Goal: Task Accomplishment & Management: Manage account settings

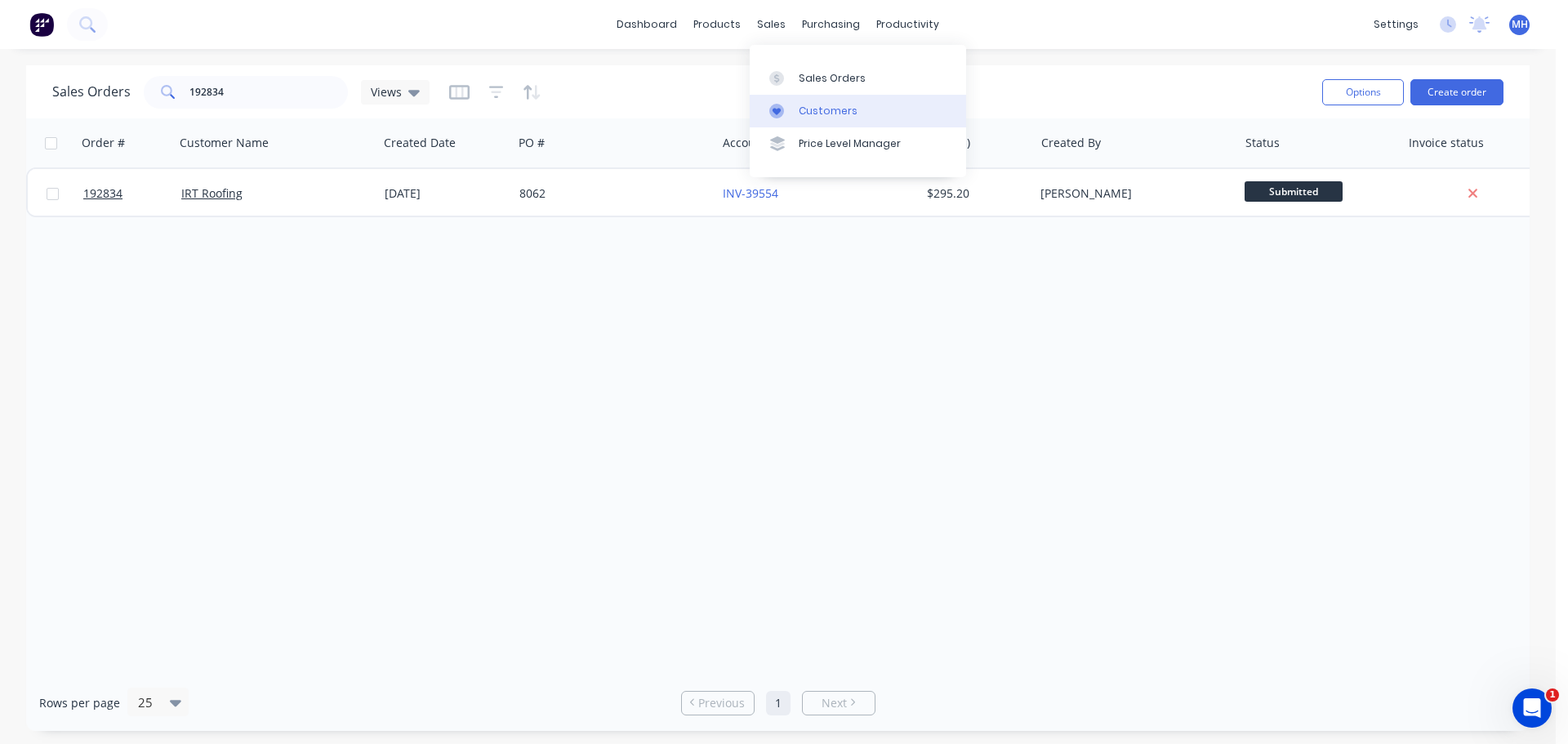
click at [820, 117] on div "Customers" at bounding box center [828, 111] width 59 height 15
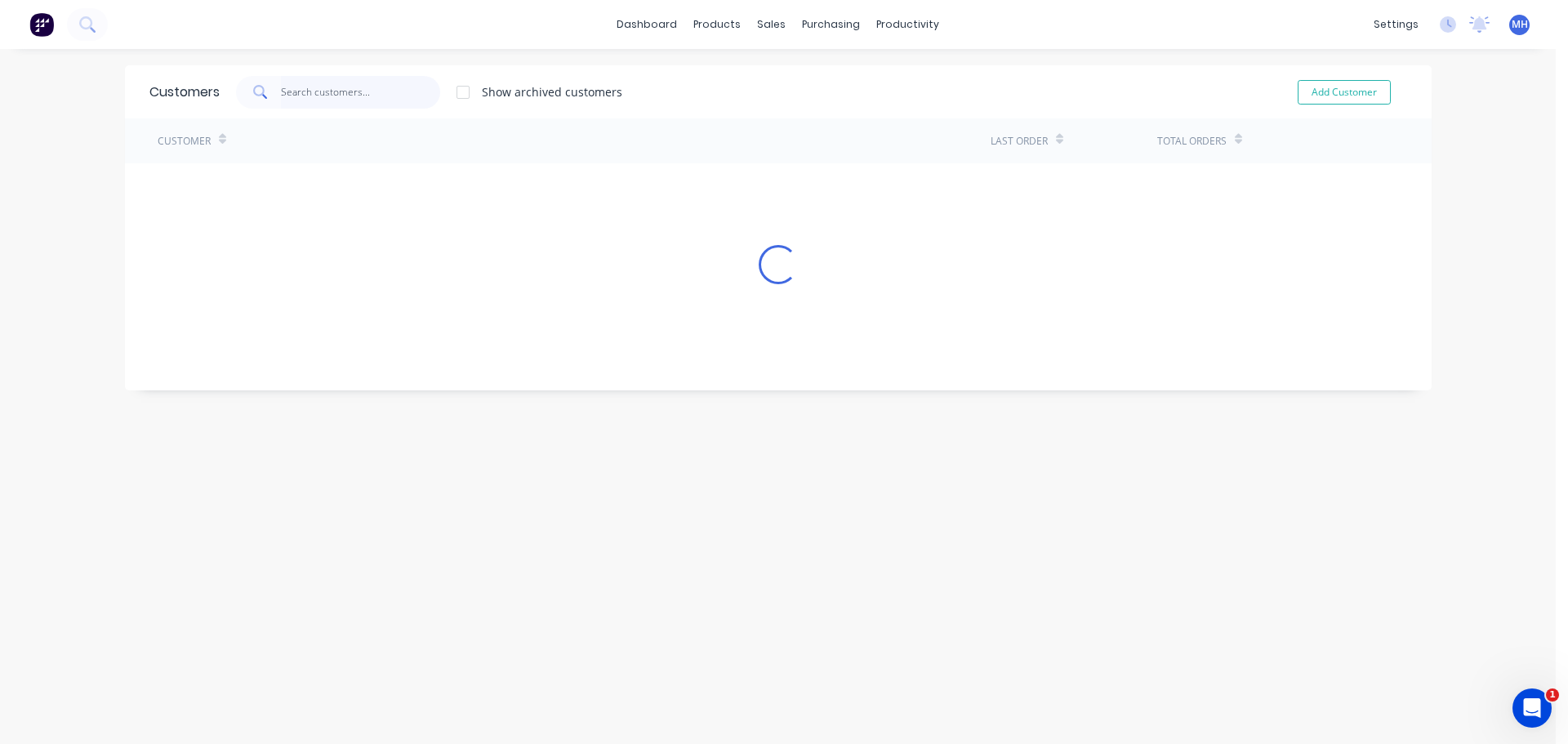
click at [311, 99] on input "text" at bounding box center [360, 92] width 159 height 33
type input "amj"
click at [320, 157] on div "Customer" at bounding box center [574, 141] width 833 height 45
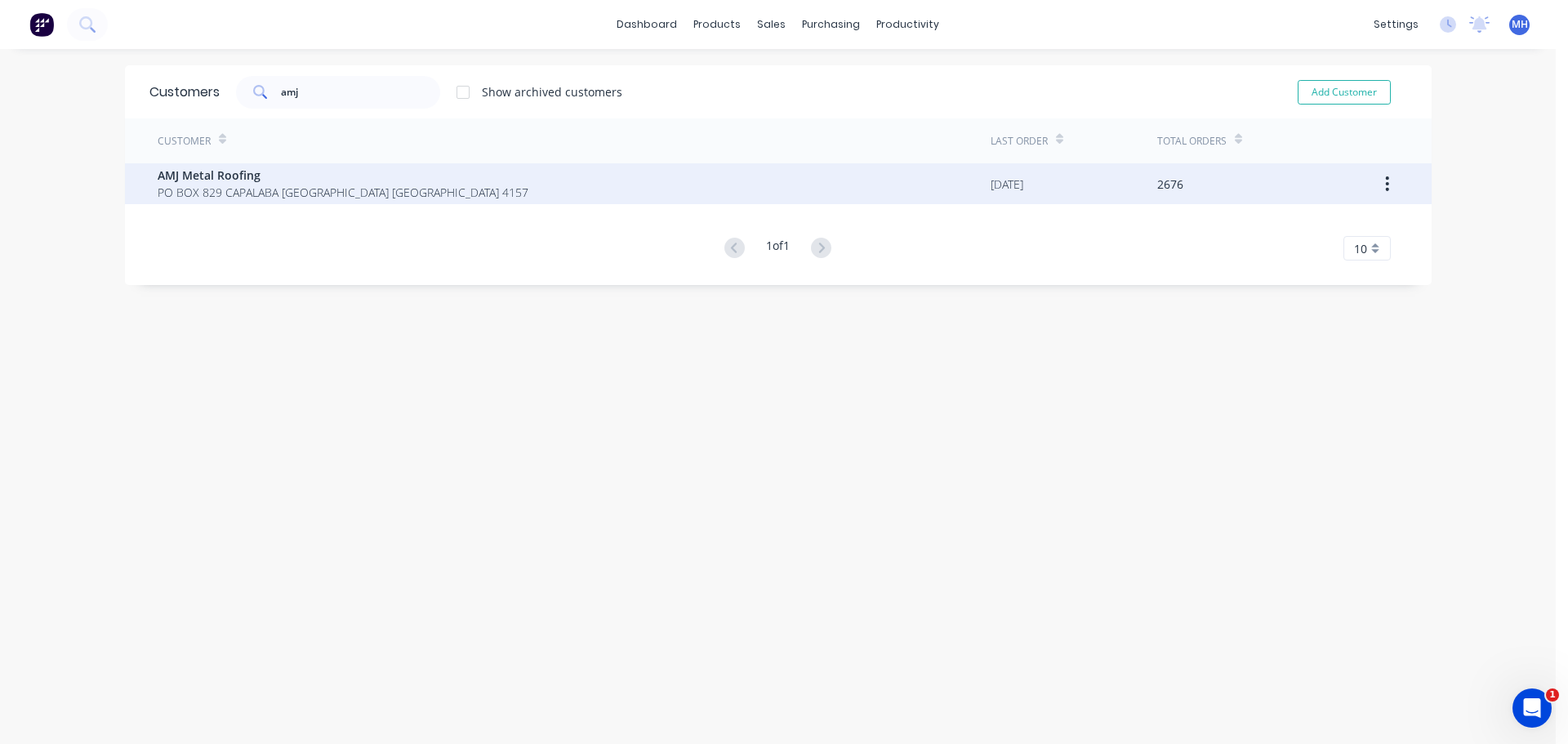
click at [313, 183] on span "AMJ Metal Roofing" at bounding box center [342, 174] width 371 height 17
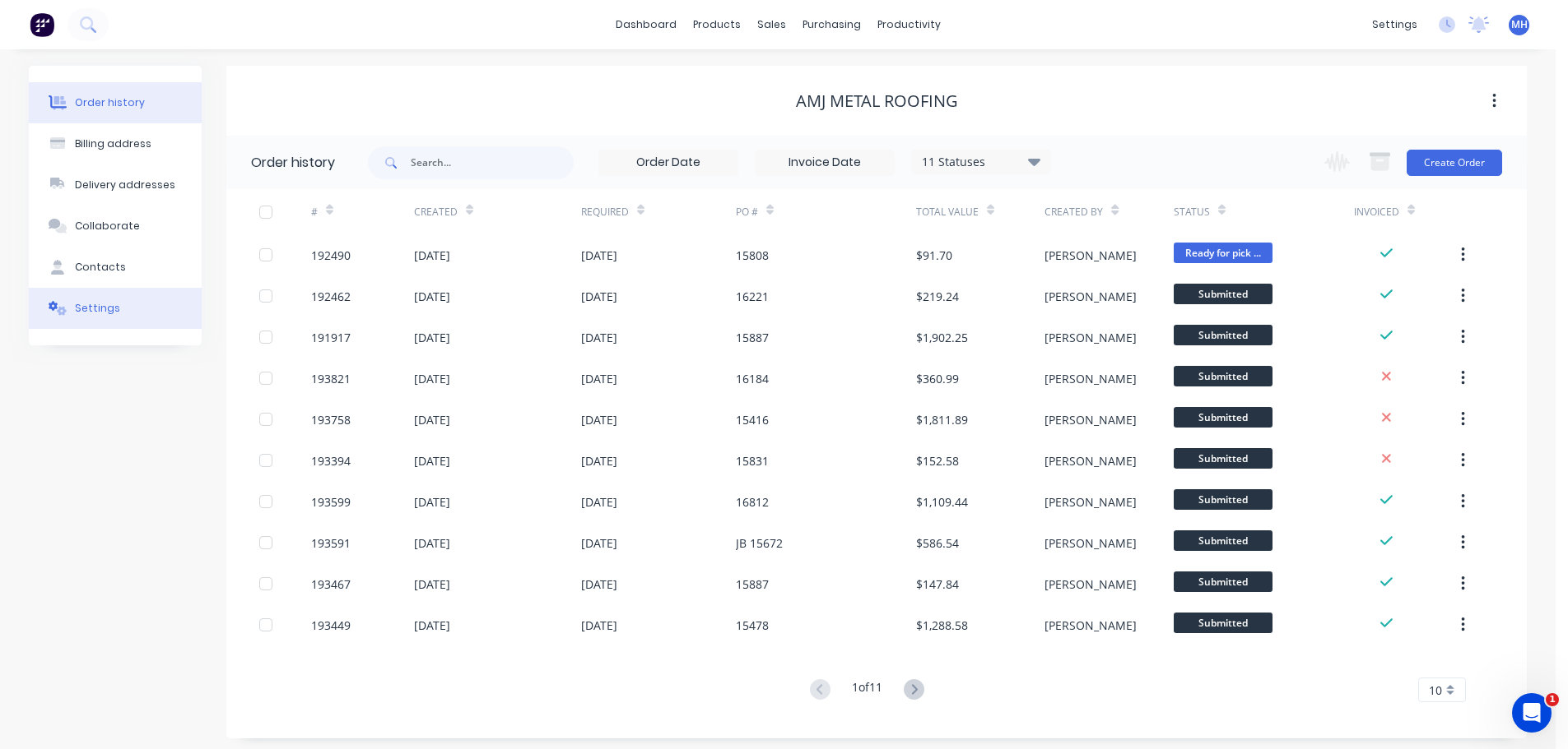
click at [88, 305] on div "Settings" at bounding box center [98, 308] width 46 height 15
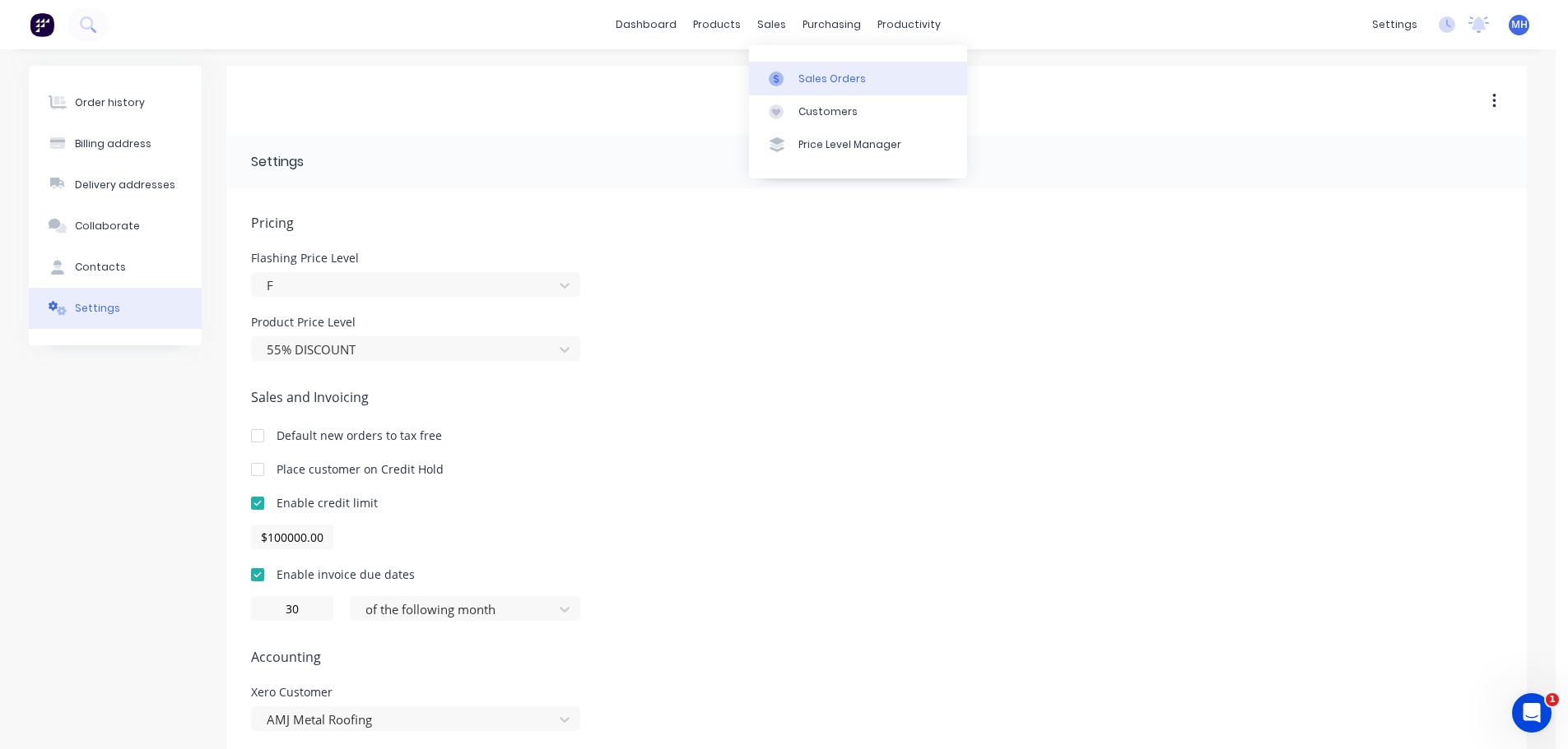
click at [808, 90] on link "Sales Orders" at bounding box center [858, 78] width 218 height 33
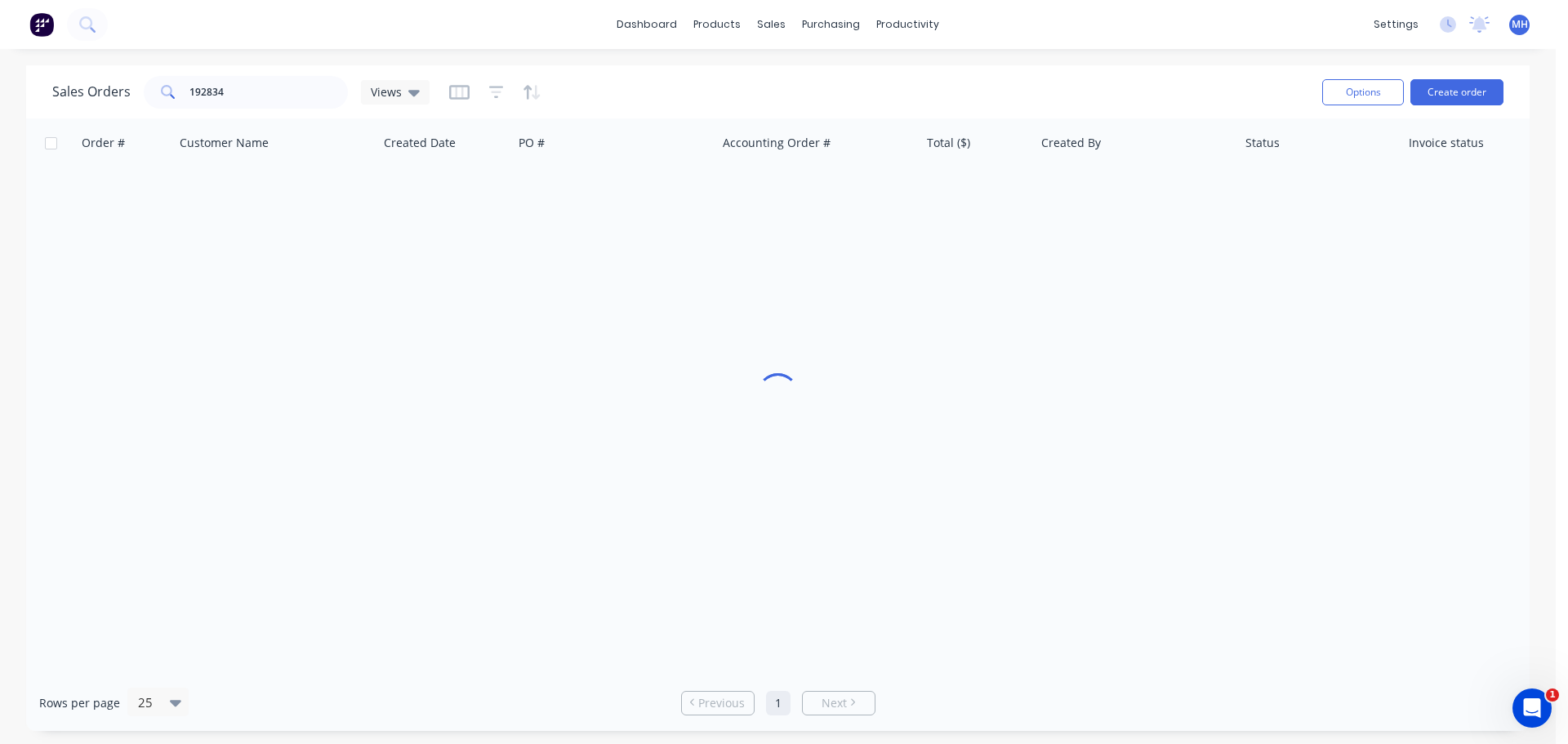
click at [1128, 68] on div "Sales Orders 192834 Views Options Create order" at bounding box center [777, 92] width 1503 height 53
click at [774, 420] on div "Order # Customer Name Created Date PO # Accounting Order # Total ($) Created By…" at bounding box center [777, 396] width 1503 height 556
click at [235, 78] on input "192834" at bounding box center [269, 92] width 159 height 33
type input "191574"
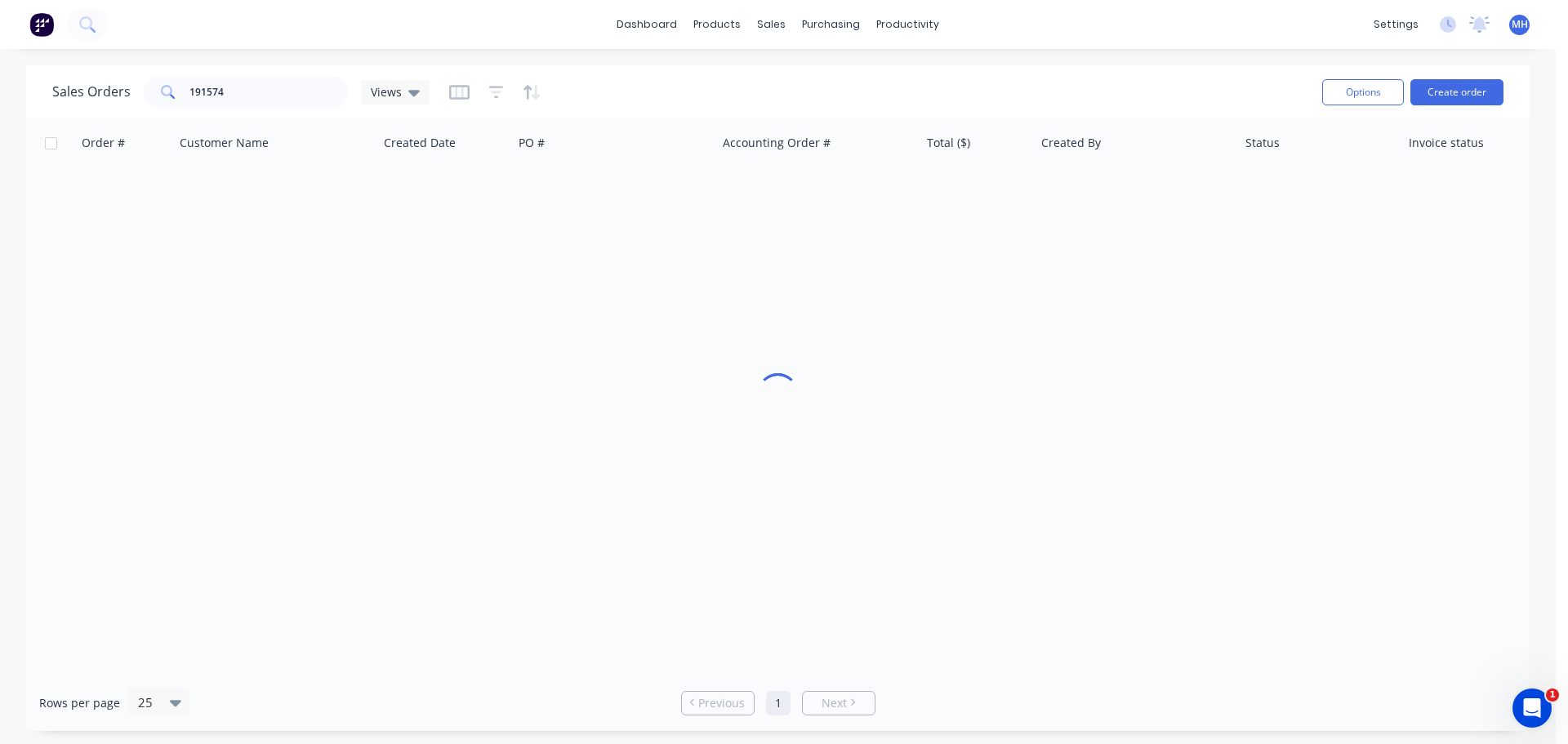
click at [599, 82] on div "Sales Orders 191574 Views" at bounding box center [680, 92] width 1257 height 40
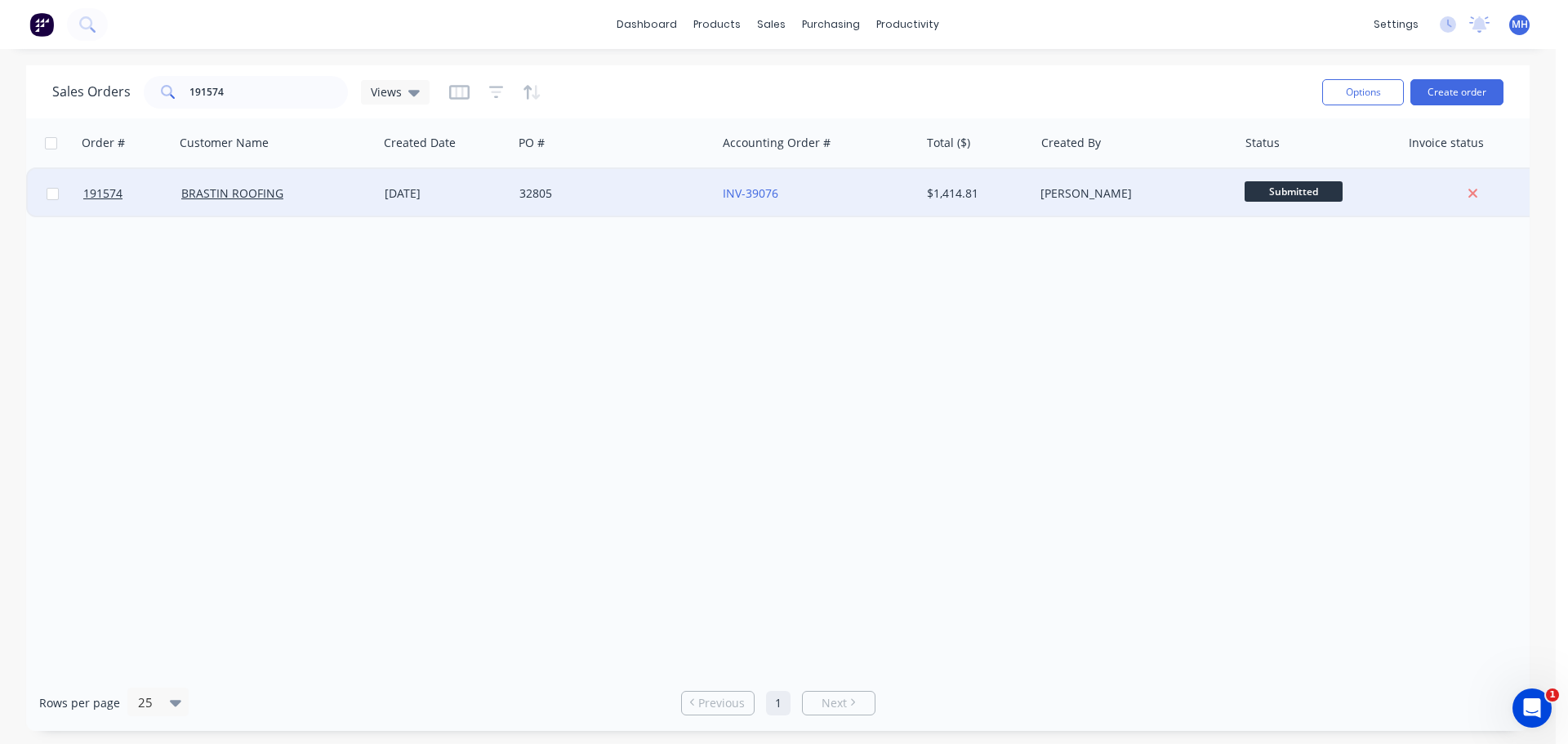
click at [374, 191] on div "BRASTIN ROOFING" at bounding box center [276, 193] width 204 height 49
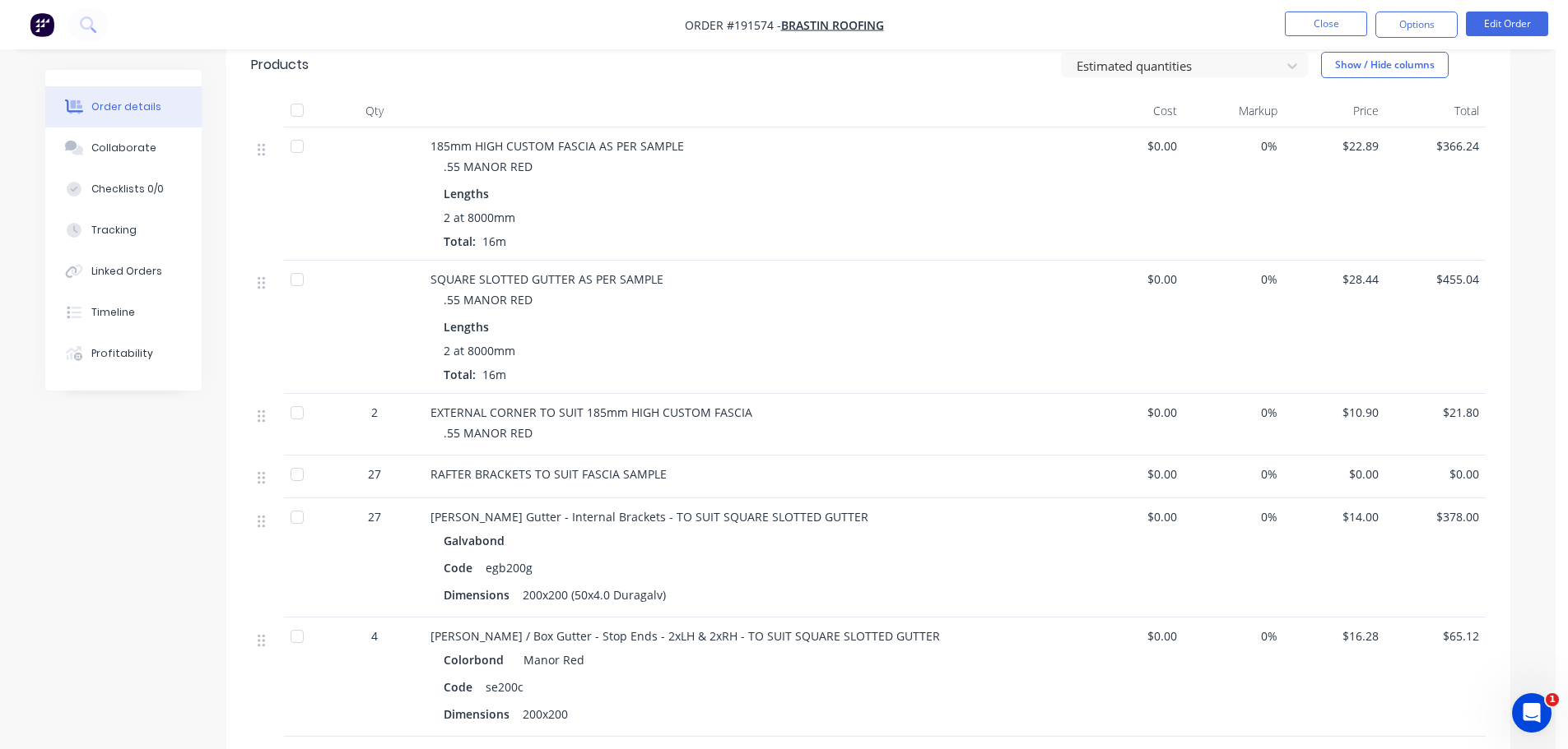
scroll to position [240, 0]
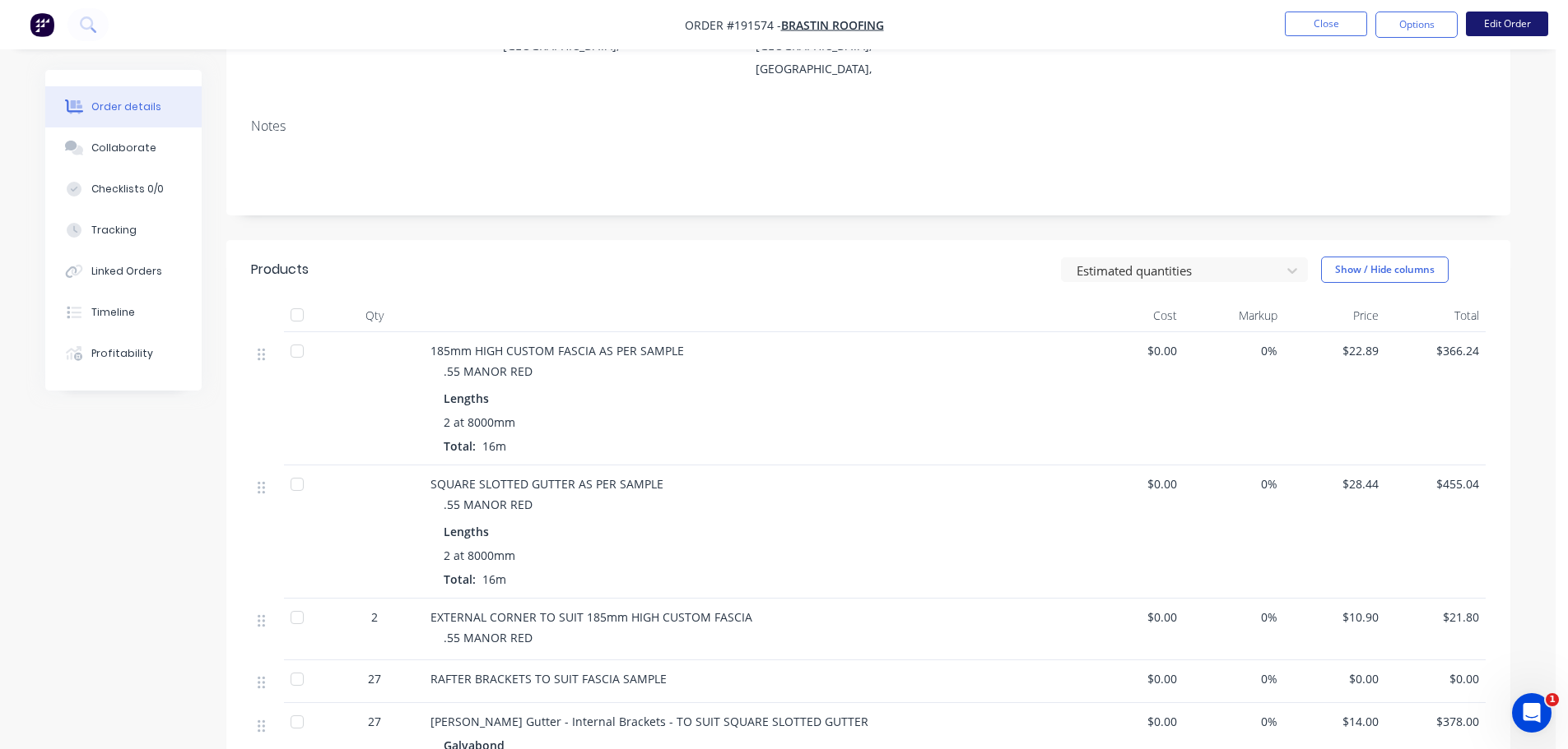
click at [1498, 23] on button "Edit Order" at bounding box center [1507, 24] width 82 height 25
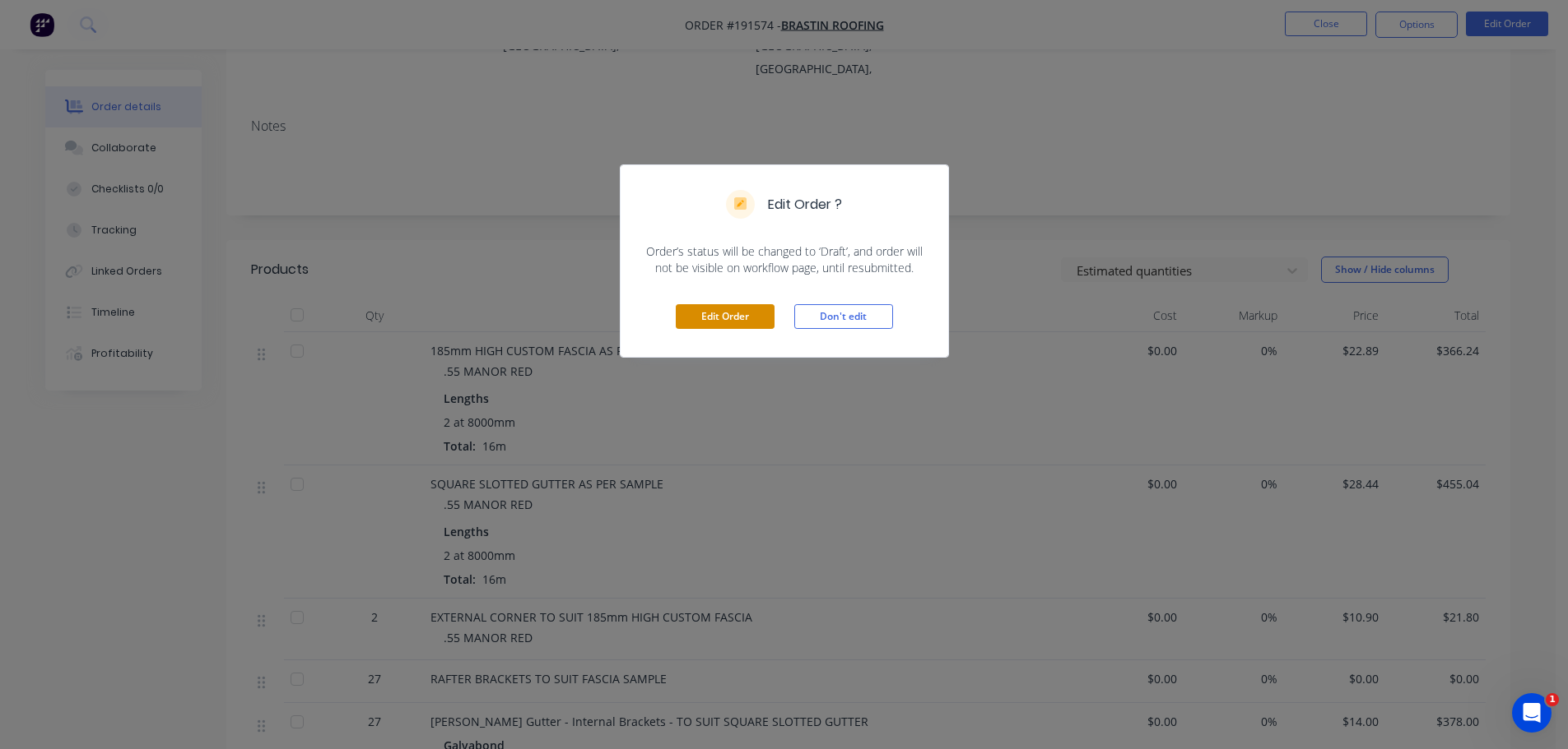
click at [732, 306] on button "Edit Order" at bounding box center [725, 317] width 99 height 25
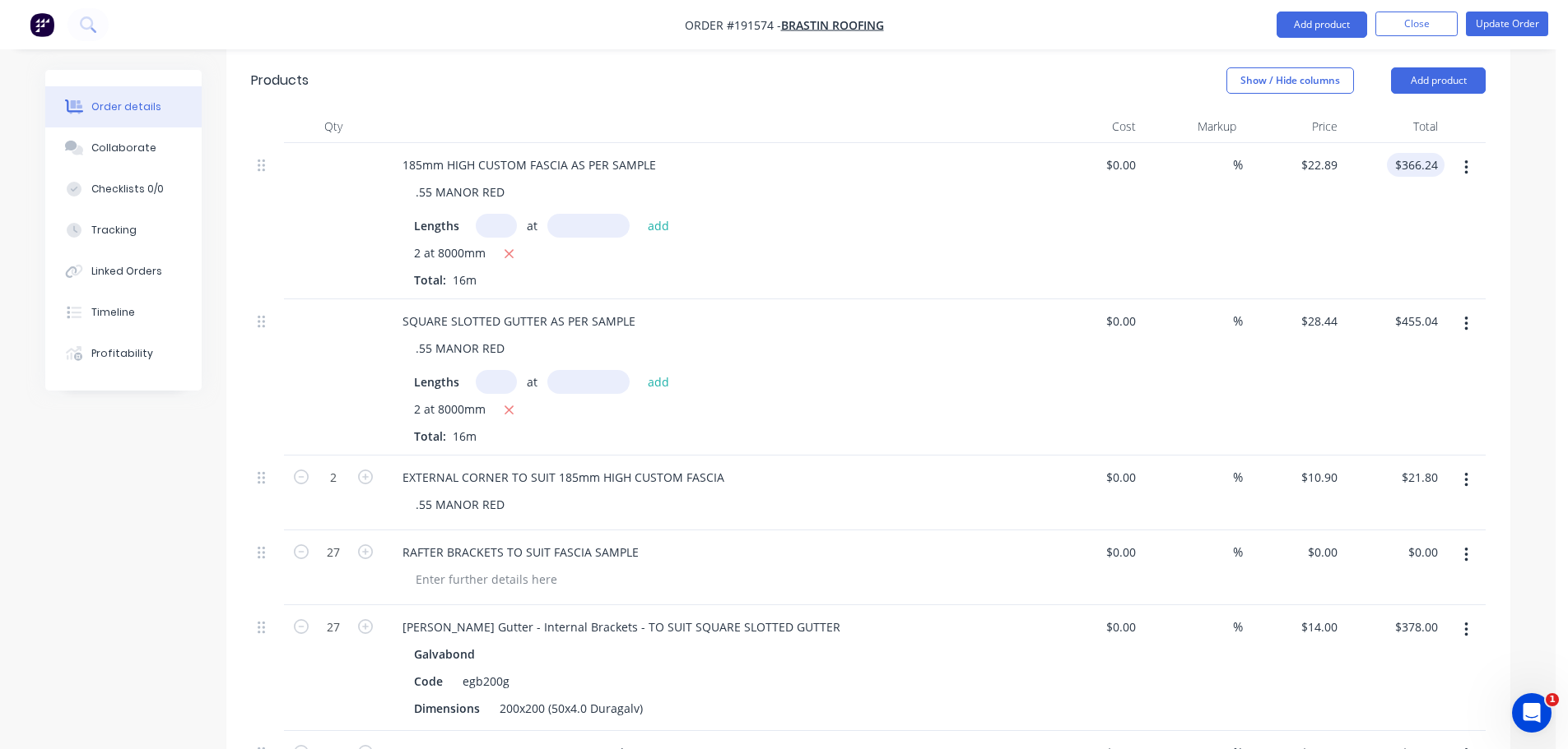
scroll to position [411, 0]
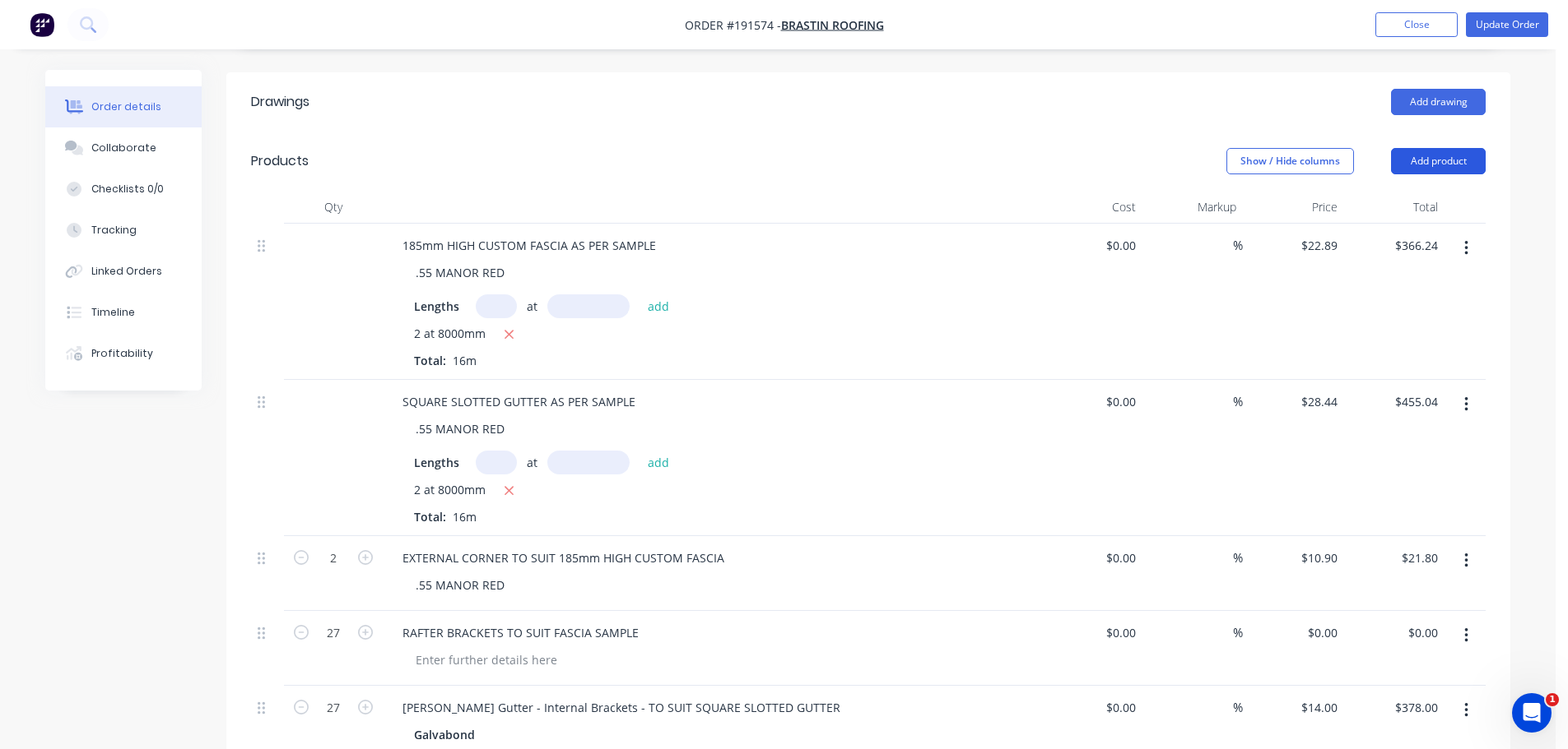
click at [1460, 165] on button "Add product" at bounding box center [1439, 160] width 95 height 26
click at [1449, 200] on div "Product catalogue" at bounding box center [1407, 202] width 126 height 24
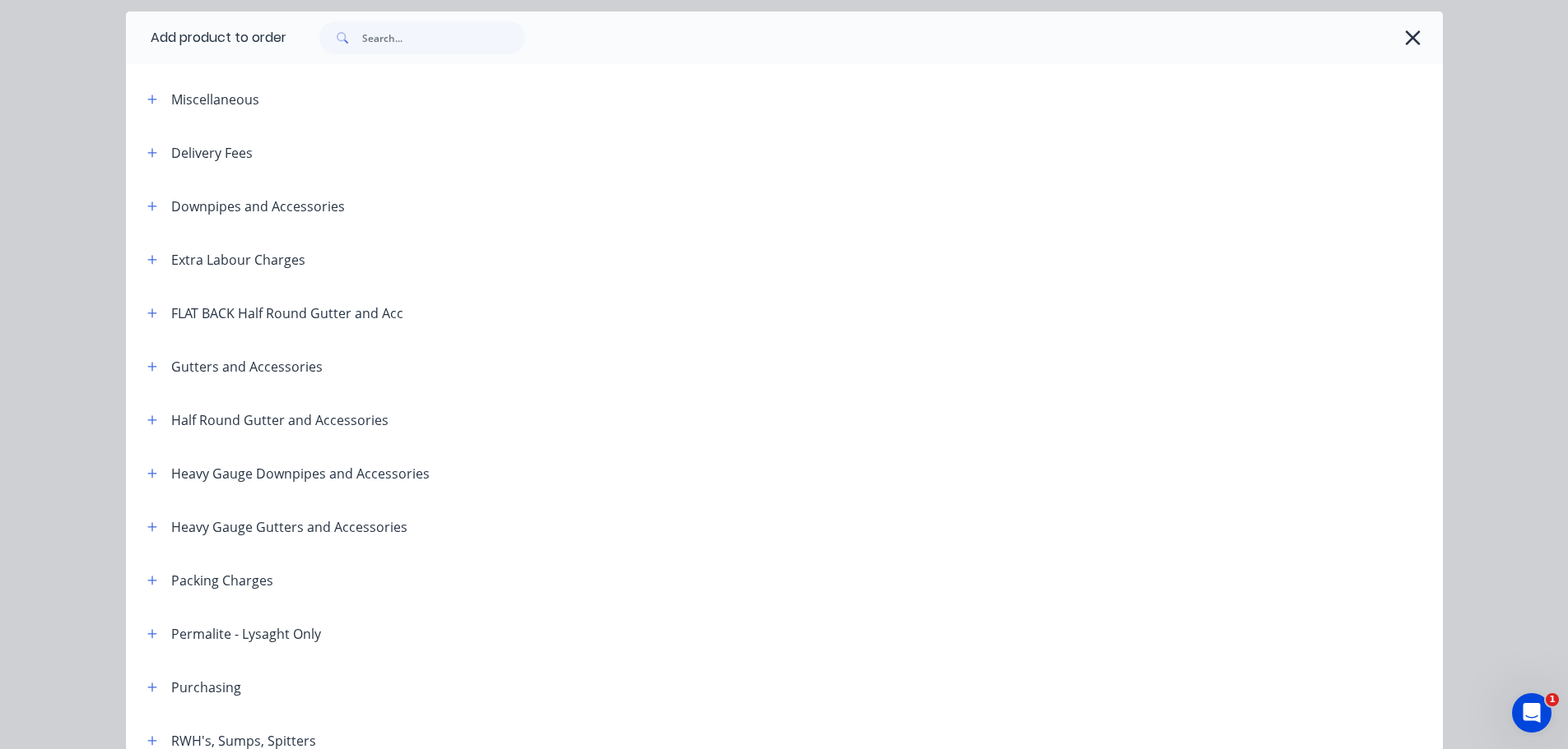
scroll to position [82, 0]
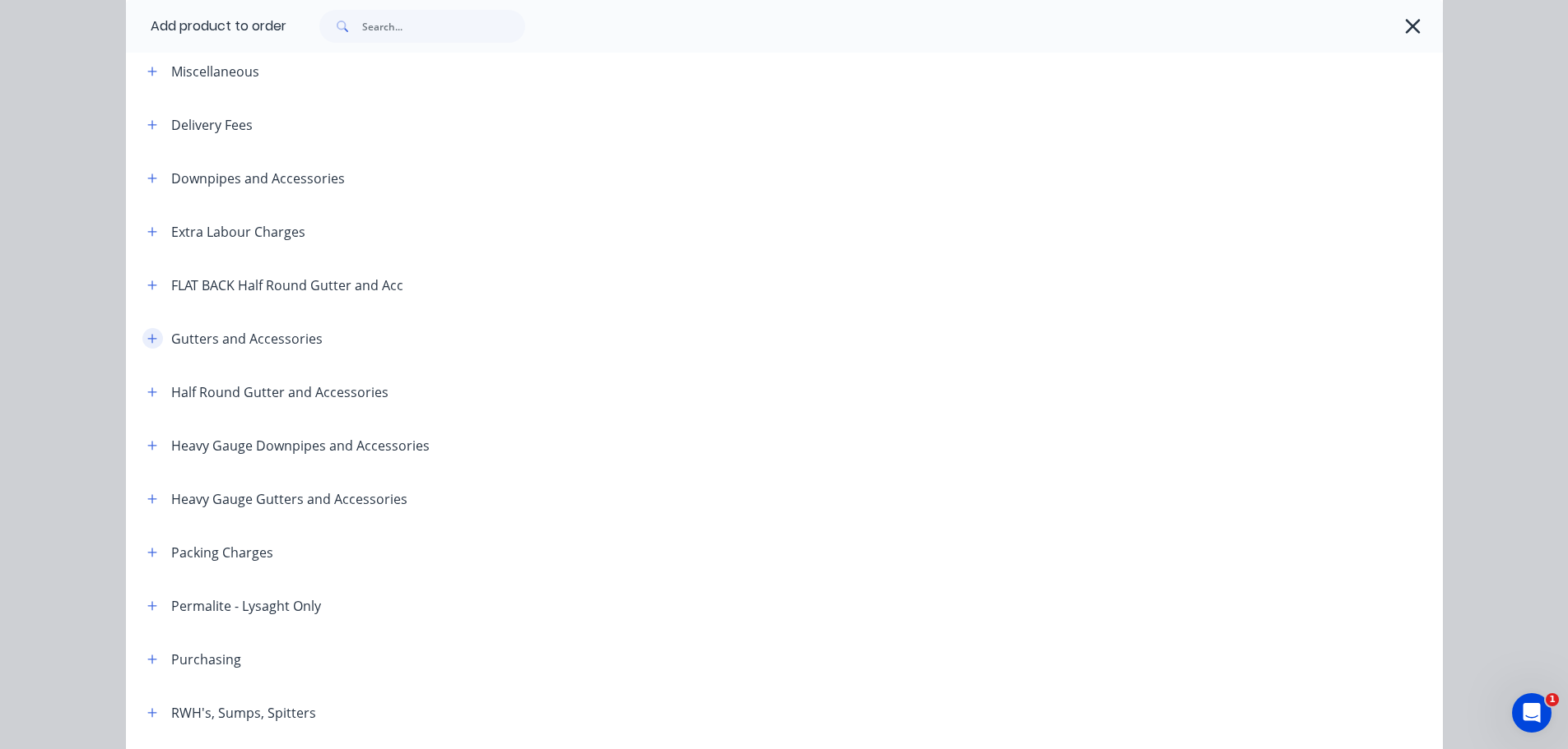
click at [143, 333] on button "button" at bounding box center [152, 338] width 21 height 21
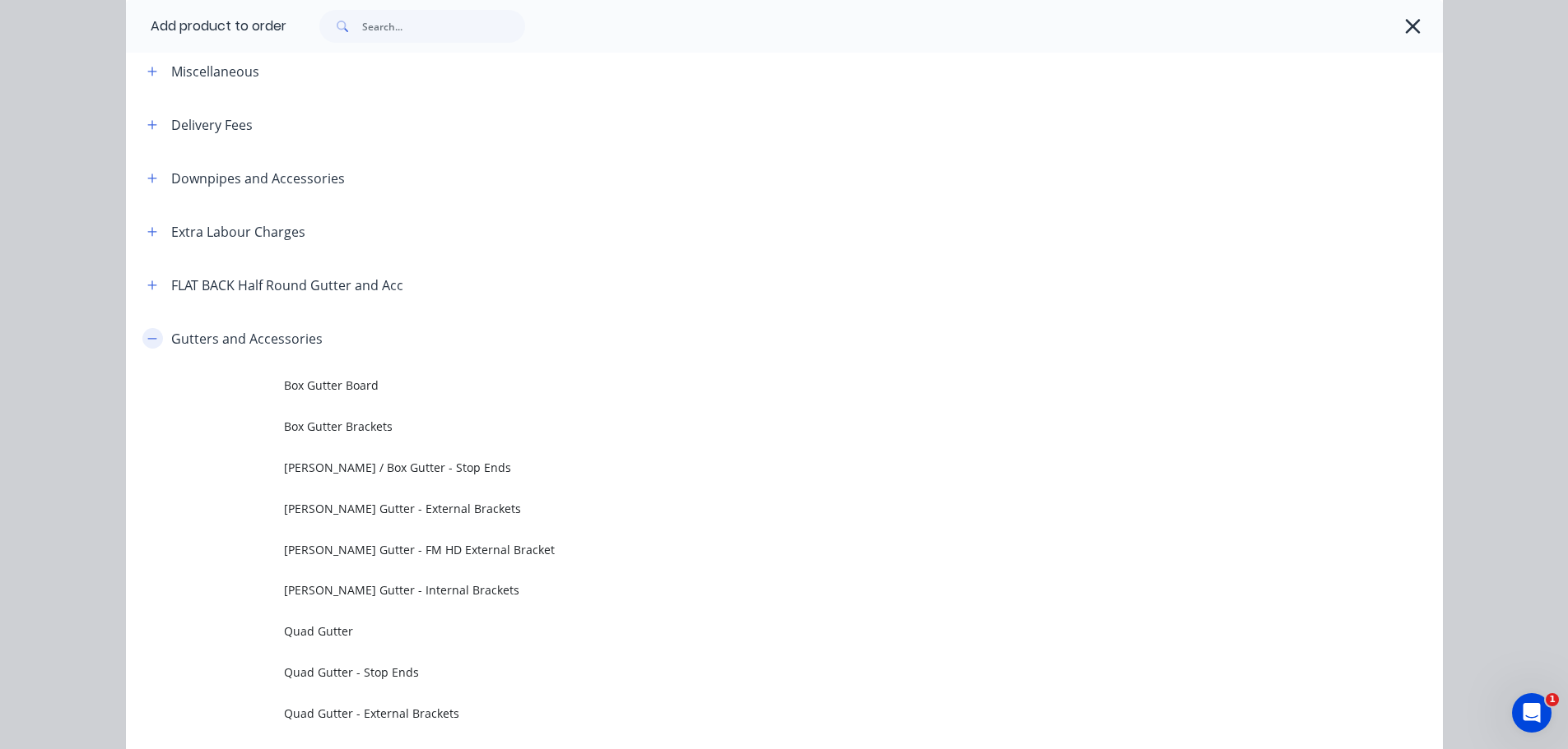
click at [143, 340] on button "button" at bounding box center [152, 338] width 21 height 21
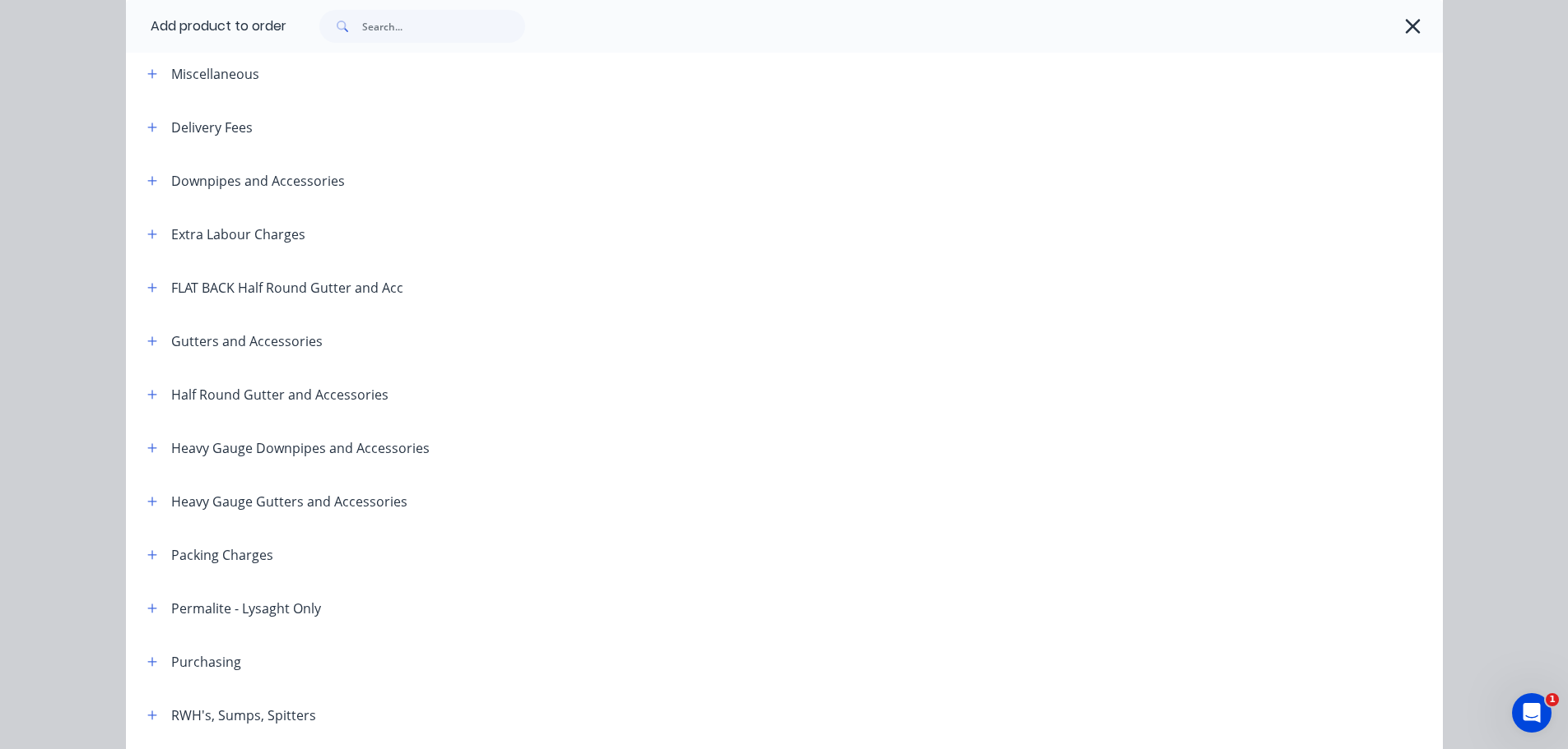
scroll to position [0, 0]
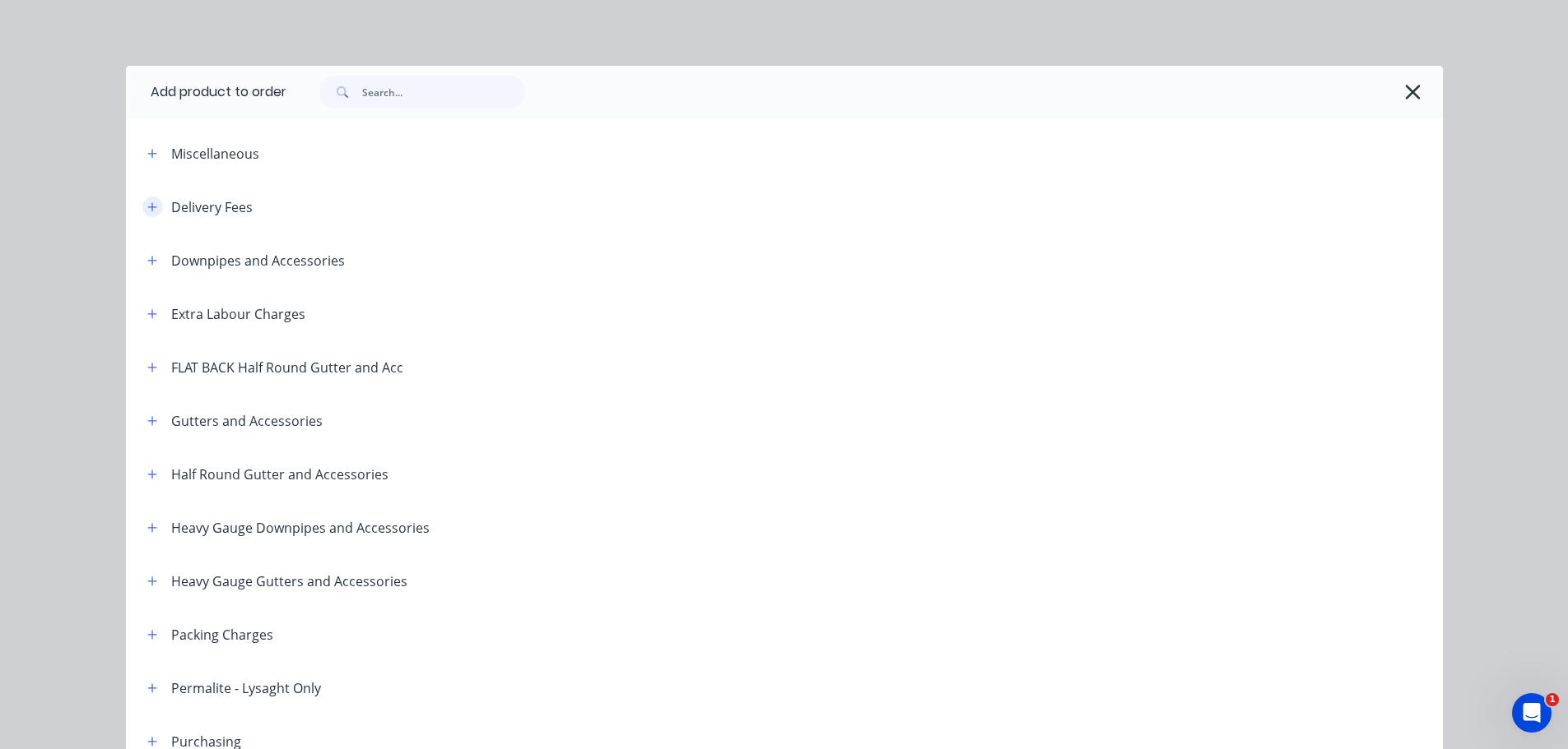
click at [147, 206] on icon "button" at bounding box center [152, 207] width 10 height 12
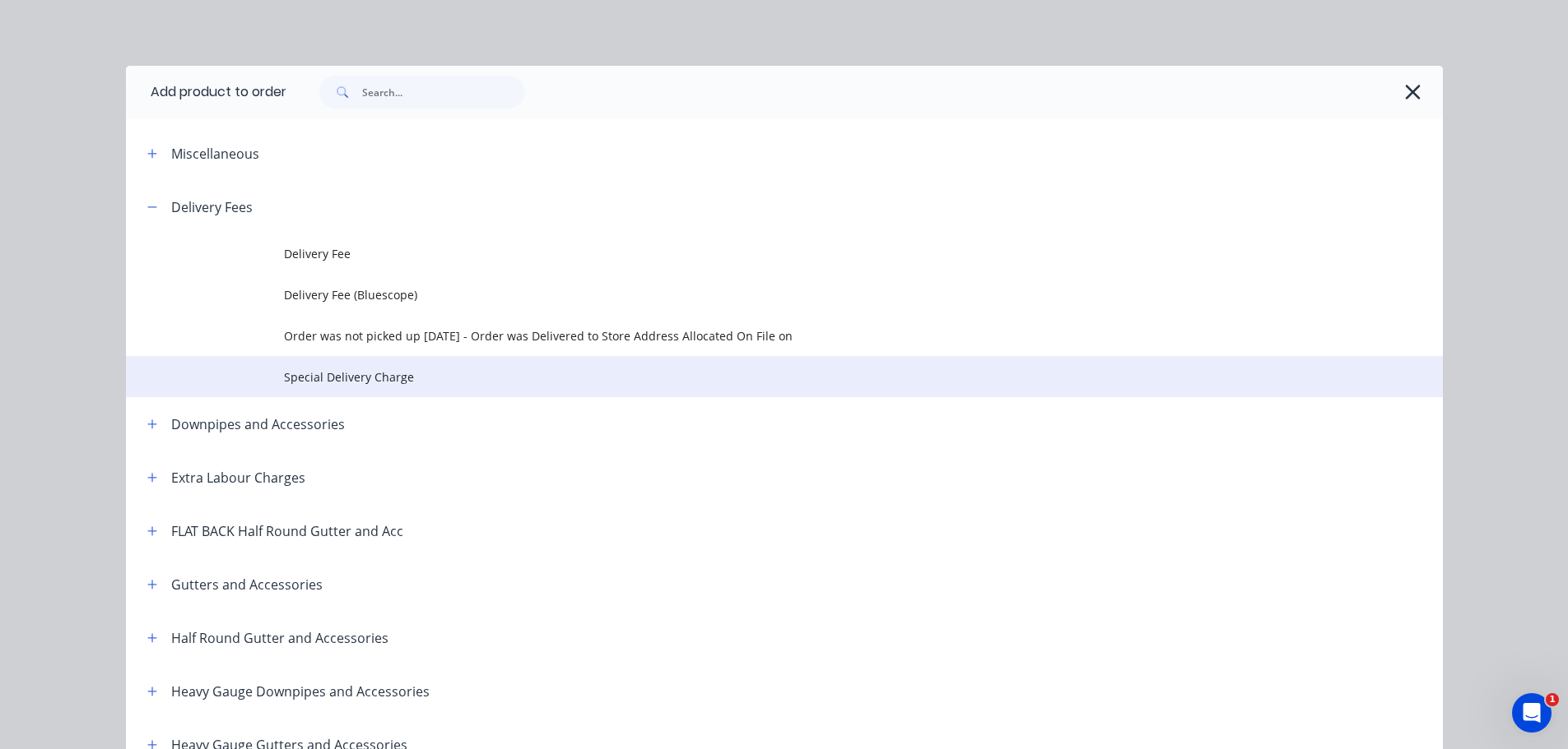
click at [378, 380] on span "Special Delivery Charge" at bounding box center [748, 376] width 927 height 17
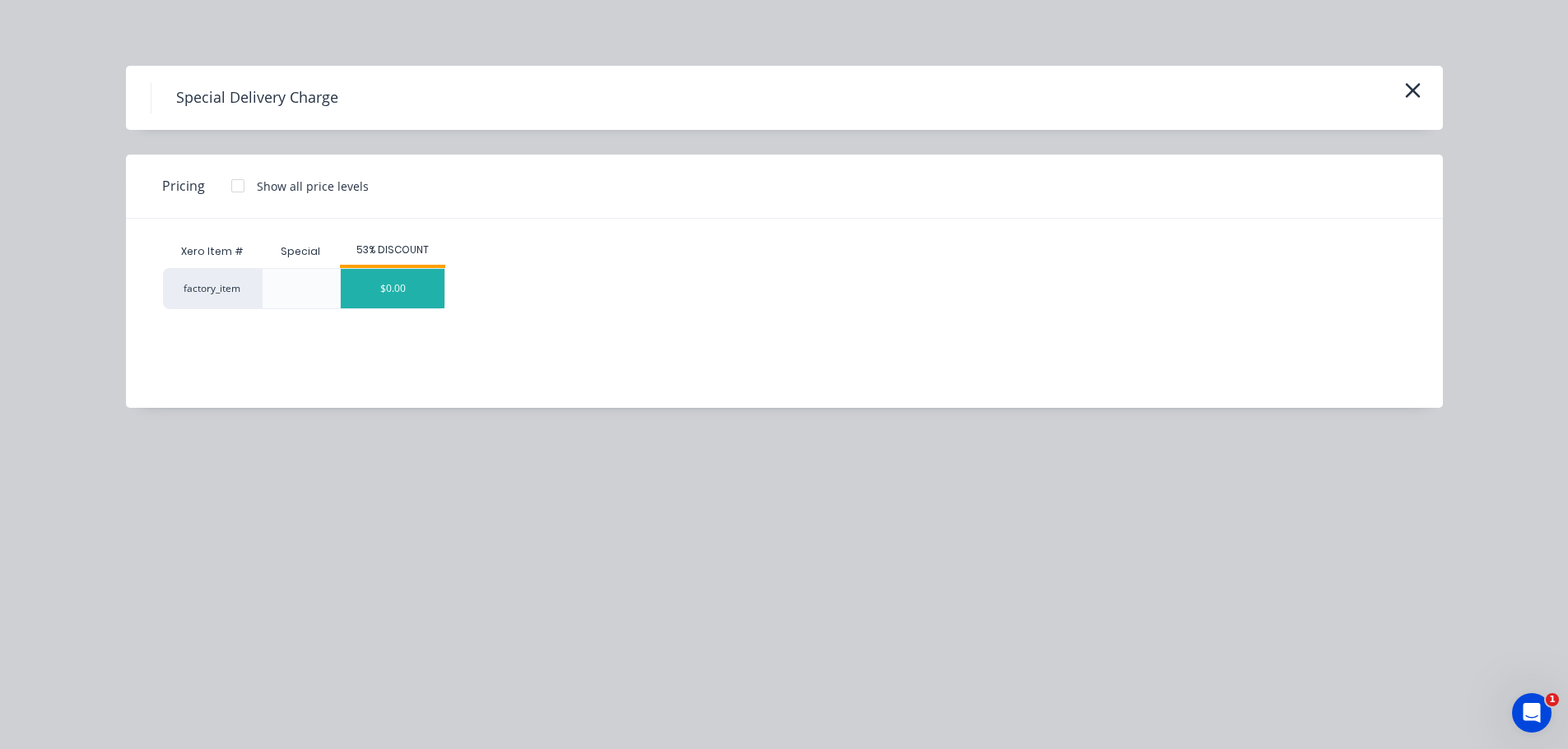
click at [442, 293] on div "$0.00" at bounding box center [393, 288] width 104 height 39
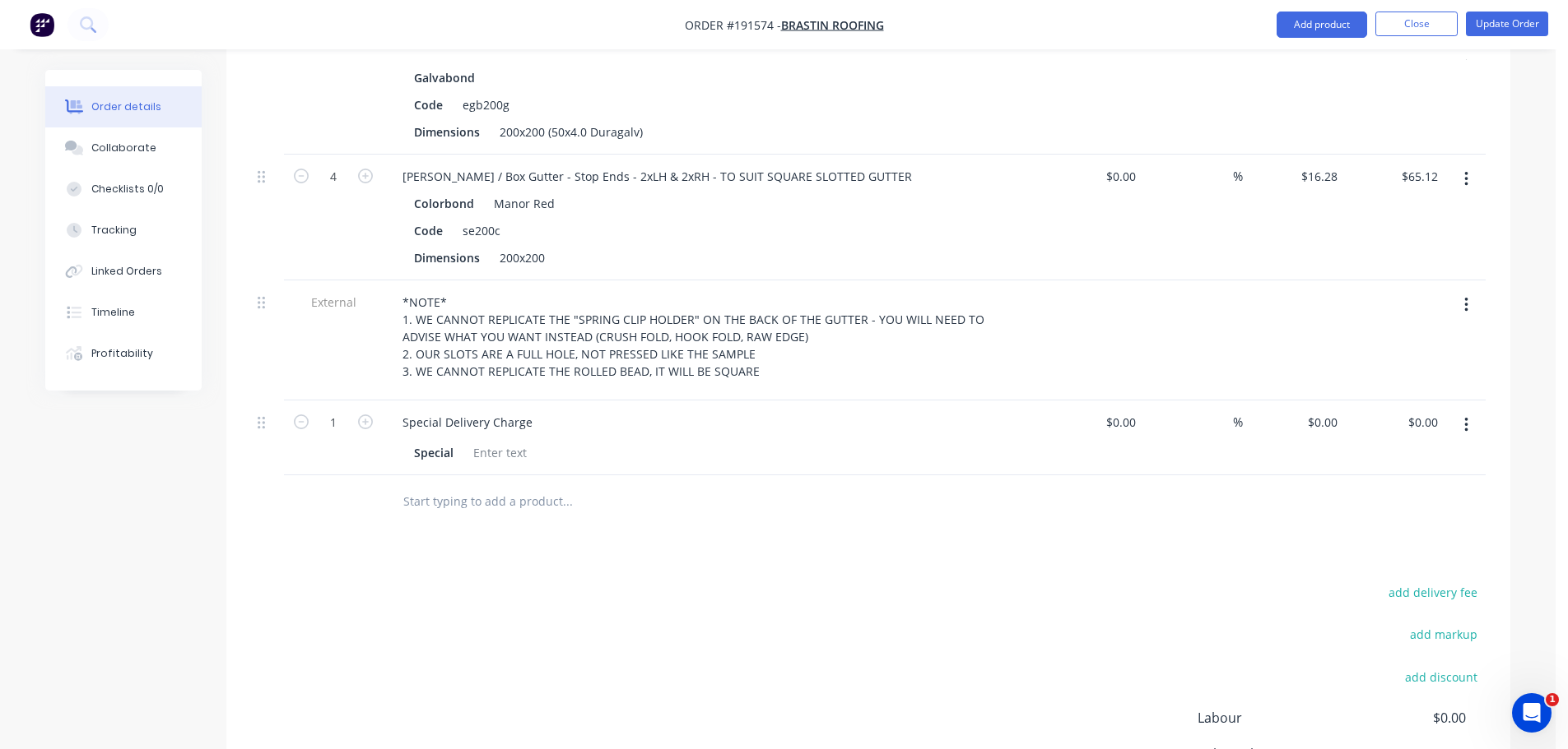
scroll to position [1070, 0]
click at [1324, 418] on div "0 $0.00" at bounding box center [1325, 421] width 38 height 24
type input "$135.00"
click at [647, 639] on div "add delivery fee add markup add discount Labour $0.00 Sub total $1,286.20 Margi…" at bounding box center [868, 739] width 1234 height 317
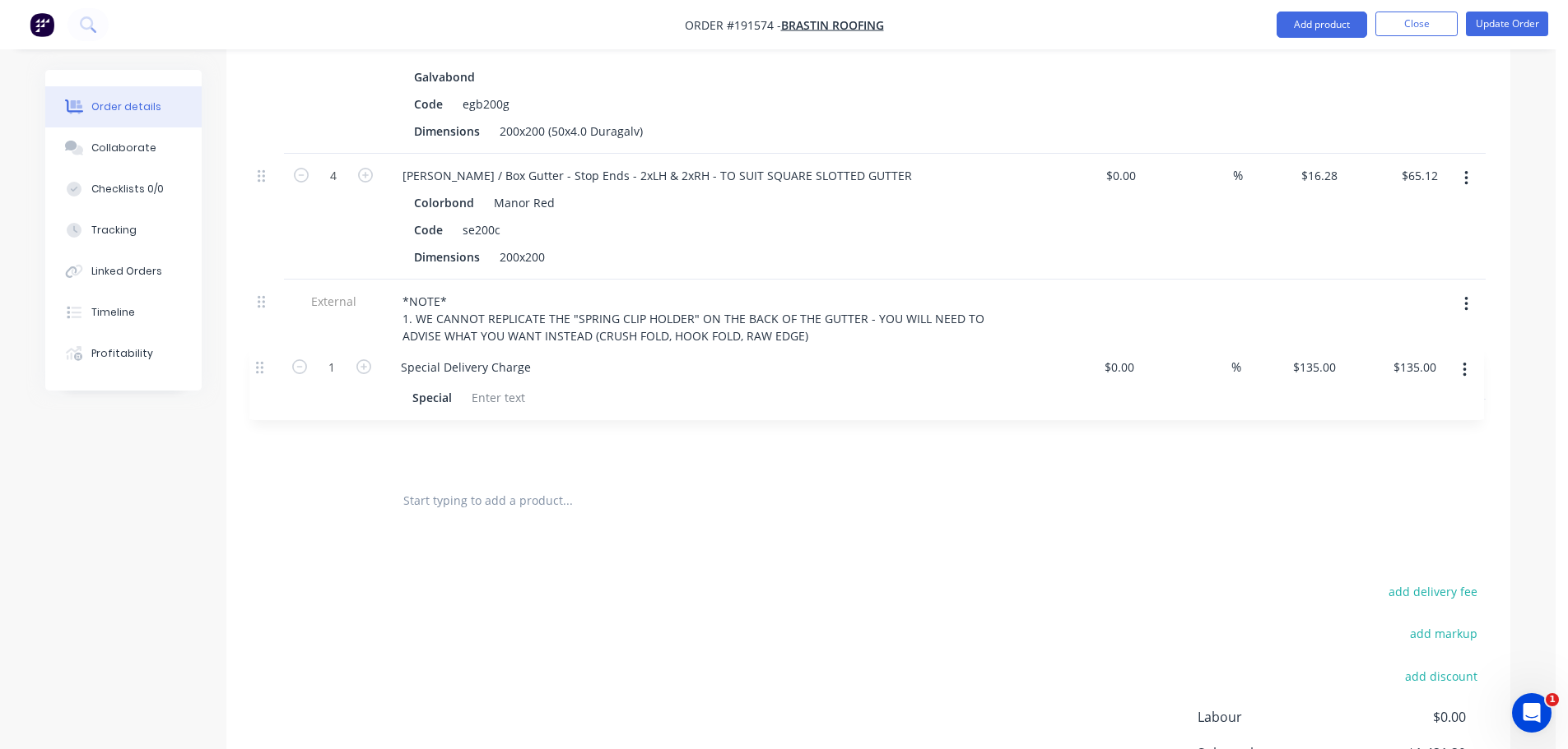
drag, startPoint x: 261, startPoint y: 409, endPoint x: 264, endPoint y: 330, distance: 79.1
click at [262, 327] on div "185mm HIGH CUSTOM FASCIA AS PER SAMPLE .55 MANOR RED Lengths at add 2 at 8000mm…" at bounding box center [868, 20] width 1234 height 909
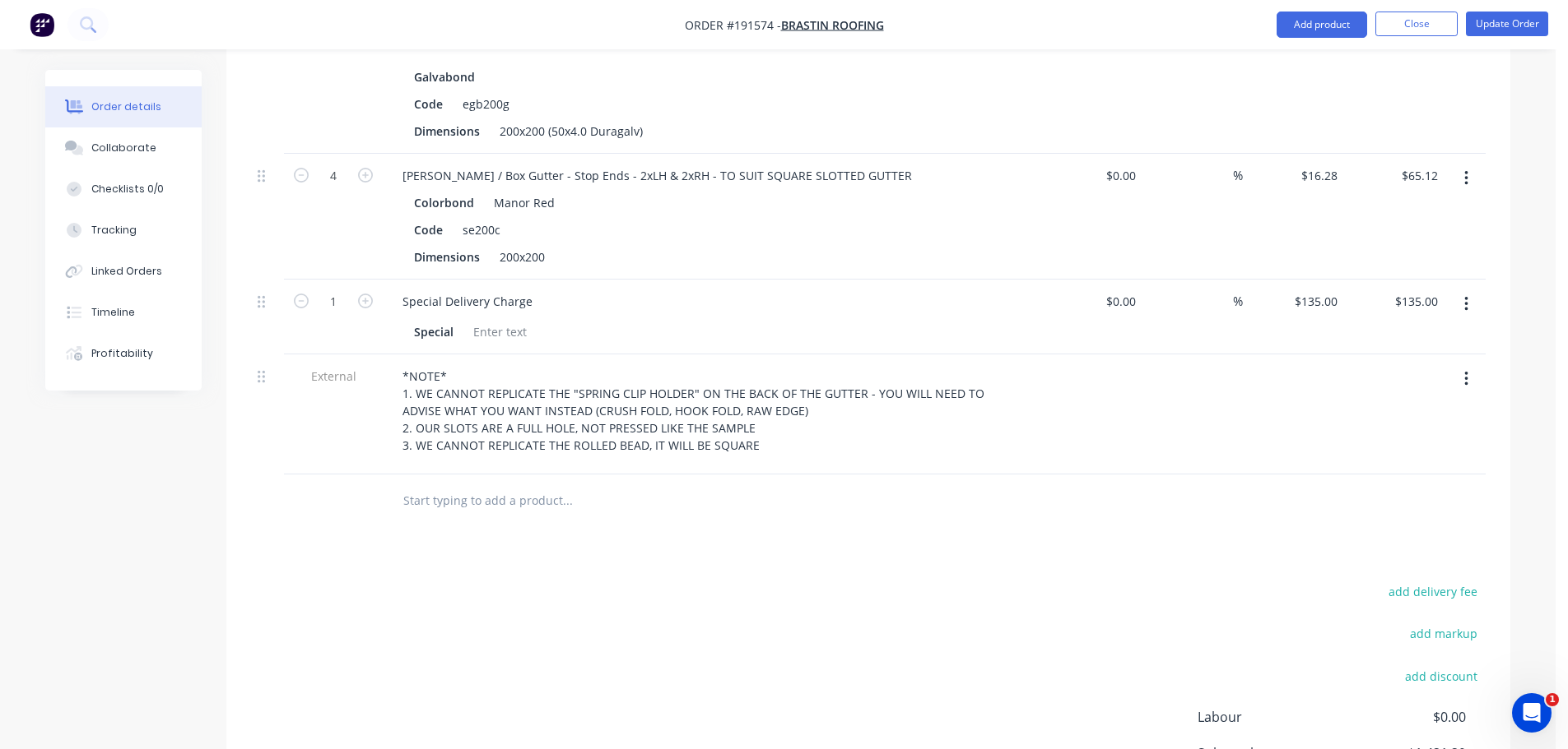
click at [683, 651] on div "add delivery fee add markup add discount Labour $0.00 Sub total $1,421.20 Margi…" at bounding box center [868, 739] width 1234 height 317
click at [775, 609] on div "add delivery fee add markup add discount Labour $0.00 Sub total $1,421.20 Margi…" at bounding box center [868, 739] width 1234 height 317
click at [1515, 25] on button "Update Order" at bounding box center [1507, 24] width 82 height 25
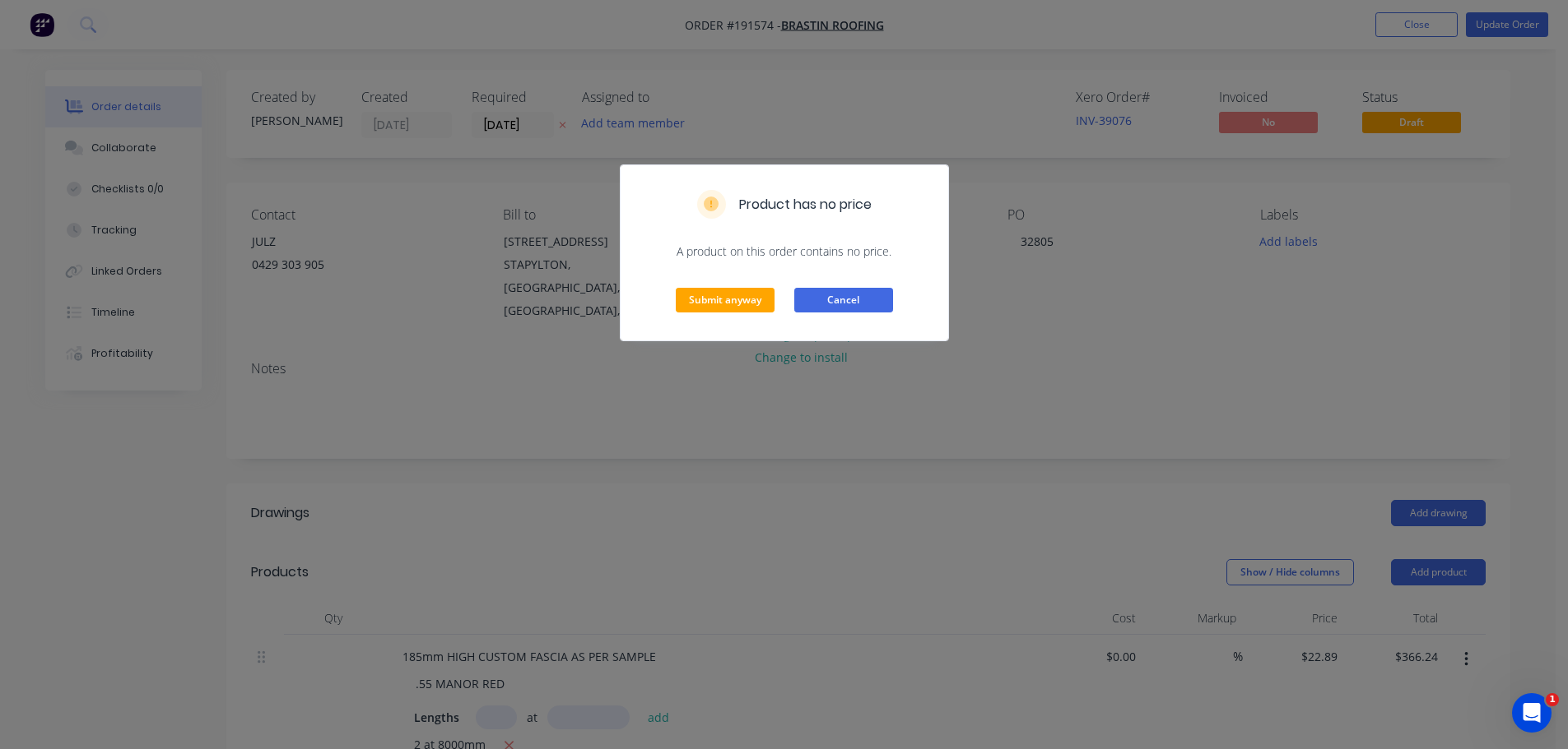
click at [839, 295] on button "Cancel" at bounding box center [844, 300] width 99 height 25
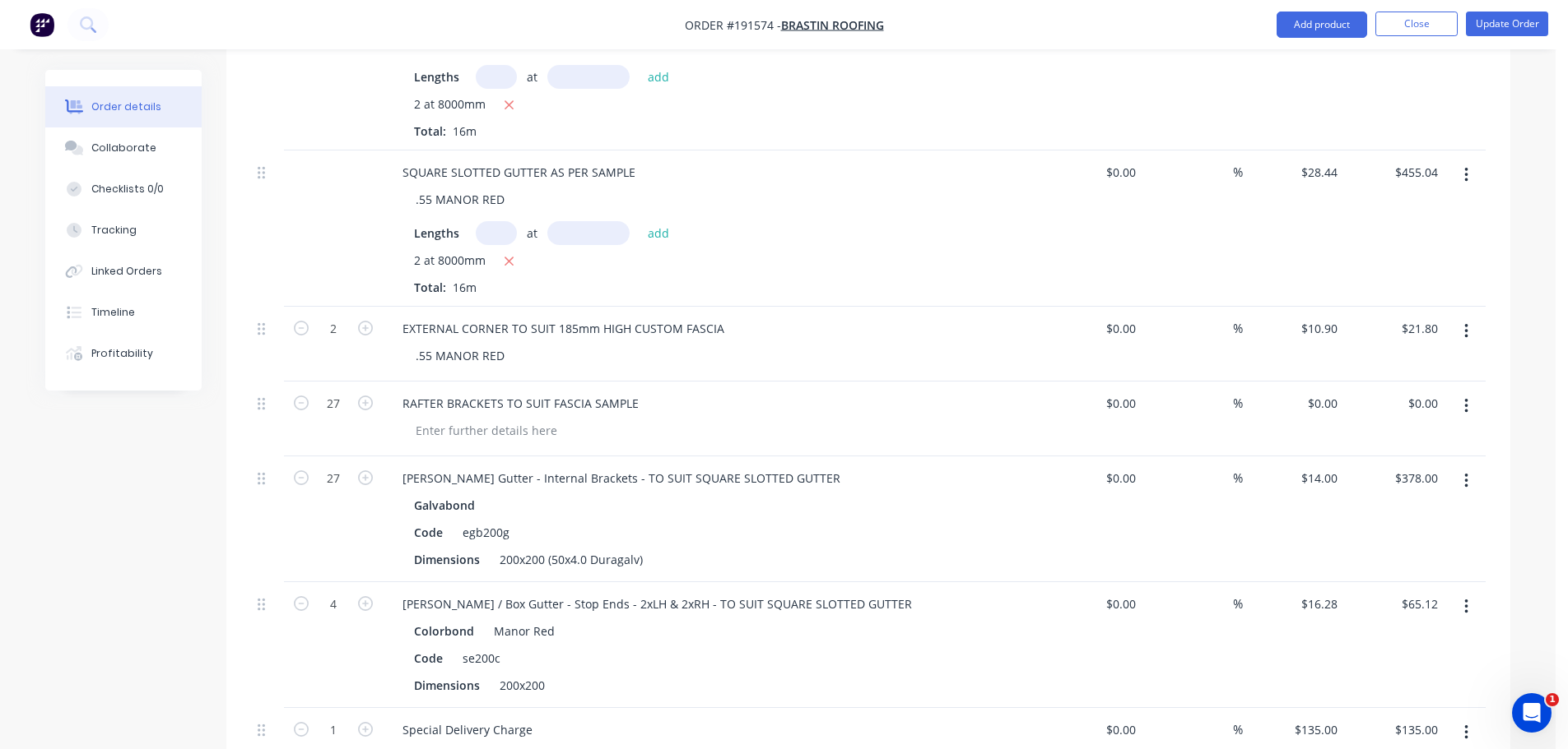
scroll to position [740, 0]
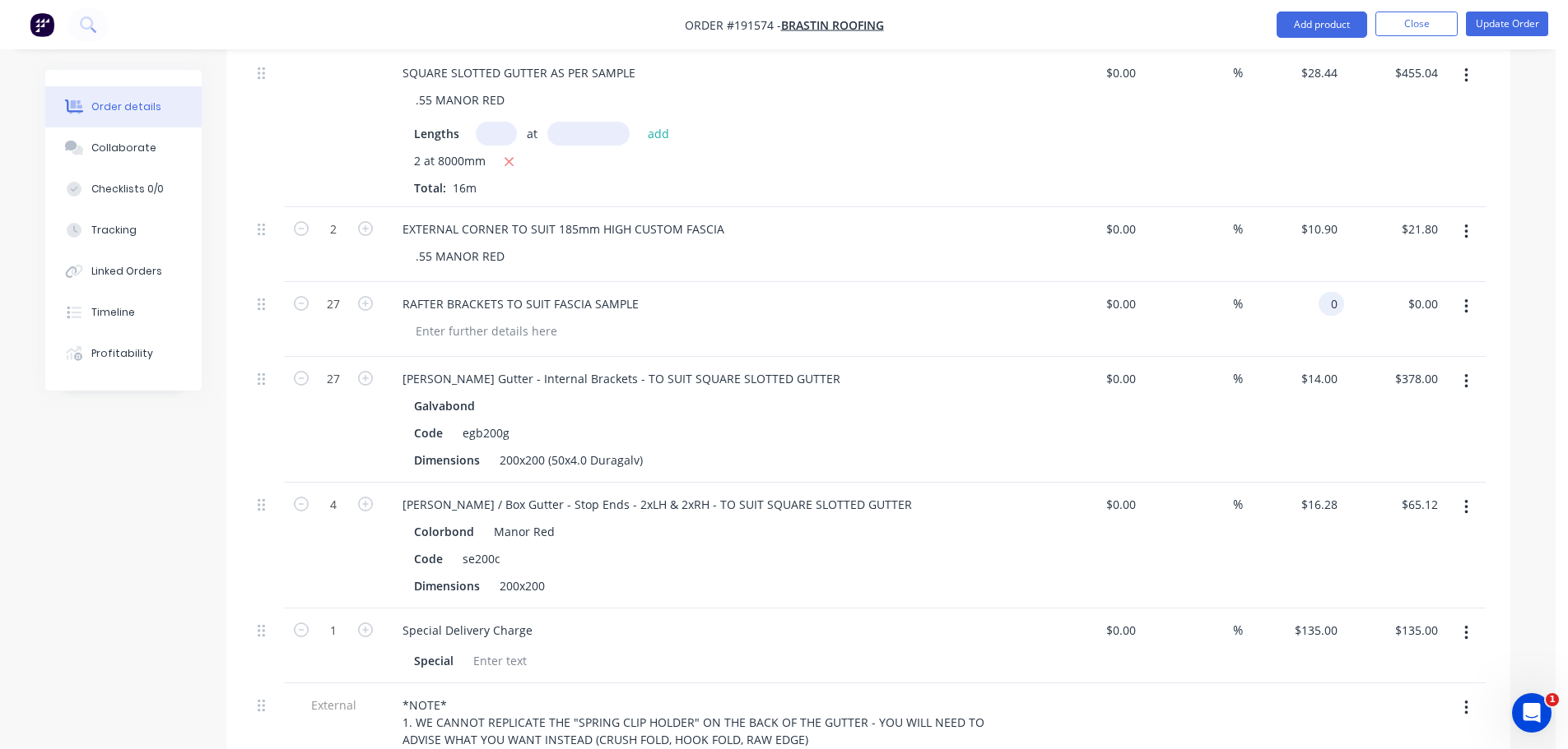
click at [1308, 306] on div "0 0" at bounding box center [1294, 320] width 101 height 75
drag, startPoint x: 1456, startPoint y: 228, endPoint x: 1451, endPoint y: 247, distance: 19.6
click at [1456, 228] on button "button" at bounding box center [1466, 231] width 39 height 30
click at [1527, 393] on div "Order details Collaborate Checklists 0/0 Tracking Linked Orders Timeline Profit…" at bounding box center [777, 268] width 1555 height 2017
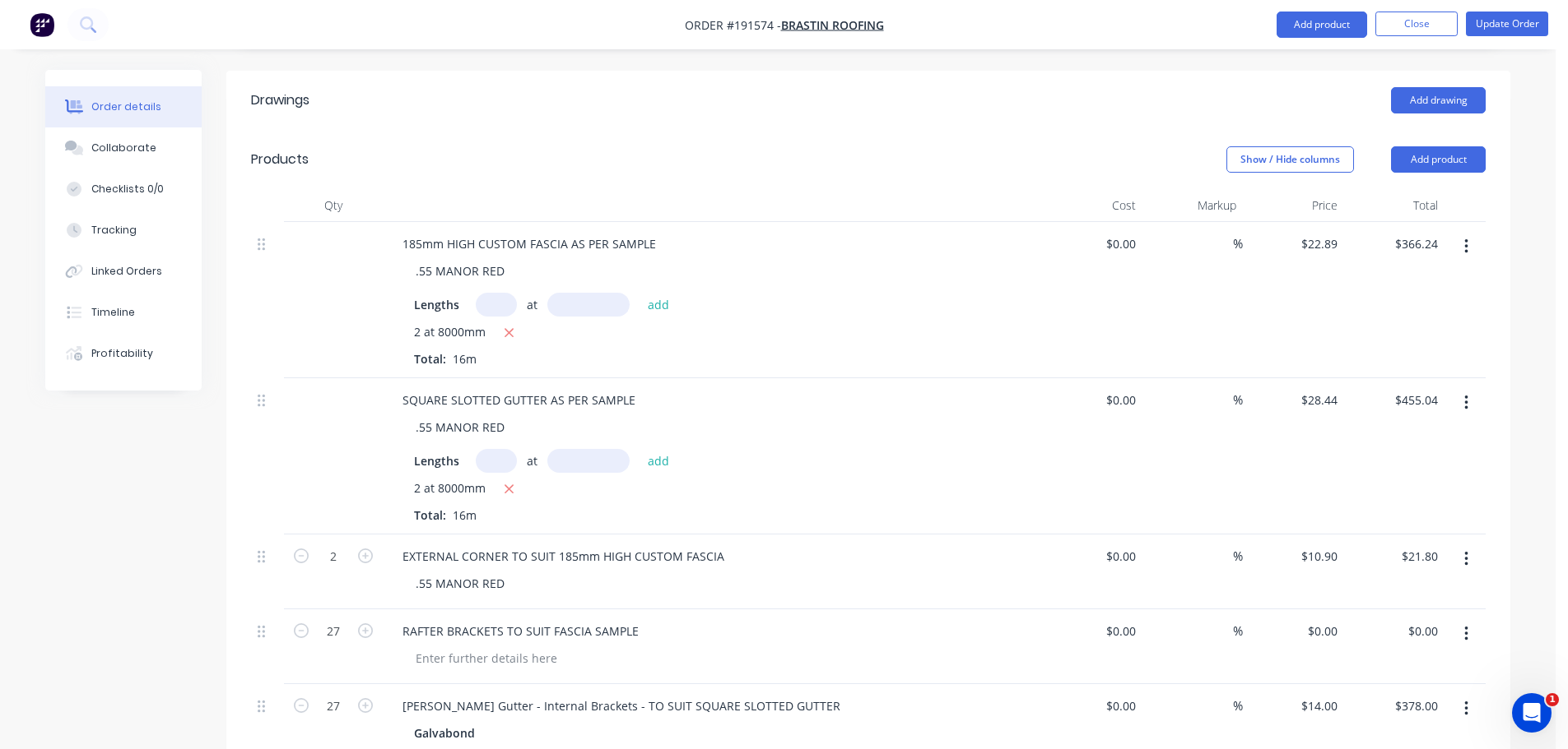
scroll to position [411, 0]
click at [1441, 159] on button "Add product" at bounding box center [1439, 160] width 95 height 26
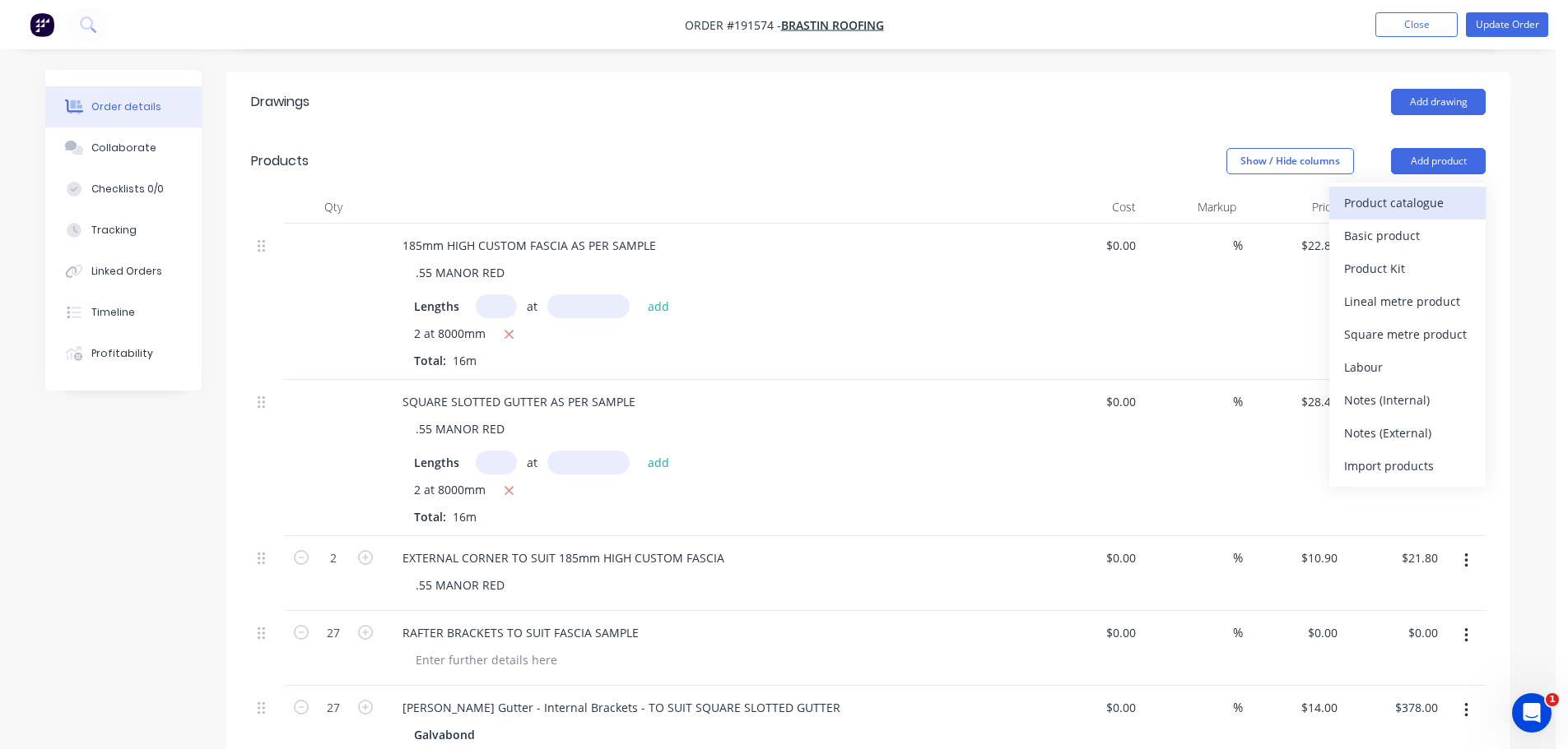
click at [1435, 189] on button "Product catalogue" at bounding box center [1408, 202] width 156 height 33
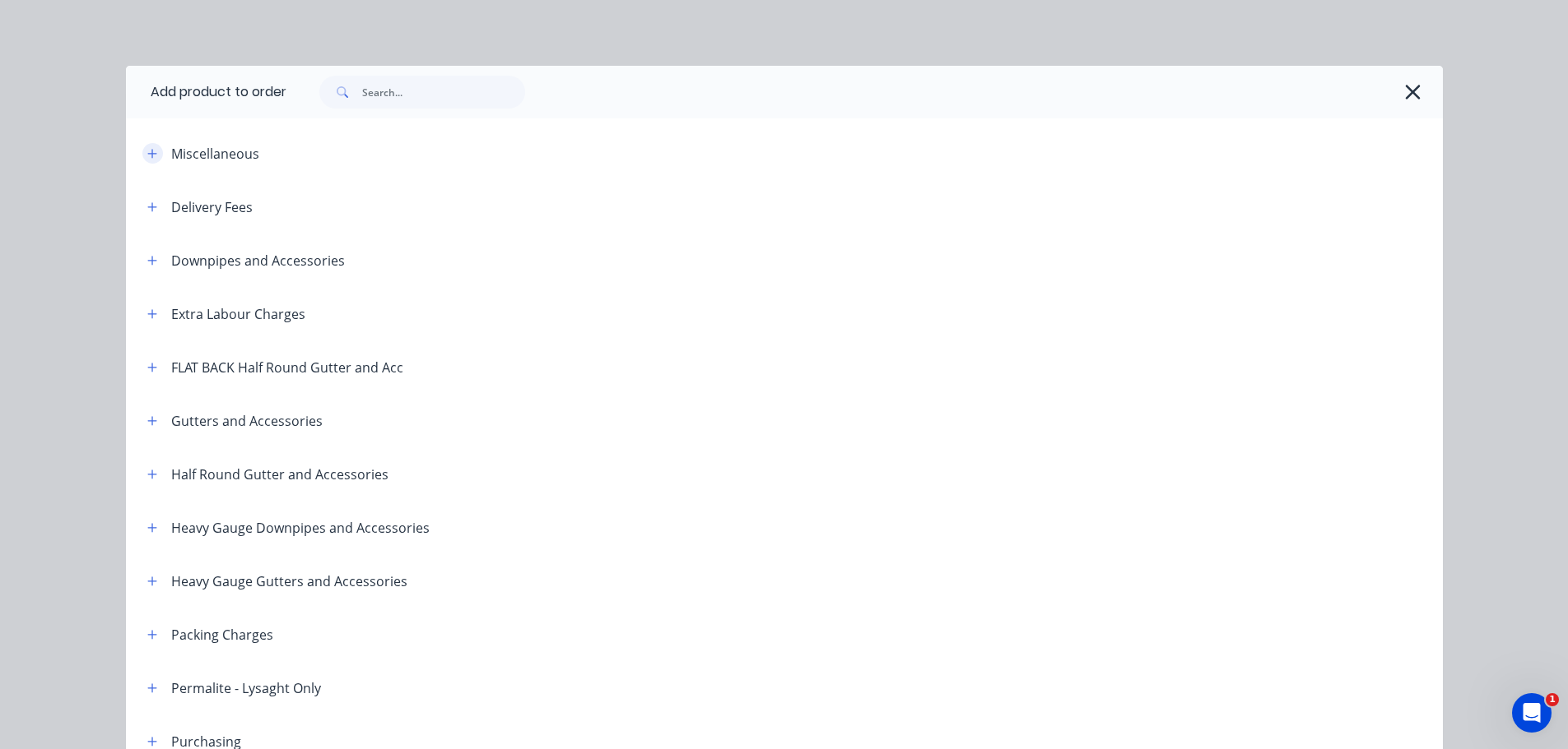
click at [147, 156] on icon "button" at bounding box center [152, 153] width 10 height 12
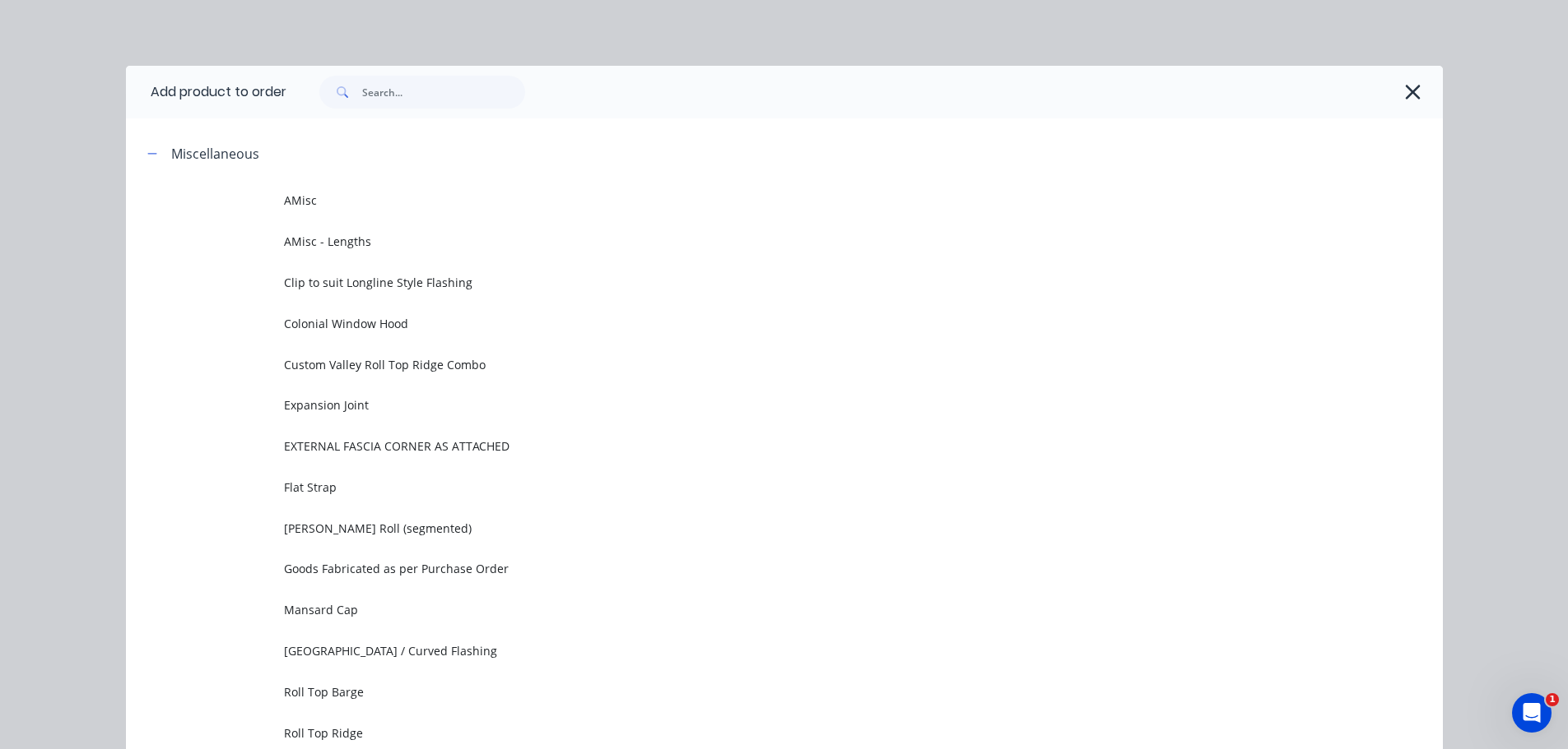
click at [429, 190] on td "AMisc" at bounding box center [863, 201] width 1159 height 41
click at [431, 191] on div "Add product to order Miscellaneous AMisc AMisc - Lengths Clip to suit Longline …" at bounding box center [784, 374] width 1568 height 749
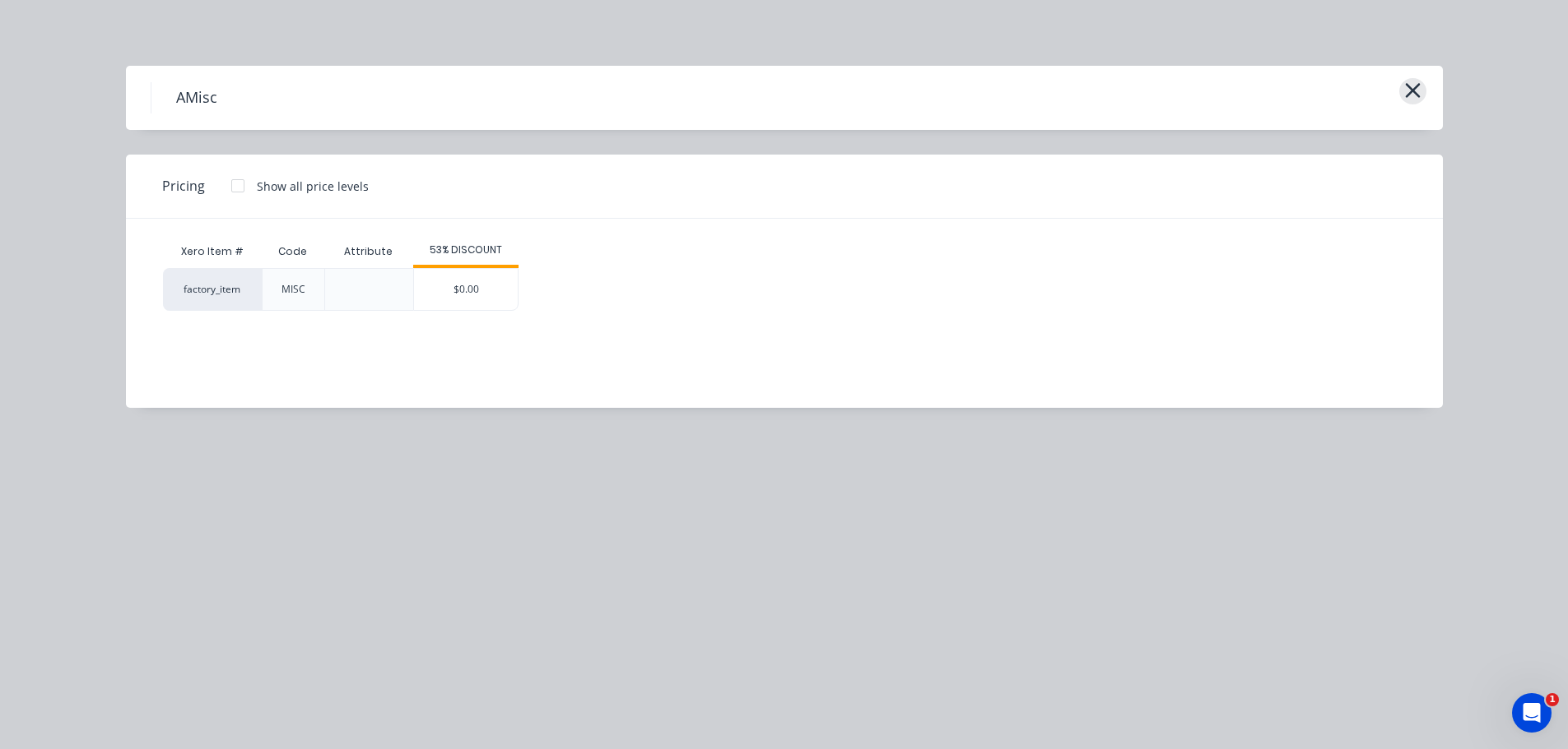
click at [1425, 89] on button "button" at bounding box center [1413, 90] width 27 height 26
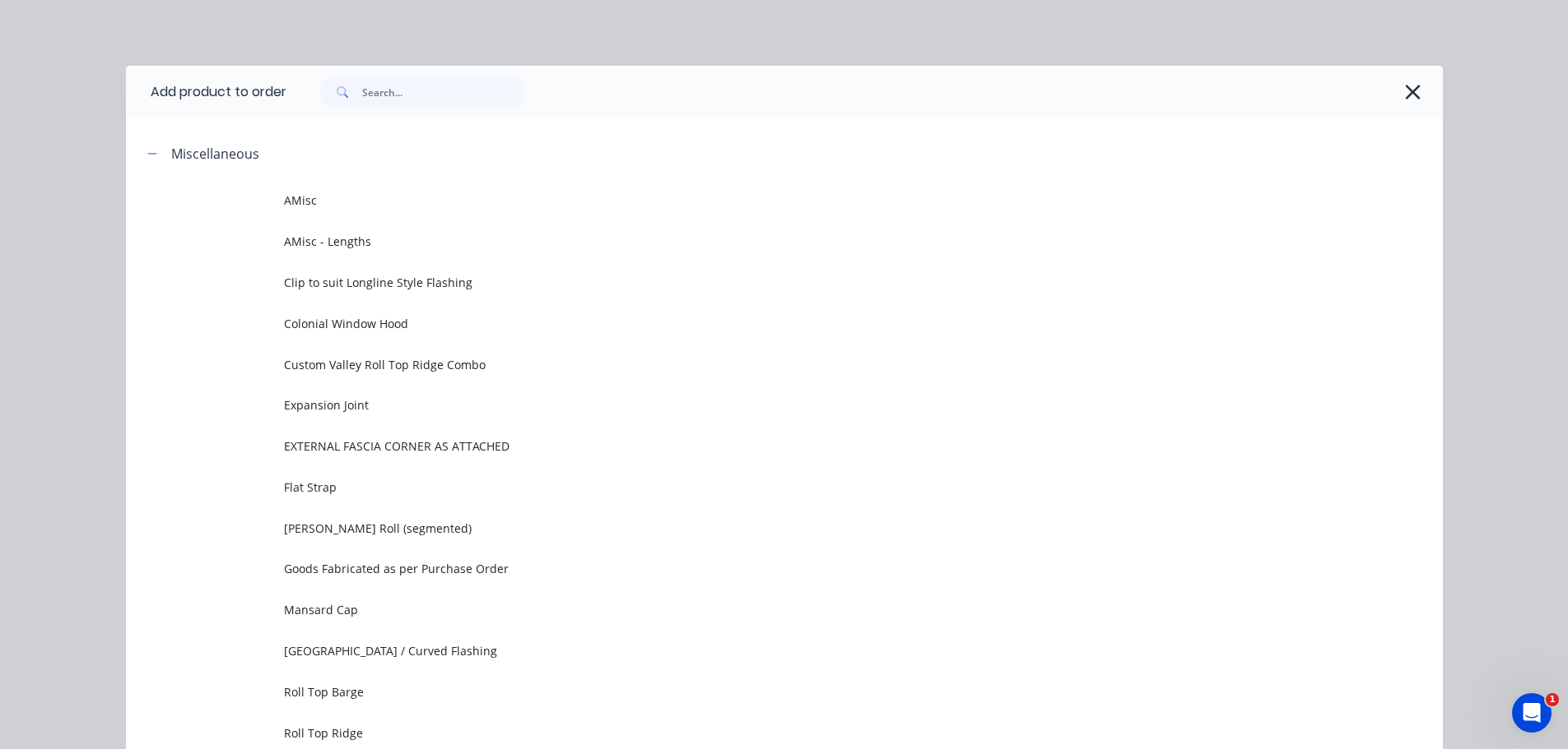
scroll to position [126, 0]
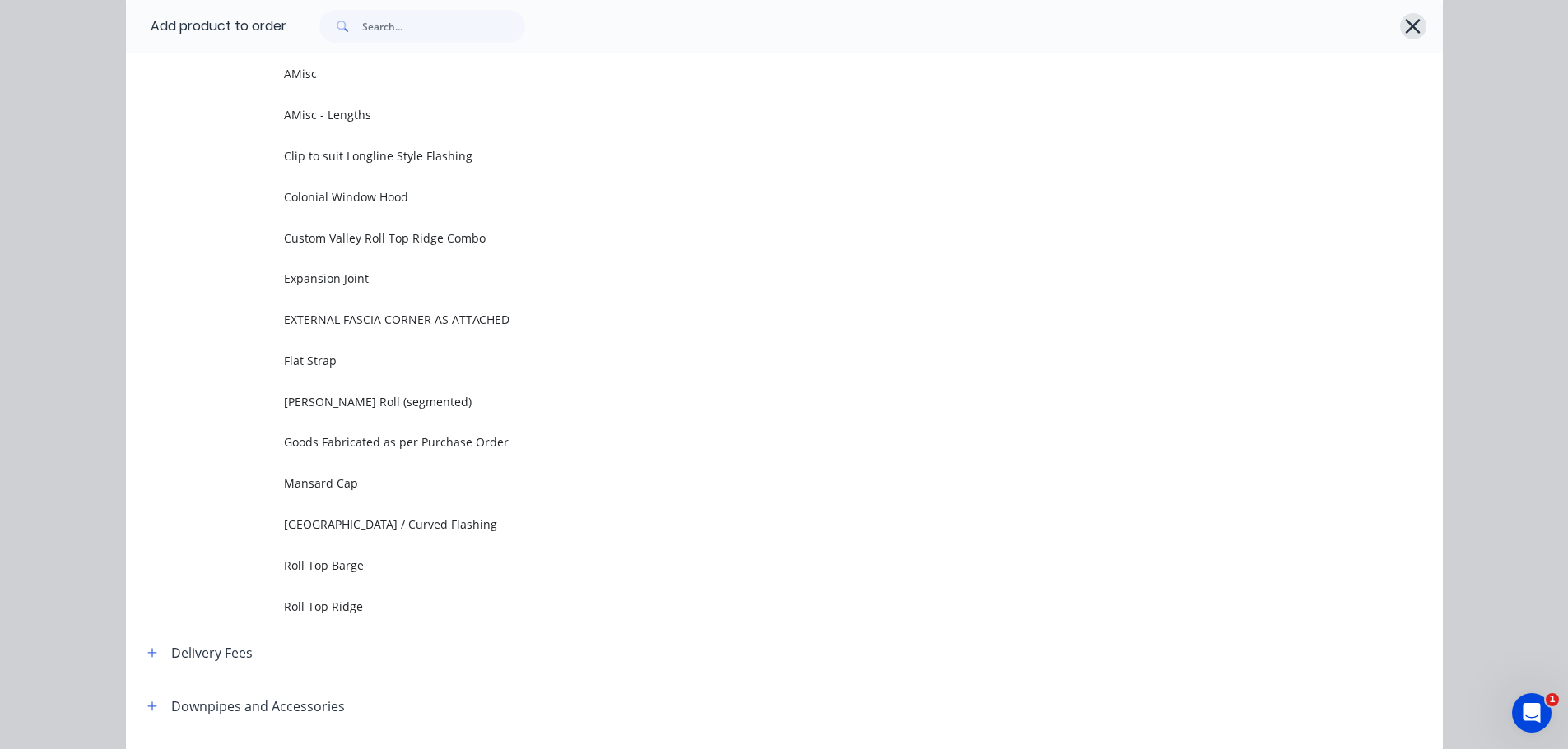
click at [1416, 32] on button "button" at bounding box center [1413, 26] width 26 height 26
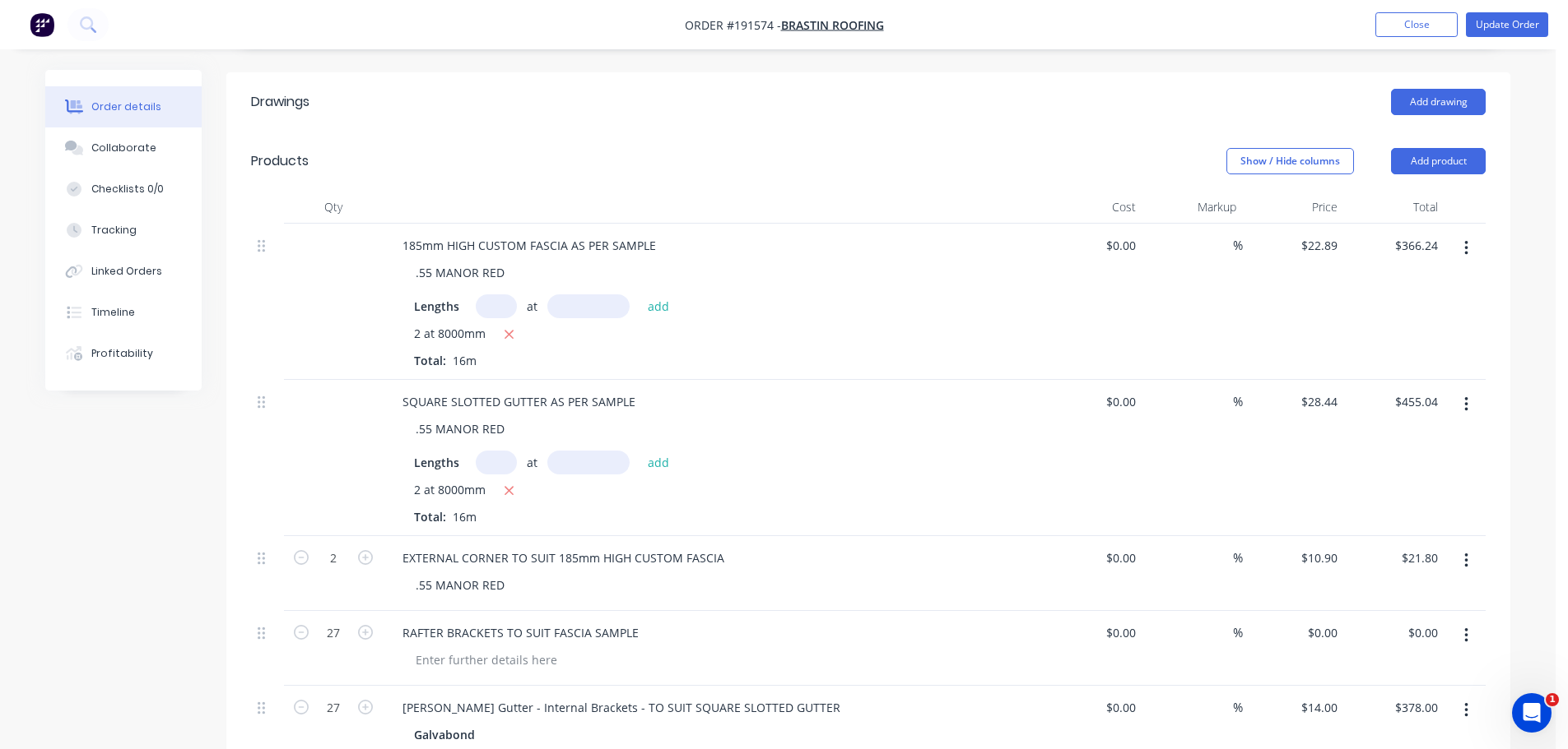
click at [91, 546] on div "Created by [PERSON_NAME] Created [DATE] Required [DATE] Assigned to Add team me…" at bounding box center [778, 632] width 1465 height 1947
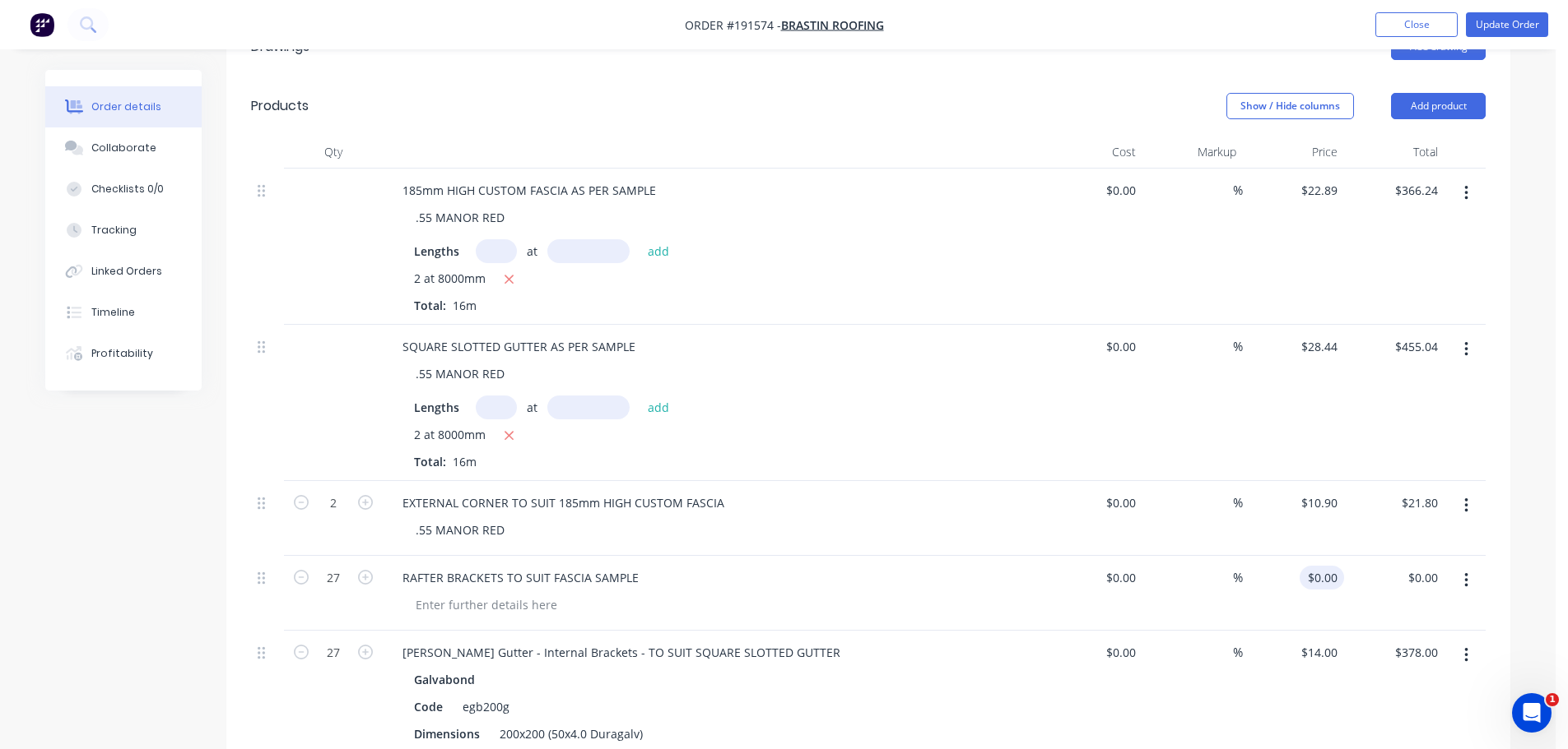
scroll to position [494, 0]
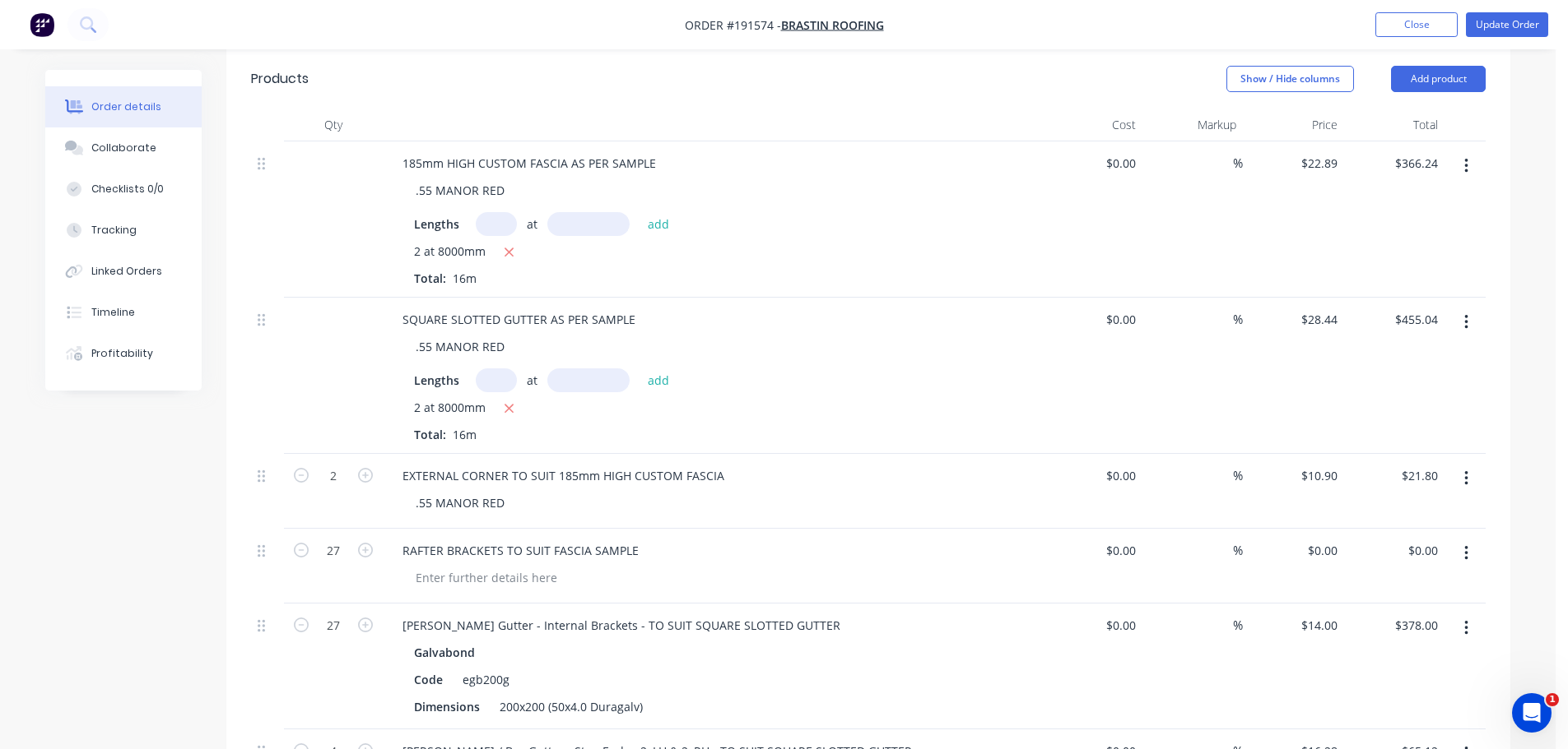
type input "0"
click at [1316, 552] on div "0 $0.00" at bounding box center [1294, 566] width 101 height 75
type input "$7.63"
type input "$206.01"
click at [1523, 524] on div "Order details Collaborate Checklists 0/0 Tracking Linked Orders Timeline Profit…" at bounding box center [777, 549] width 1498 height 1947
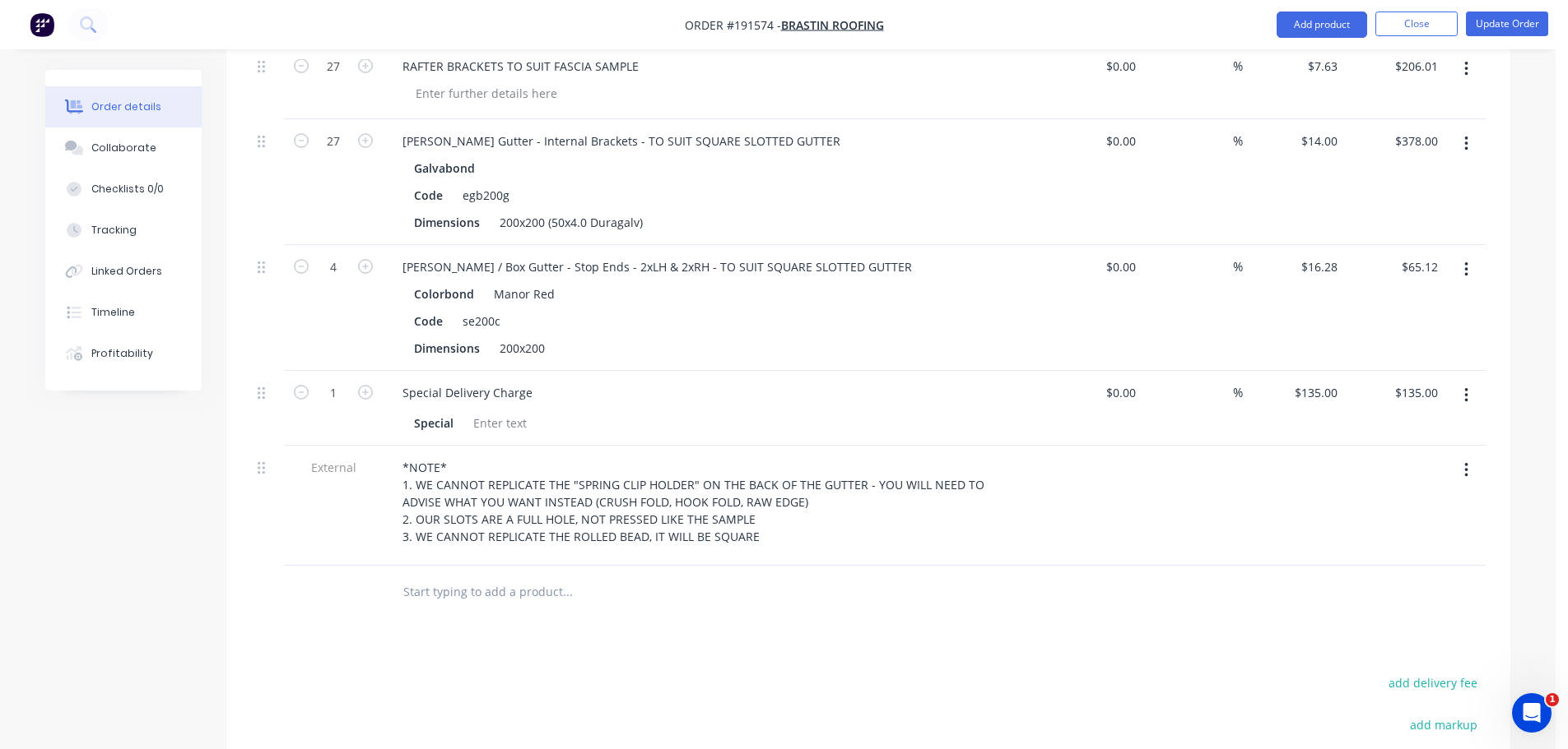
scroll to position [1070, 0]
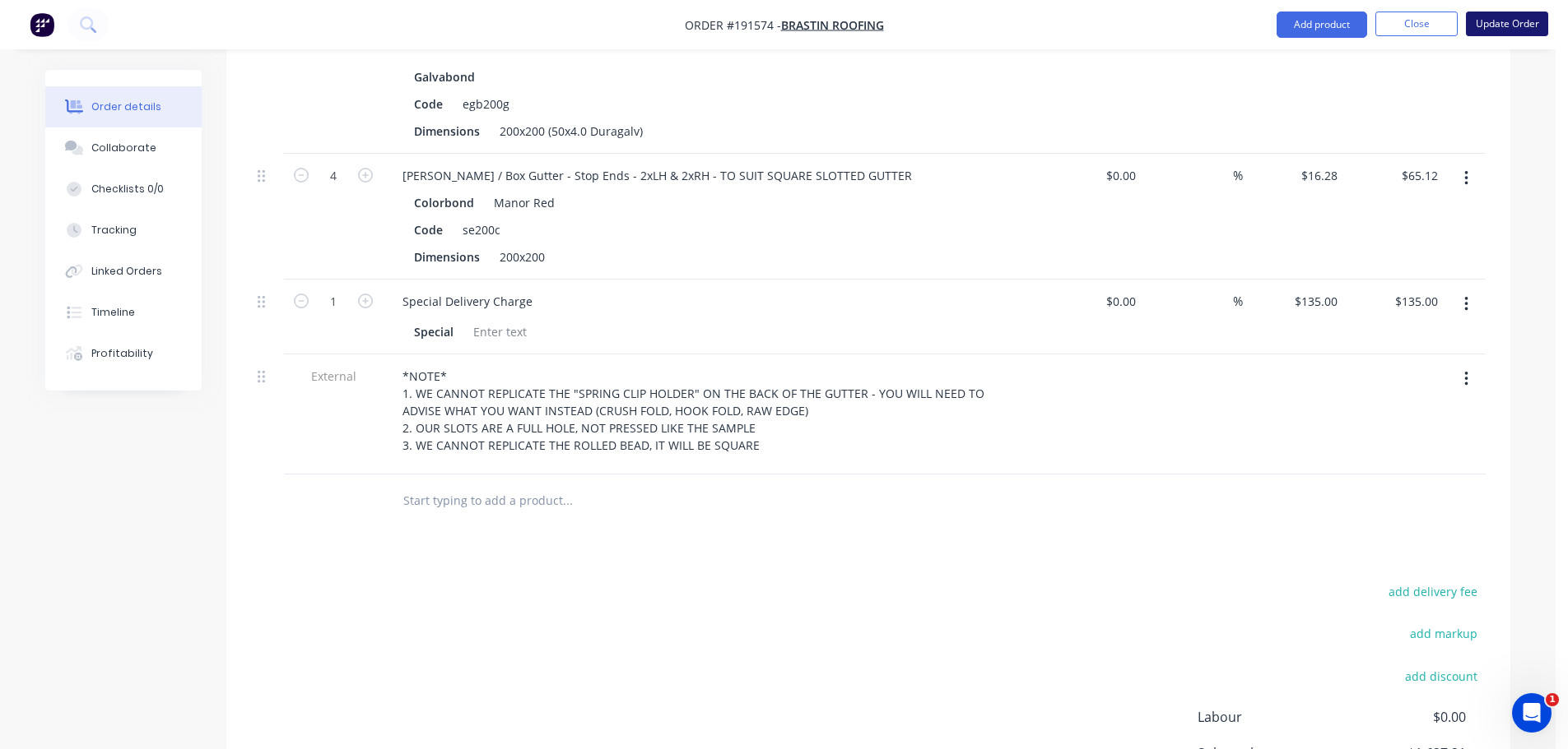
click at [1535, 25] on button "Update Order" at bounding box center [1507, 24] width 82 height 25
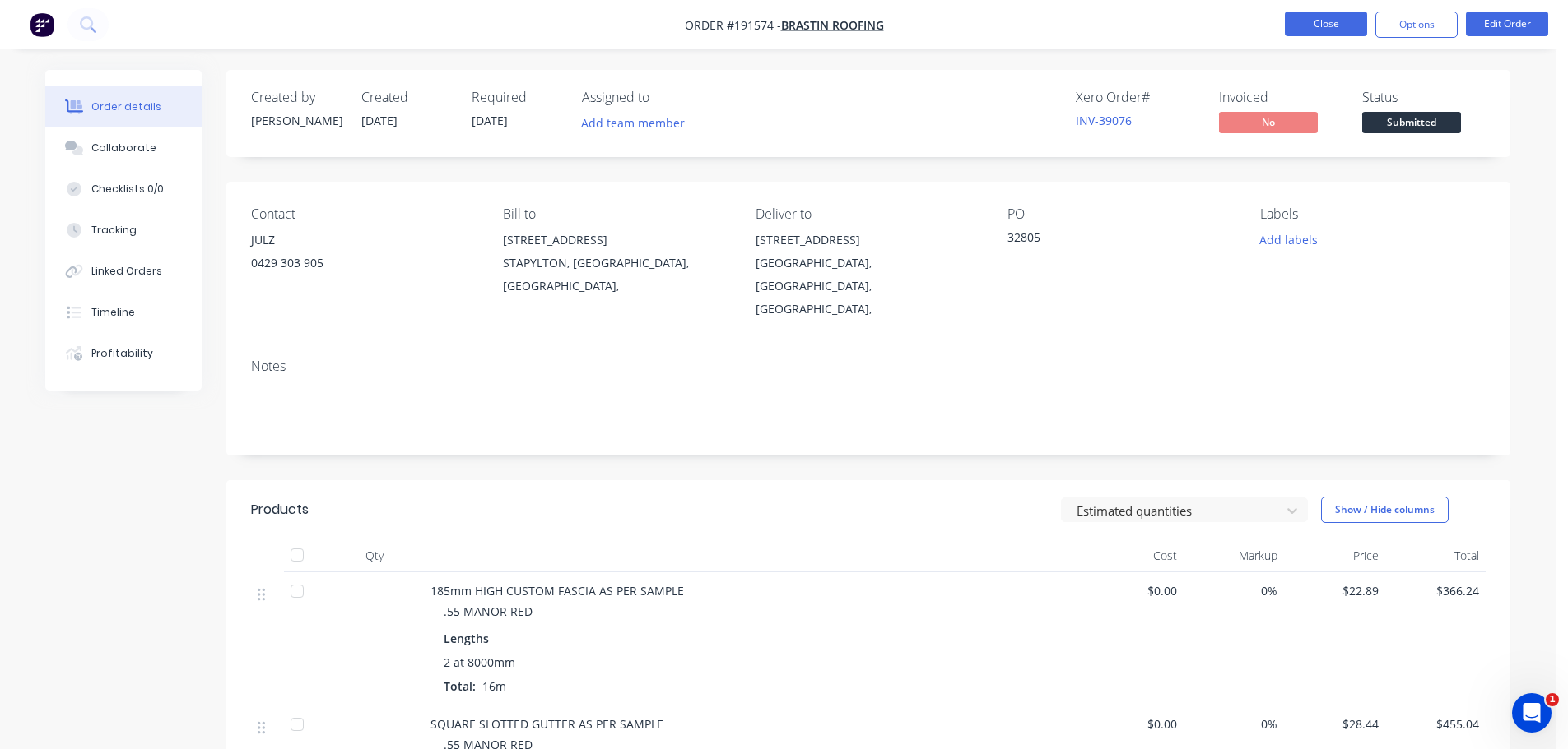
click at [1301, 18] on button "Close" at bounding box center [1326, 24] width 82 height 25
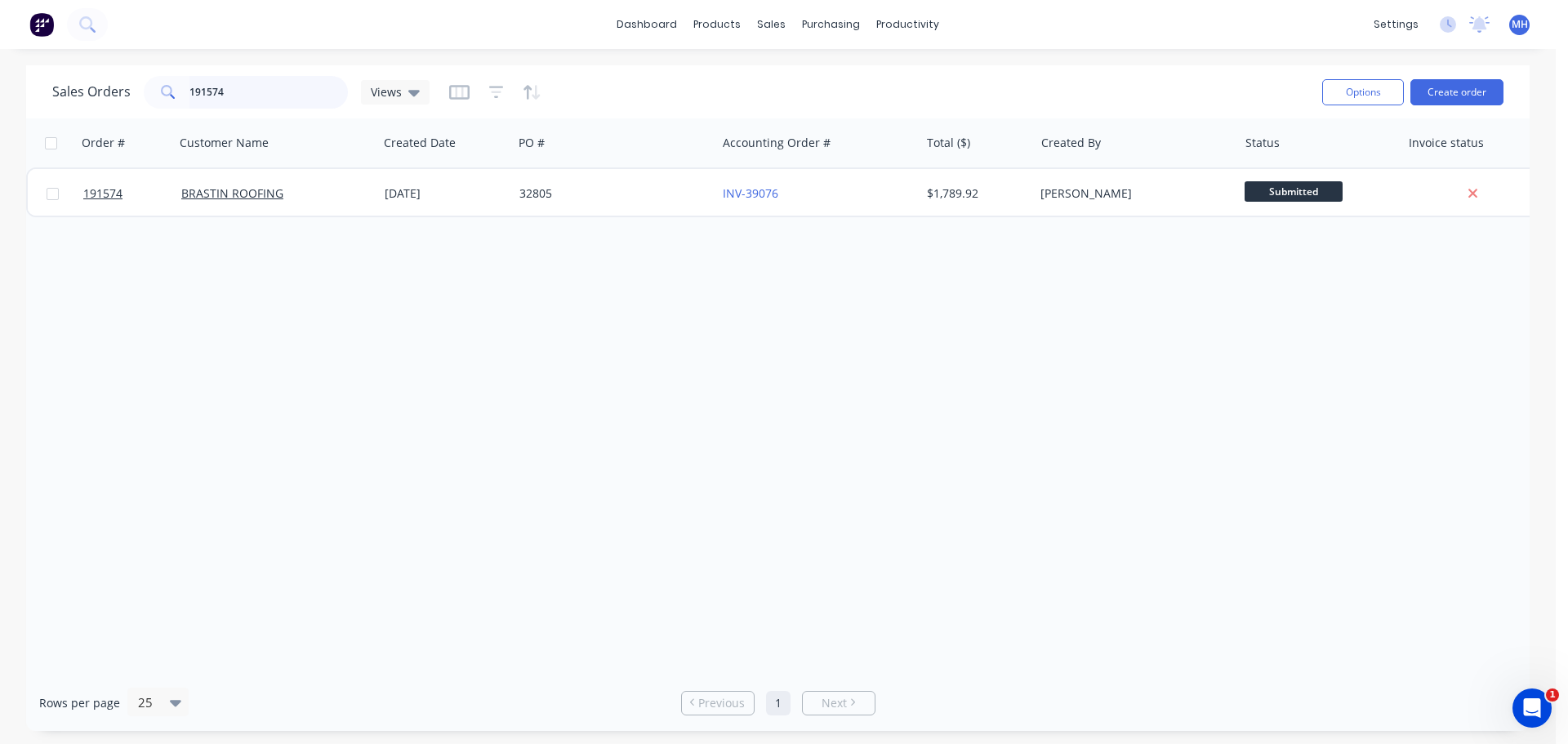
click at [236, 97] on input "191574" at bounding box center [269, 92] width 159 height 33
click at [238, 101] on input "191574" at bounding box center [269, 92] width 159 height 33
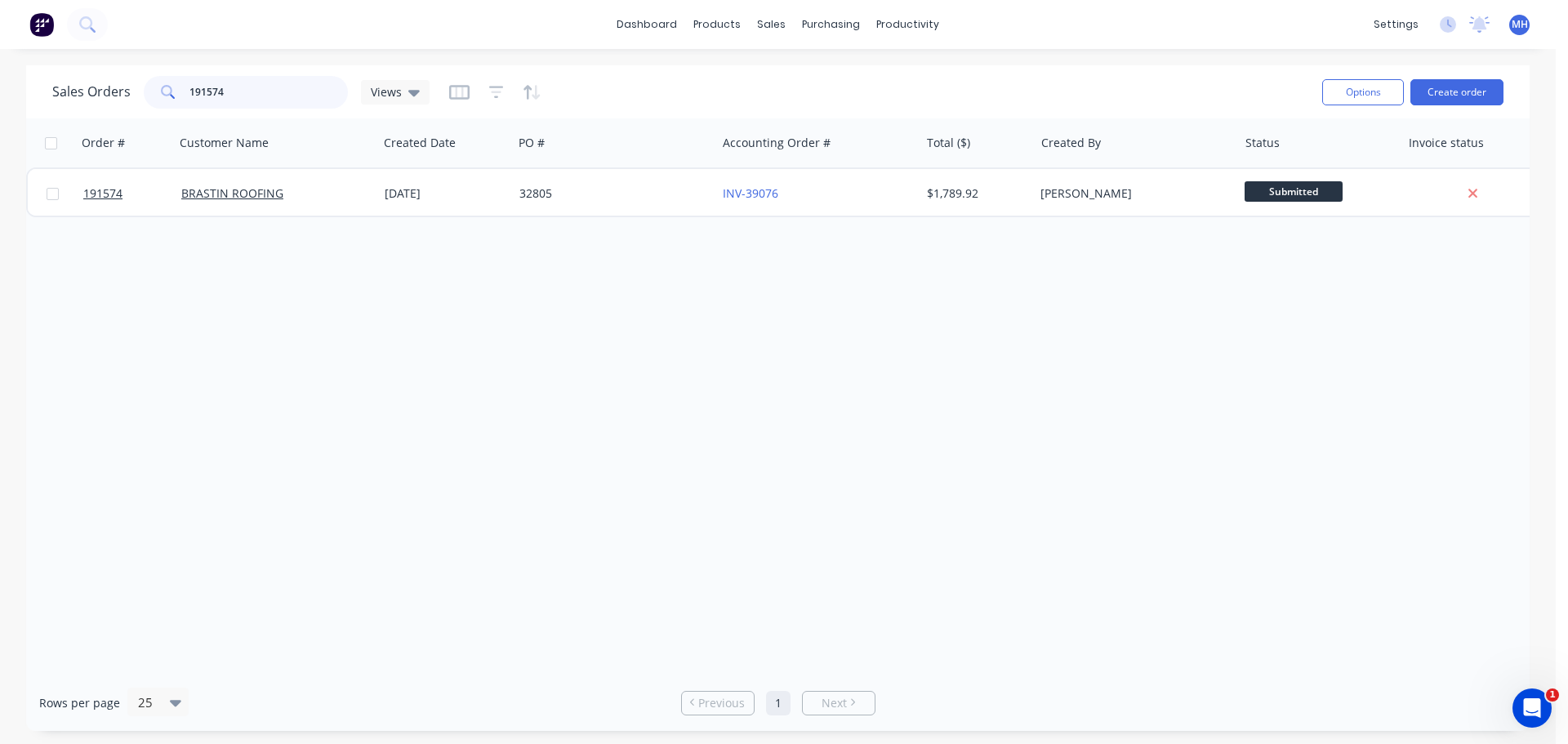
click at [238, 88] on input "191574" at bounding box center [269, 92] width 159 height 33
type input "192196"
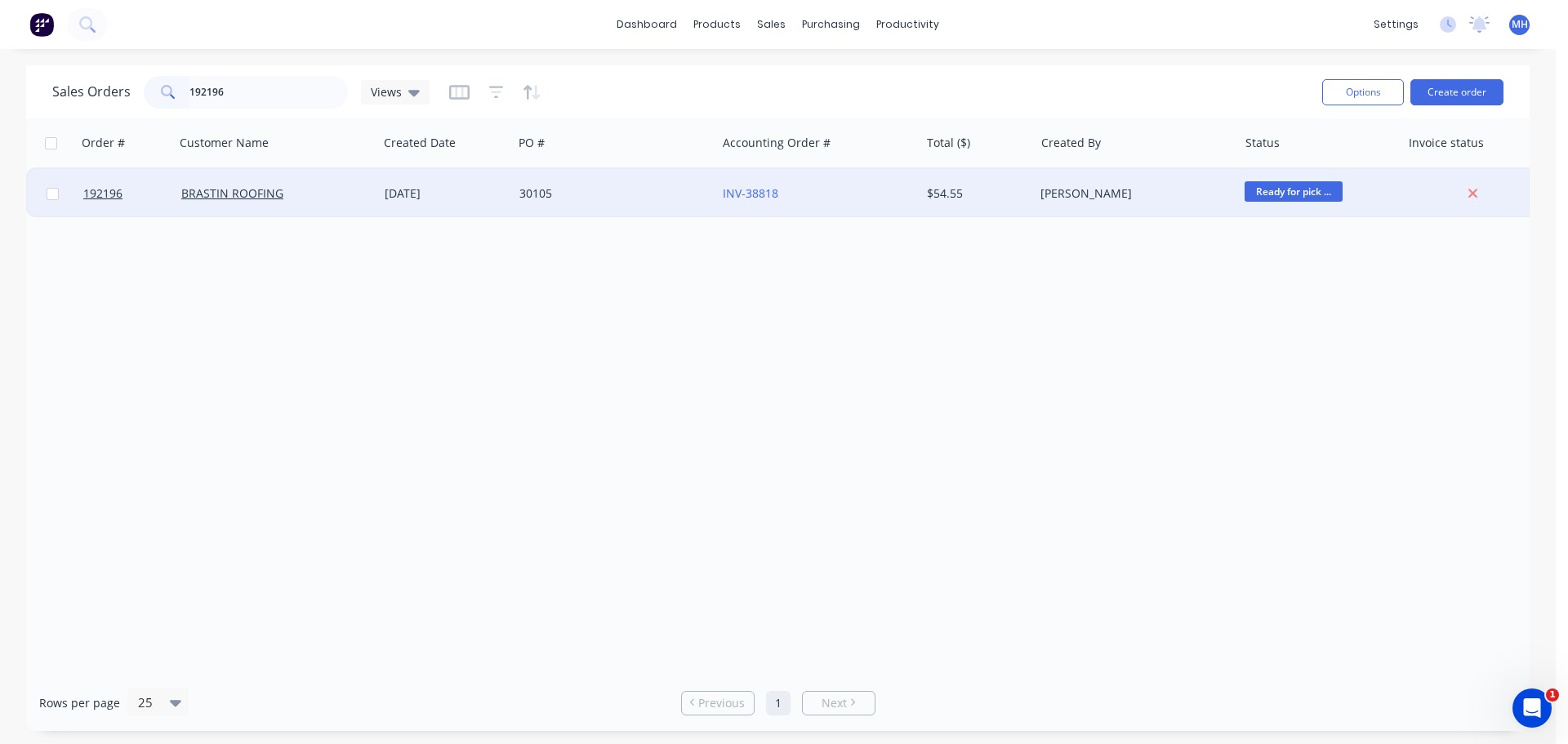
click at [302, 194] on div "BRASTIN ROOFING" at bounding box center [272, 193] width 181 height 16
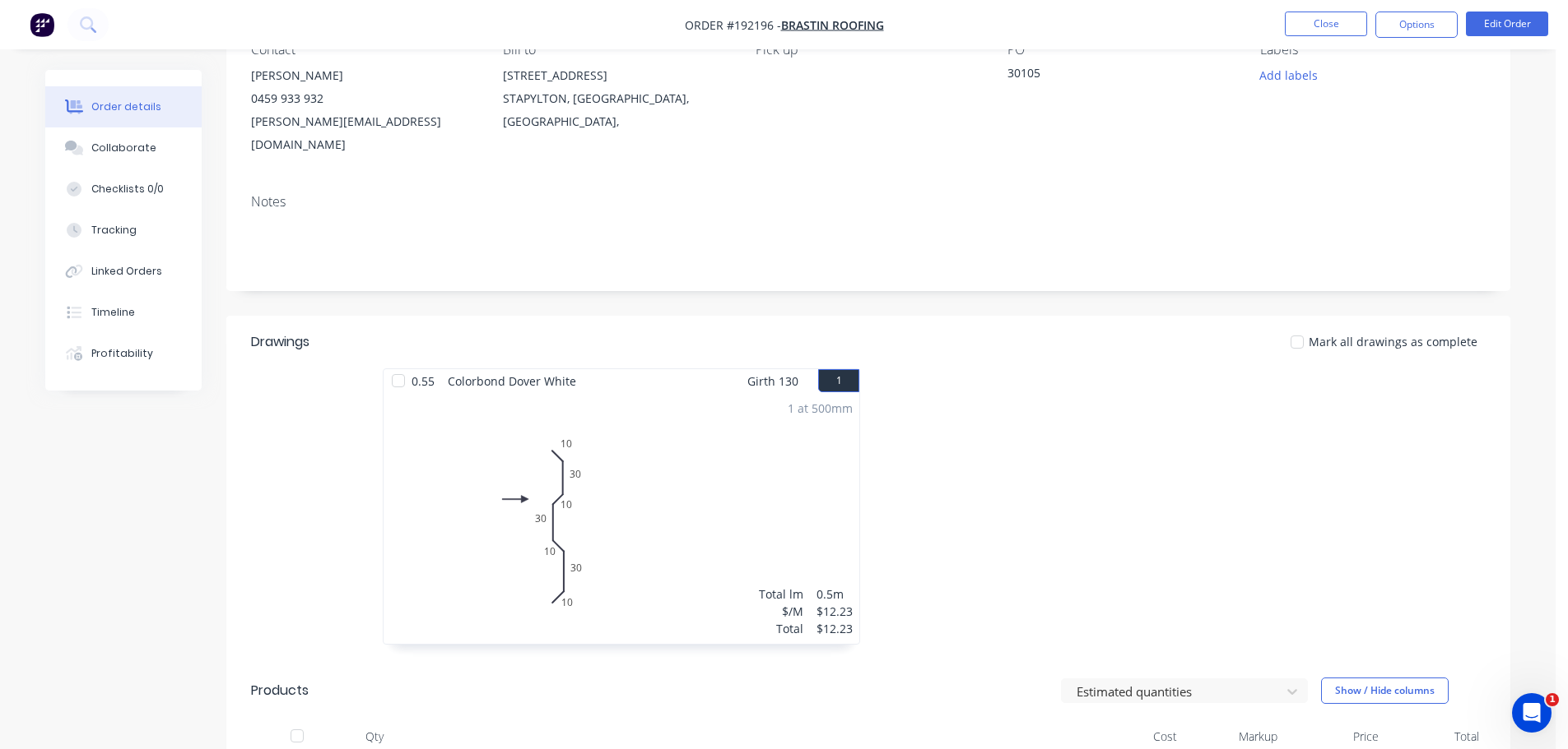
click at [878, 332] on div "Mark all drawings as complete" at bounding box center [1000, 342] width 972 height 20
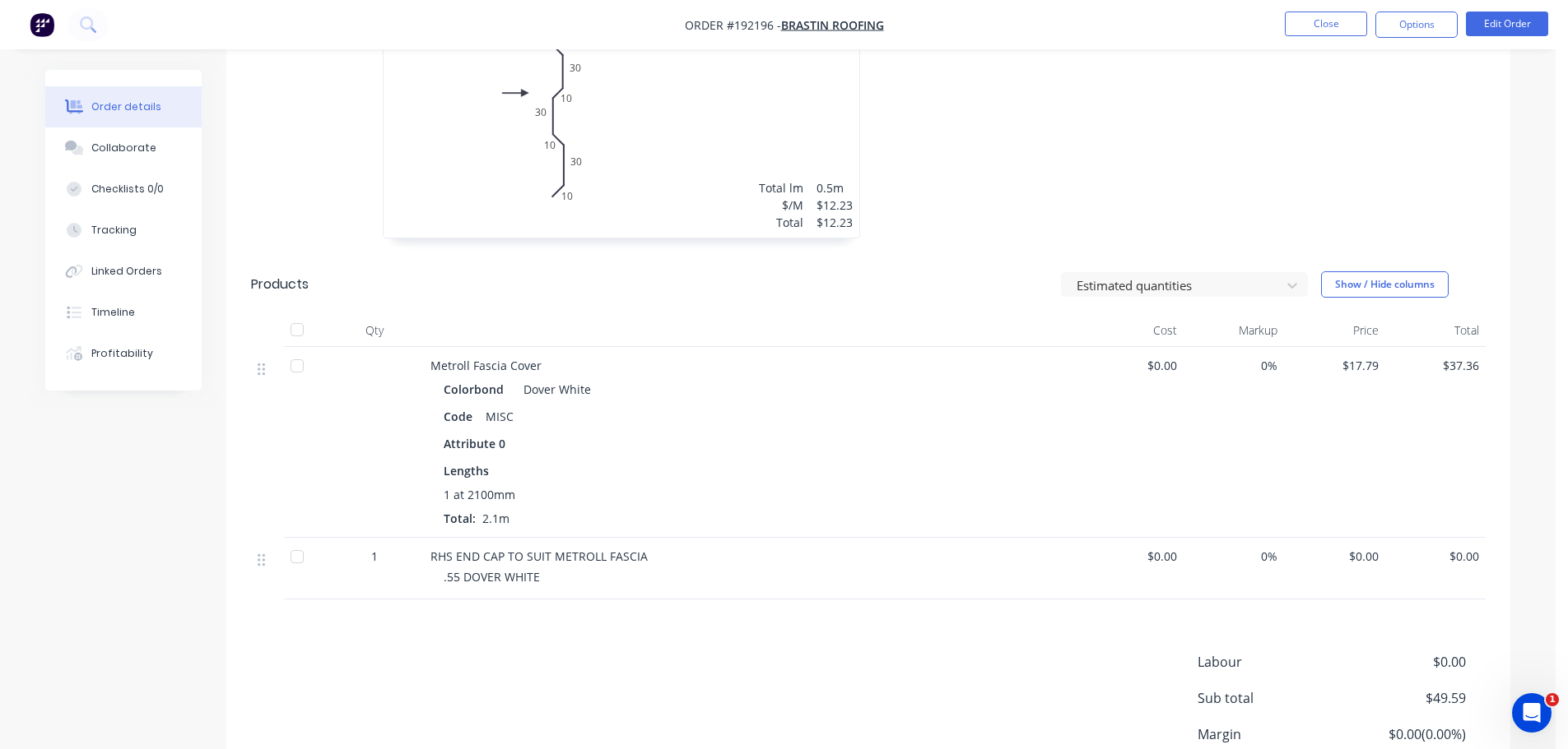
scroll to position [576, 0]
click at [1504, 24] on button "Edit Order" at bounding box center [1507, 24] width 82 height 25
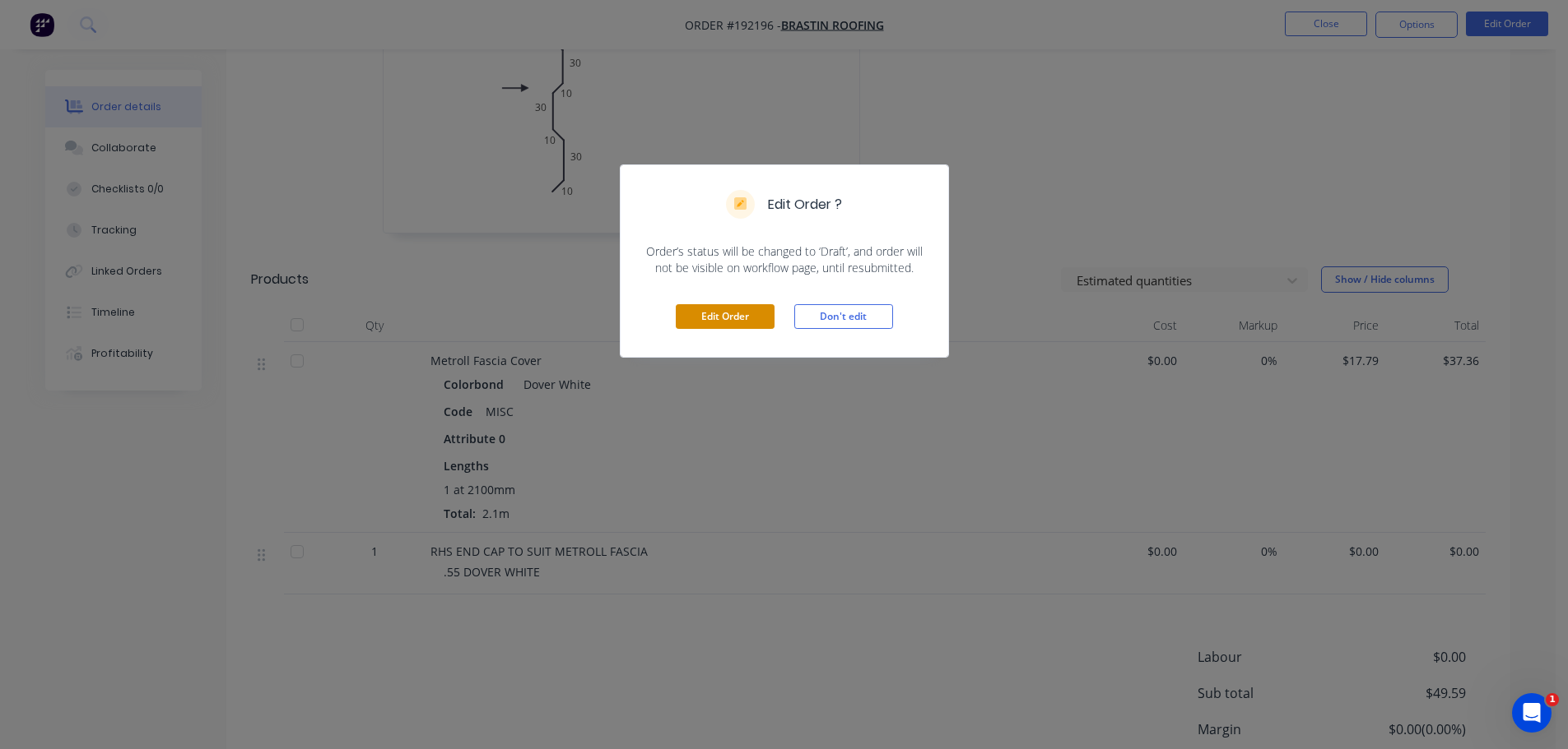
drag, startPoint x: 717, startPoint y: 317, endPoint x: 843, endPoint y: 608, distance: 317.1
click at [717, 317] on button "Edit Order" at bounding box center [725, 317] width 99 height 25
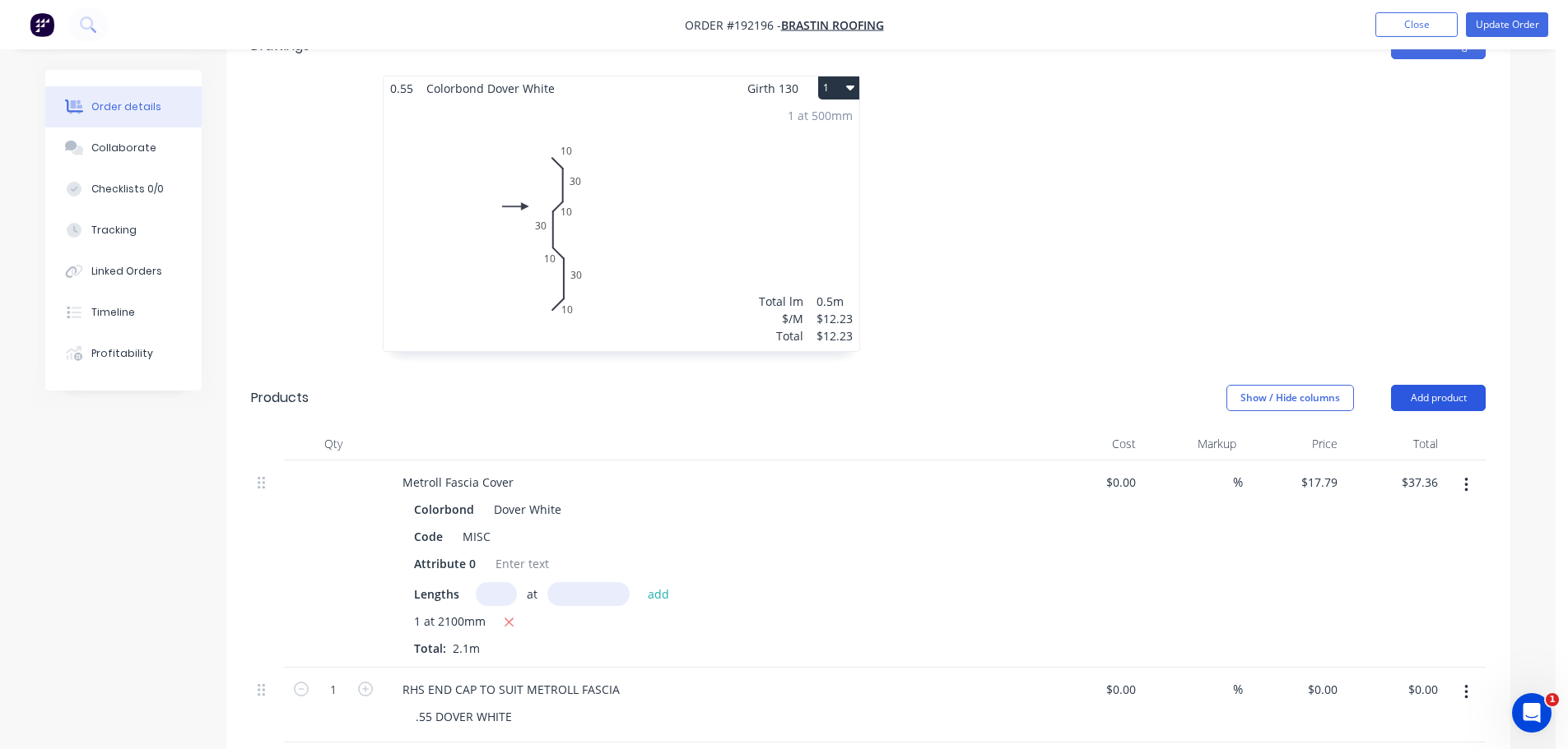
scroll to position [494, 0]
click at [1446, 382] on button "Add product" at bounding box center [1439, 394] width 95 height 26
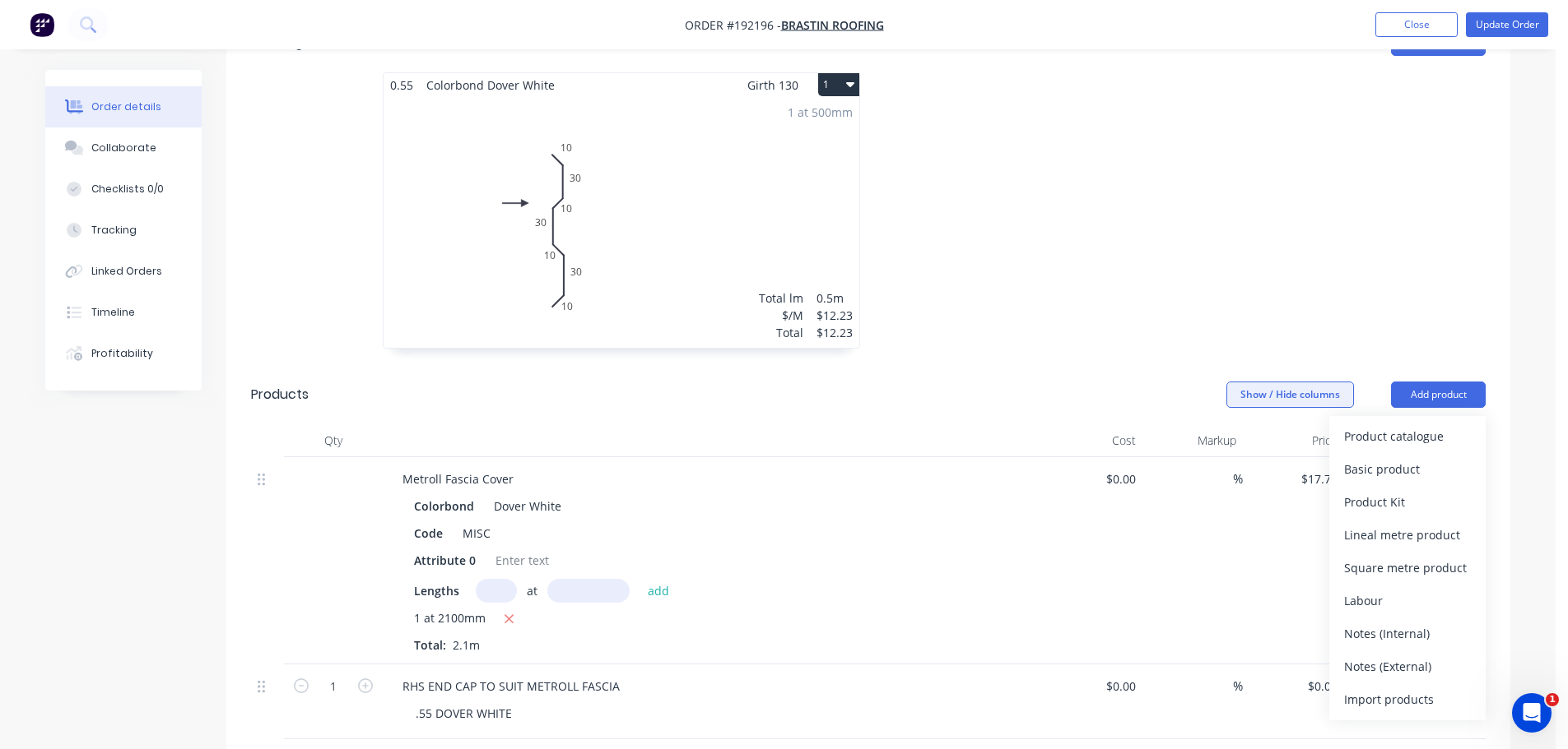
drag, startPoint x: 1297, startPoint y: 280, endPoint x: 1342, endPoint y: 356, distance: 88.3
click at [1297, 279] on div at bounding box center [1115, 219] width 494 height 293
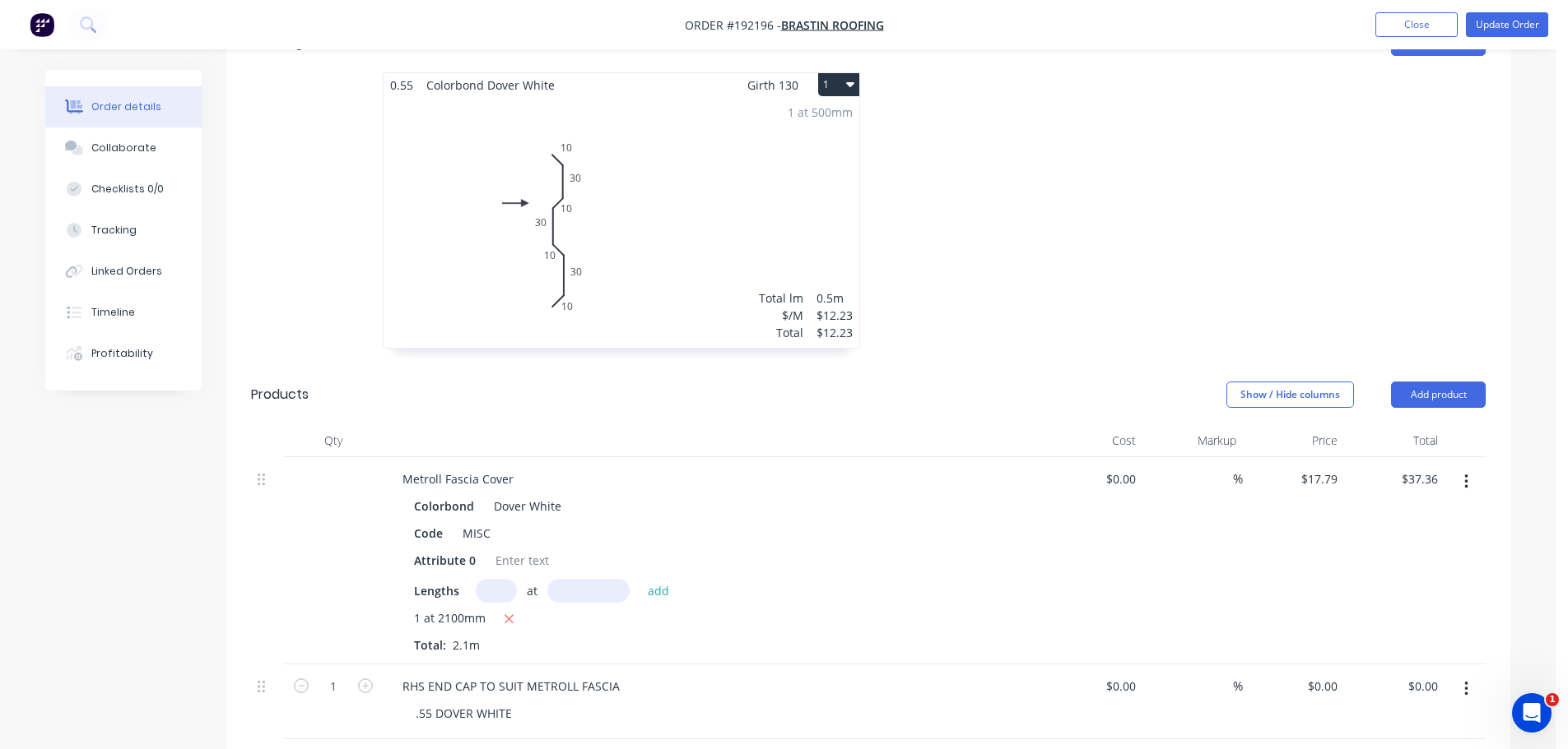
click at [1475, 468] on button "button" at bounding box center [1466, 482] width 39 height 30
click at [1454, 513] on div "Edit" at bounding box center [1407, 525] width 126 height 24
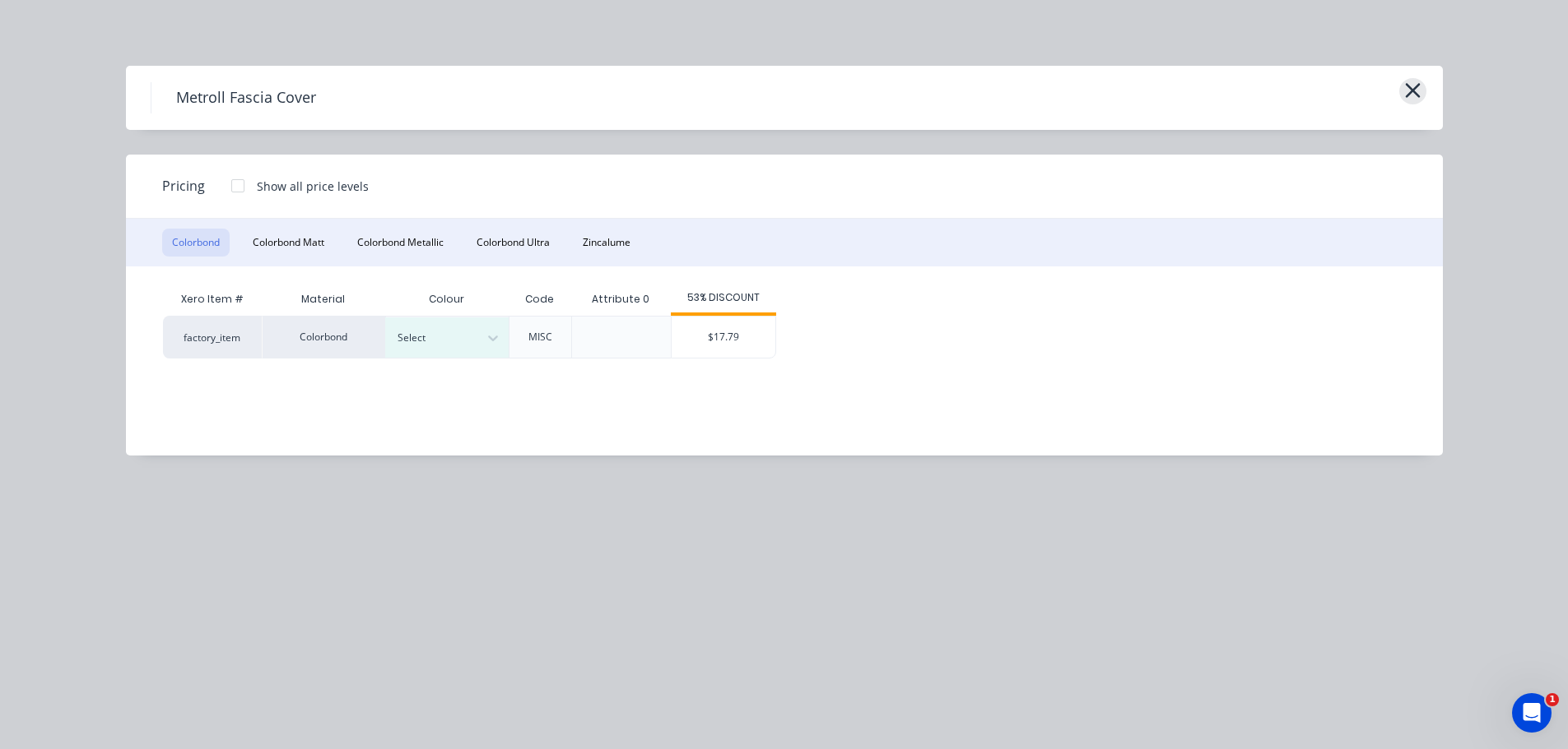
click at [1408, 92] on icon "button" at bounding box center [1412, 90] width 17 height 23
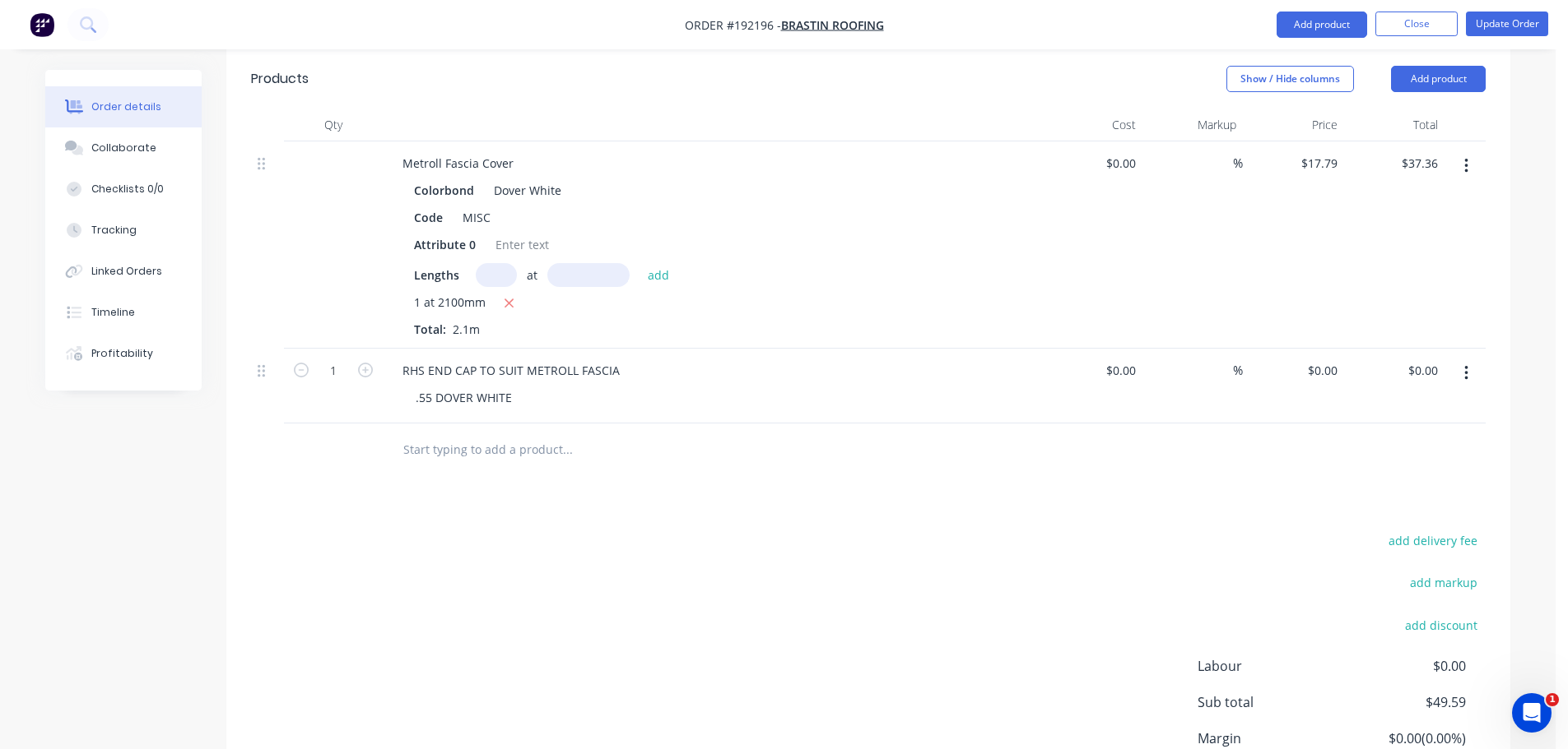
scroll to position [822, 0]
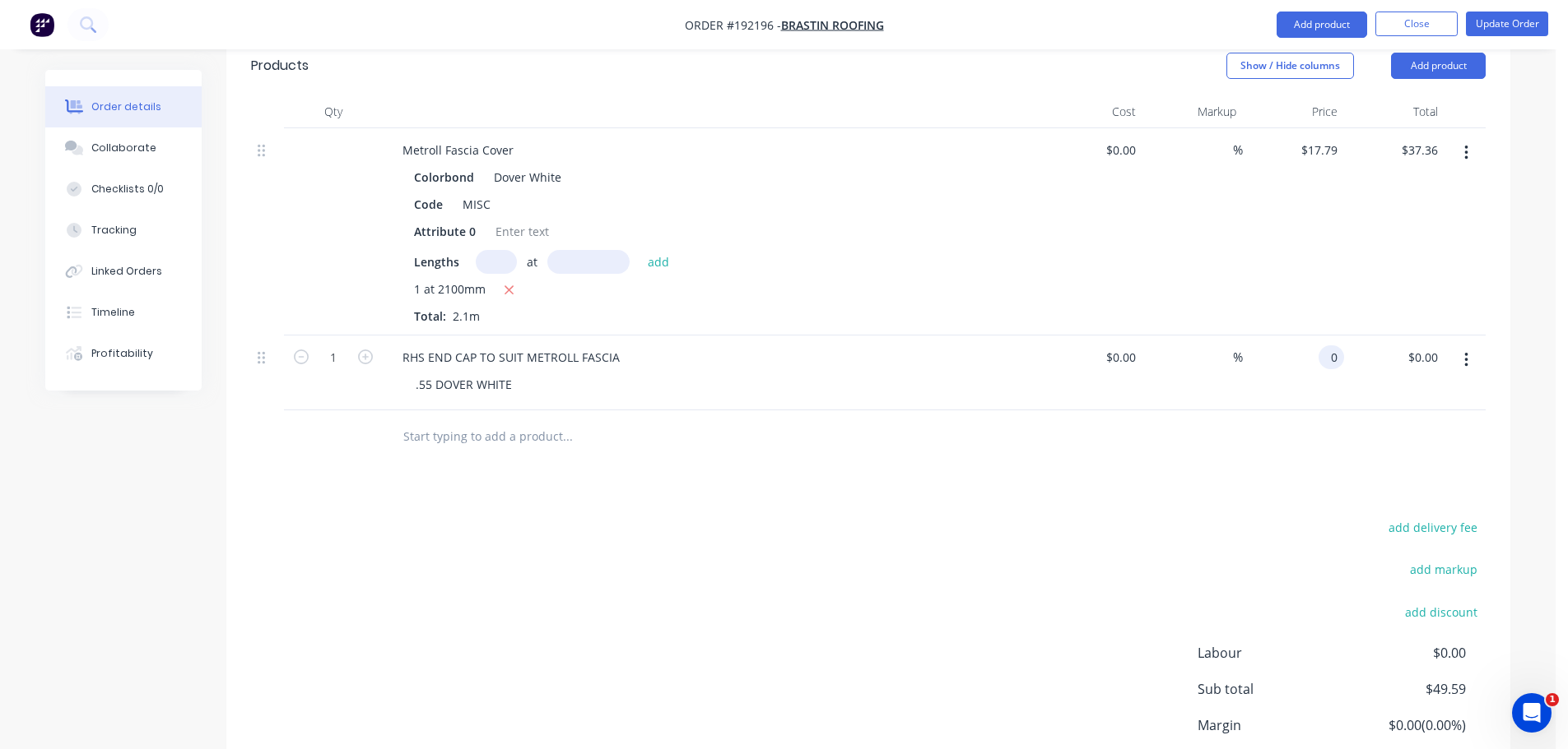
click at [1314, 336] on div "0 0" at bounding box center [1294, 374] width 101 height 75
type input "$12.26"
click at [1135, 447] on div "Drawings Add drawing 0.55 Colorbond Dover White Girth 130 1 0 10 30 10 30 10 30…" at bounding box center [869, 271] width 1284 height 1175
click at [1479, 21] on button "Update Order" at bounding box center [1507, 24] width 82 height 25
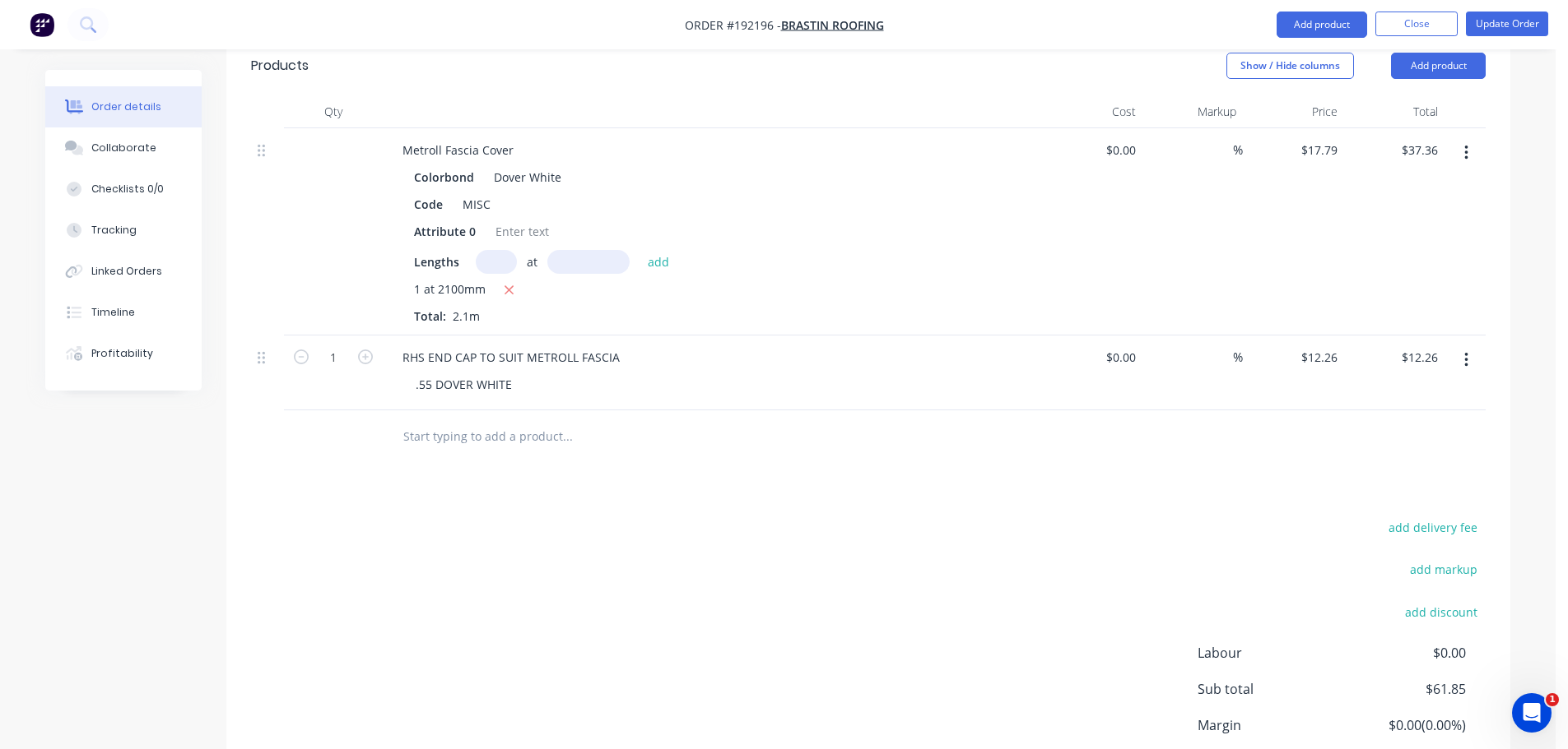
scroll to position [0, 0]
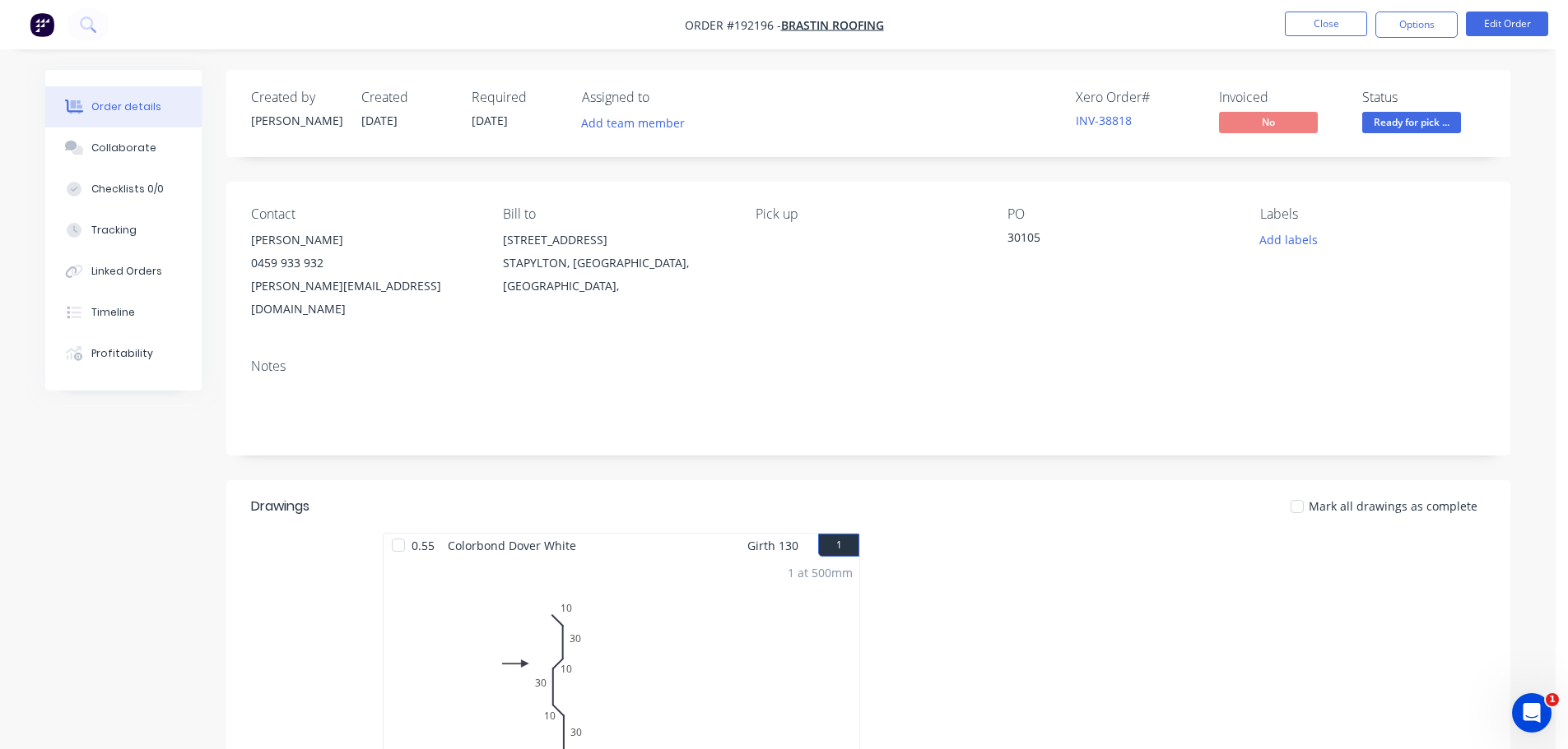
click at [911, 502] on header "Drawings Mark all drawings as complete" at bounding box center [869, 506] width 1284 height 53
click at [960, 498] on div "Mark all drawings as complete" at bounding box center [1000, 506] width 972 height 17
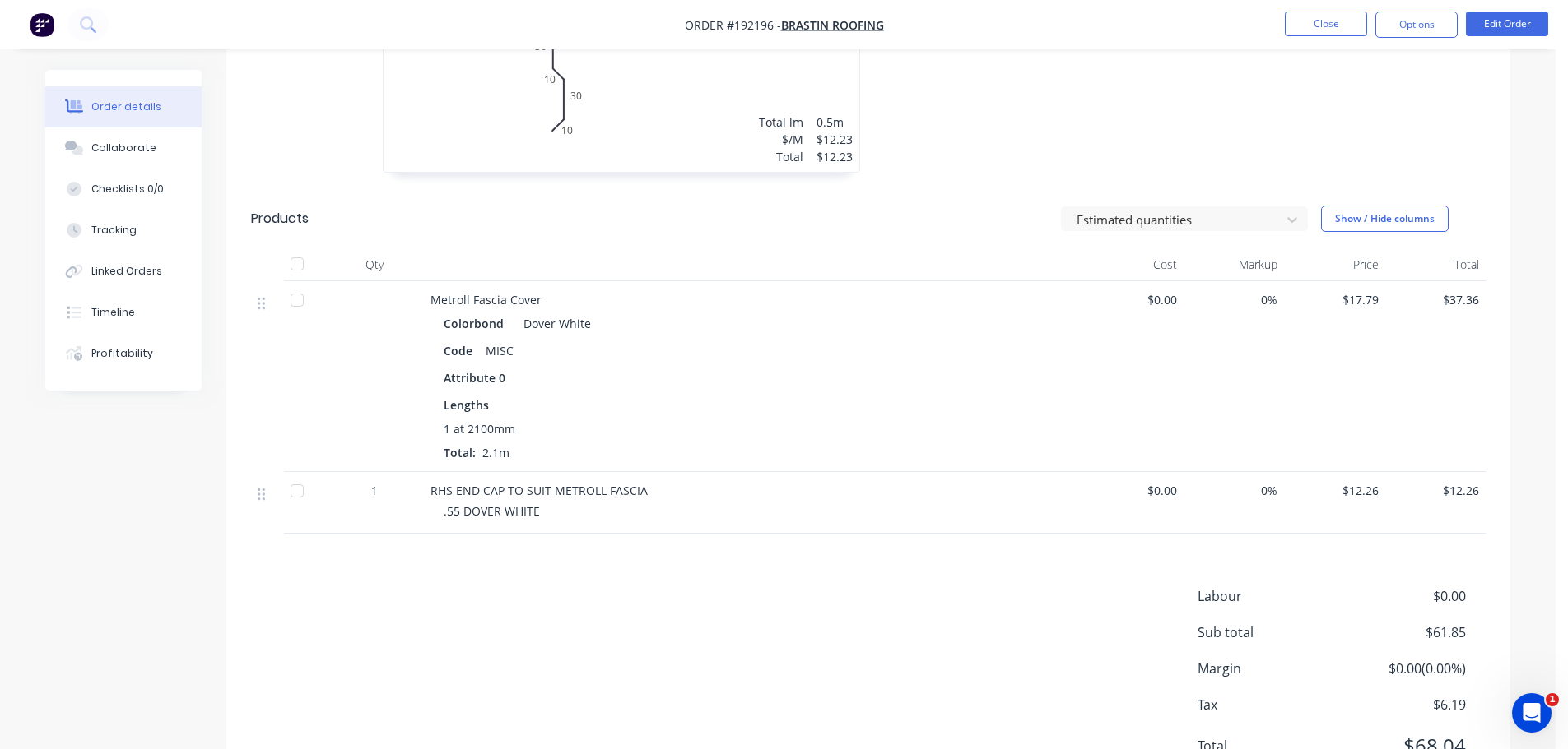
scroll to position [659, 0]
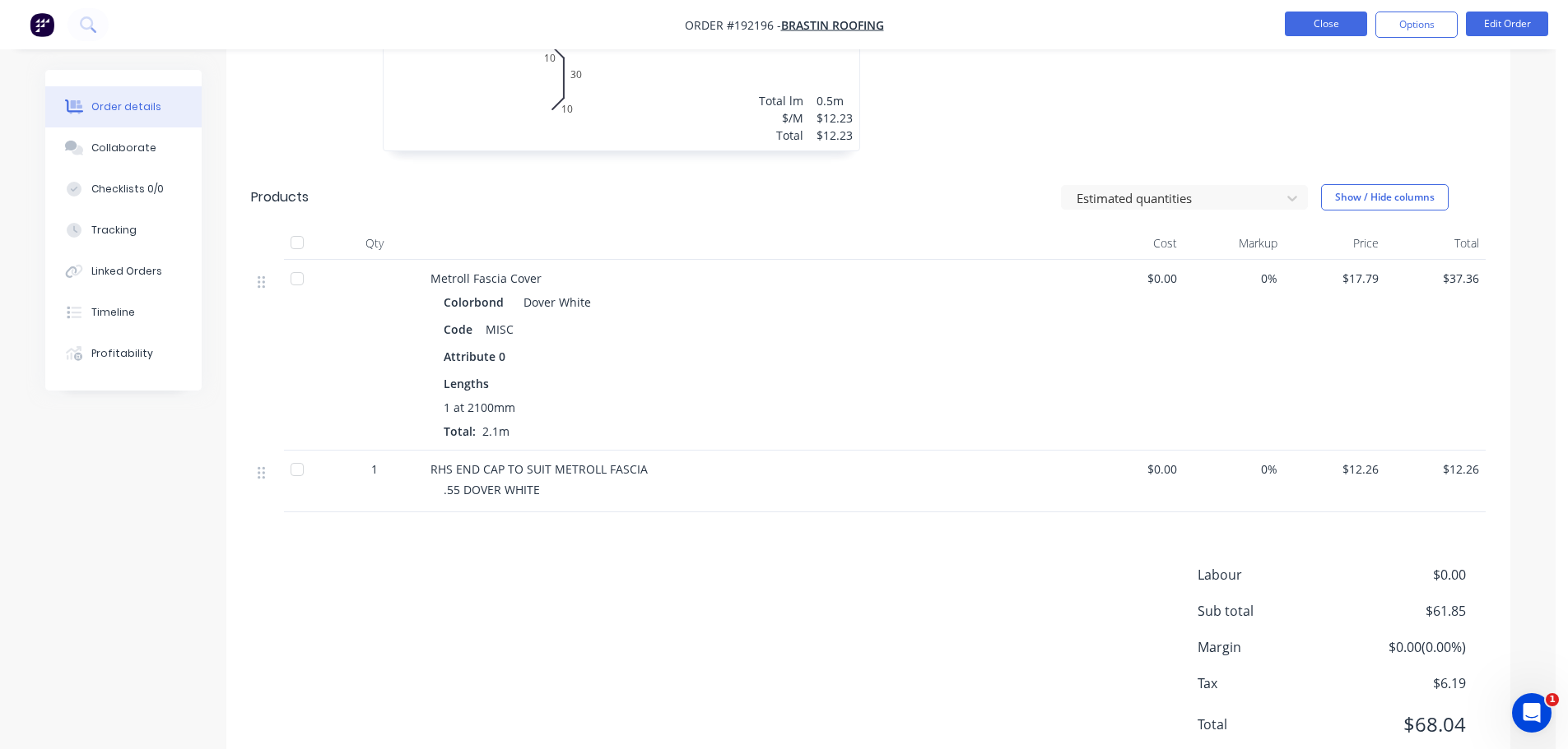
click at [1322, 19] on button "Close" at bounding box center [1326, 24] width 82 height 25
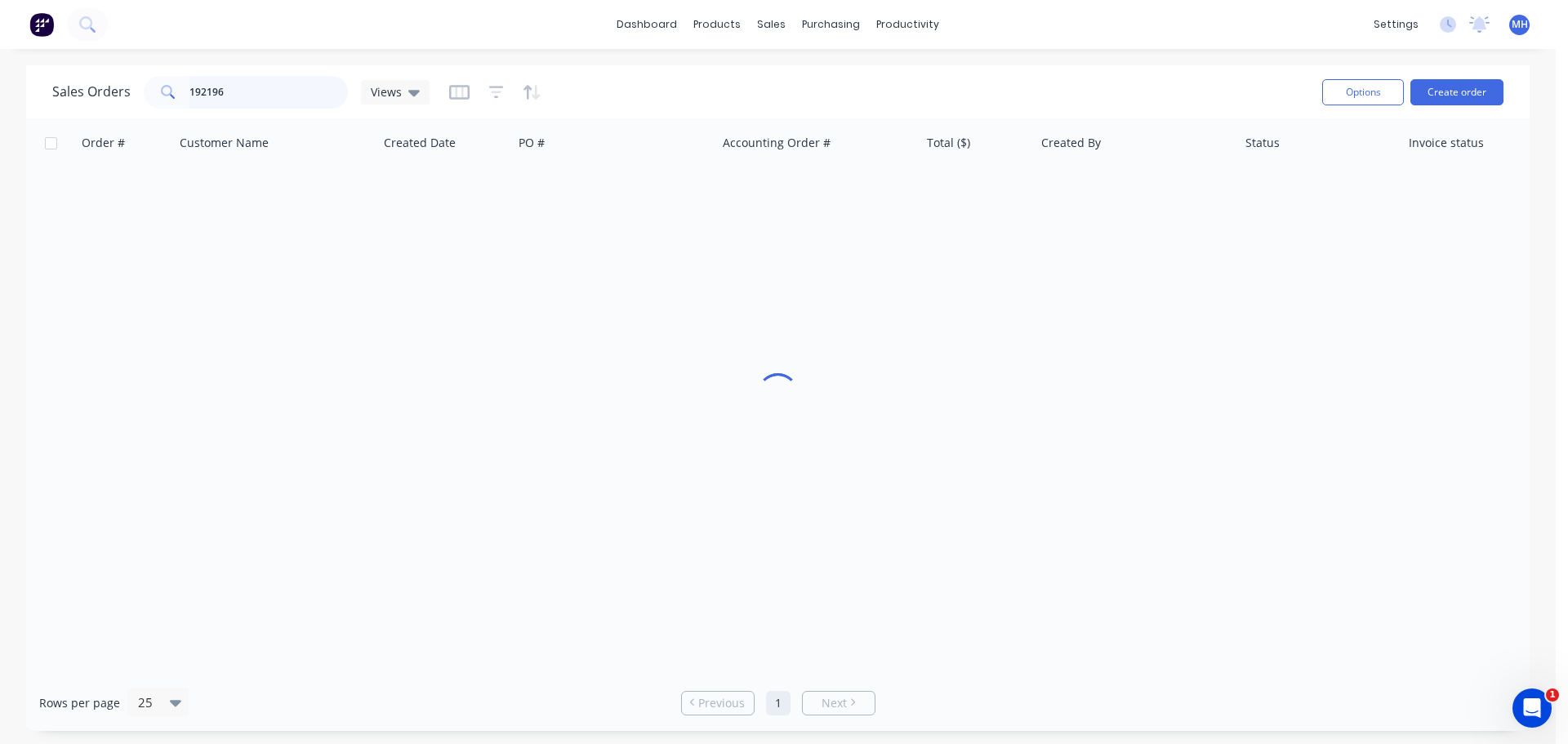
click at [245, 94] on input "192196" at bounding box center [269, 92] width 159 height 33
type input "192884"
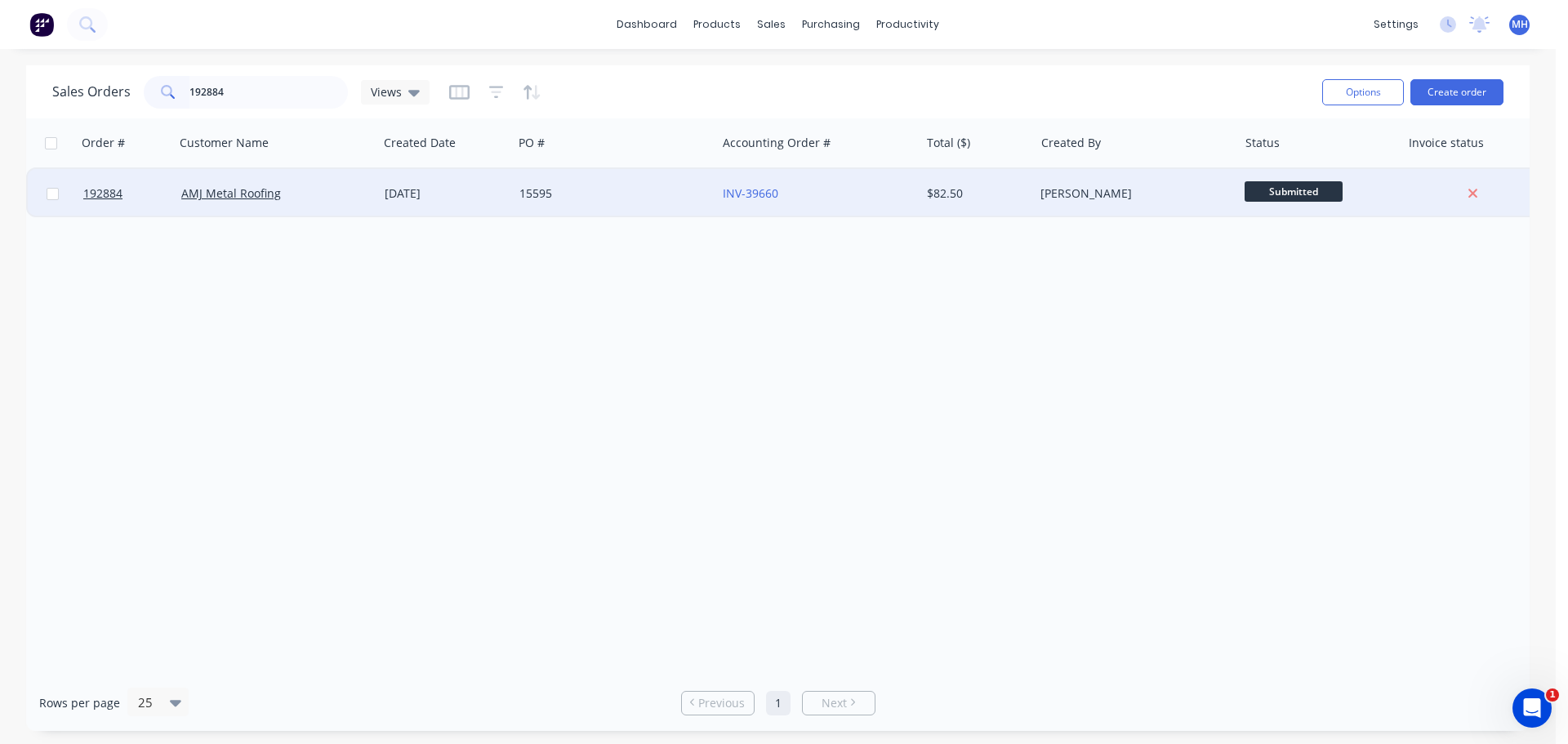
click at [519, 192] on div "15595" at bounding box center [610, 193] width 181 height 16
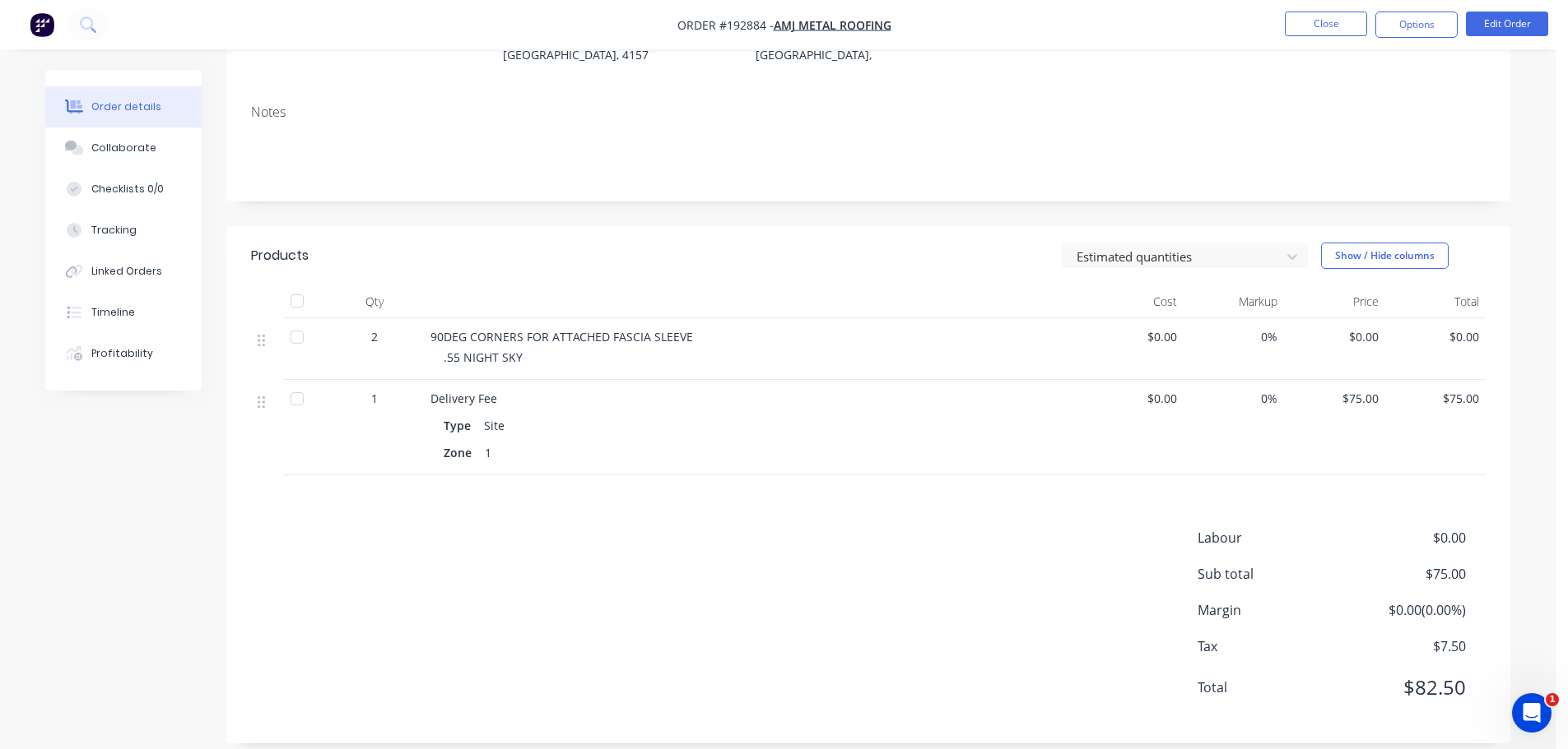
scroll to position [234, 0]
click at [1480, 15] on button "Edit Order" at bounding box center [1507, 24] width 82 height 25
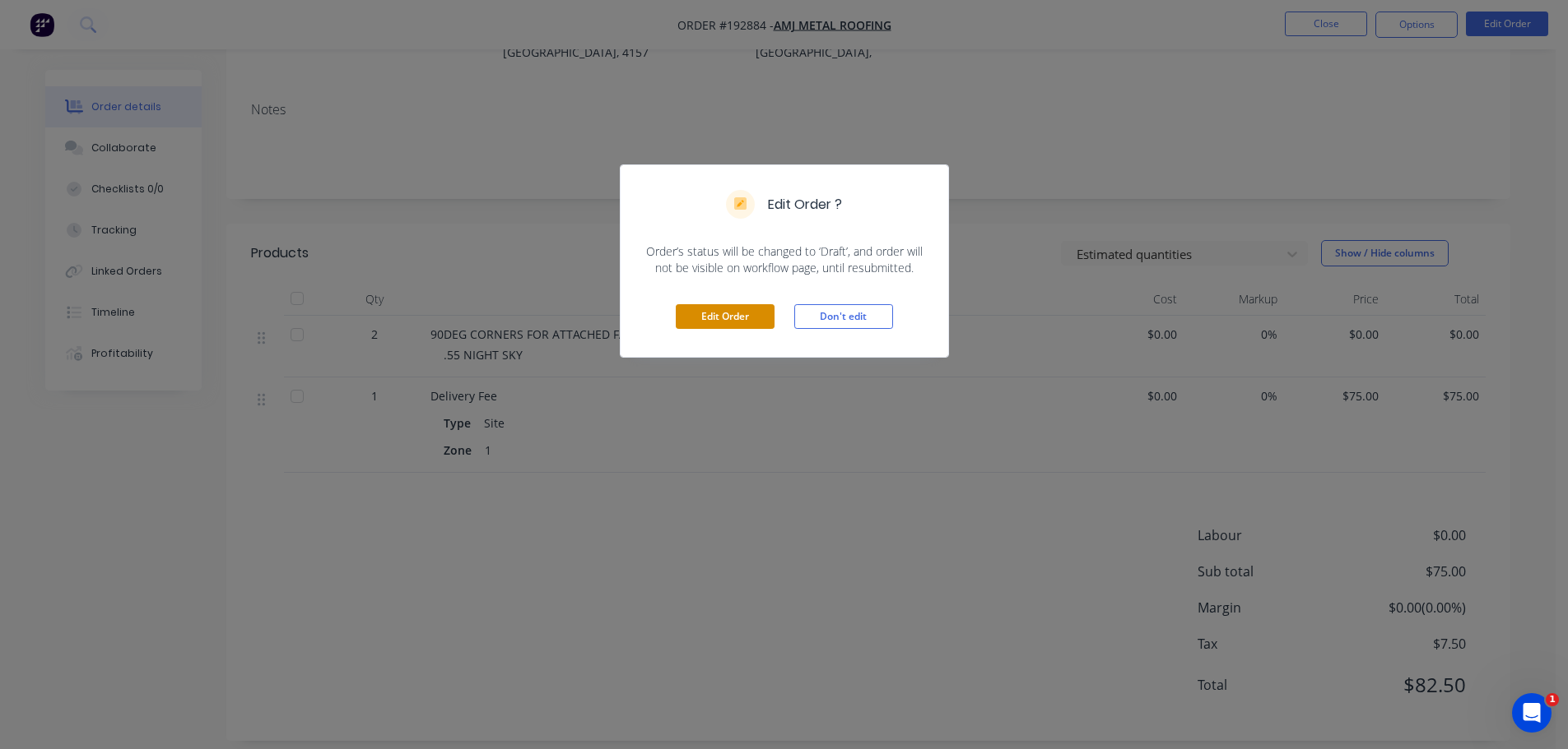
click at [715, 315] on button "Edit Order" at bounding box center [725, 317] width 99 height 25
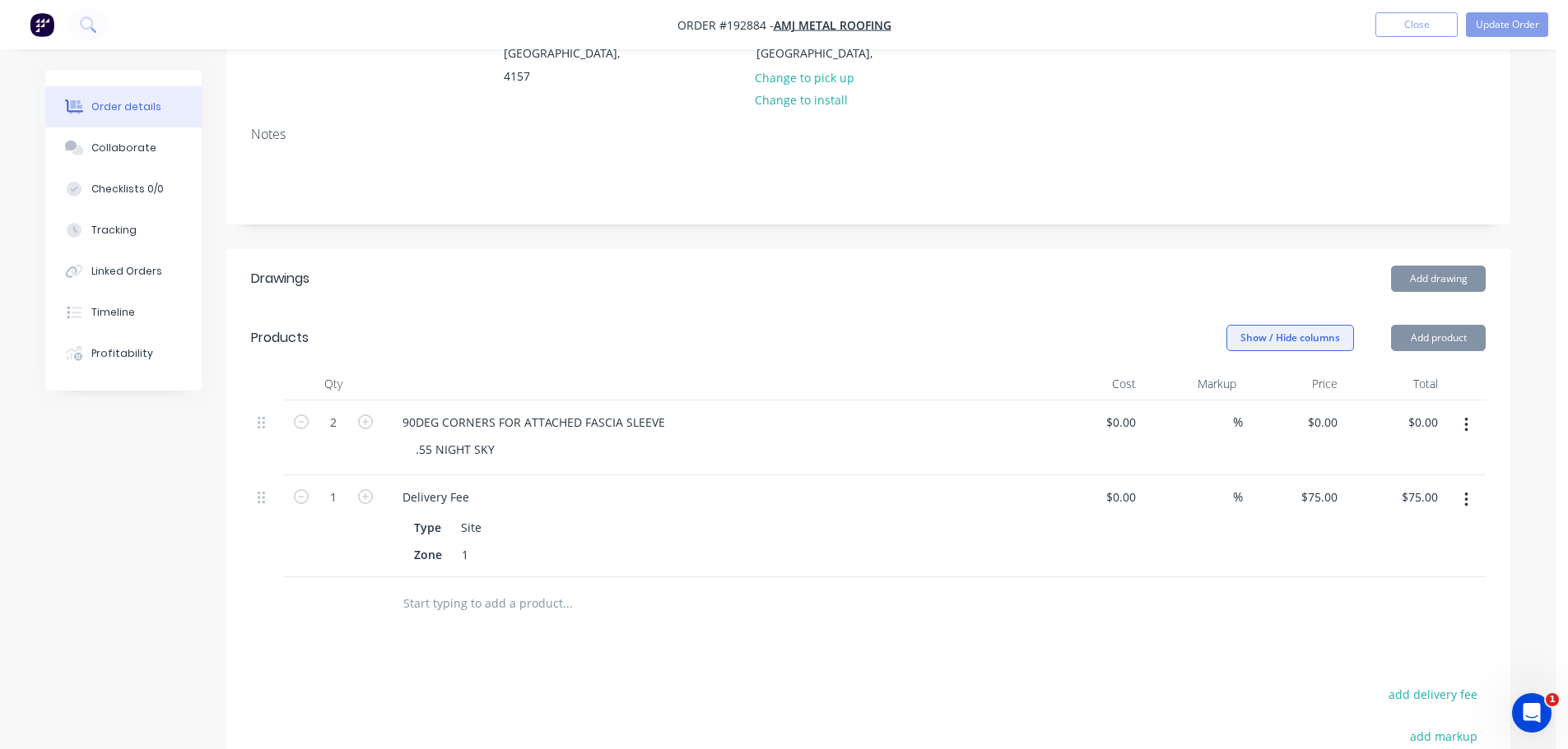
scroll to position [329, 0]
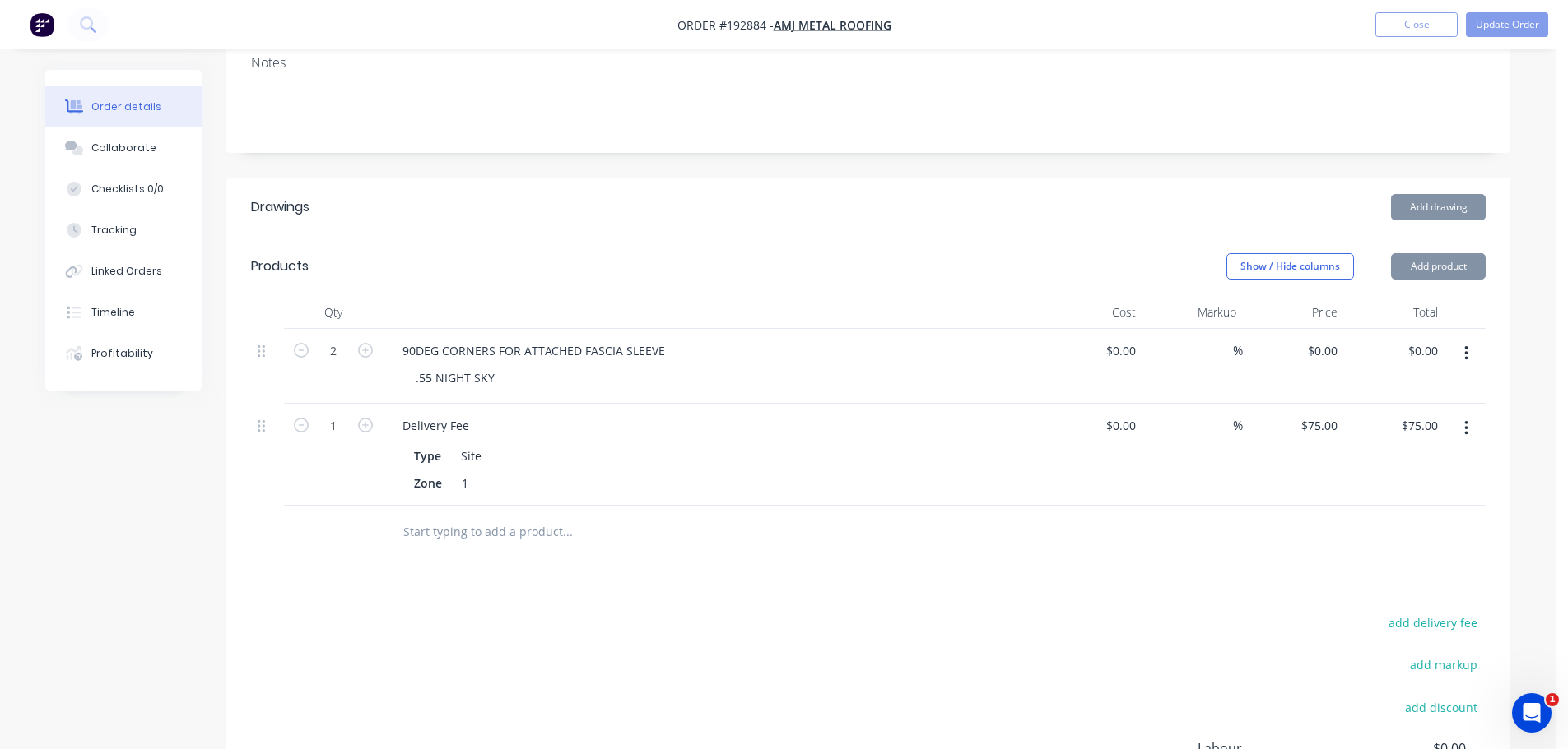
click at [1457, 414] on button "button" at bounding box center [1466, 428] width 39 height 30
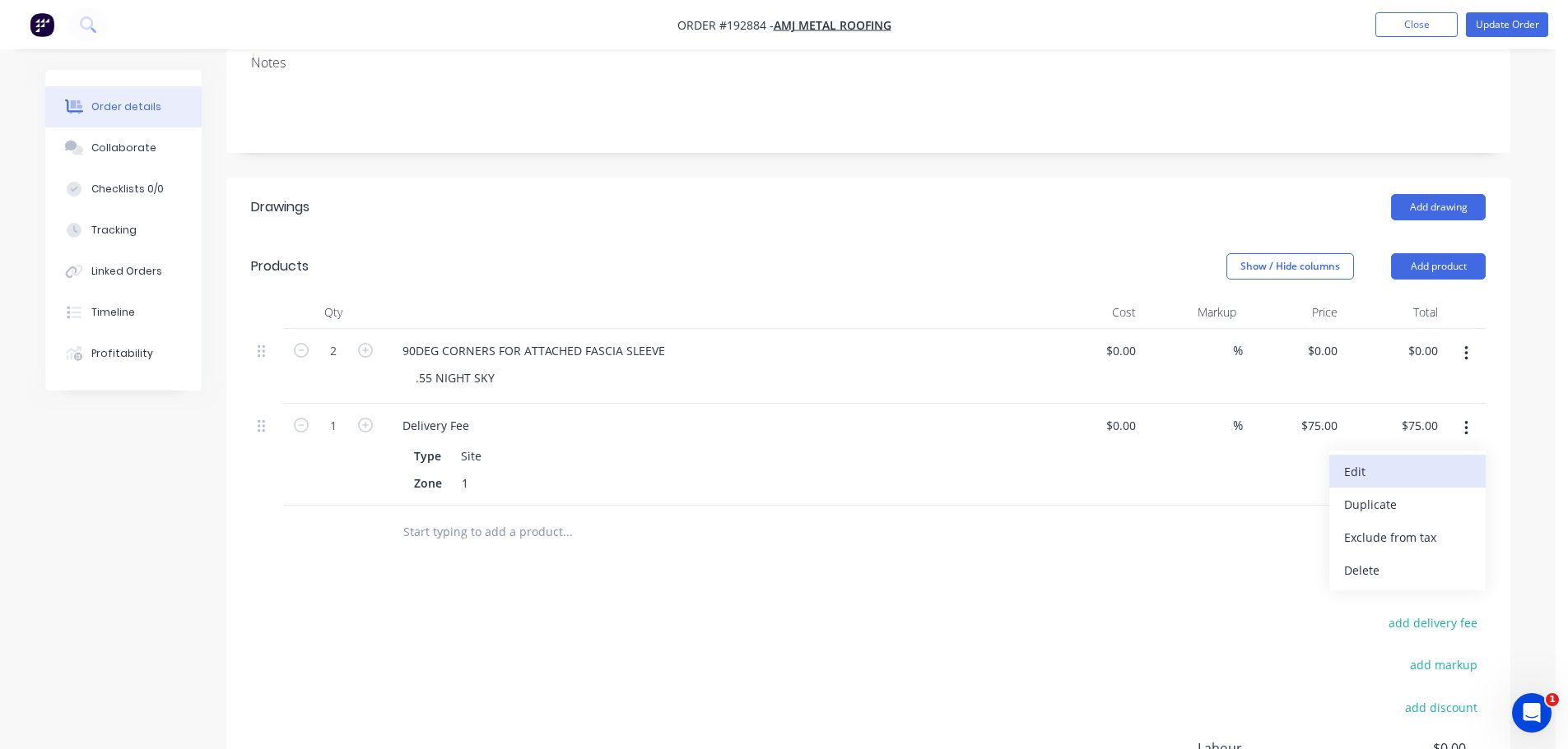
click at [1447, 455] on button "Edit" at bounding box center [1408, 471] width 156 height 33
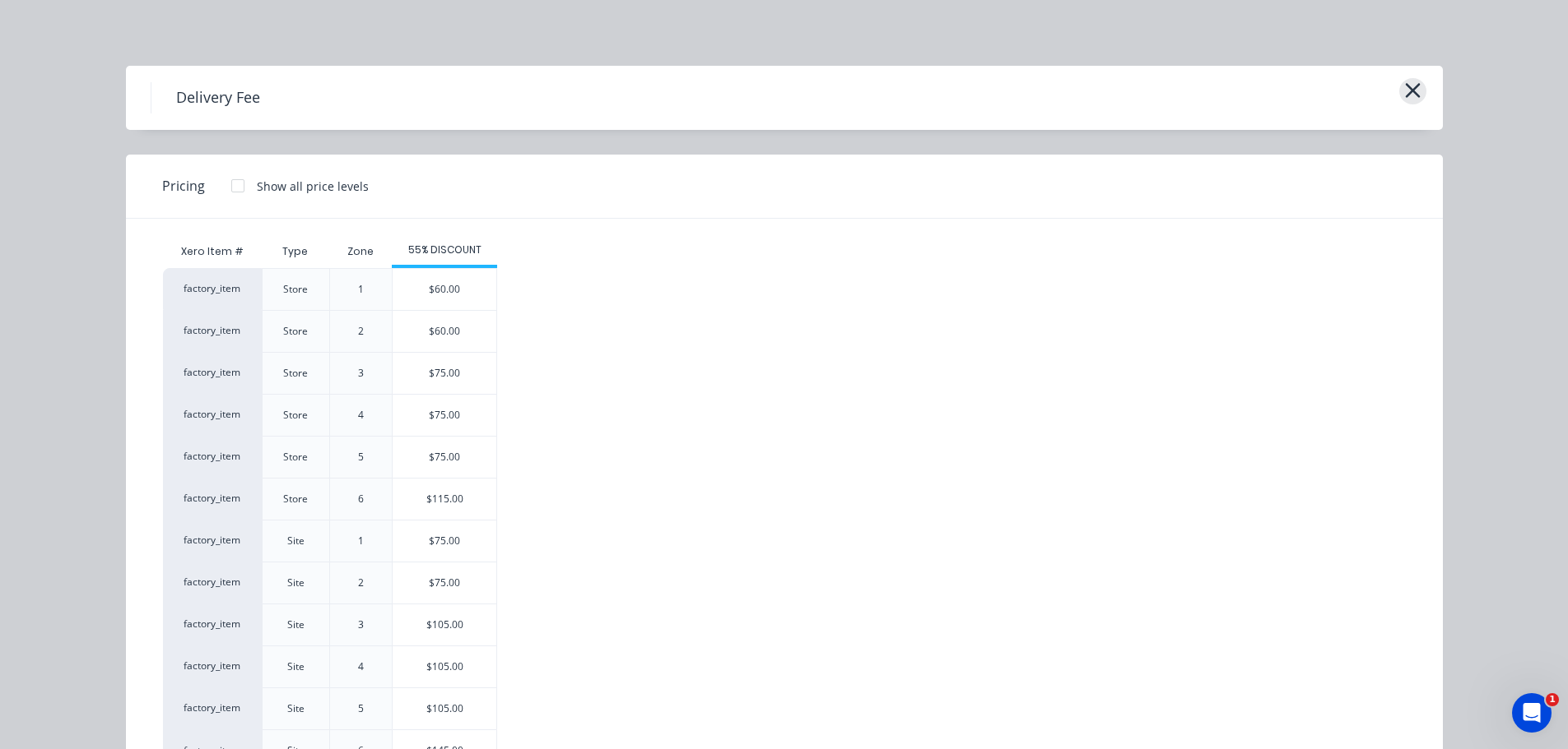
click at [1415, 81] on button "button" at bounding box center [1413, 90] width 27 height 26
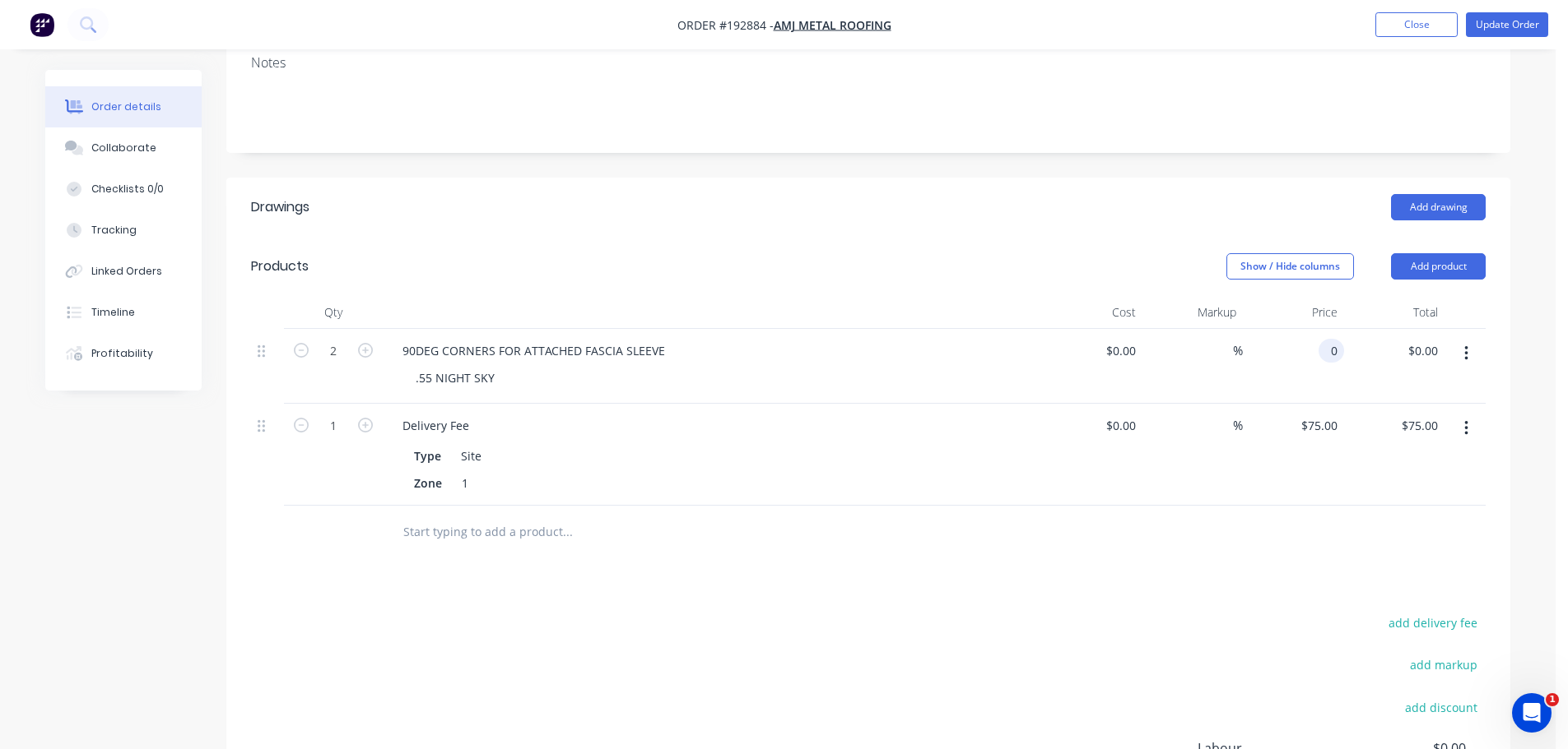
click at [1333, 339] on input "0" at bounding box center [1334, 350] width 19 height 24
type input "$11.74"
type input "$23.48"
click at [1037, 237] on header "Products Show / Hide columns Add product" at bounding box center [869, 266] width 1284 height 59
click at [1514, 29] on button "Update Order" at bounding box center [1507, 25] width 82 height 25
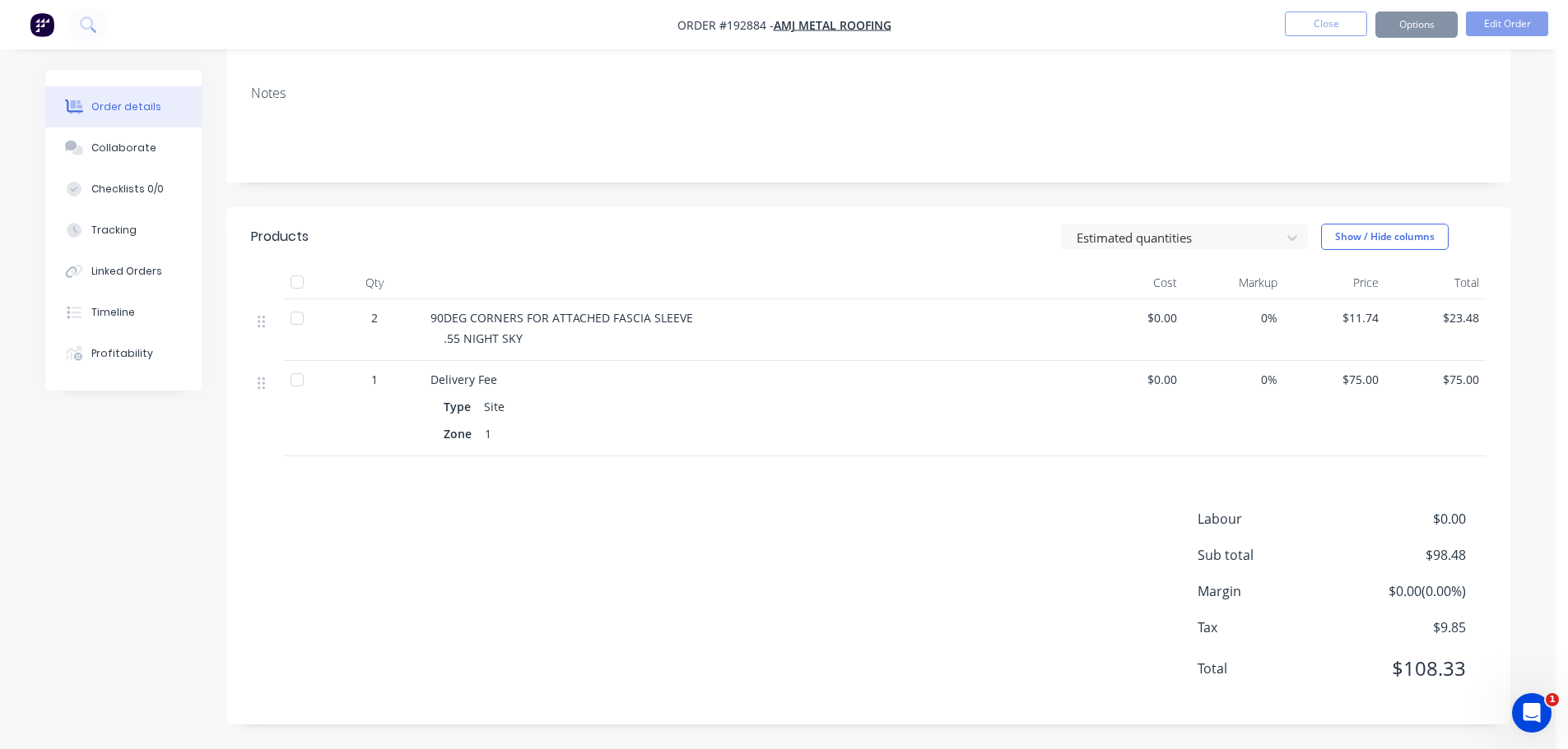
scroll to position [0, 0]
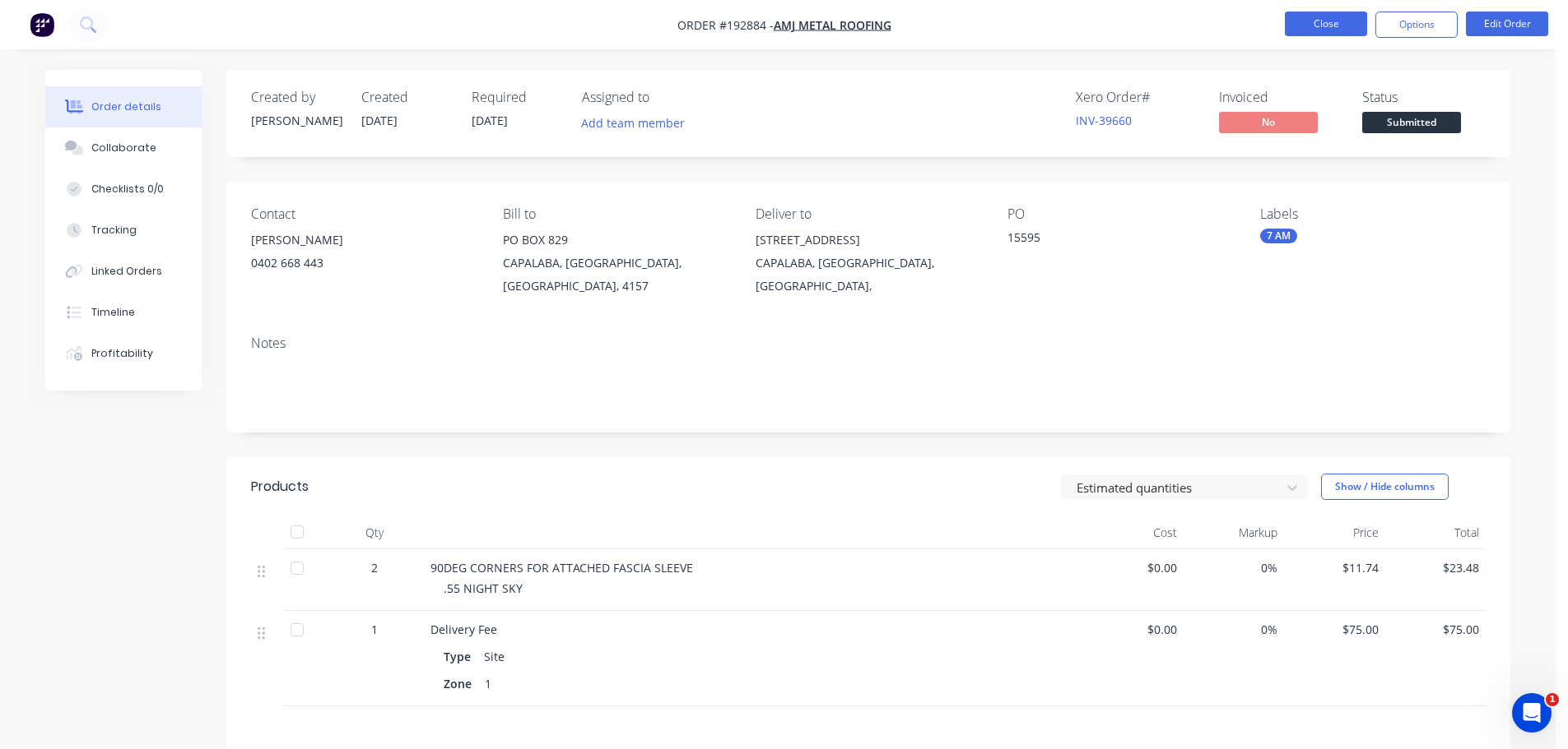
click at [1316, 18] on button "Close" at bounding box center [1326, 24] width 82 height 25
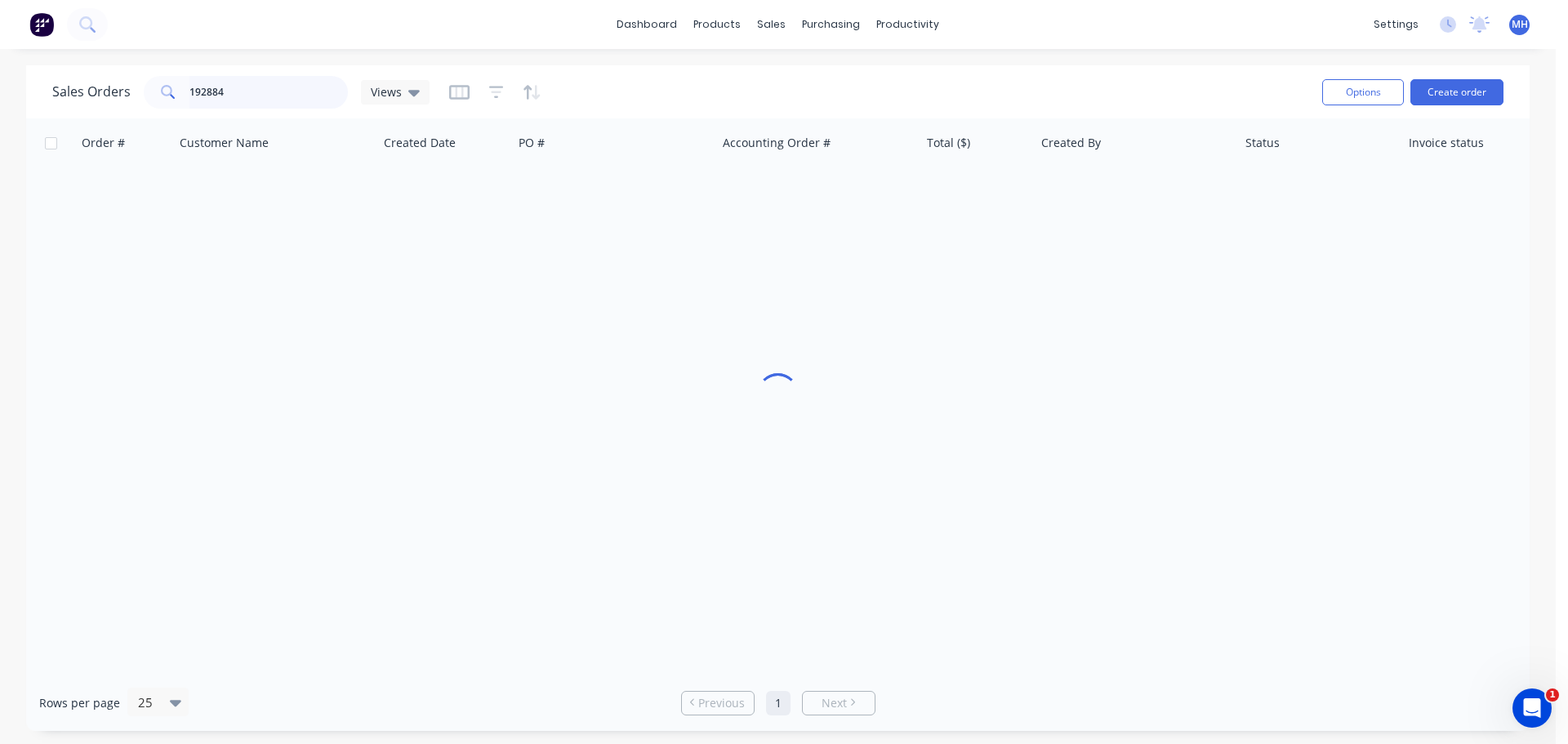
click at [304, 87] on input "192884" at bounding box center [269, 92] width 159 height 33
type input "192983"
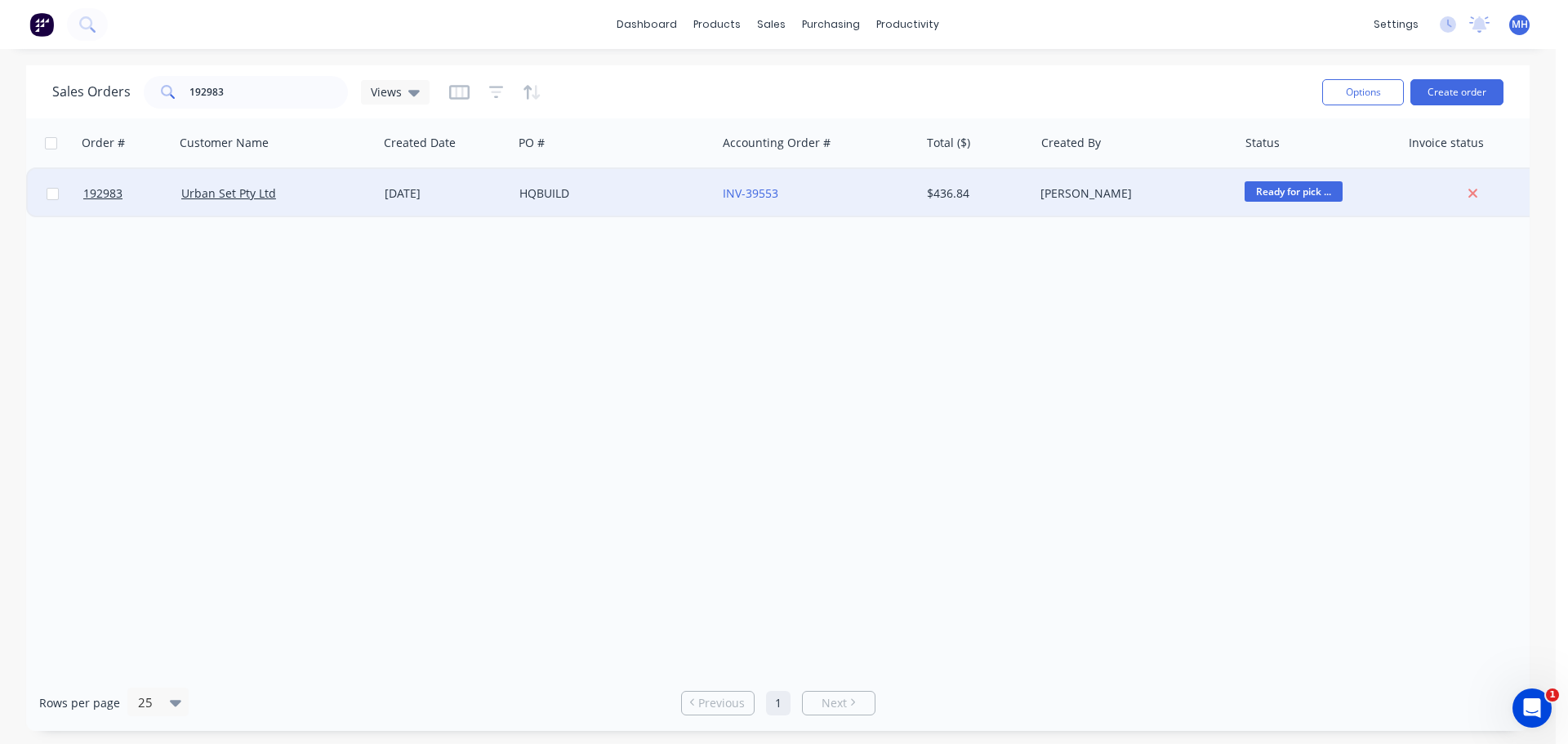
click at [549, 198] on div "HQBUILD" at bounding box center [610, 193] width 181 height 16
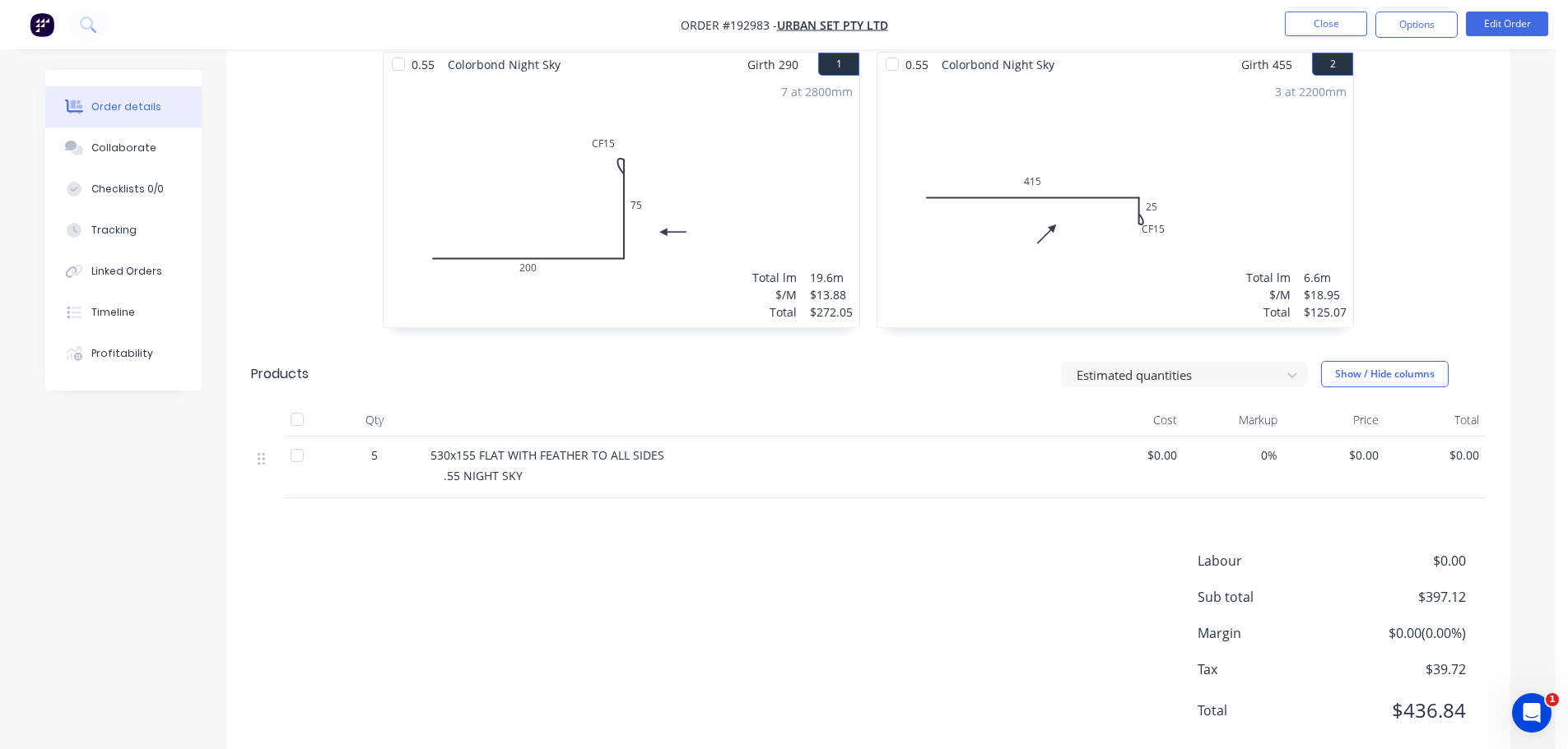
scroll to position [484, 0]
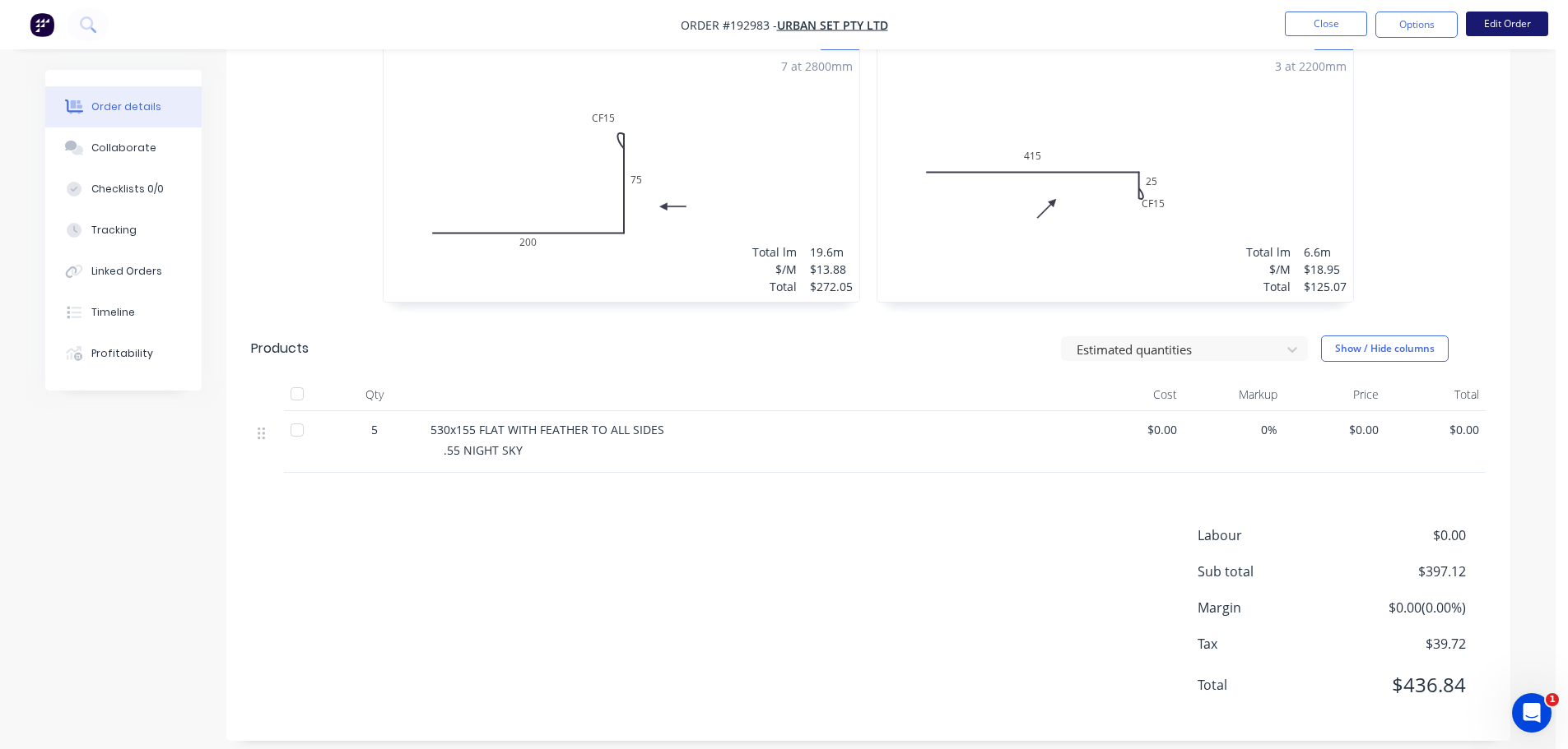
click at [1483, 28] on button "Edit Order" at bounding box center [1507, 24] width 82 height 25
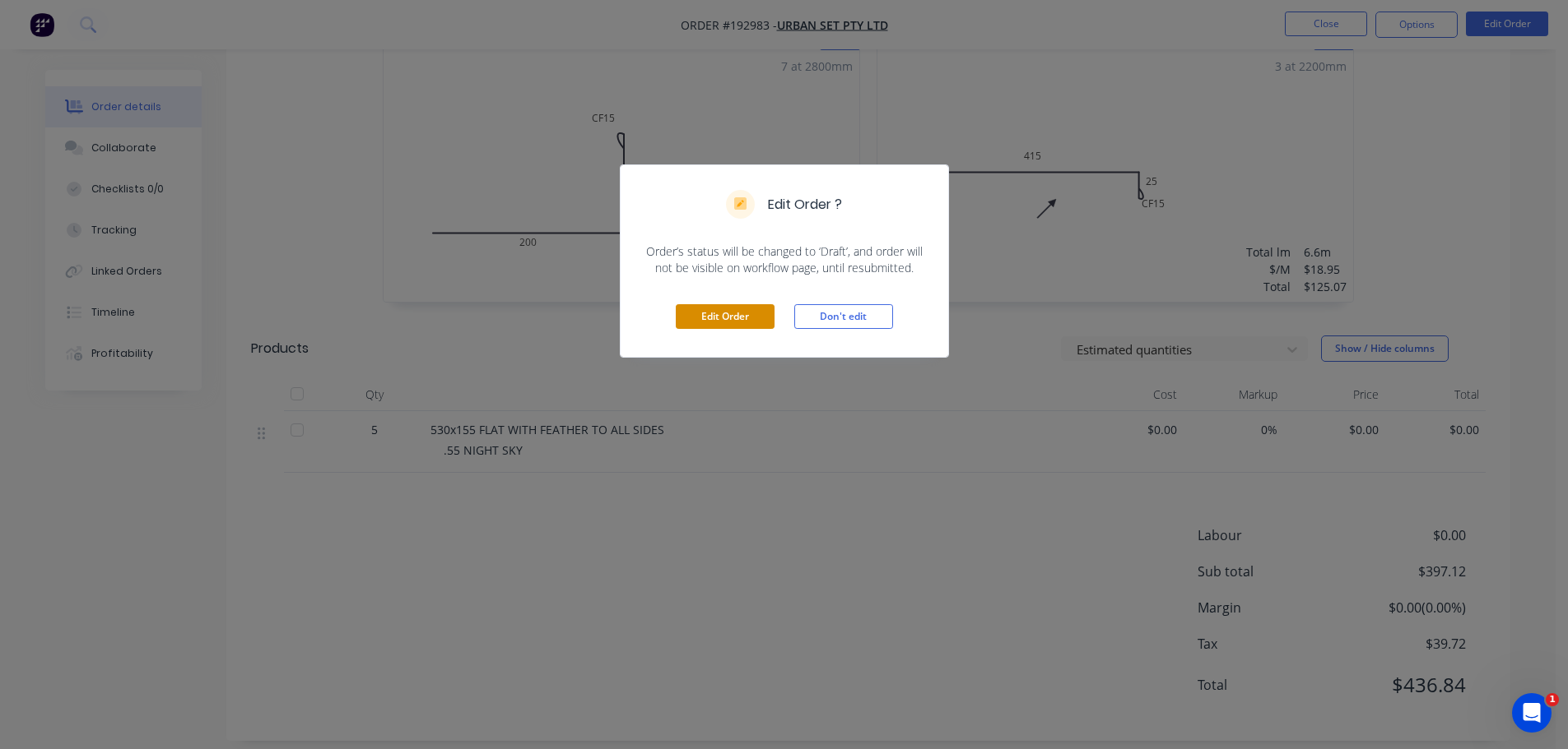
click at [750, 311] on button "Edit Order" at bounding box center [725, 317] width 99 height 25
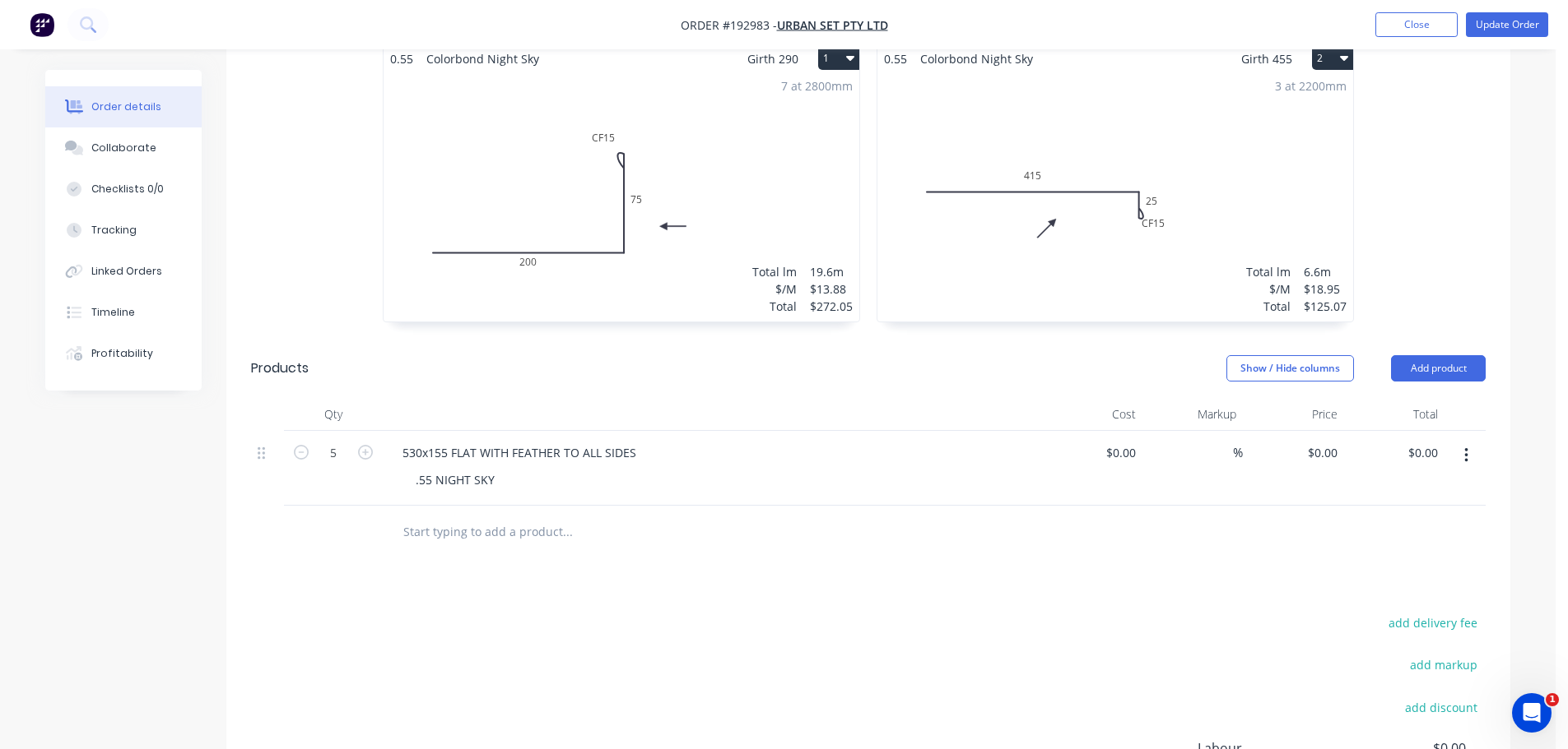
scroll to position [703, 0]
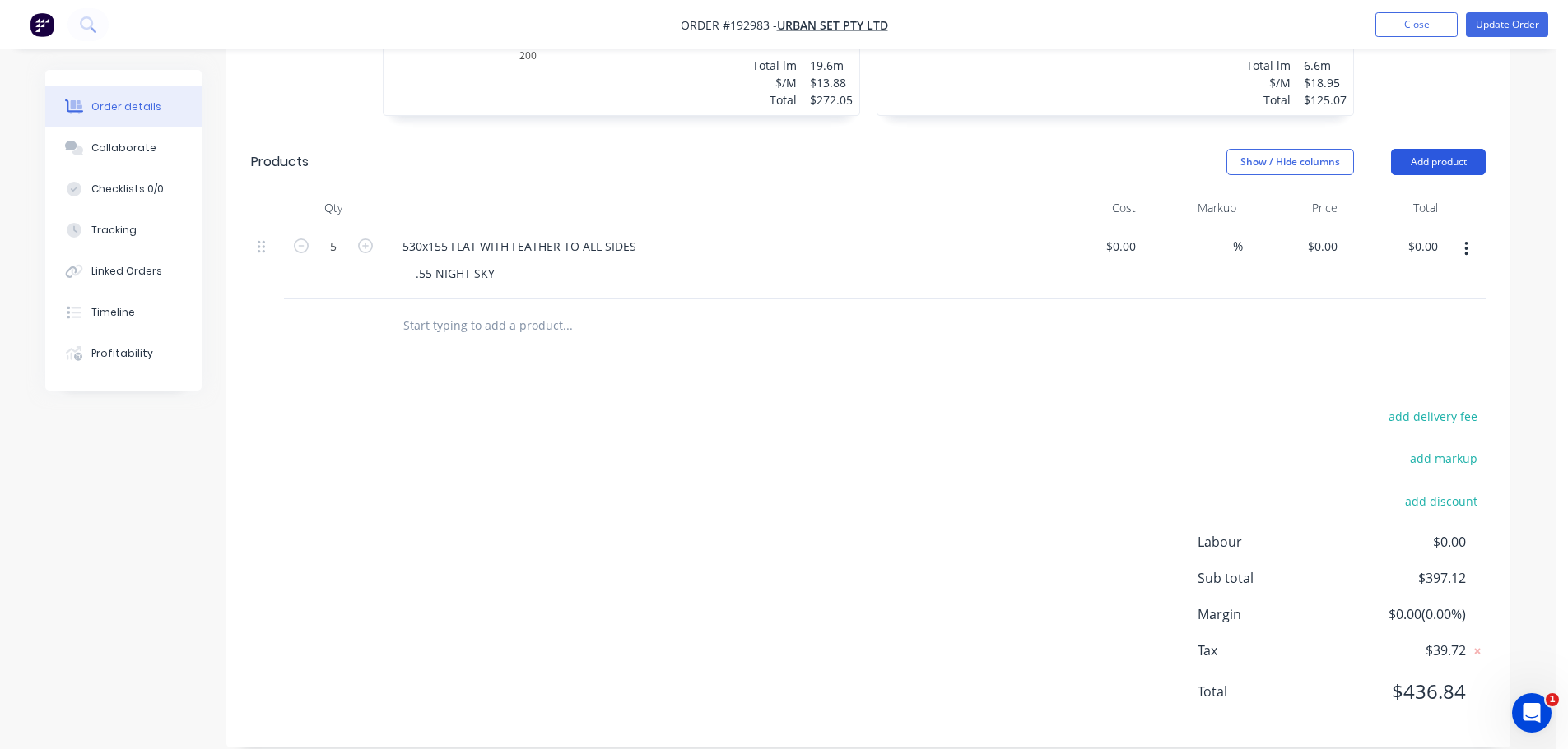
click at [1428, 149] on button "Add product" at bounding box center [1439, 161] width 95 height 26
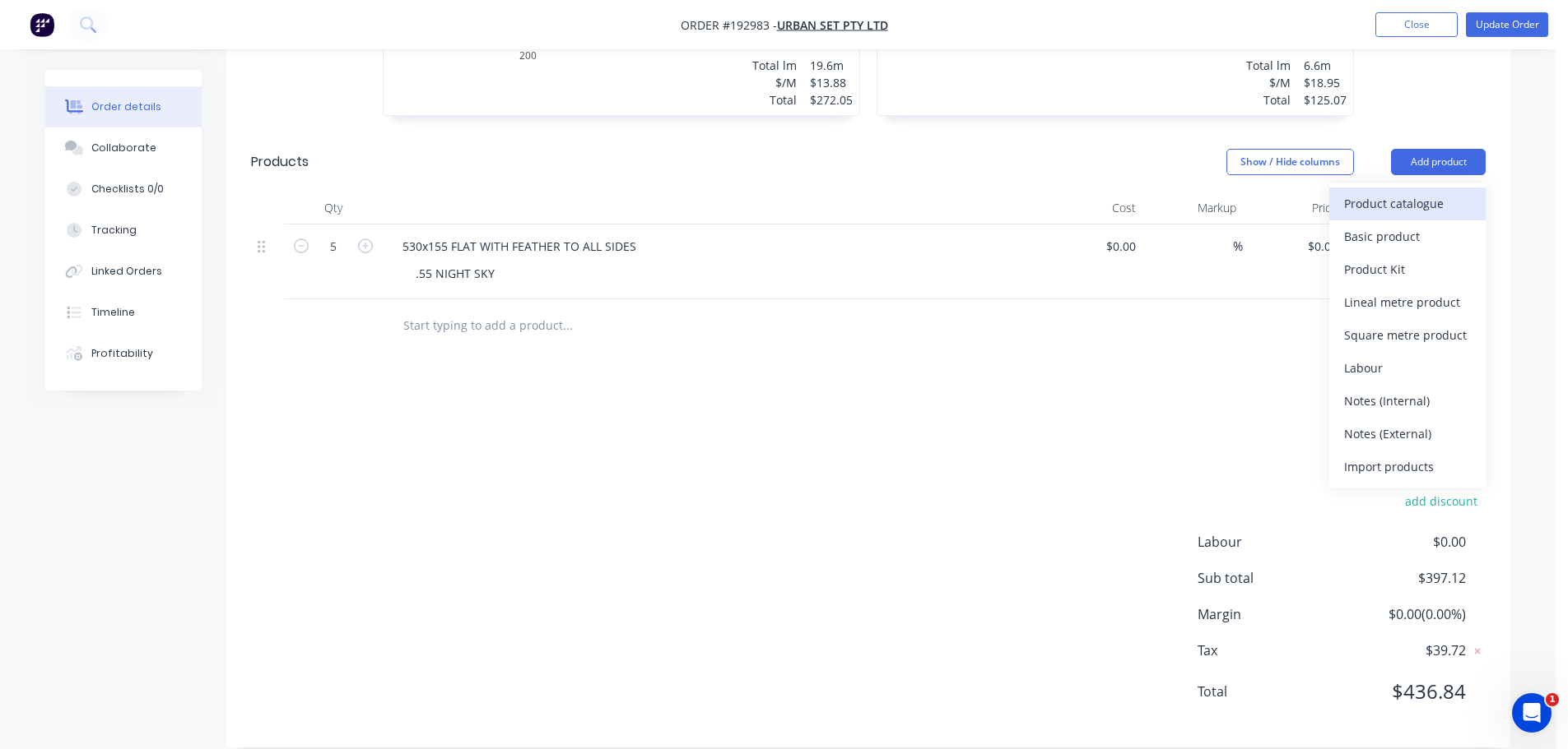
click at [1416, 192] on div "Product catalogue" at bounding box center [1407, 203] width 126 height 24
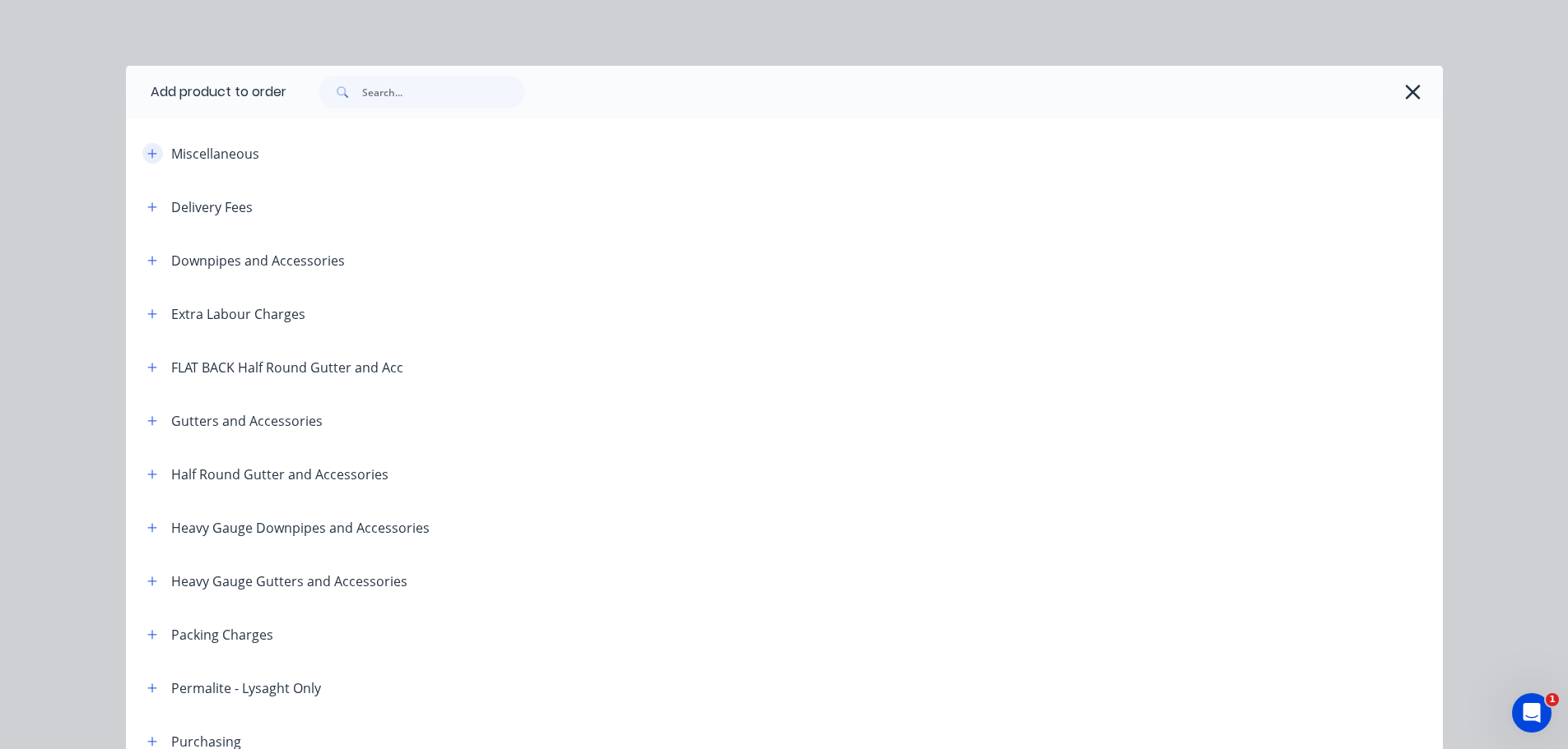
click at [146, 146] on button "button" at bounding box center [152, 153] width 21 height 21
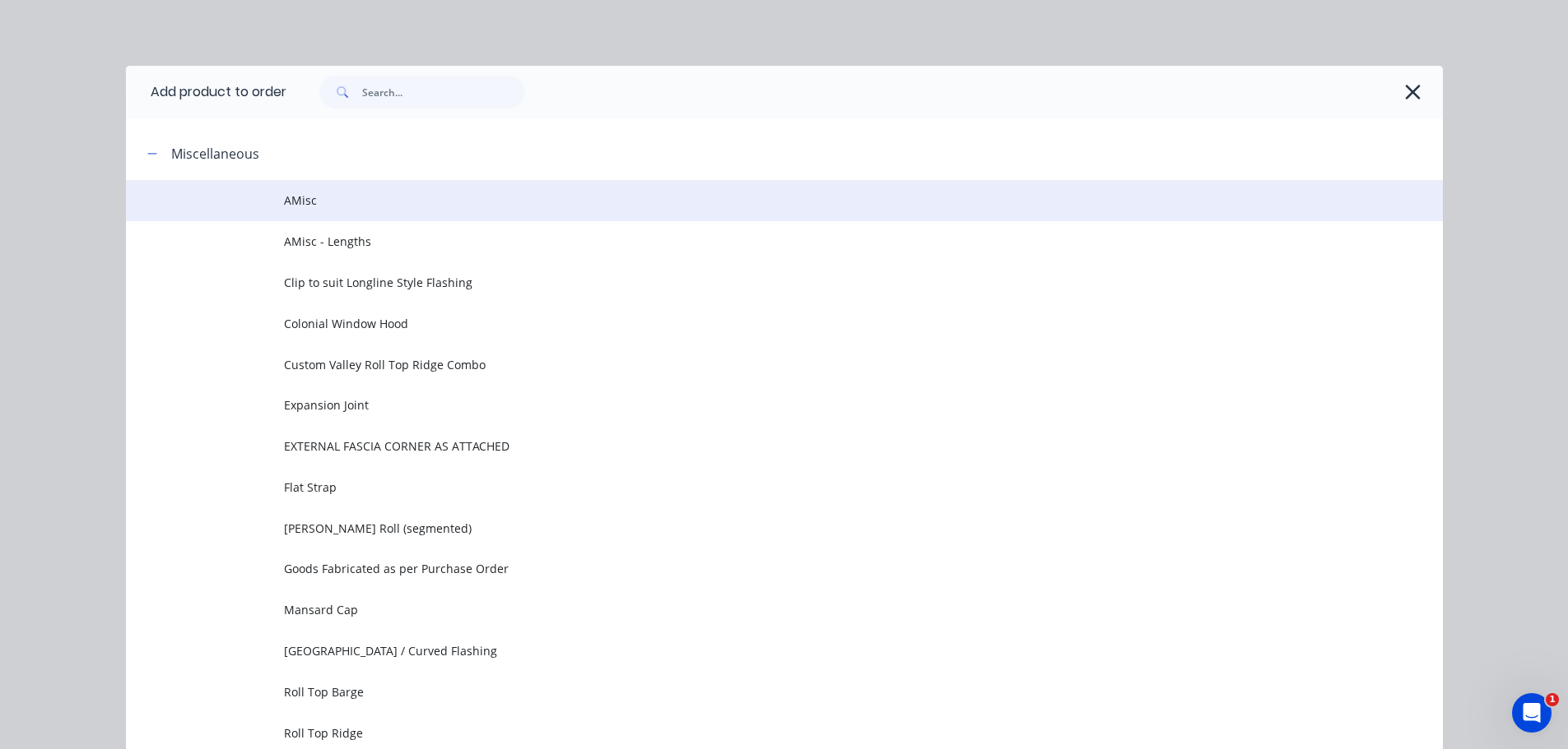
click at [346, 205] on span "AMisc" at bounding box center [748, 200] width 927 height 17
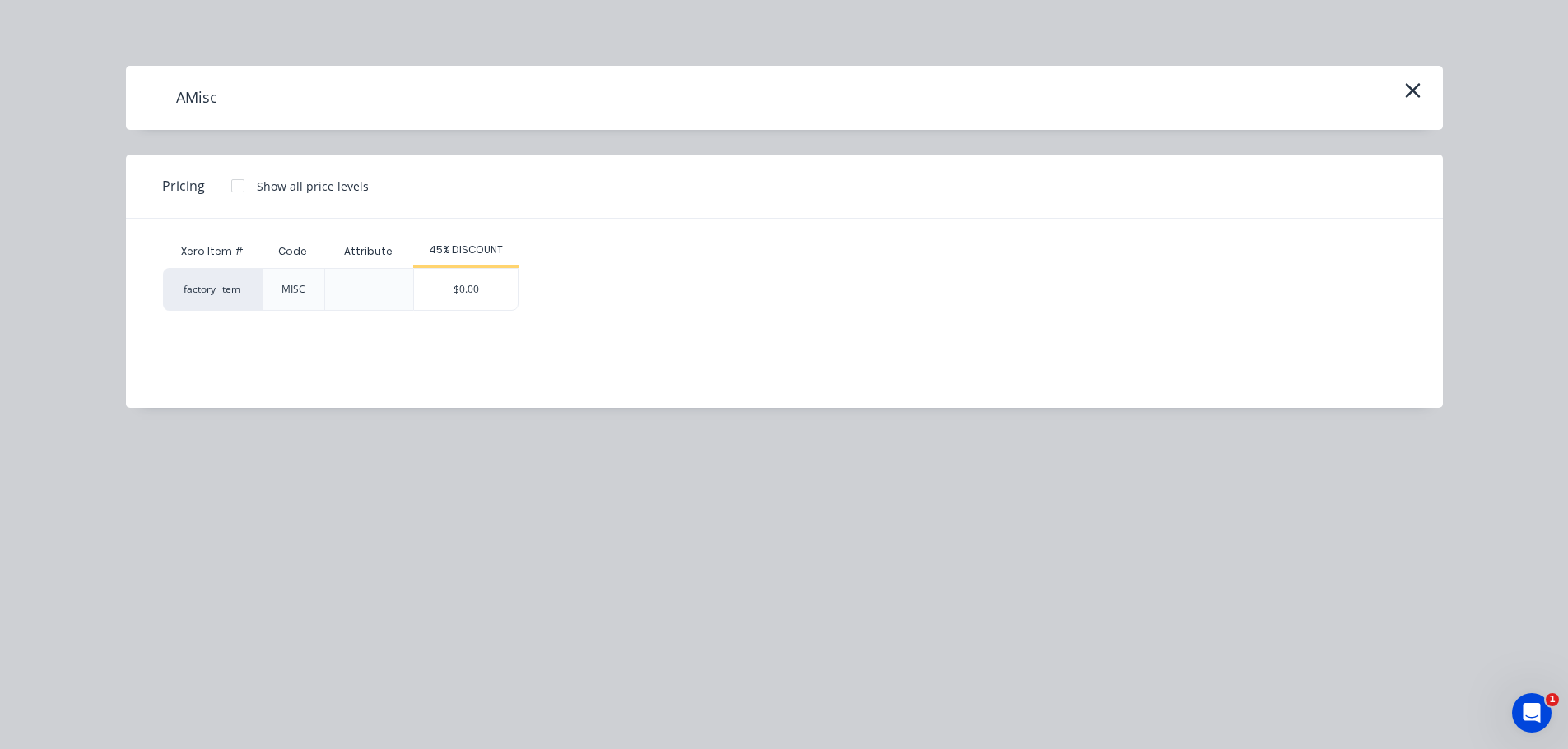
click at [1400, 83] on div "AMisc" at bounding box center [784, 98] width 1268 height 31
click at [1408, 98] on icon "button" at bounding box center [1412, 90] width 17 height 23
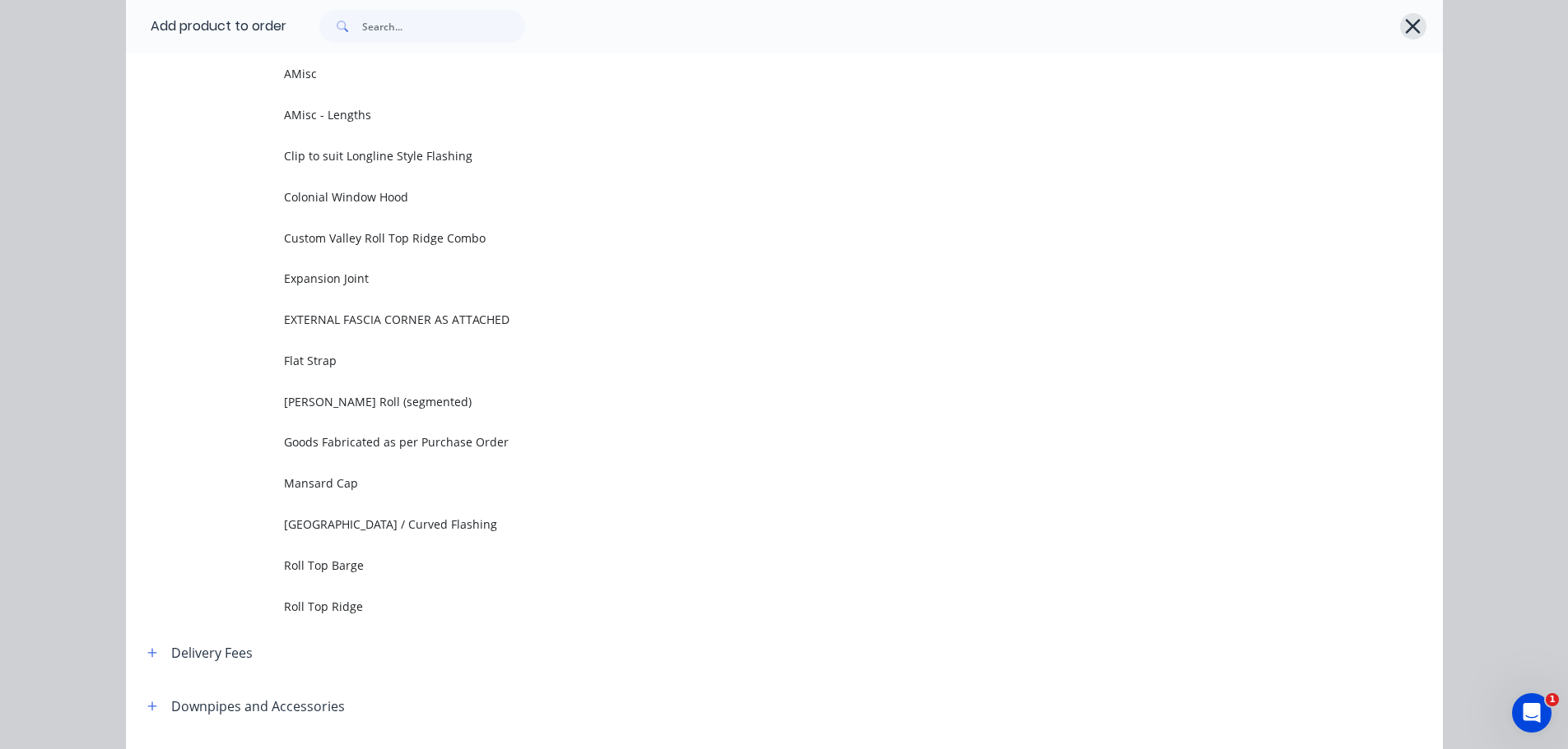
click at [1411, 29] on icon "button" at bounding box center [1412, 27] width 17 height 23
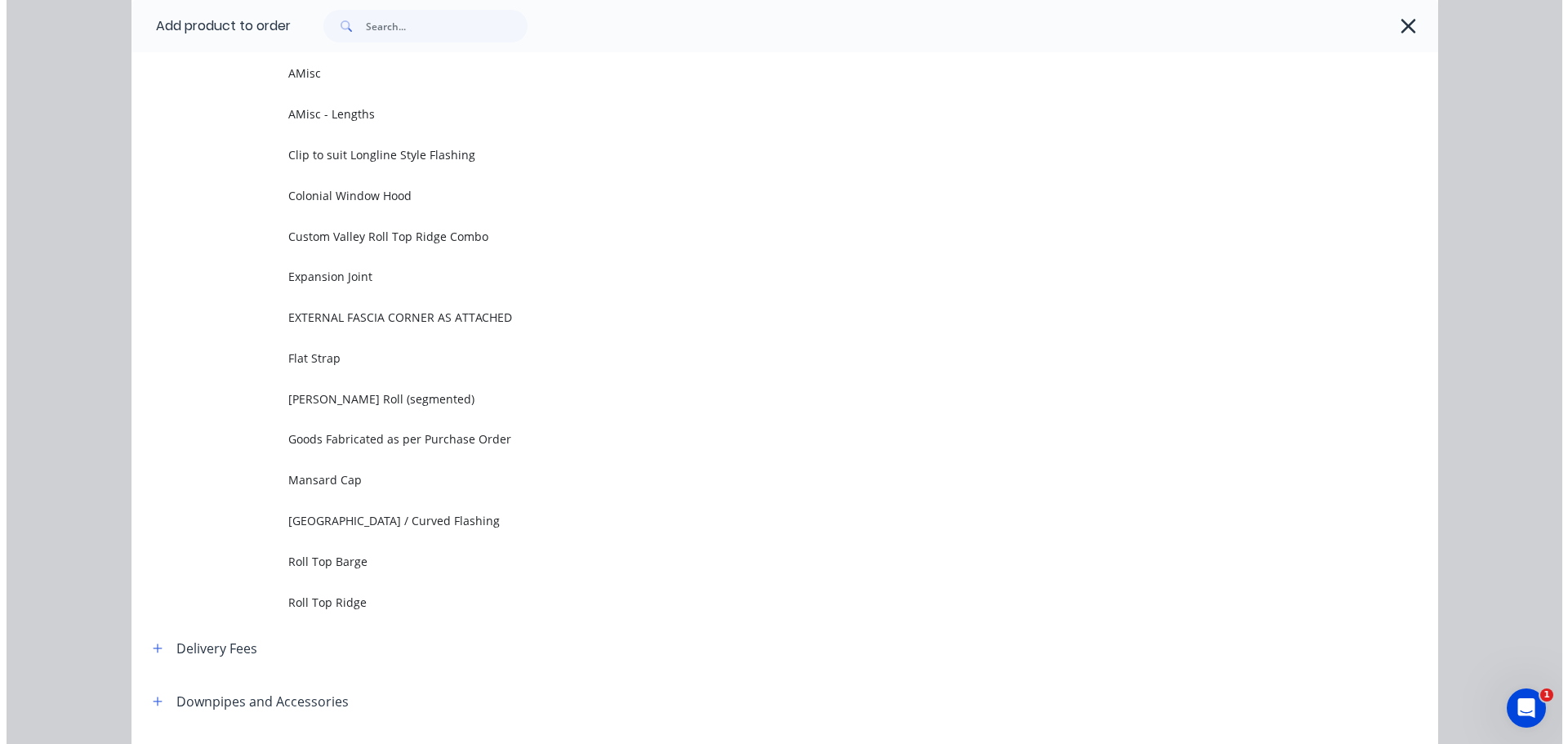
scroll to position [0, 0]
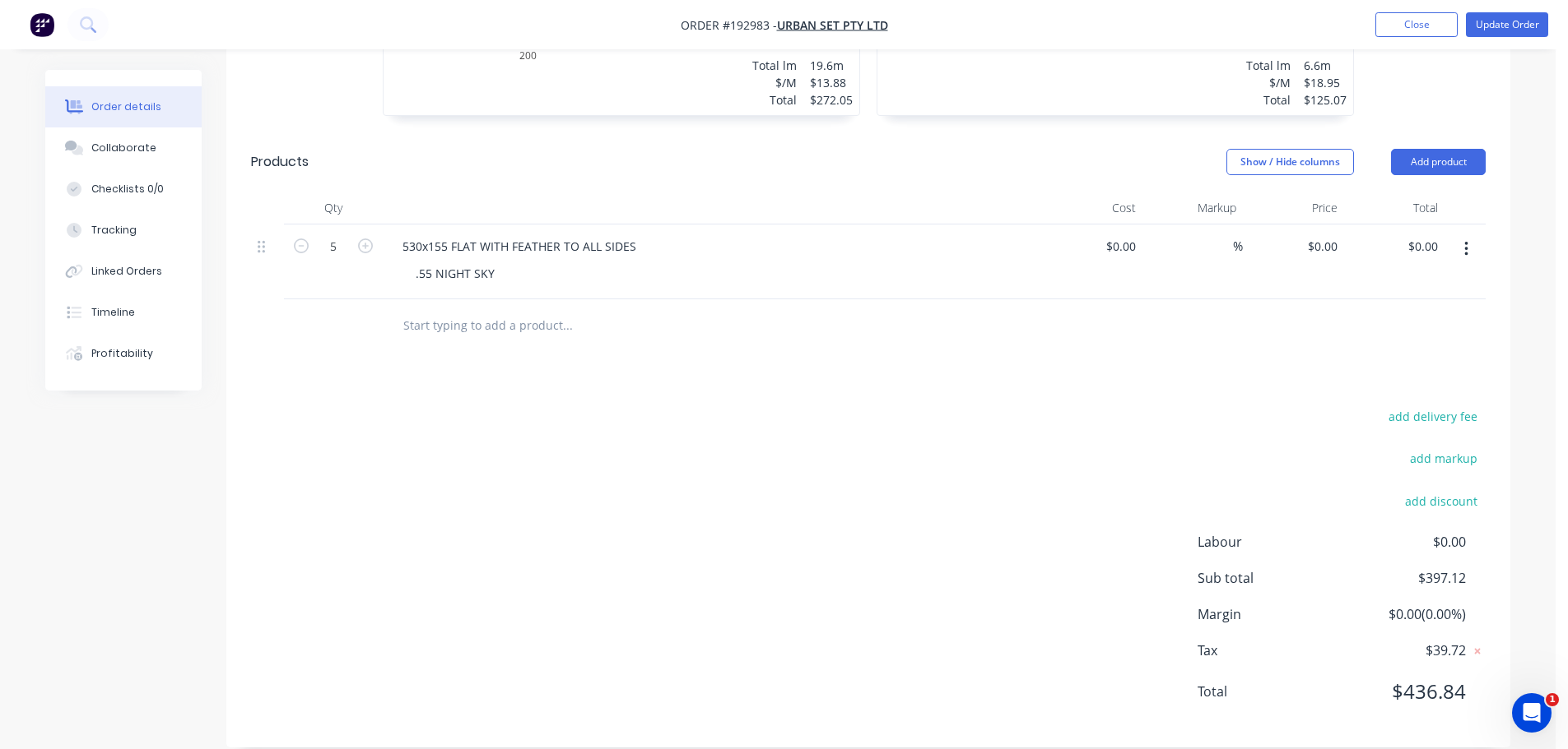
click at [869, 514] on div "add delivery fee add markup add discount Labour $0.00 Sub total $397.12 Margin …" at bounding box center [868, 564] width 1234 height 317
click at [1330, 235] on input "$0.00" at bounding box center [1325, 246] width 38 height 24
type input "$16.30"
type input "$81.50"
click at [1072, 406] on div "add delivery fee add markup add discount Labour $0.00 Sub total $397.12 Margin …" at bounding box center [868, 564] width 1234 height 317
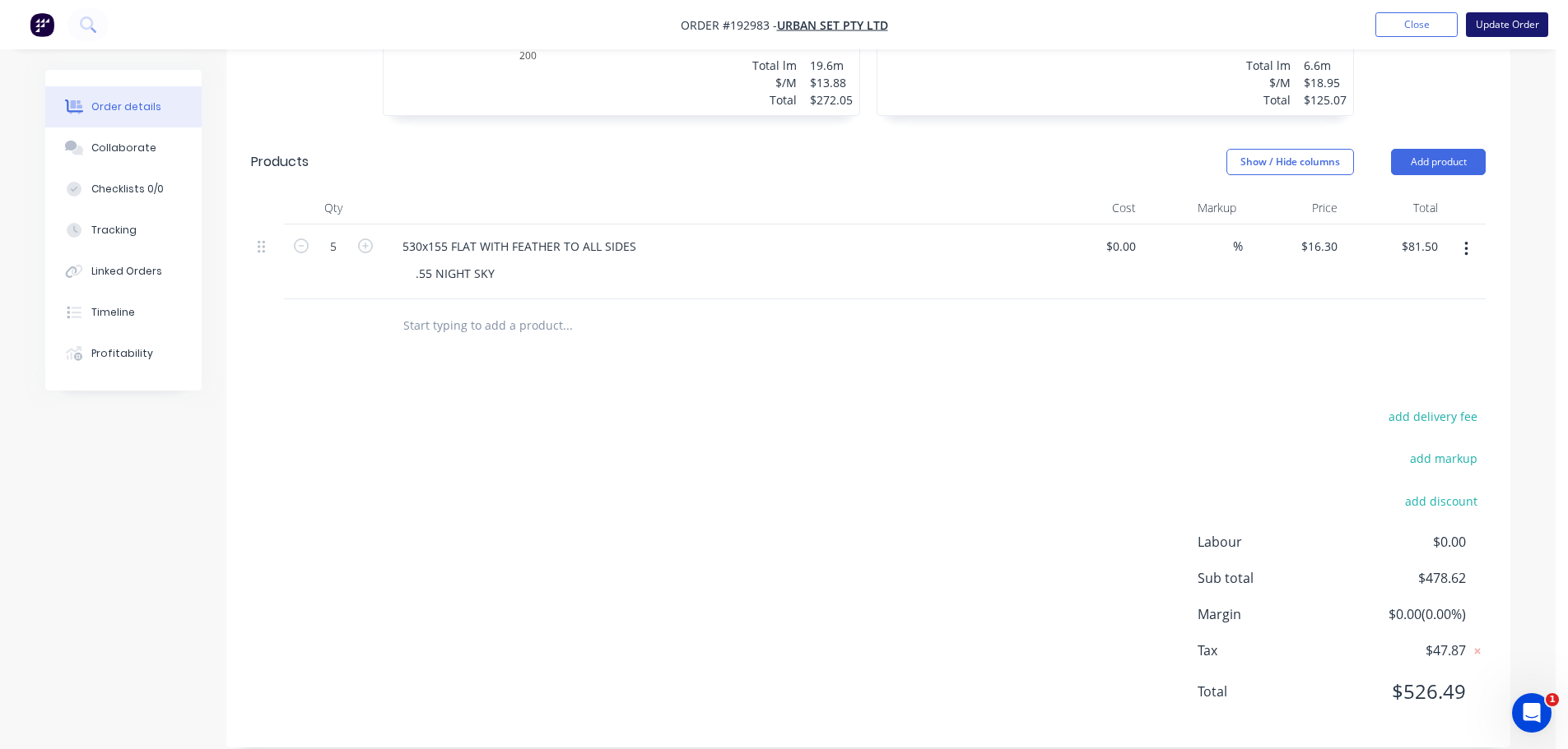
click at [1527, 26] on button "Update Order" at bounding box center [1507, 25] width 82 height 25
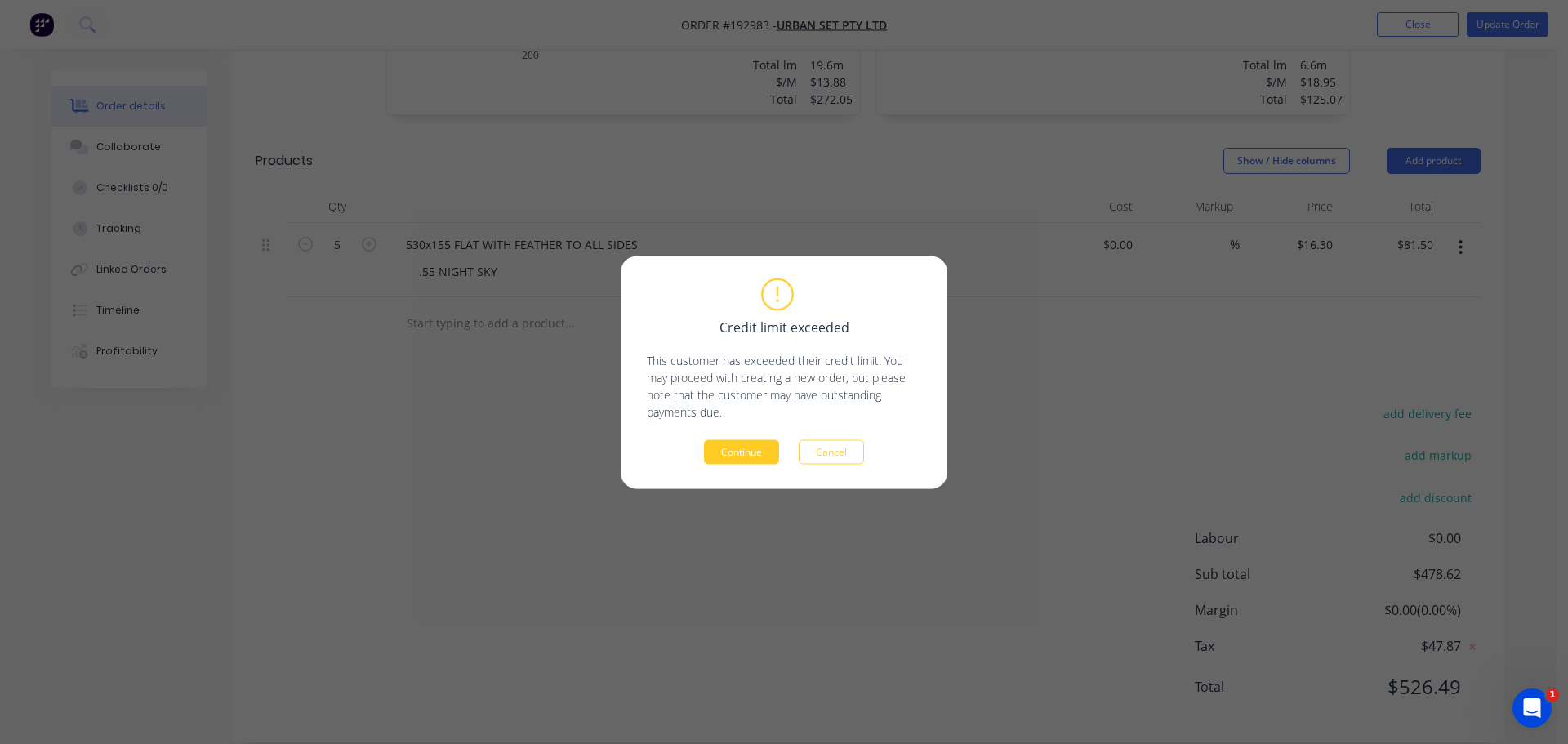
click at [763, 460] on button "Continue" at bounding box center [742, 452] width 75 height 25
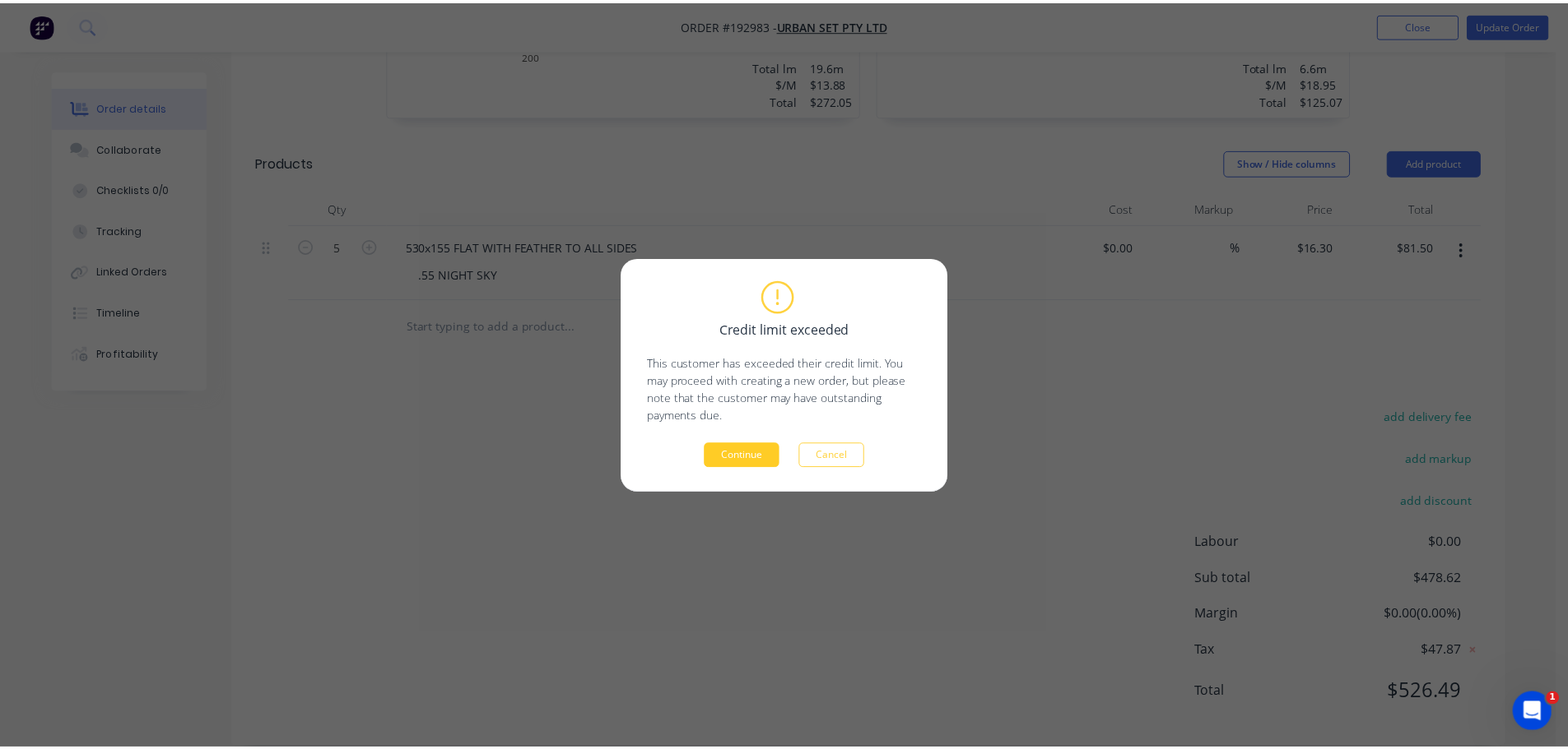
scroll to position [484, 0]
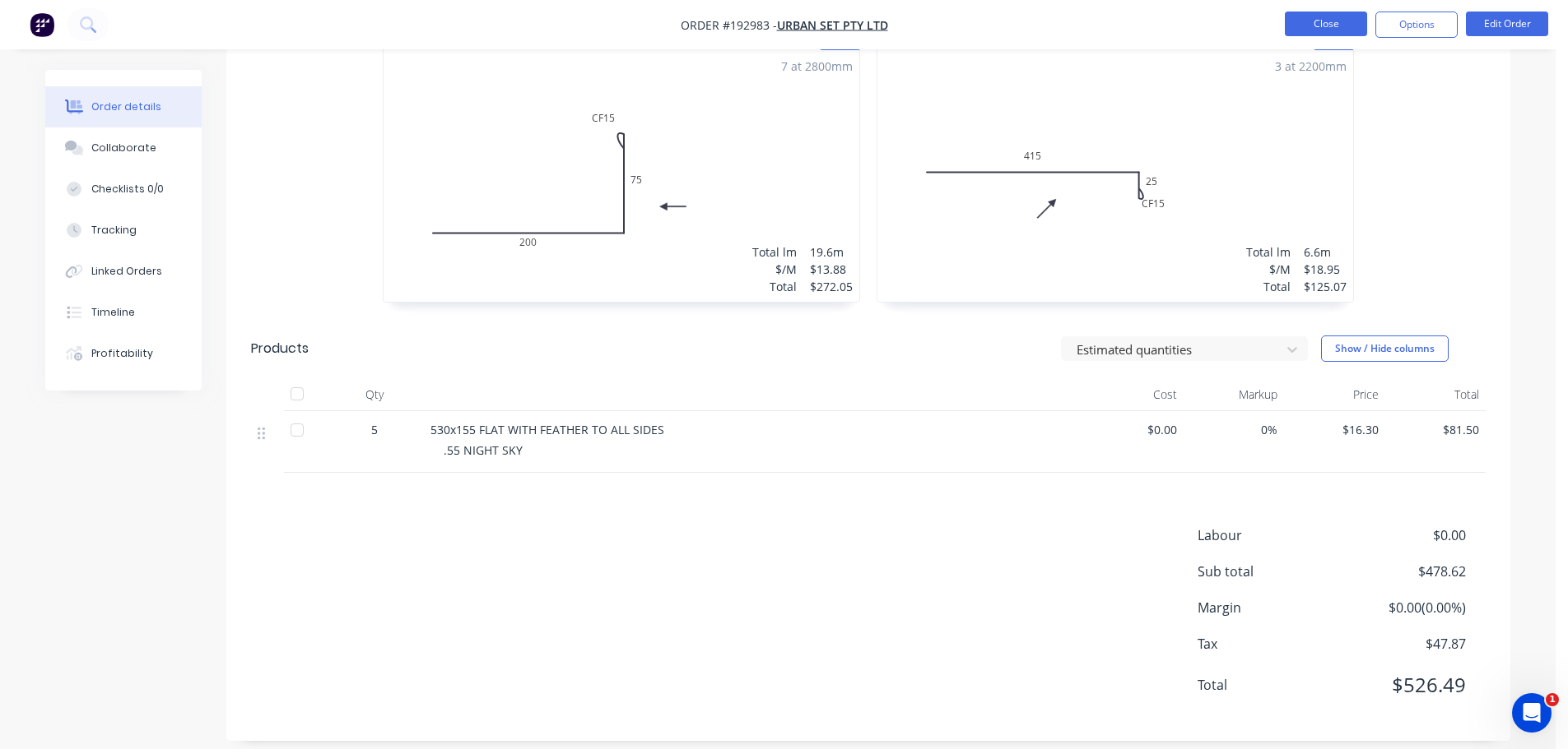
click at [1318, 23] on button "Close" at bounding box center [1326, 24] width 82 height 25
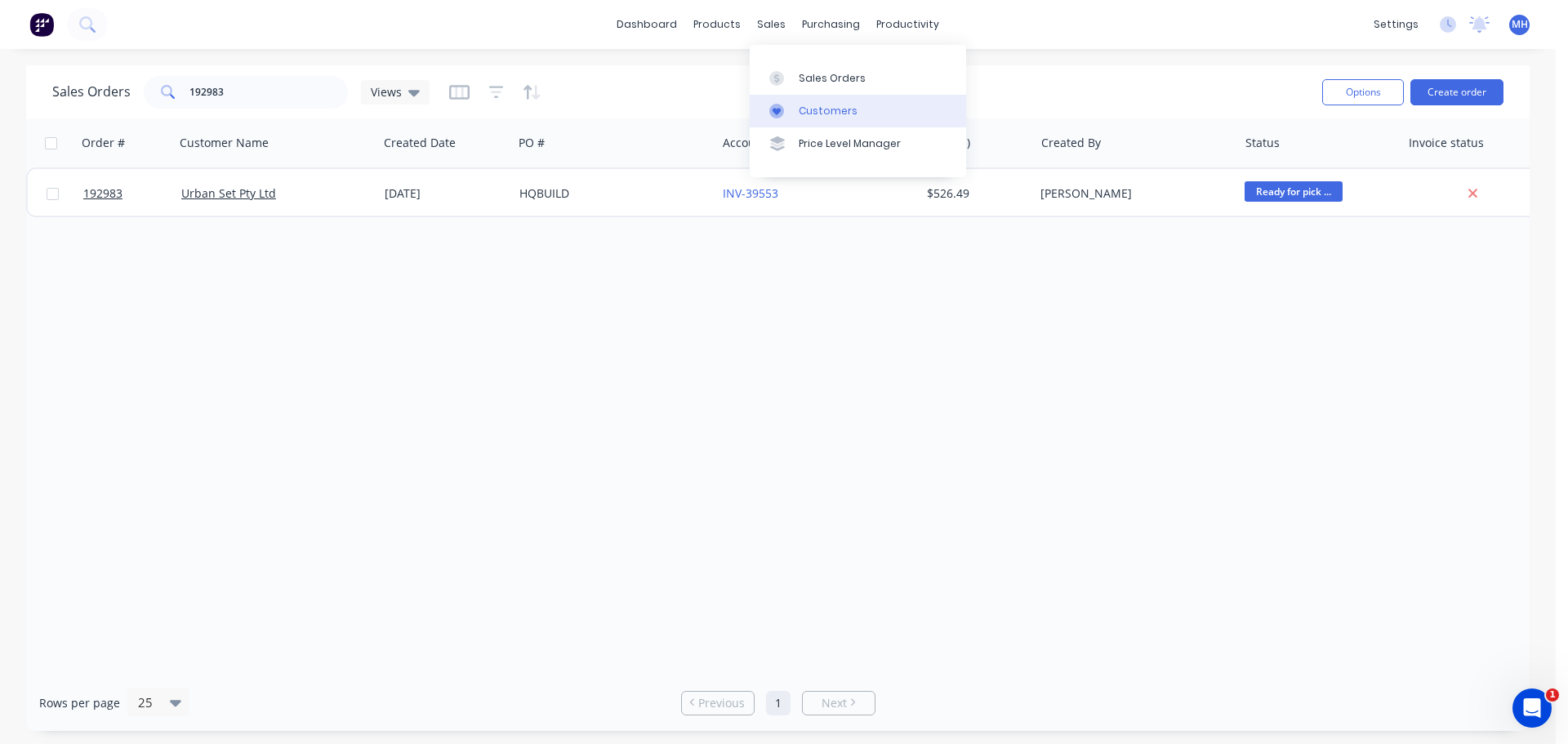
click at [823, 116] on div "Customers" at bounding box center [828, 111] width 59 height 15
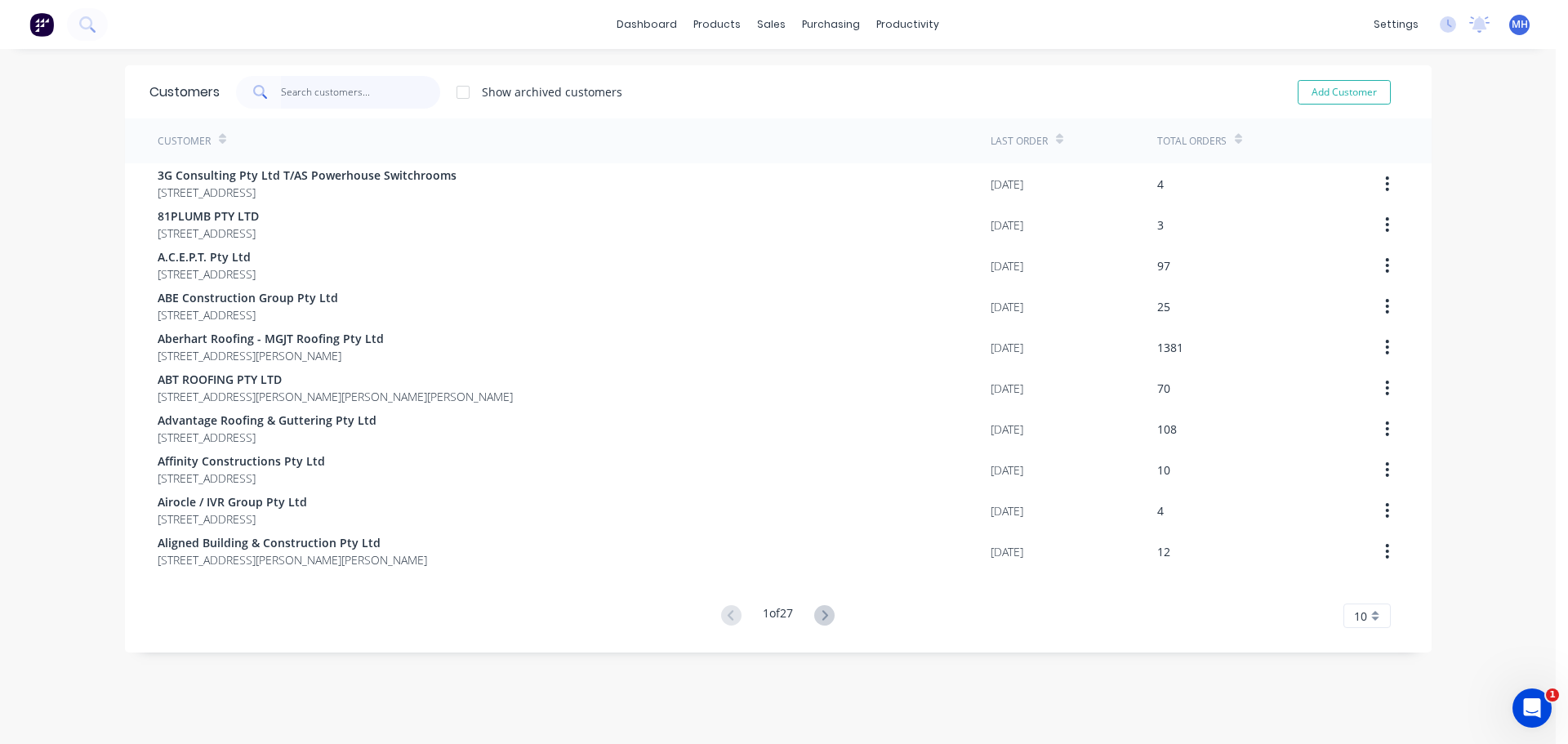
click at [356, 92] on input "text" at bounding box center [360, 92] width 159 height 33
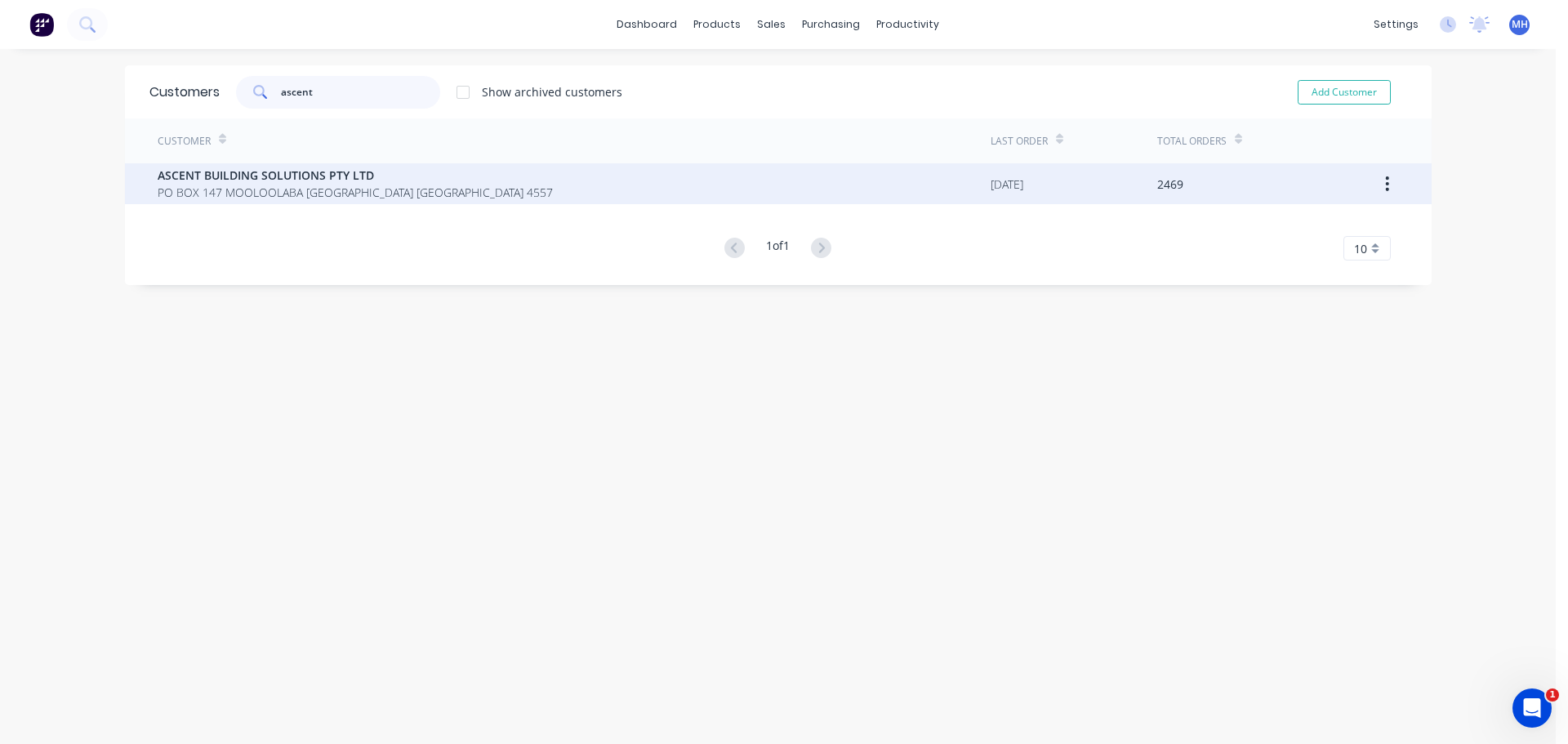
type input "ascent"
click at [314, 176] on span "ASCENT BUILDING SOLUTIONS PTY LTD" at bounding box center [355, 174] width 395 height 17
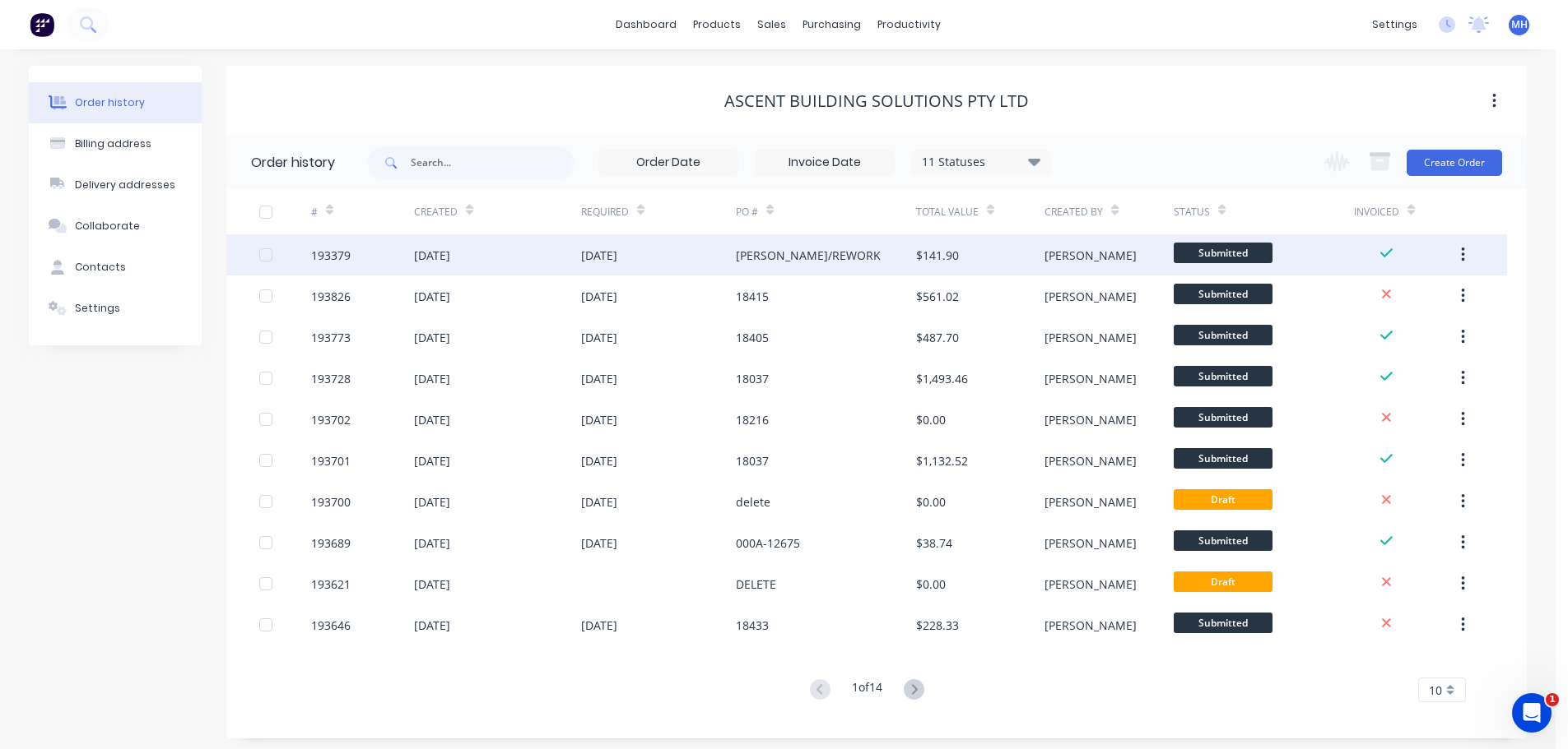
click at [770, 260] on div "[PERSON_NAME]/REWORK" at bounding box center [809, 254] width 145 height 17
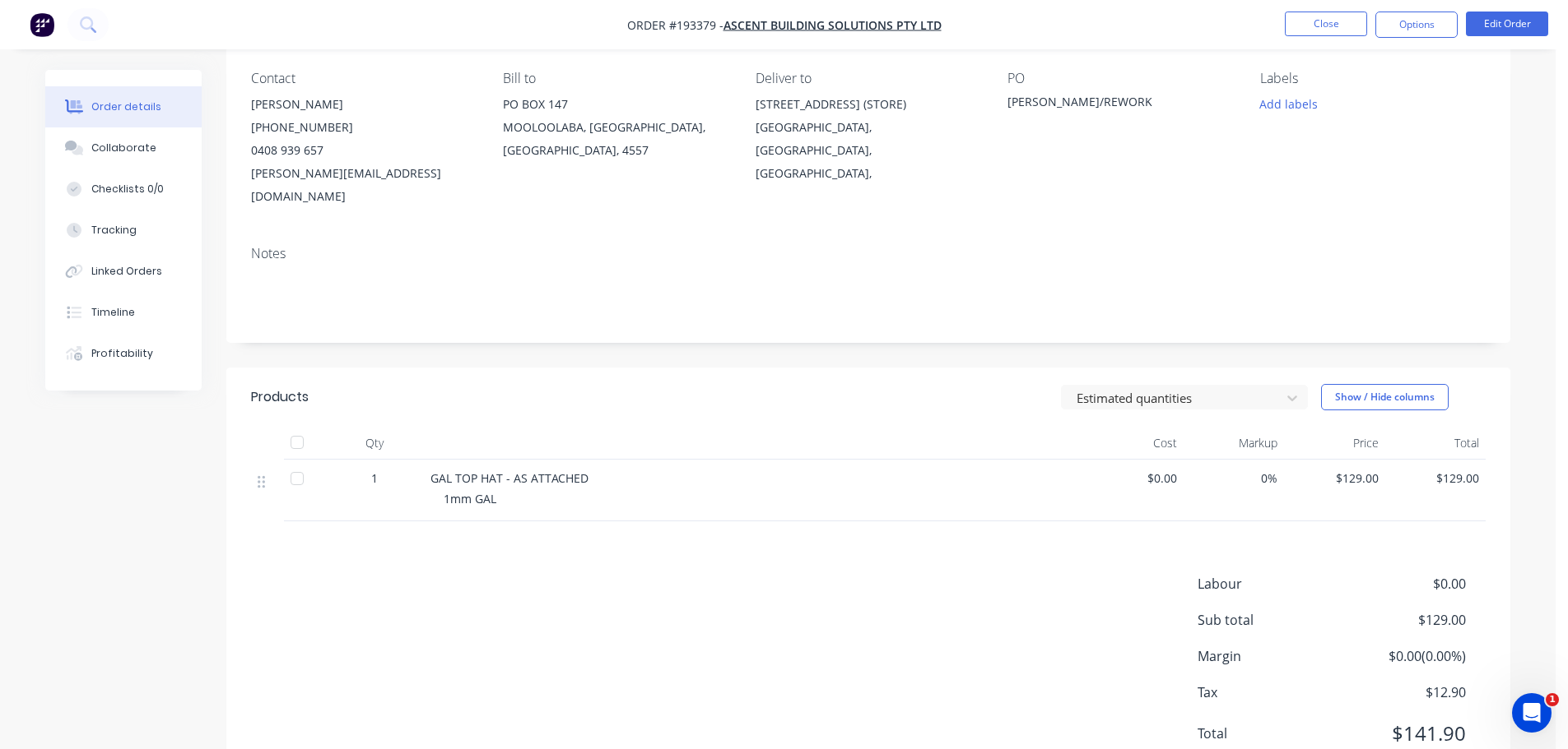
scroll to position [165, 0]
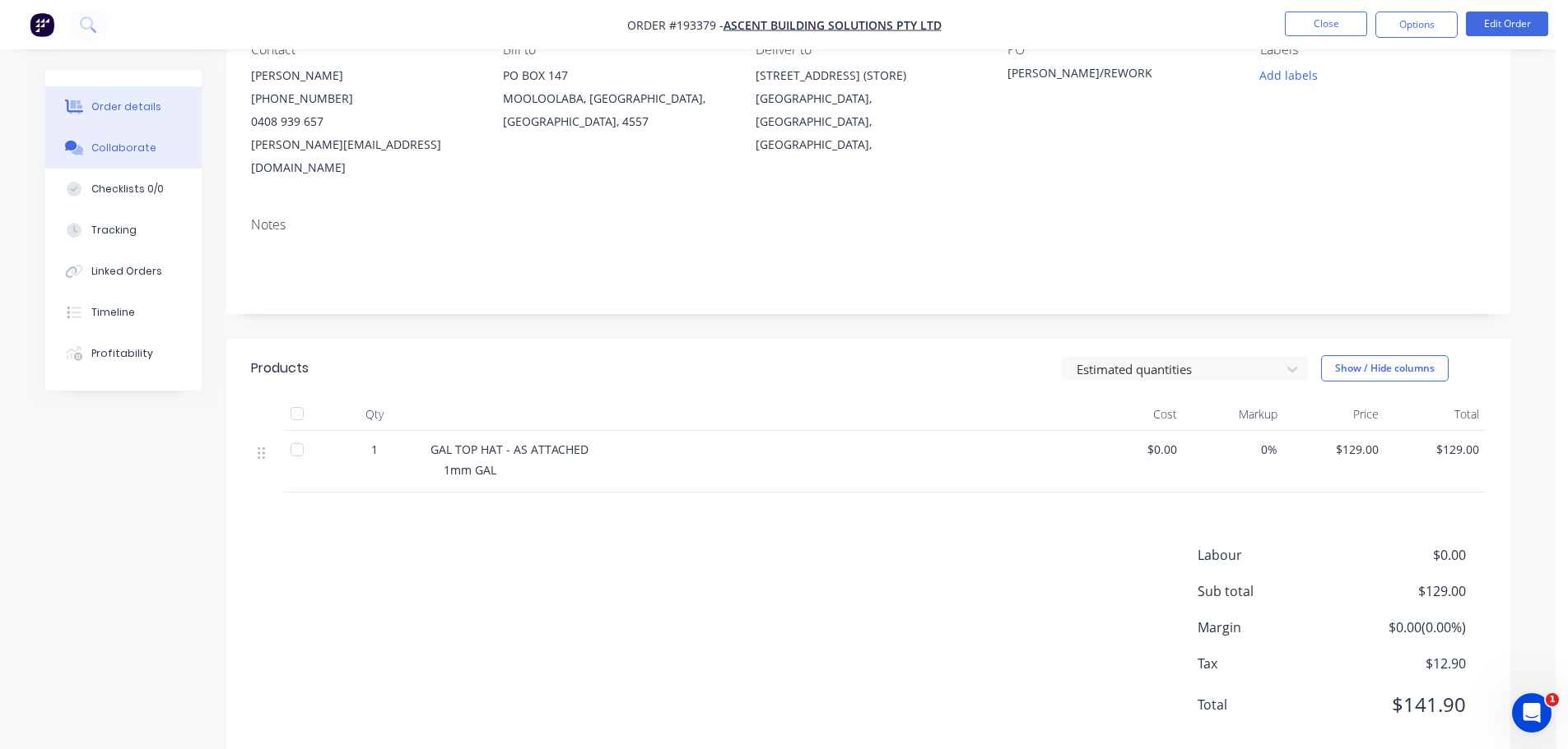
click at [133, 154] on div "Collaborate" at bounding box center [124, 148] width 65 height 15
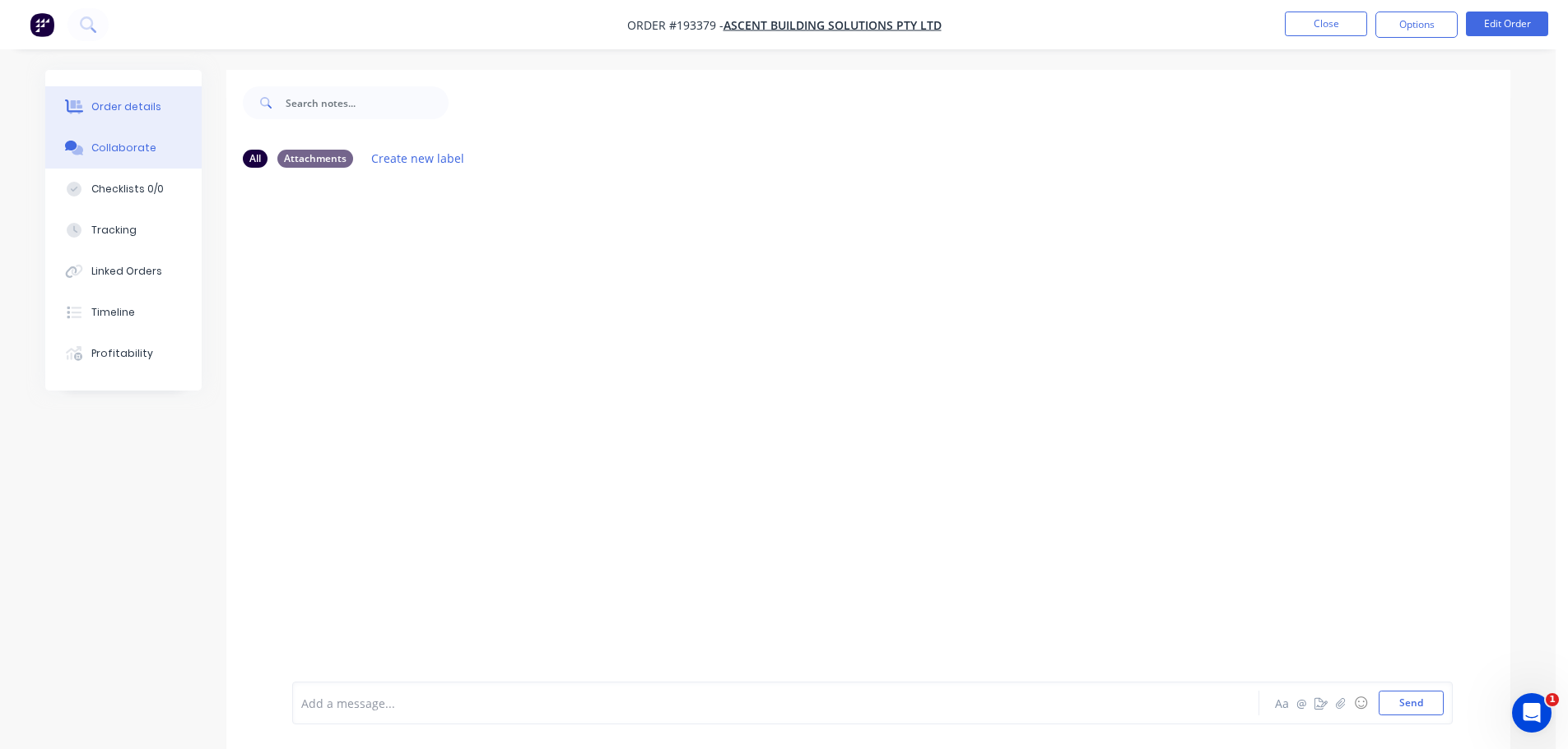
click at [136, 104] on div "Order details" at bounding box center [126, 107] width 70 height 15
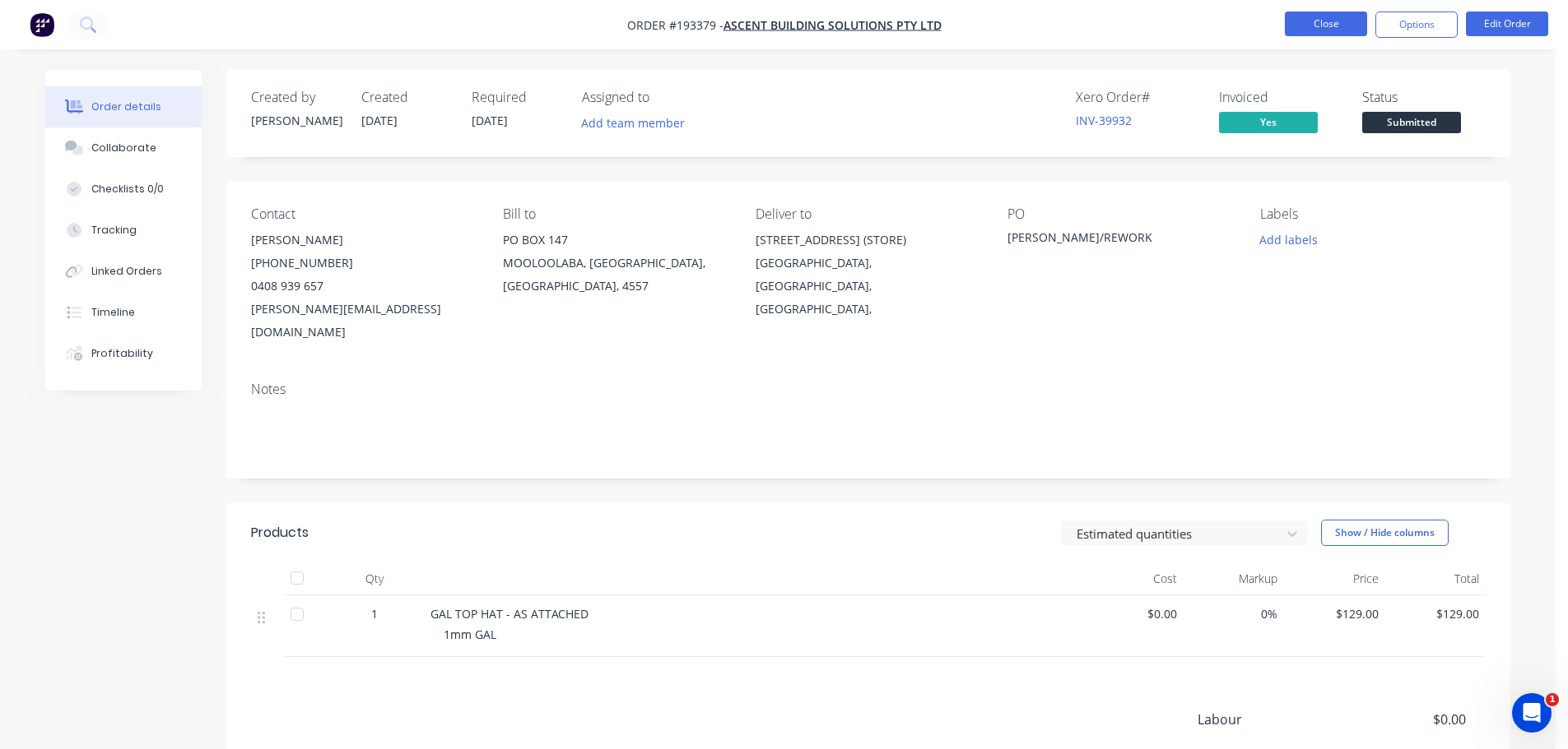
click at [1329, 15] on button "Close" at bounding box center [1326, 24] width 82 height 25
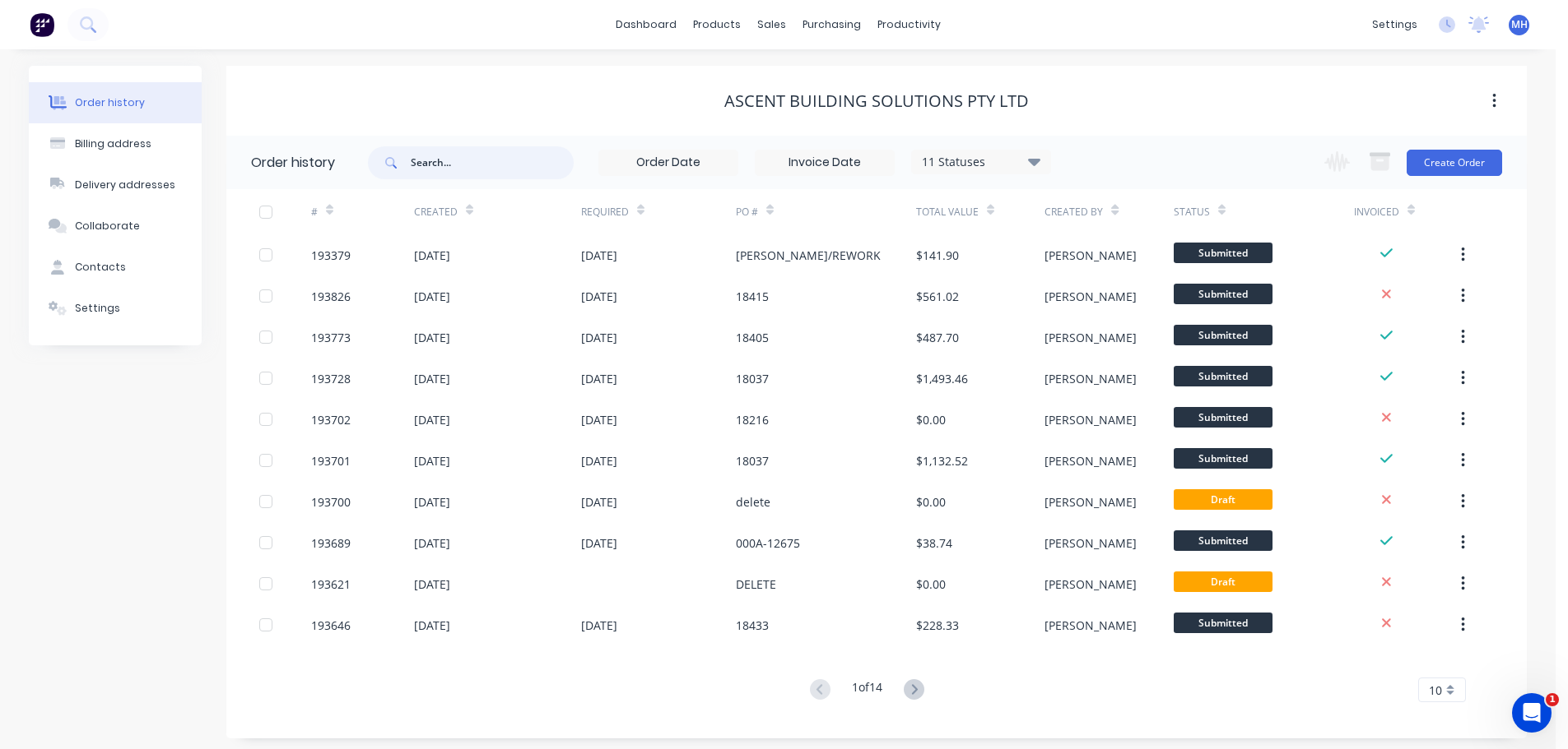
click at [471, 153] on input "text" at bounding box center [492, 162] width 163 height 33
type input "192908"
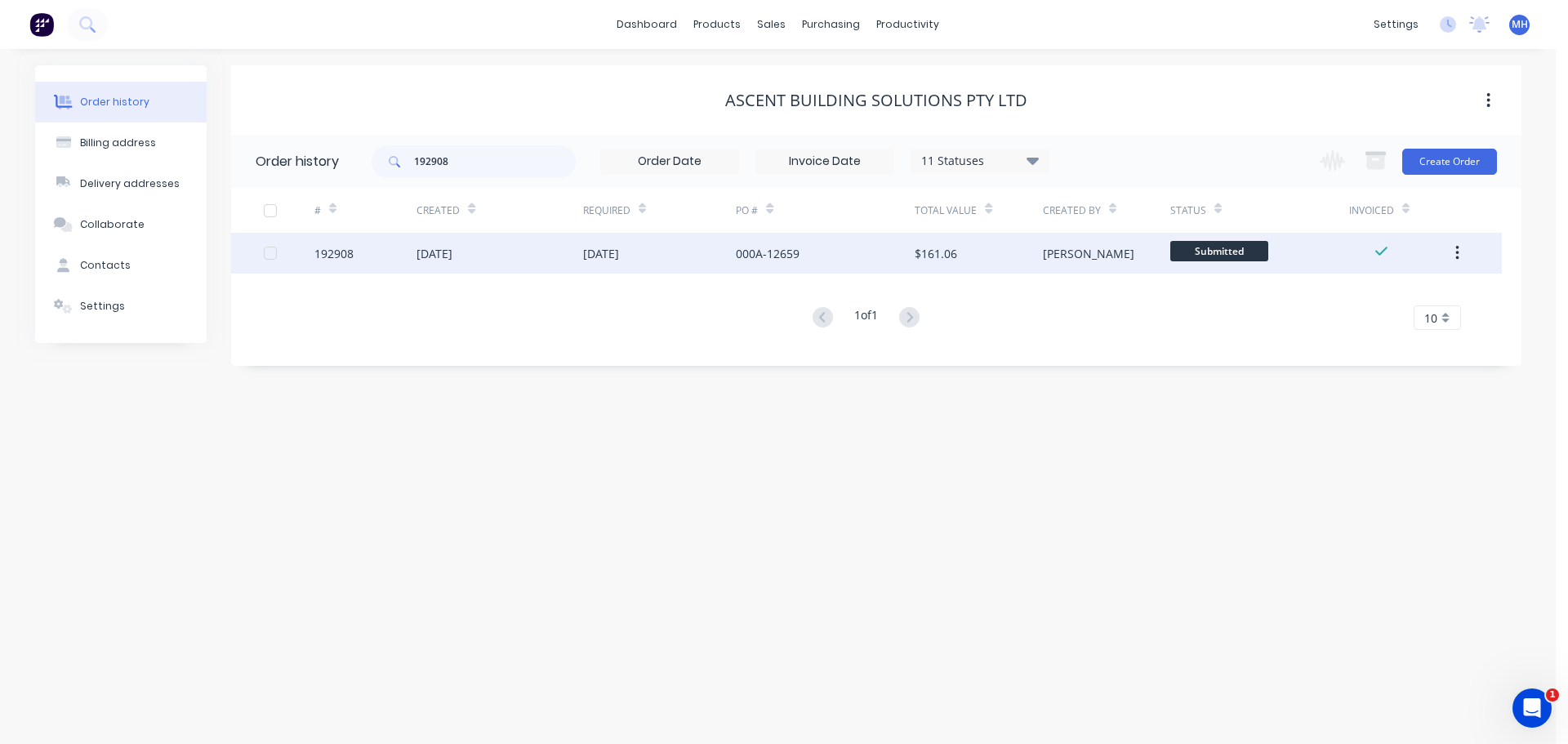
click at [619, 253] on div "[DATE]" at bounding box center [601, 253] width 36 height 17
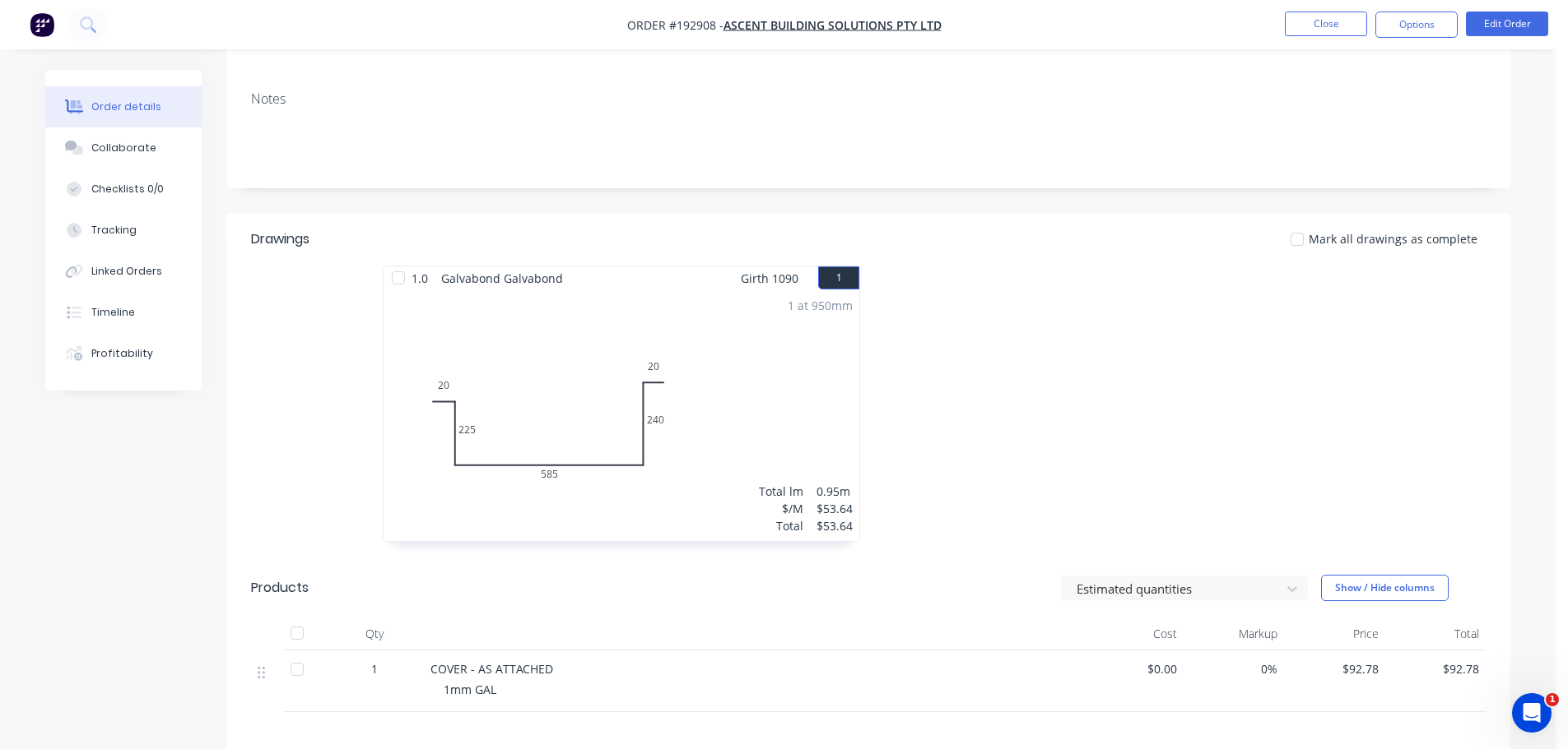
scroll to position [329, 0]
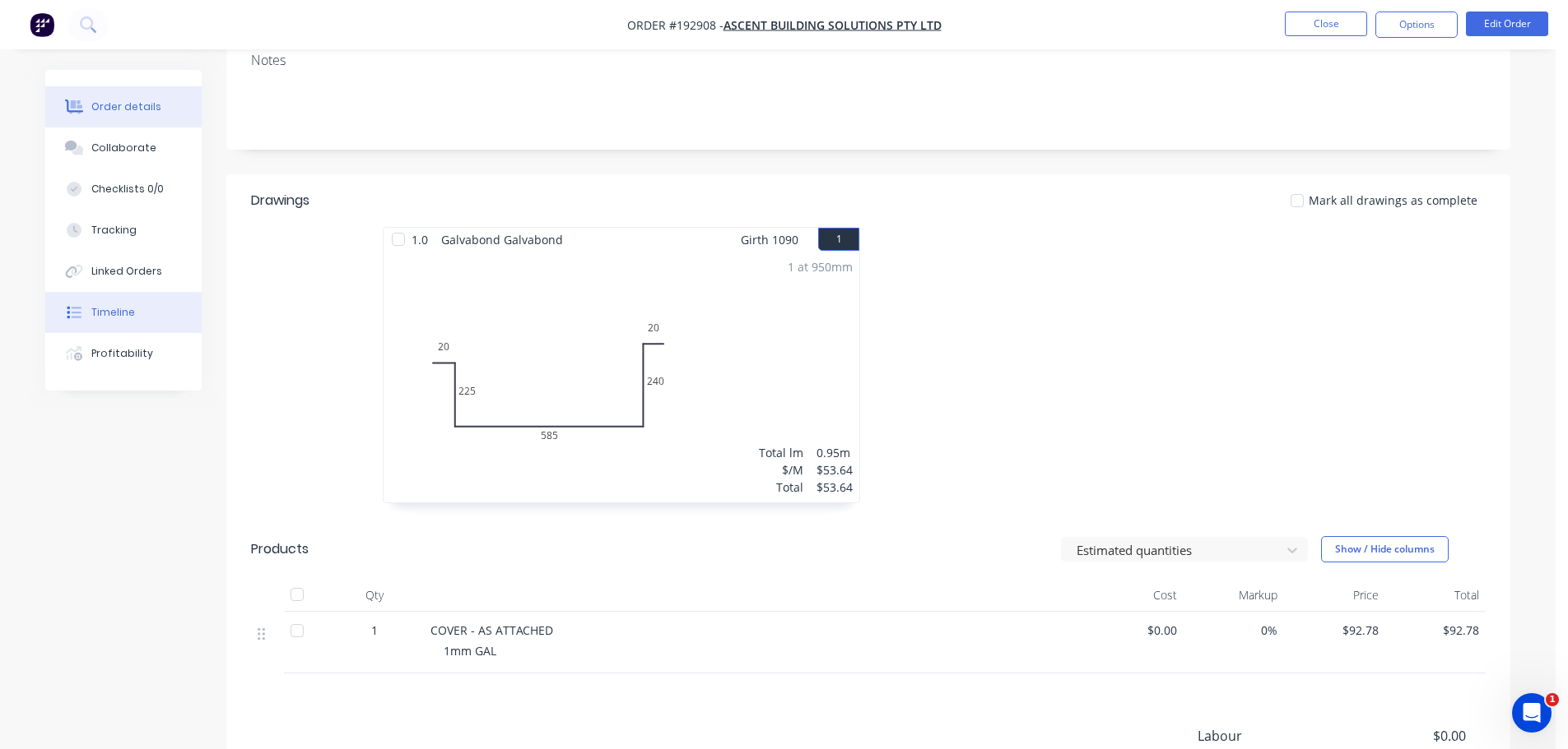
click at [128, 306] on div "Timeline" at bounding box center [113, 313] width 44 height 15
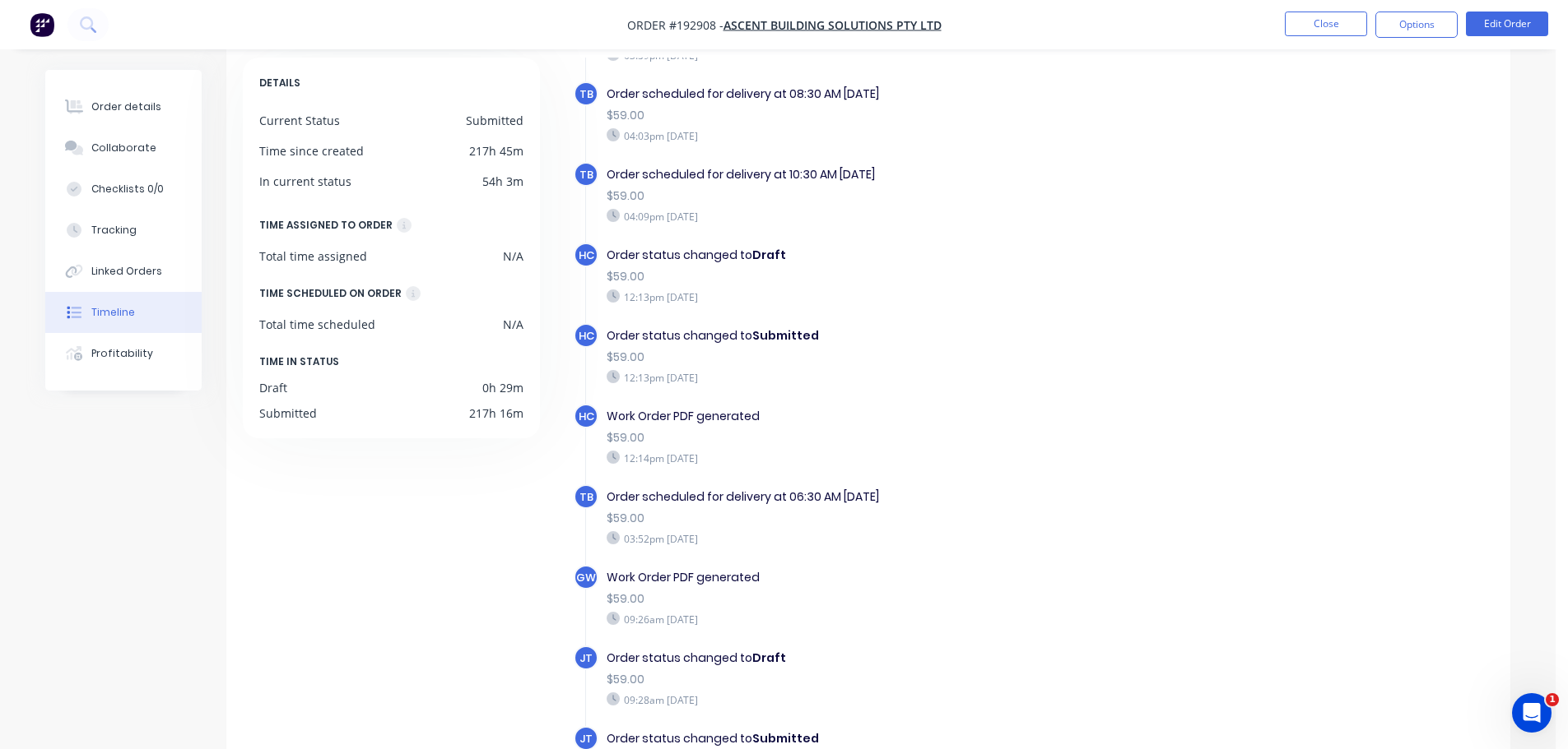
scroll to position [776, 0]
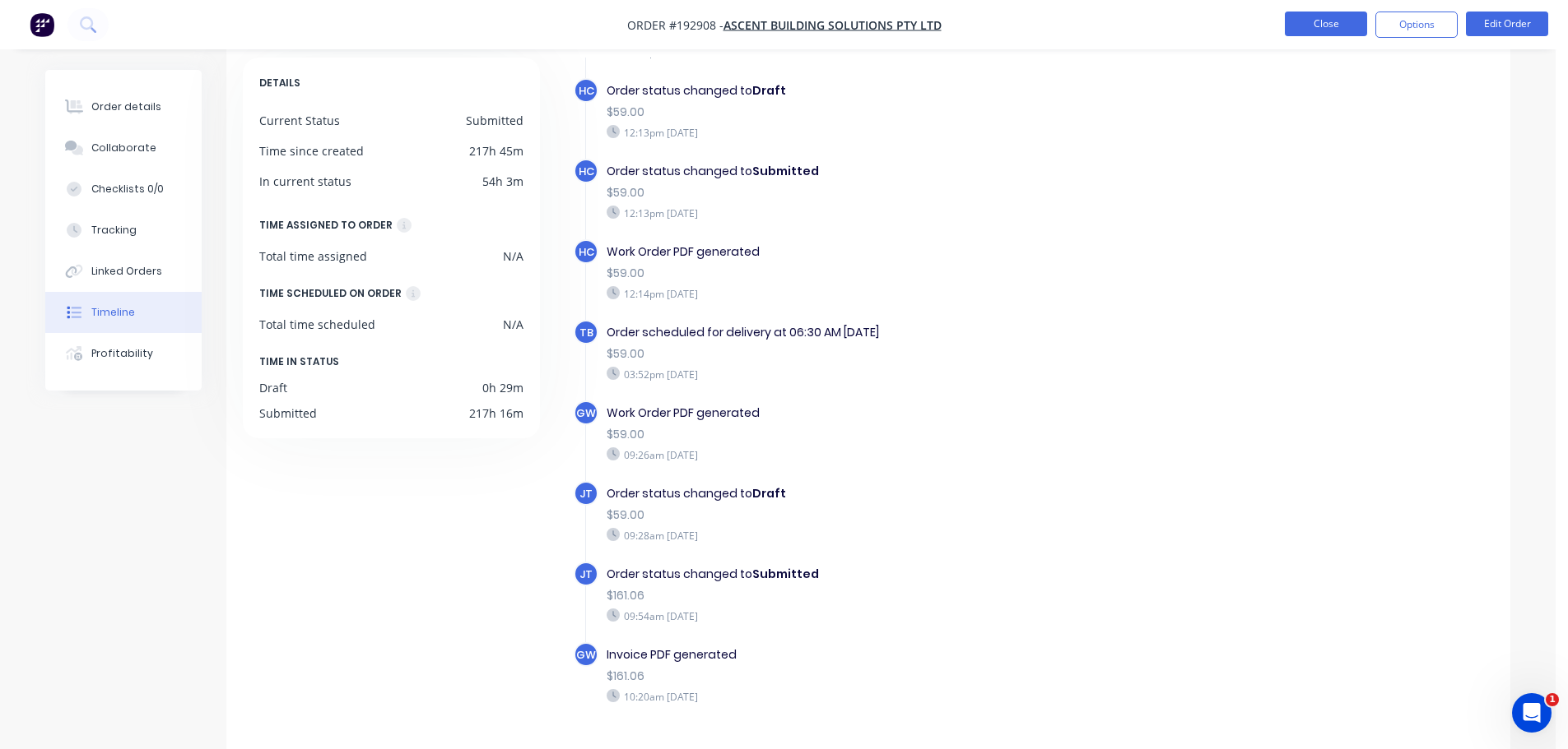
click at [1336, 15] on button "Close" at bounding box center [1326, 24] width 82 height 25
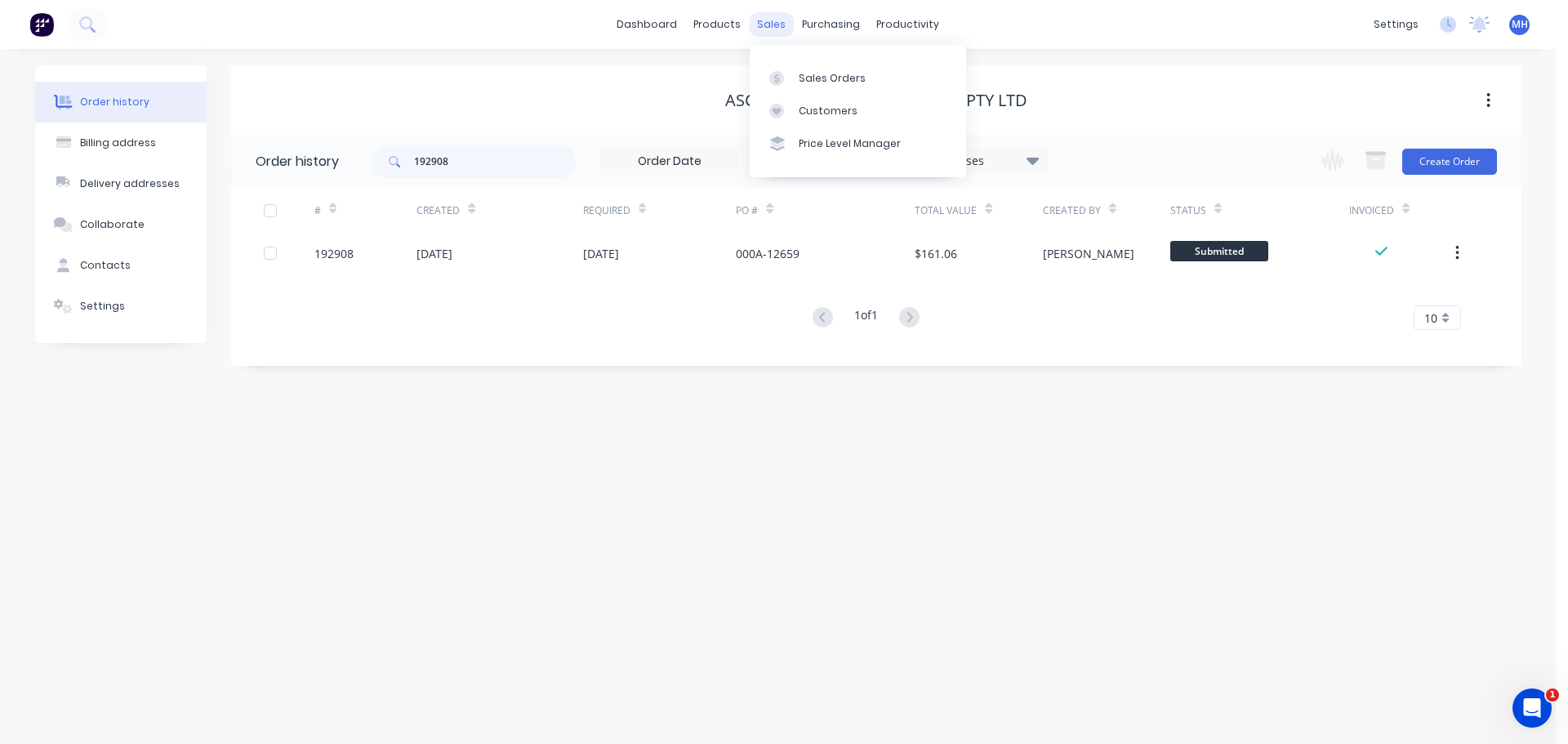
click at [765, 20] on div "sales" at bounding box center [771, 25] width 45 height 25
click at [805, 77] on div "Sales Orders" at bounding box center [832, 78] width 67 height 15
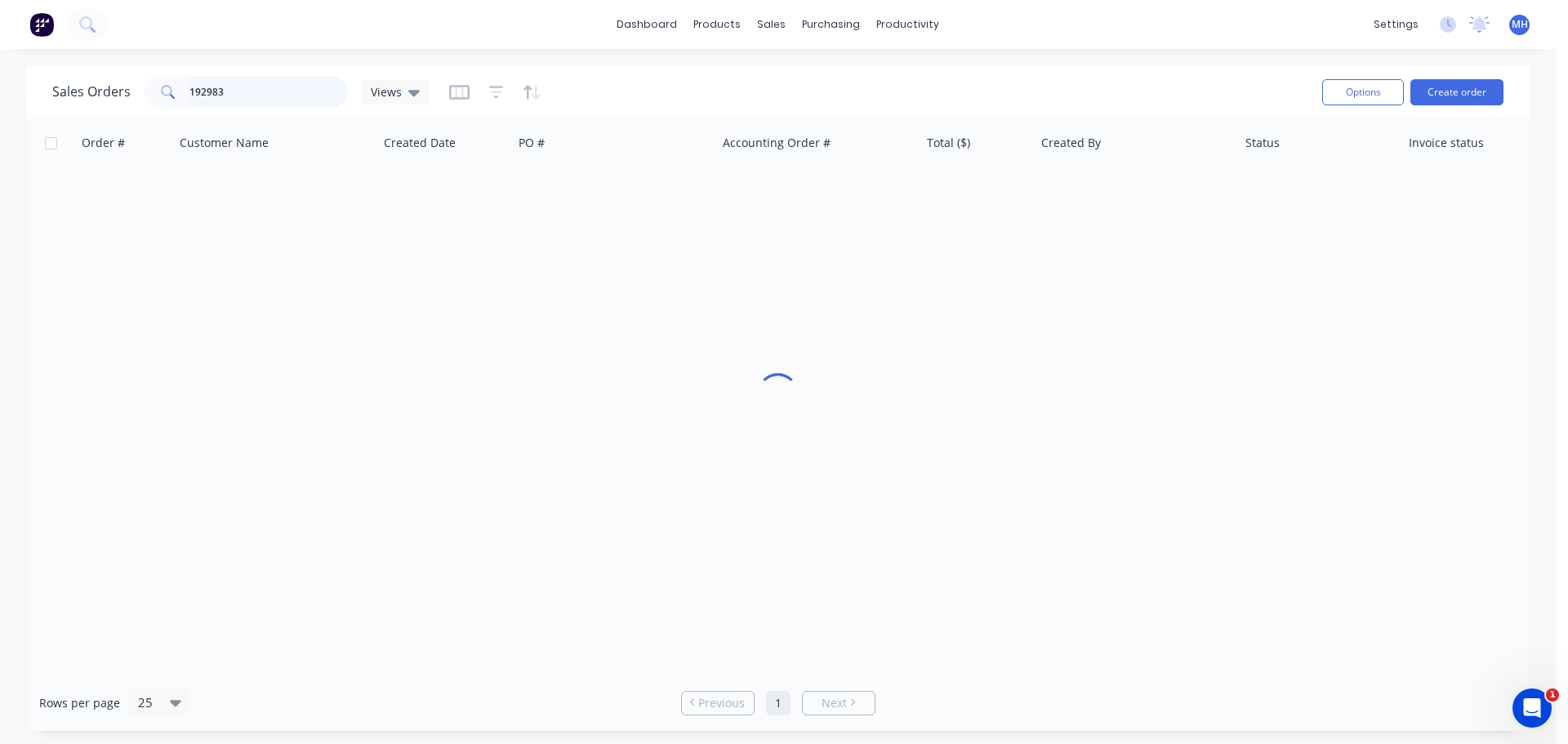
click at [275, 101] on input "192983" at bounding box center [269, 92] width 159 height 33
type input "193345"
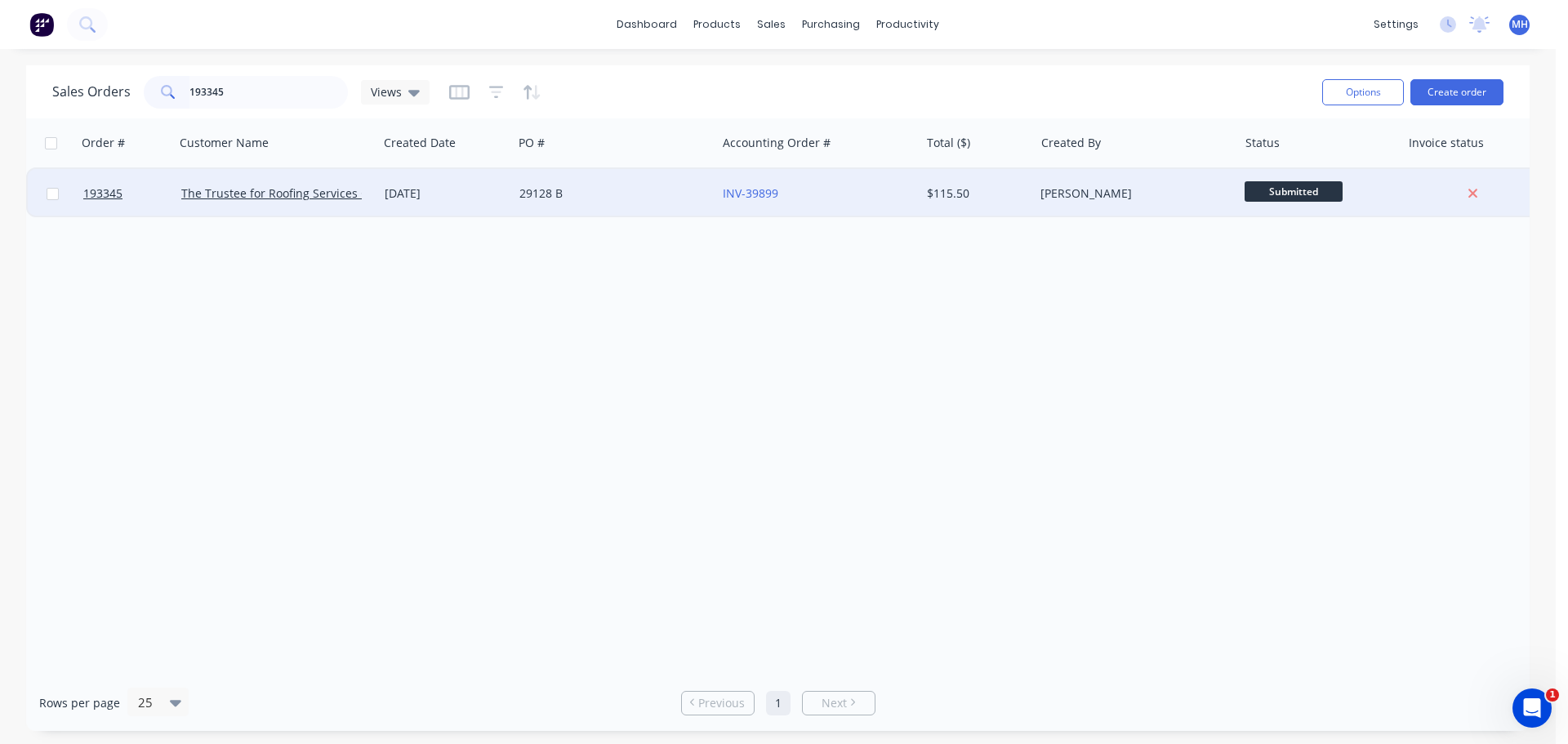
click at [470, 200] on div "[DATE]" at bounding box center [445, 193] width 122 height 16
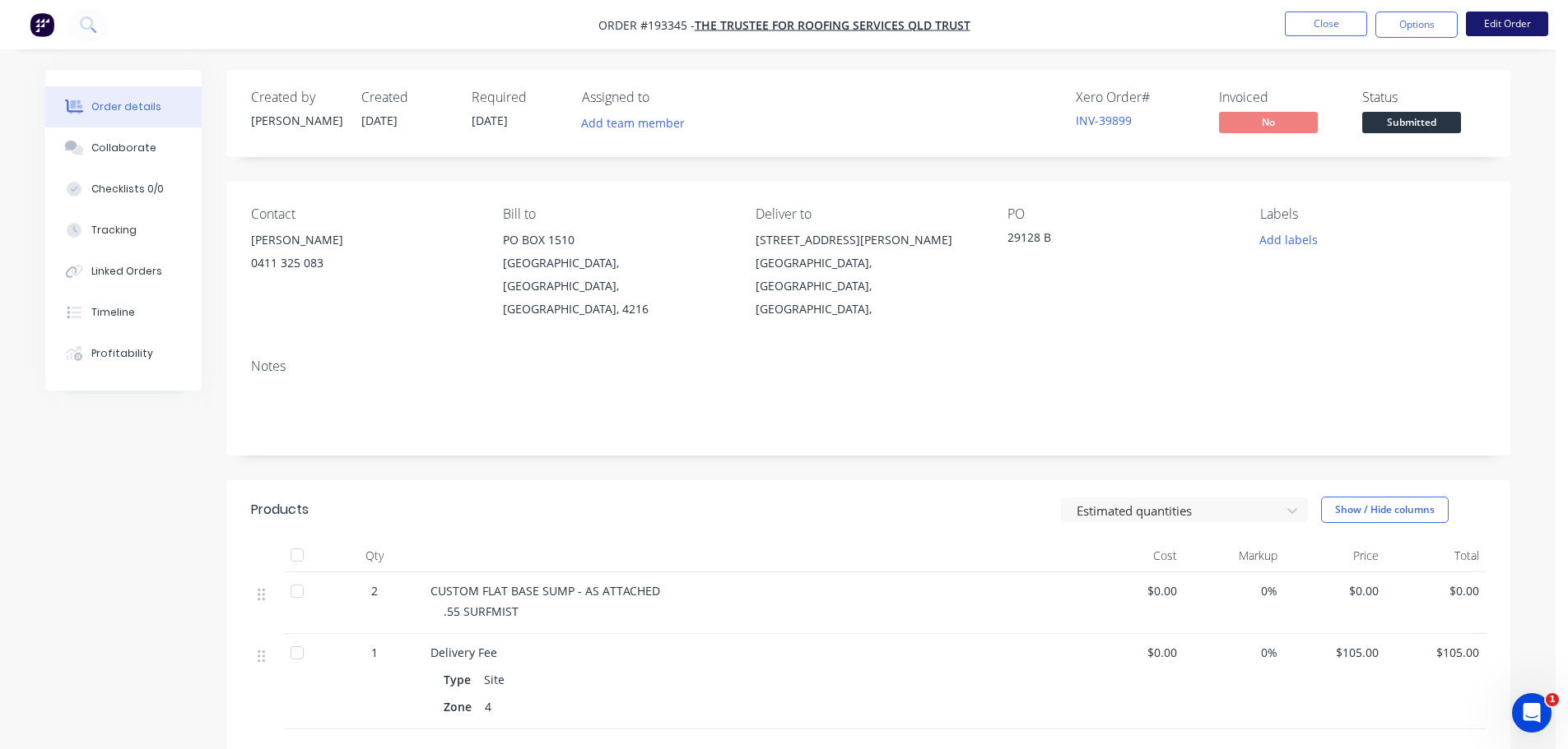
click at [1508, 19] on button "Edit Order" at bounding box center [1507, 24] width 82 height 25
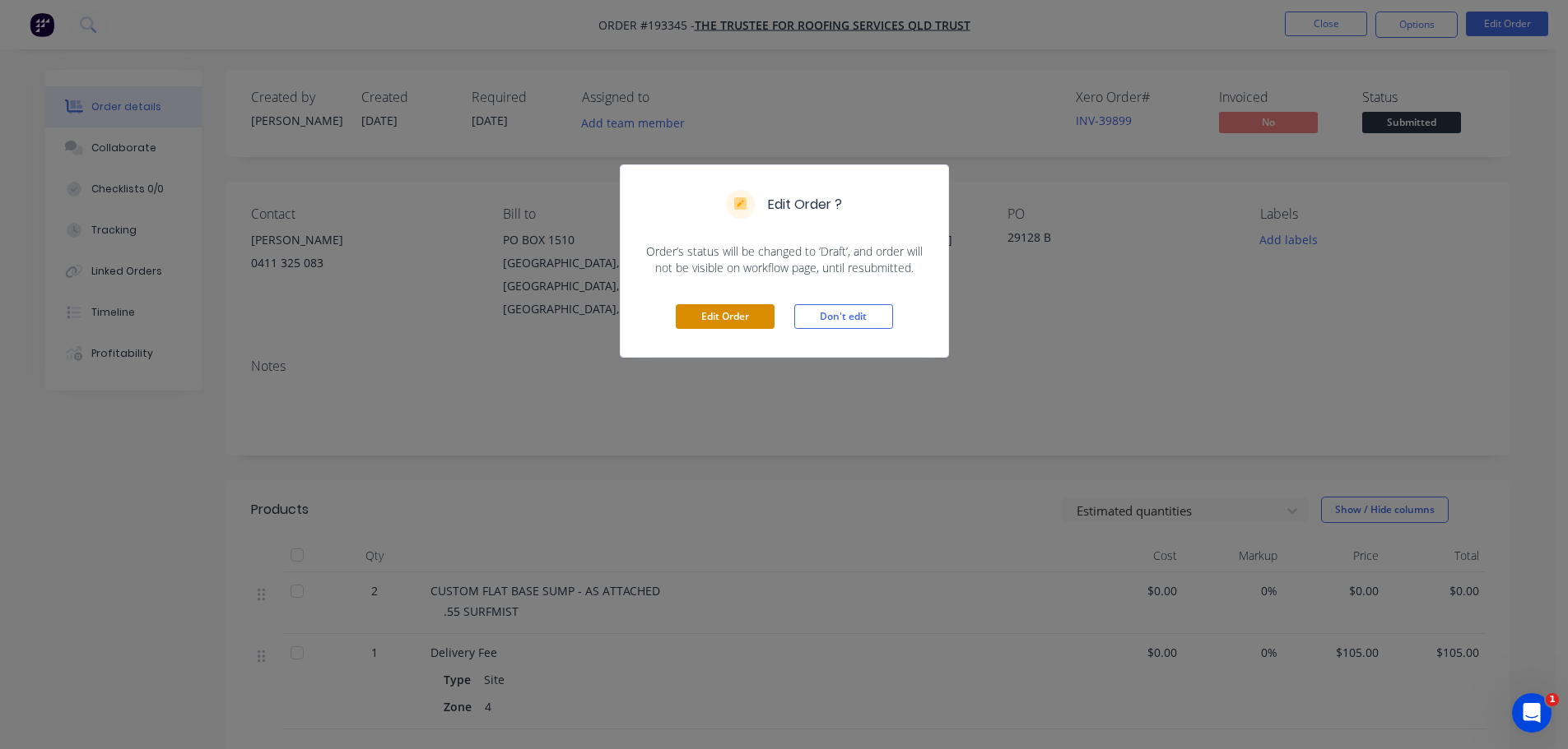
click at [730, 317] on button "Edit Order" at bounding box center [725, 317] width 99 height 25
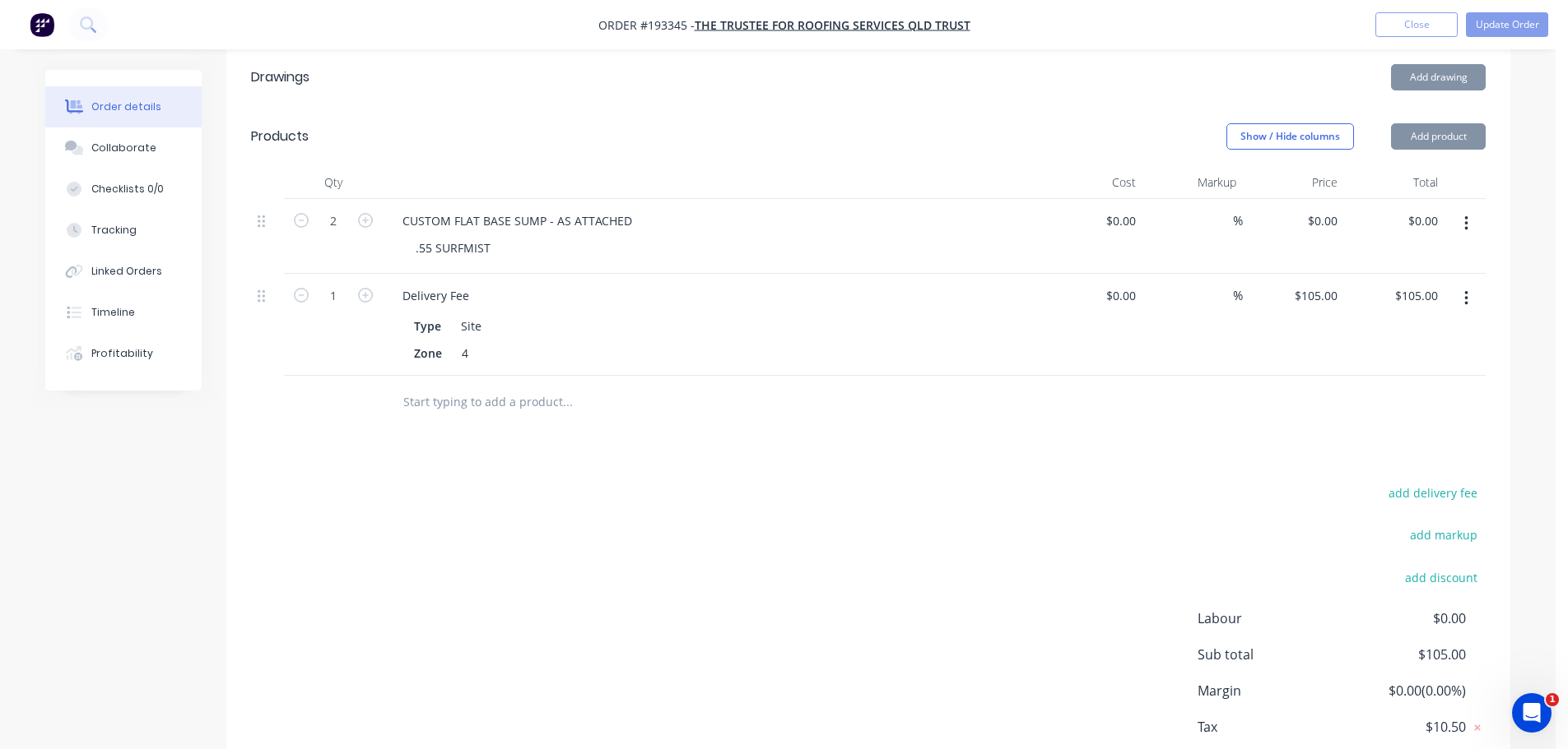
scroll to position [494, 0]
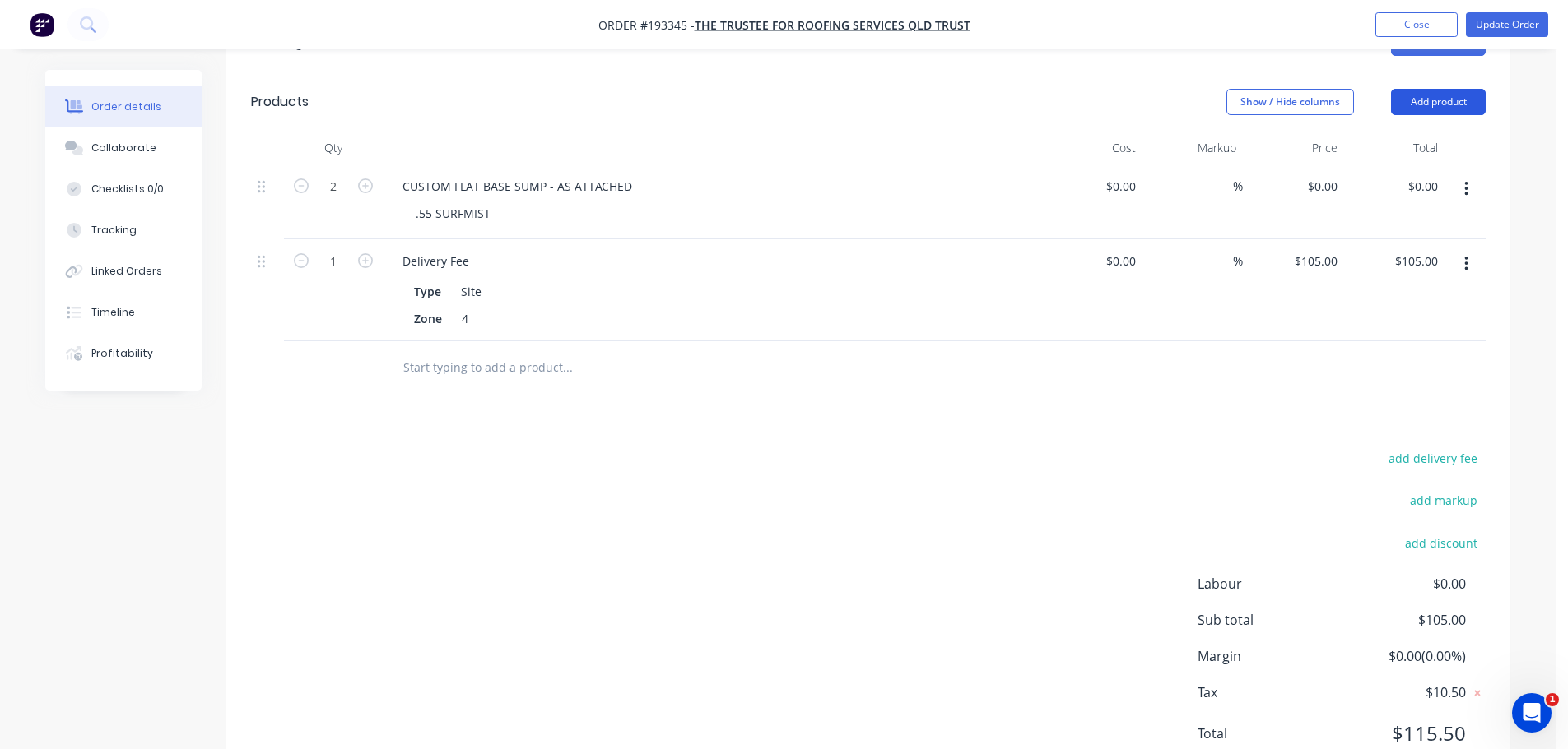
click at [1431, 89] on button "Add product" at bounding box center [1439, 101] width 95 height 26
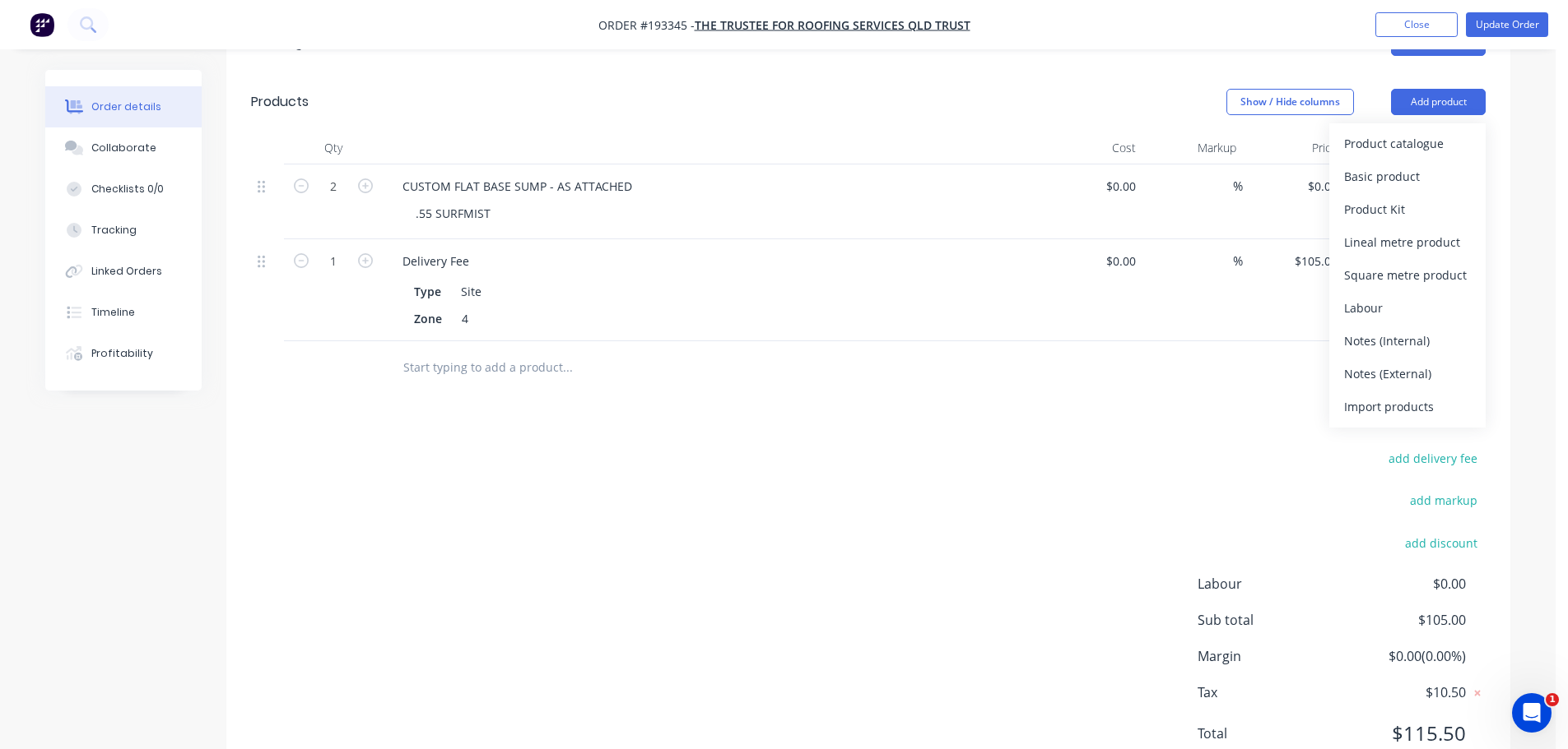
click at [1421, 132] on div "Product catalogue" at bounding box center [1407, 143] width 126 height 24
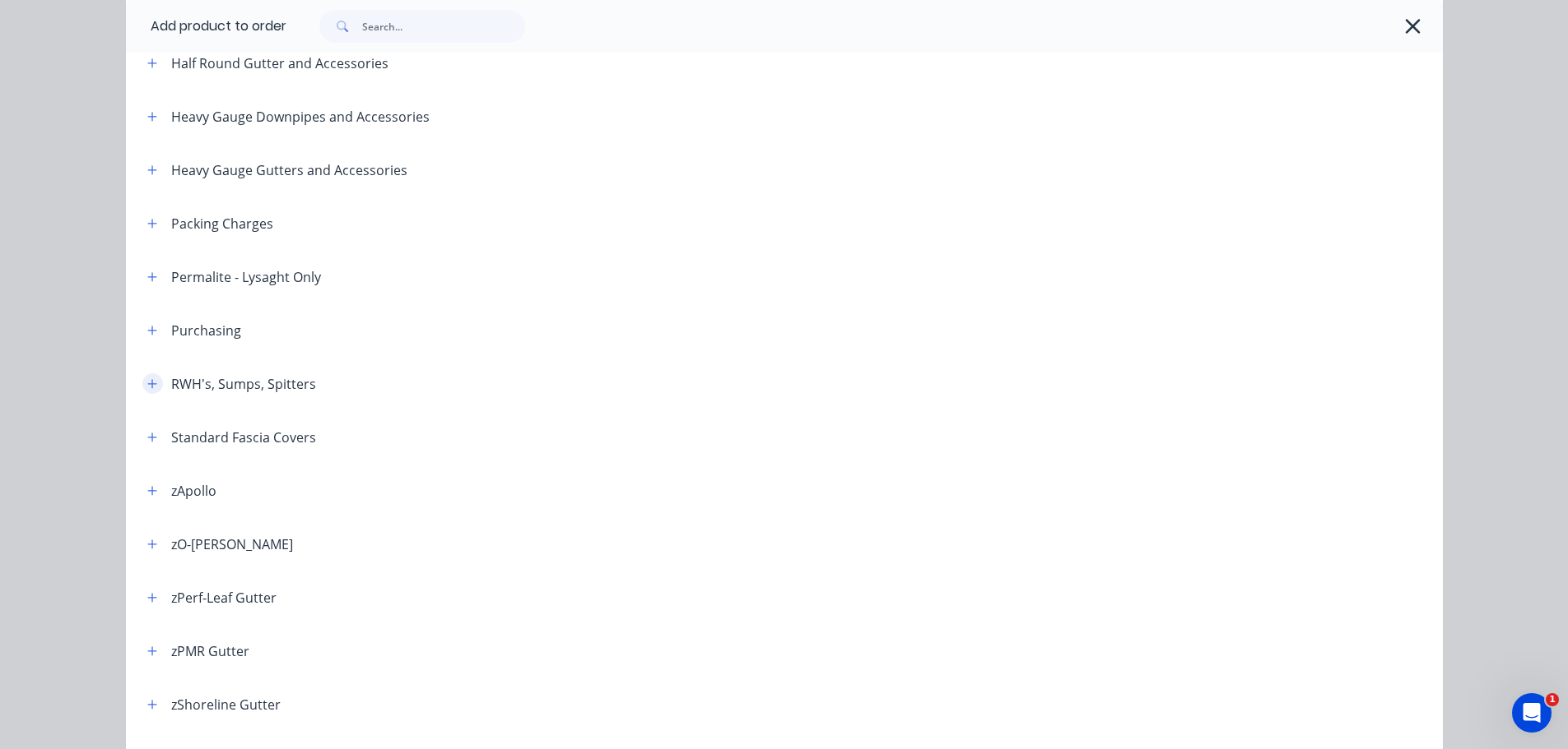
click at [152, 385] on button "button" at bounding box center [152, 383] width 21 height 21
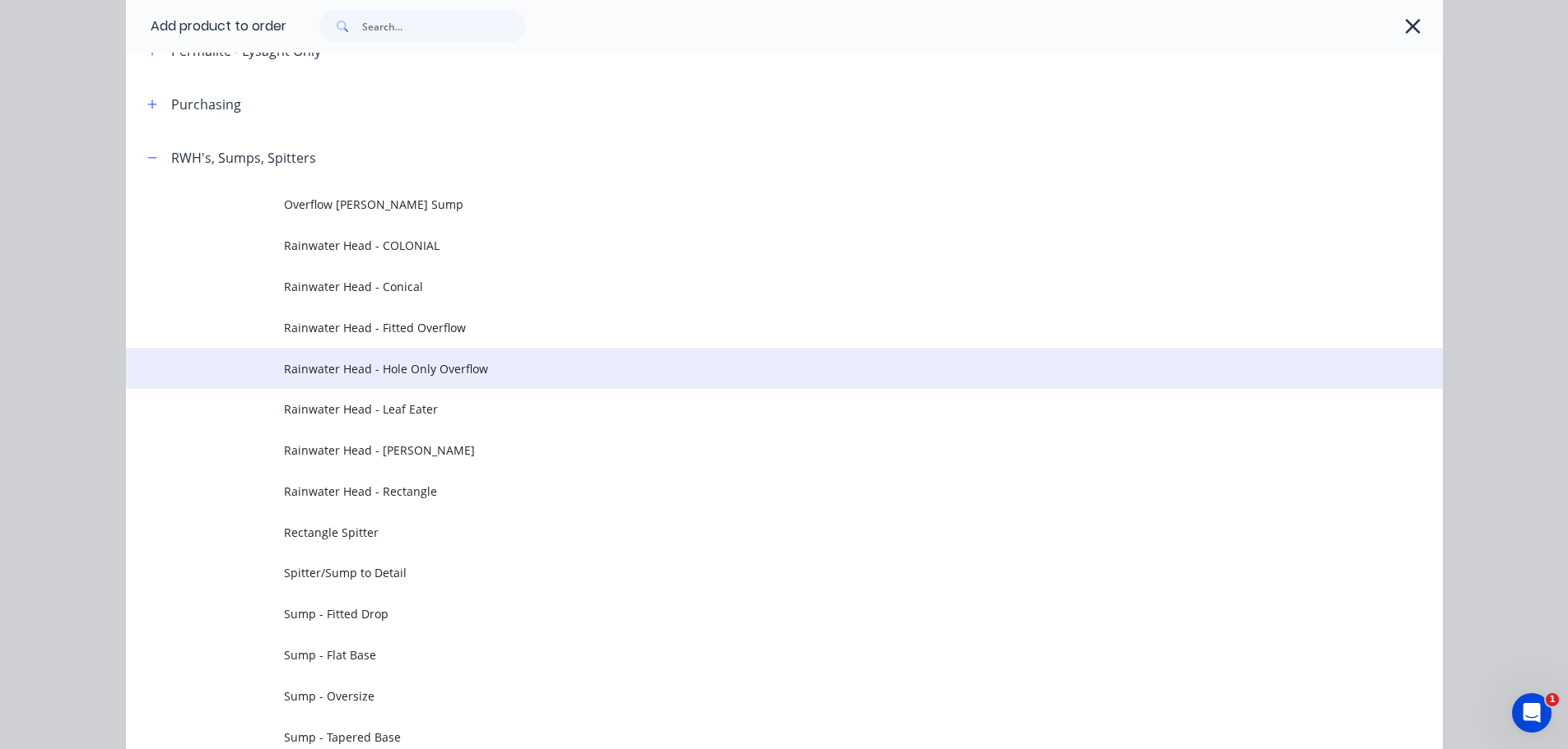
scroll to position [740, 0]
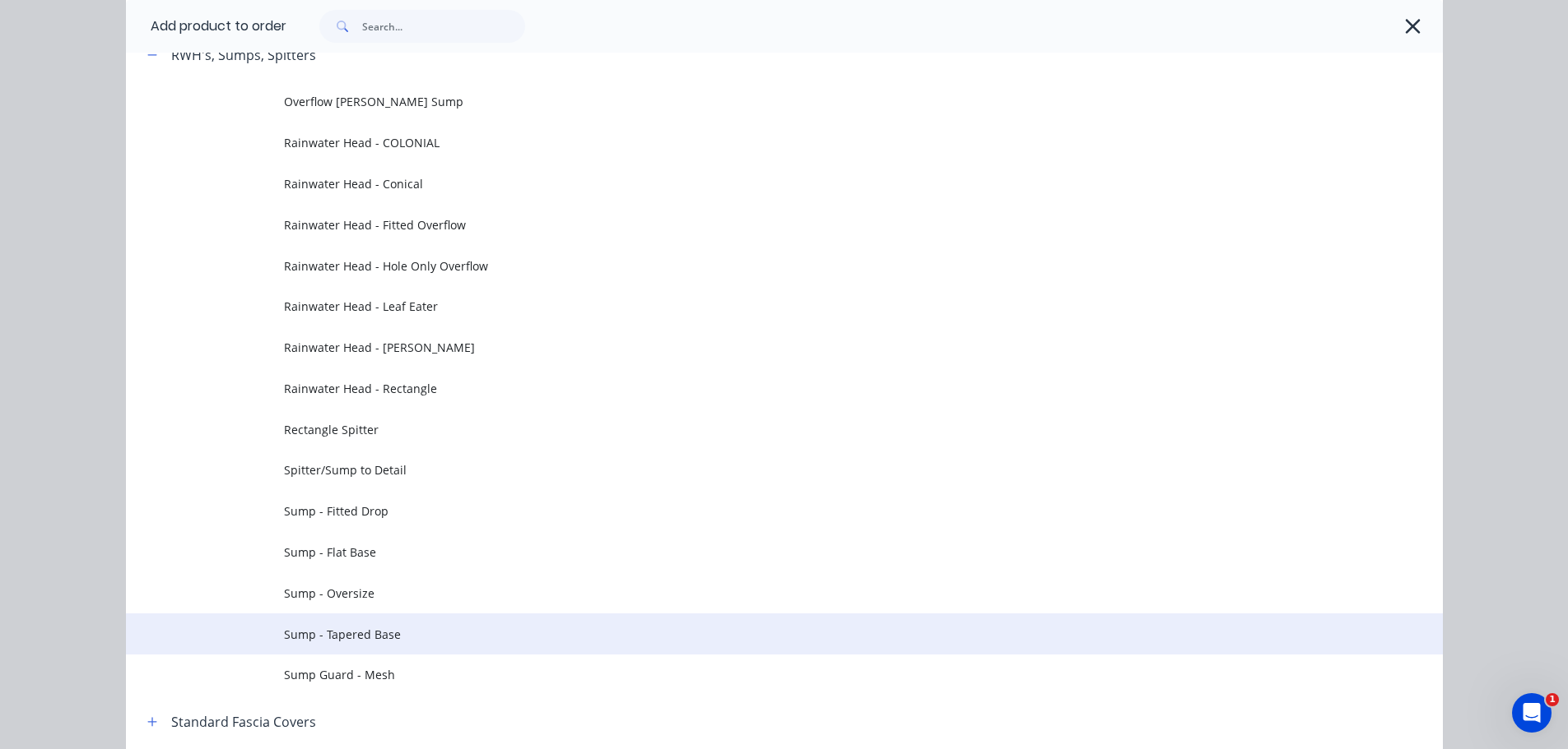
click at [387, 636] on span "Sump - Tapered Base" at bounding box center [748, 634] width 927 height 17
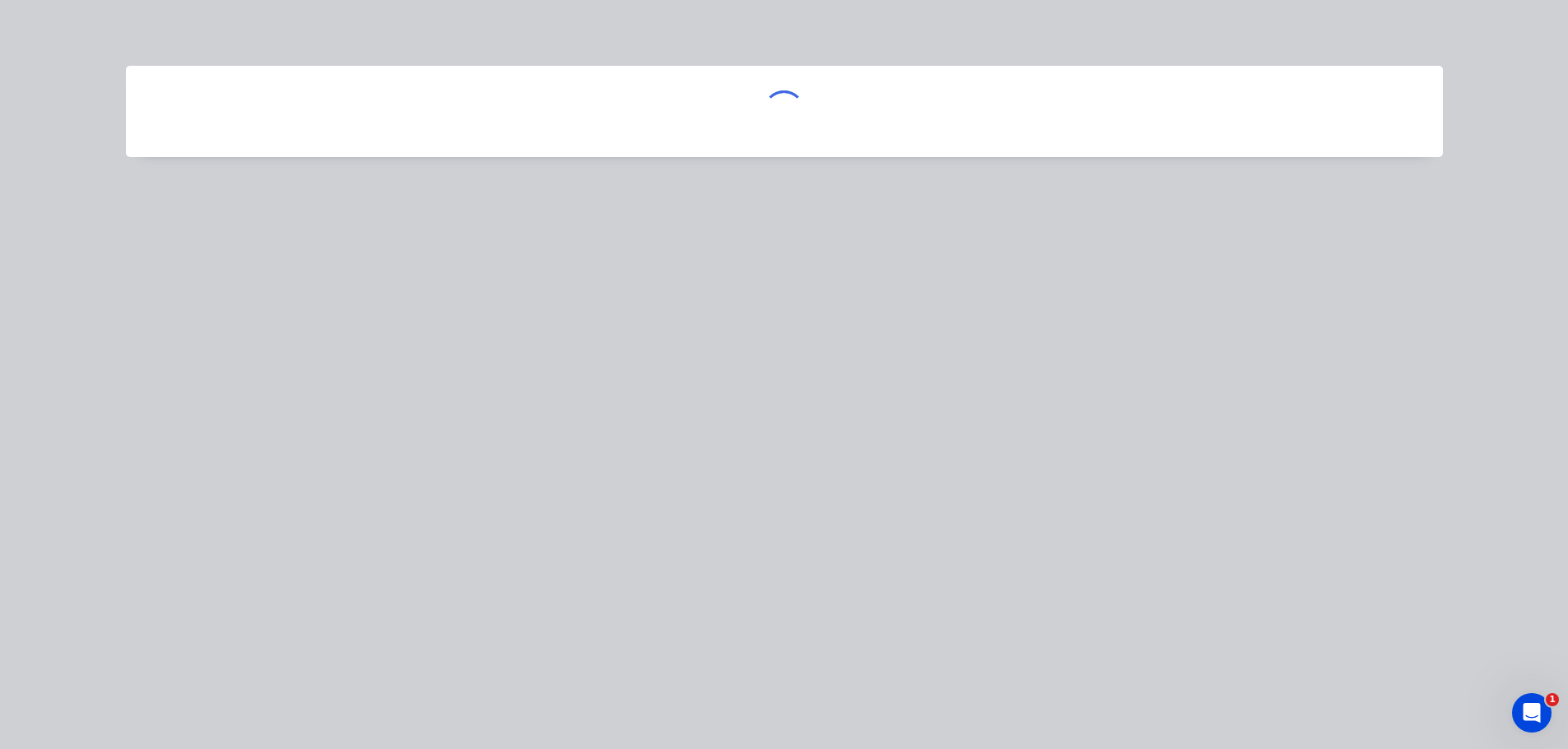
scroll to position [0, 0]
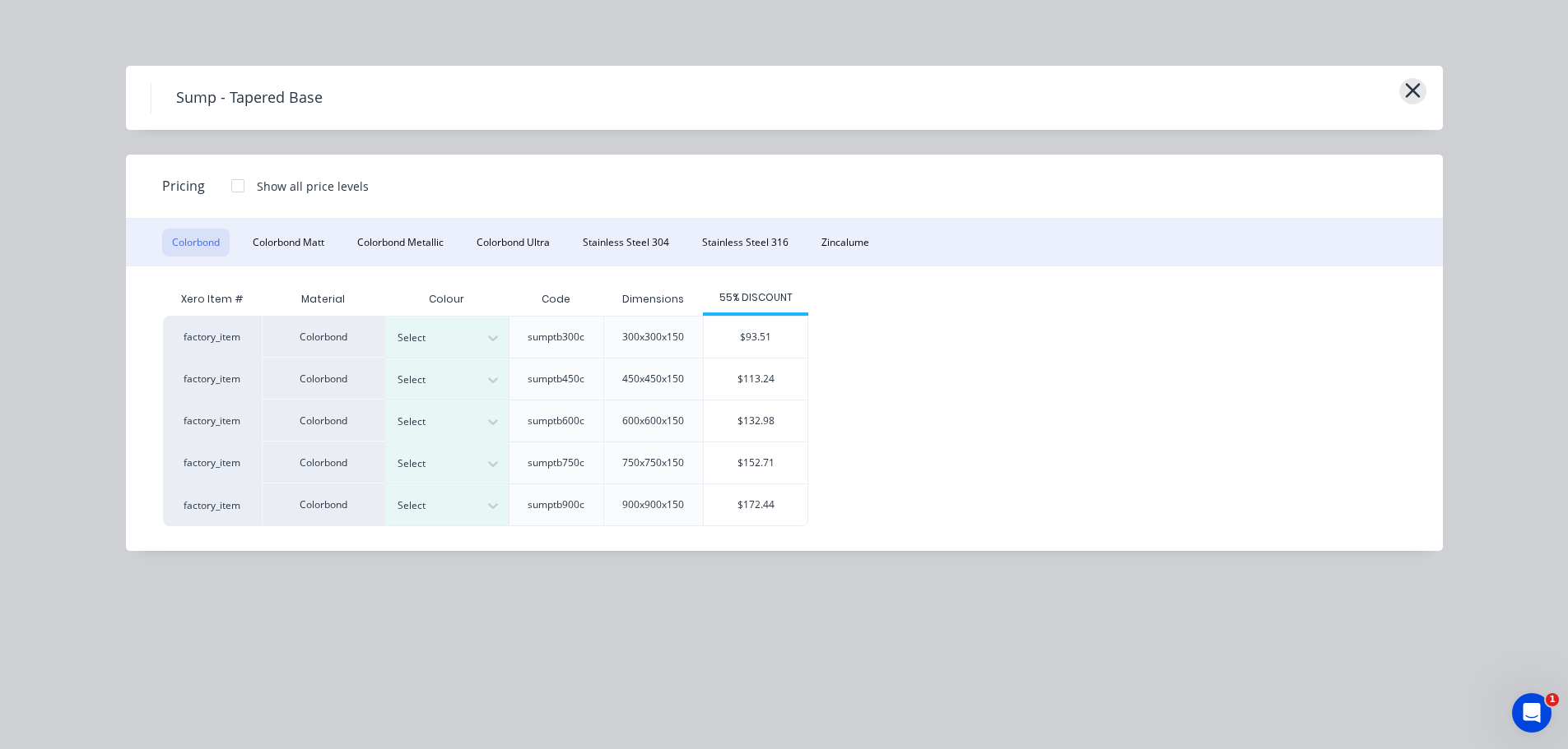
click at [1419, 88] on icon "button" at bounding box center [1412, 90] width 17 height 23
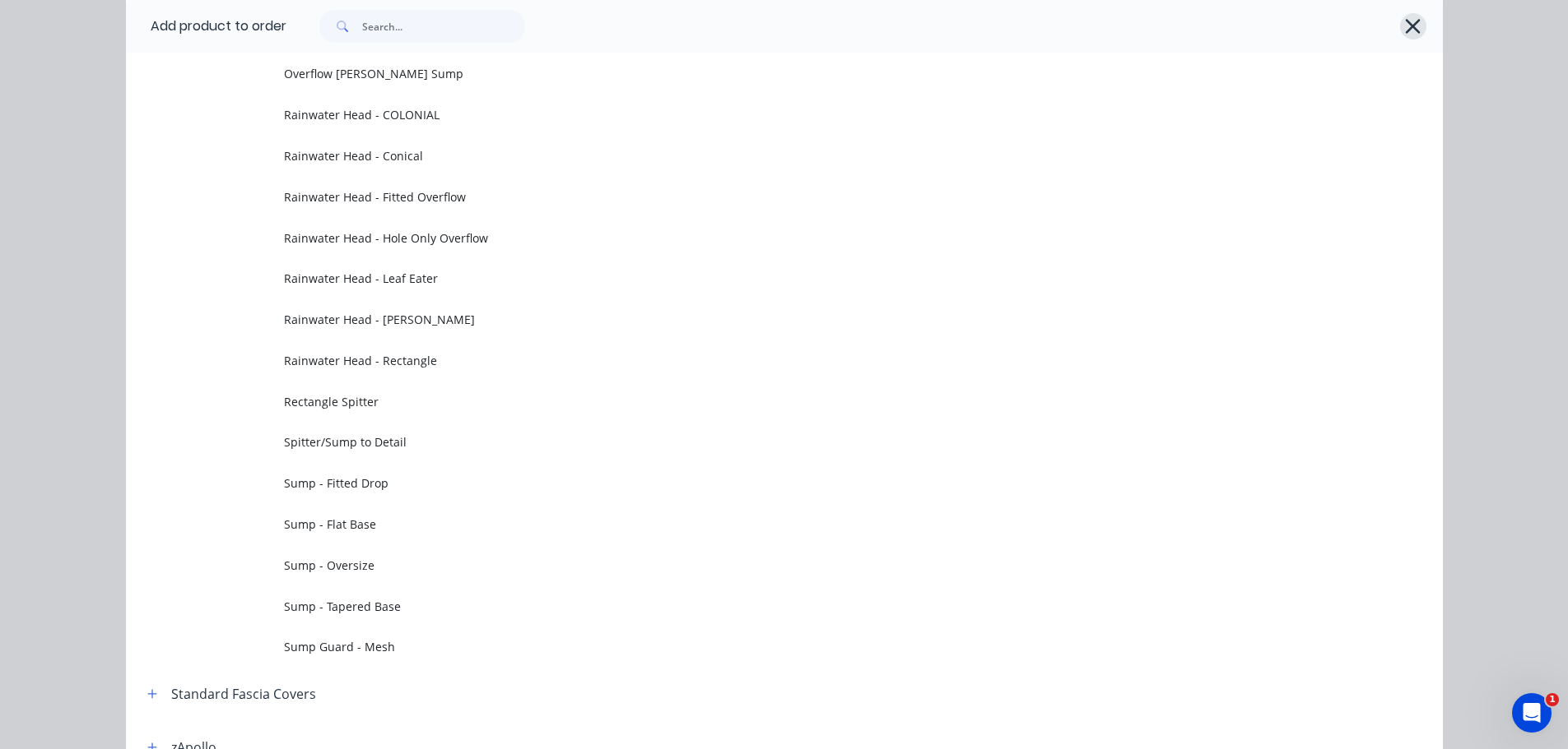
click at [1408, 32] on icon "button" at bounding box center [1412, 27] width 17 height 23
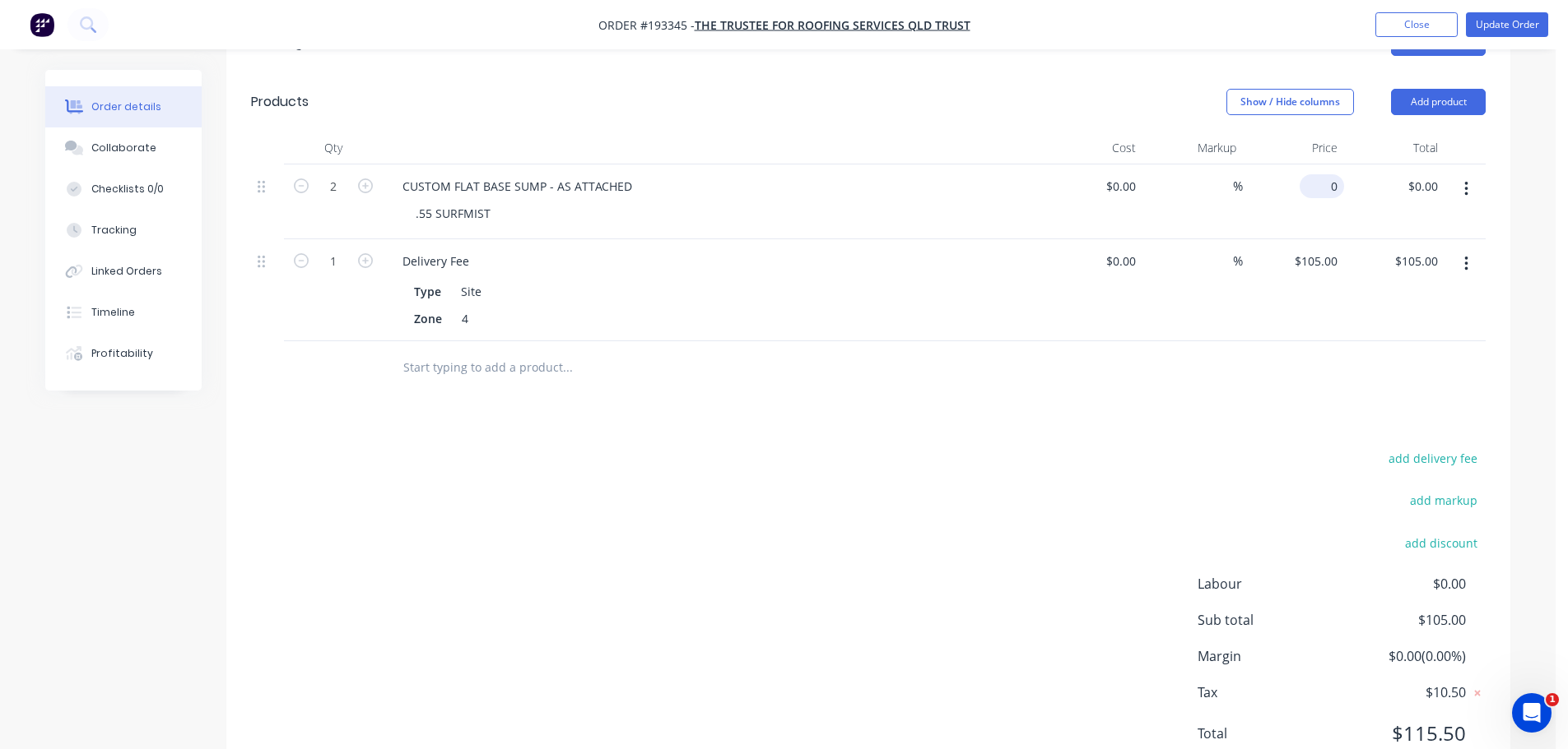
click at [1315, 165] on div "0 $0.00" at bounding box center [1294, 202] width 101 height 75
type input "$132.98"
type input "$265.96"
click at [1004, 448] on div "add delivery fee add markup add discount Labour $0.00 Sub total $105.00 Margin …" at bounding box center [868, 607] width 1234 height 317
click at [1489, 13] on button "Update Order" at bounding box center [1507, 25] width 82 height 25
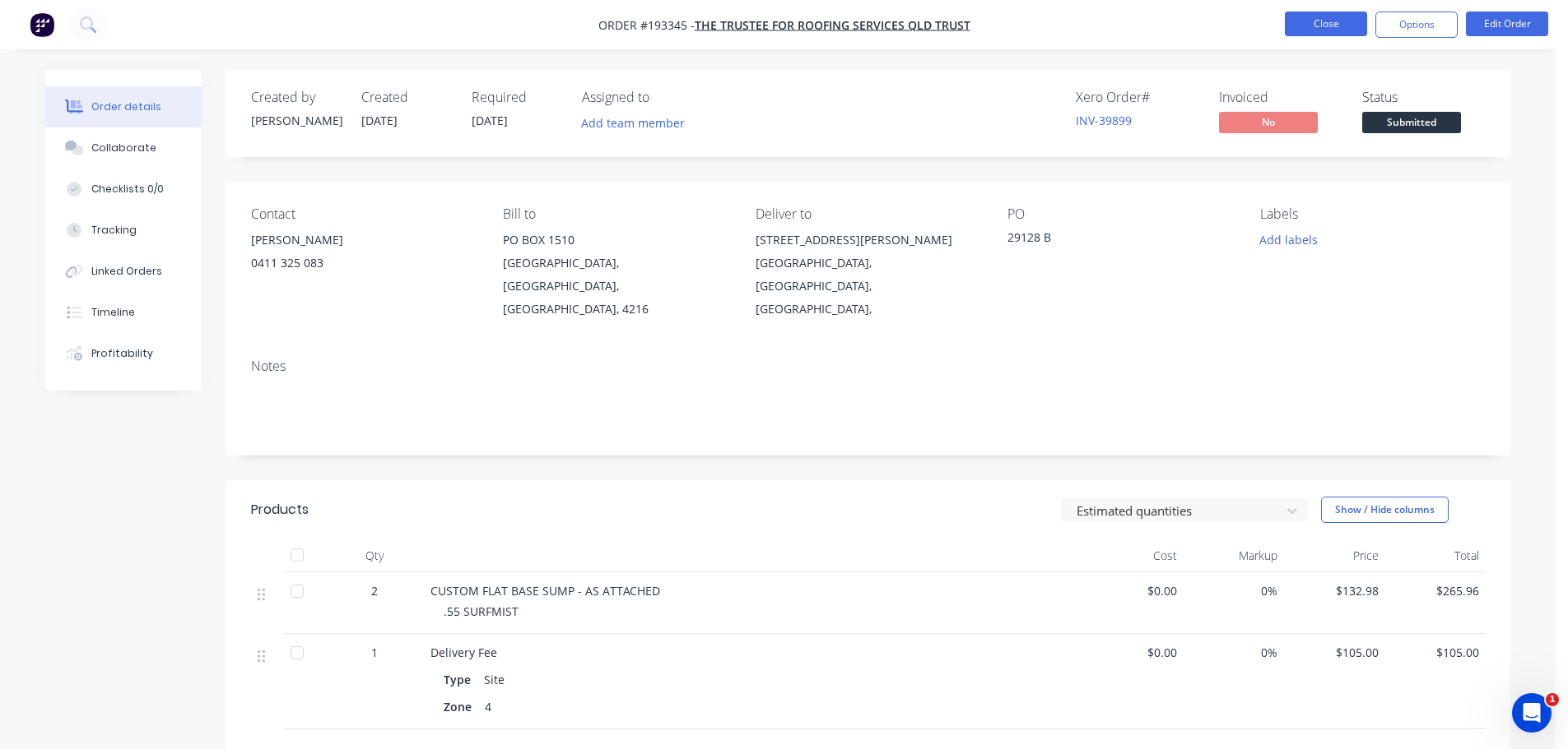
click at [1322, 23] on button "Close" at bounding box center [1326, 24] width 82 height 25
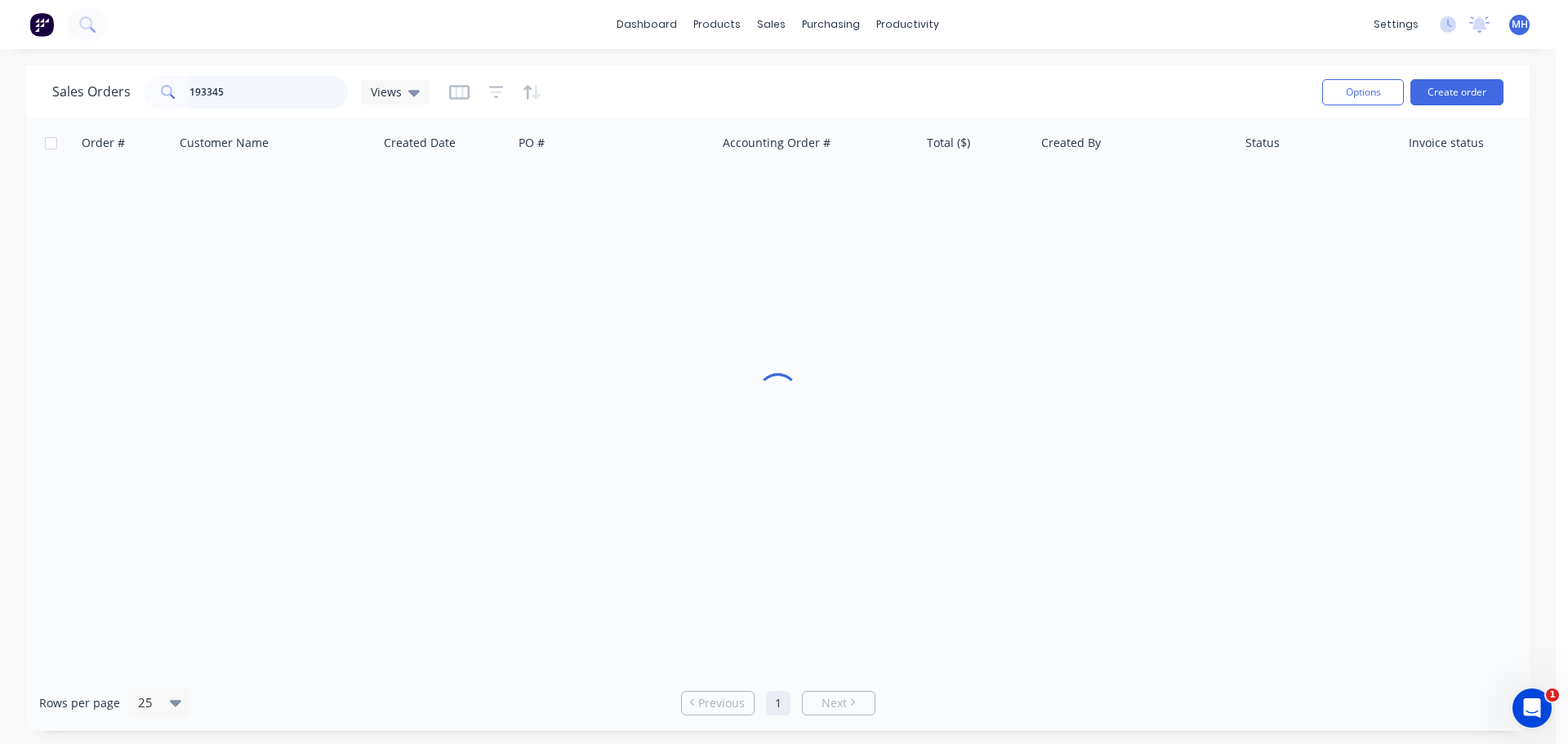
click at [285, 96] on input "193345" at bounding box center [269, 92] width 159 height 33
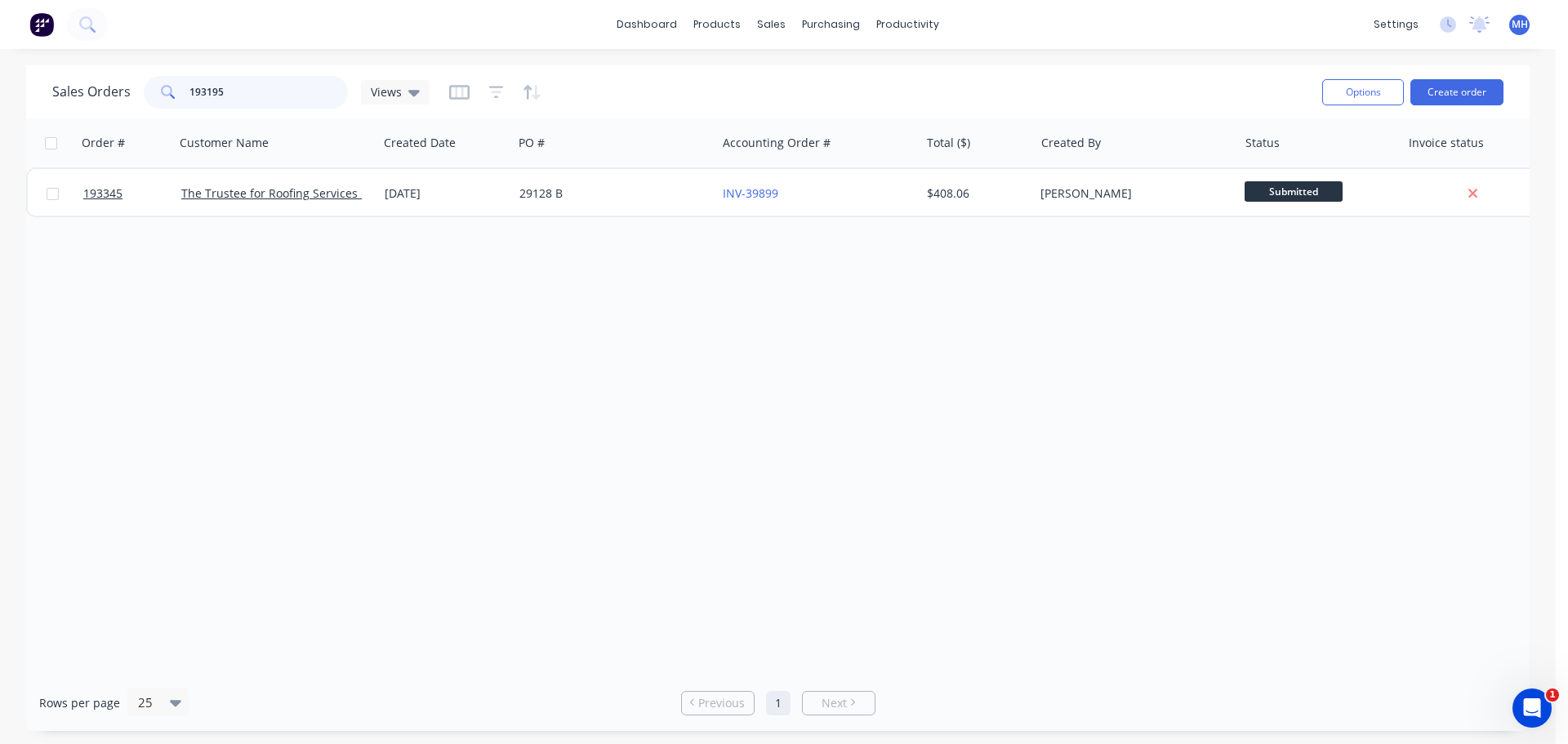
type input "193195"
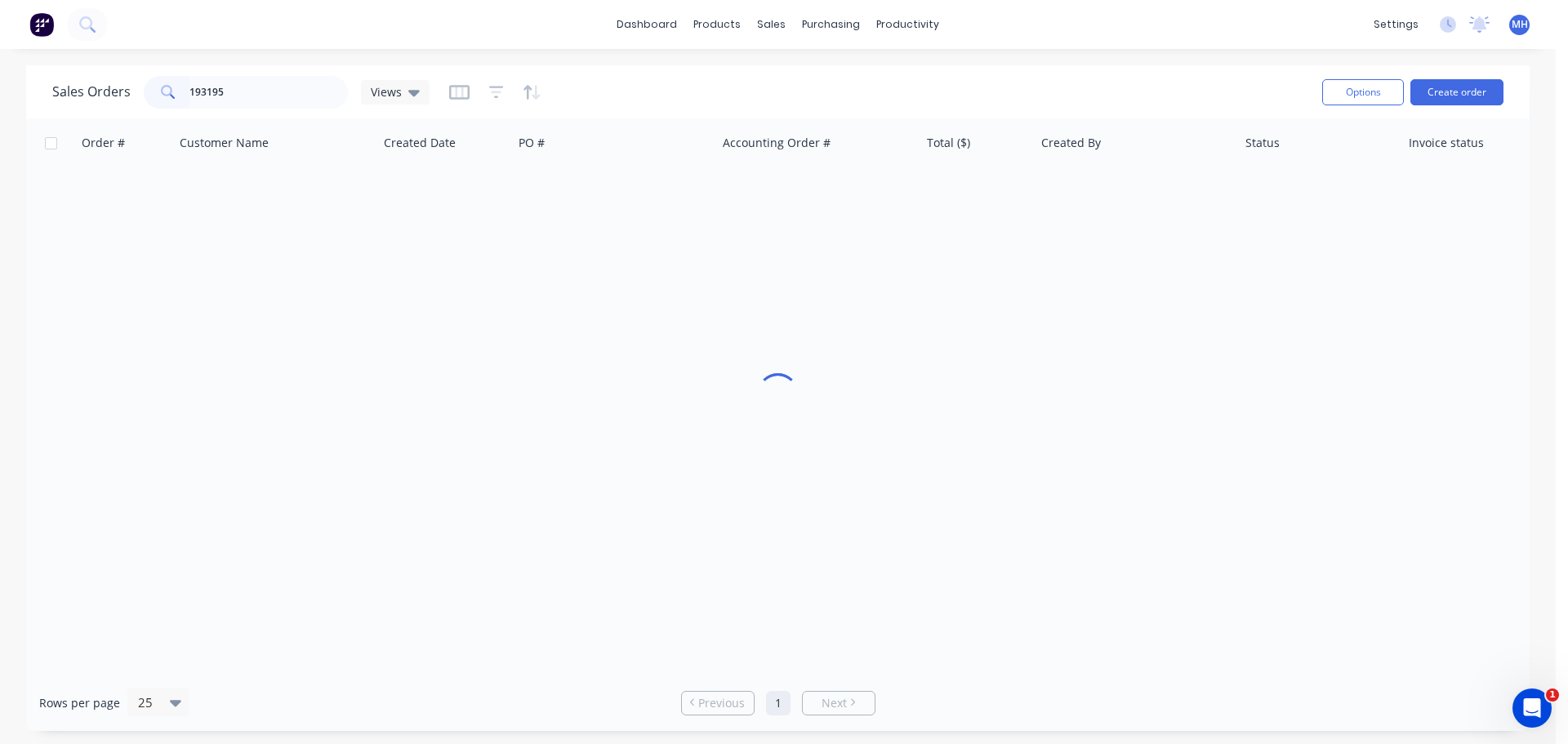
click at [630, 89] on div "Sales Orders 193195 Views" at bounding box center [680, 92] width 1257 height 40
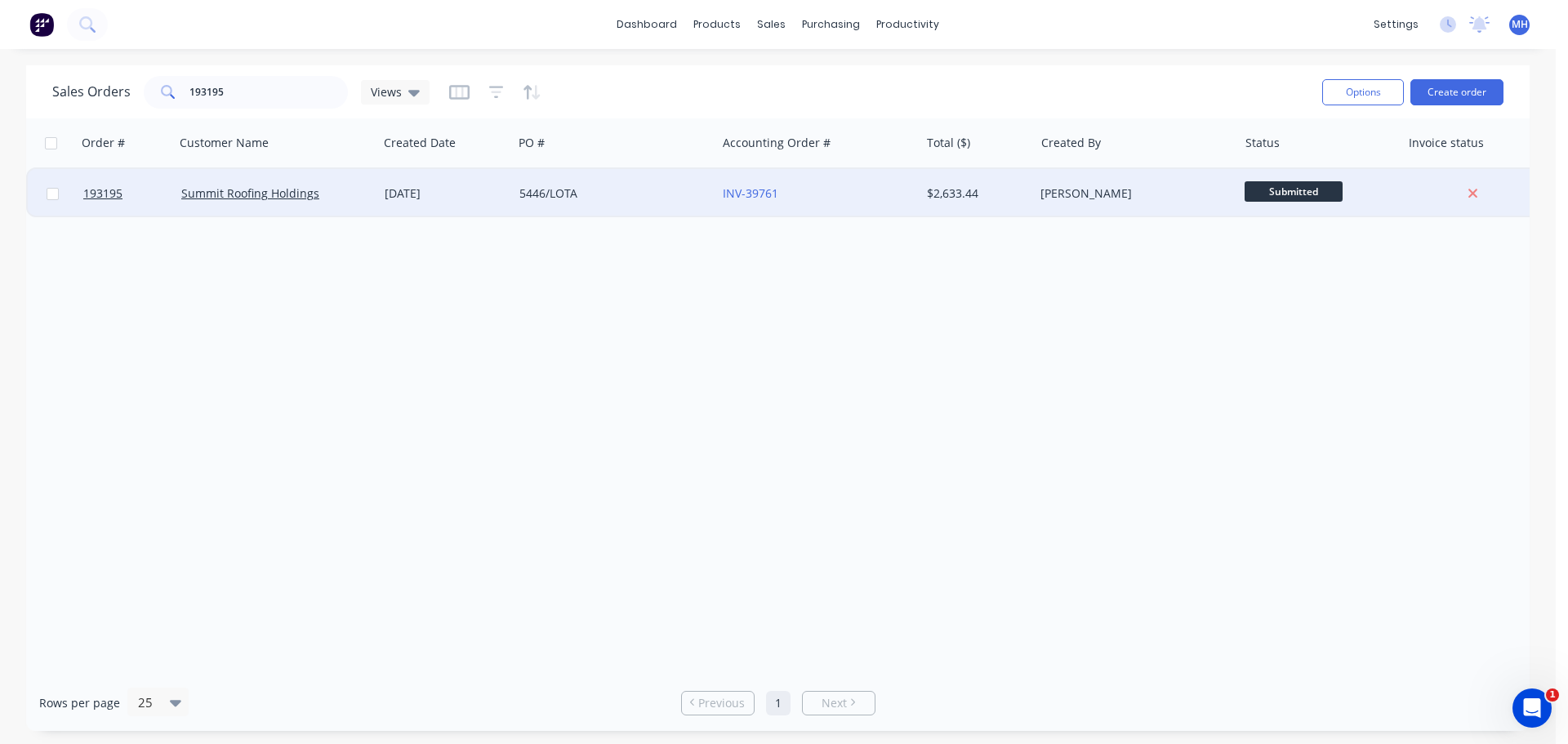
click at [599, 198] on div "5446/LOTA" at bounding box center [610, 193] width 181 height 16
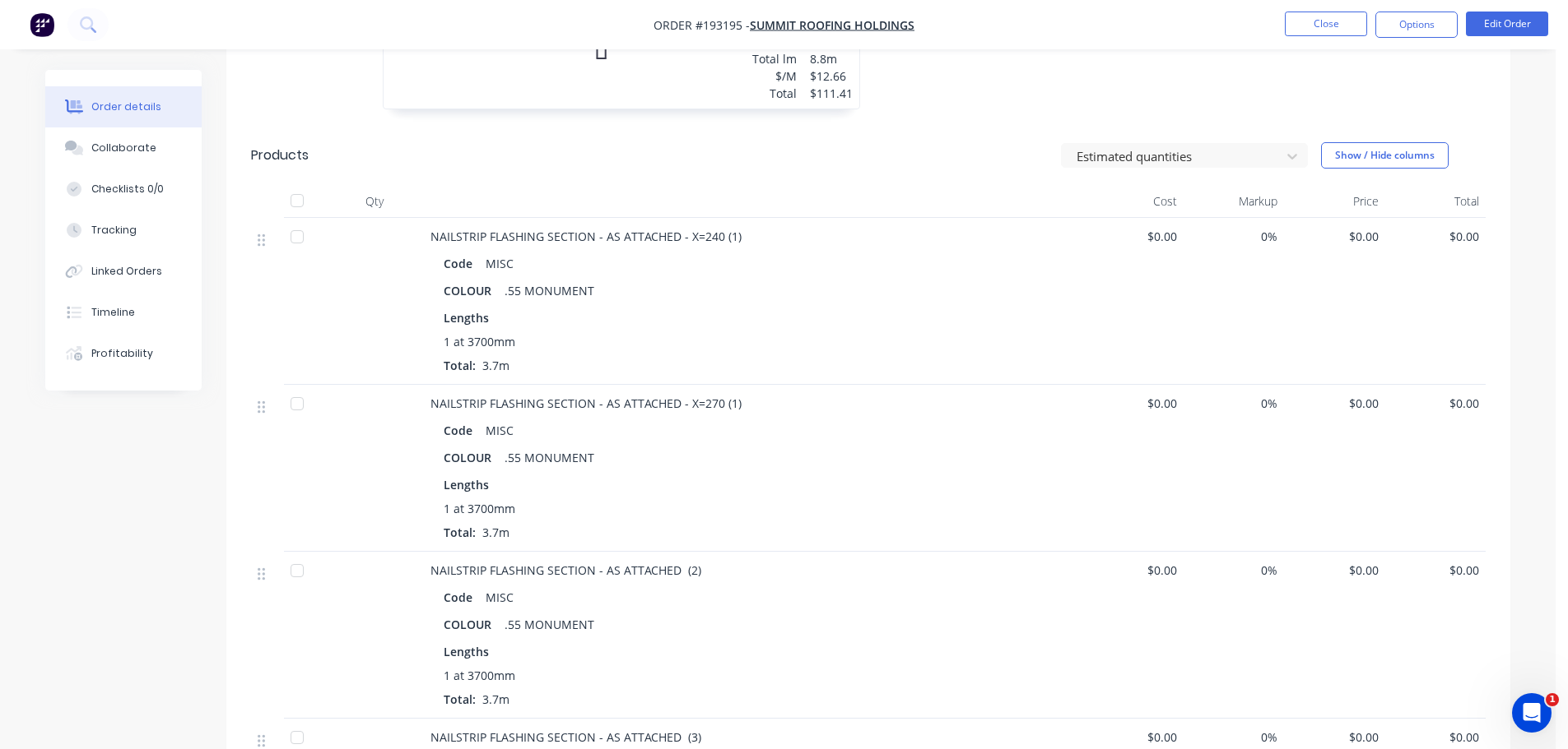
scroll to position [1645, 0]
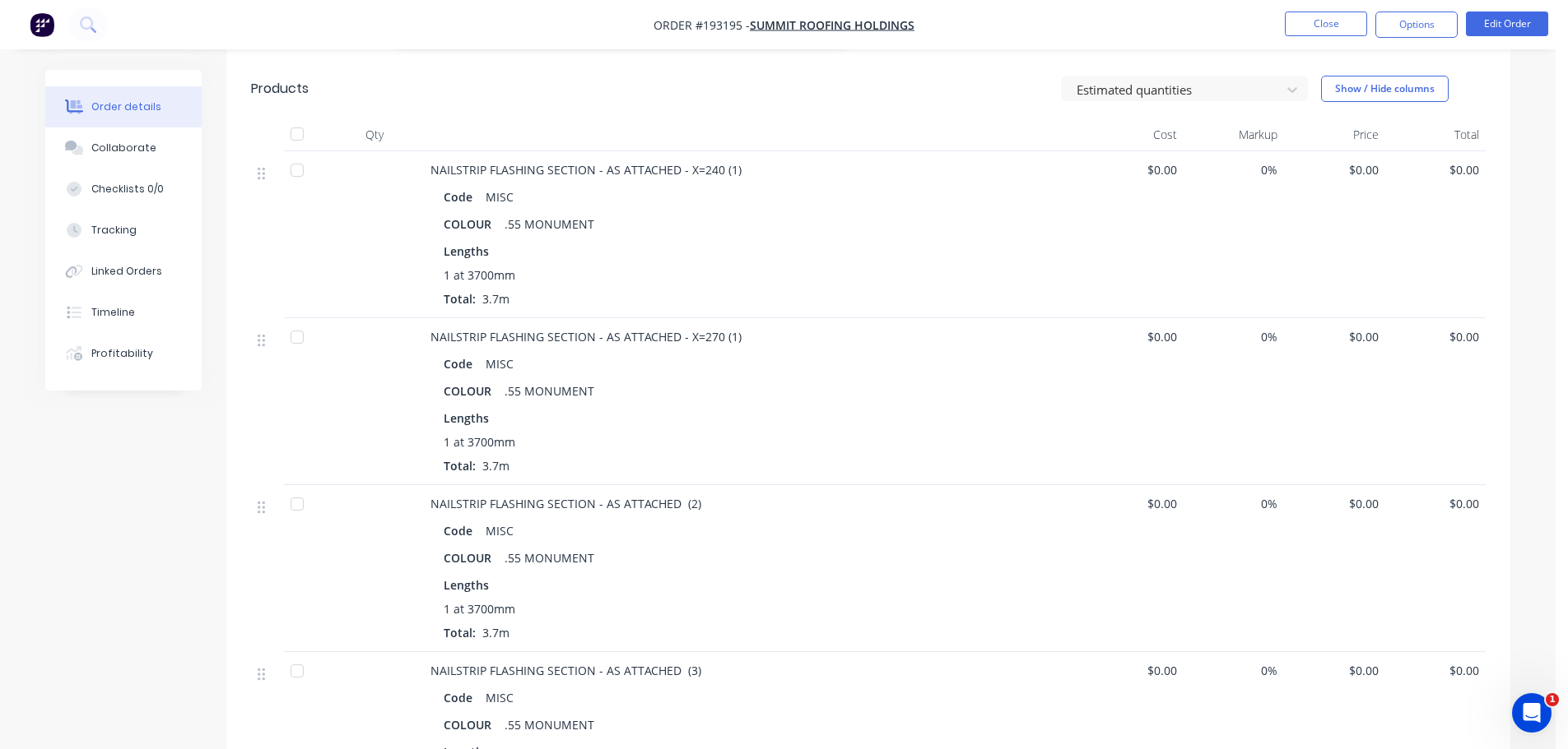
click at [654, 329] on span "NAILSTRIP FLASHING SECTION - AS ATTACHED - X=270 (1)" at bounding box center [585, 336] width 311 height 15
click at [206, 434] on div "Created by [PERSON_NAME] Created [DATE] Required [DATE] Assigned to Add team me…" at bounding box center [778, 383] width 1465 height 3918
drag, startPoint x: 433, startPoint y: 298, endPoint x: 765, endPoint y: 304, distance: 332.1
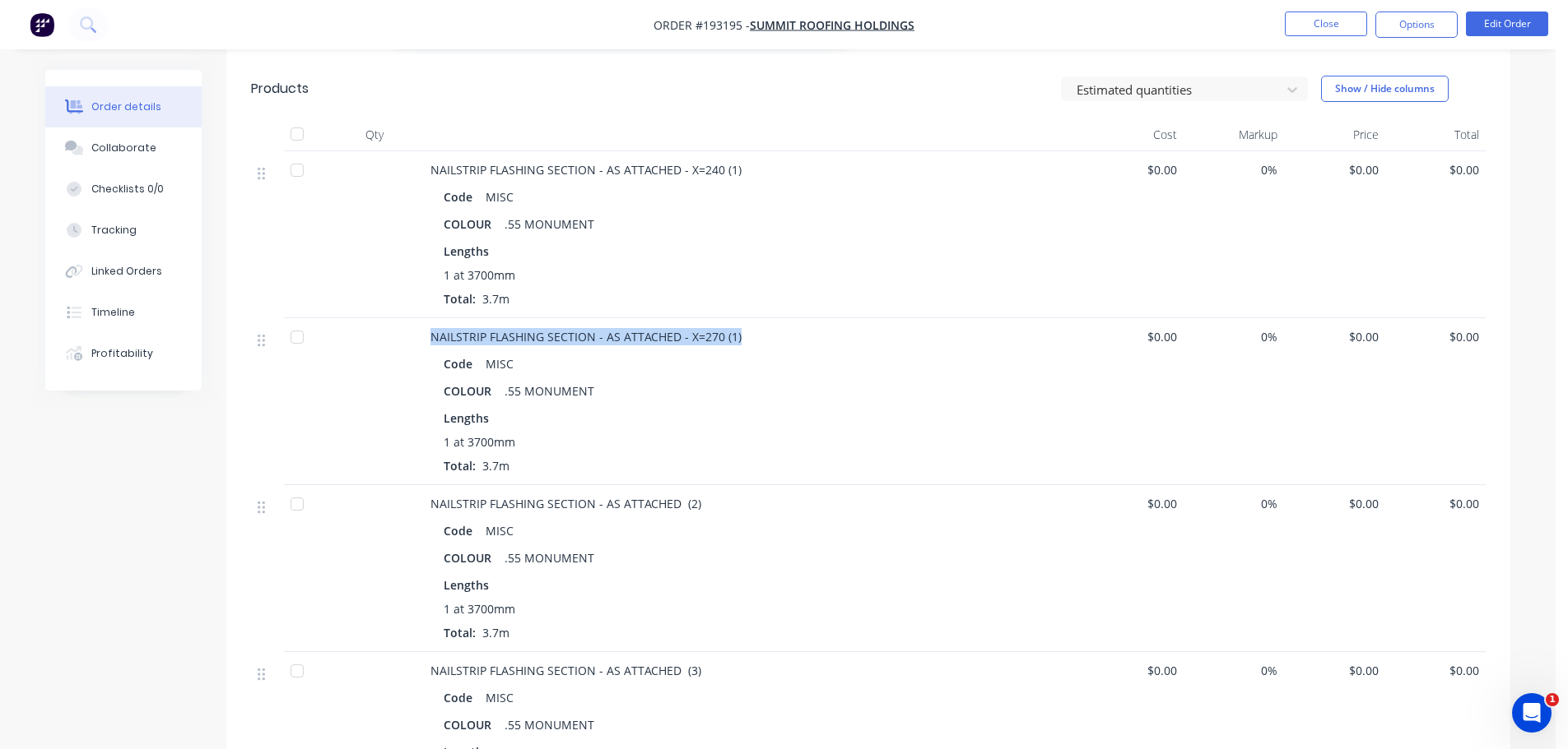
click at [765, 328] on div "NAILSTRIP FLASHING SECTION - AS ATTACHED - X=270 (1)" at bounding box center [753, 336] width 645 height 17
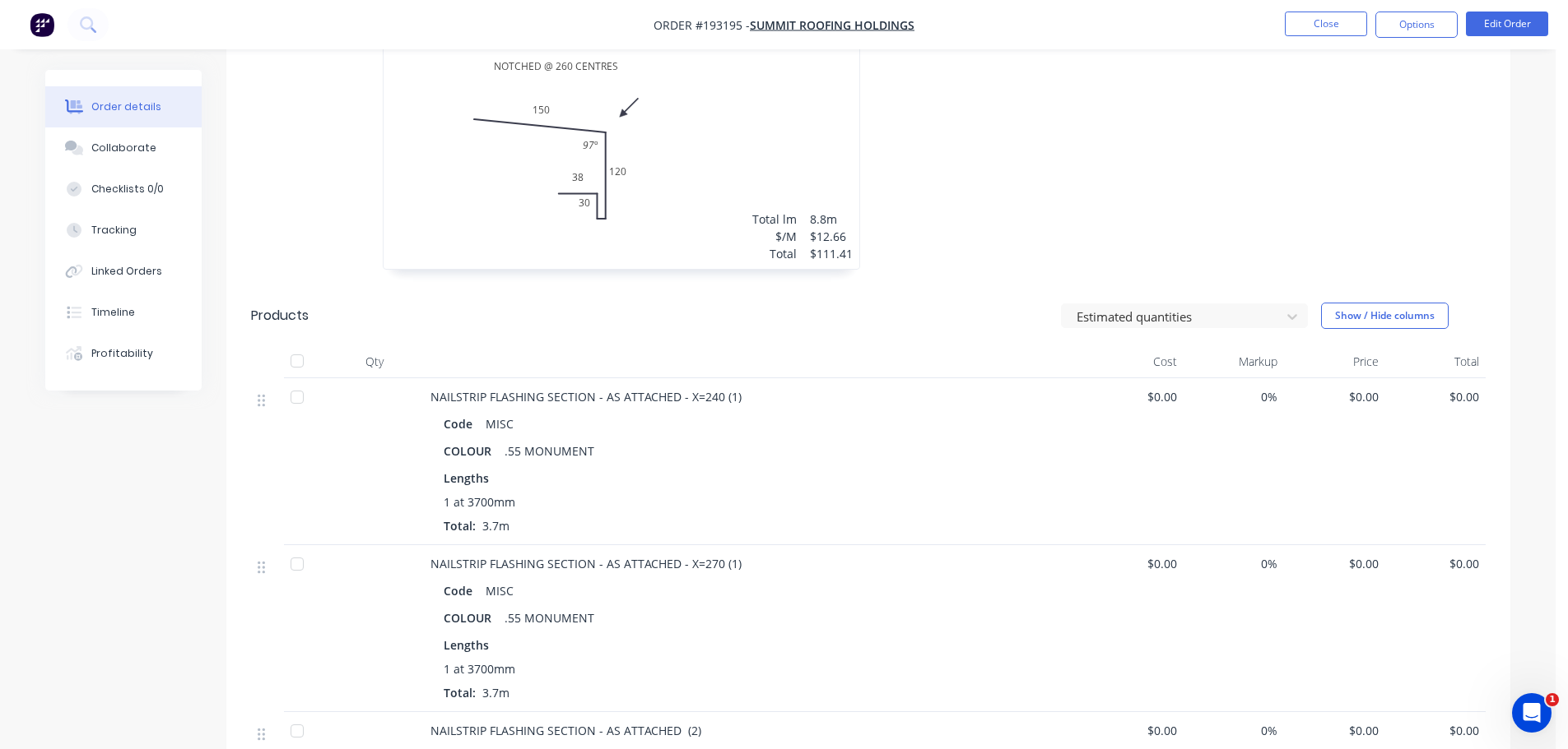
scroll to position [1316, 0]
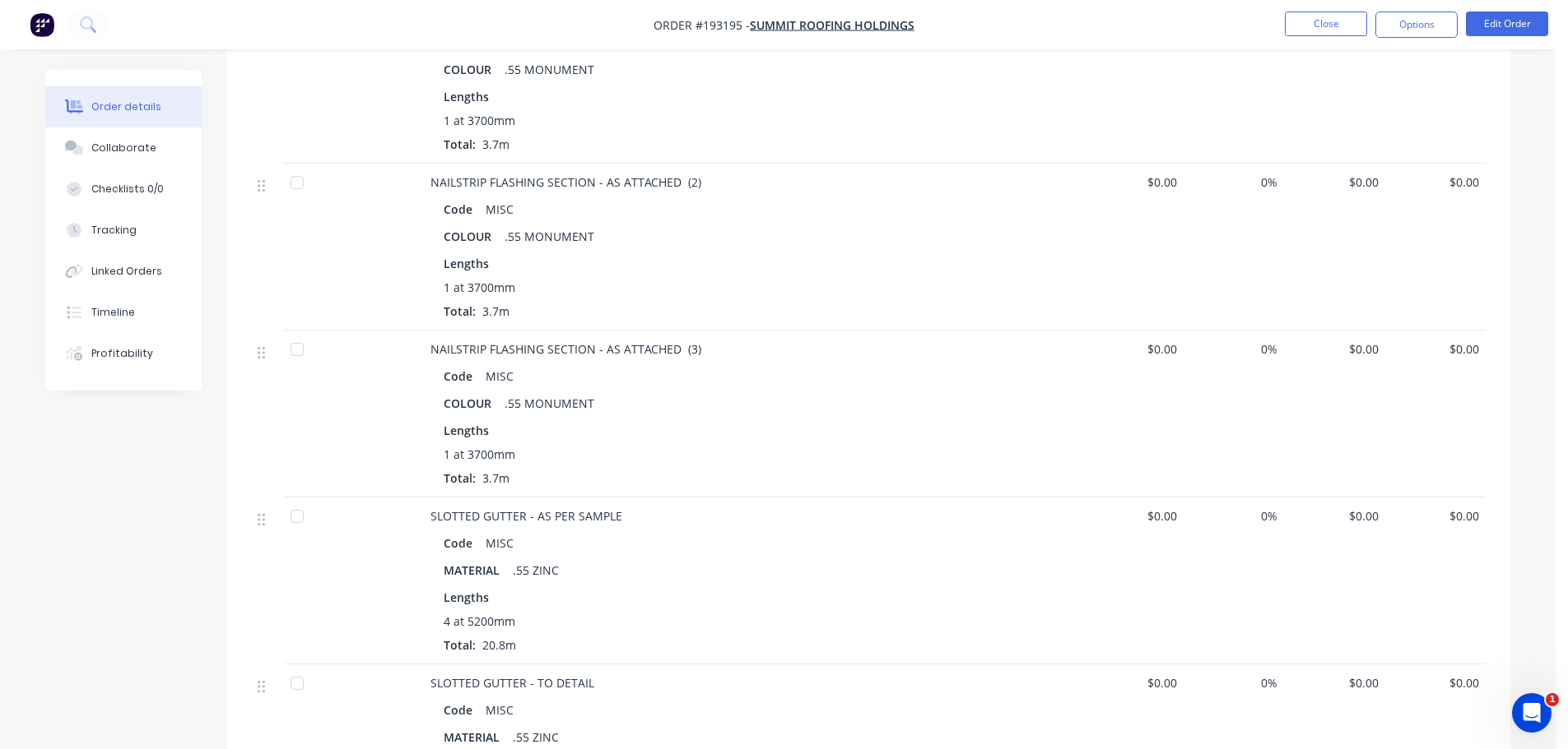
scroll to position [1975, 0]
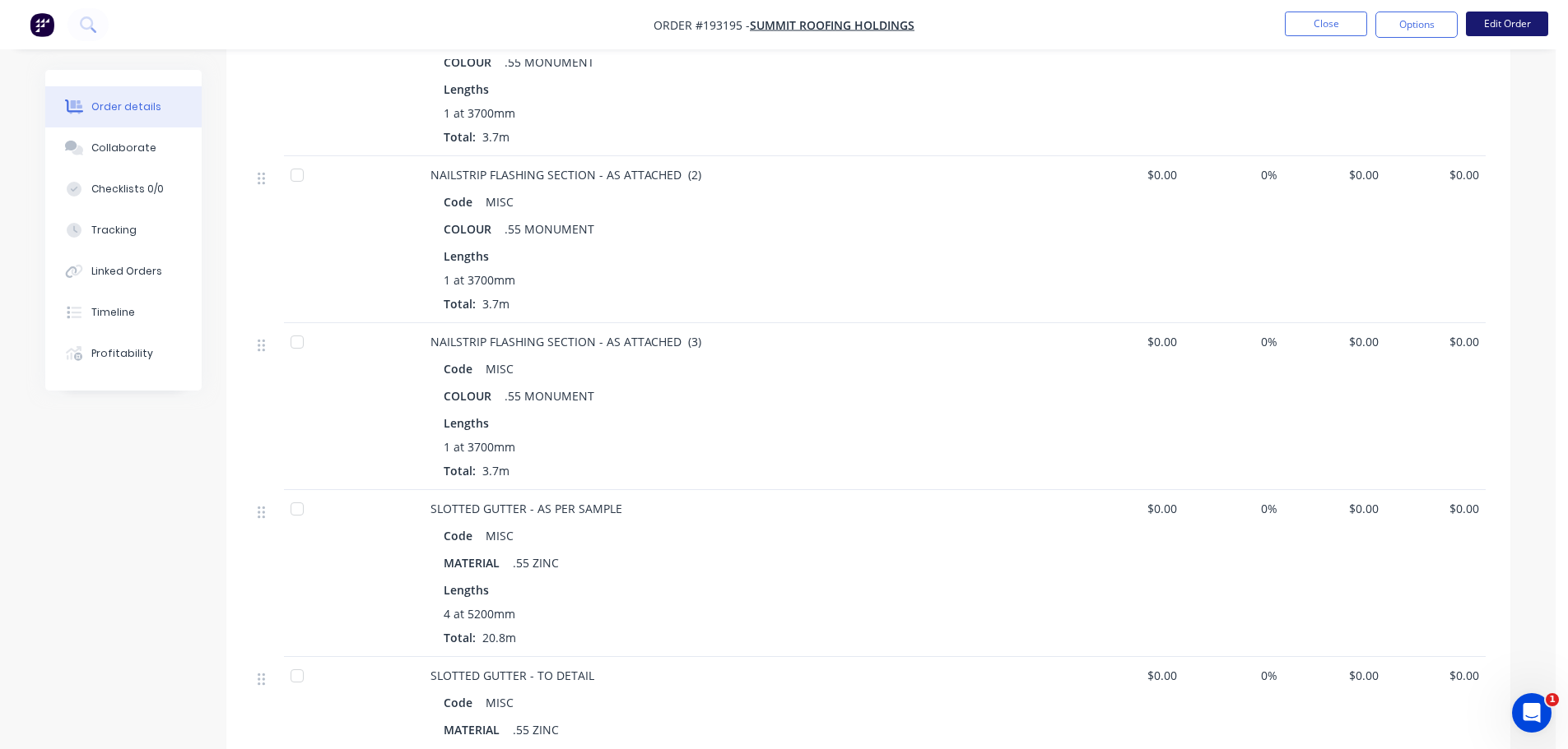
click at [1517, 25] on button "Edit Order" at bounding box center [1507, 24] width 82 height 25
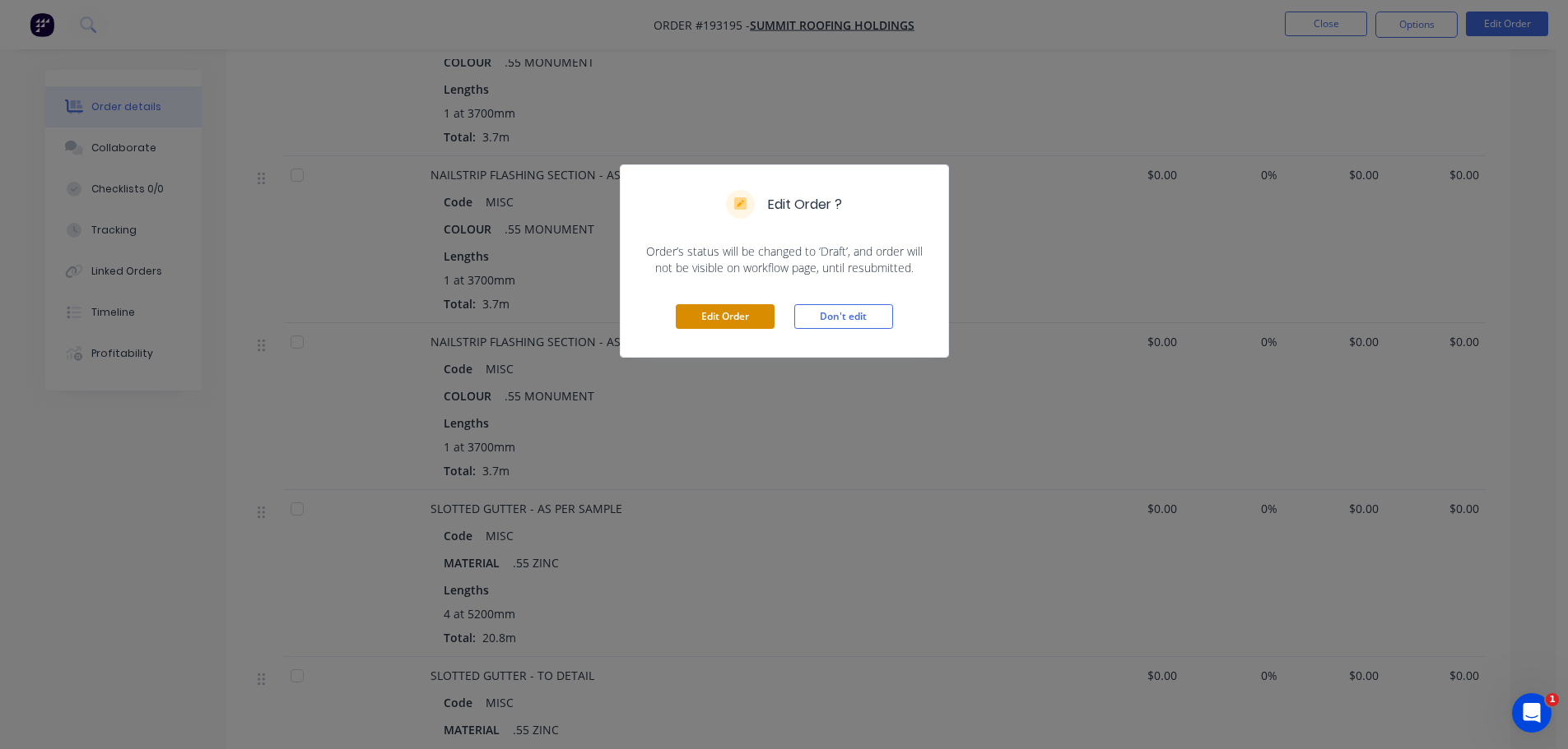
click at [743, 315] on button "Edit Order" at bounding box center [725, 317] width 99 height 25
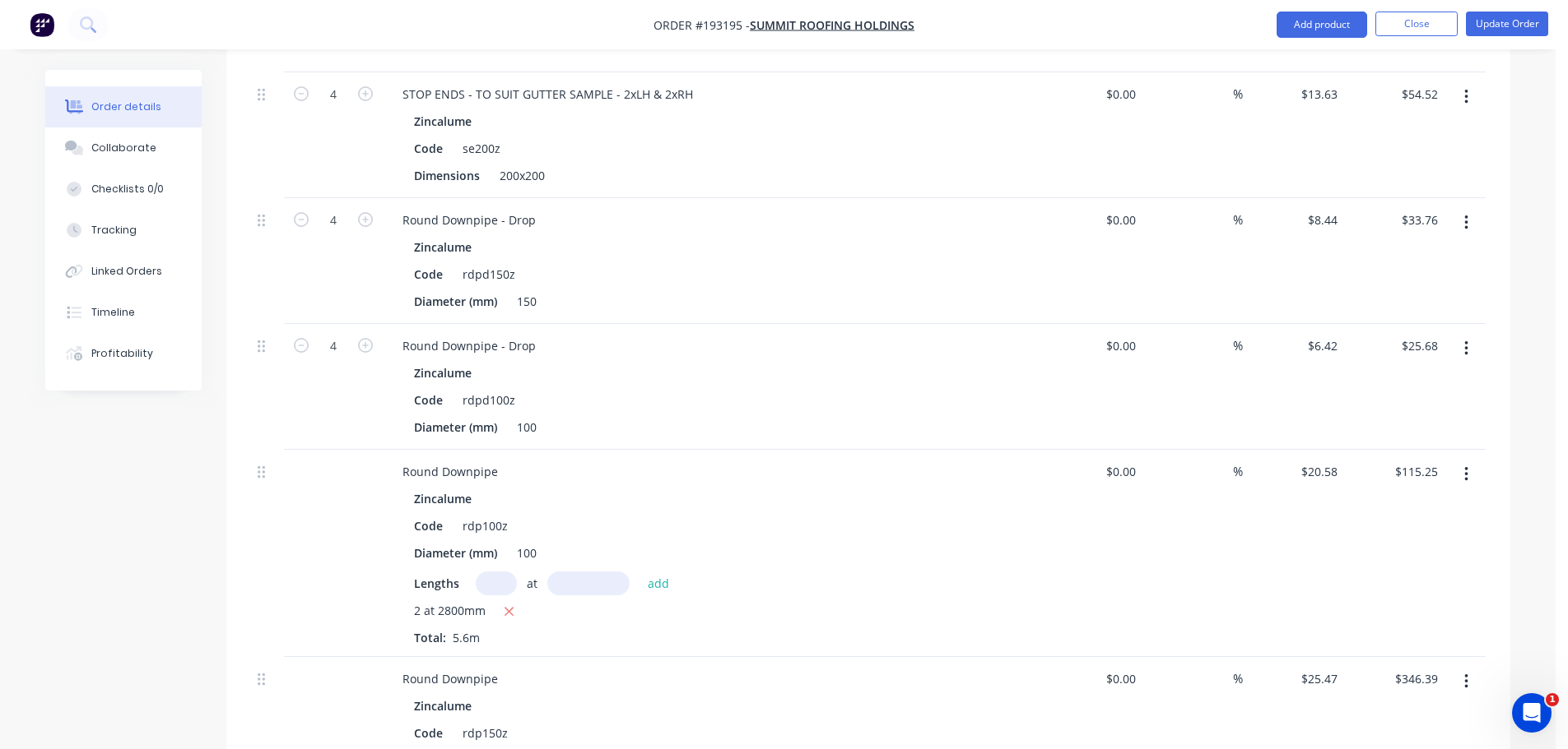
scroll to position [2962, 0]
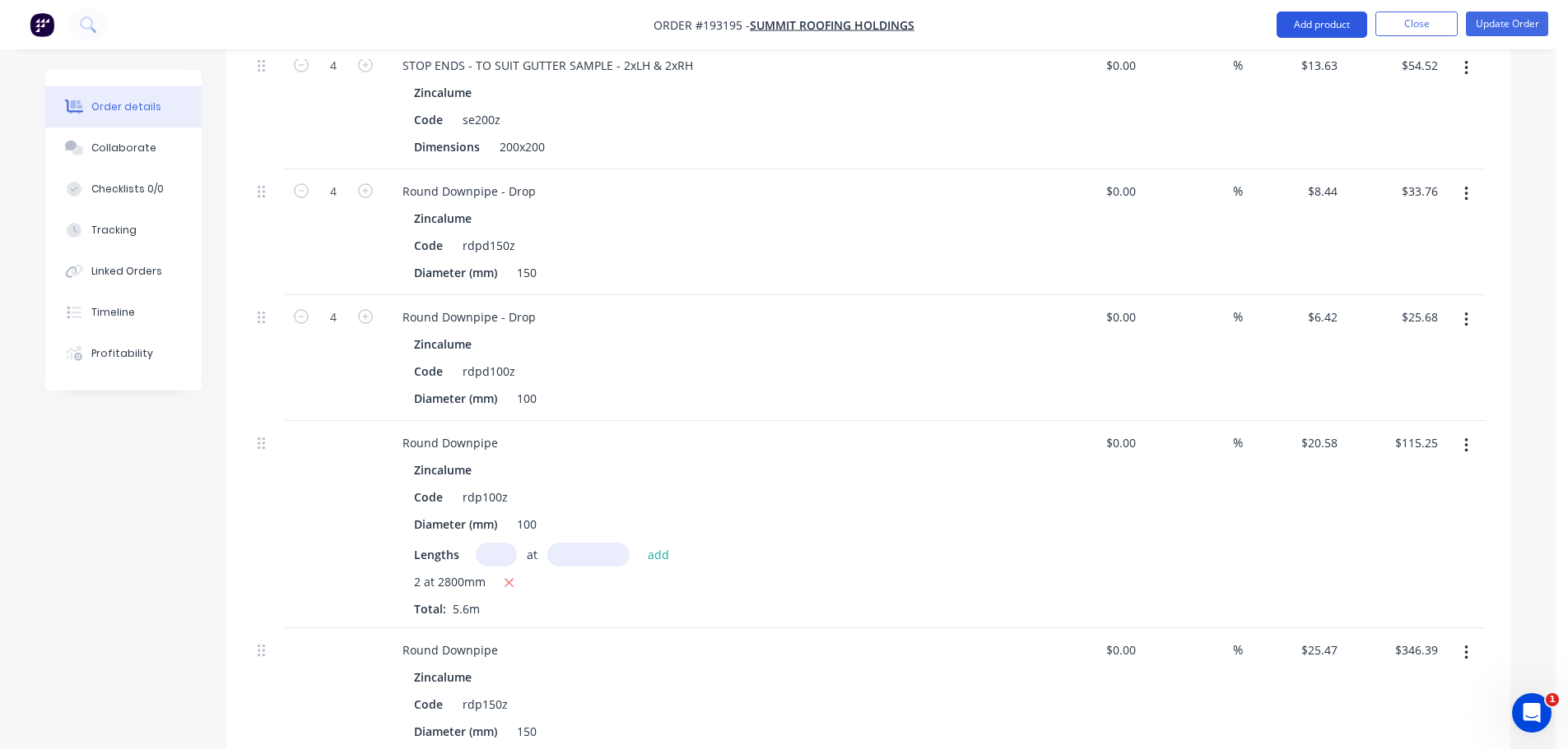
drag, startPoint x: 1327, startPoint y: 14, endPoint x: 1326, endPoint y: 29, distance: 15.0
click at [1327, 16] on button "Add product" at bounding box center [1321, 24] width 91 height 26
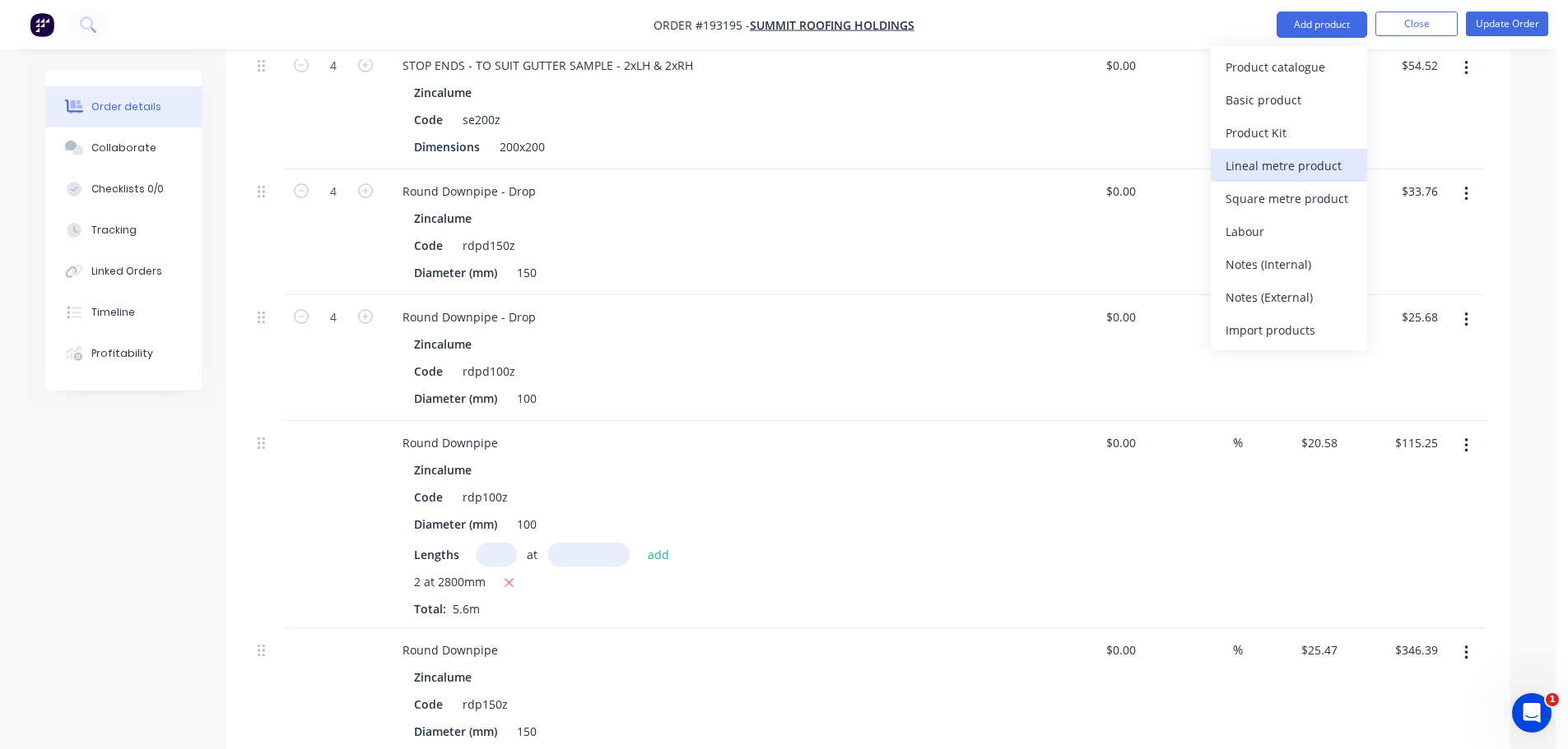
click at [1260, 179] on button "Lineal metre product" at bounding box center [1289, 165] width 156 height 33
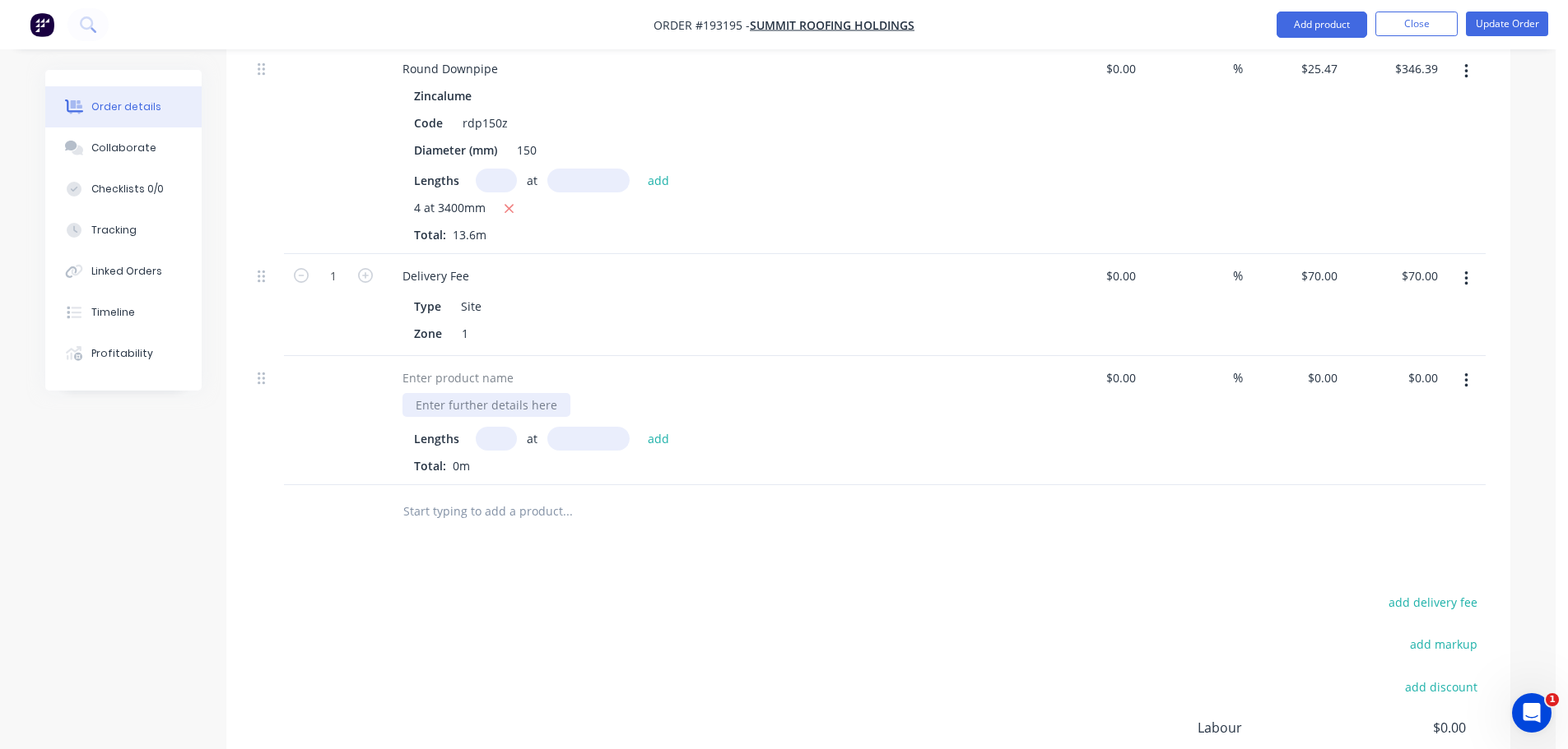
scroll to position [3542, 0]
click at [430, 357] on div "Lengths at add Total: 0m" at bounding box center [712, 422] width 659 height 129
click at [424, 367] on div at bounding box center [457, 379] width 137 height 24
click at [481, 428] on input "text" at bounding box center [497, 440] width 41 height 24
type input "1"
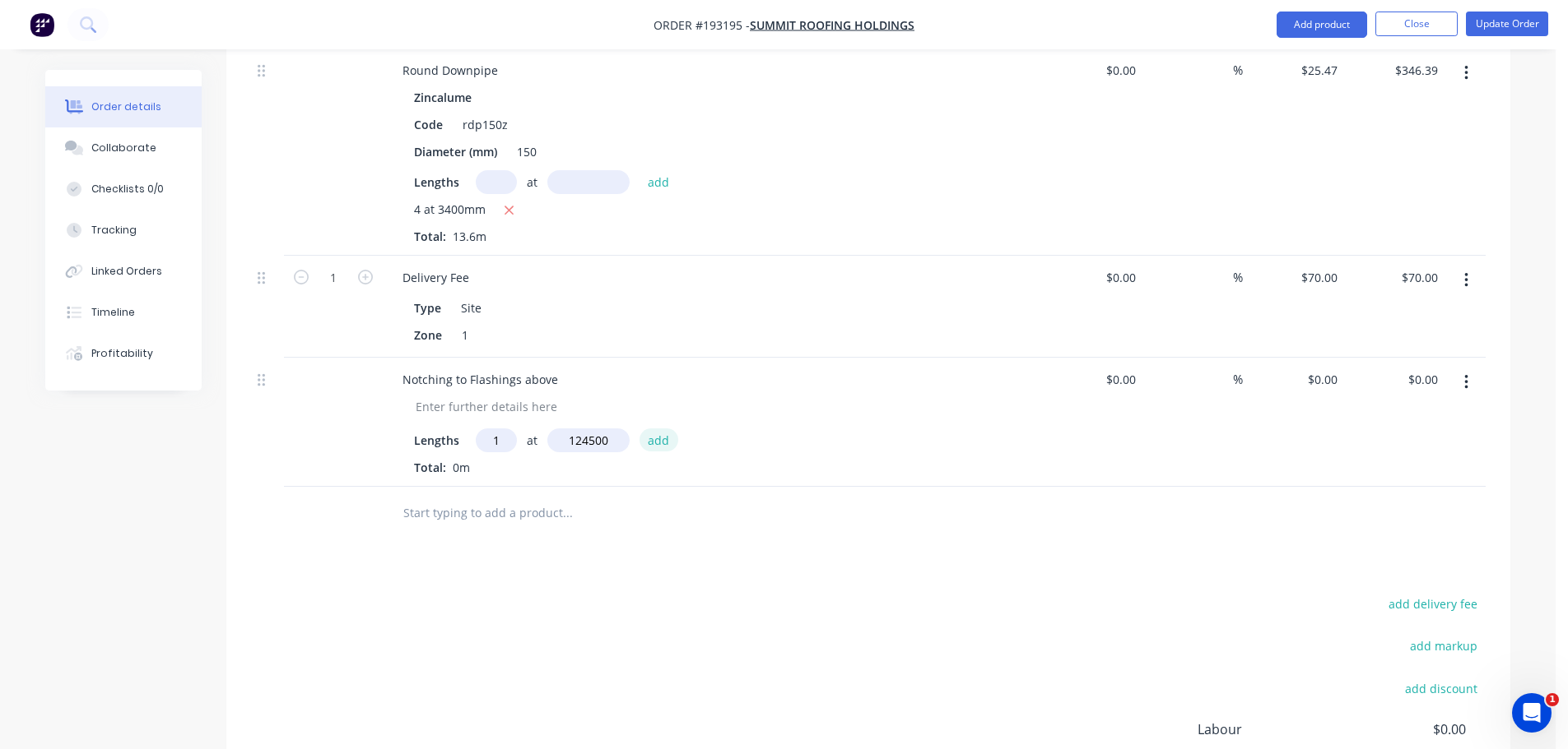
type input "124500"
click at [639, 428] on button "add" at bounding box center [658, 439] width 39 height 22
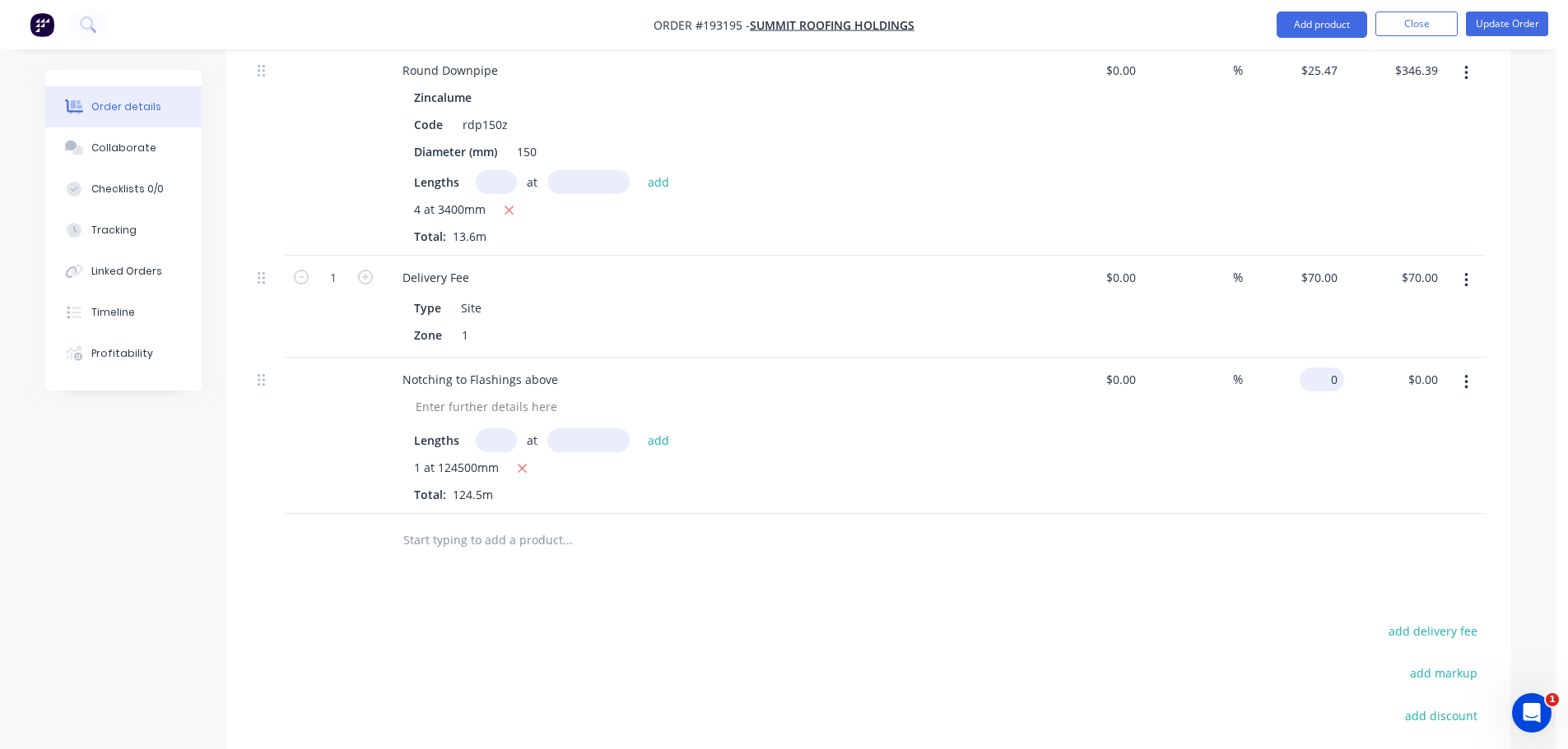
click at [1323, 367] on div "0 $0.00" at bounding box center [1322, 379] width 45 height 24
type input "$7.50"
type input "$933.75"
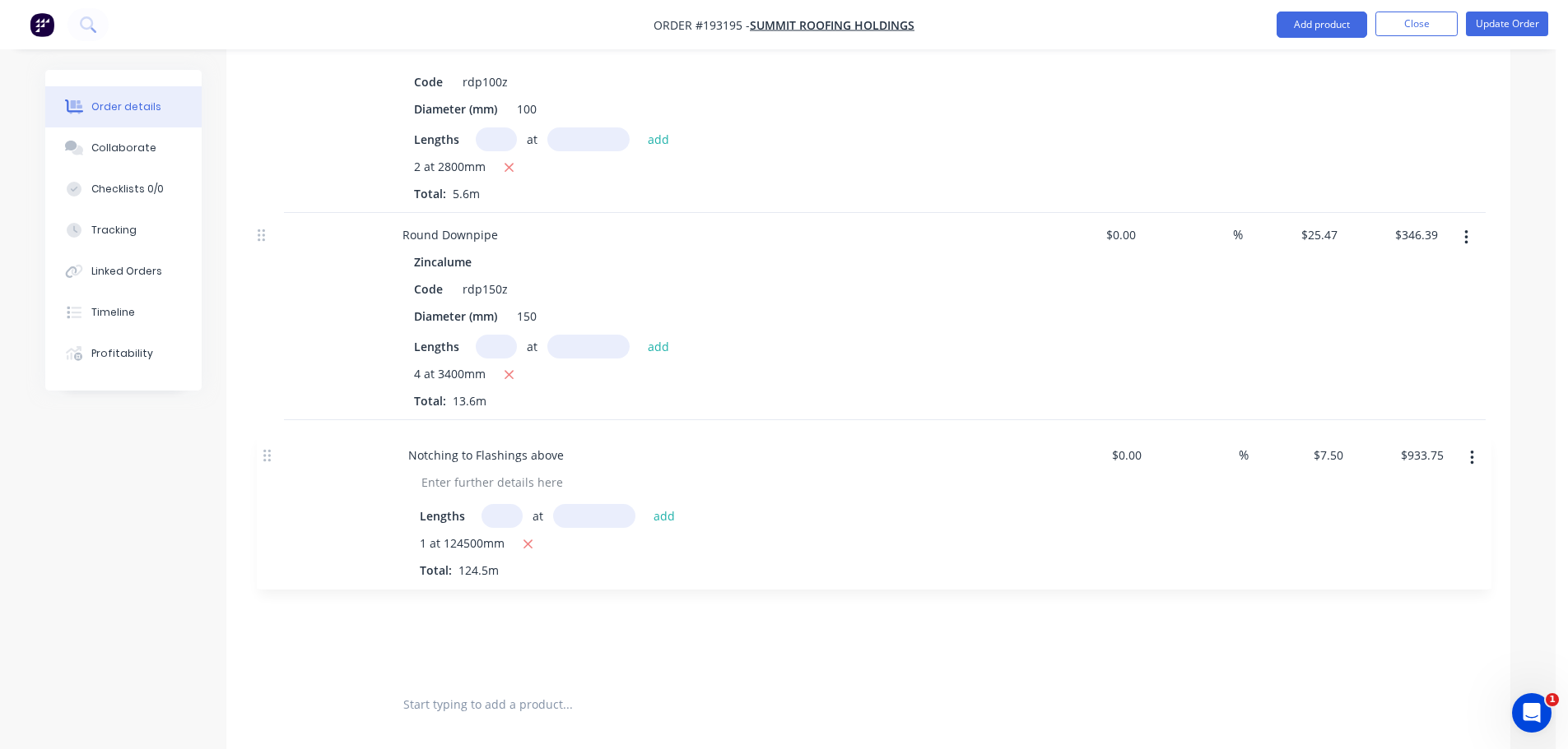
drag, startPoint x: 270, startPoint y: 491, endPoint x: 282, endPoint y: 387, distance: 104.7
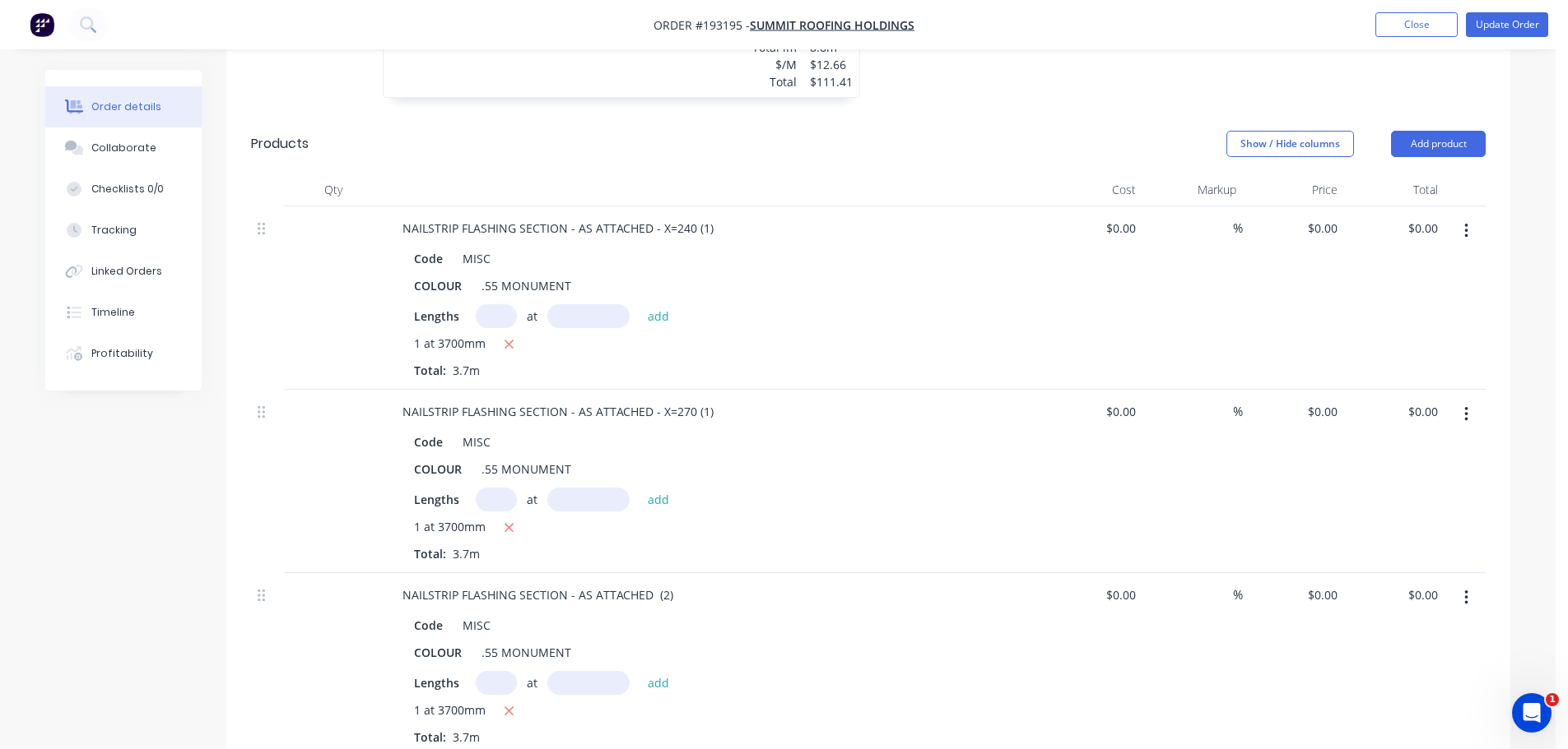
scroll to position [1896, 0]
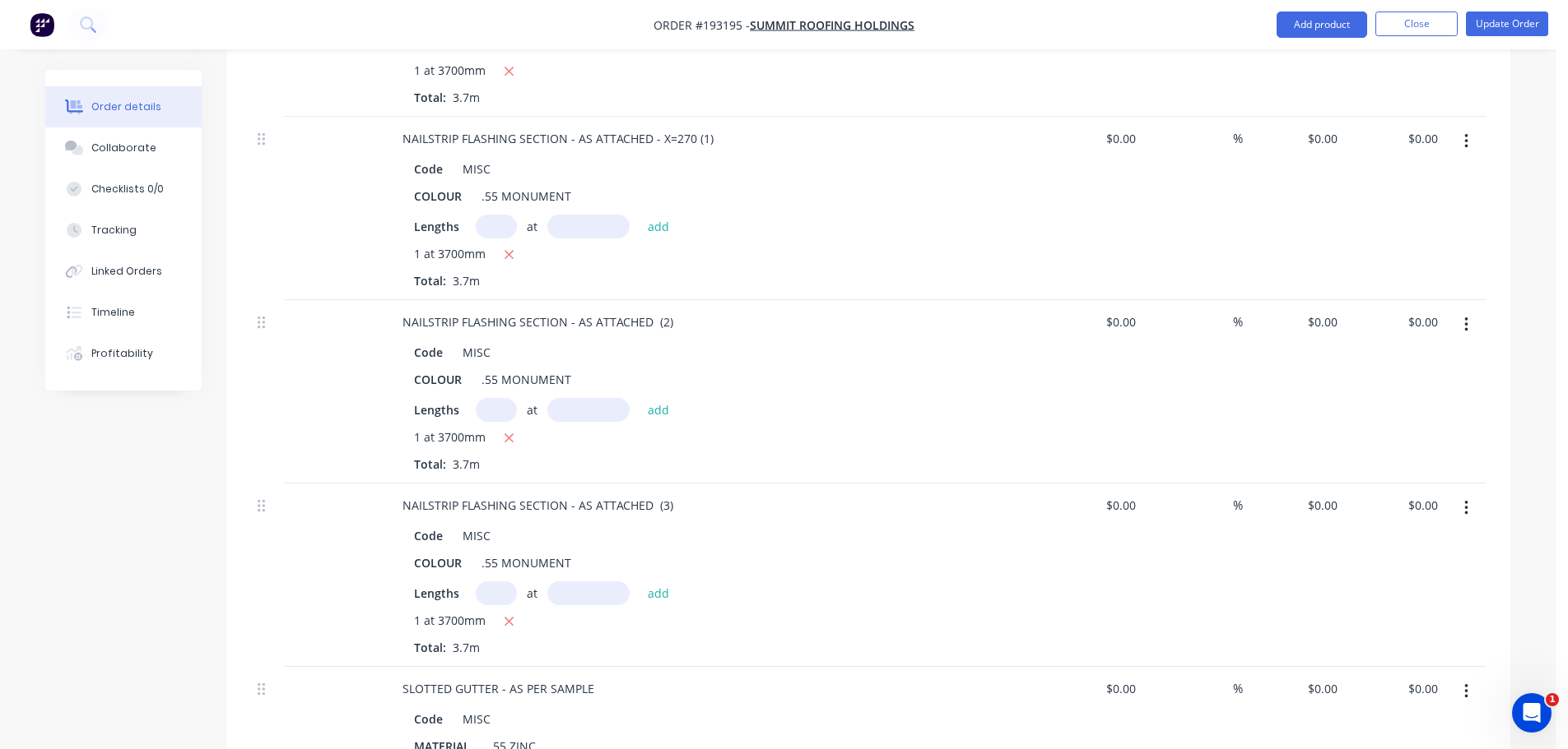
click at [199, 478] on div "Created by [PERSON_NAME] Created [DATE] Required [DATE] Assigned to Add team me…" at bounding box center [778, 403] width 1465 height 4459
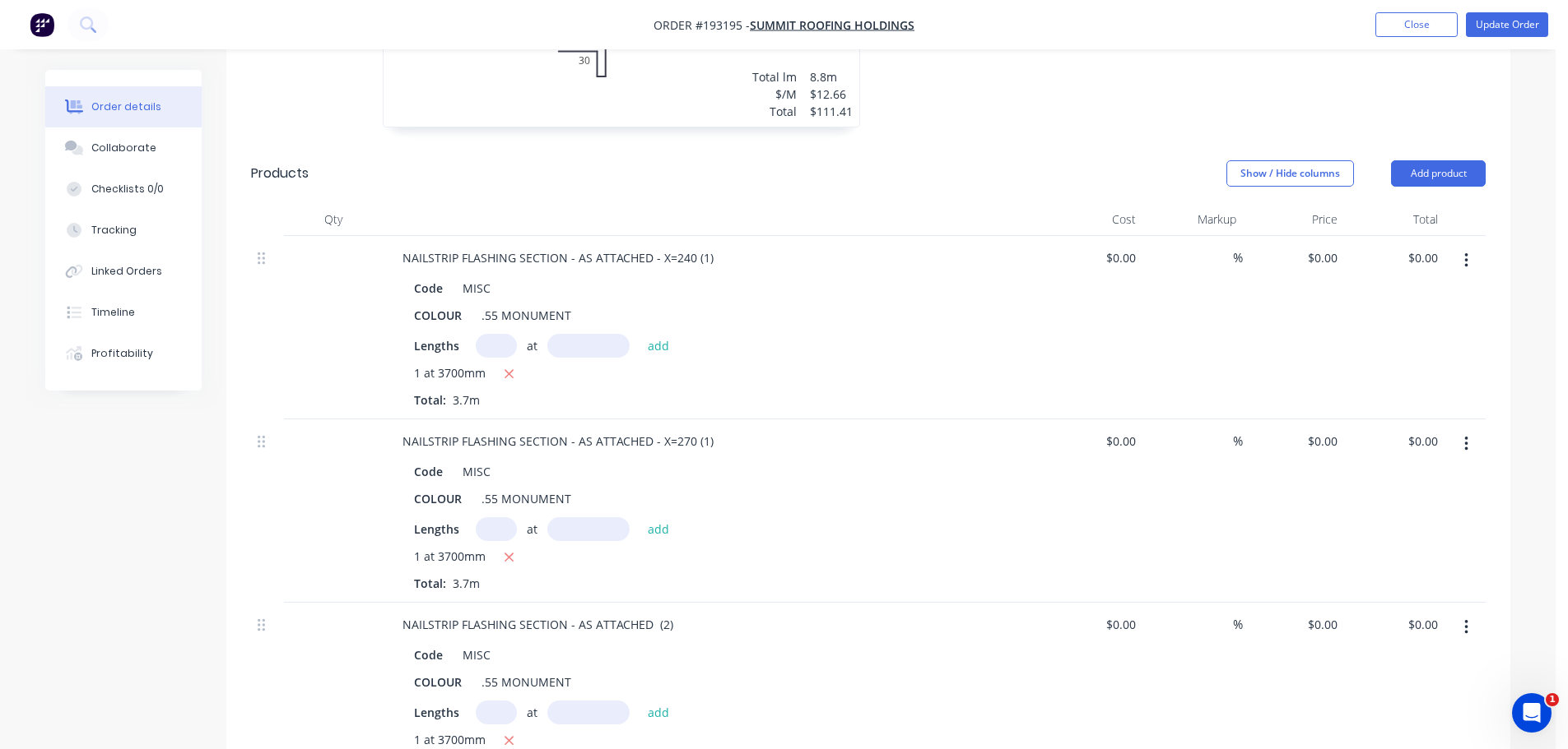
scroll to position [1567, 0]
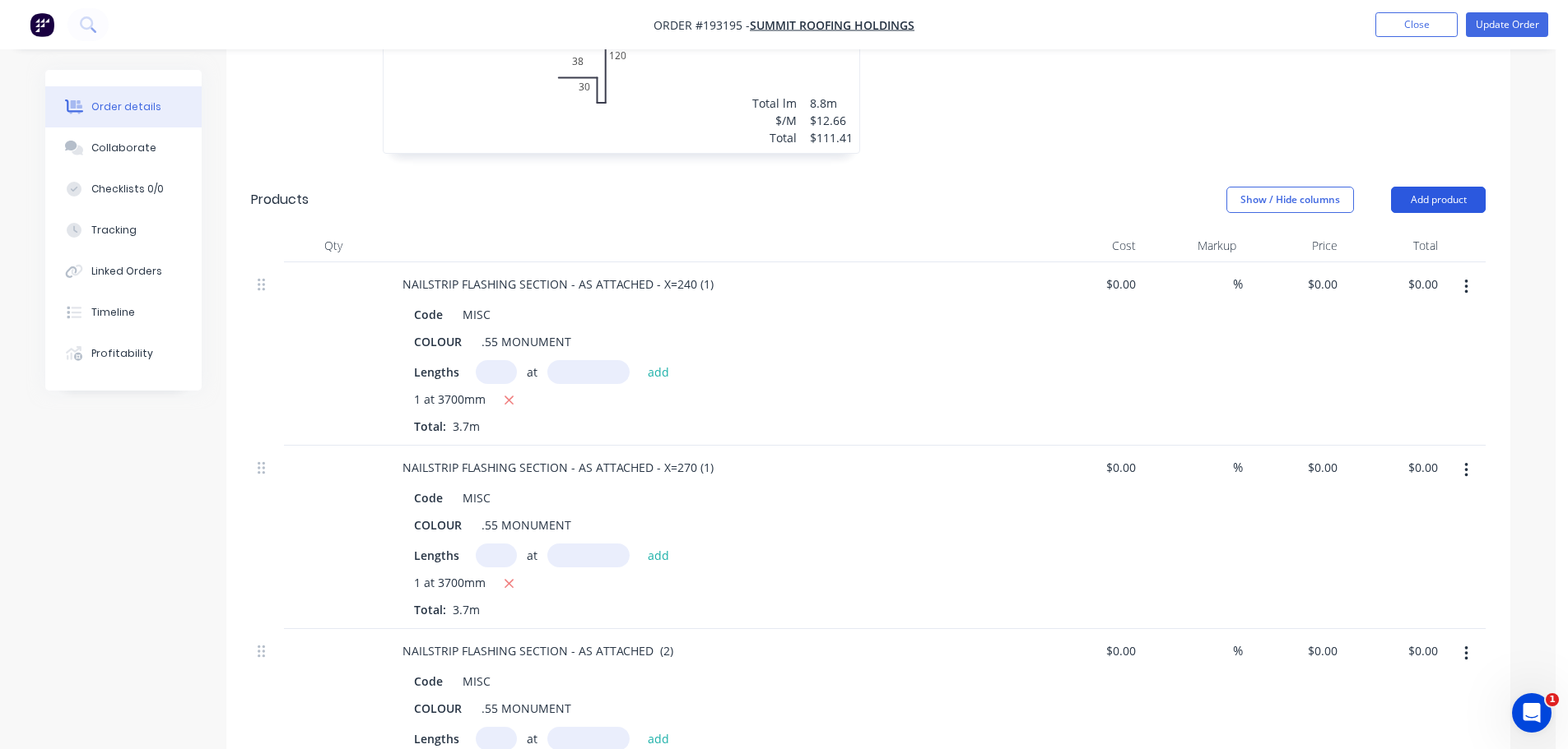
click at [1467, 186] on button "Add product" at bounding box center [1439, 199] width 95 height 26
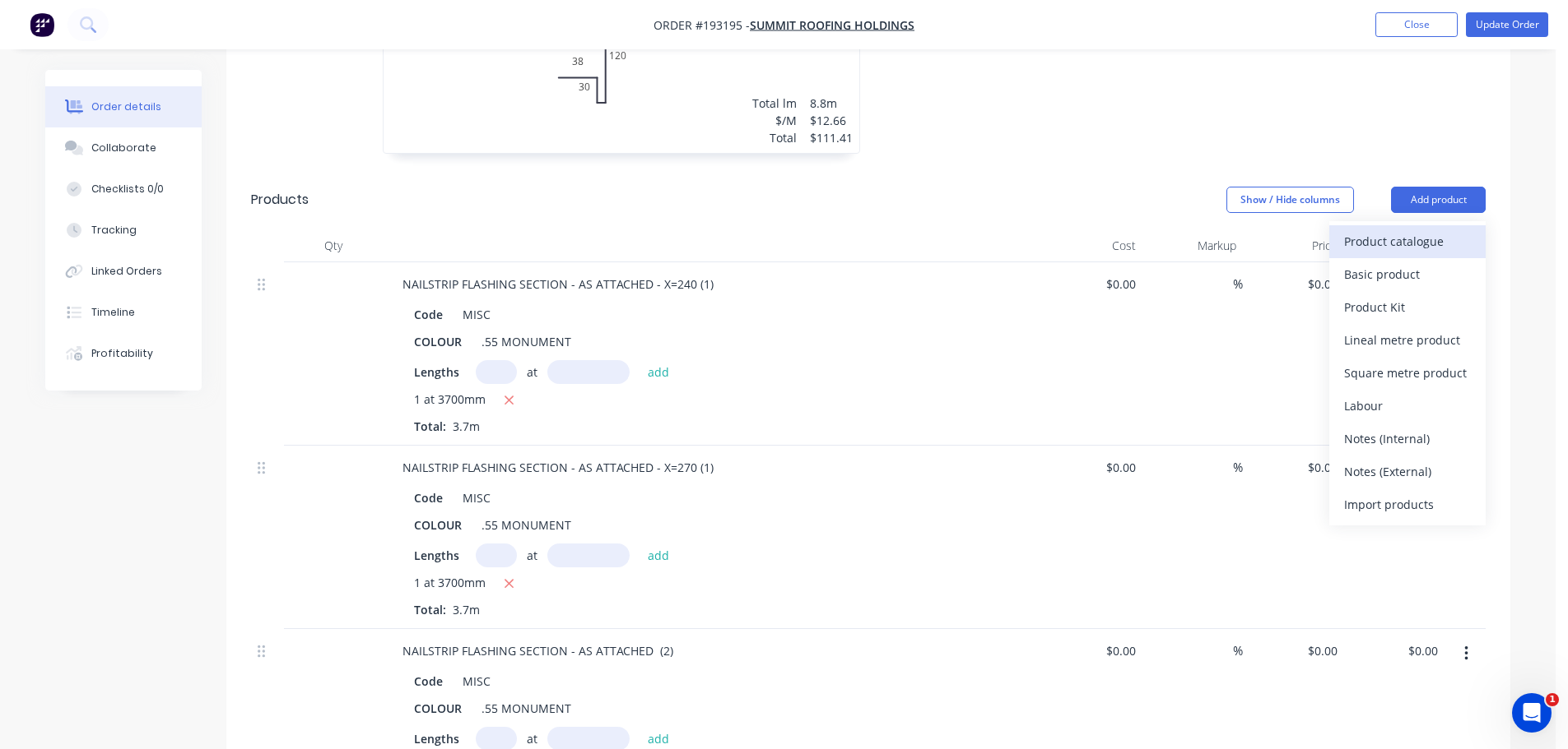
click at [1455, 229] on div "Product catalogue" at bounding box center [1407, 241] width 126 height 24
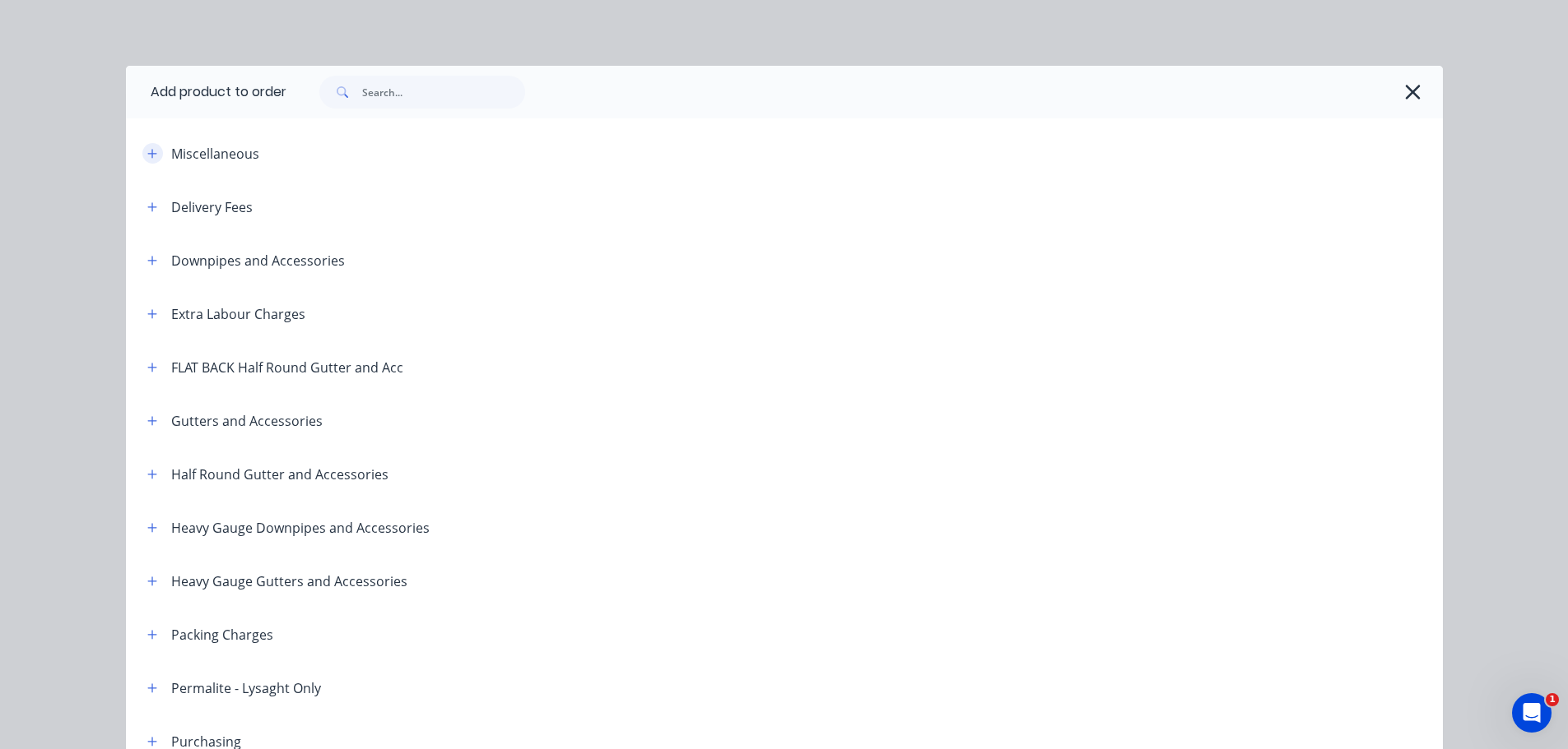
drag, startPoint x: 146, startPoint y: 152, endPoint x: 145, endPoint y: 166, distance: 14.0
click at [147, 153] on icon "button" at bounding box center [152, 153] width 9 height 9
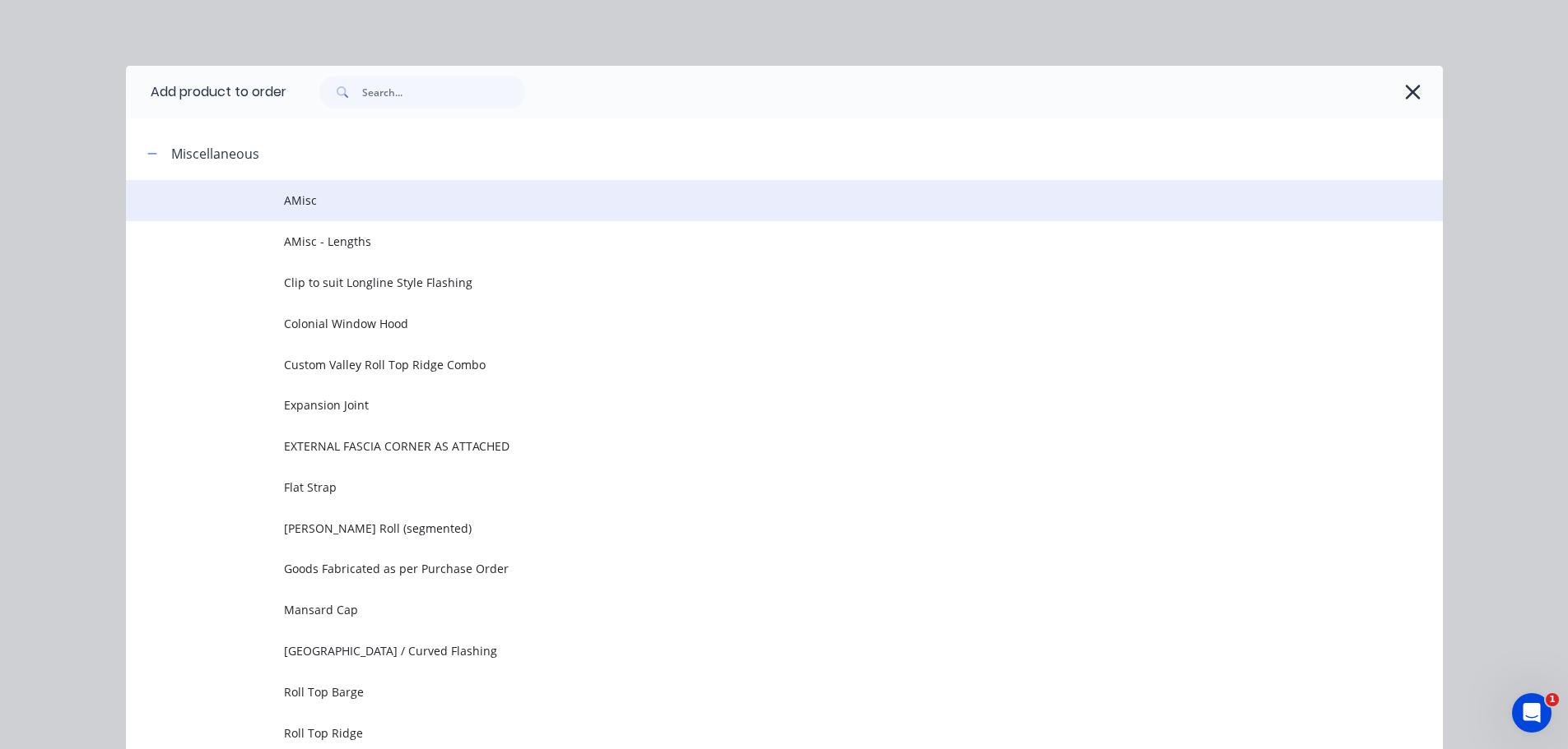
click at [342, 204] on span "AMisc" at bounding box center [748, 200] width 927 height 17
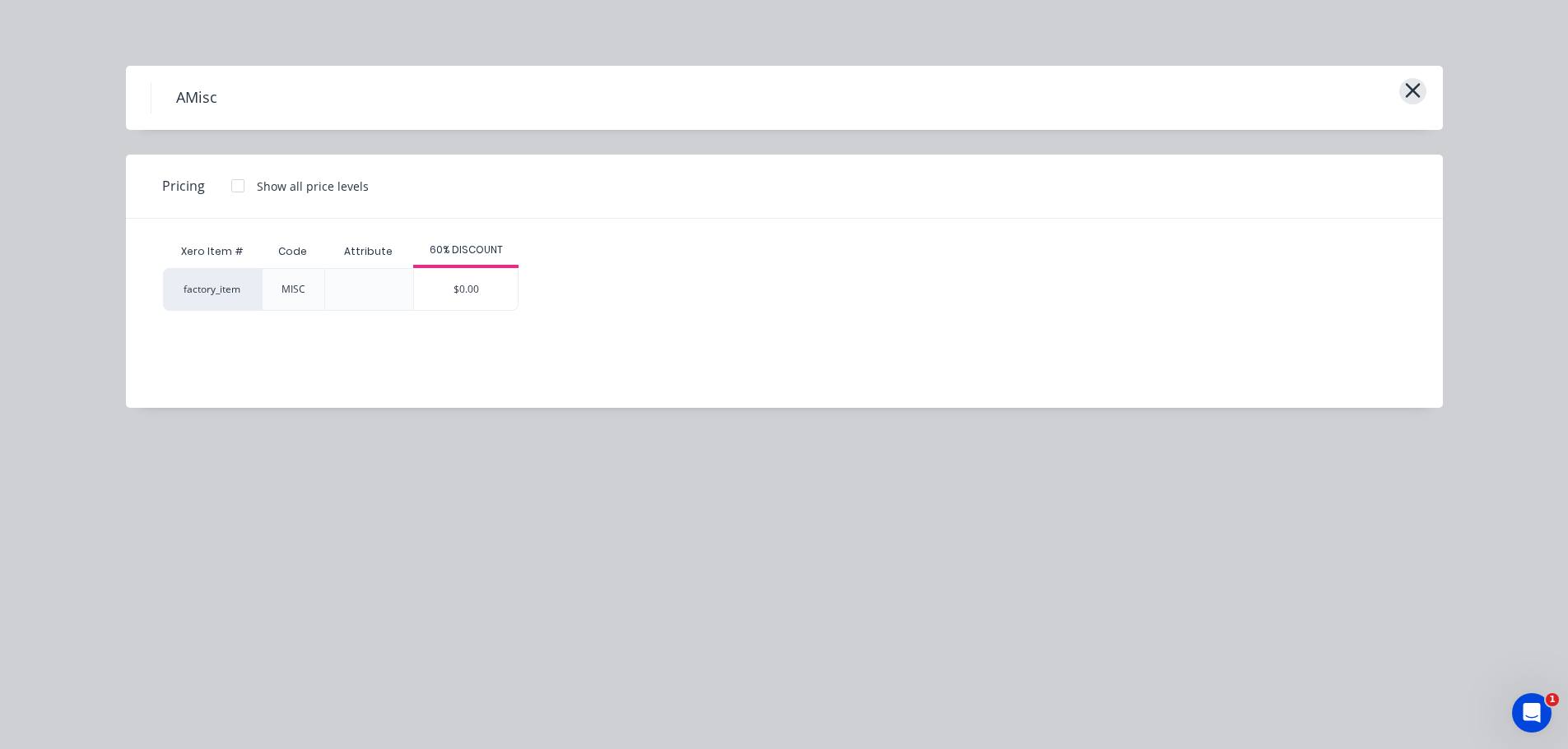
click at [1422, 90] on button "button" at bounding box center [1413, 90] width 27 height 26
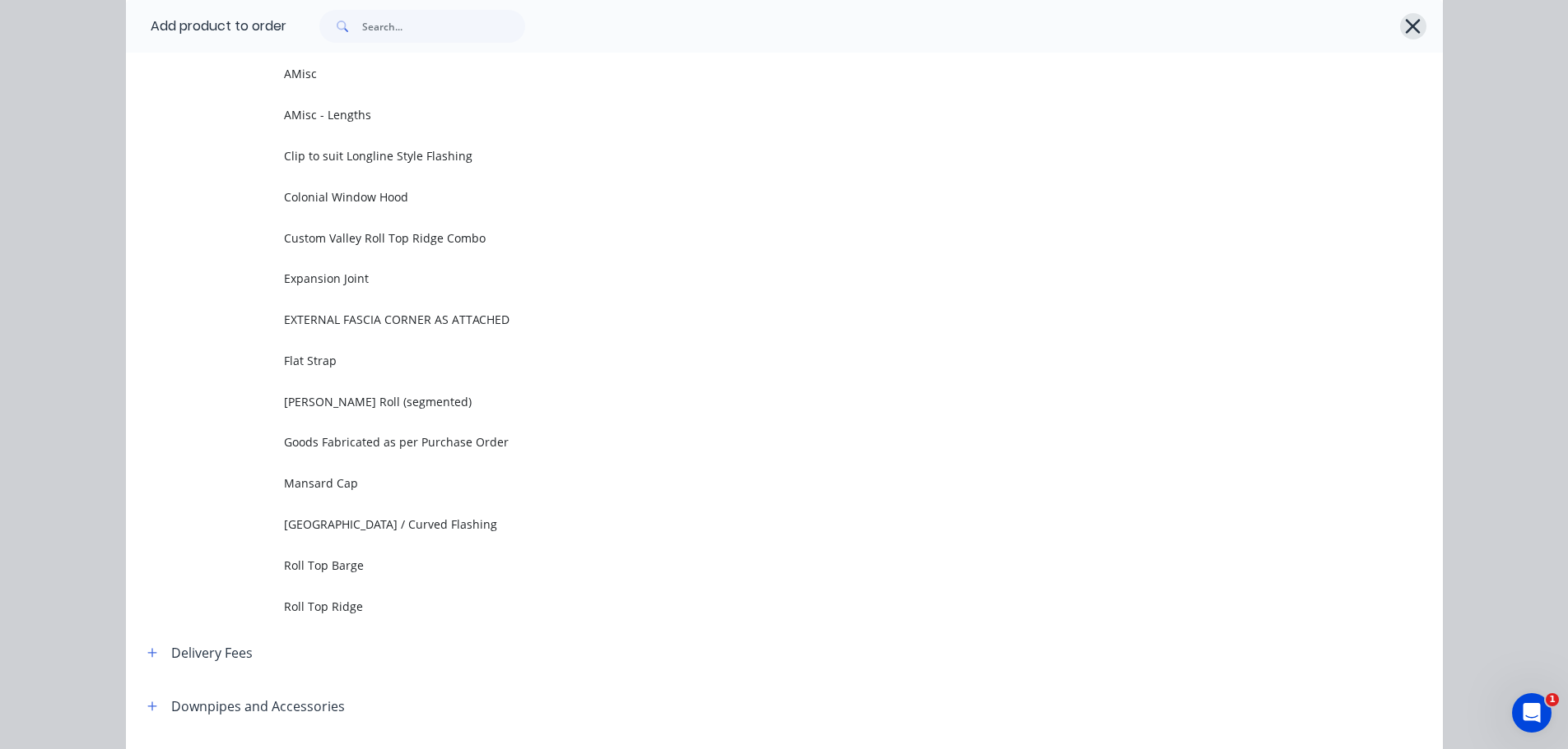
click at [1404, 26] on icon "button" at bounding box center [1412, 27] width 17 height 23
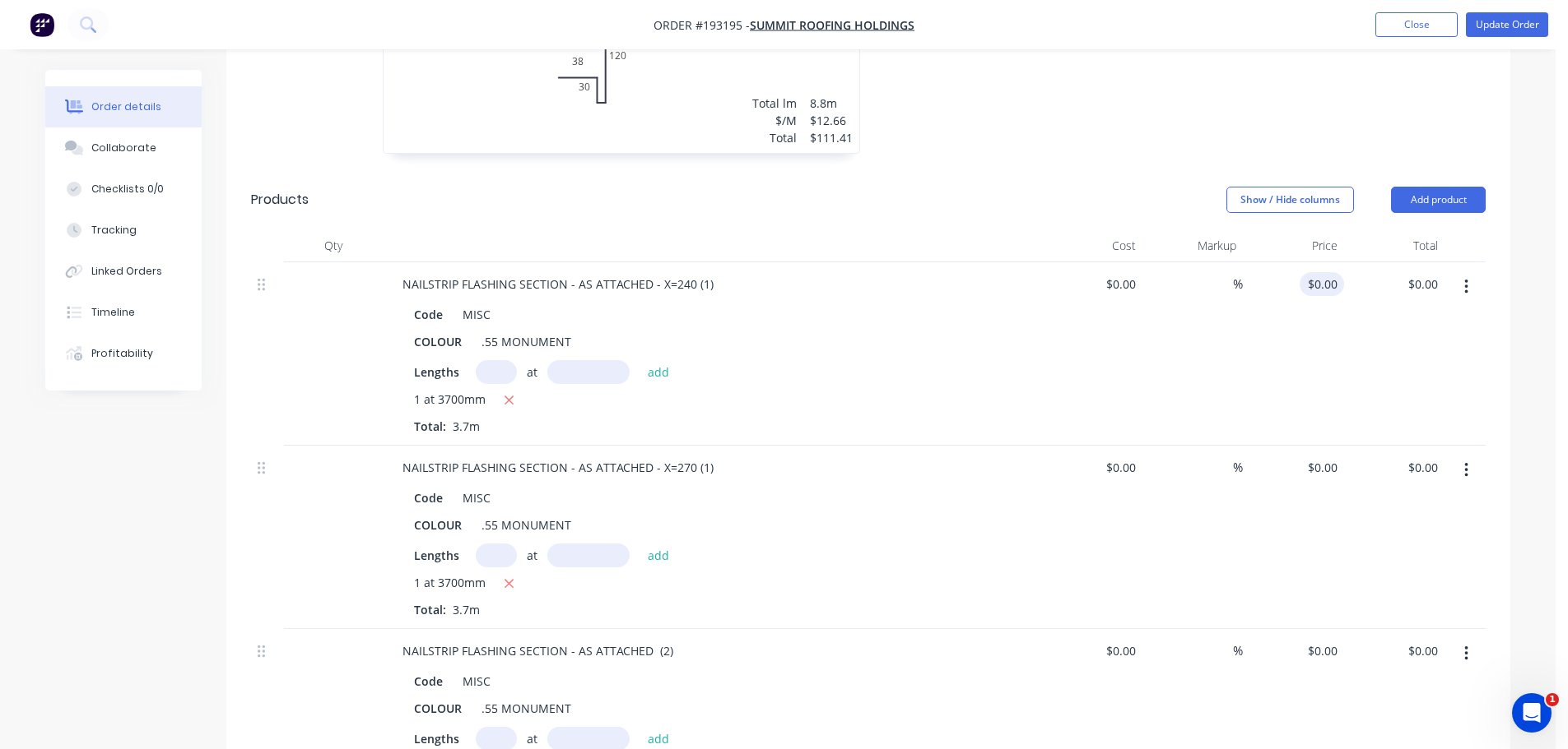
click at [1323, 272] on div "$0.00 $0.00" at bounding box center [1322, 284] width 45 height 24
type input "$14.82"
type input "$54.83"
click at [1044, 170] on header "Products Show / Hide columns Add product" at bounding box center [869, 200] width 1284 height 59
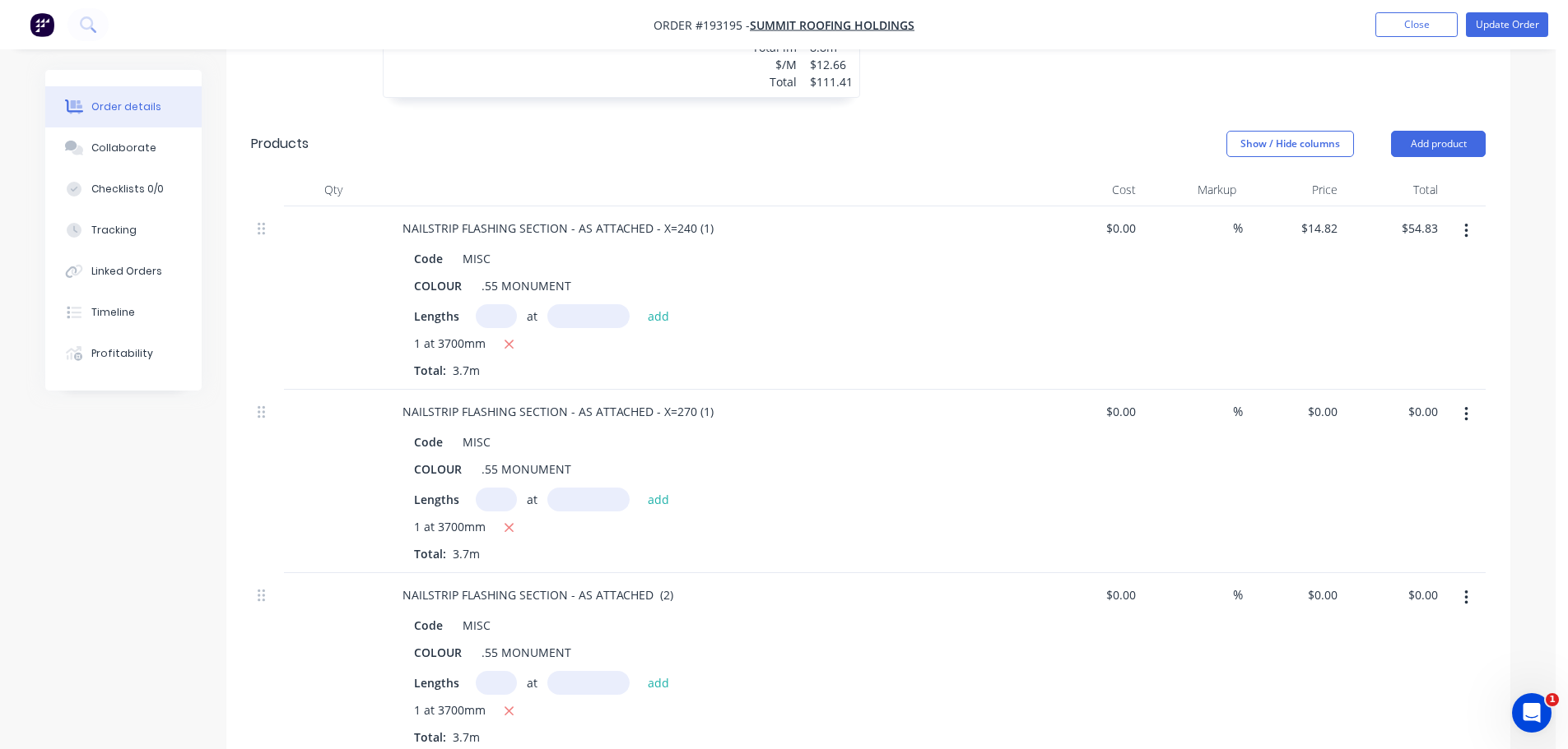
scroll to position [1649, 0]
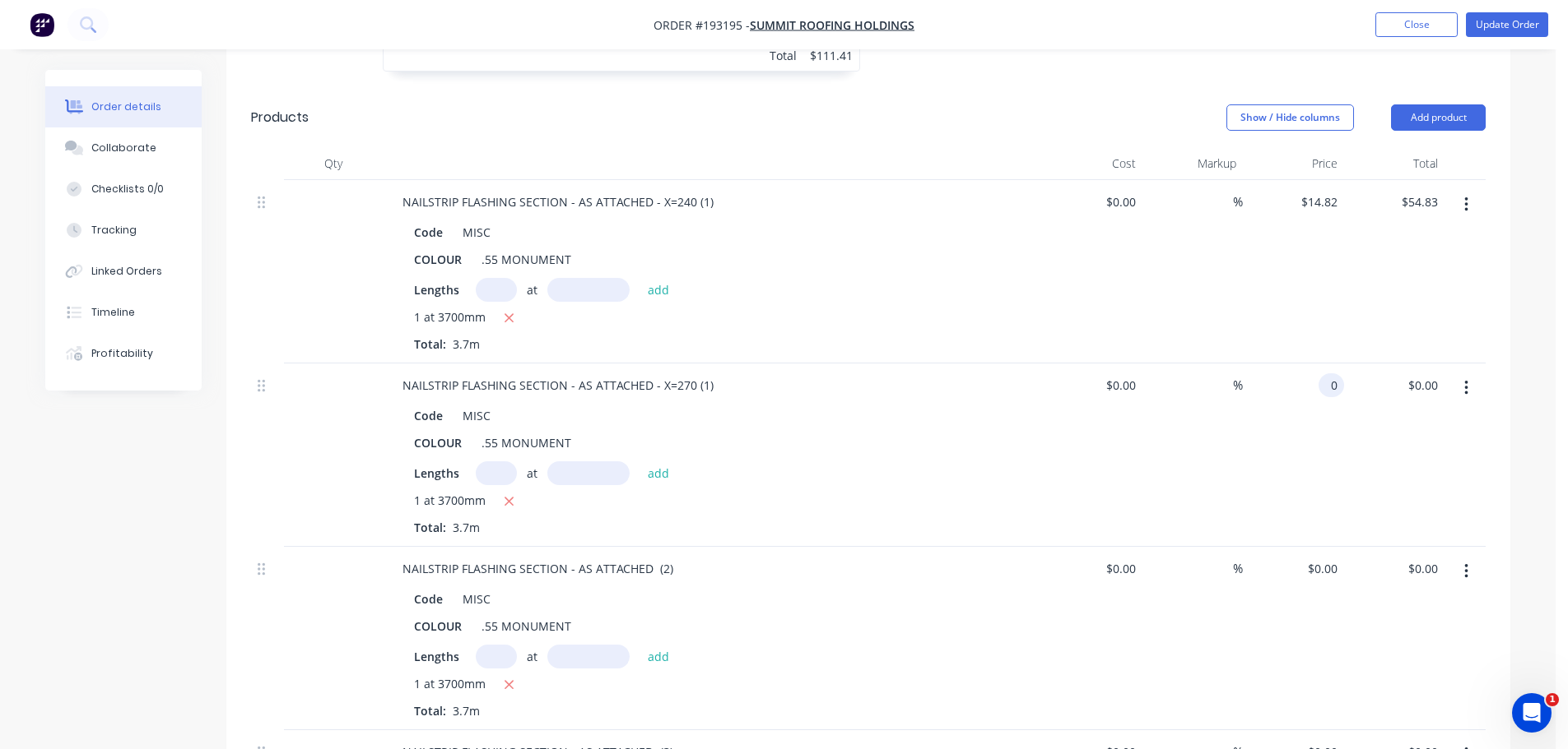
click at [1320, 374] on div "0 0" at bounding box center [1331, 385] width 25 height 24
click at [1320, 374] on div "0 $0.00" at bounding box center [1322, 385] width 45 height 24
type input "$16.66"
type input "$61.64"
click at [1525, 342] on div "Order details Collaborate Checklists 0/0 Tracking Linked Orders Timeline Profit…" at bounding box center [777, 650] width 1498 height 4459
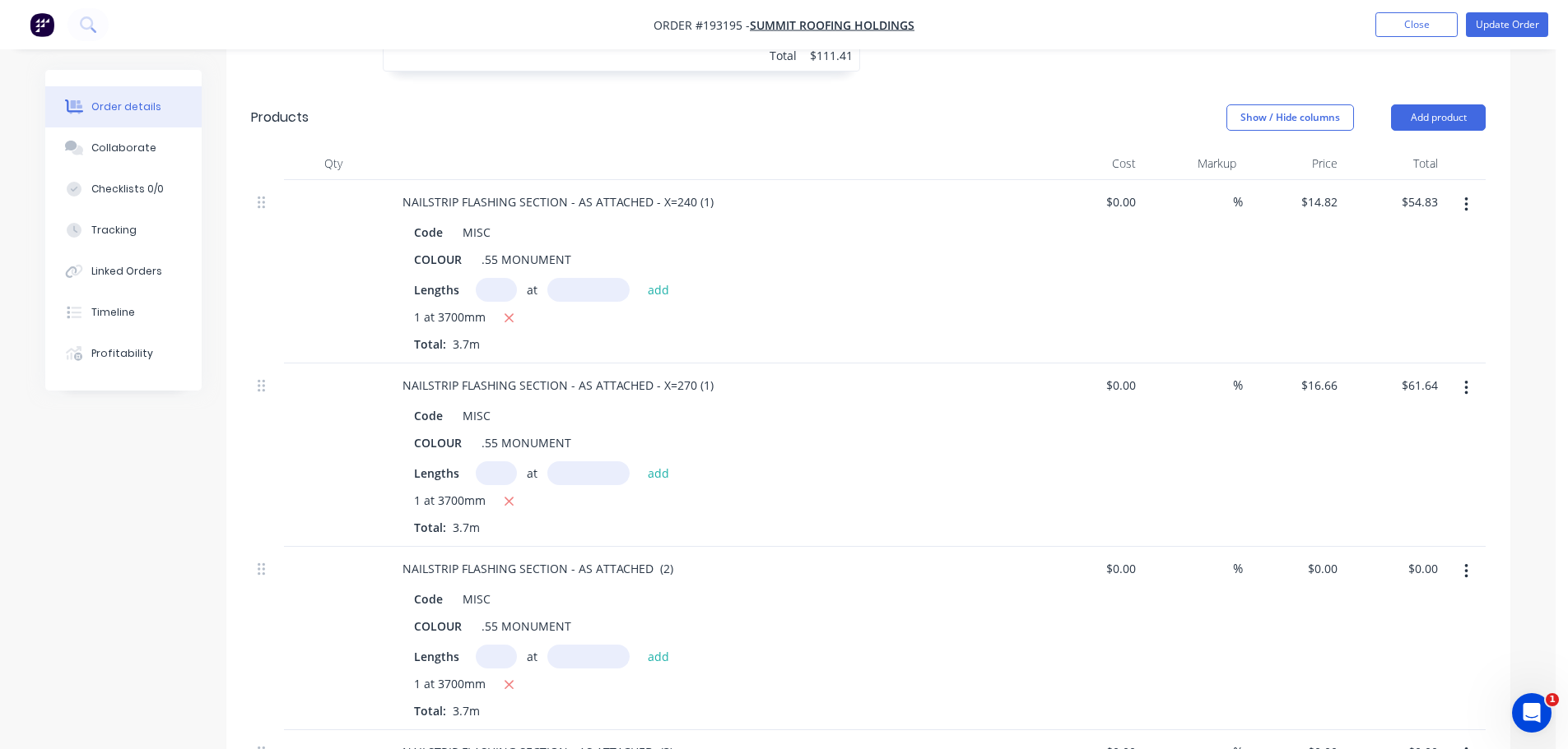
drag, startPoint x: 116, startPoint y: 569, endPoint x: 253, endPoint y: 570, distance: 137.0
click at [117, 569] on div "Created by [PERSON_NAME] Created [DATE] Required [DATE] Assigned to Add team me…" at bounding box center [778, 650] width 1465 height 4459
click at [1325, 557] on input "$0.00" at bounding box center [1325, 569] width 38 height 24
type input "$18.11"
type input "$67.01"
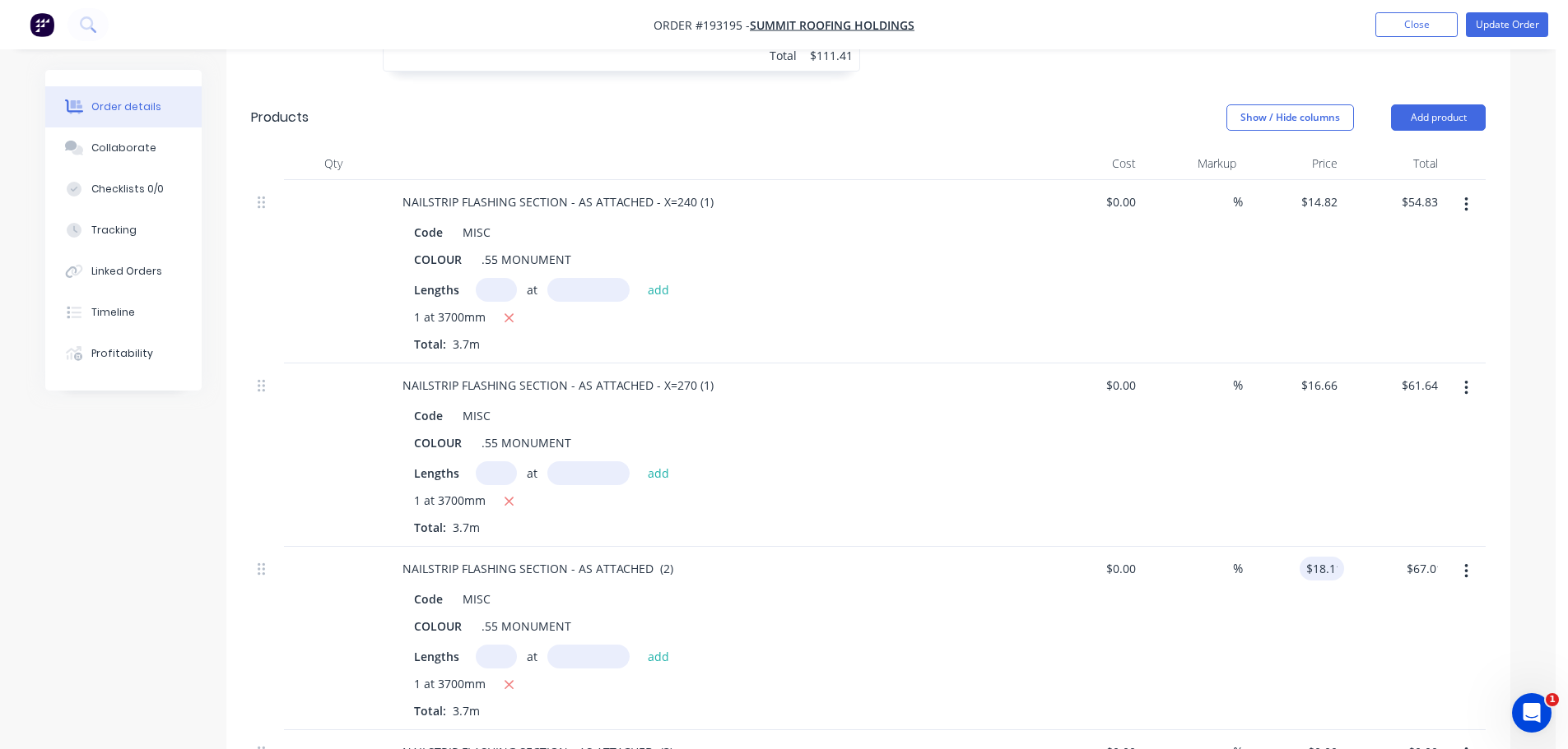
click at [1512, 507] on div "Order details Collaborate Checklists 0/0 Tracking Linked Orders Timeline Profit…" at bounding box center [777, 650] width 1498 height 4459
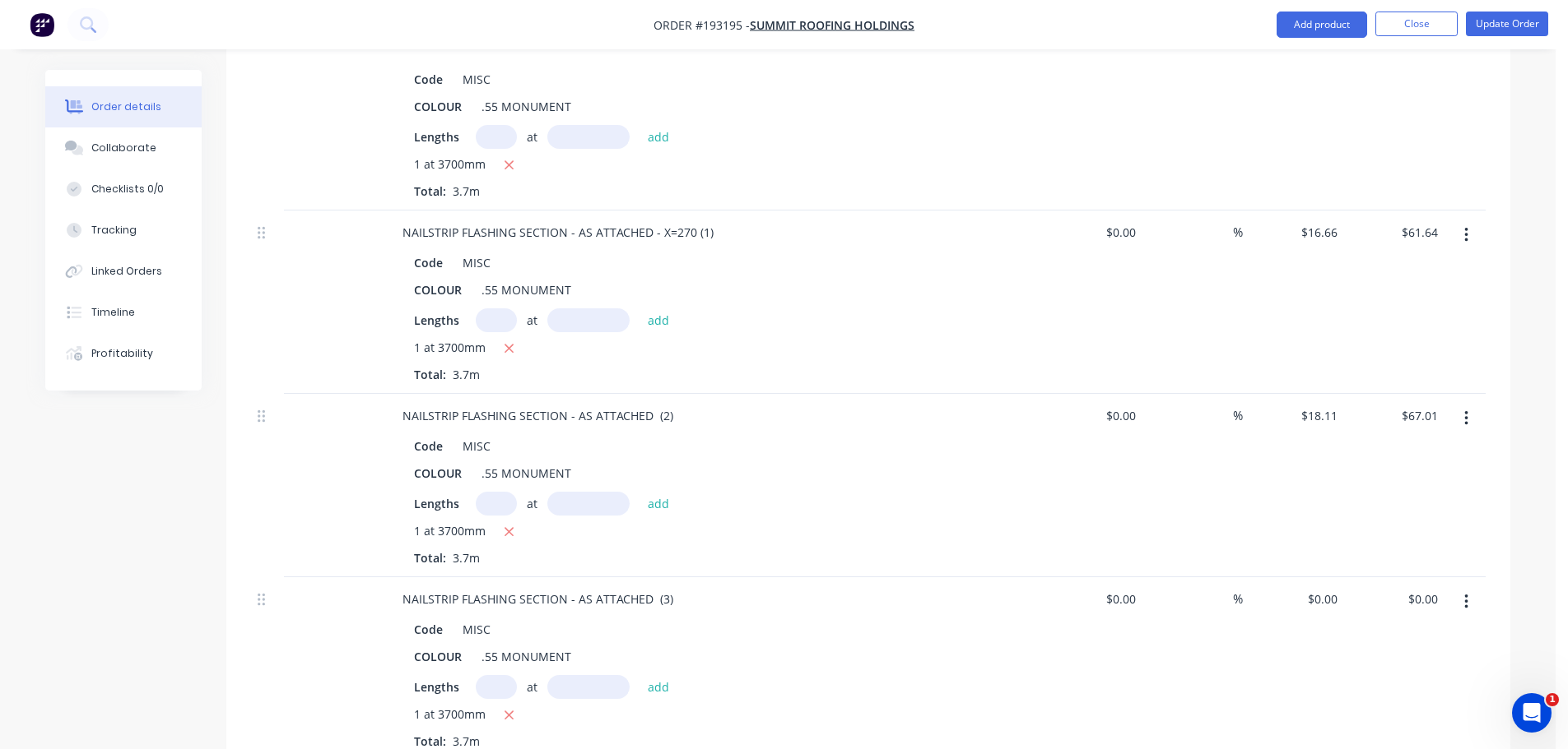
scroll to position [1814, 0]
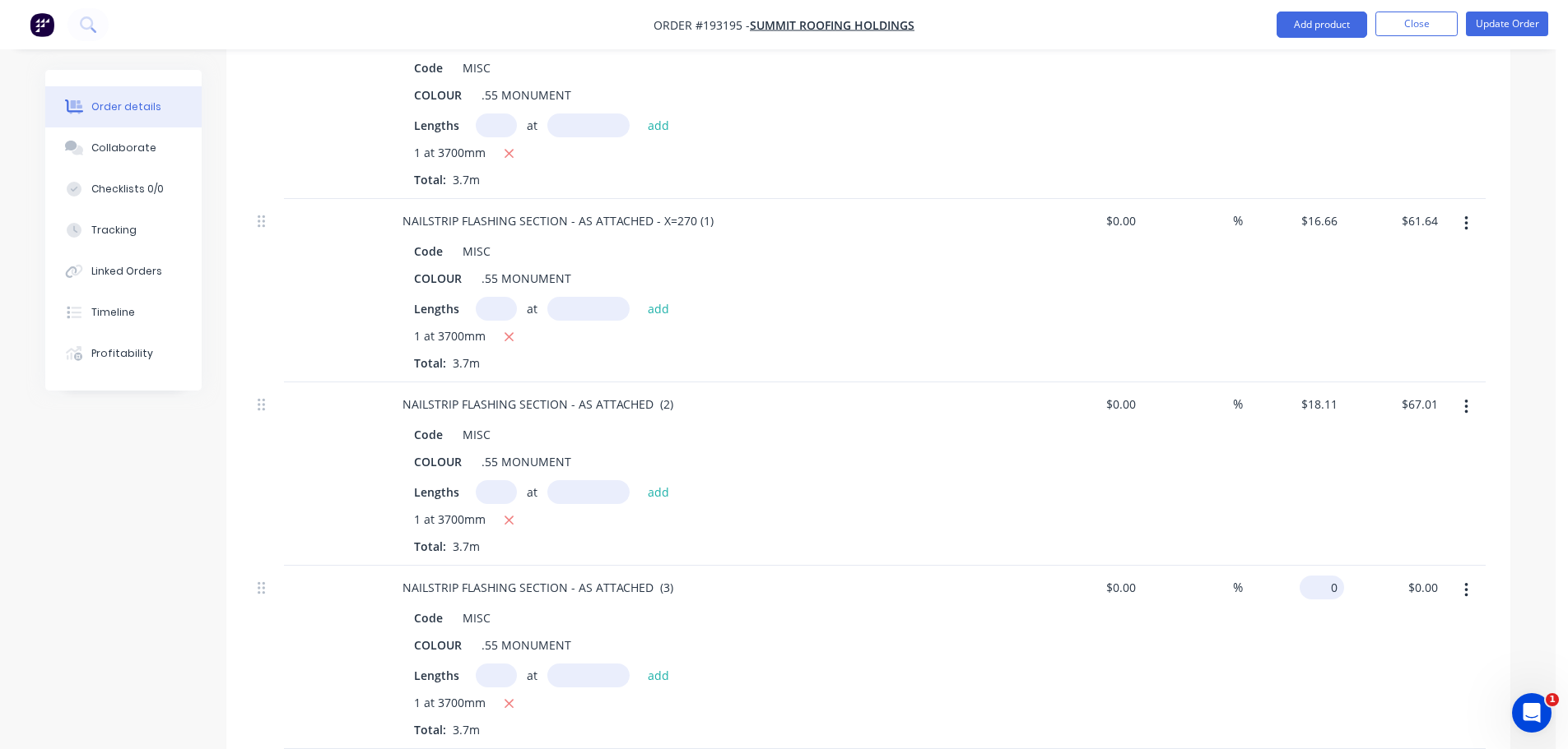
click at [1340, 576] on input "0" at bounding box center [1325, 588] width 38 height 24
type input "$18.11"
type input "$67.01"
click at [1527, 306] on div "Order details Collaborate Checklists 0/0 Tracking Linked Orders Timeline Profit…" at bounding box center [777, 450] width 1555 height 4529
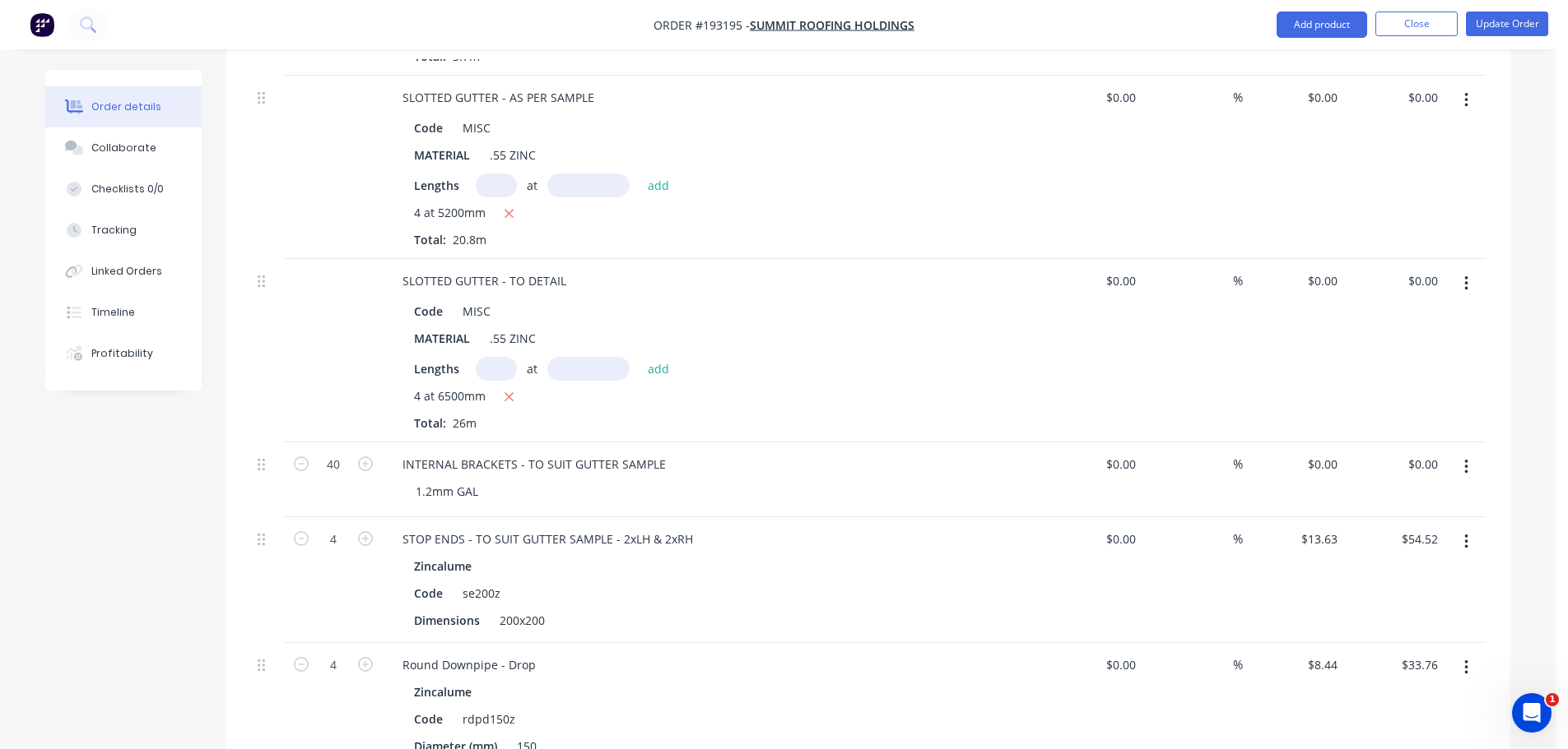
scroll to position [2719, 0]
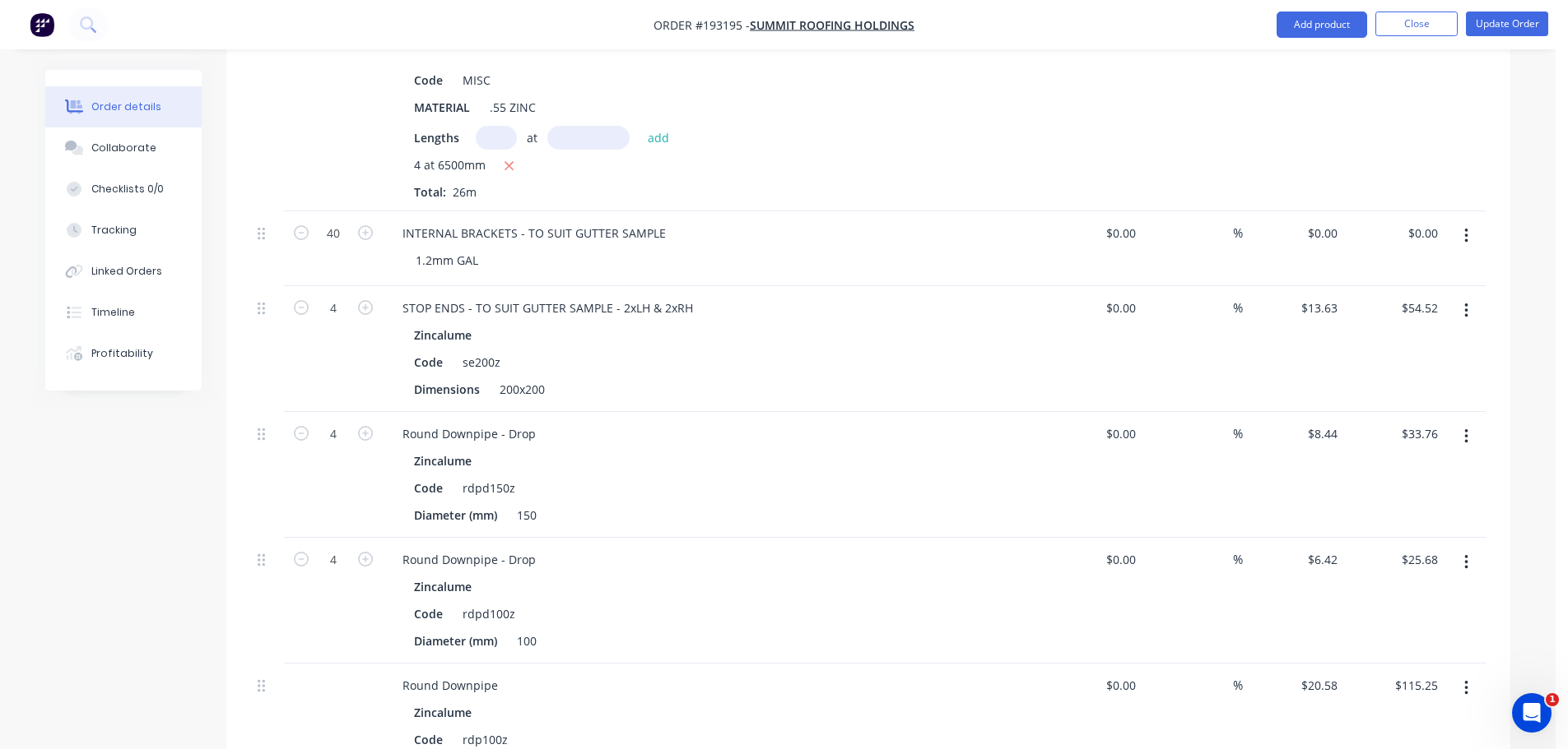
drag, startPoint x: 1208, startPoint y: 380, endPoint x: 1533, endPoint y: 427, distance: 328.4
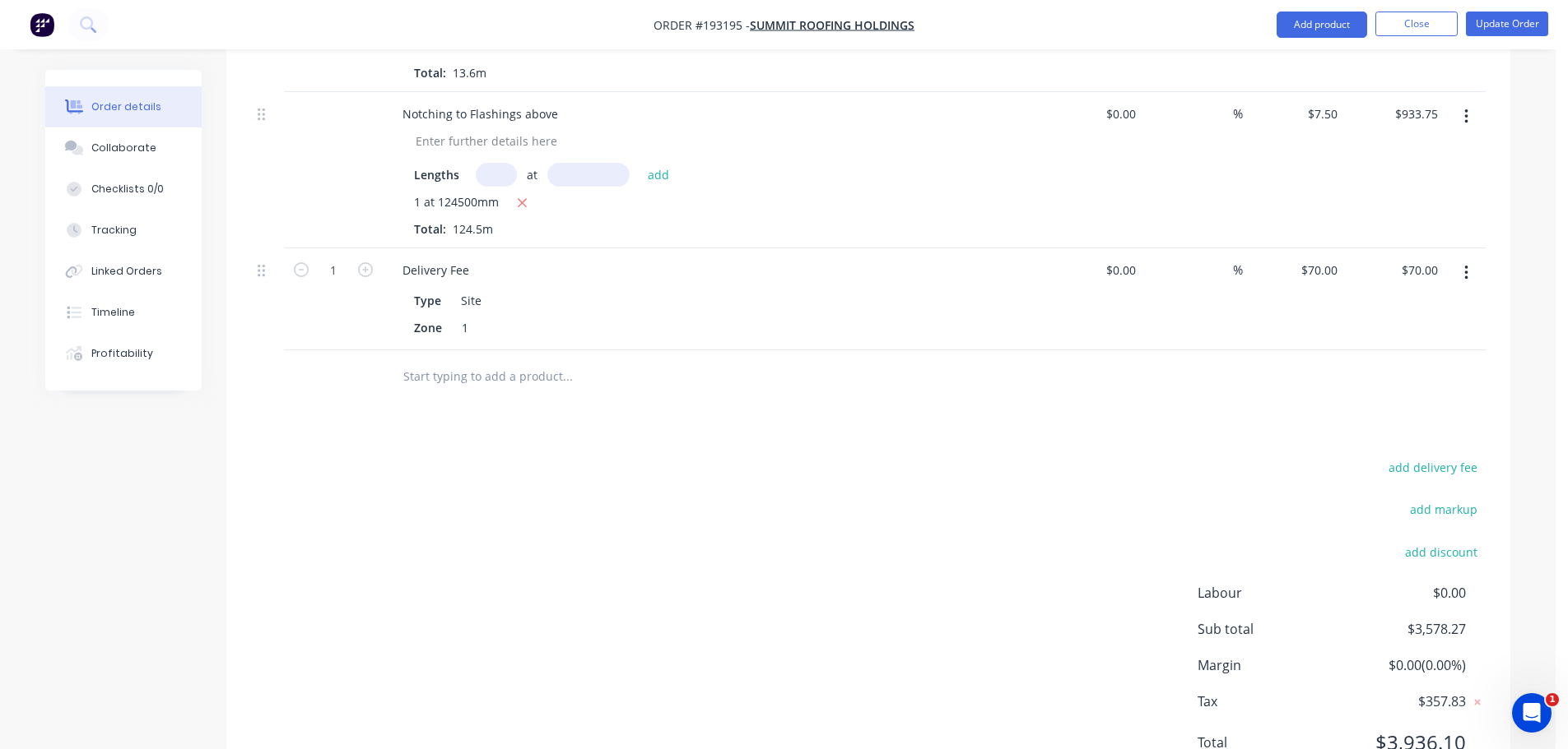
scroll to position [3706, 0]
click at [1452, 498] on button "add markup" at bounding box center [1443, 509] width 85 height 22
click at [1414, 498] on input at bounding box center [1421, 511] width 74 height 25
type input "1"
click input "submit" at bounding box center [0, 0] width 0 height 0
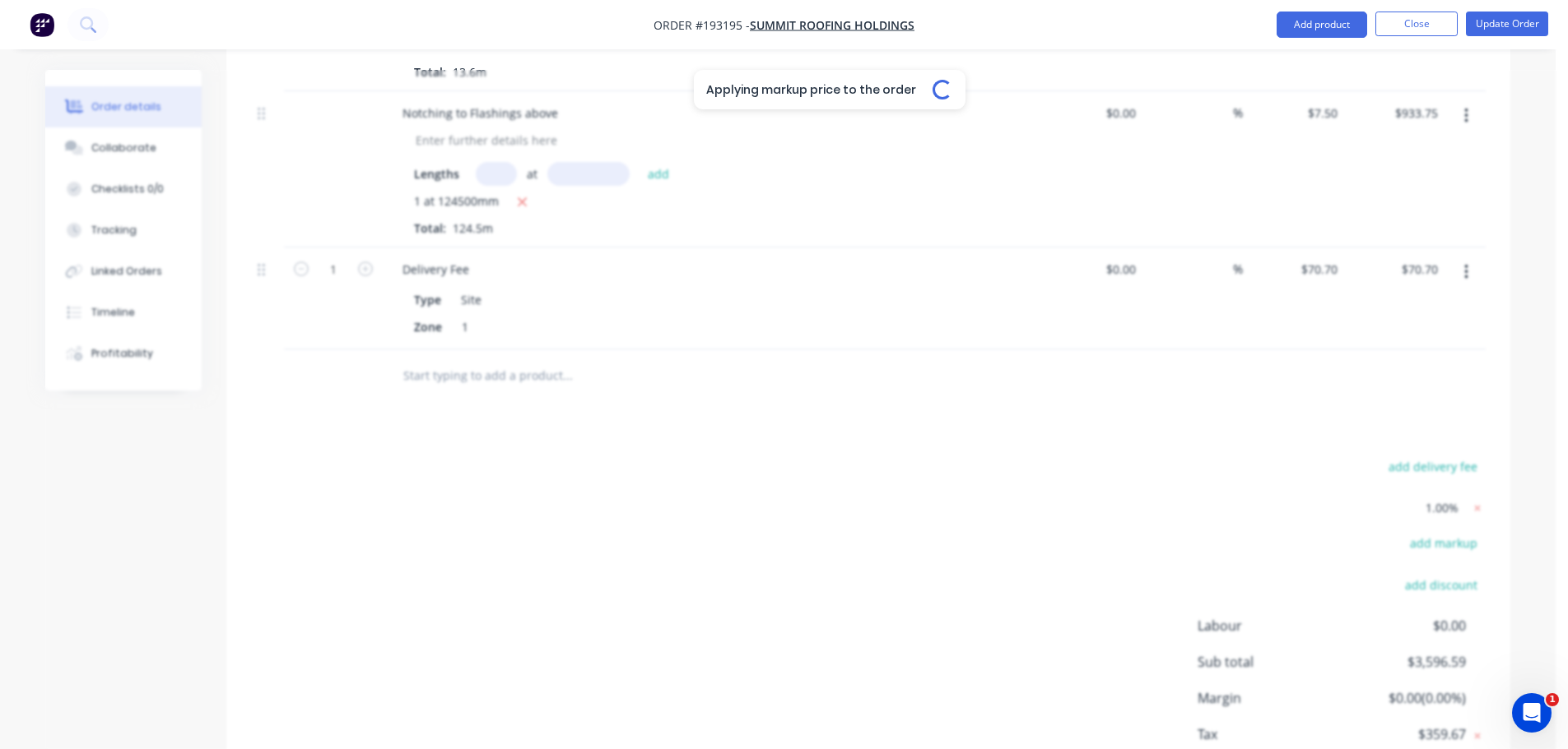
type input "$14.9682"
type input "$55.38"
type input "$16.8266"
type input "$62.26"
type input "$18.2911"
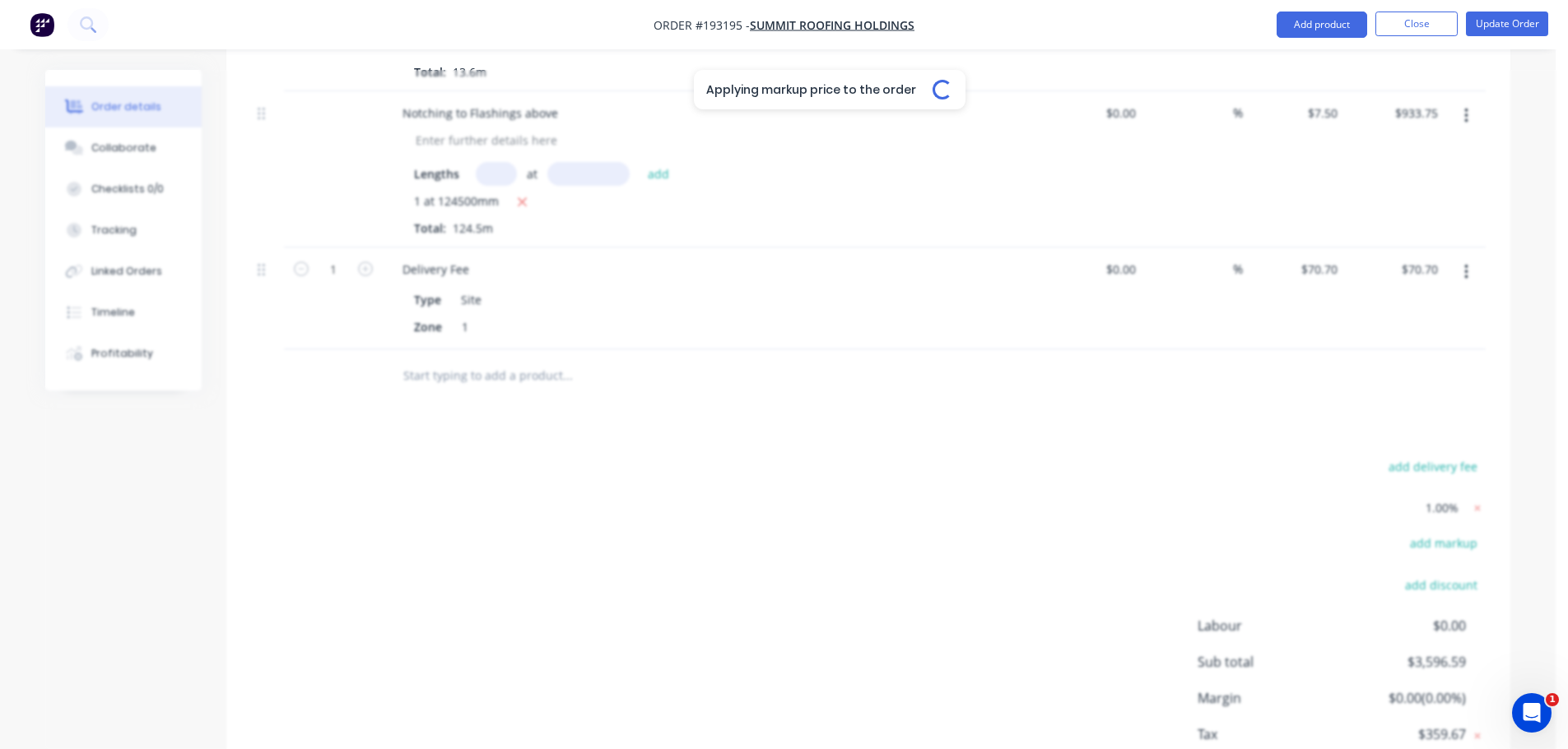
type input "$67.68"
type input "$18.2911"
type input "$67.68"
type input "$13.7663"
type input "$55.07"
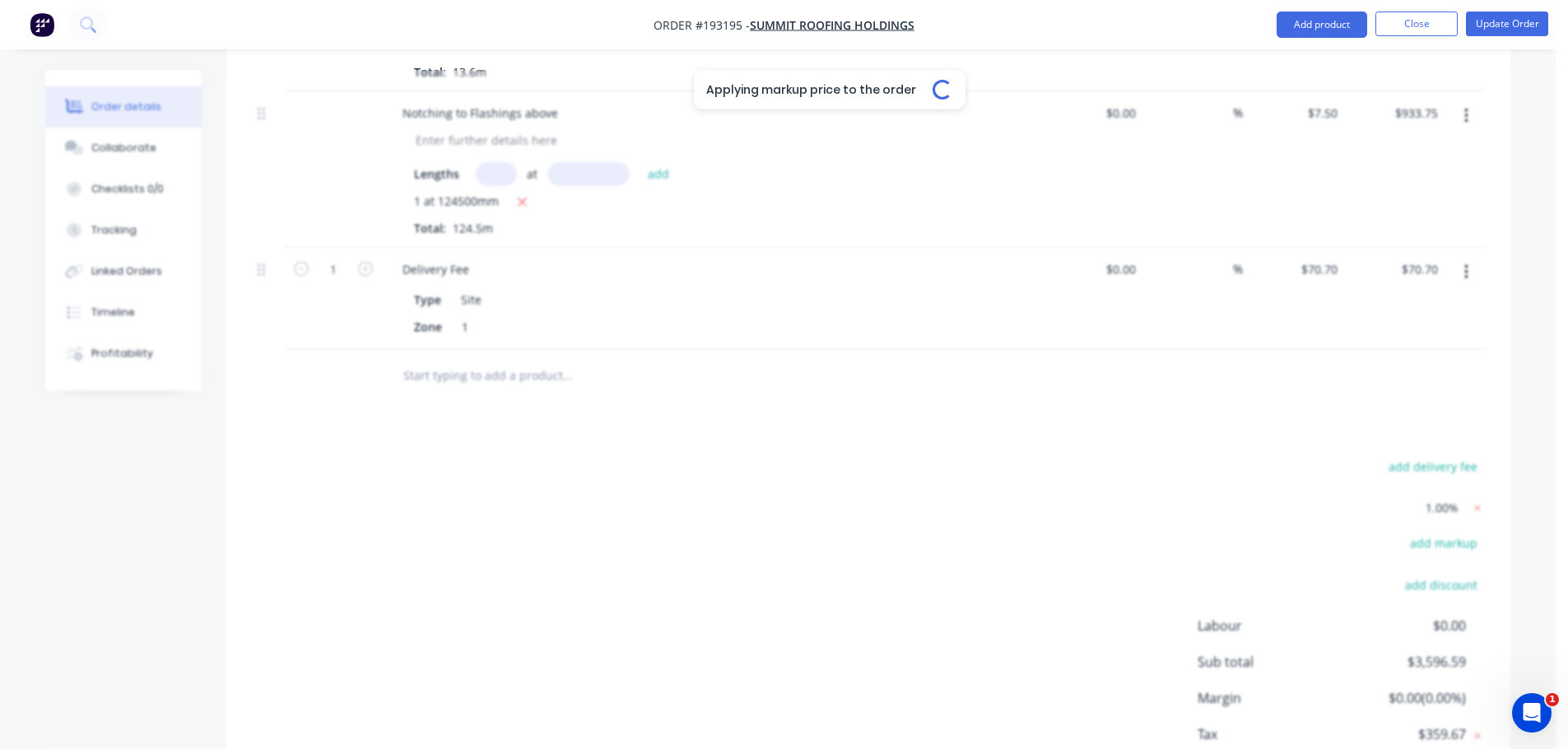
type input "$8.5244"
type input "$34.10"
type input "$6.4842"
type input "$25.94"
type input "$20.7858"
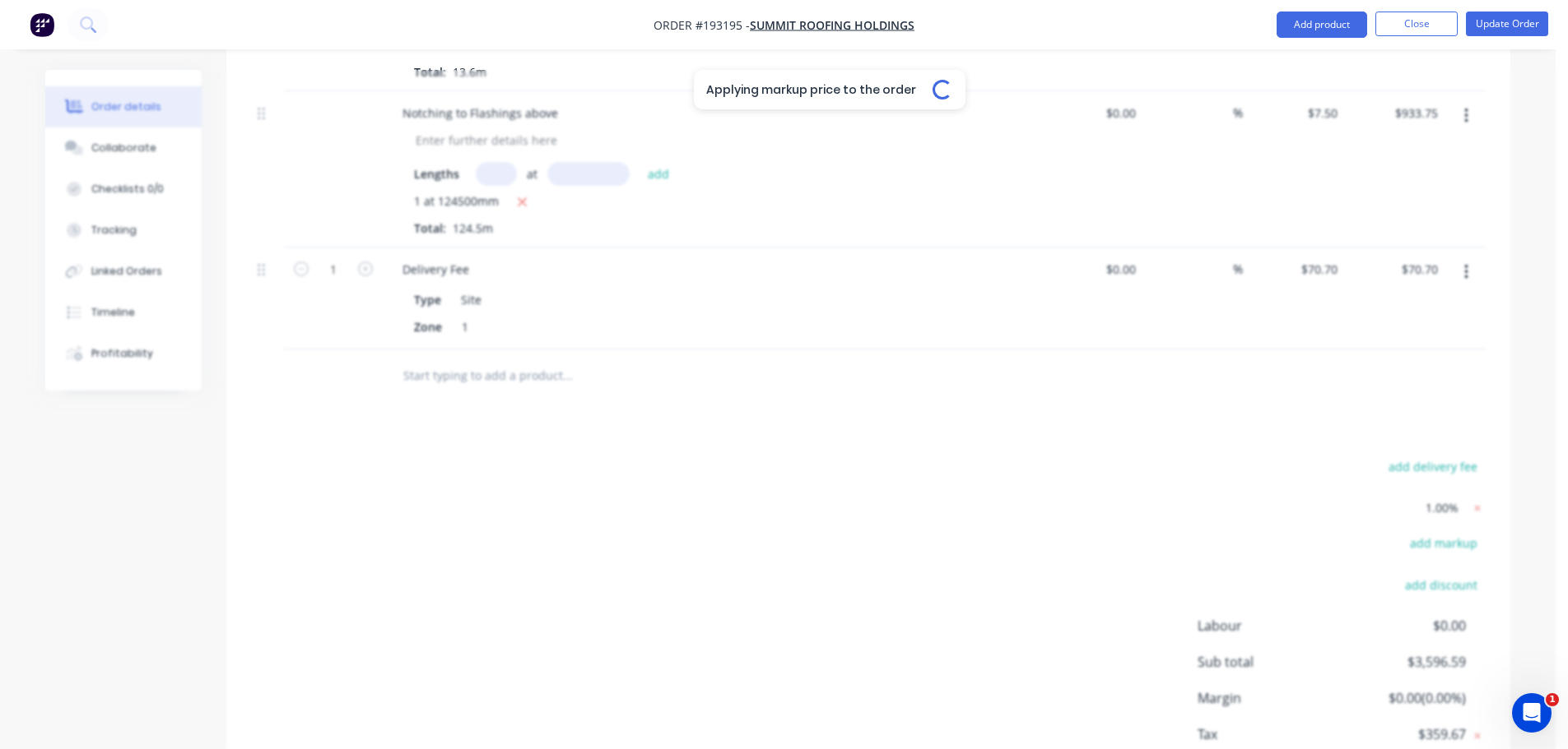
type input "$116.40"
type input "$25.7247"
type input "$349.86"
type input "$7.575"
type input "$943.09"
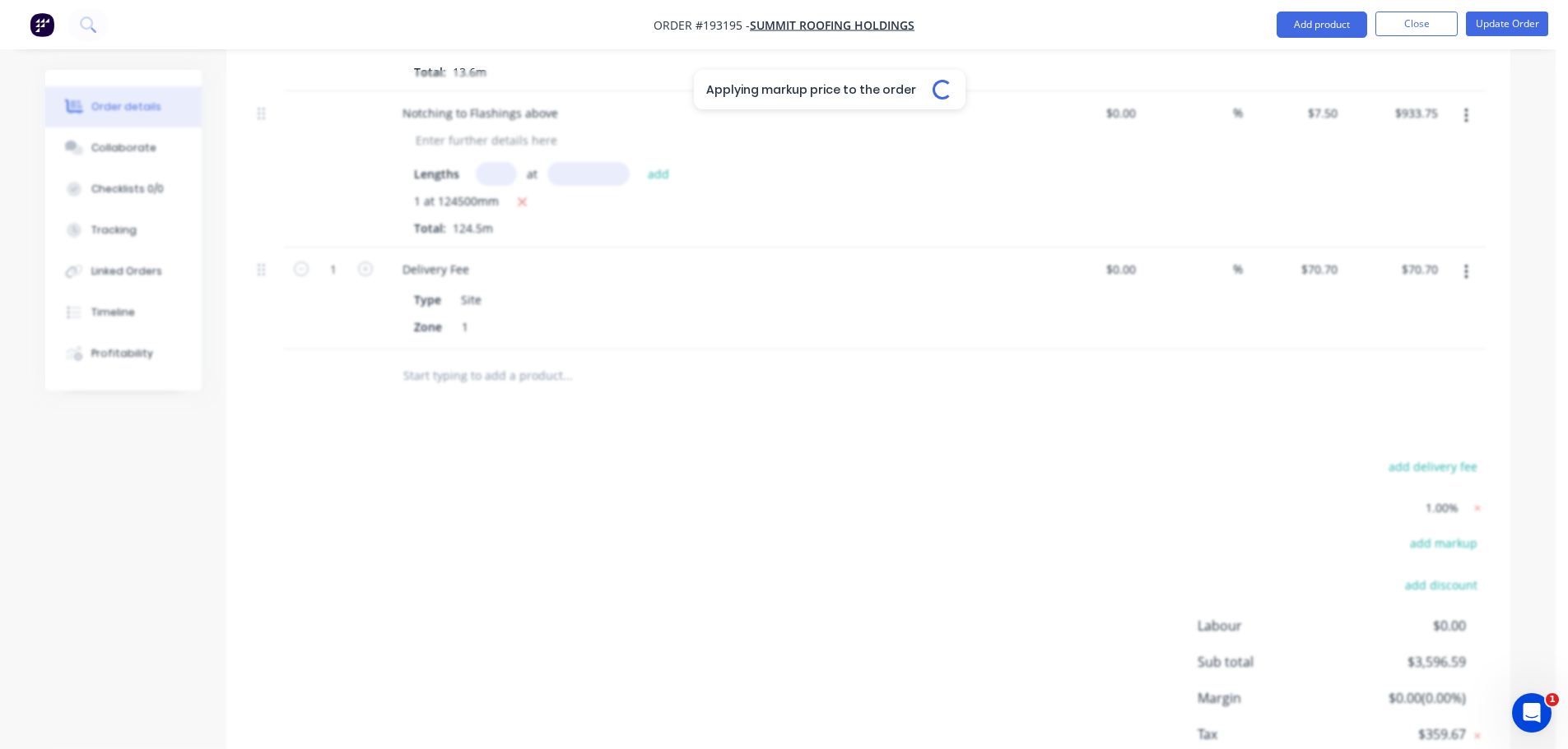
type input "$70.70"
click at [1478, 505] on icon at bounding box center [1477, 508] width 5 height 5
type input "$14.82"
type input "$54.83"
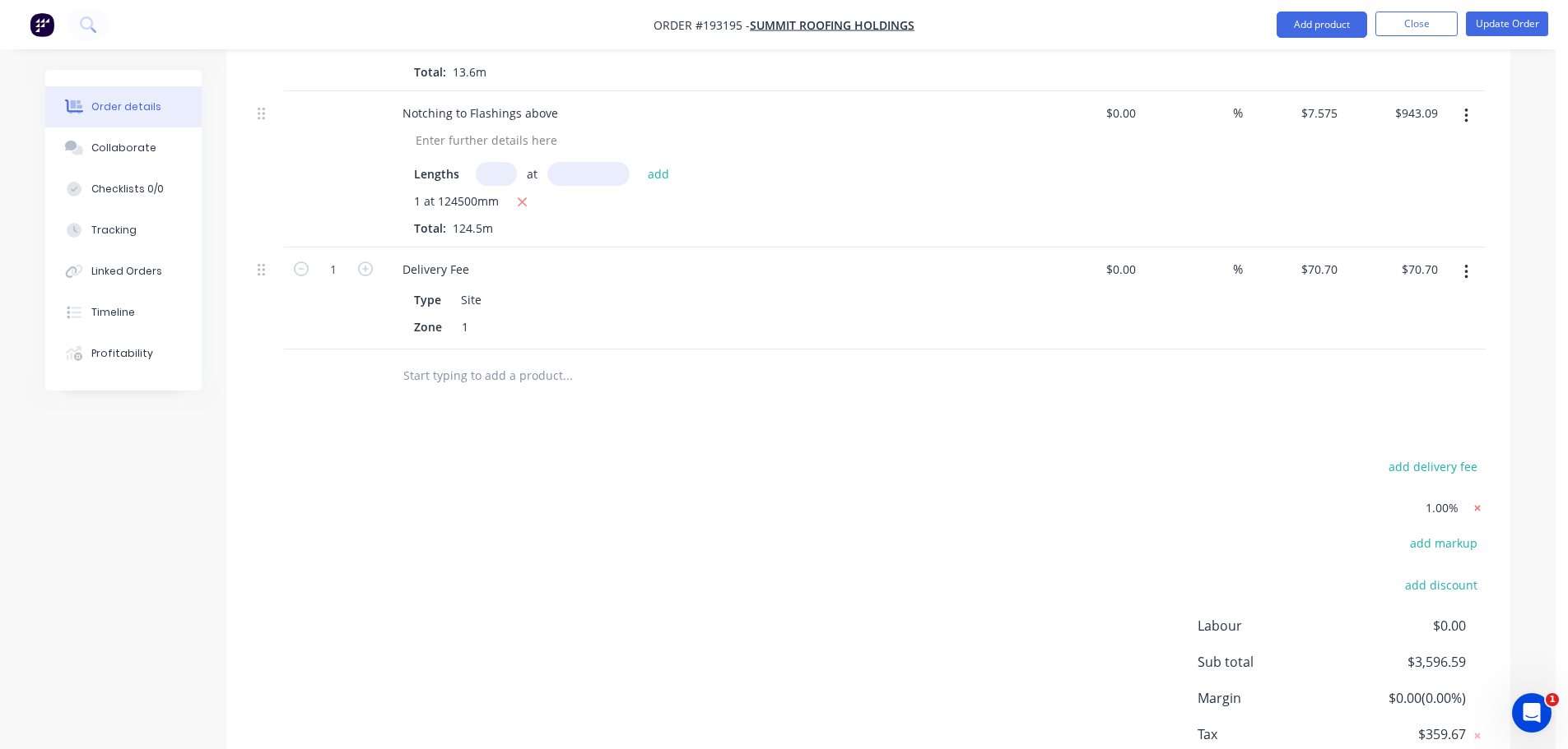
type input "$16.66"
type input "$61.64"
type input "$18.11"
type input "$67.01"
type input "$18.11"
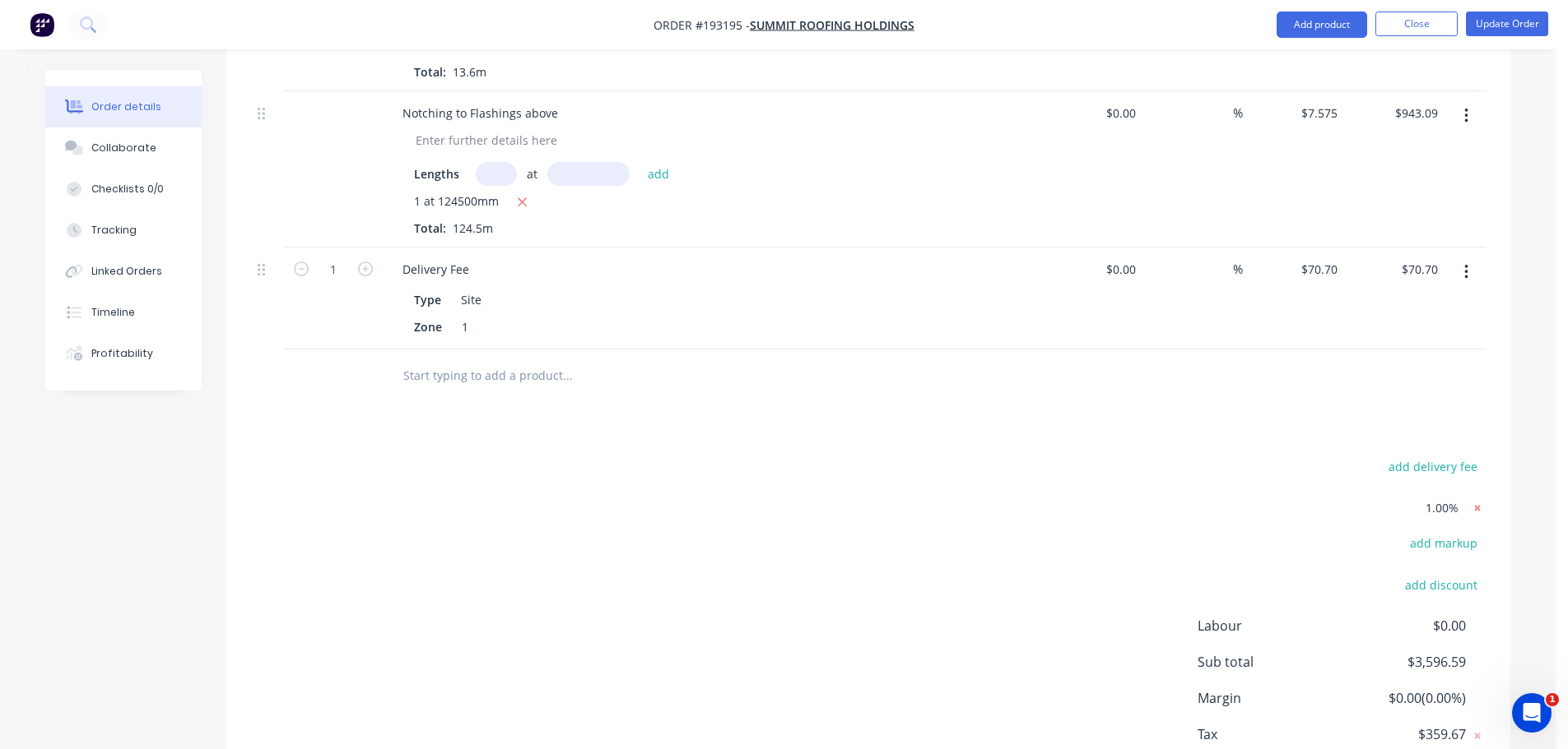
type input "$67.01"
type input "$13.63"
type input "$54.52"
type input "$8.44"
type input "$33.76"
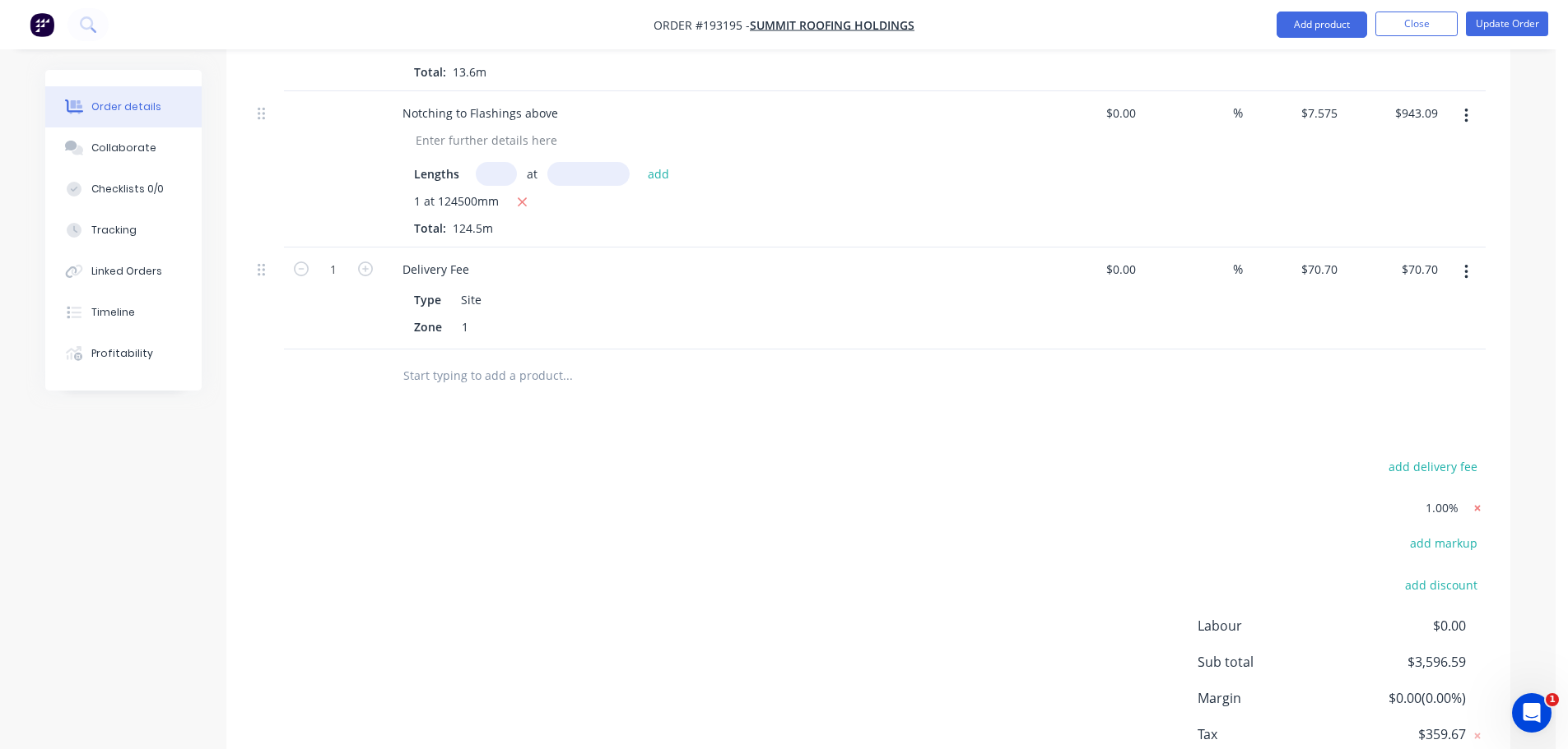
type input "$6.42"
type input "$25.68"
type input "$20.58"
type input "$115.25"
type input "$25.47"
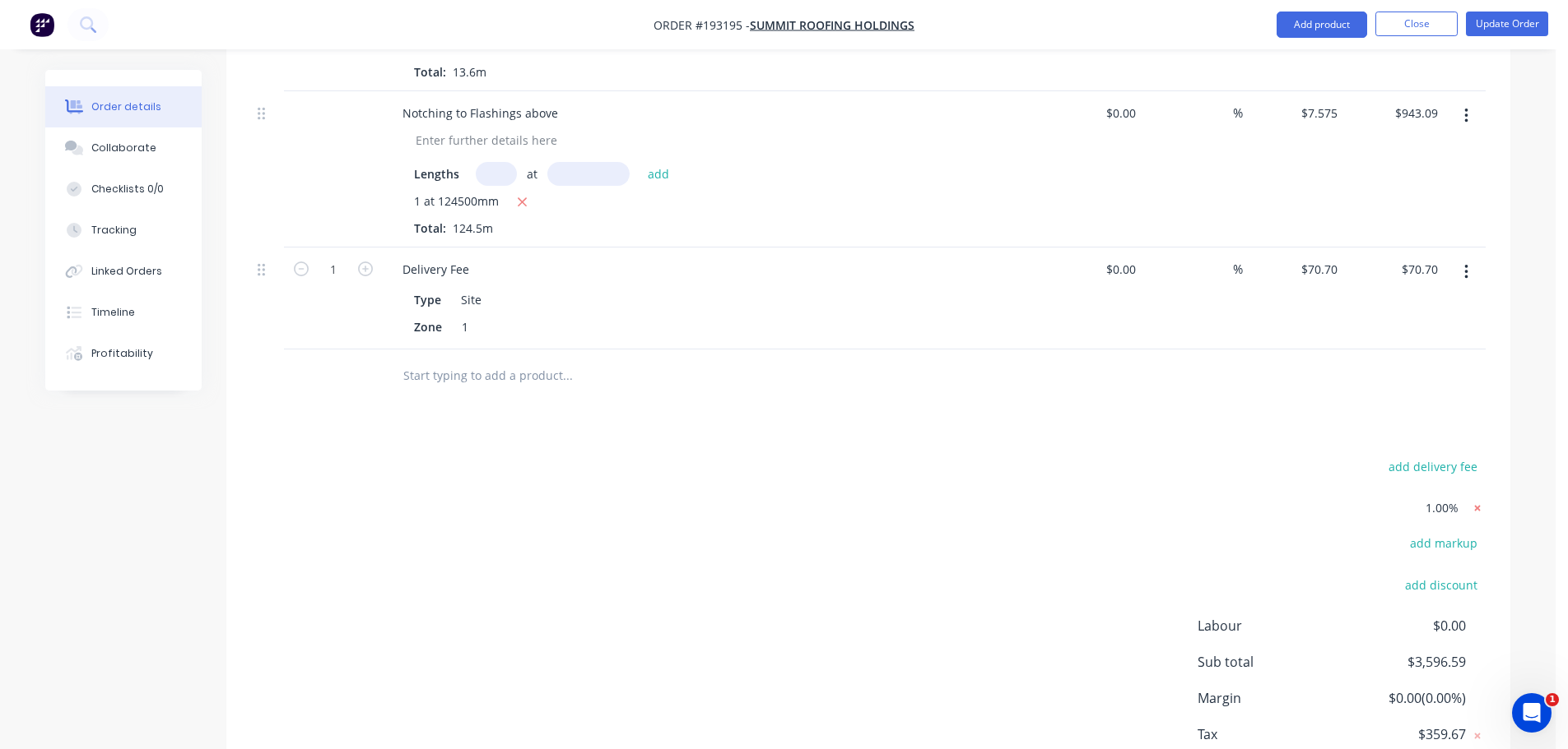
type input "$346.39"
type input "$7.50"
type input "$933.75"
type input "$70.00"
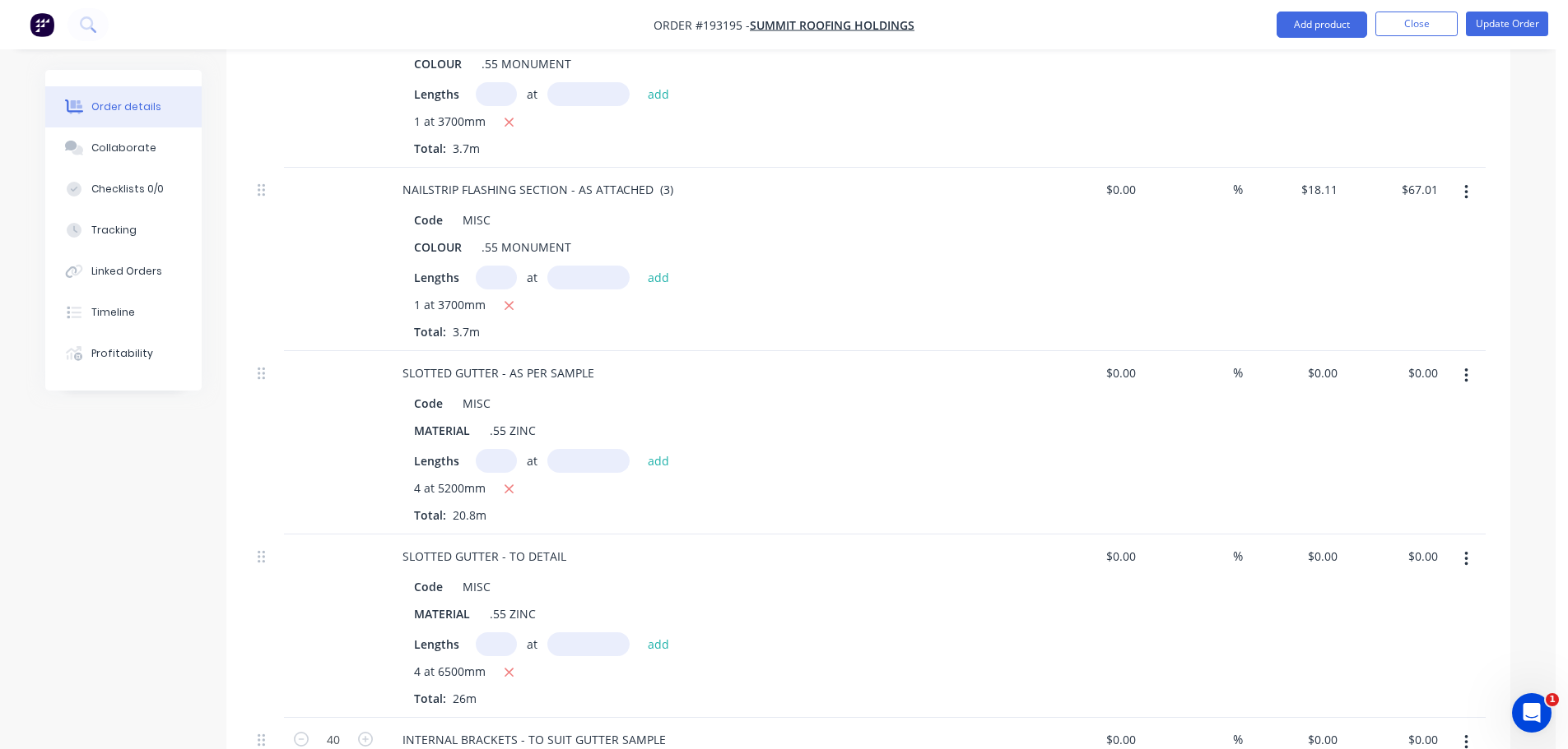
scroll to position [2143, 0]
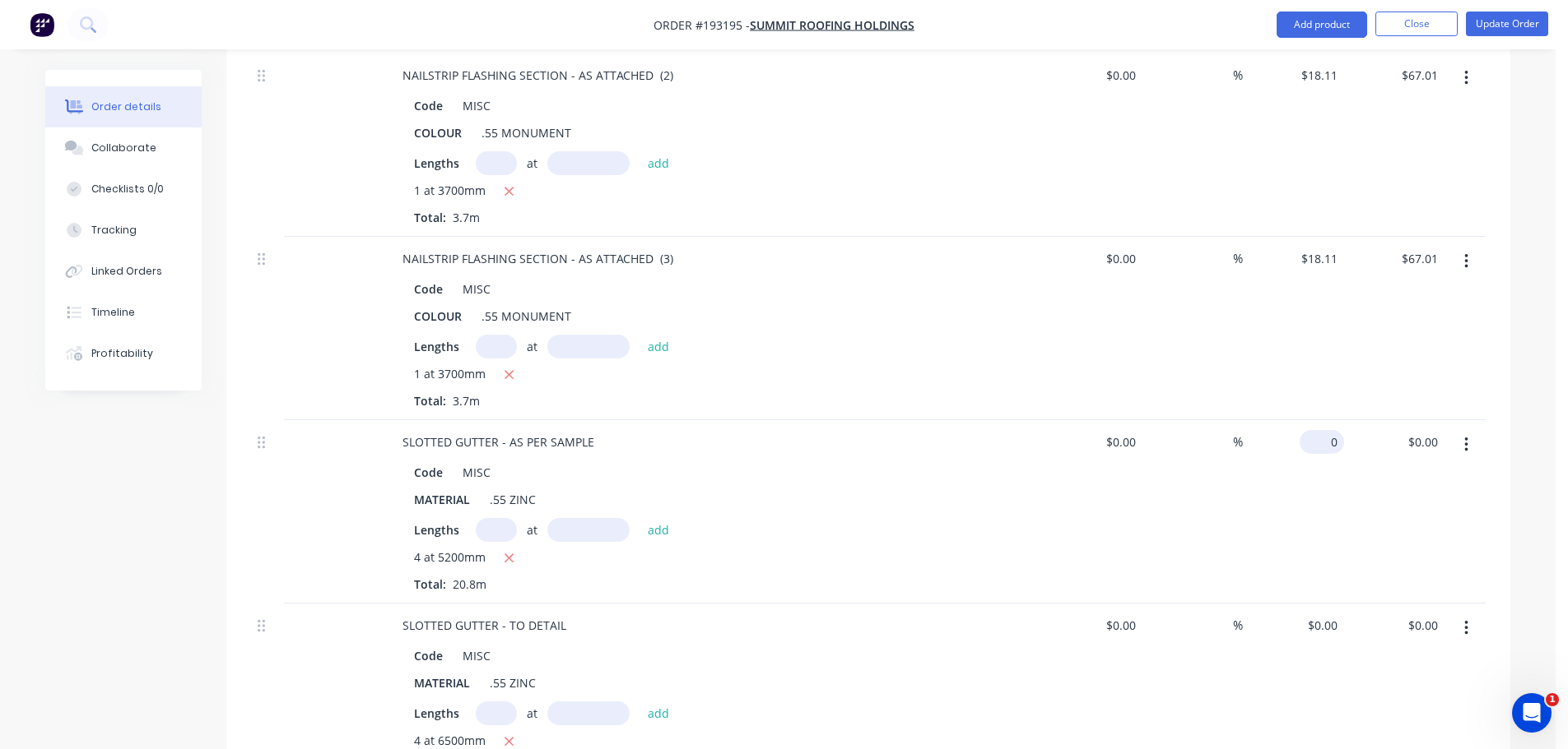
click at [1315, 420] on div "0 $0.00" at bounding box center [1294, 512] width 101 height 184
type input "$28.59"
type input "$594.67"
click at [1534, 368] on div "Order details Collaborate Checklists 0/0 Tracking Linked Orders Timeline Profit…" at bounding box center [777, 121] width 1555 height 4529
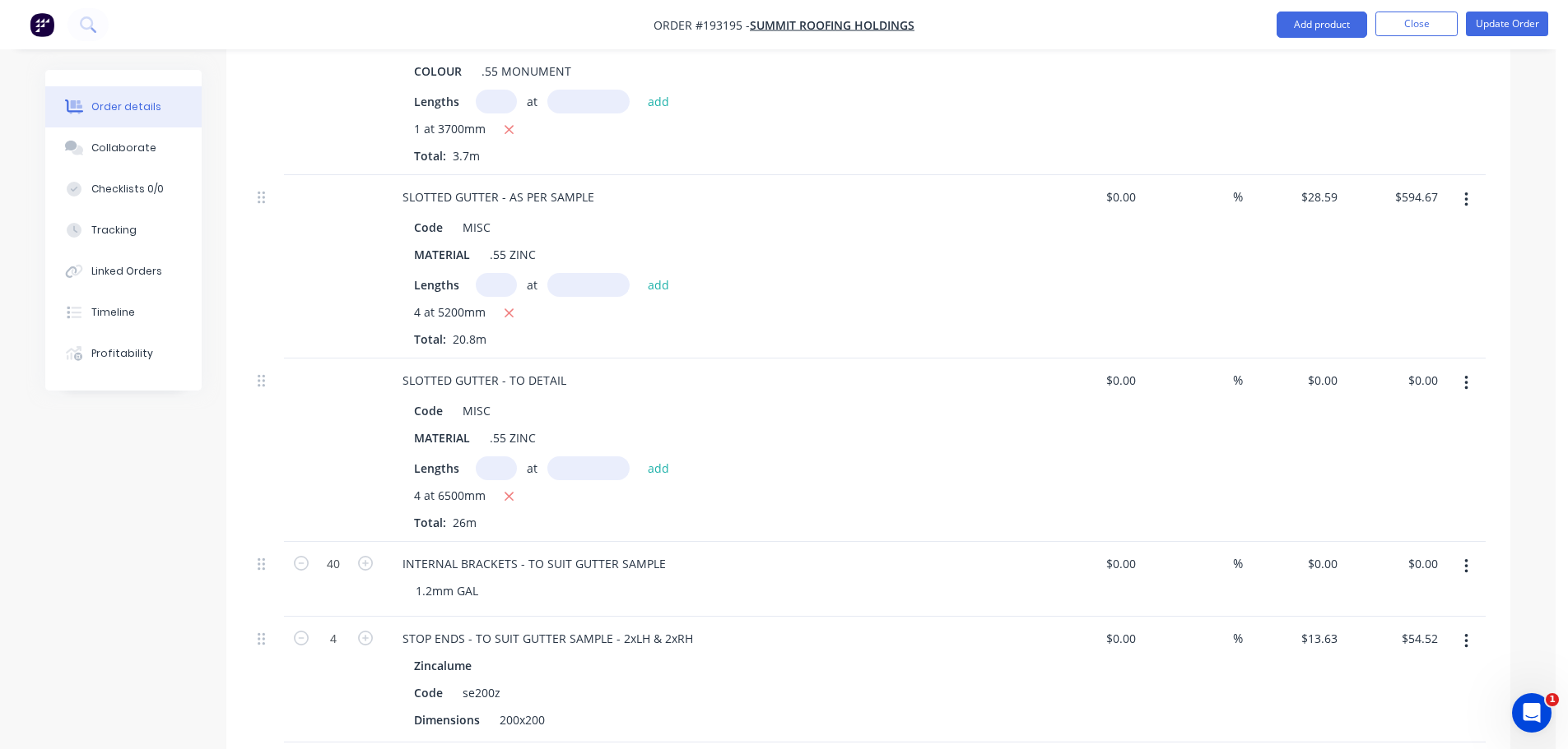
scroll to position [2389, 0]
click at [1323, 367] on div "$0.00 $0.00" at bounding box center [1322, 379] width 45 height 24
type input "$25.31"
type input "$658.06"
click at [1505, 387] on div "Qty Cost Markup Price Total NAILSTRIP FLASHING SECTION - AS ATTACHED - X=240 (1…" at bounding box center [869, 563] width 1284 height 2312
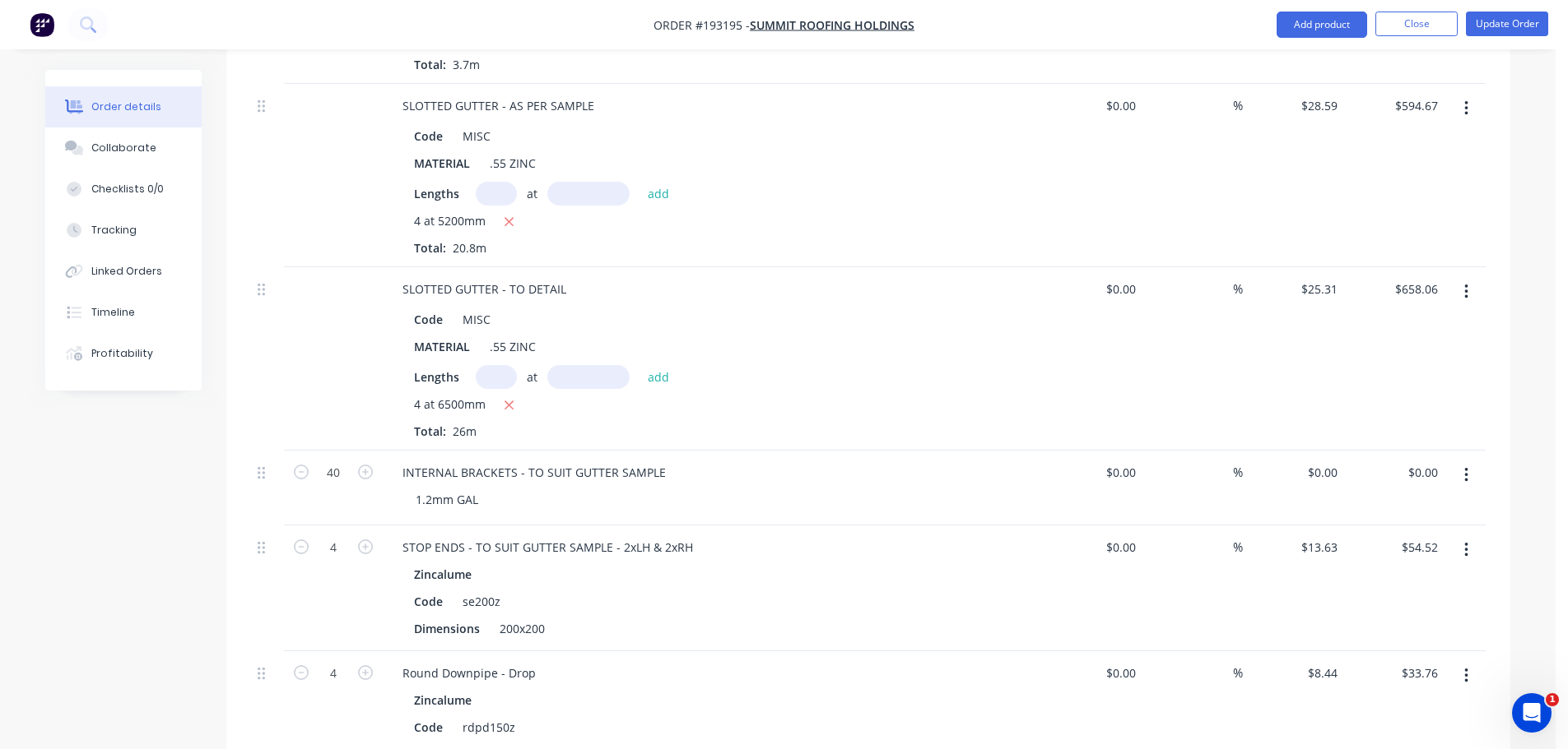
scroll to position [2637, 0]
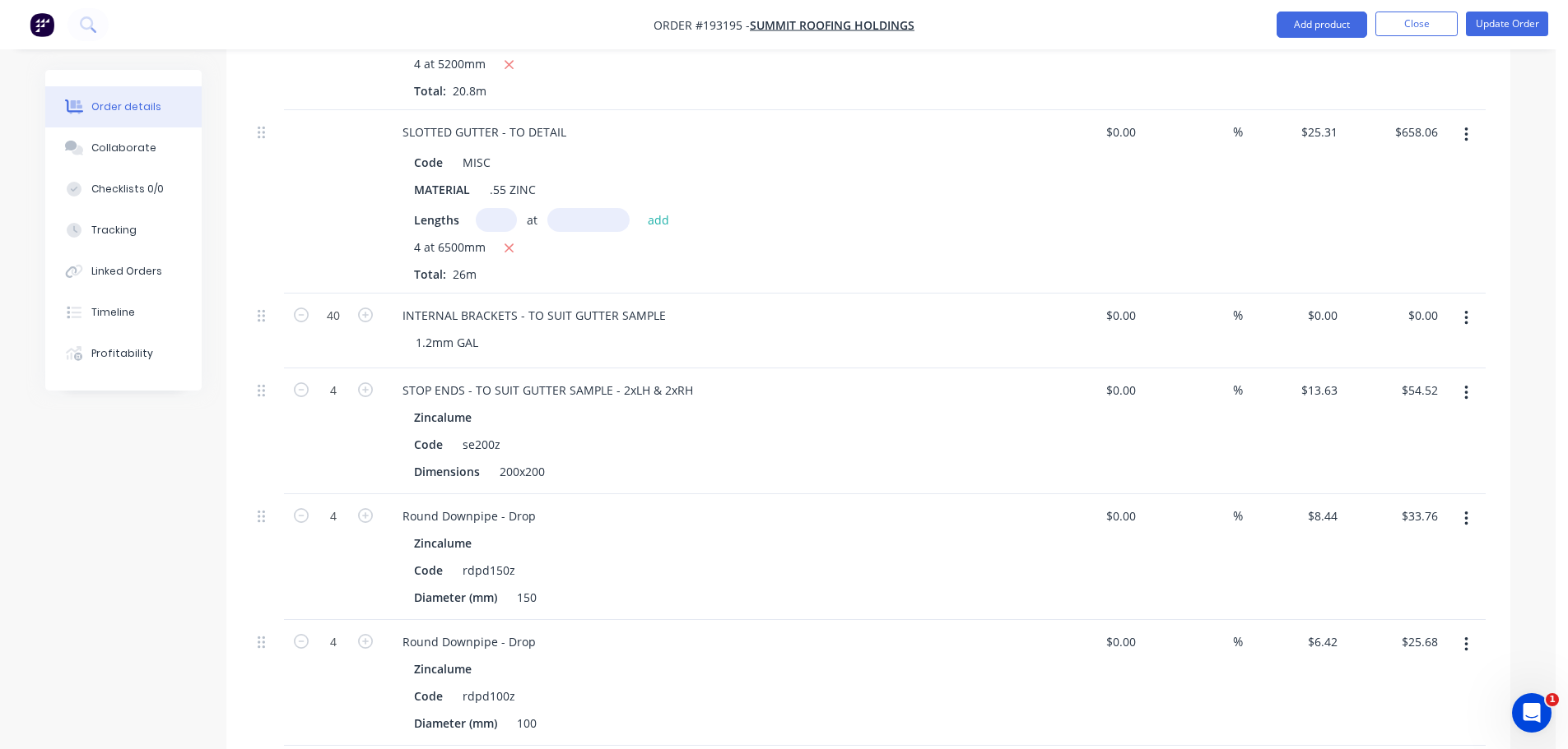
click at [1316, 17] on button "Add product" at bounding box center [1321, 24] width 91 height 26
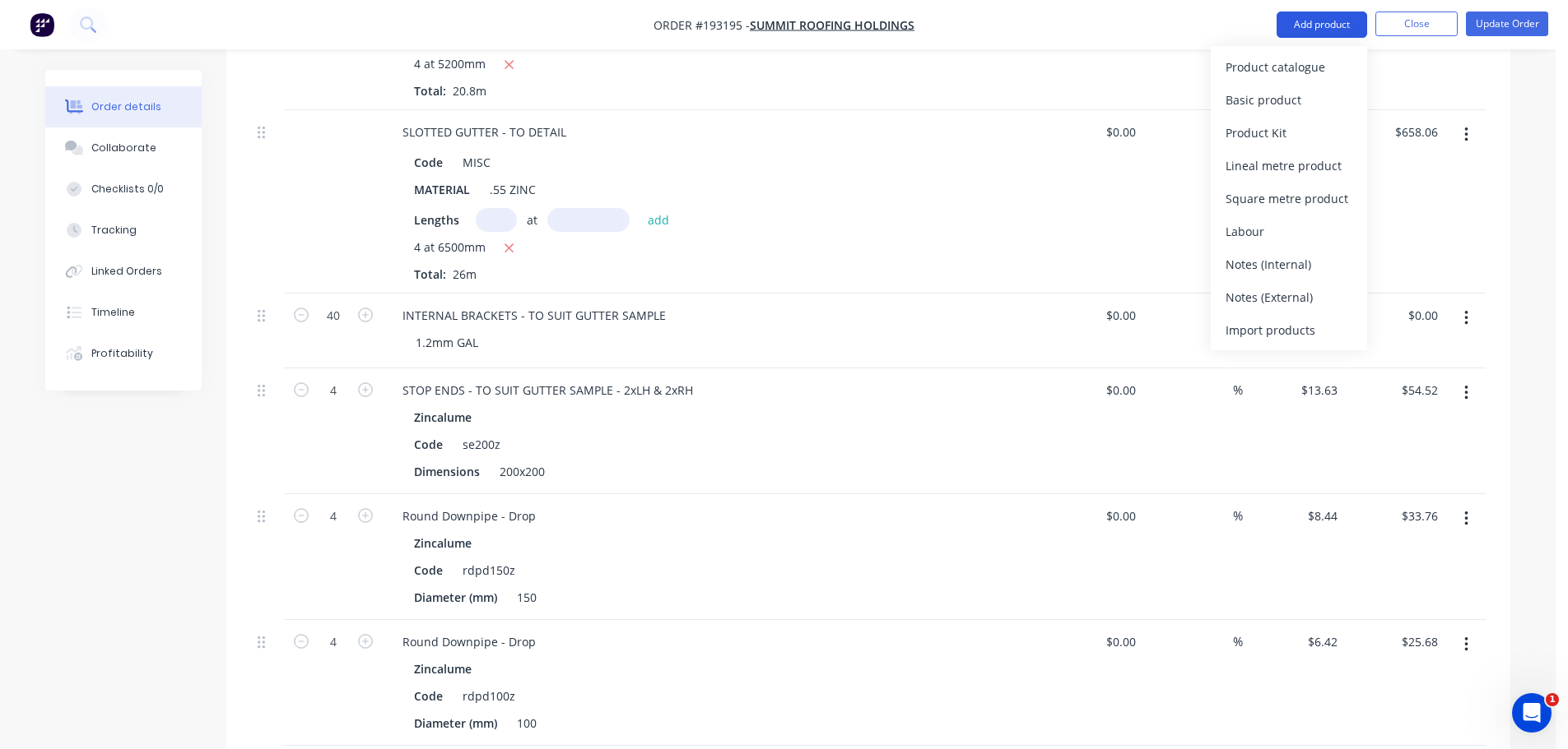
click at [1304, 61] on div "Product catalogue" at bounding box center [1288, 67] width 126 height 24
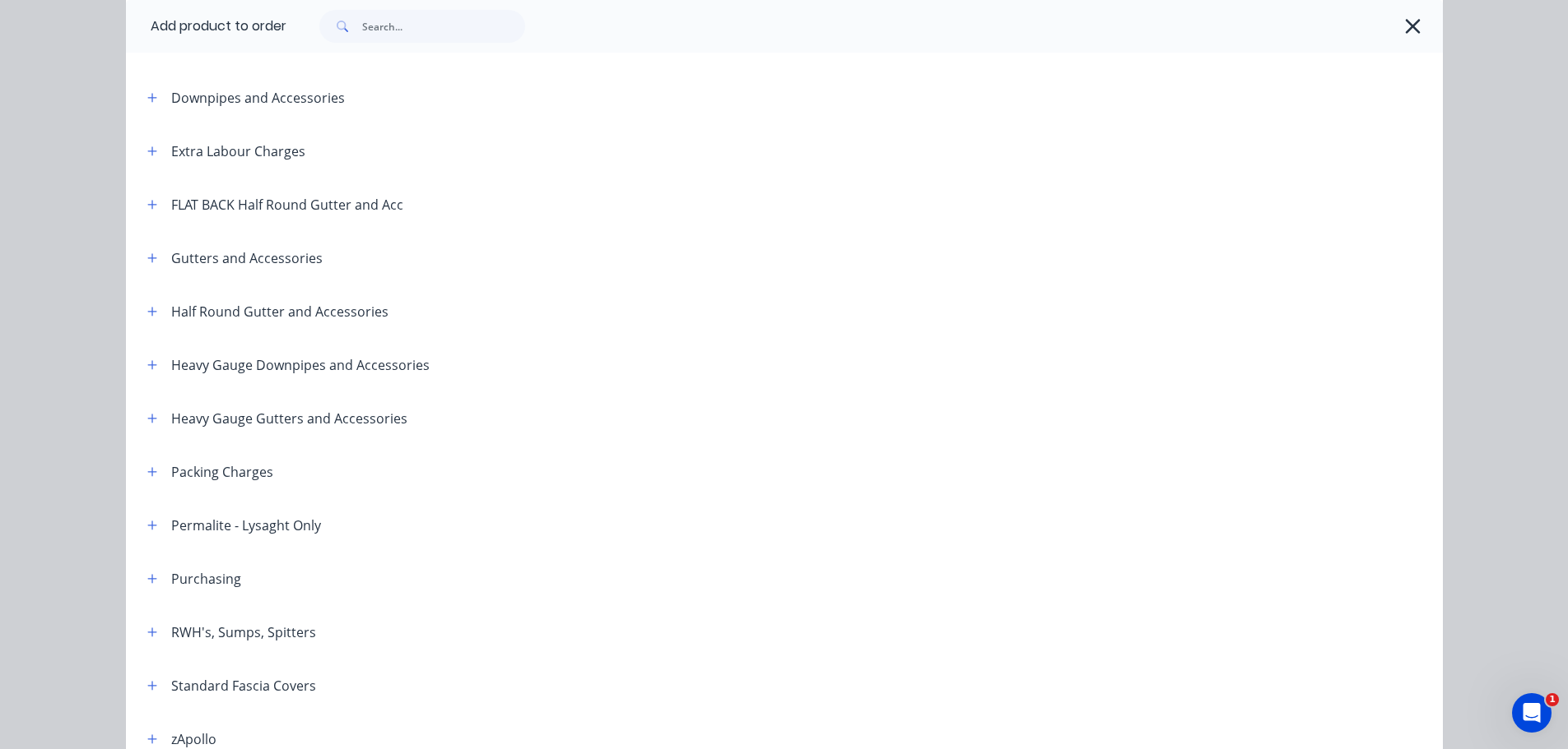
scroll to position [165, 0]
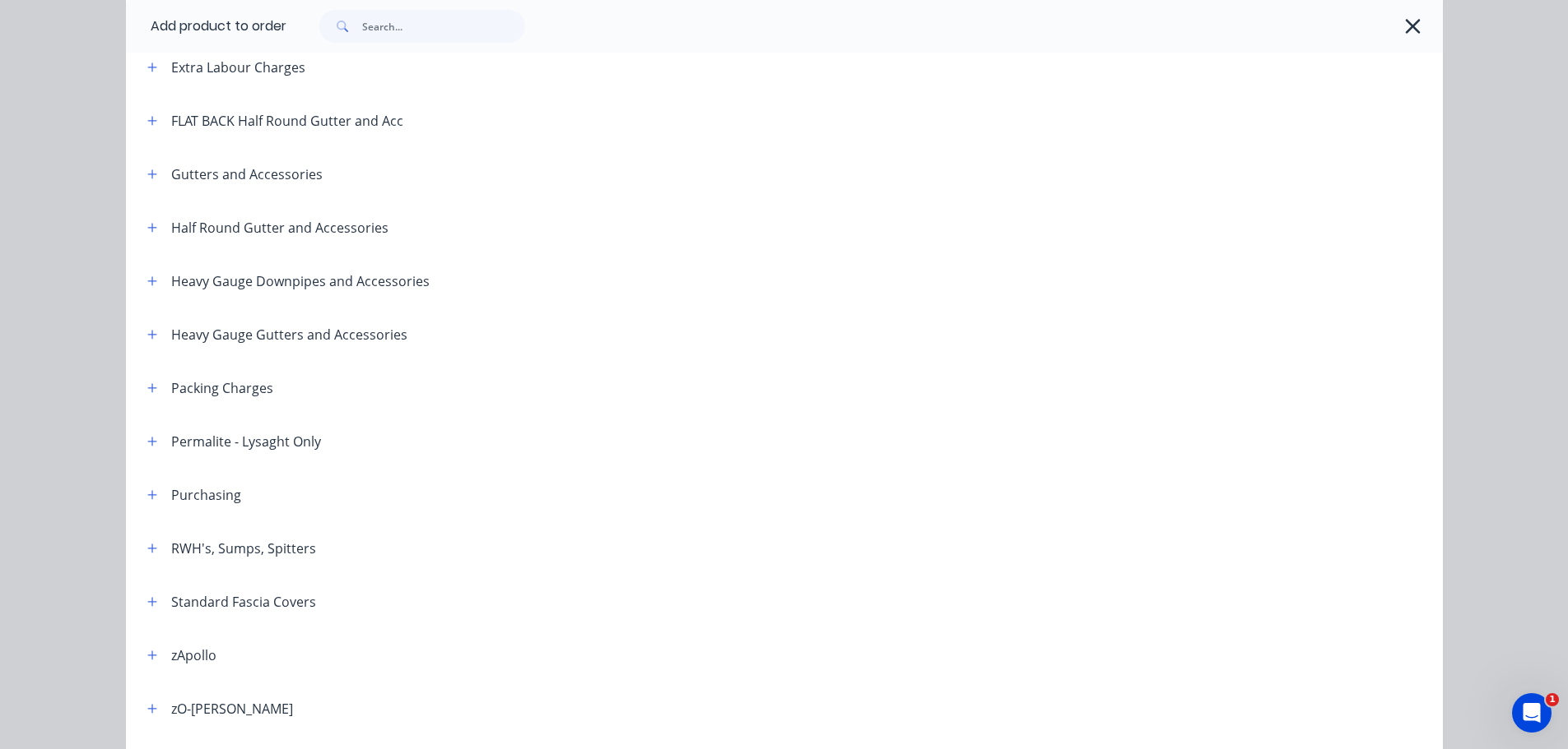
click at [149, 176] on icon "button" at bounding box center [152, 174] width 10 height 12
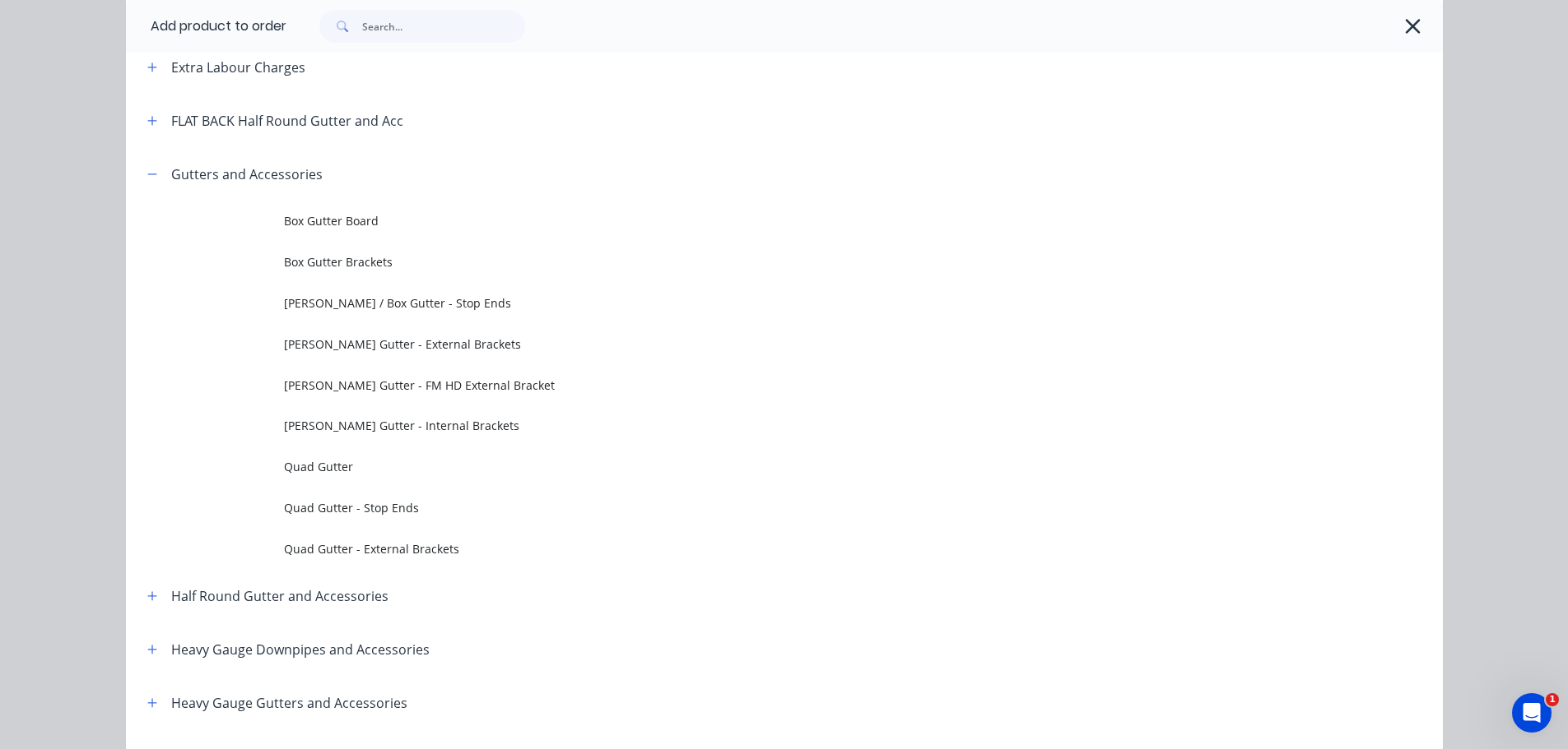
scroll to position [329, 0]
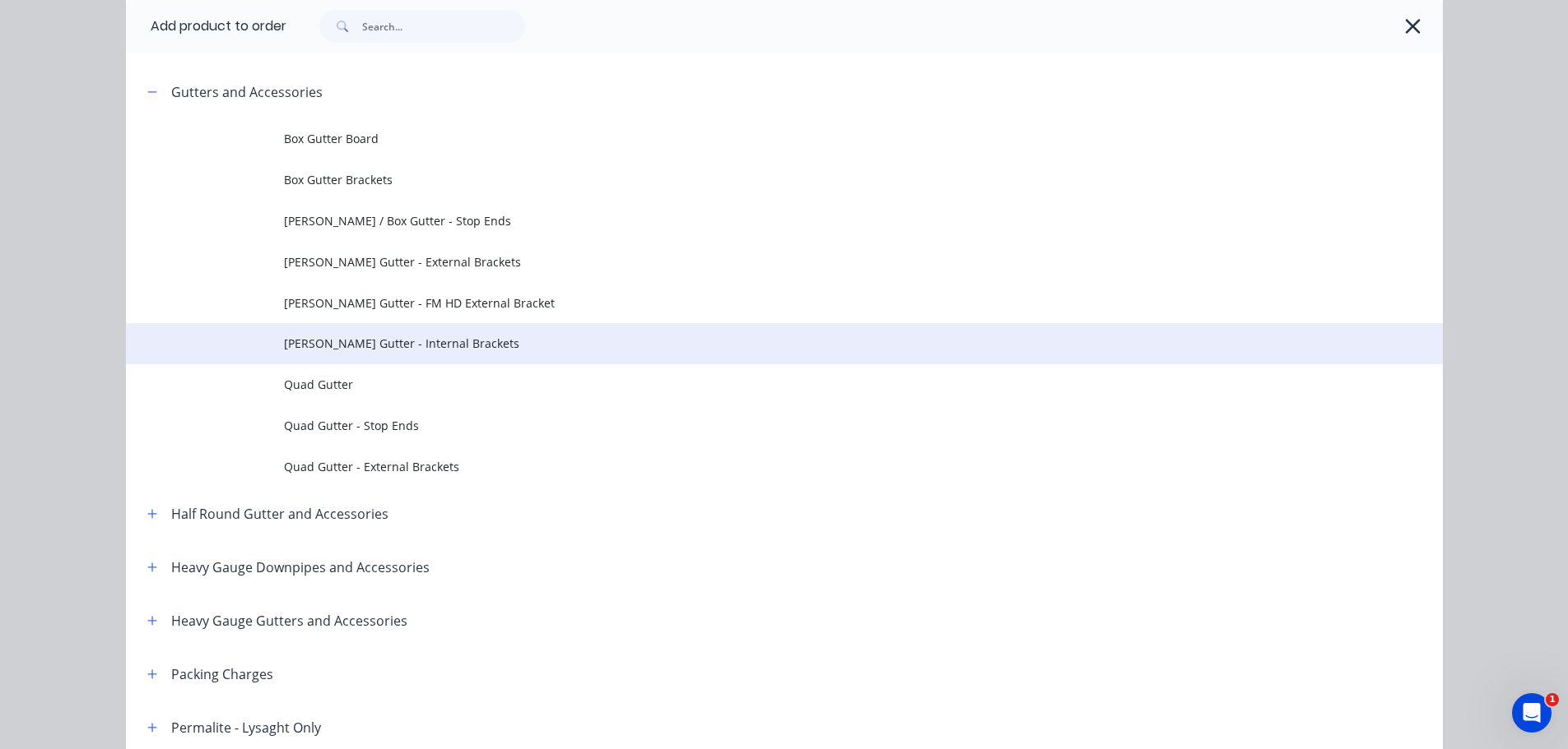
click at [401, 338] on span "[PERSON_NAME] Gutter - Internal Brackets" at bounding box center [748, 343] width 927 height 17
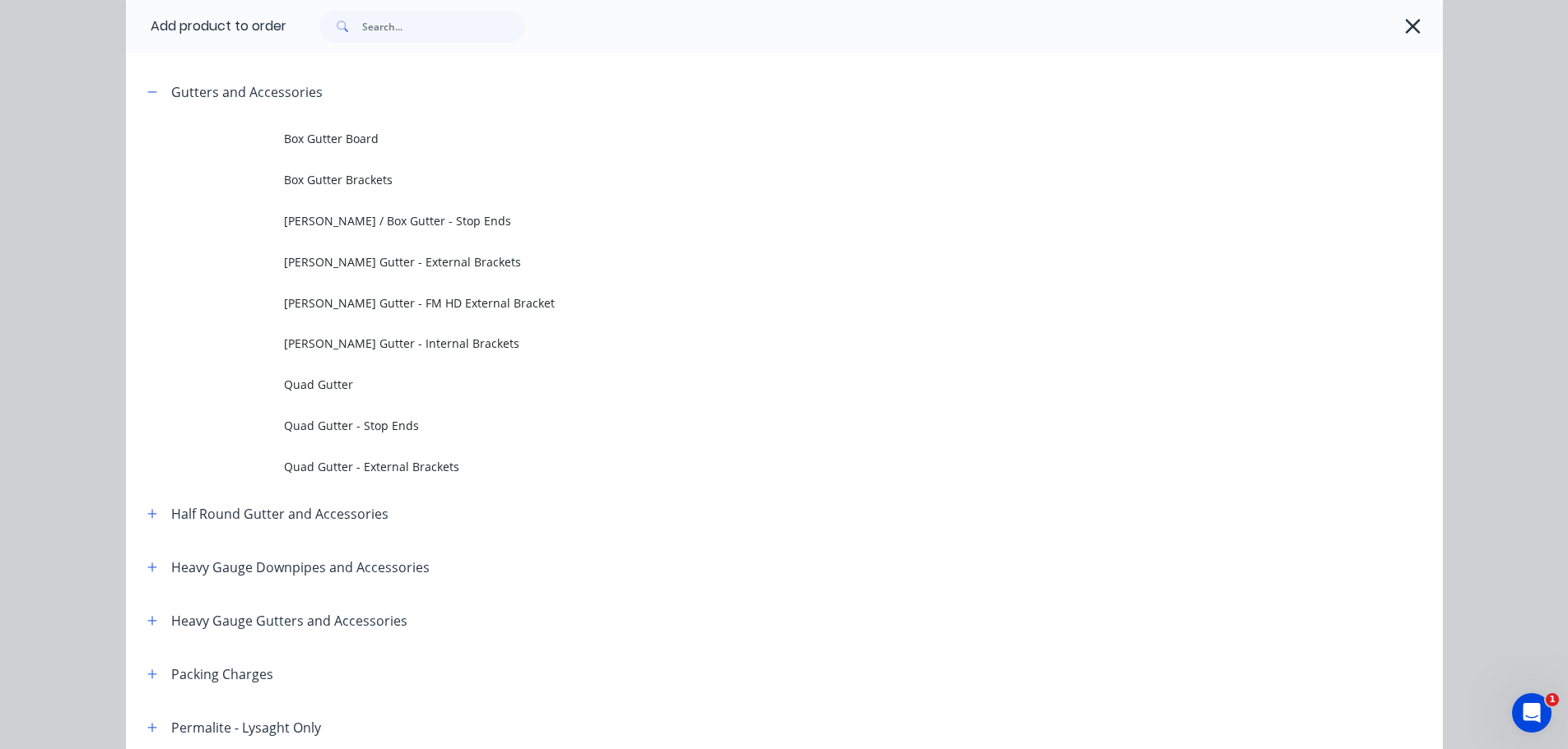
scroll to position [0, 0]
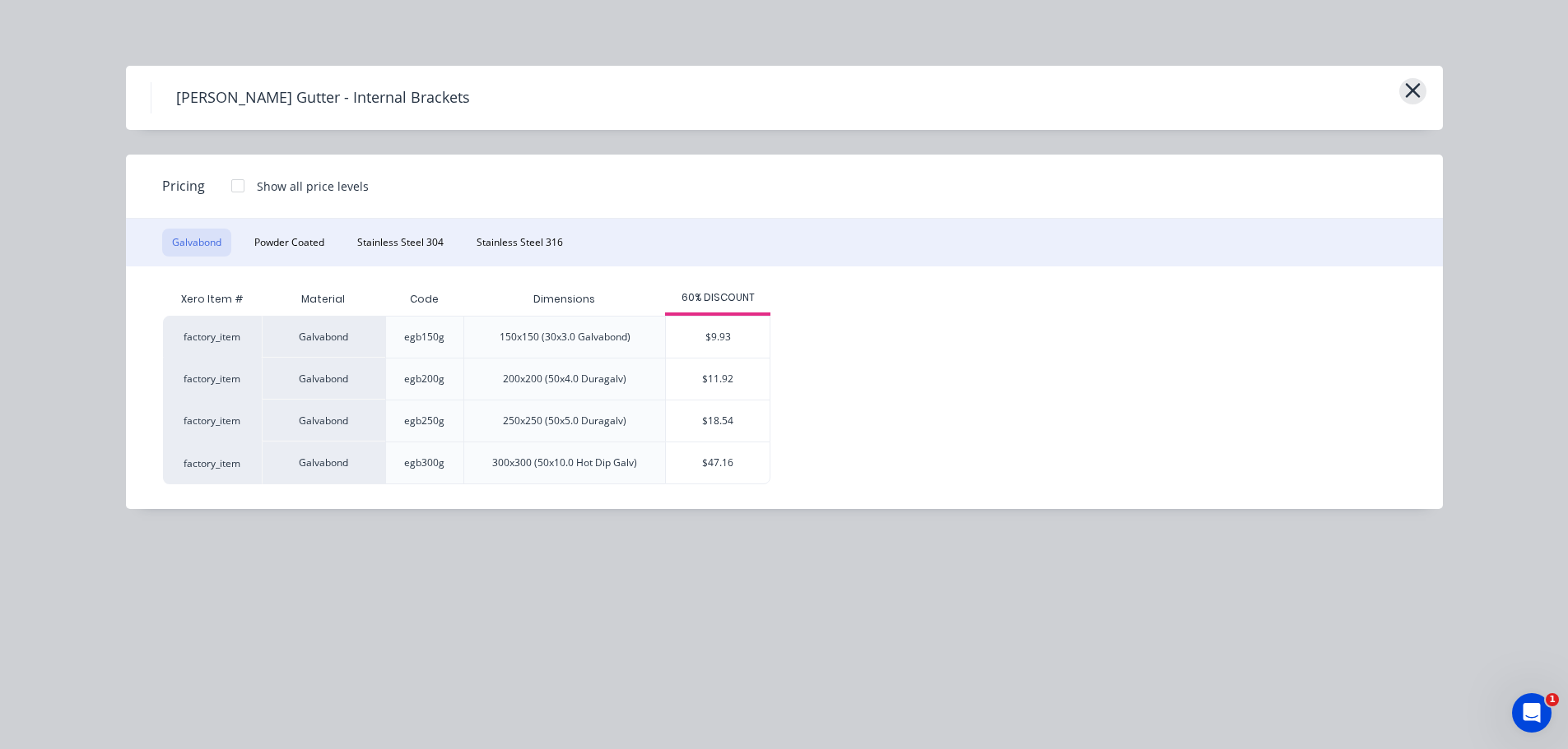
click at [1414, 96] on icon "button" at bounding box center [1412, 90] width 17 height 23
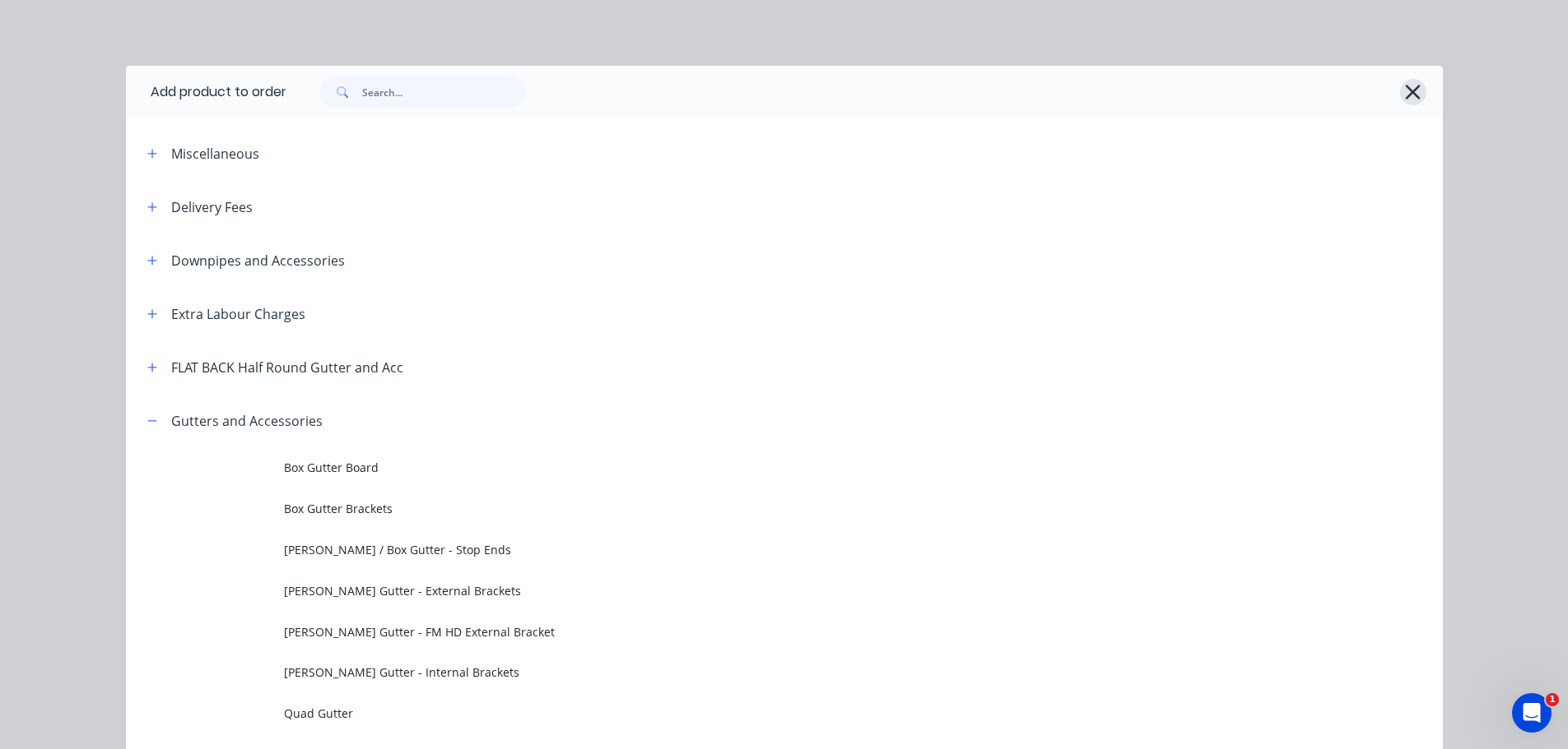
scroll to position [394, 0]
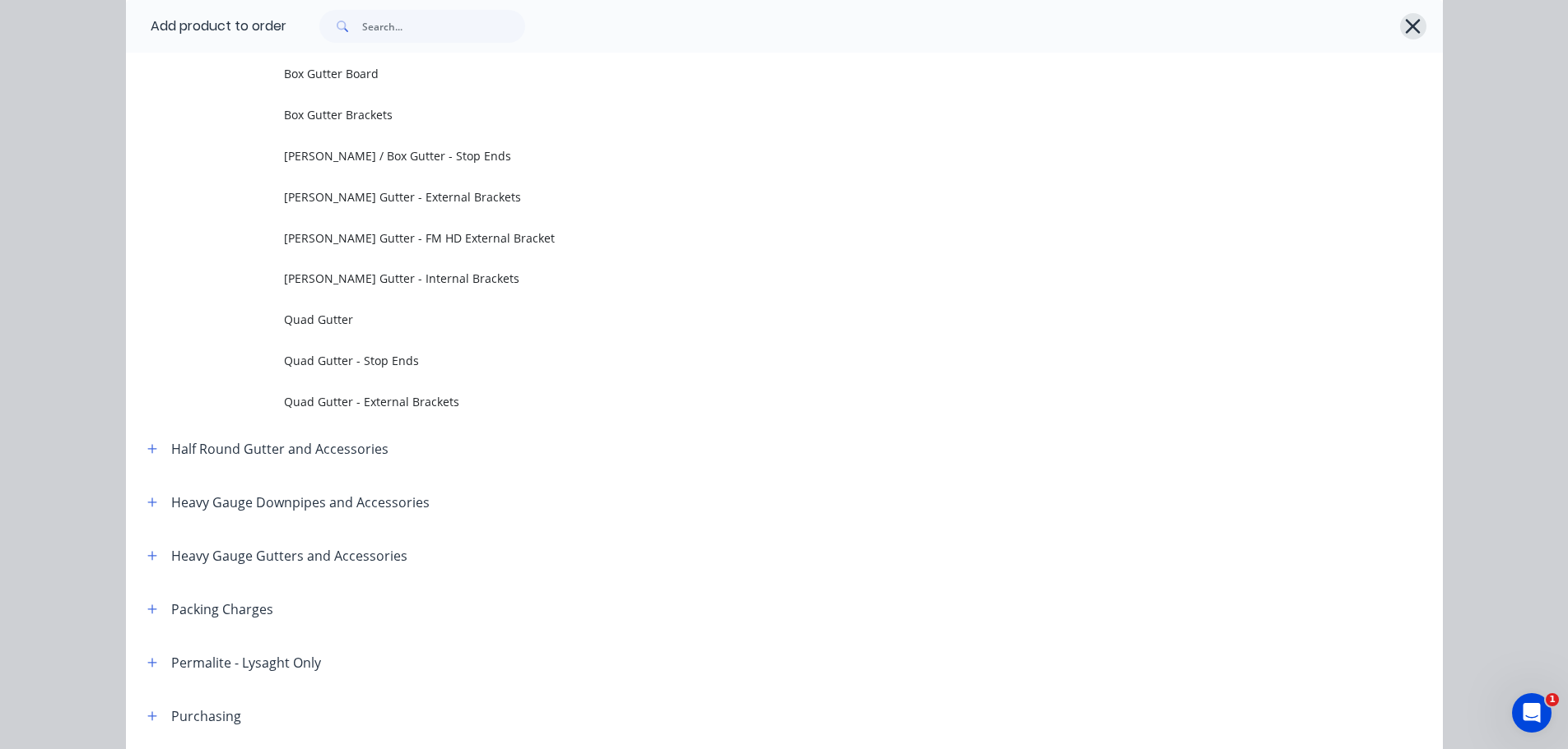
click at [1410, 16] on icon "button" at bounding box center [1412, 27] width 17 height 23
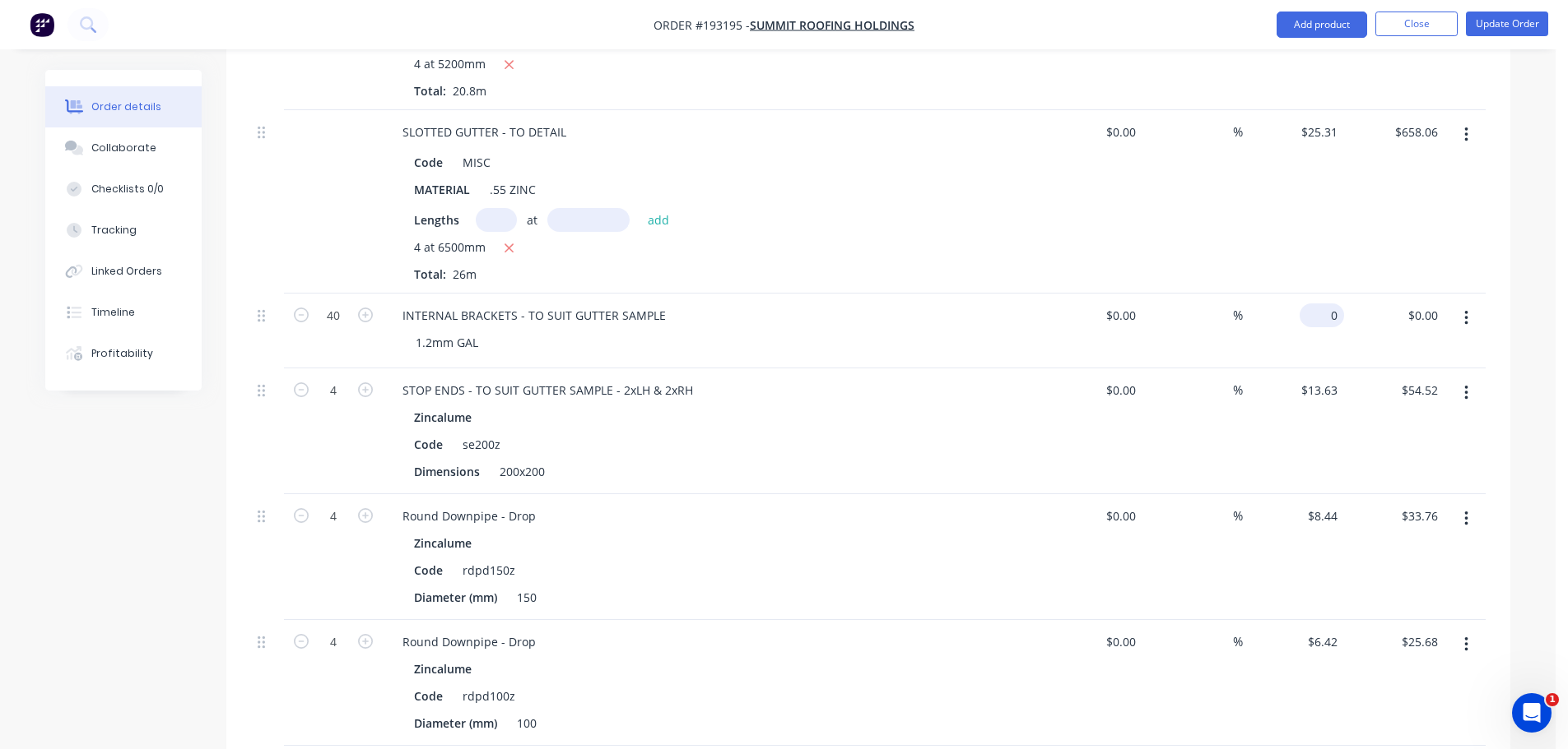
click at [1323, 304] on div "0 $0.00" at bounding box center [1322, 315] width 45 height 24
type input "$4.25"
type input "$170.00"
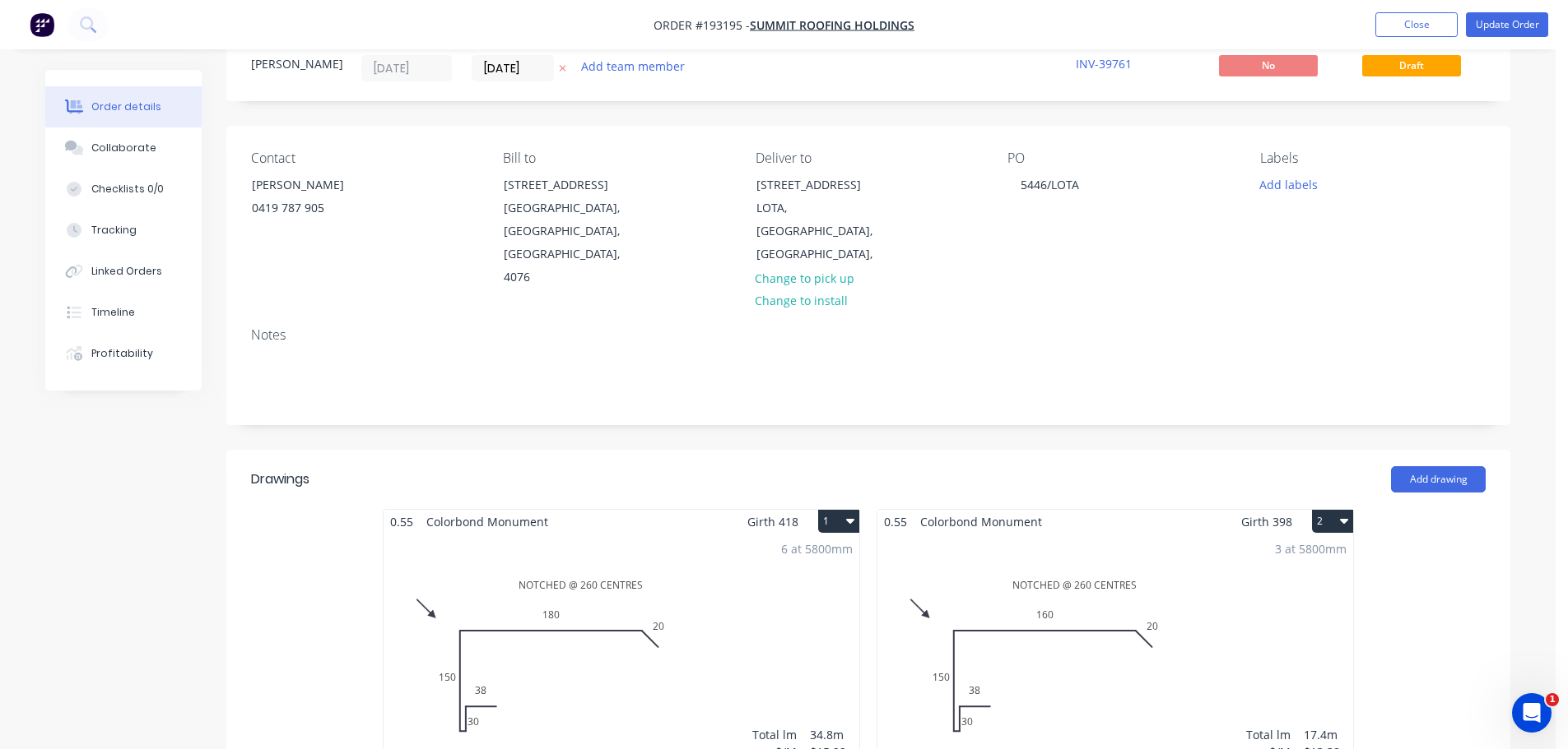
scroll to position [31, 0]
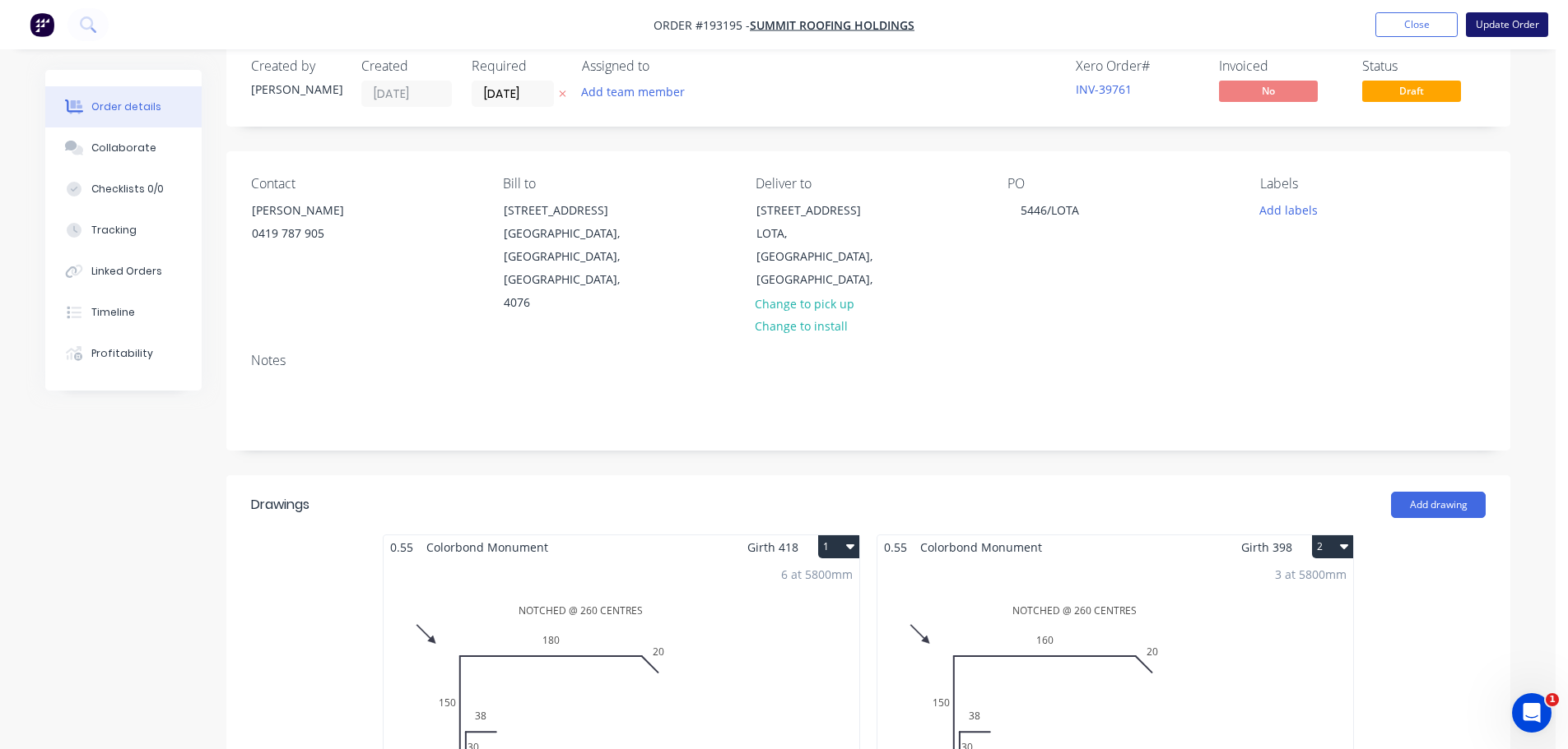
click at [1525, 27] on button "Update Order" at bounding box center [1507, 25] width 82 height 25
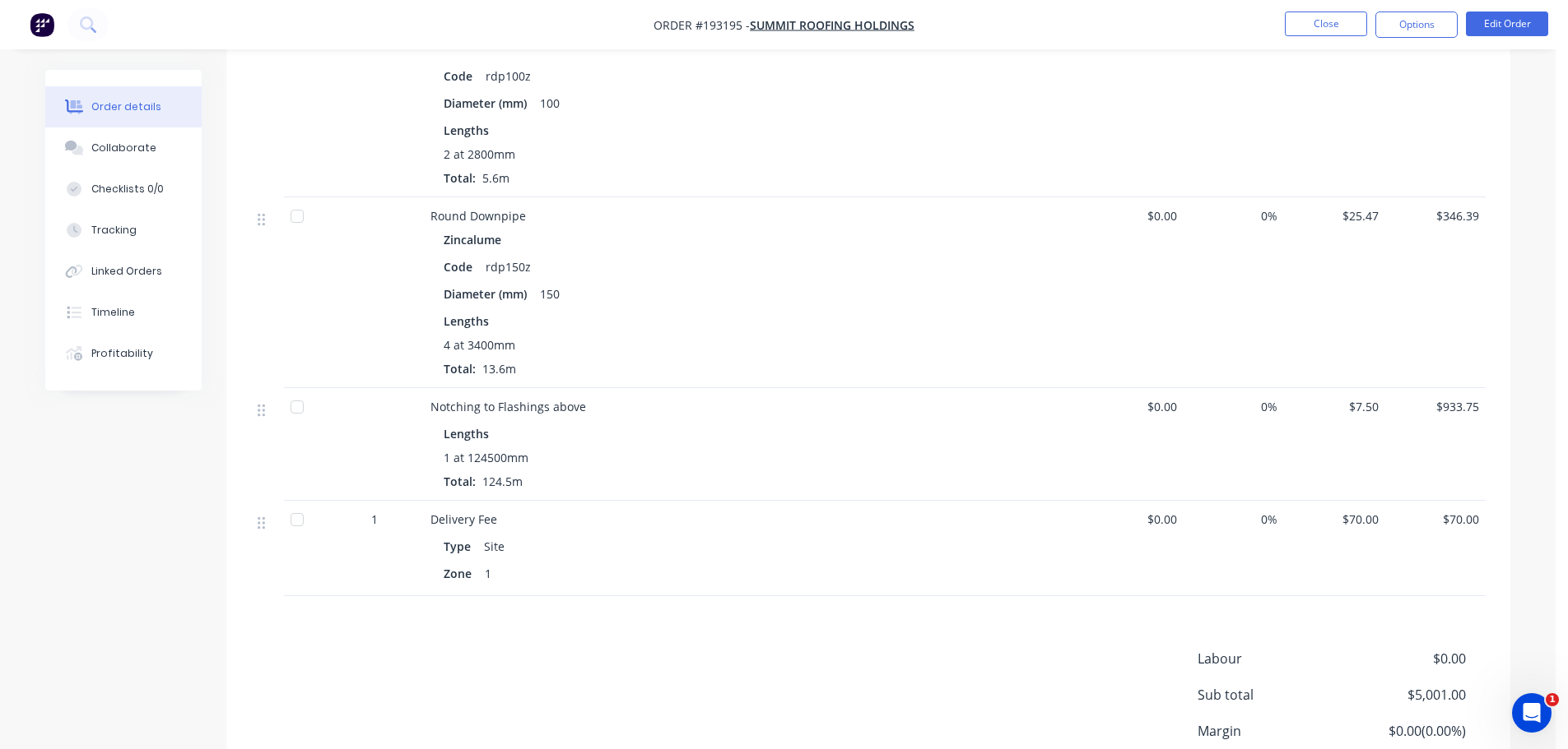
scroll to position [3312, 0]
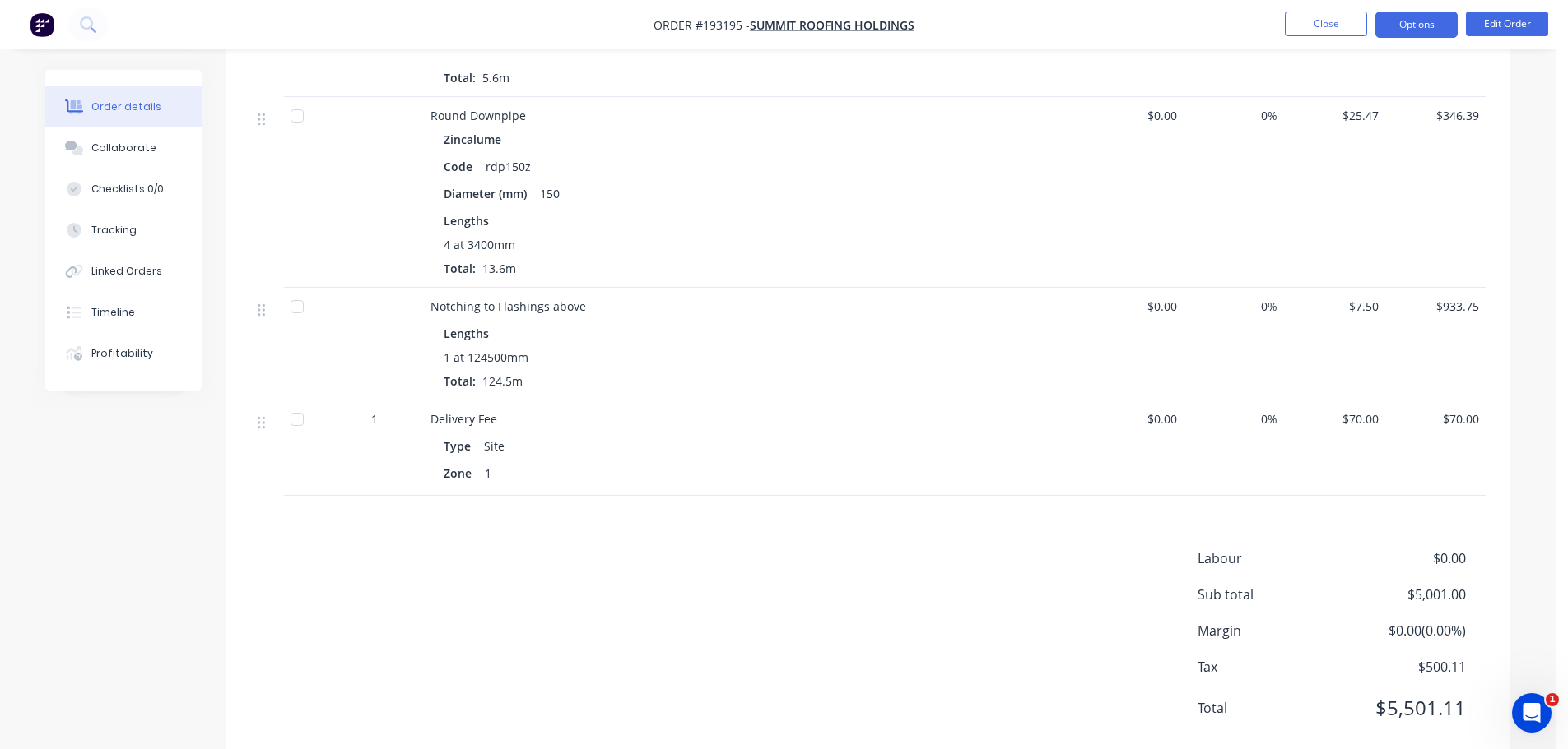
click at [1418, 19] on button "Options" at bounding box center [1416, 24] width 82 height 26
click at [516, 639] on div "Labour $0.00 Sub total $5,001.00 Margin $0.00 ( 0.00 %) Tax $500.11 Total $5,50…" at bounding box center [868, 643] width 1234 height 191
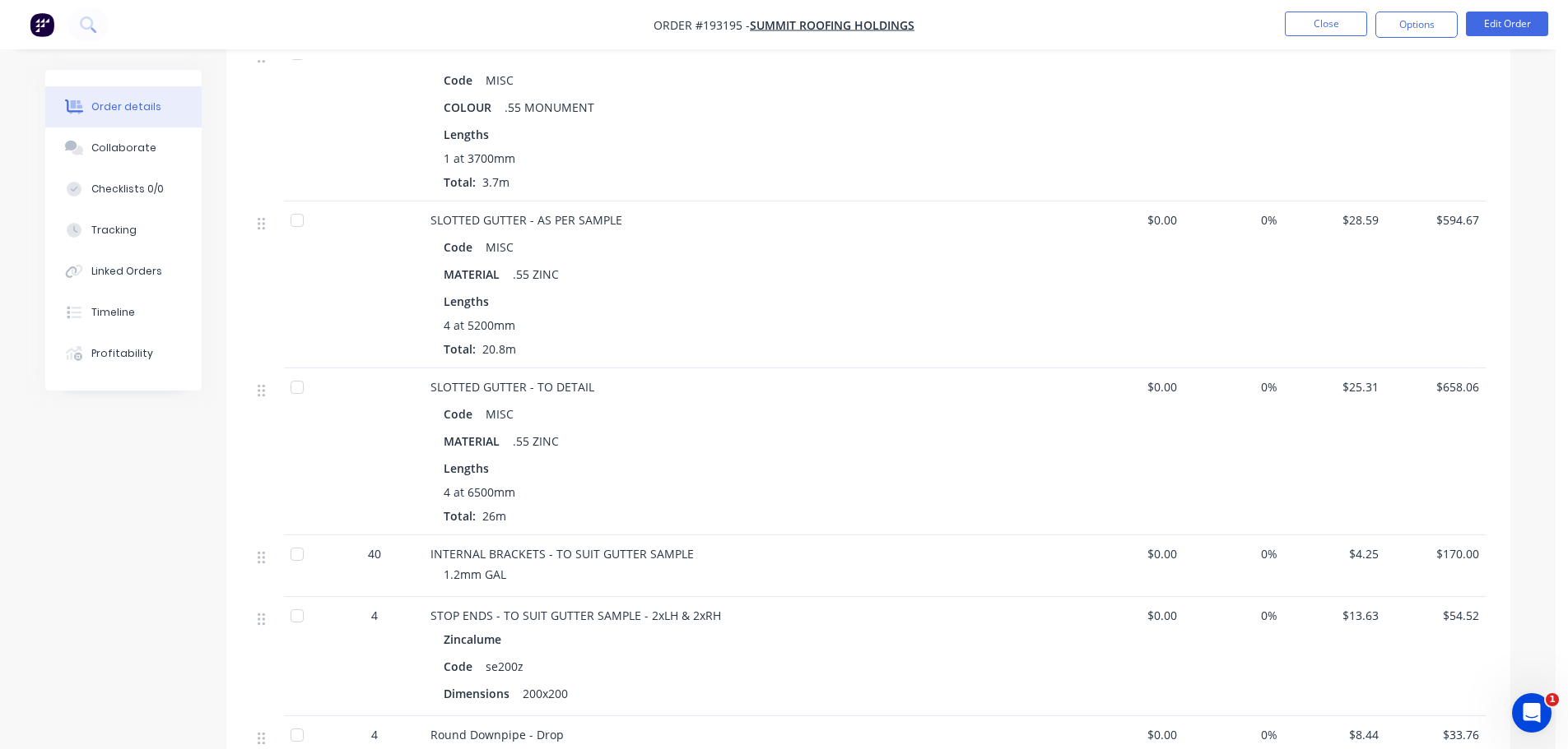
scroll to position [2243, 0]
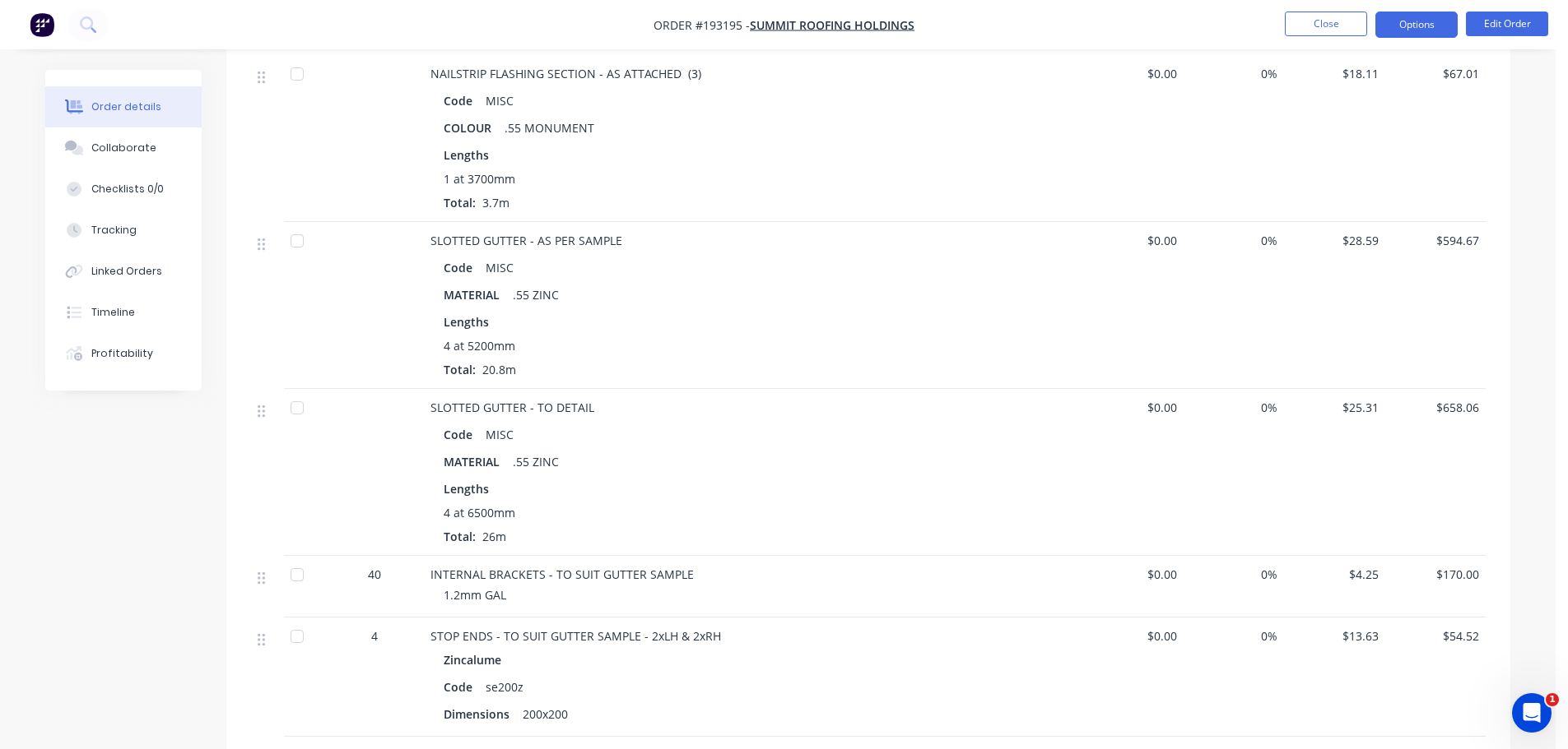
click at [1424, 35] on button "Options" at bounding box center [1416, 24] width 82 height 26
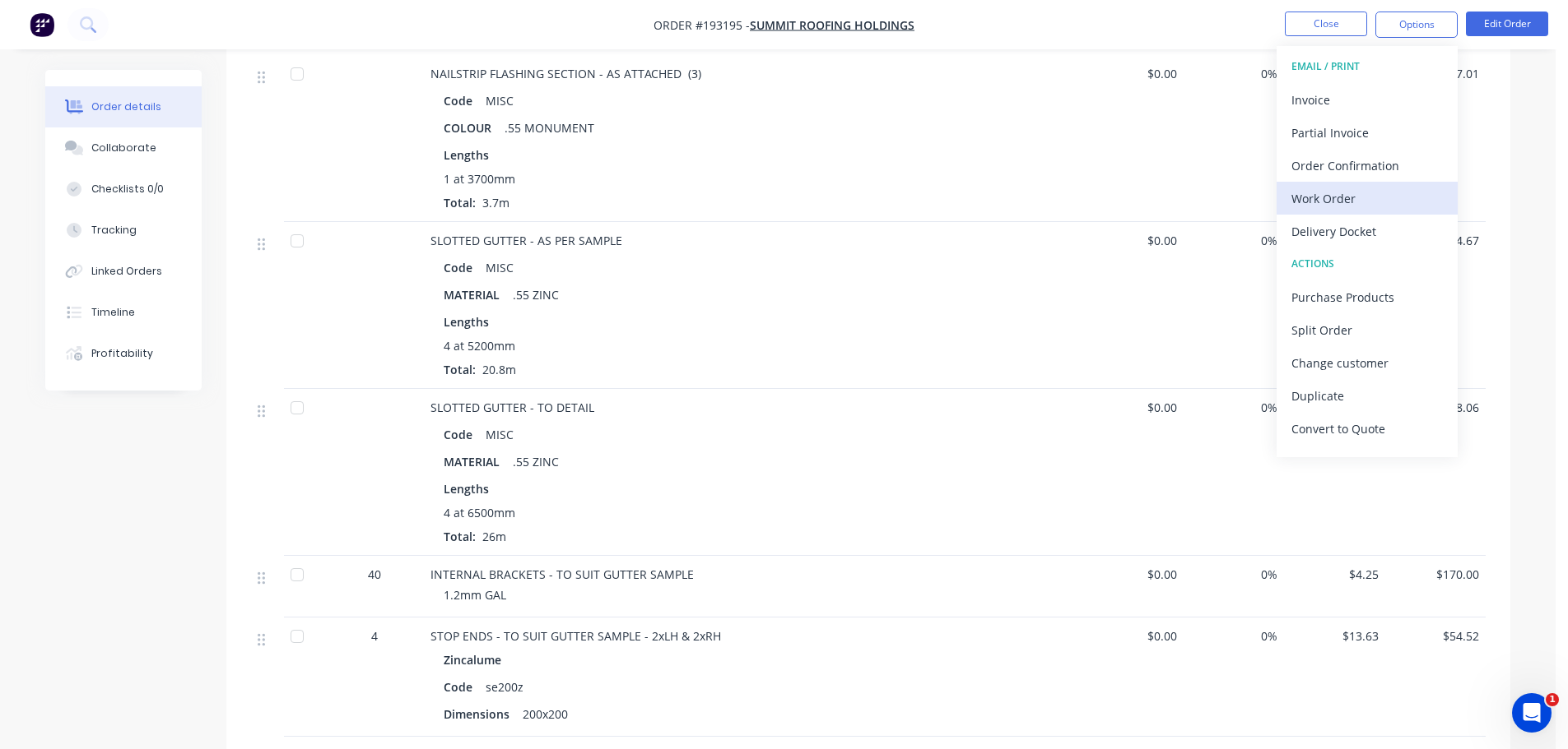
click at [1337, 195] on div "Work Order" at bounding box center [1367, 198] width 152 height 24
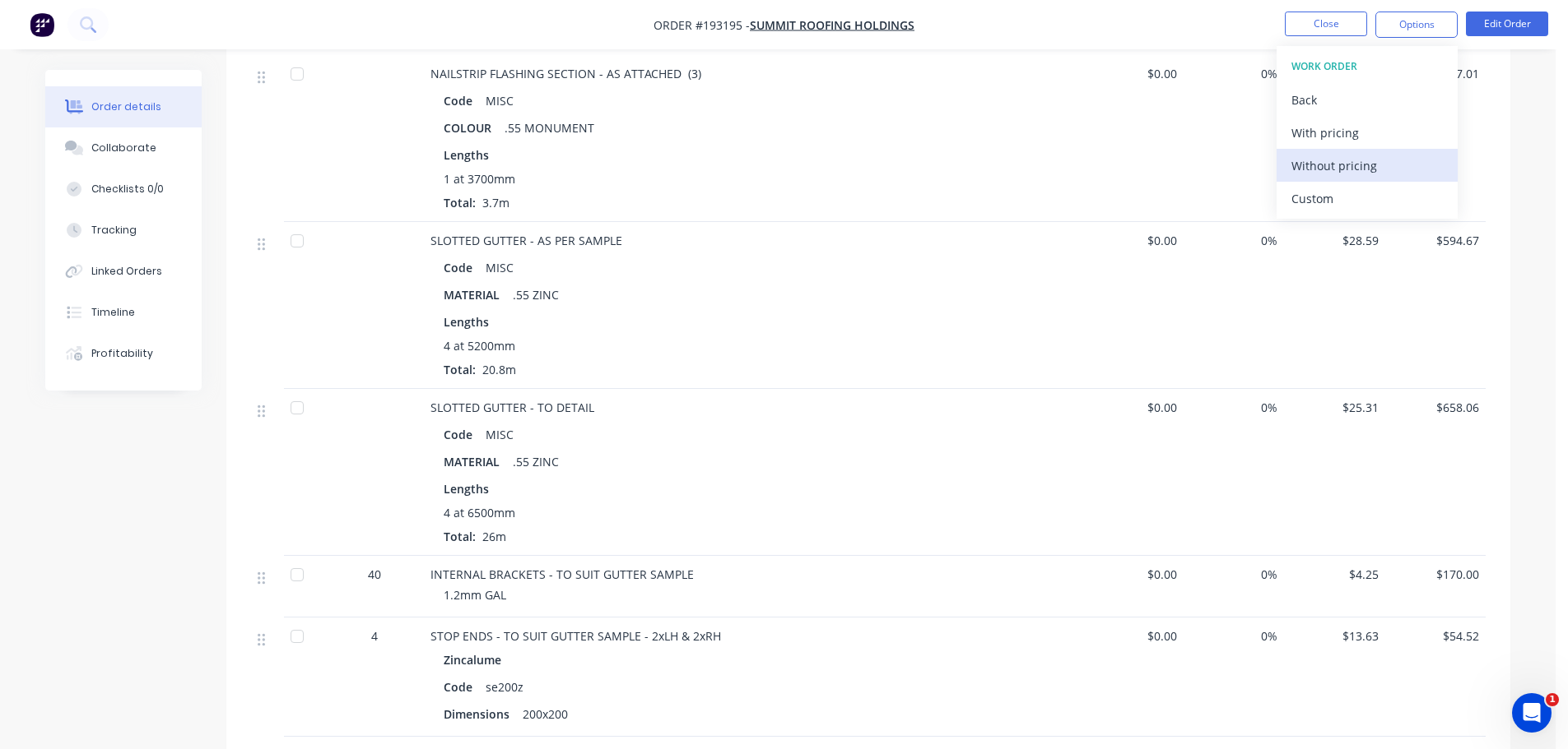
click at [1339, 168] on div "Without pricing" at bounding box center [1367, 166] width 152 height 24
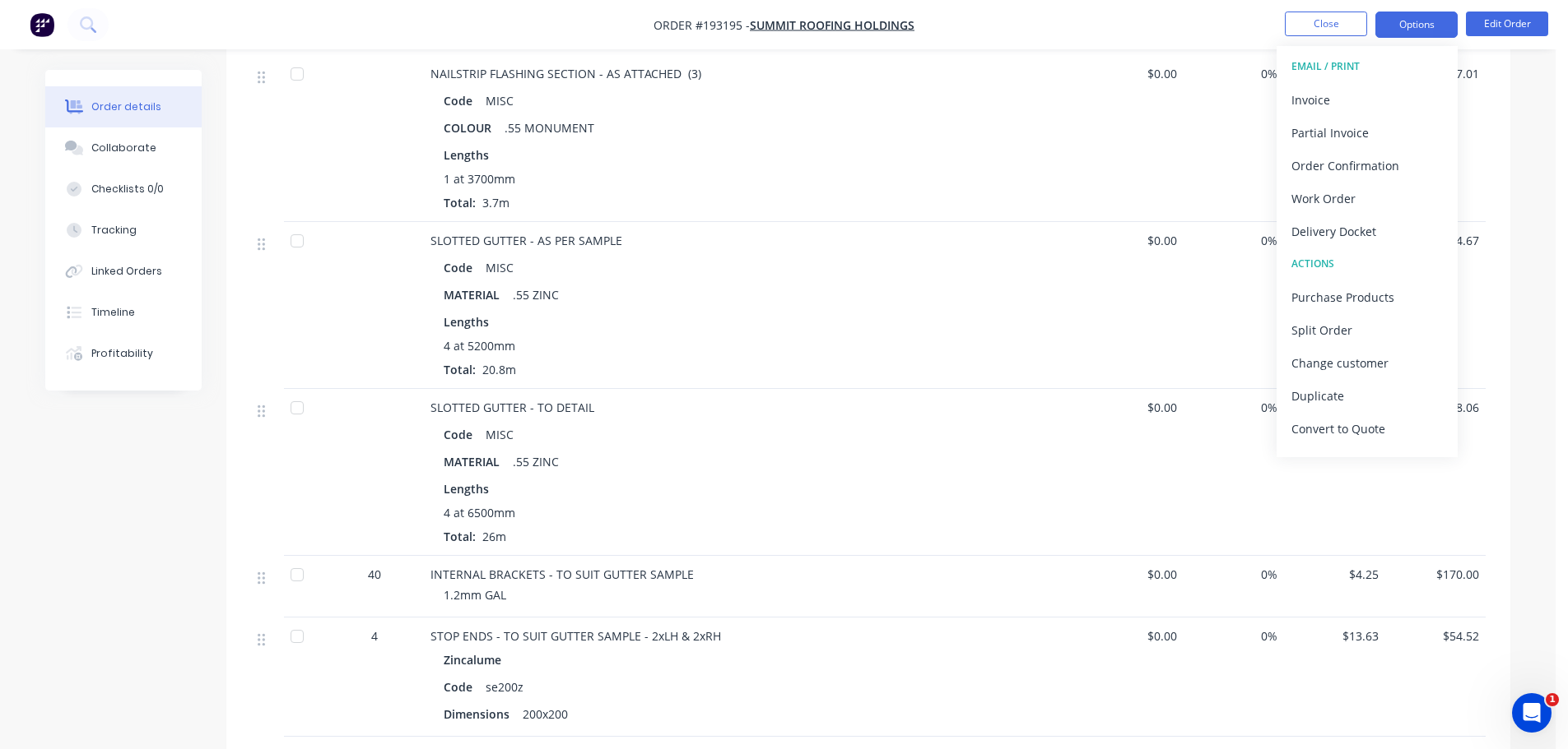
click at [1442, 16] on button "Options" at bounding box center [1416, 24] width 82 height 26
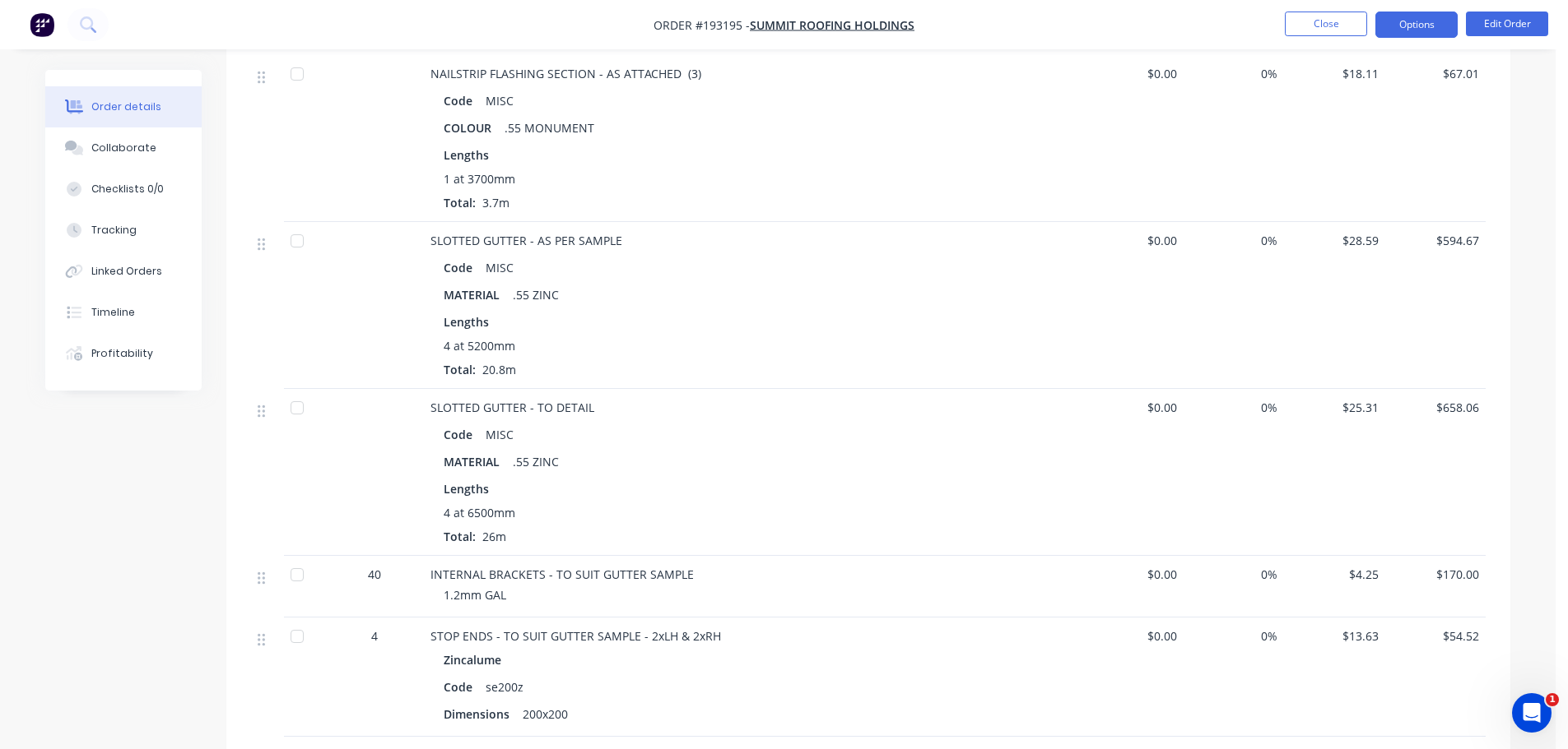
click at [1427, 25] on button "Options" at bounding box center [1416, 24] width 82 height 26
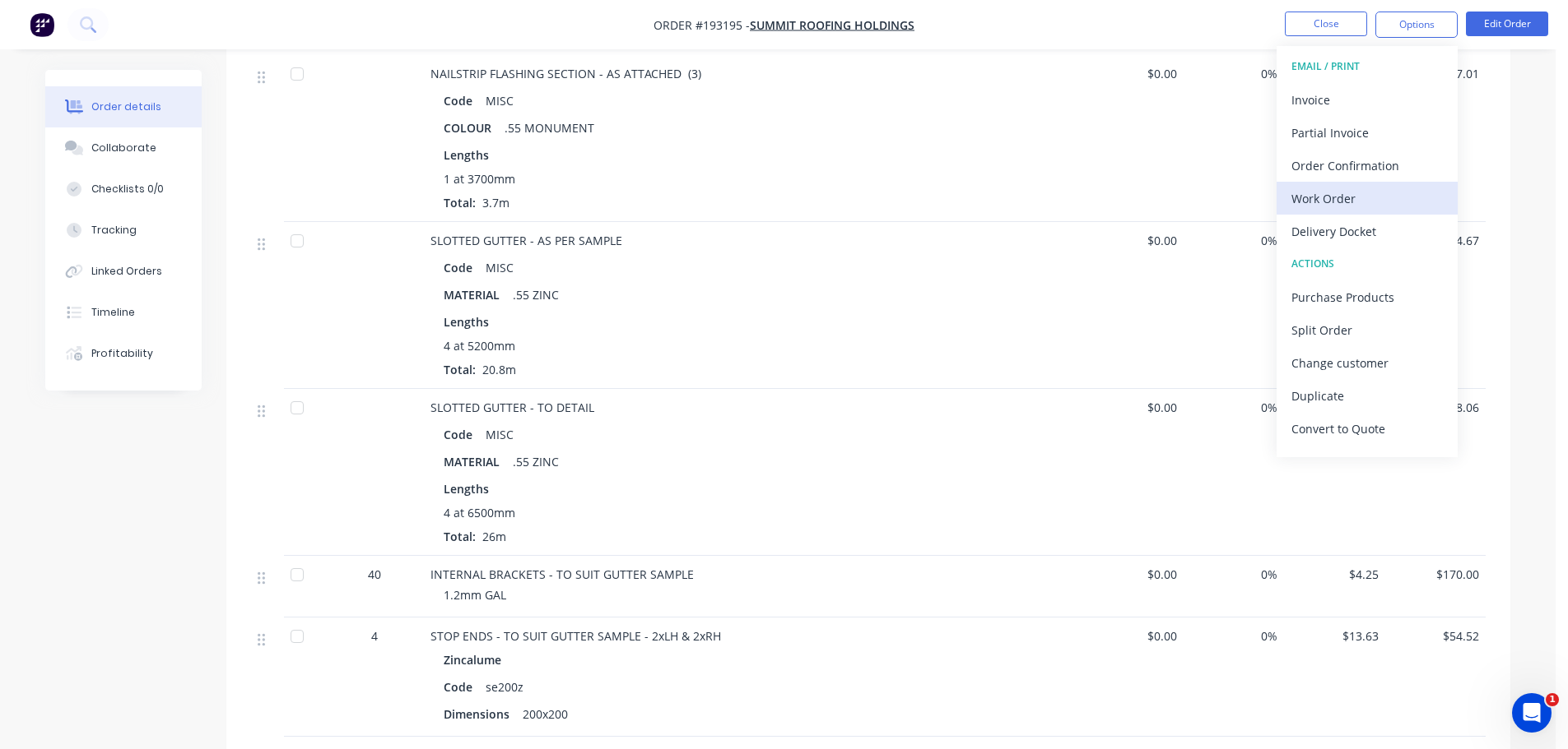
click at [1347, 194] on div "Work Order" at bounding box center [1367, 198] width 152 height 24
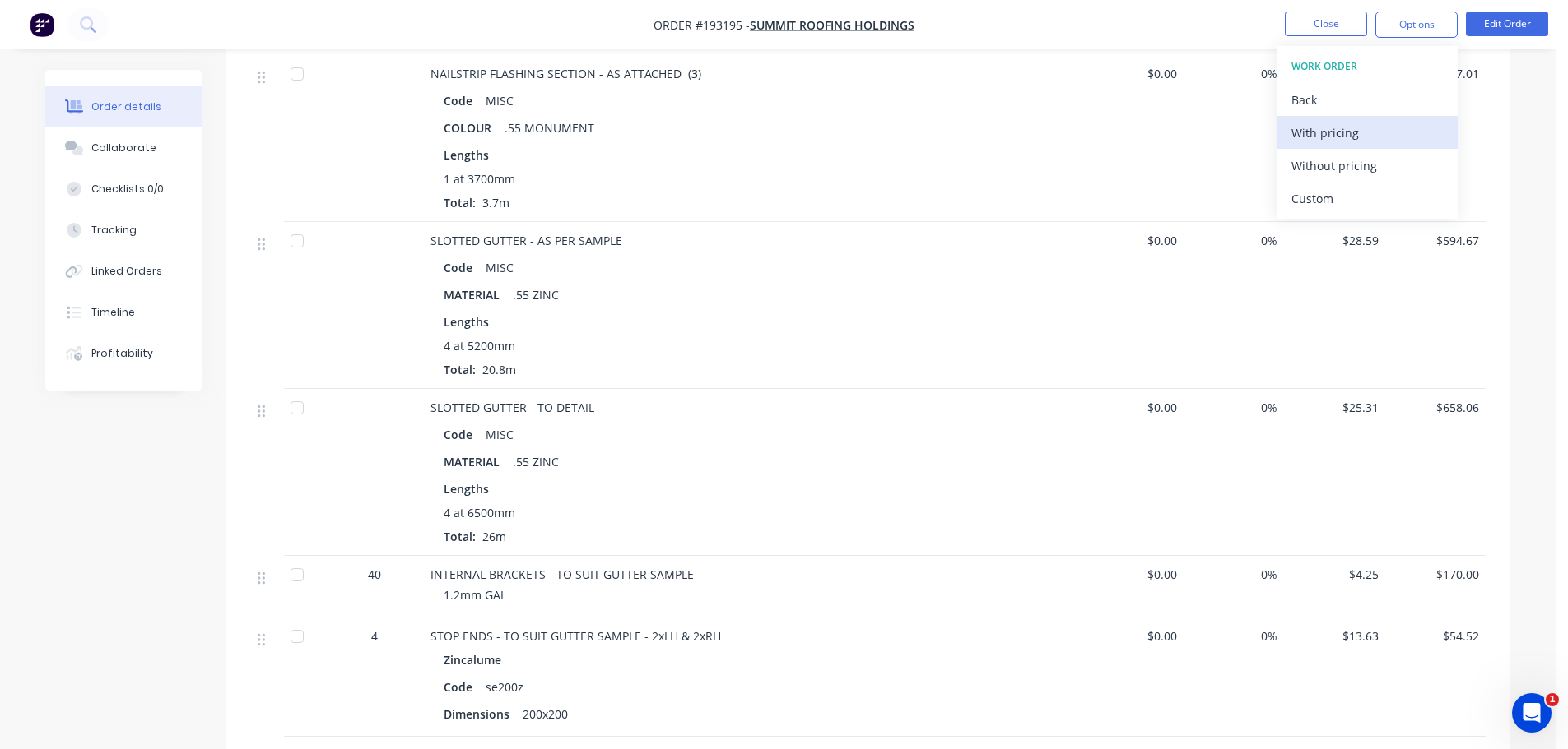
click at [1327, 130] on div "With pricing" at bounding box center [1367, 133] width 152 height 24
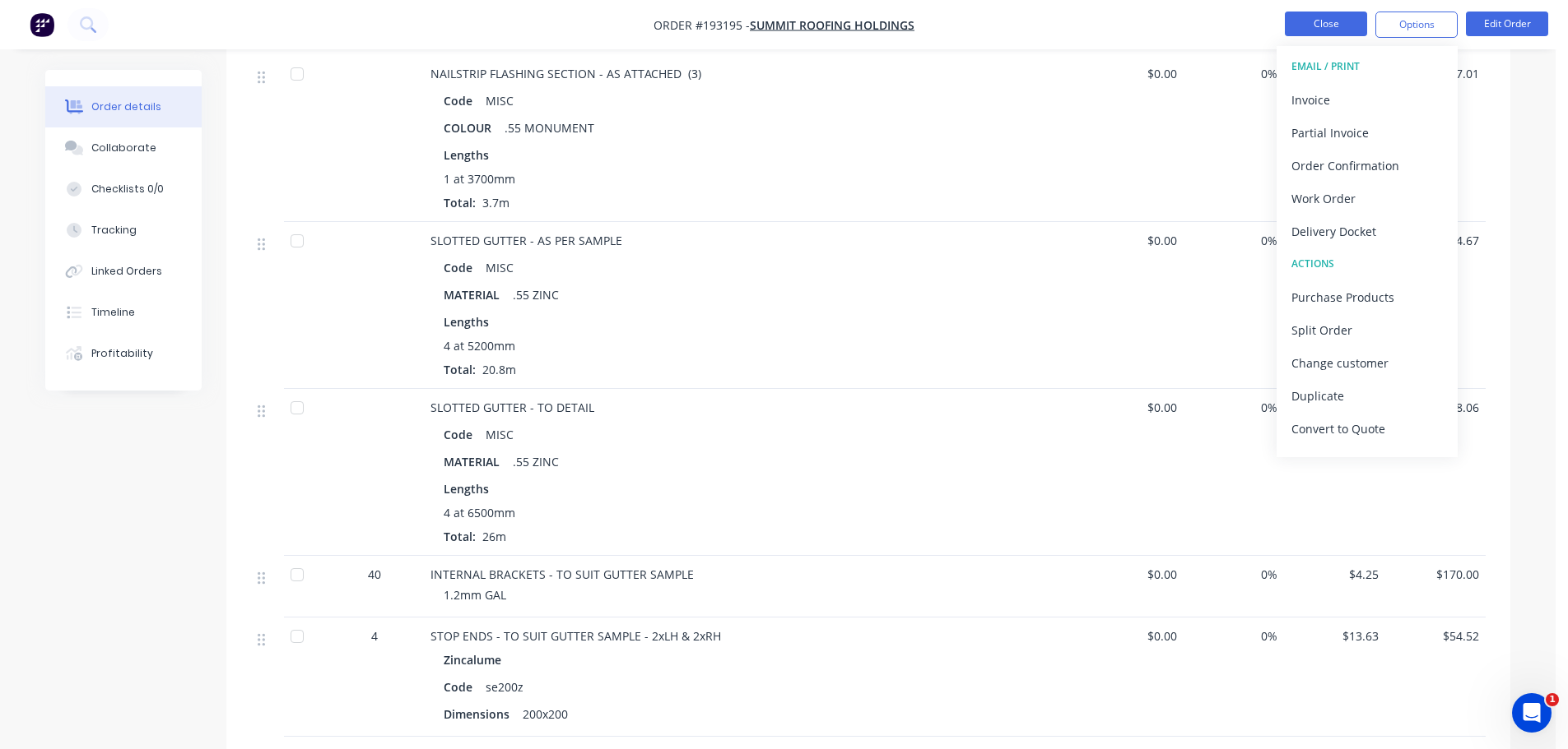
click at [1358, 12] on button "Close" at bounding box center [1326, 24] width 82 height 25
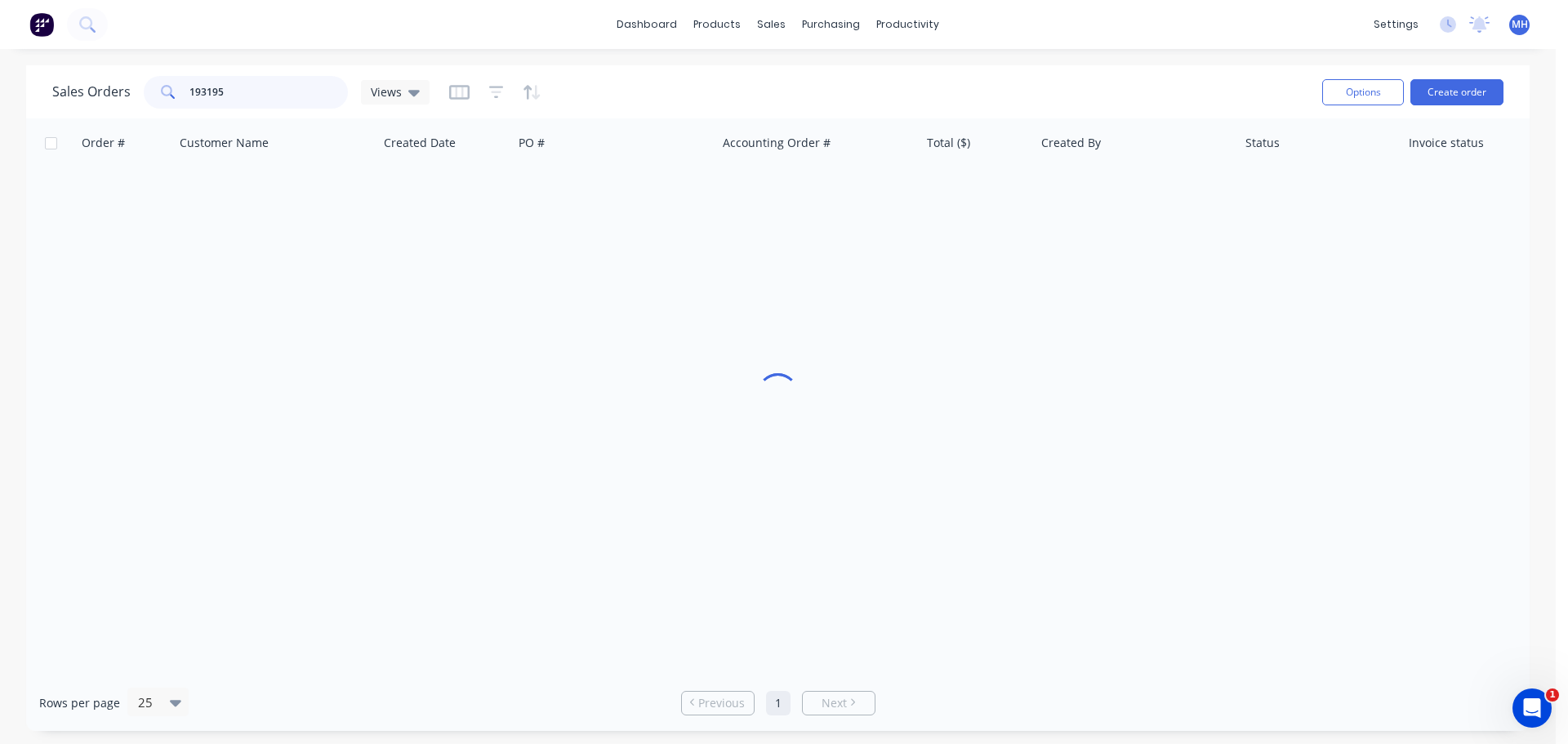
click at [240, 101] on input "193195" at bounding box center [269, 92] width 159 height 33
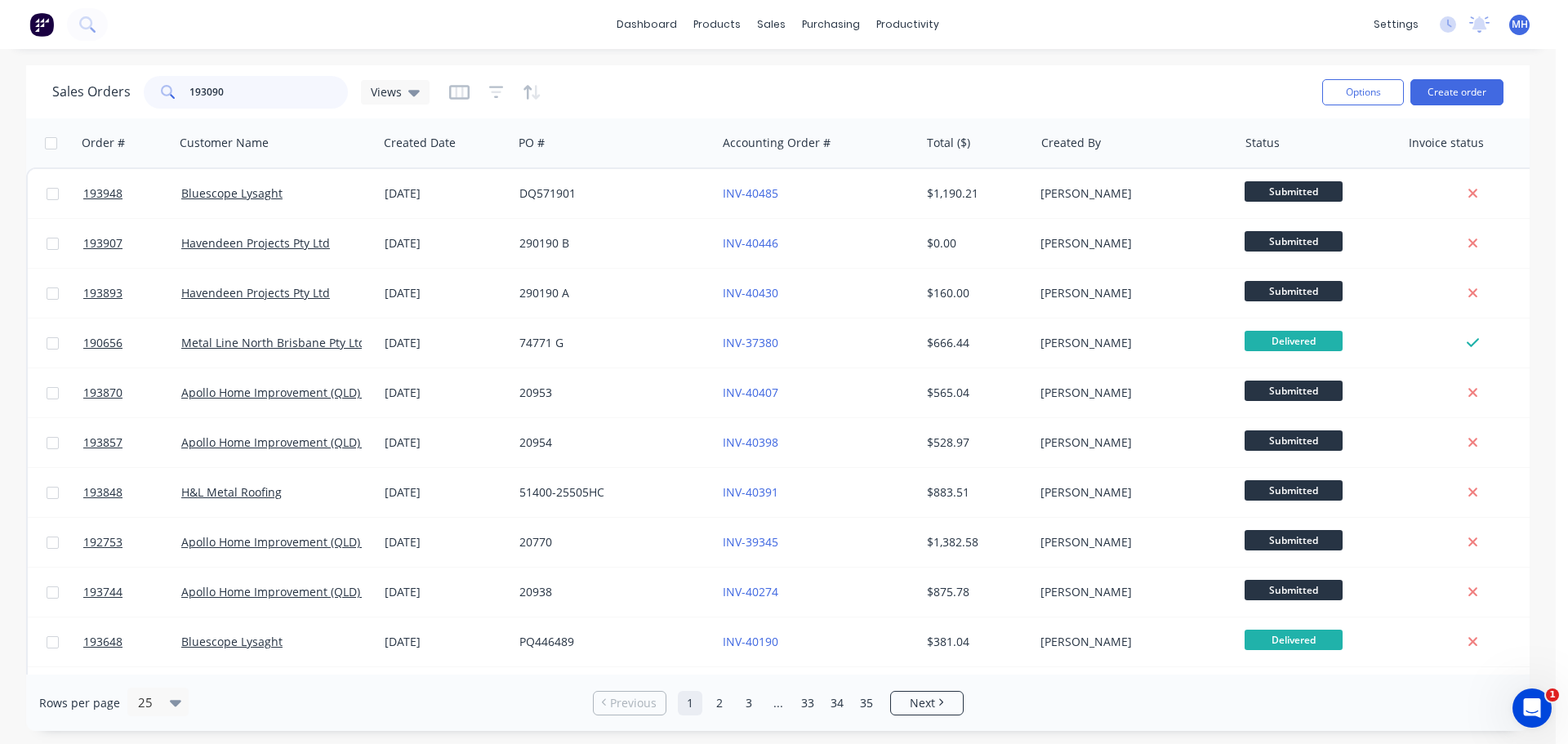
type input "193090"
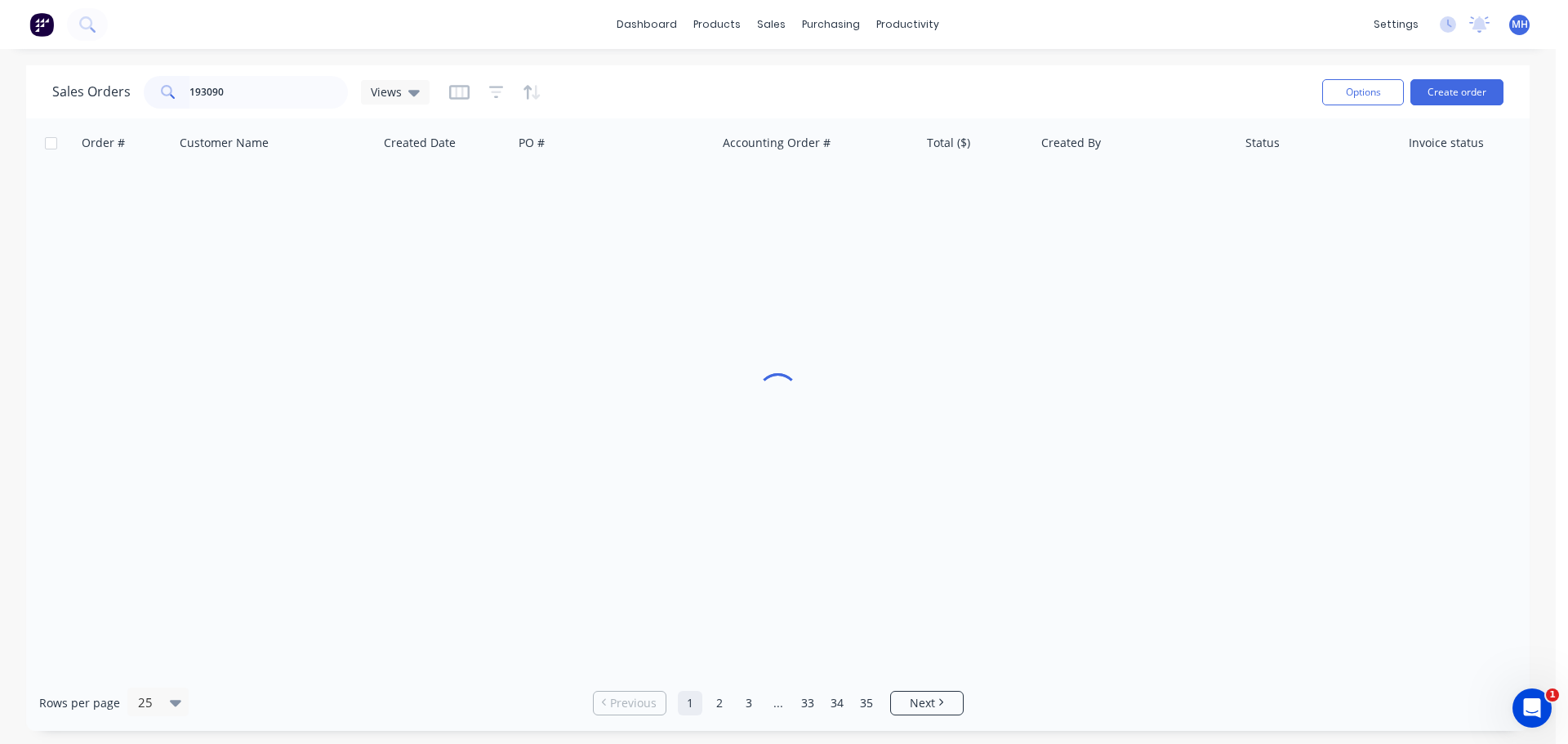
click at [627, 85] on div "Sales Orders 193090 Views" at bounding box center [680, 92] width 1257 height 40
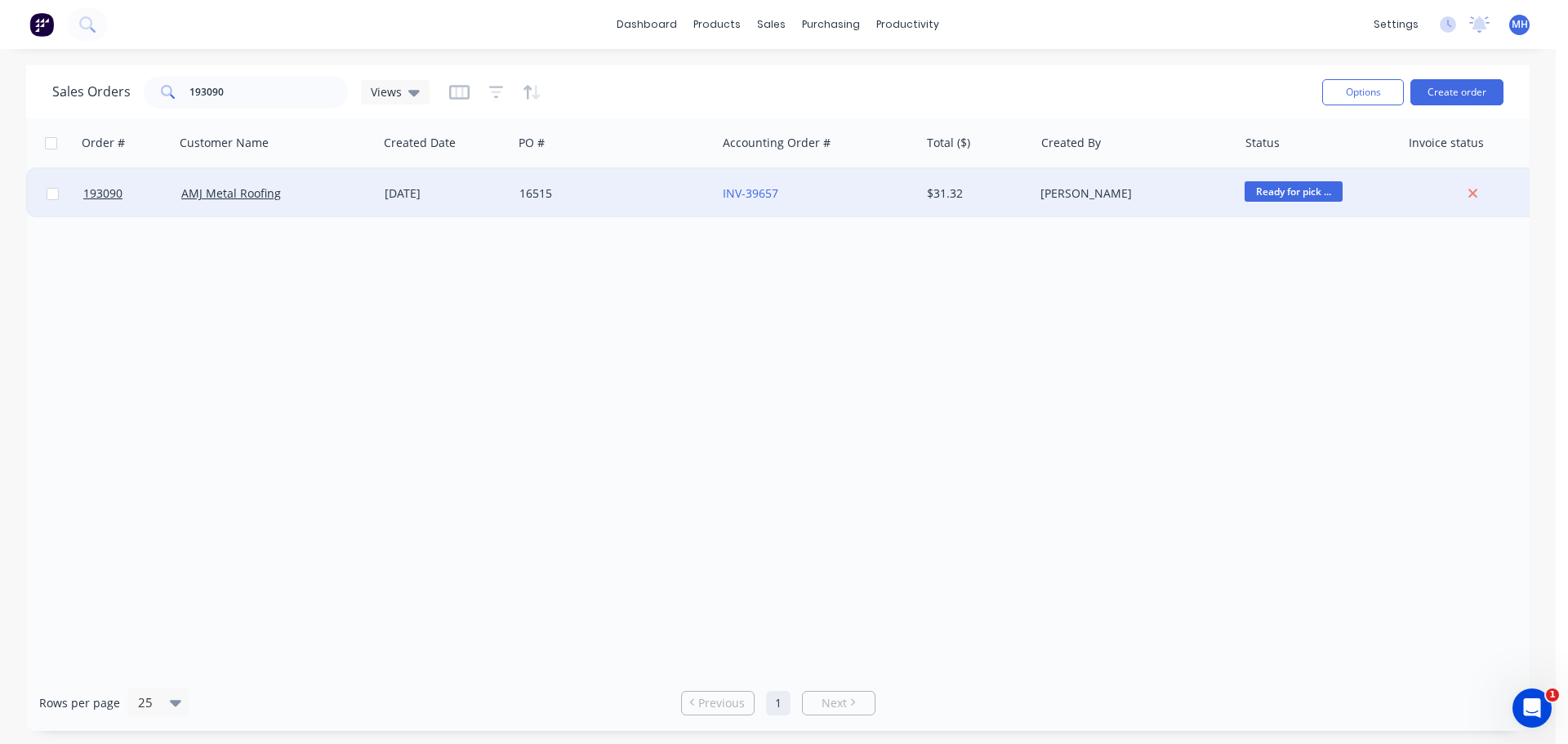
click at [410, 185] on div "[DATE]" at bounding box center [445, 193] width 122 height 16
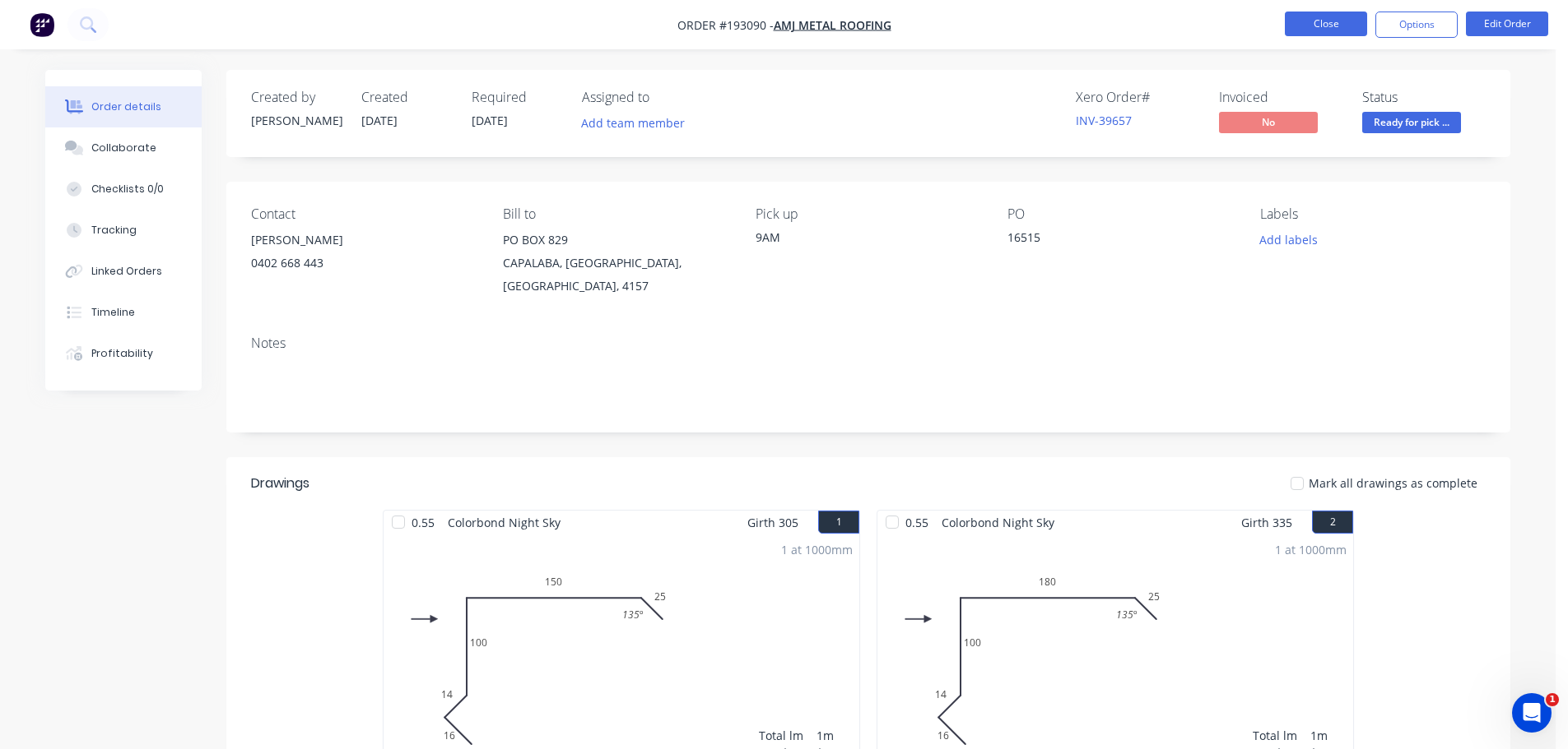
click at [1337, 18] on button "Close" at bounding box center [1326, 24] width 82 height 25
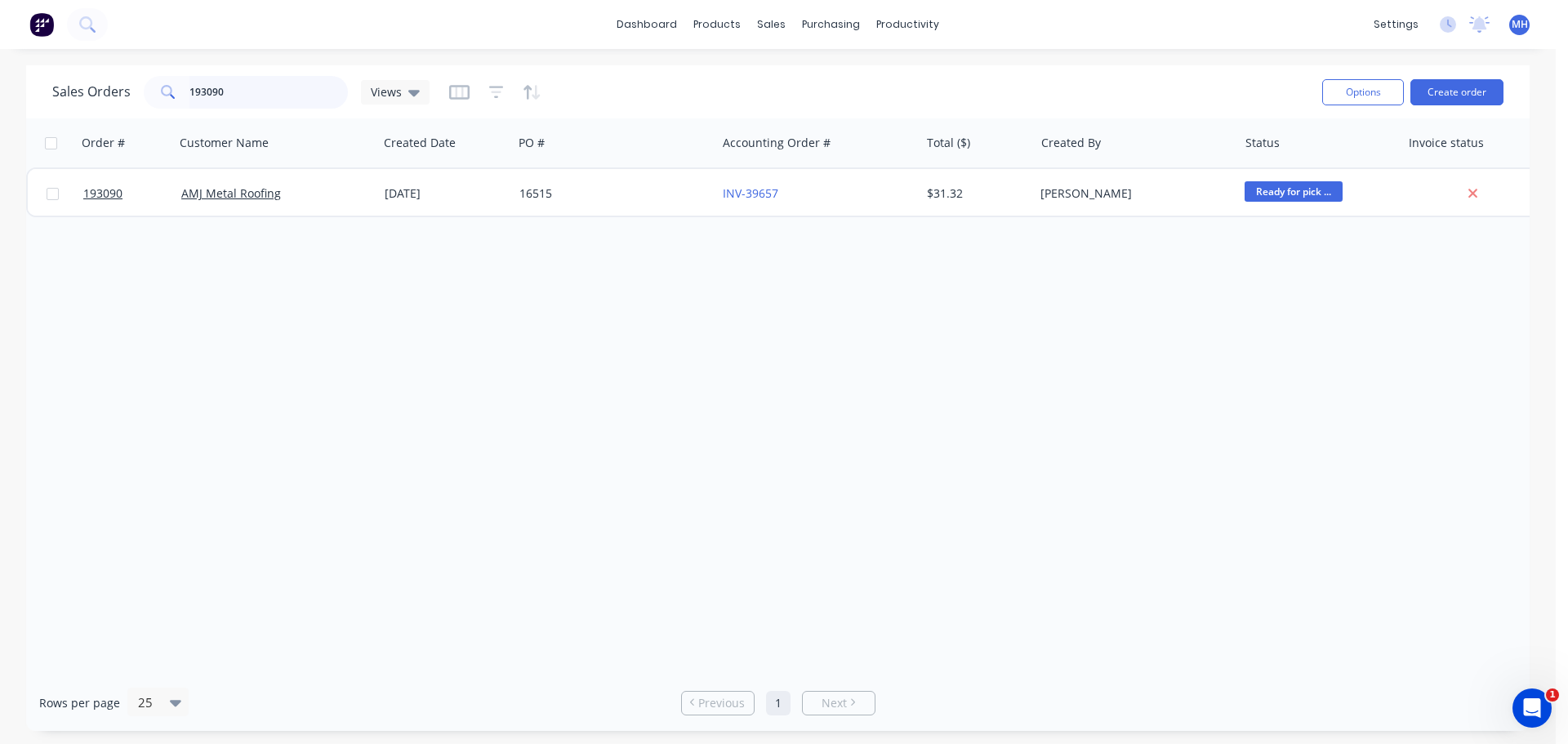
click at [269, 99] on input "193090" at bounding box center [269, 92] width 159 height 33
click at [218, 94] on input "193090" at bounding box center [269, 92] width 159 height 33
type input "193030"
click at [637, 95] on div "Sales Orders 193030 Views" at bounding box center [680, 92] width 1257 height 40
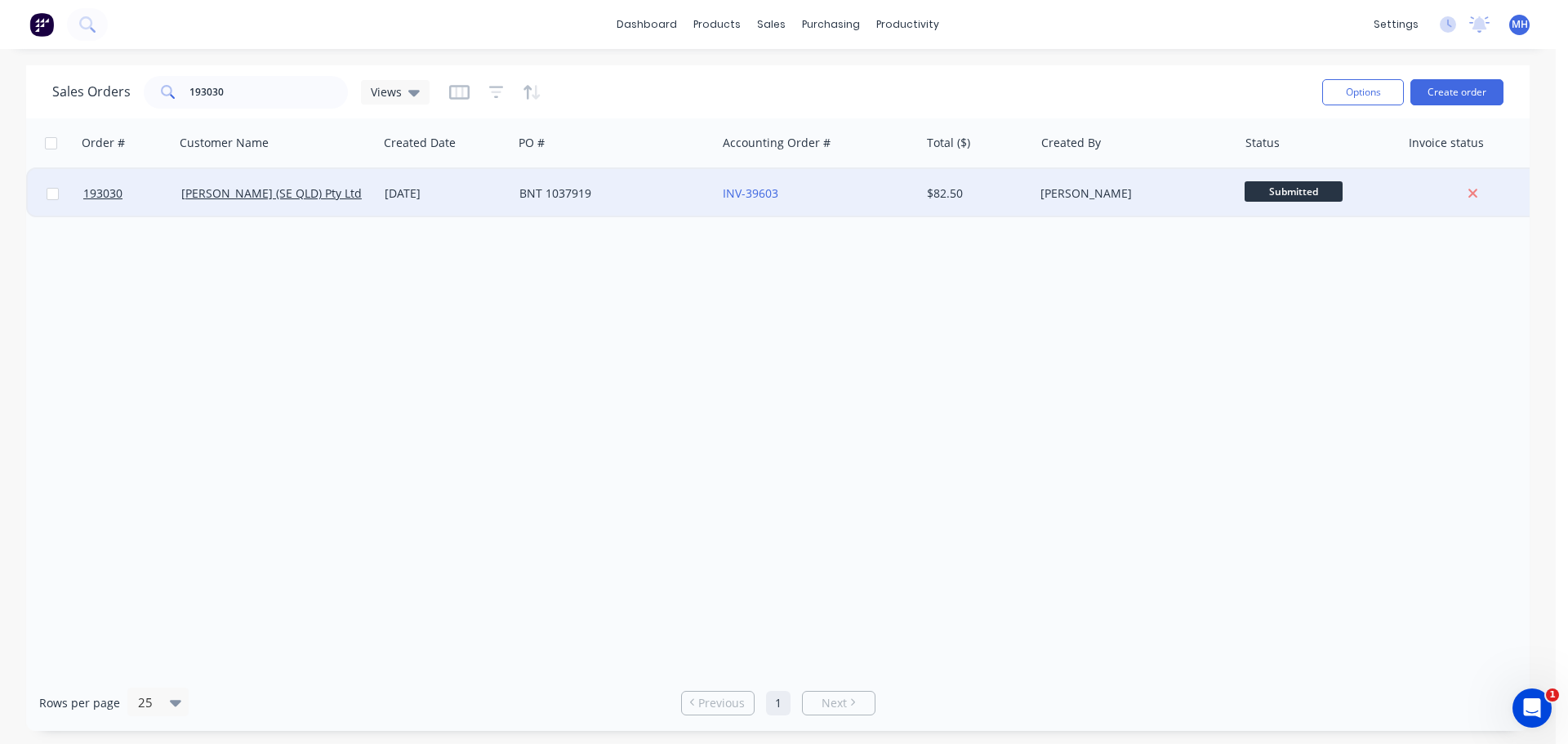
click at [559, 195] on div "BNT 1037919" at bounding box center [610, 193] width 181 height 16
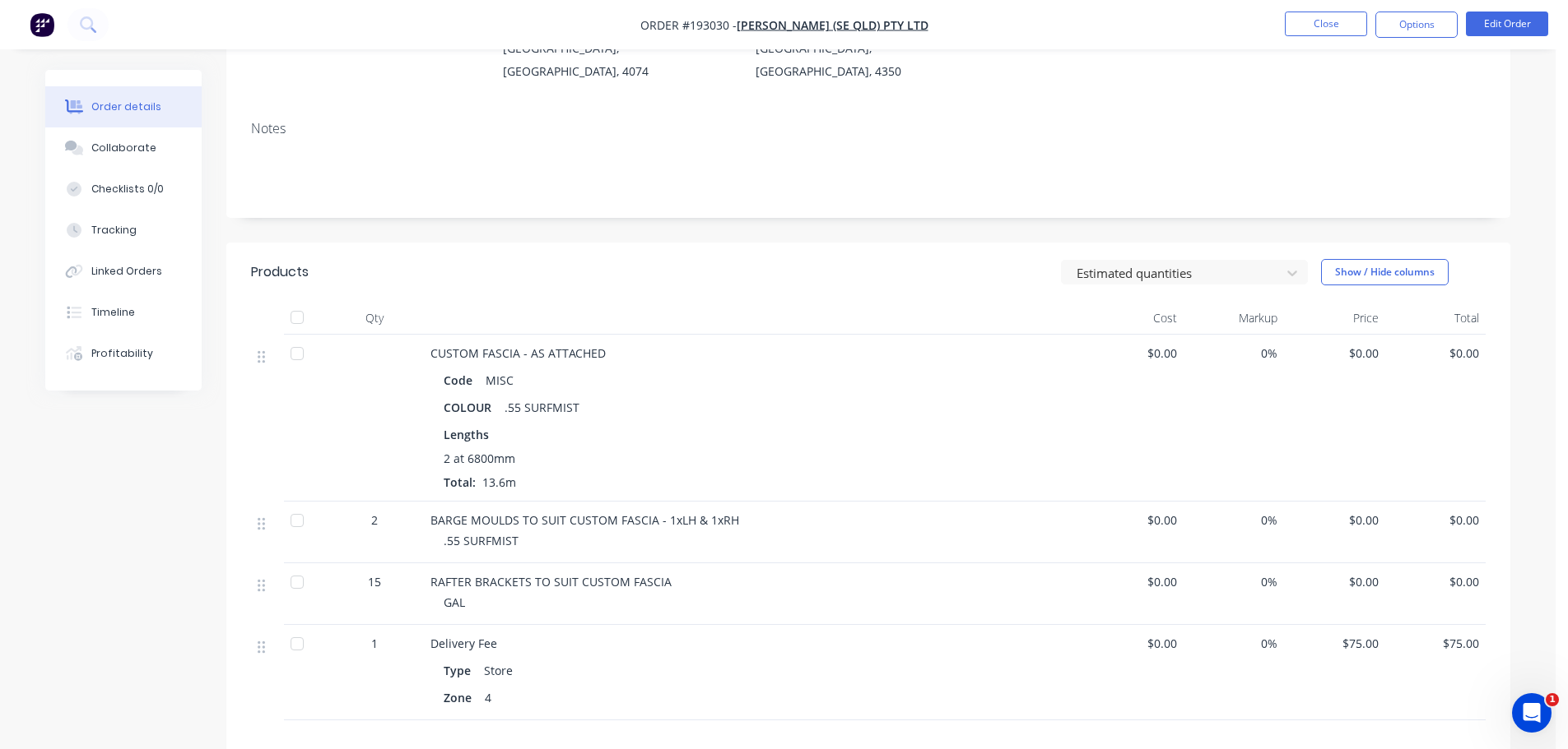
scroll to position [246, 0]
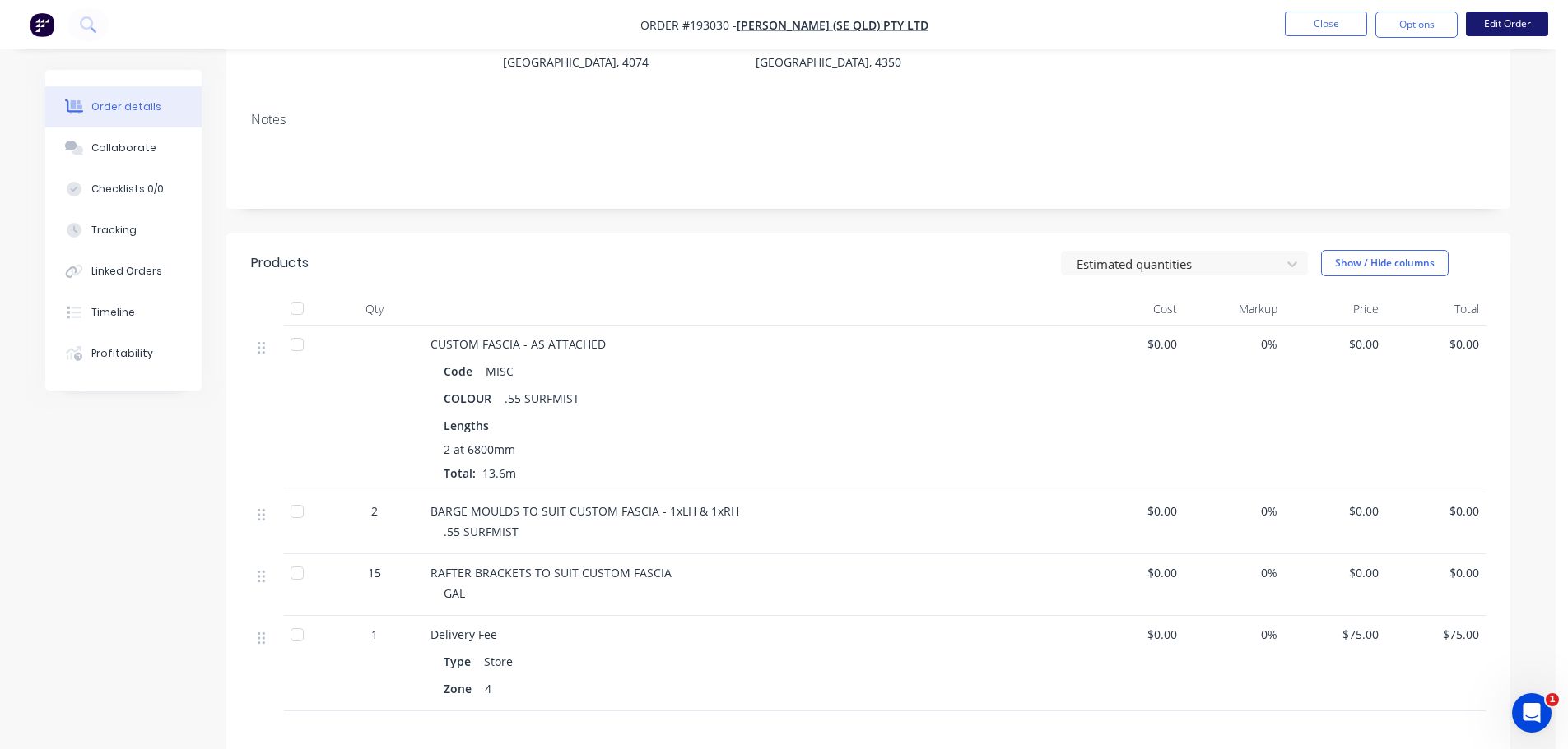
click at [1510, 28] on button "Edit Order" at bounding box center [1507, 24] width 82 height 25
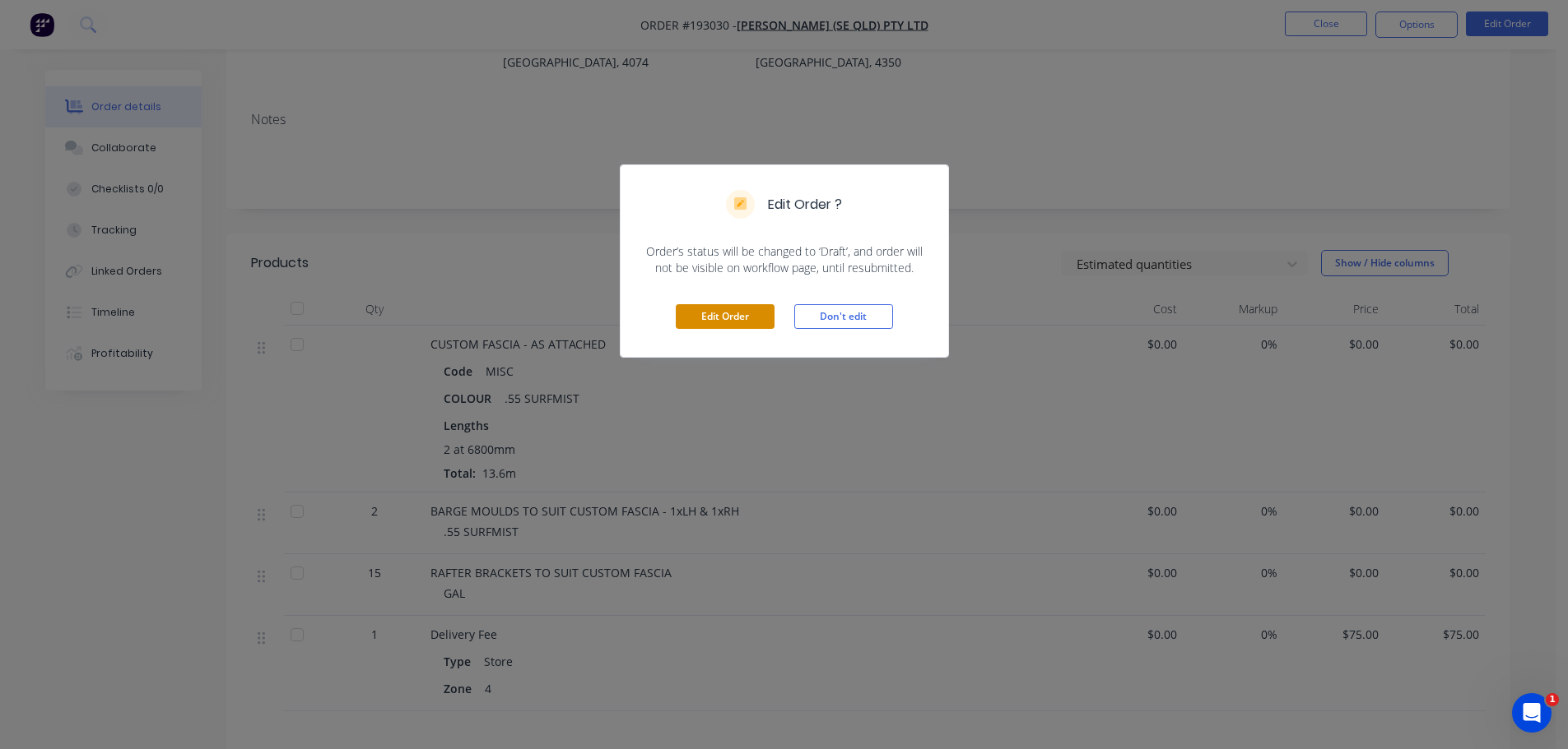
click at [736, 329] on button "Edit Order" at bounding box center [725, 317] width 99 height 25
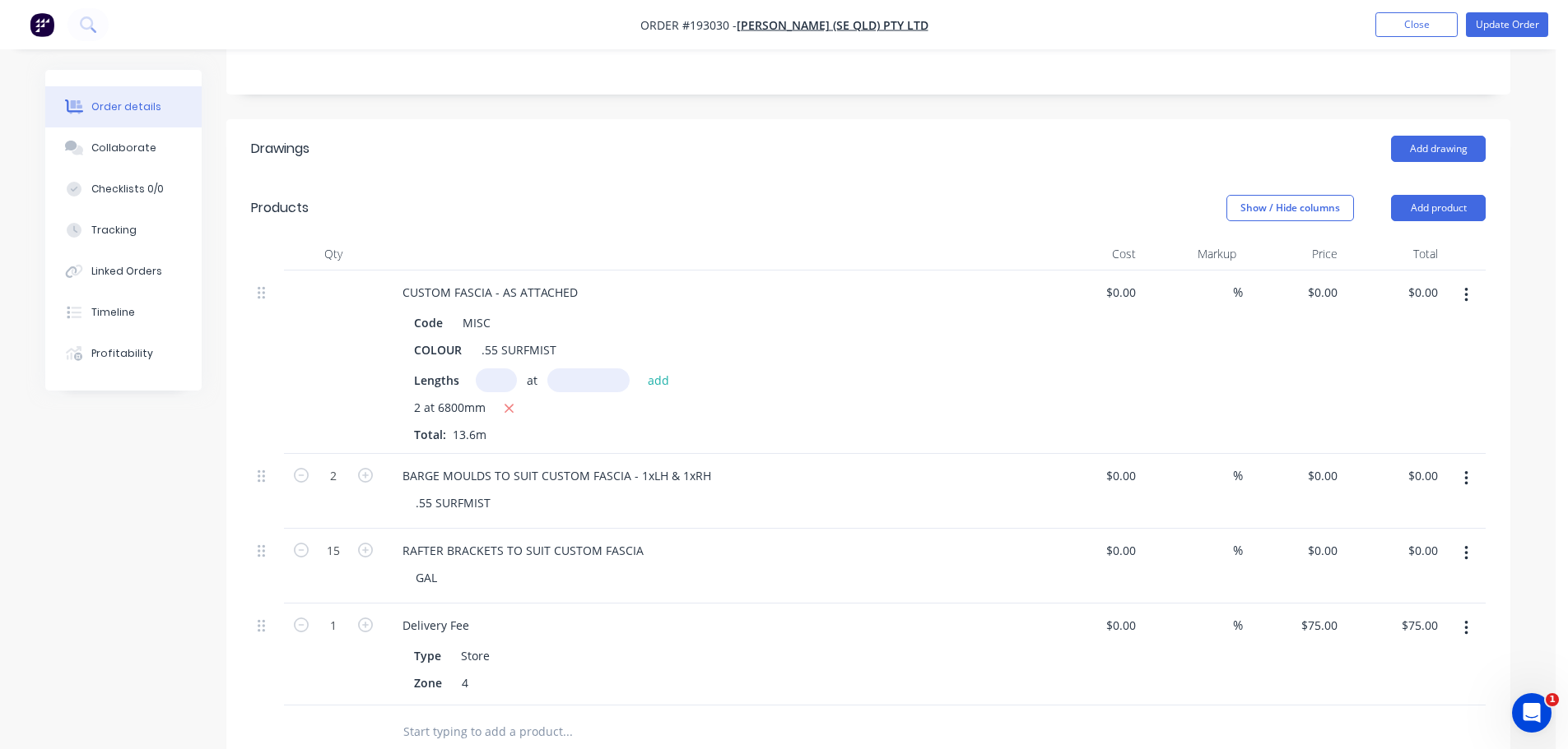
scroll to position [411, 0]
click at [1445, 194] on button "Add product" at bounding box center [1439, 207] width 95 height 26
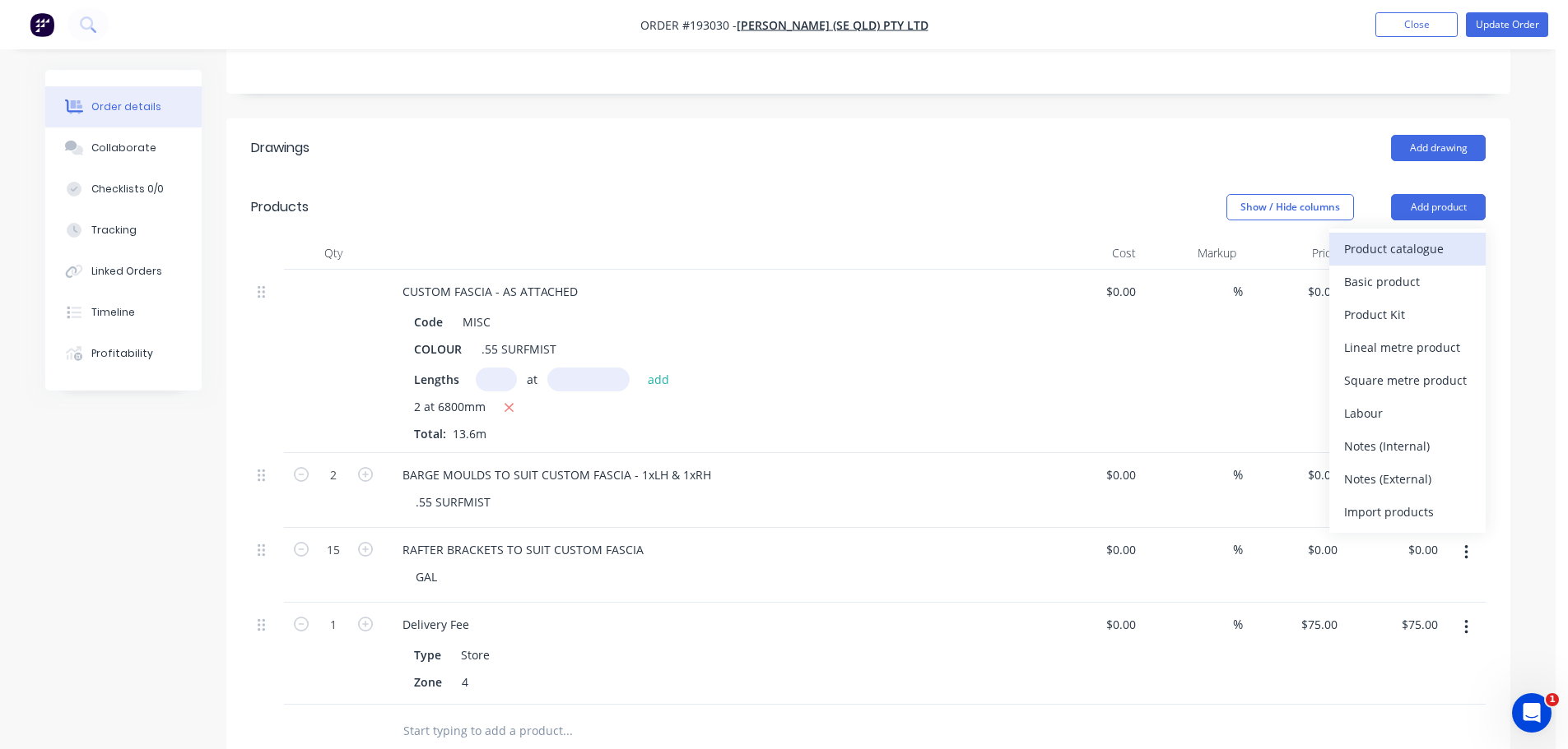
click at [1431, 237] on div "Product catalogue" at bounding box center [1407, 248] width 126 height 24
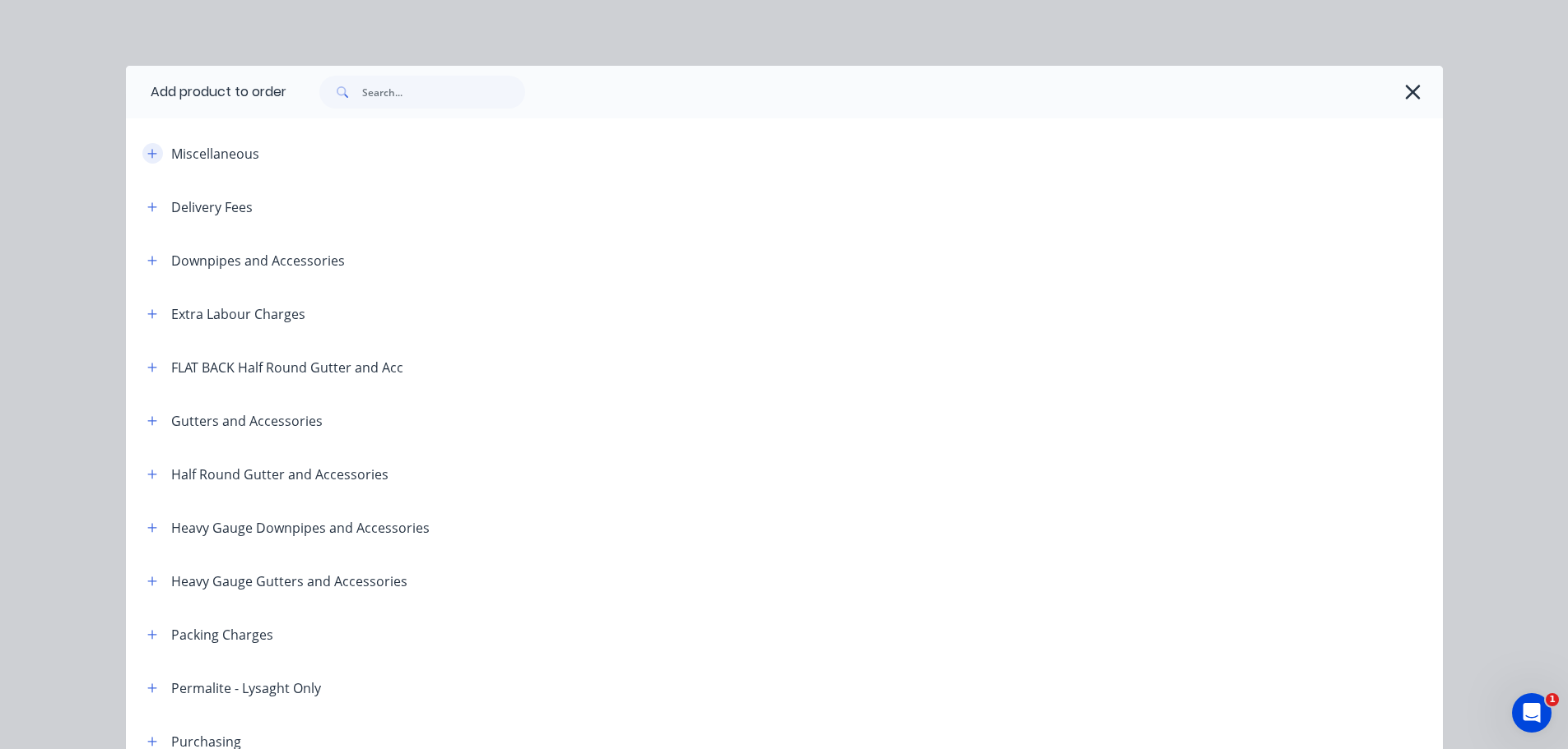
click at [143, 161] on button "button" at bounding box center [152, 153] width 21 height 21
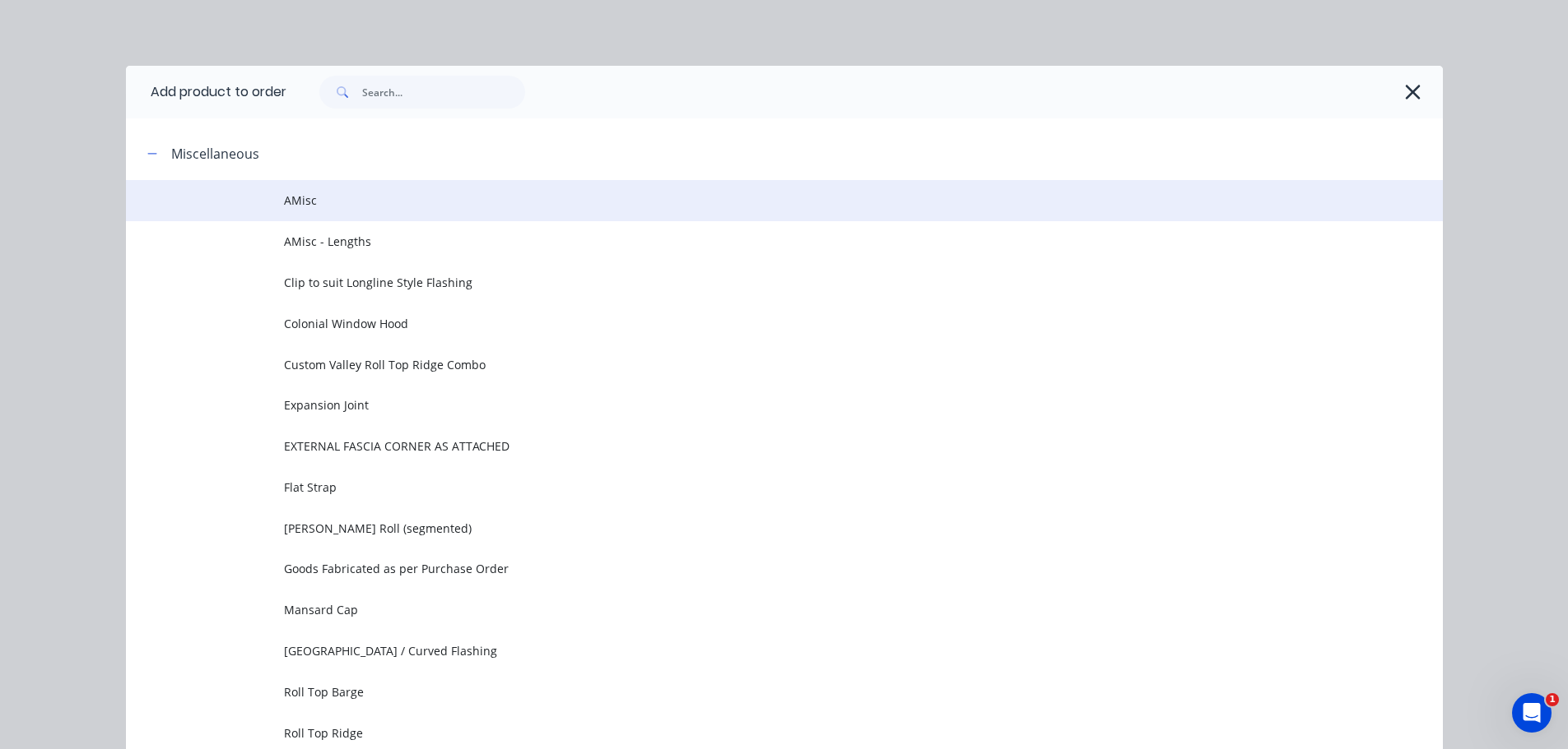
click at [360, 197] on span "AMisc" at bounding box center [748, 200] width 927 height 17
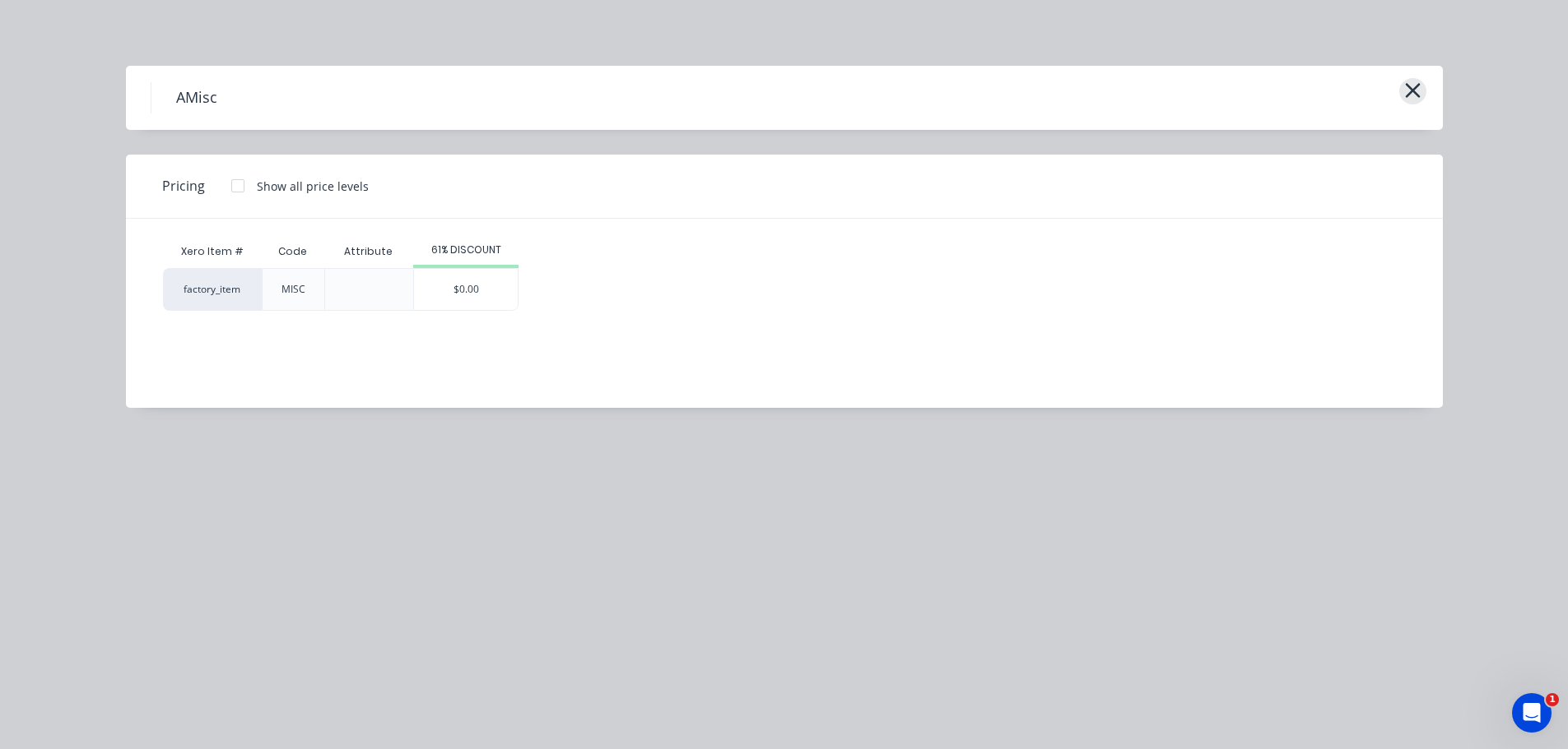
click at [1411, 90] on icon "button" at bounding box center [1412, 90] width 15 height 15
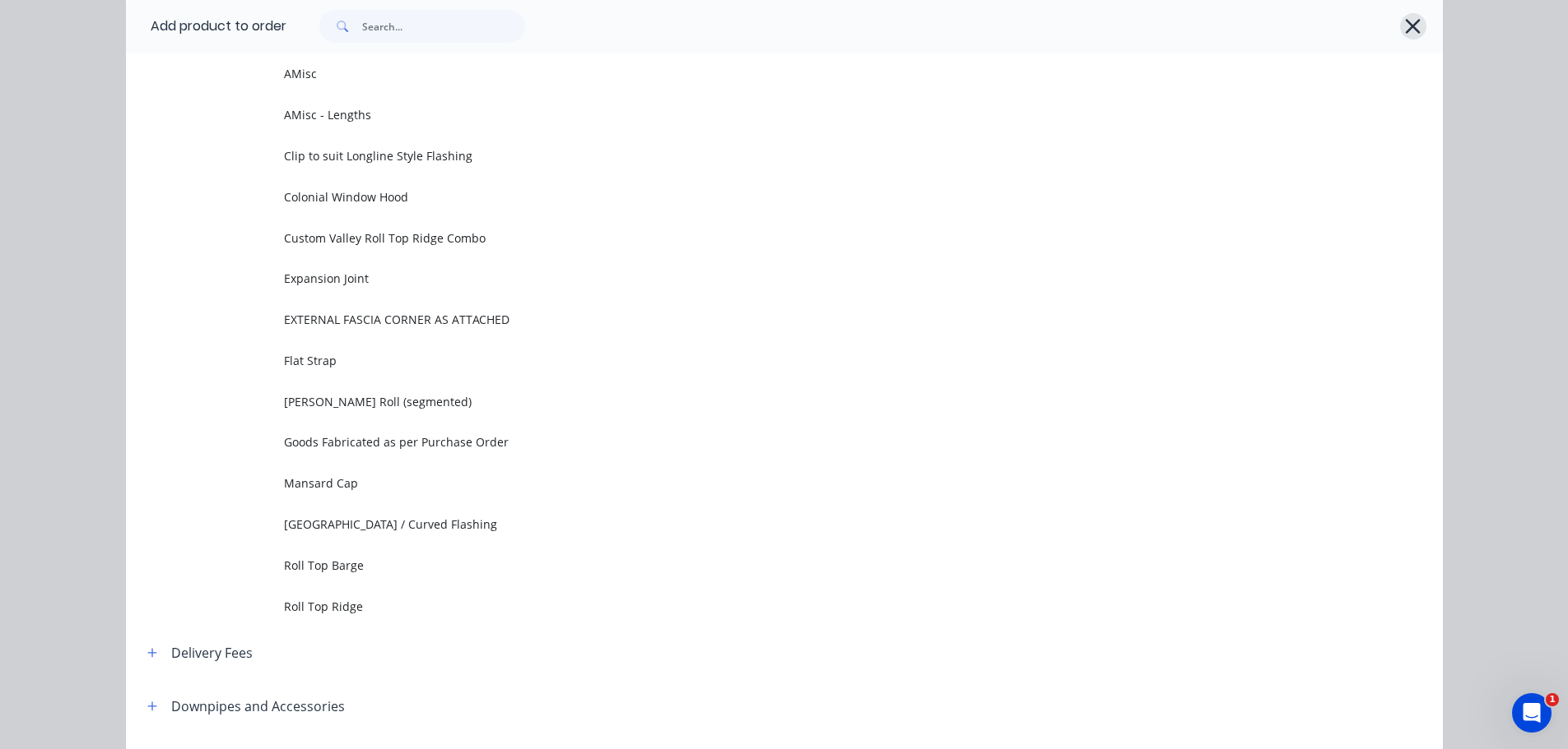
click at [1409, 25] on icon "button" at bounding box center [1412, 27] width 17 height 23
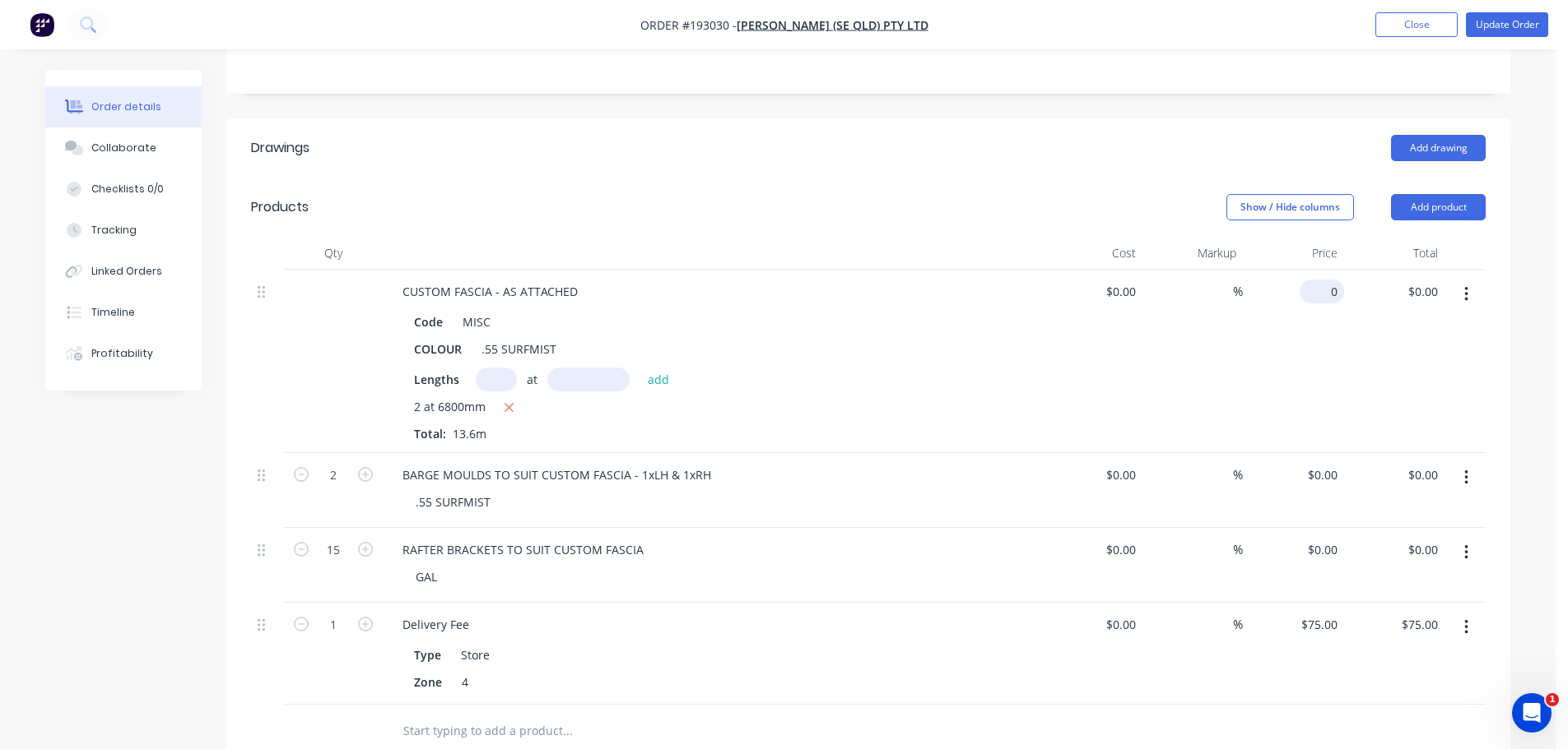
click at [1337, 280] on input "0" at bounding box center [1325, 291] width 38 height 24
type input "$32.05"
type input "$435.88"
click at [822, 147] on header "Drawings Add drawing" at bounding box center [869, 148] width 1284 height 59
click at [689, 194] on div "Show / Hide columns Add product" at bounding box center [1000, 207] width 972 height 26
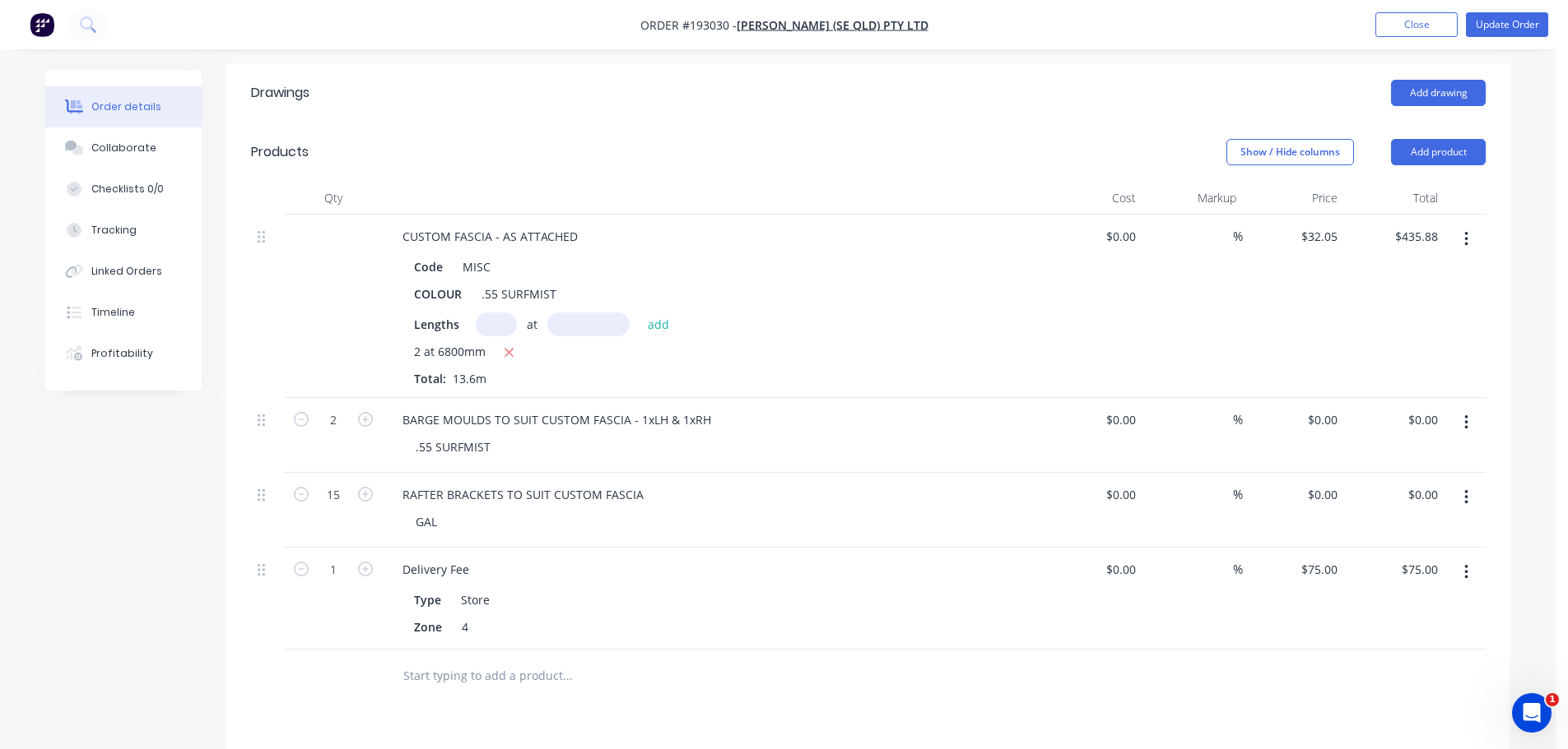
scroll to position [494, 0]
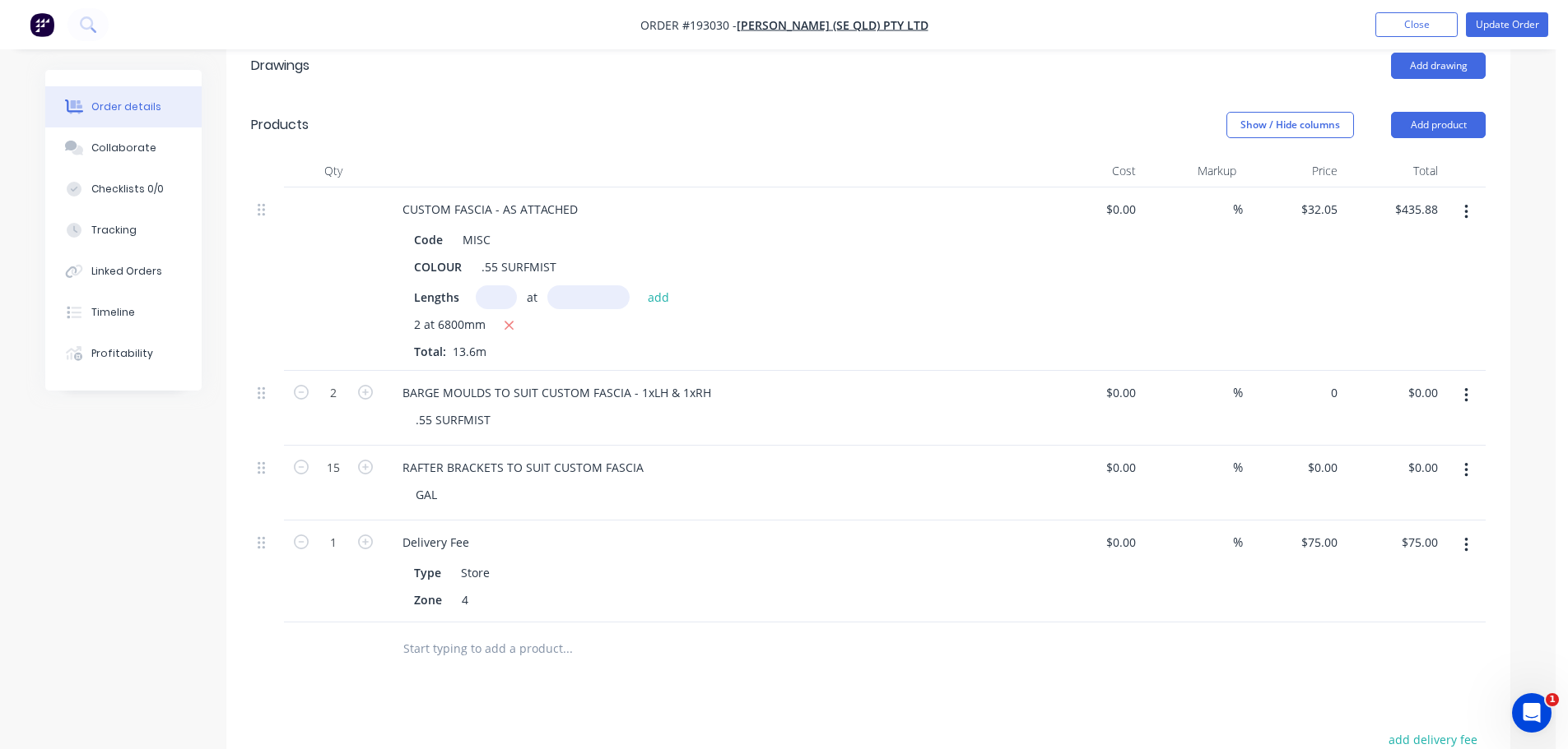
drag, startPoint x: 1326, startPoint y: 370, endPoint x: 1323, endPoint y: 384, distance: 14.3
click at [1326, 381] on input "0" at bounding box center [1325, 392] width 38 height 24
type input "$11.60"
type input "$23.20"
click at [646, 693] on div "Drawings Add drawing Products Show / Hide columns Add product Qty Cost Markup P…" at bounding box center [869, 553] width 1284 height 1035
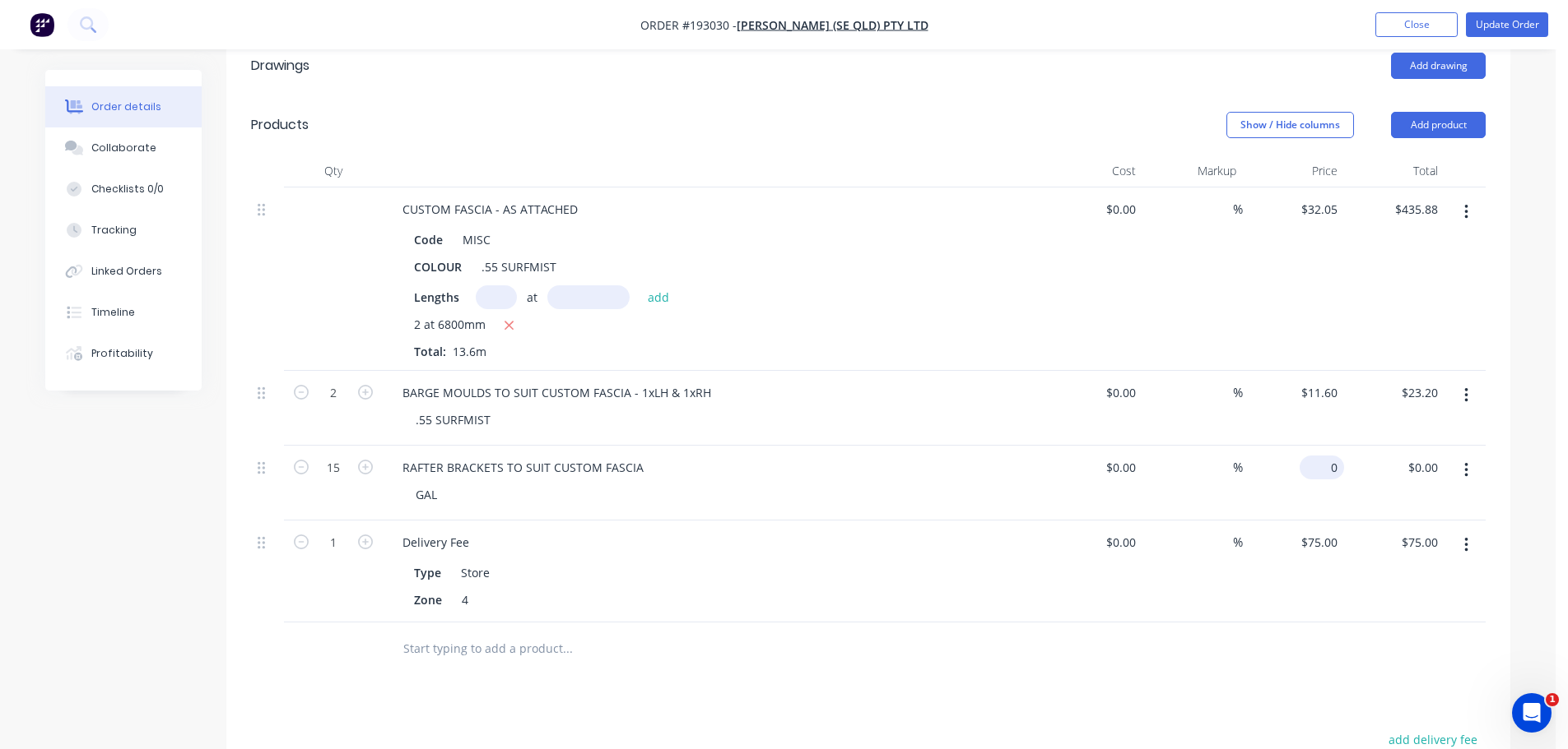
click at [1322, 456] on div "0 $0.00" at bounding box center [1322, 468] width 45 height 24
type input "$9.28"
type input "$139.20"
click at [1517, 436] on div "Order details Collaborate Checklists 0/0 Tracking Linked Orders Timeline Profit…" at bounding box center [777, 336] width 1498 height 1520
click at [1115, 654] on div "Drawings Add drawing Products Show / Hide columns Add product Qty Cost Markup P…" at bounding box center [869, 553] width 1284 height 1035
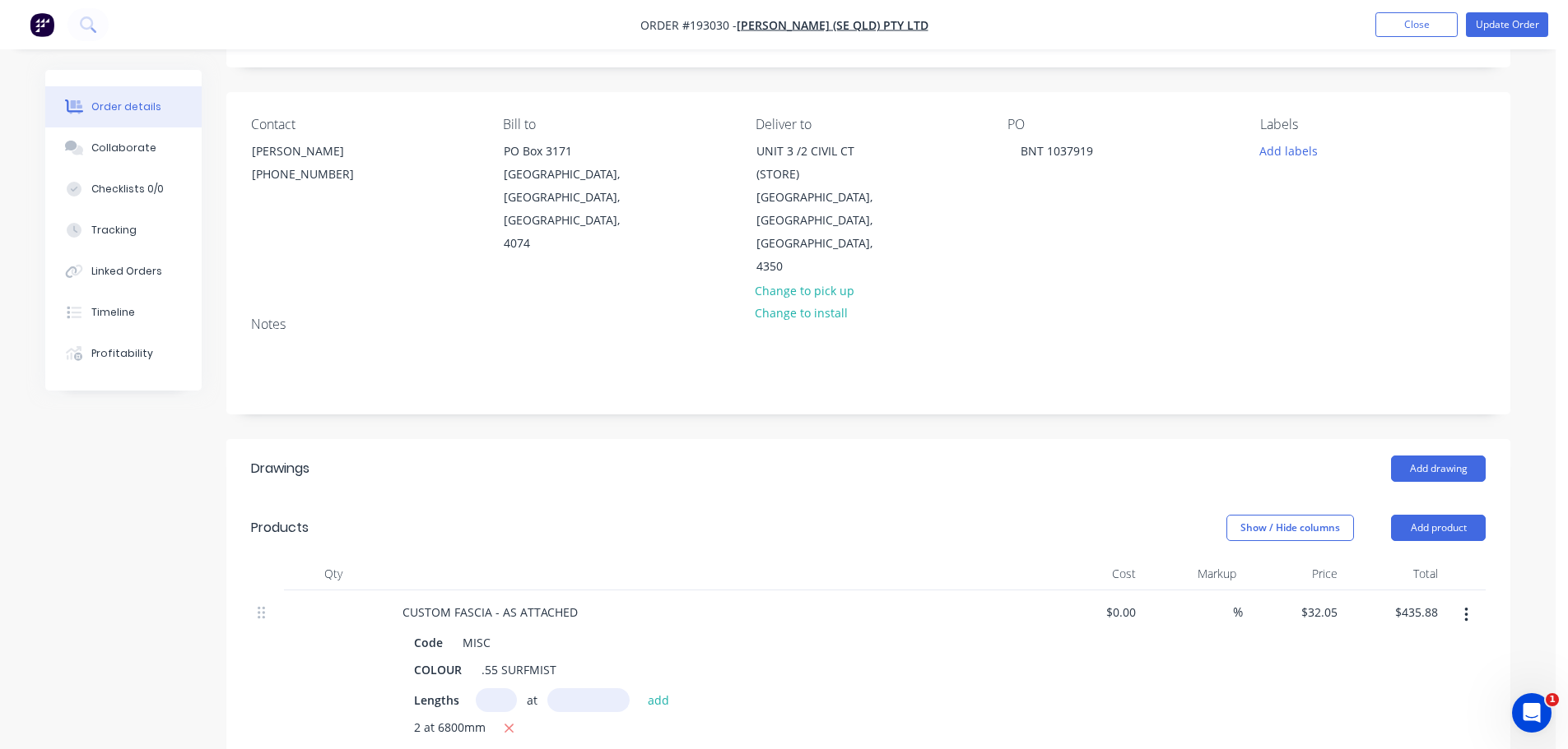
scroll to position [76, 0]
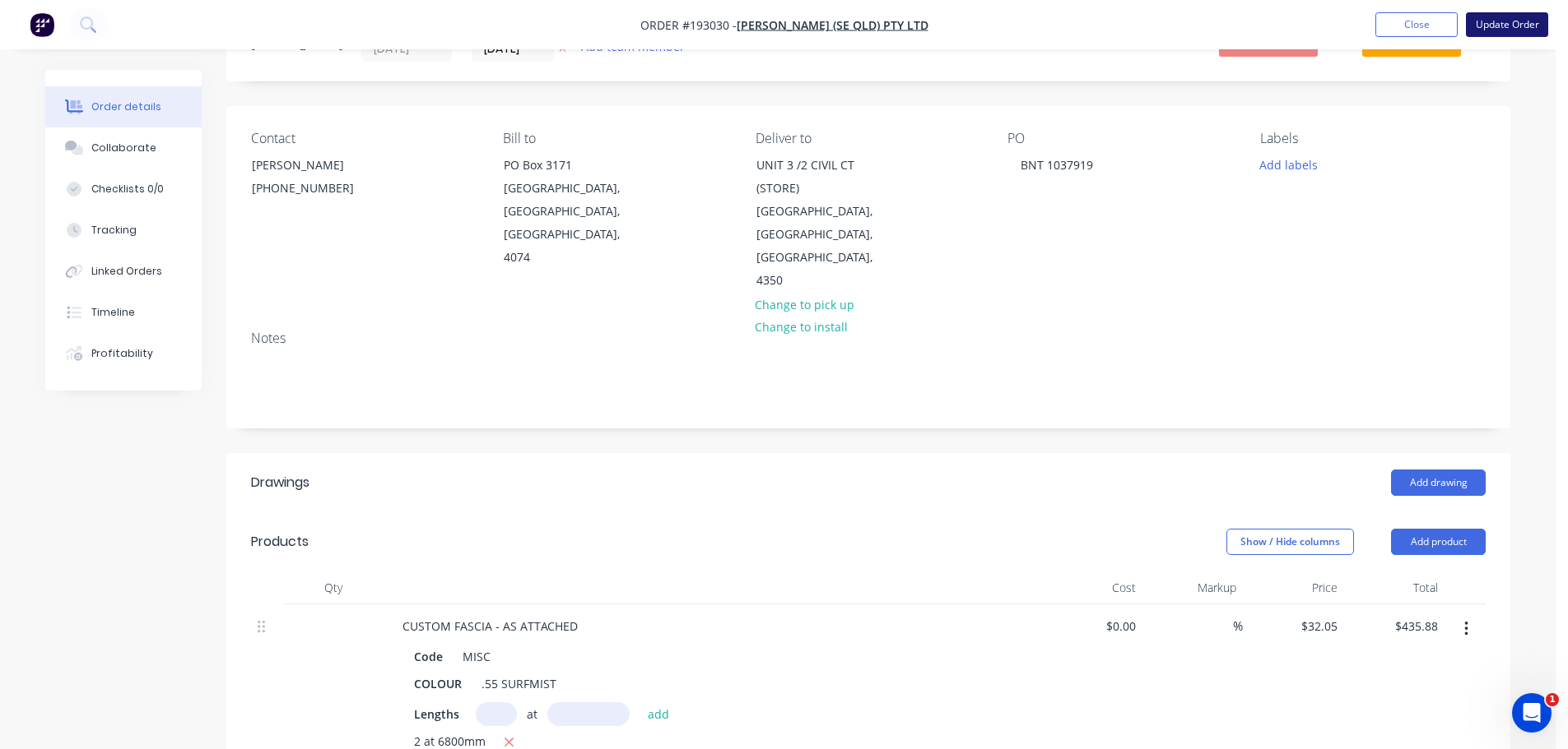
click at [1505, 26] on button "Update Order" at bounding box center [1507, 25] width 82 height 25
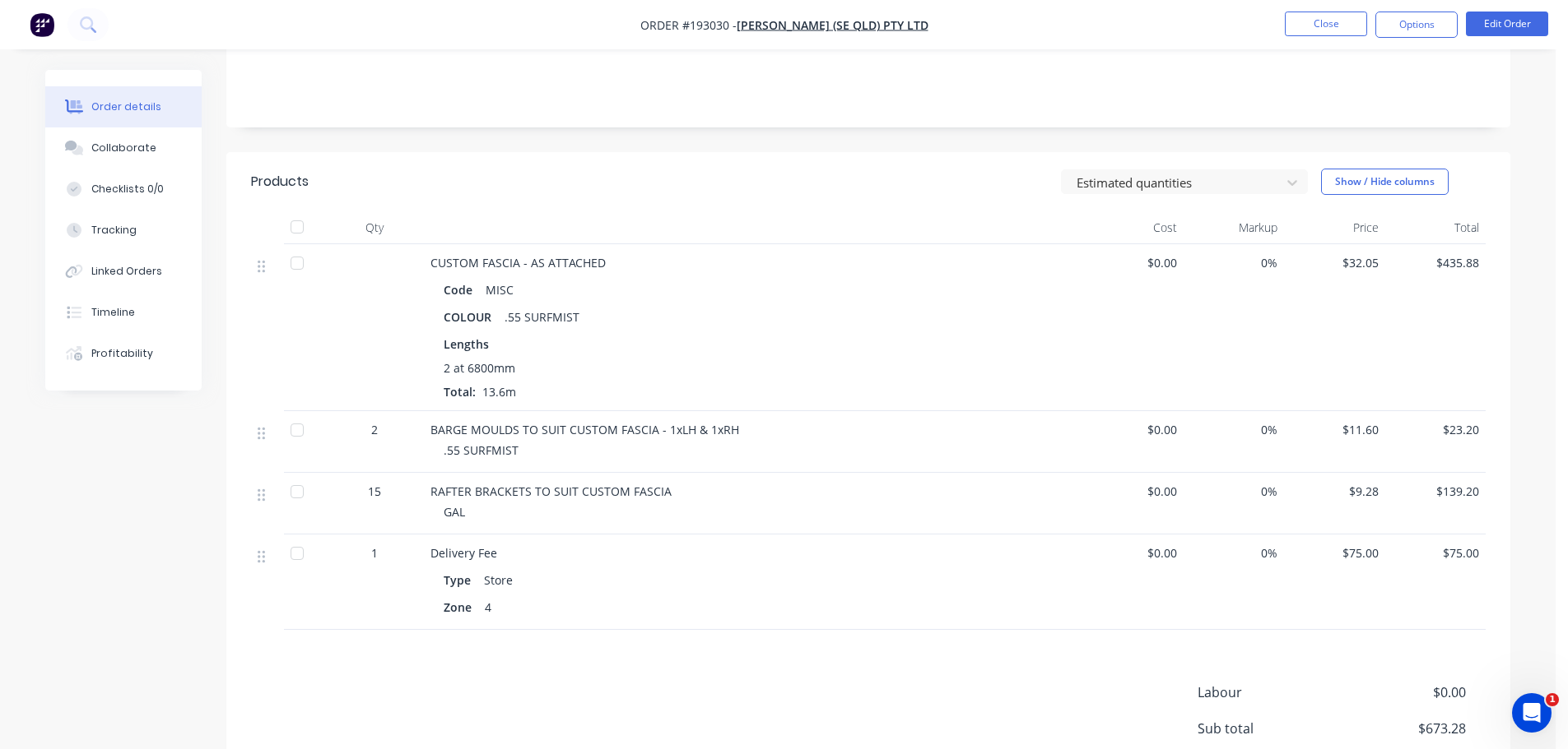
scroll to position [329, 0]
click at [1314, 31] on button "Close" at bounding box center [1326, 24] width 82 height 25
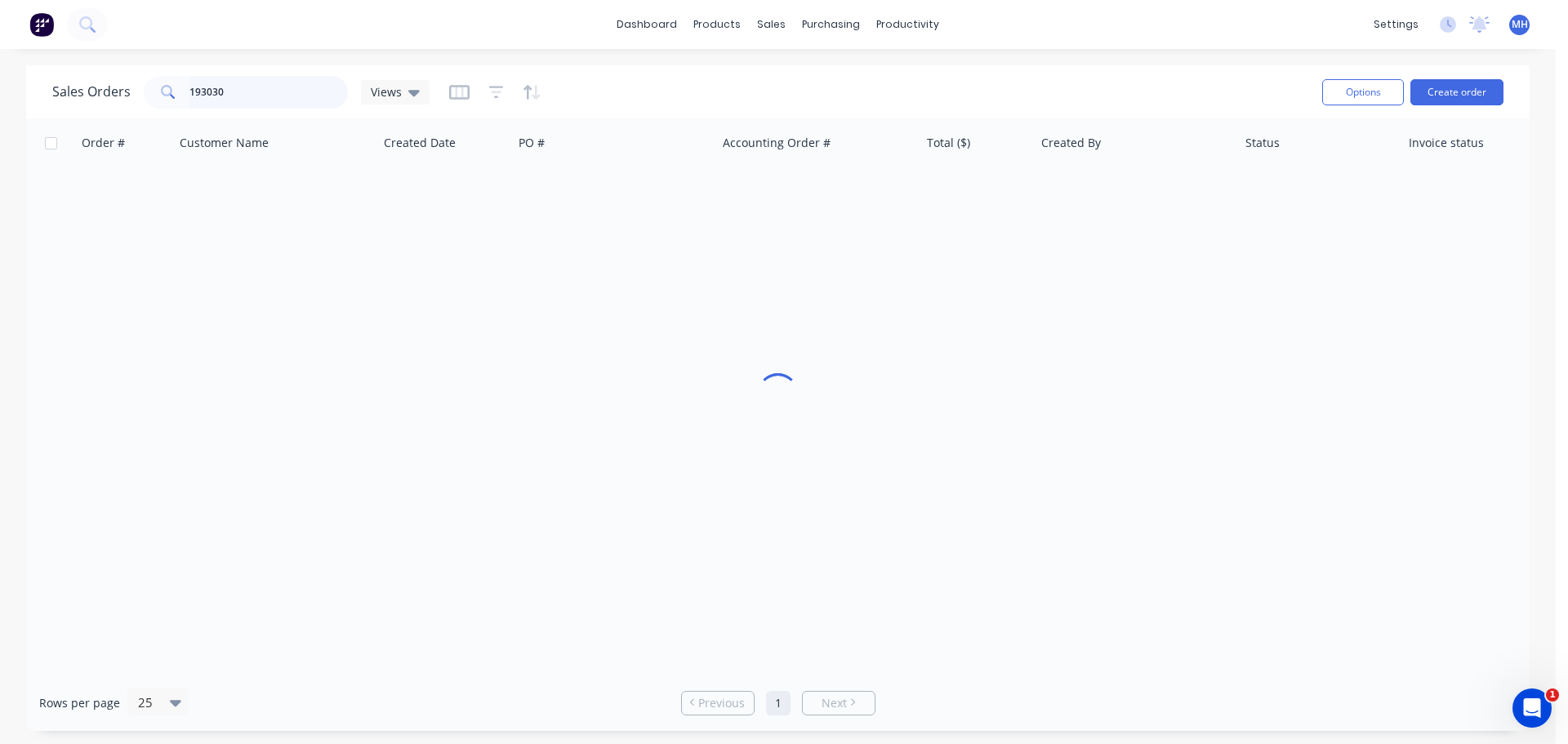
click at [253, 95] on input "193030" at bounding box center [269, 92] width 159 height 33
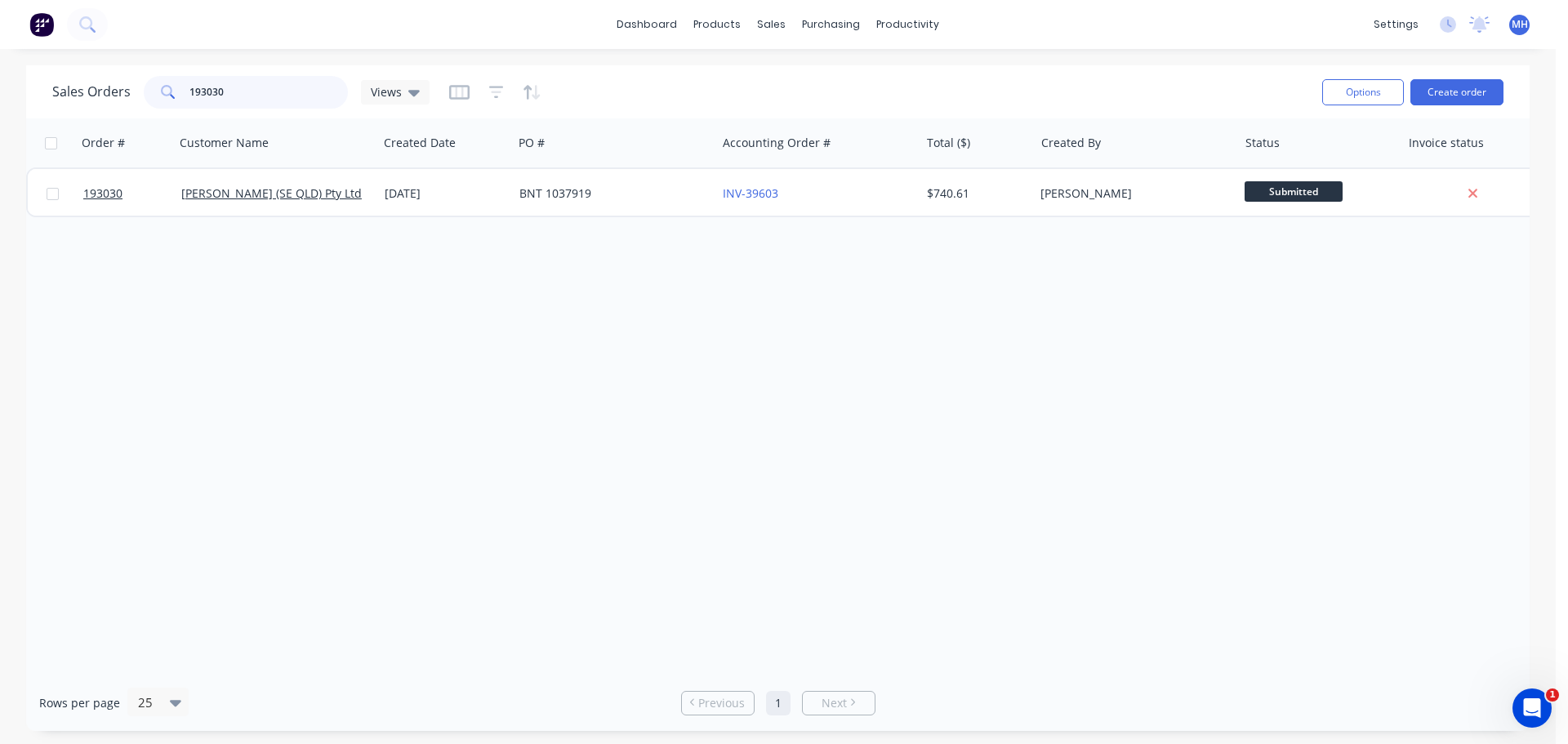
click at [253, 95] on input "193030" at bounding box center [269, 92] width 159 height 33
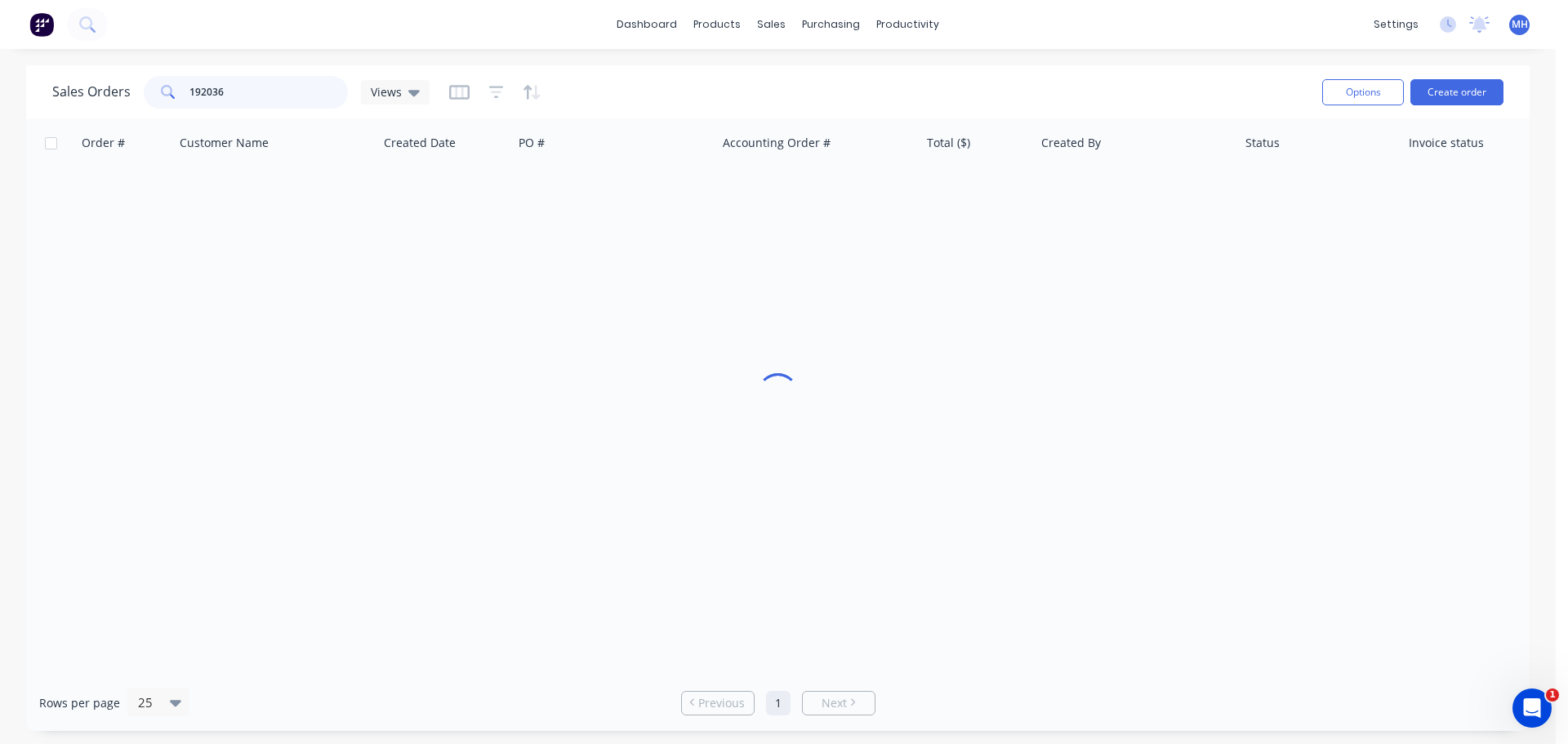
type input "192036"
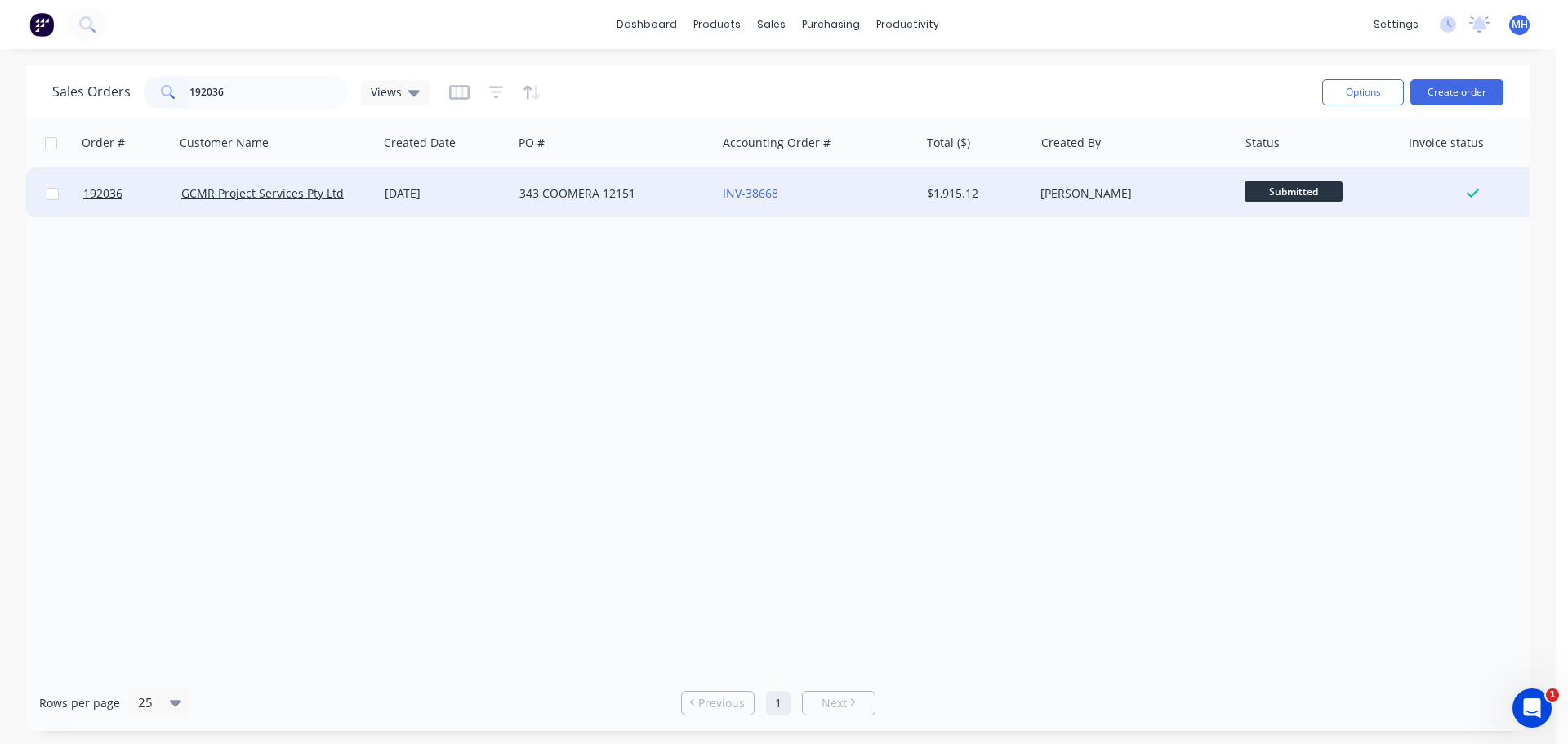
click at [874, 193] on div "INV-38668" at bounding box center [814, 193] width 181 height 16
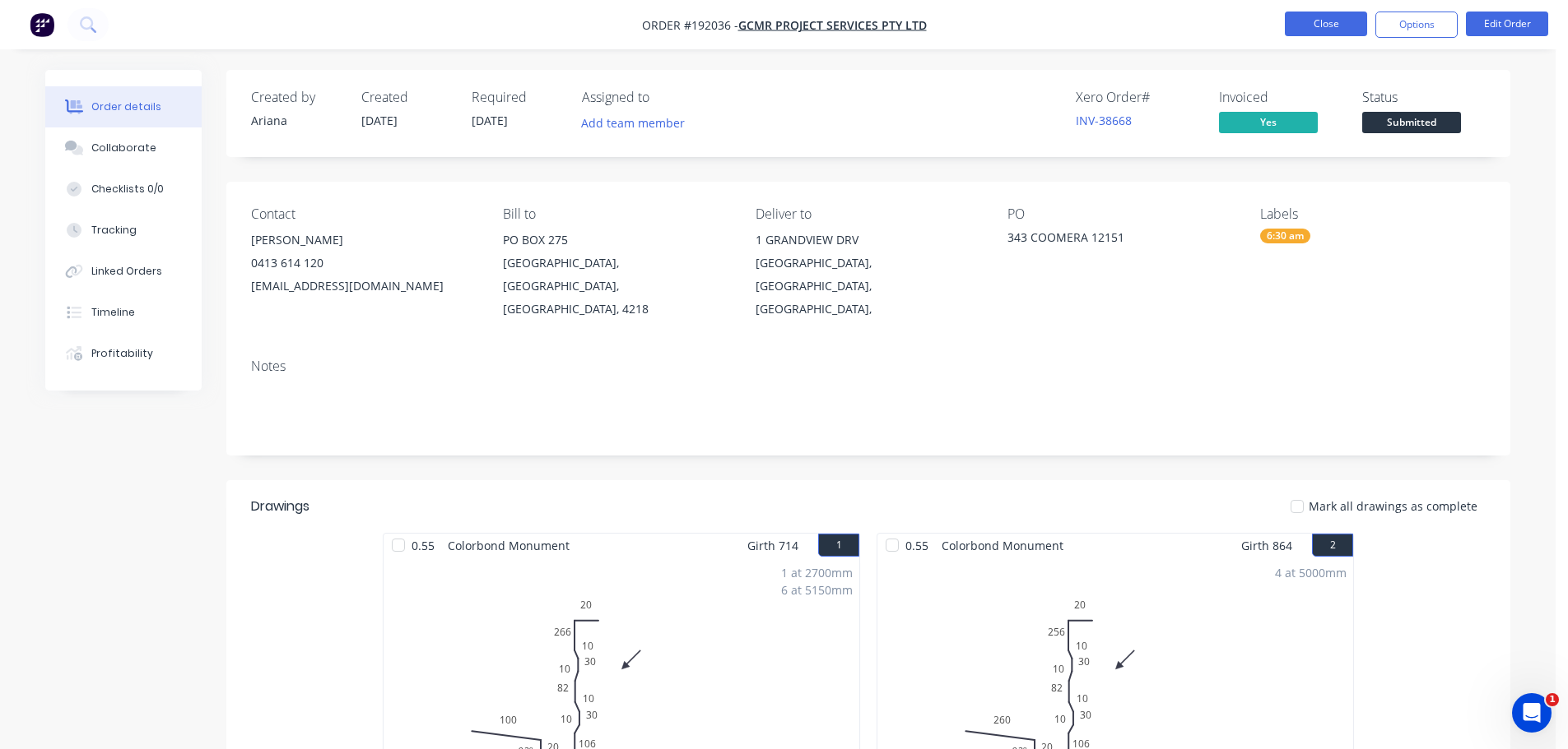
click at [1297, 24] on button "Close" at bounding box center [1326, 24] width 82 height 25
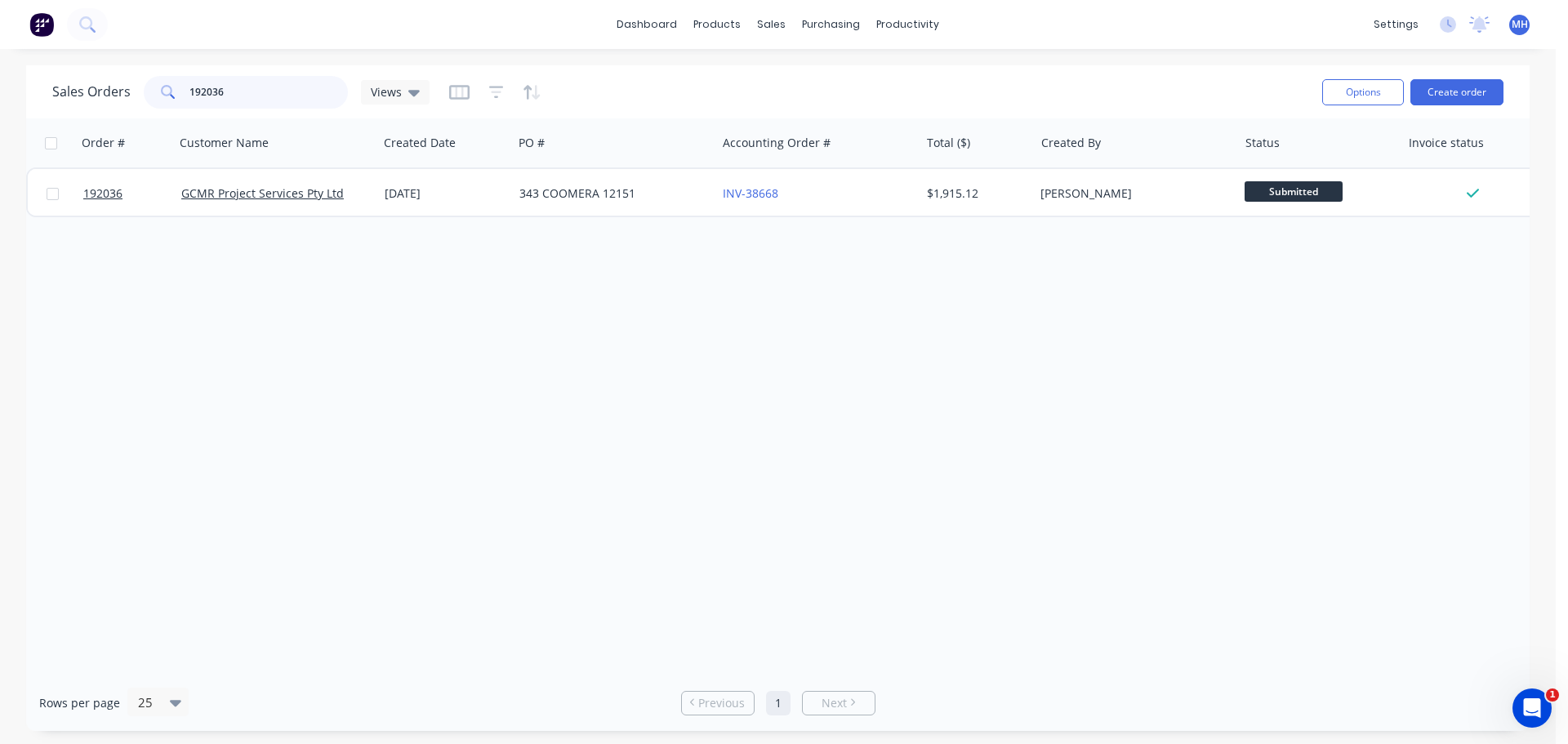
click at [200, 95] on input "192036" at bounding box center [269, 92] width 159 height 33
type input "193036"
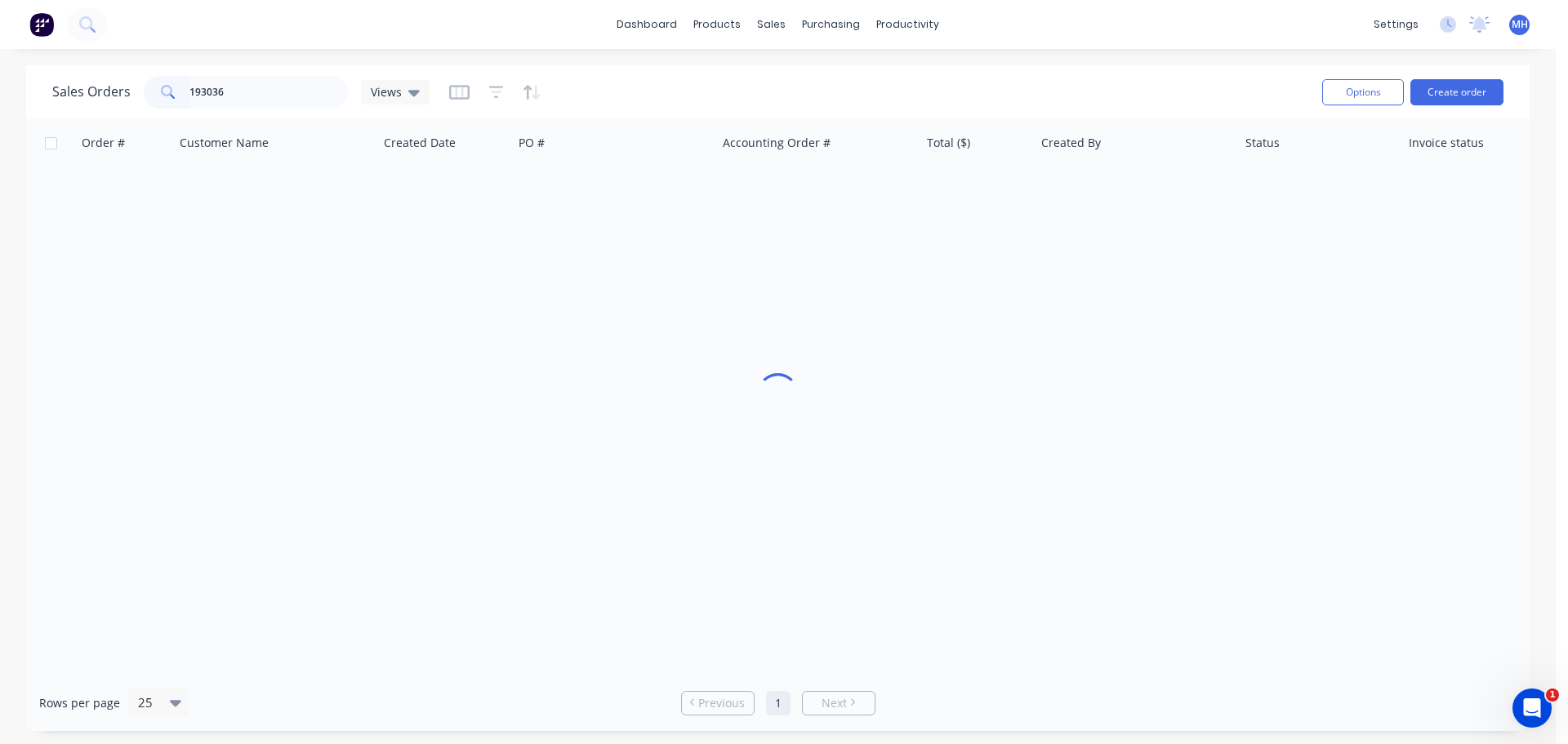
click at [629, 97] on div "Sales Orders 193036 Views" at bounding box center [680, 92] width 1257 height 40
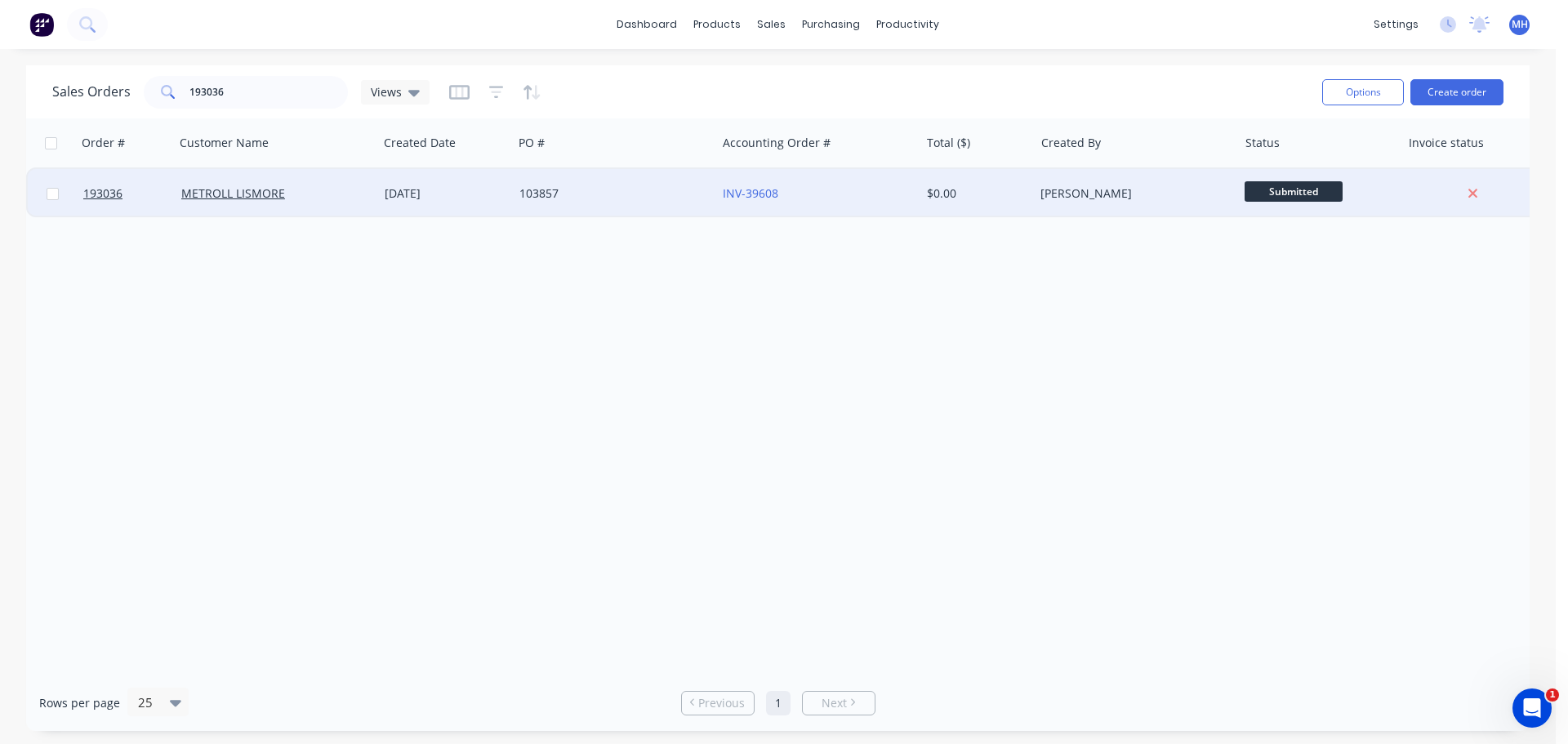
click at [622, 210] on div "103857" at bounding box center [615, 193] width 204 height 49
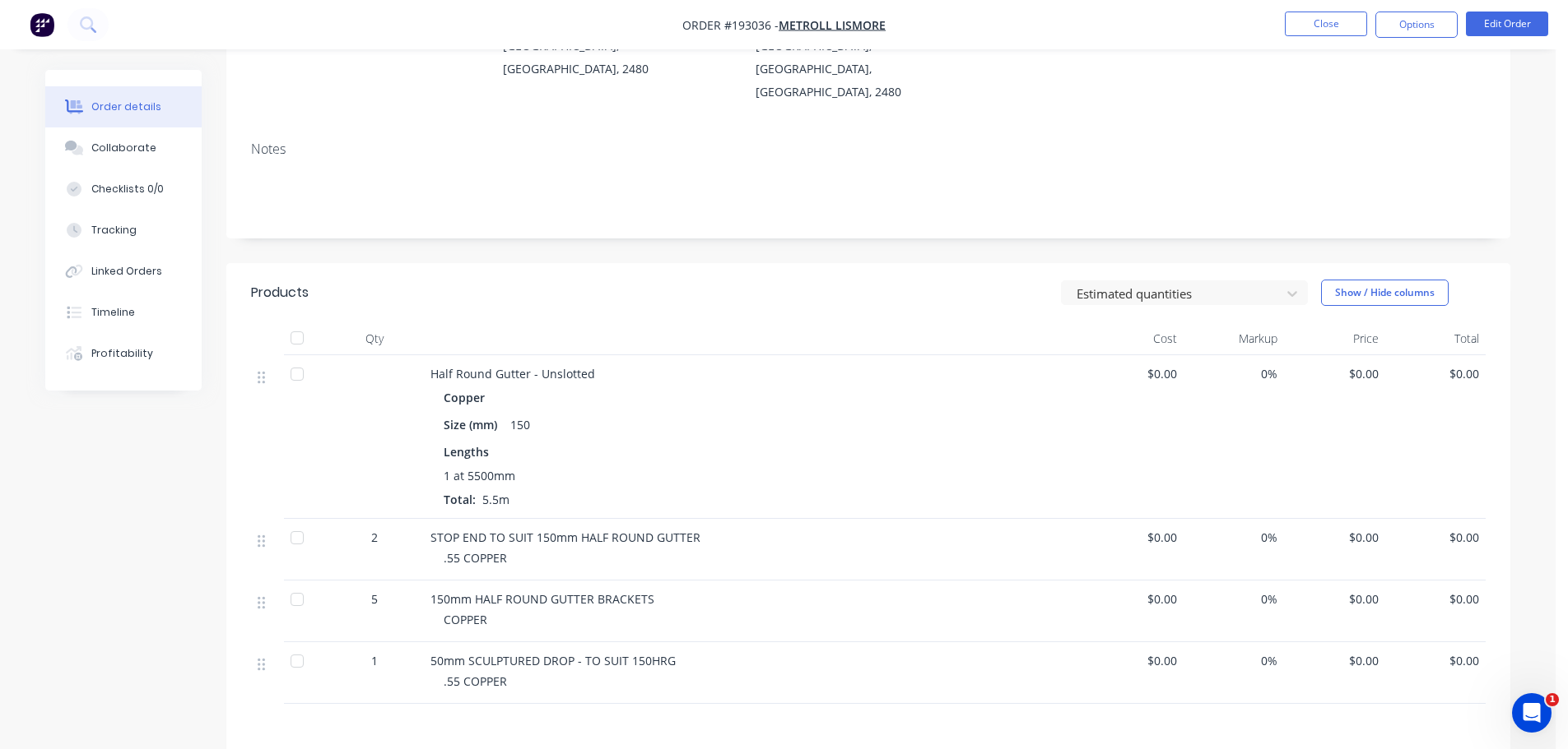
scroll to position [246, 0]
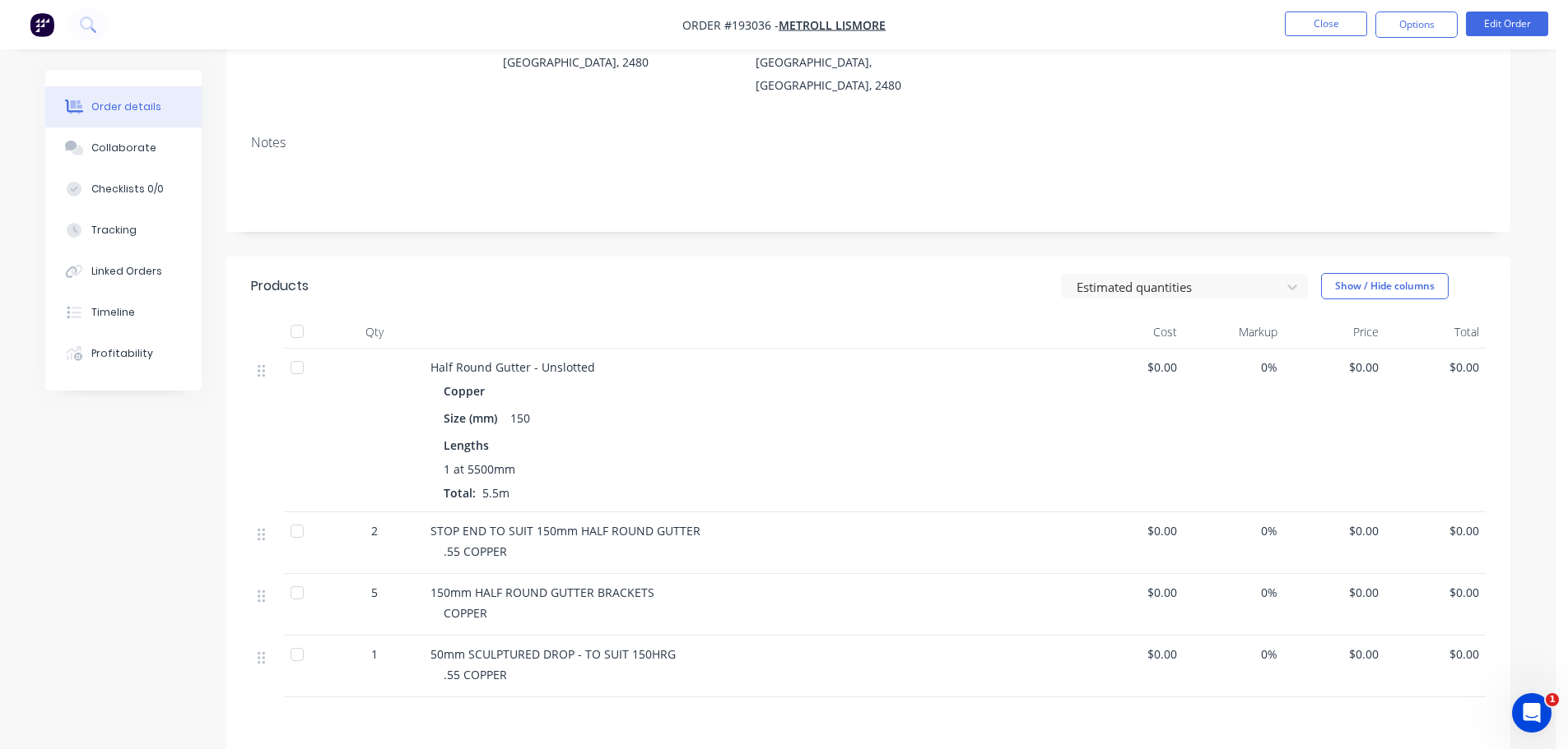
click at [1366, 358] on span "$0.00" at bounding box center [1335, 366] width 88 height 17
click at [1509, 16] on button "Edit Order" at bounding box center [1507, 24] width 82 height 25
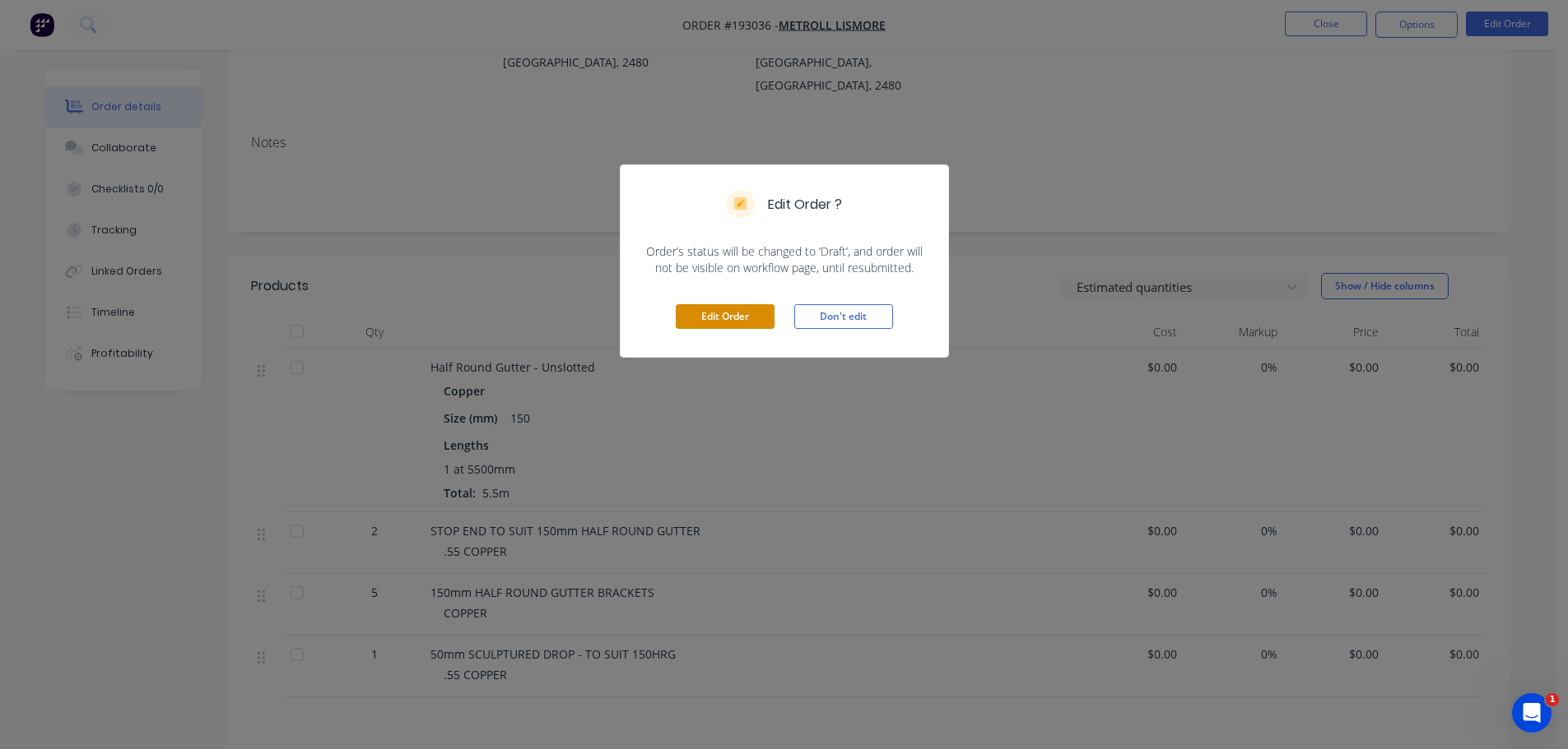
click at [724, 325] on button "Edit Order" at bounding box center [725, 317] width 99 height 25
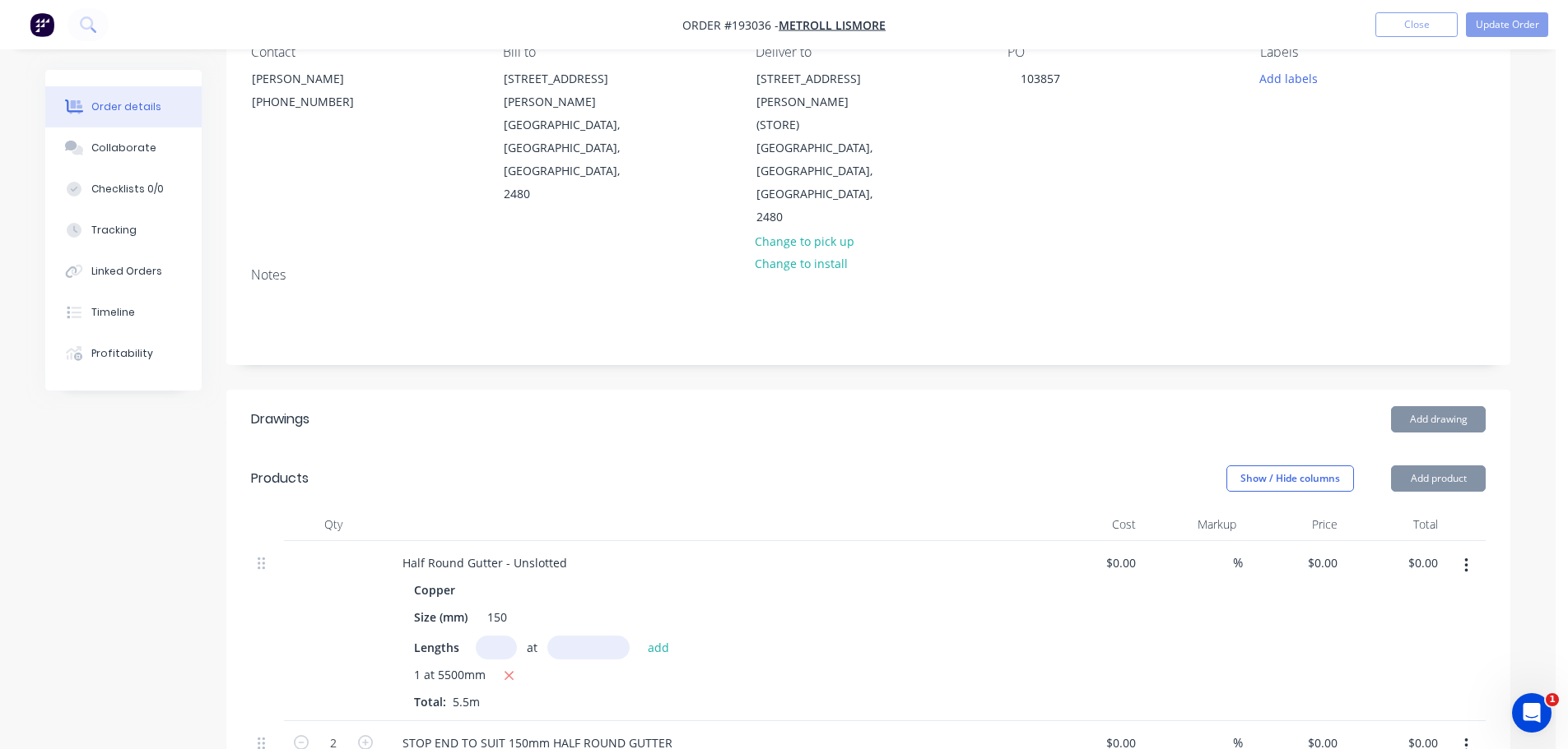
scroll to position [165, 0]
click at [1324, 549] on input "0" at bounding box center [1325, 561] width 38 height 24
type input "$80.04"
type input "$440.22"
click at [896, 464] on div "Show / Hide columns Add product" at bounding box center [1000, 477] width 972 height 26
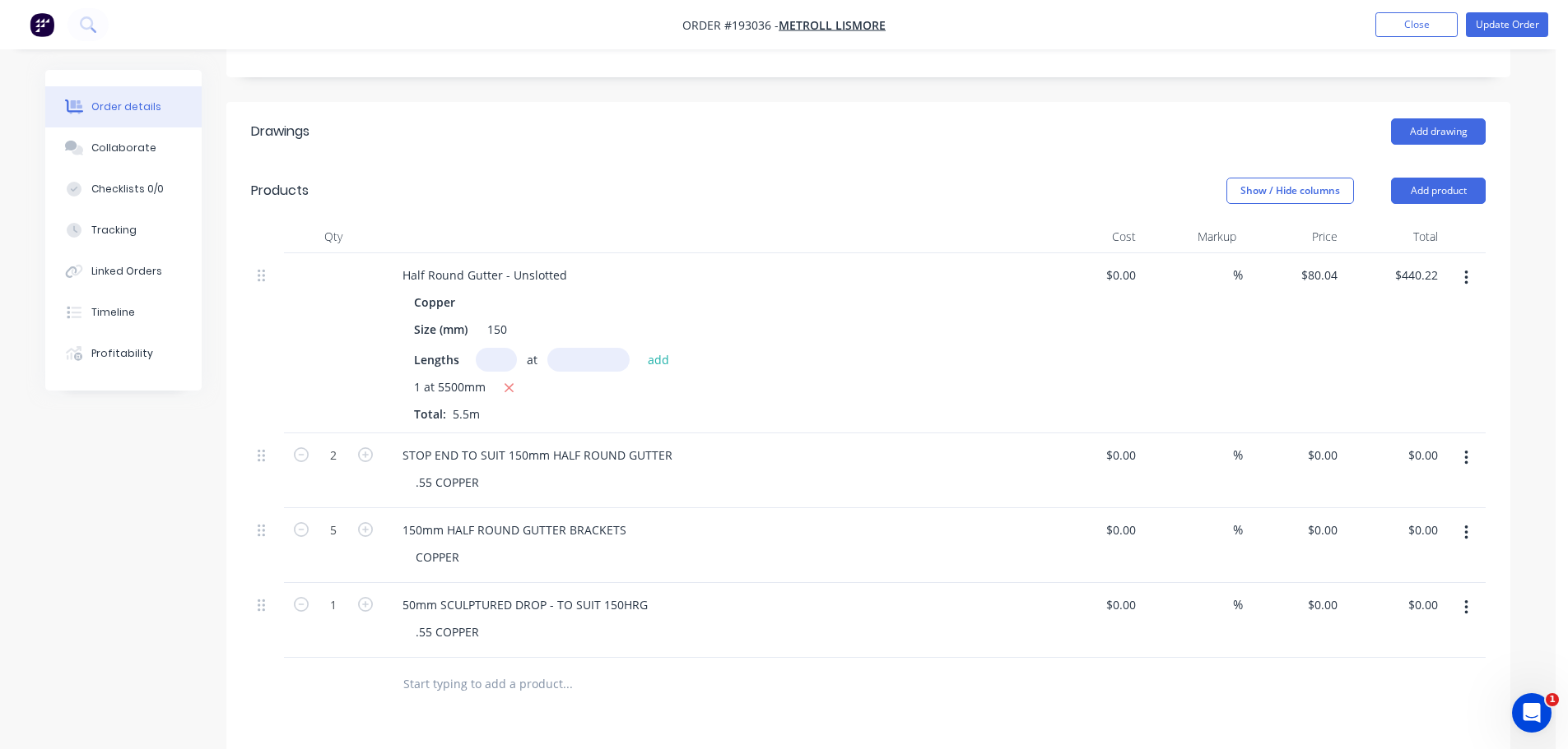
scroll to position [494, 0]
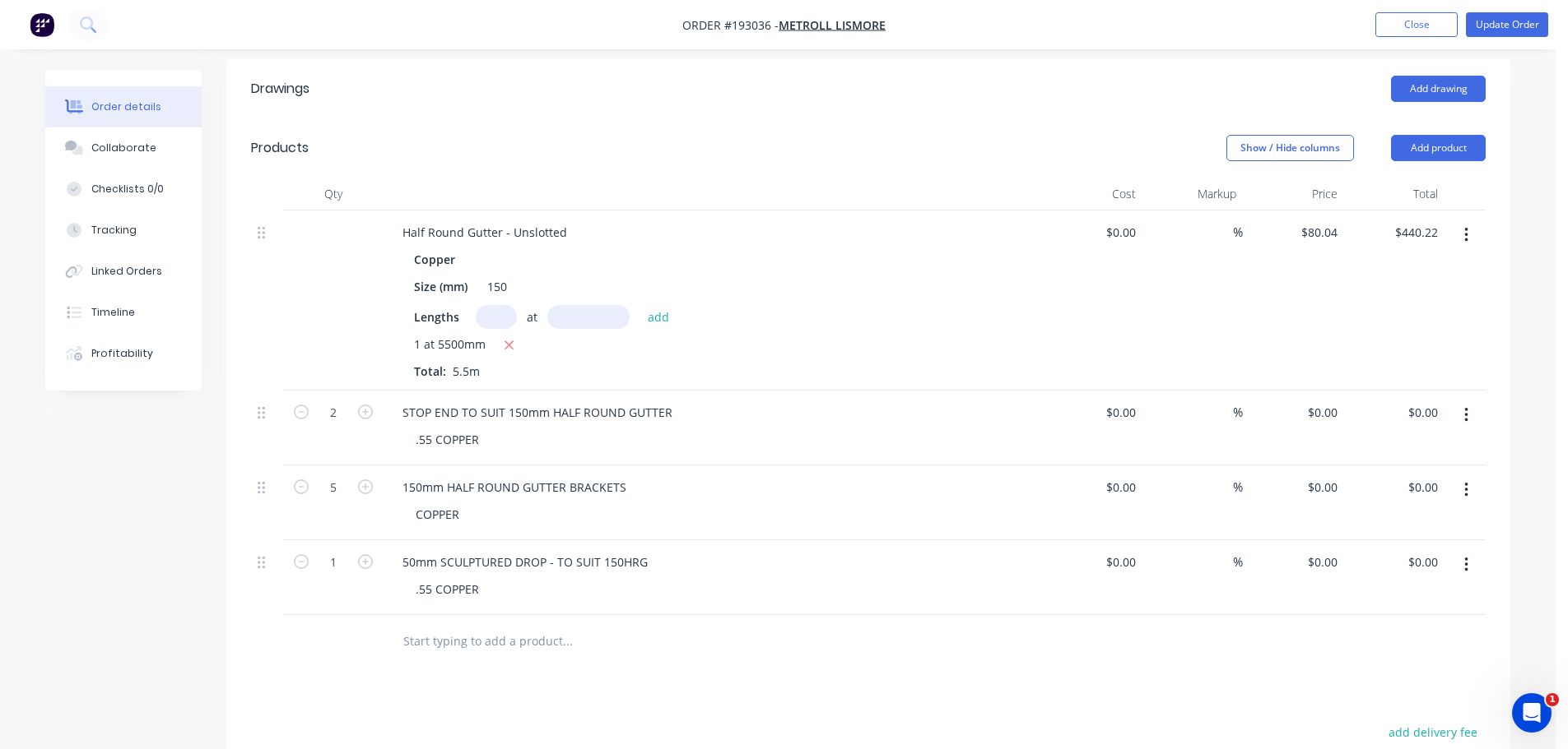
click at [1268, 629] on div "Drawings Add drawing Products Show / Hide columns Add product Qty Cost Markup P…" at bounding box center [869, 561] width 1284 height 1004
click at [1322, 476] on div "0 $0.00" at bounding box center [1322, 487] width 45 height 24
type input "$47.22"
type input "$236.10"
click at [1114, 601] on div "Drawings Add drawing Products Show / Hide columns Add product Qty Cost Markup P…" at bounding box center [869, 561] width 1284 height 1004
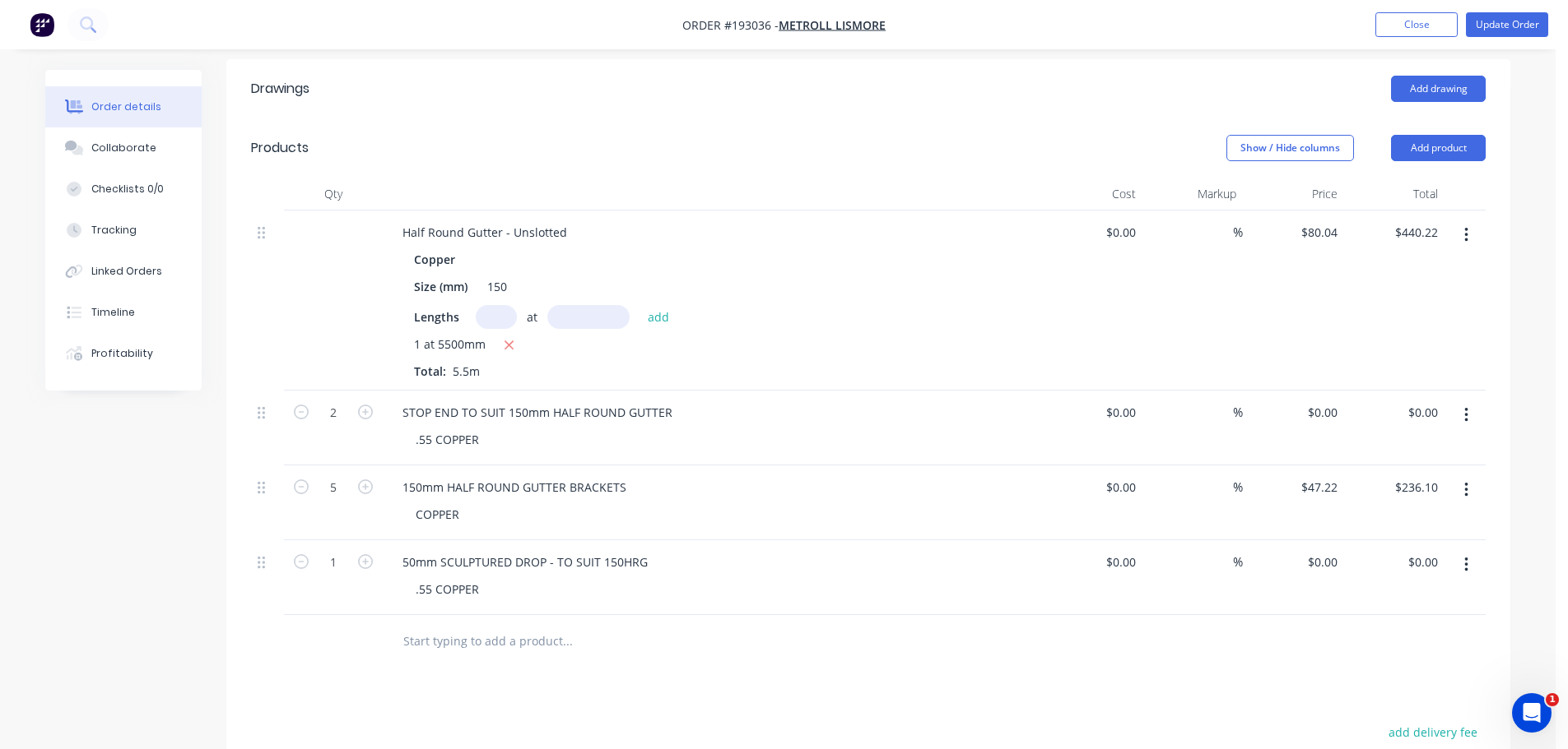
click at [1113, 610] on div "Drawings Add drawing Products Show / Hide columns Add product Qty Cost Markup P…" at bounding box center [869, 561] width 1284 height 1004
click at [1325, 400] on input "0" at bounding box center [1334, 412] width 19 height 24
type input "$28.52"
type input "$57.04"
click at [1321, 550] on div "0 $0.00" at bounding box center [1322, 562] width 45 height 24
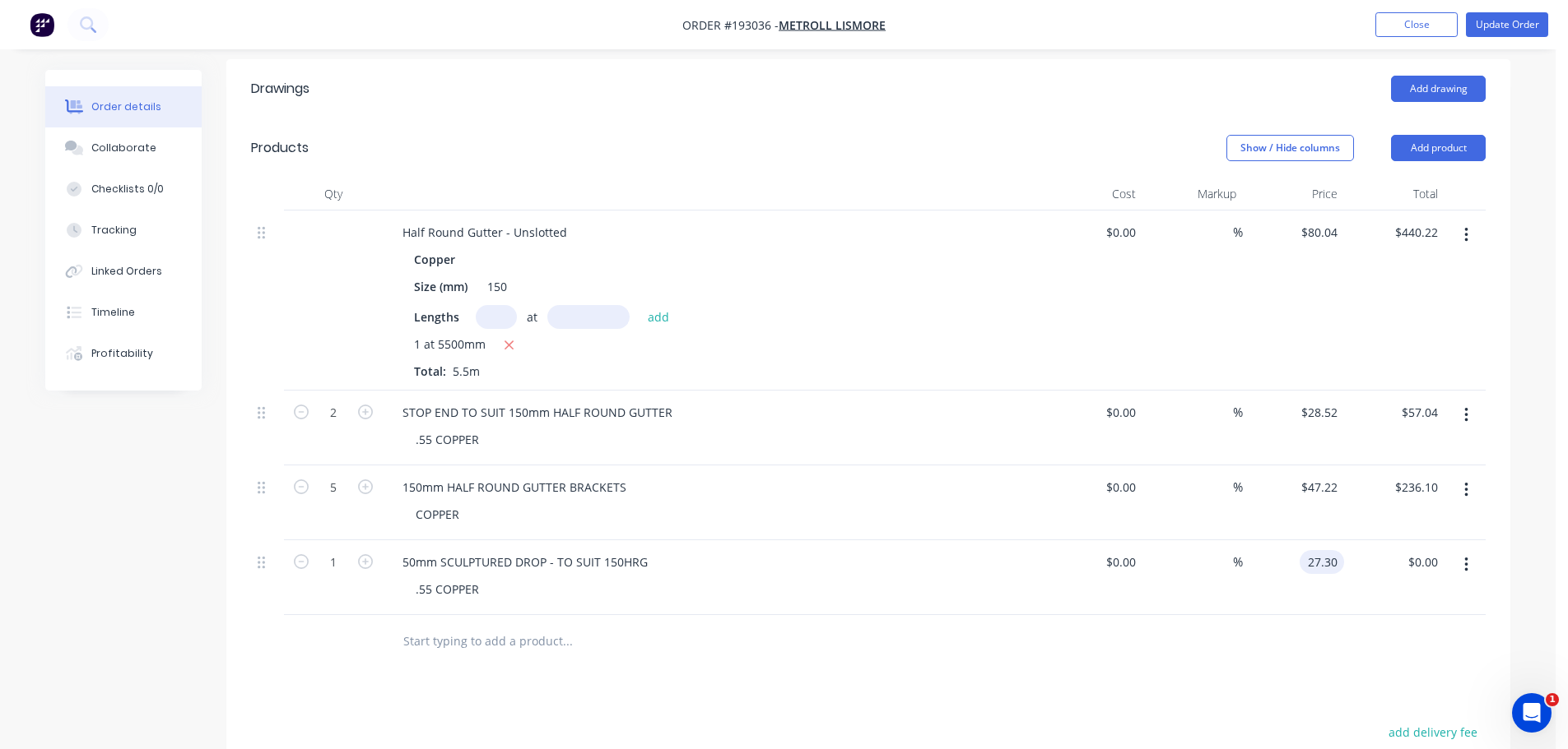
type input "$27.30"
click at [1188, 619] on div "Drawings Add drawing Products Show / Hide columns Add product Qty Cost Markup P…" at bounding box center [869, 561] width 1284 height 1004
click at [1535, 27] on button "Update Order" at bounding box center [1507, 25] width 82 height 25
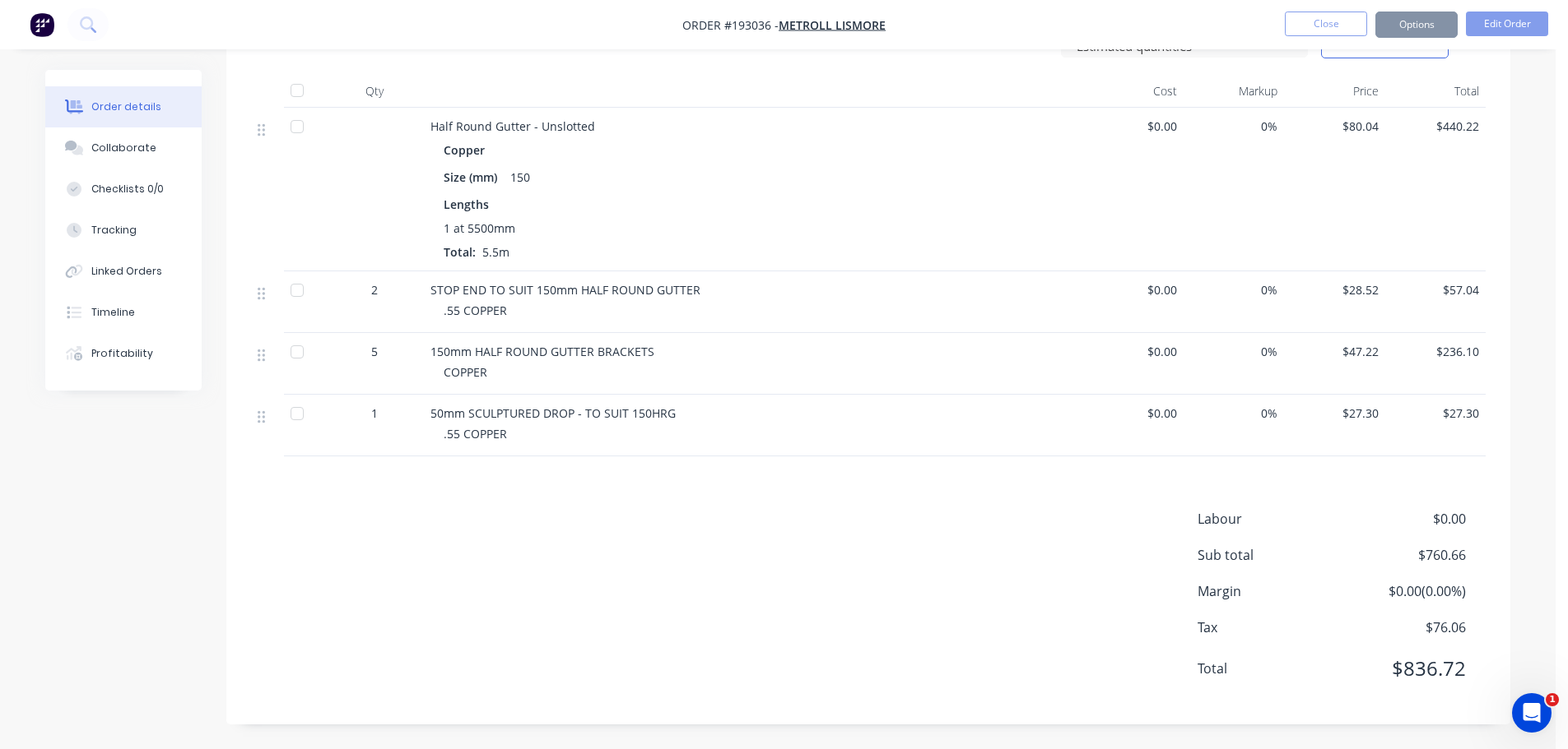
scroll to position [0, 0]
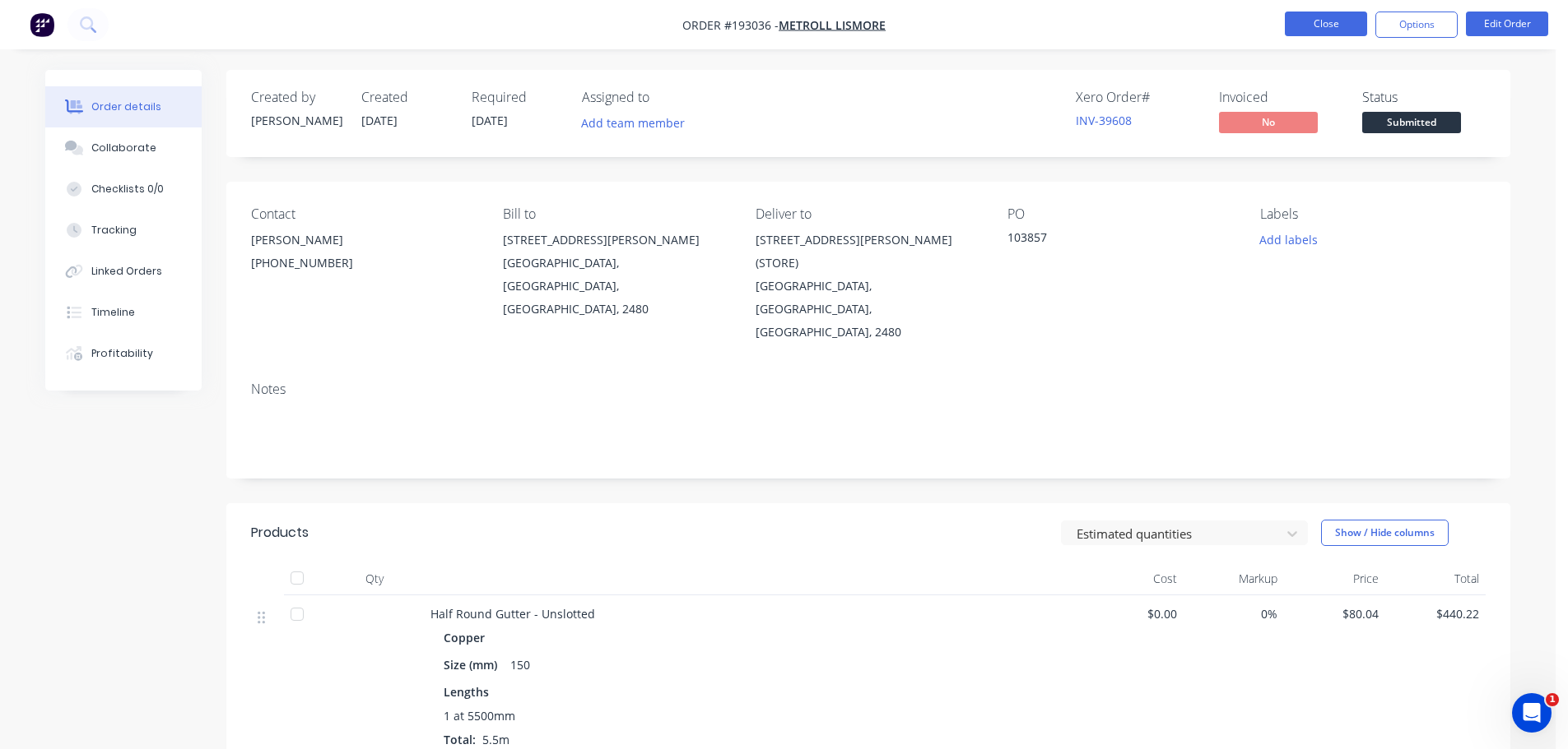
click at [1296, 33] on button "Close" at bounding box center [1326, 24] width 82 height 25
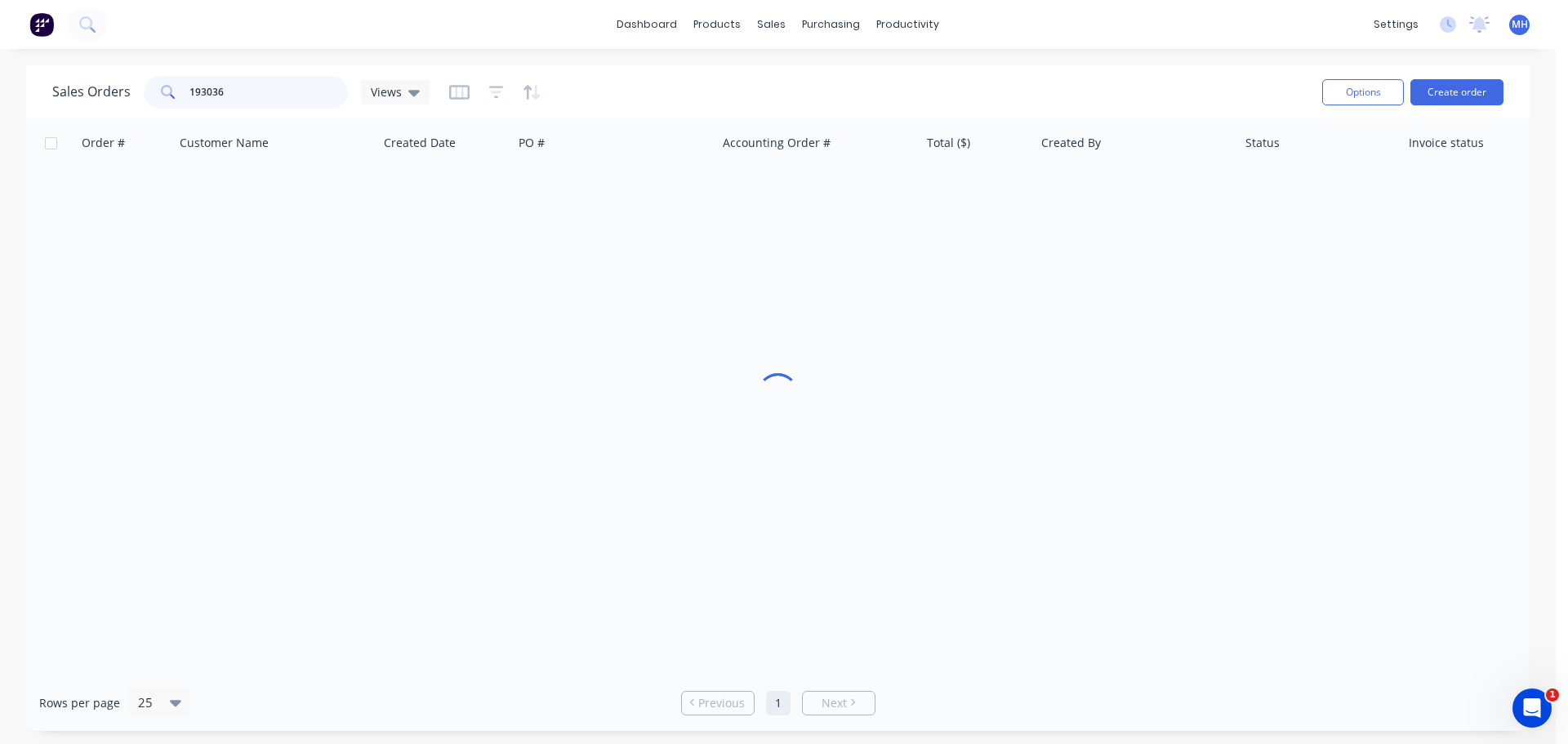
click at [262, 94] on input "193036" at bounding box center [269, 92] width 159 height 33
click at [262, 93] on input "193036" at bounding box center [269, 92] width 159 height 33
type input "192970"
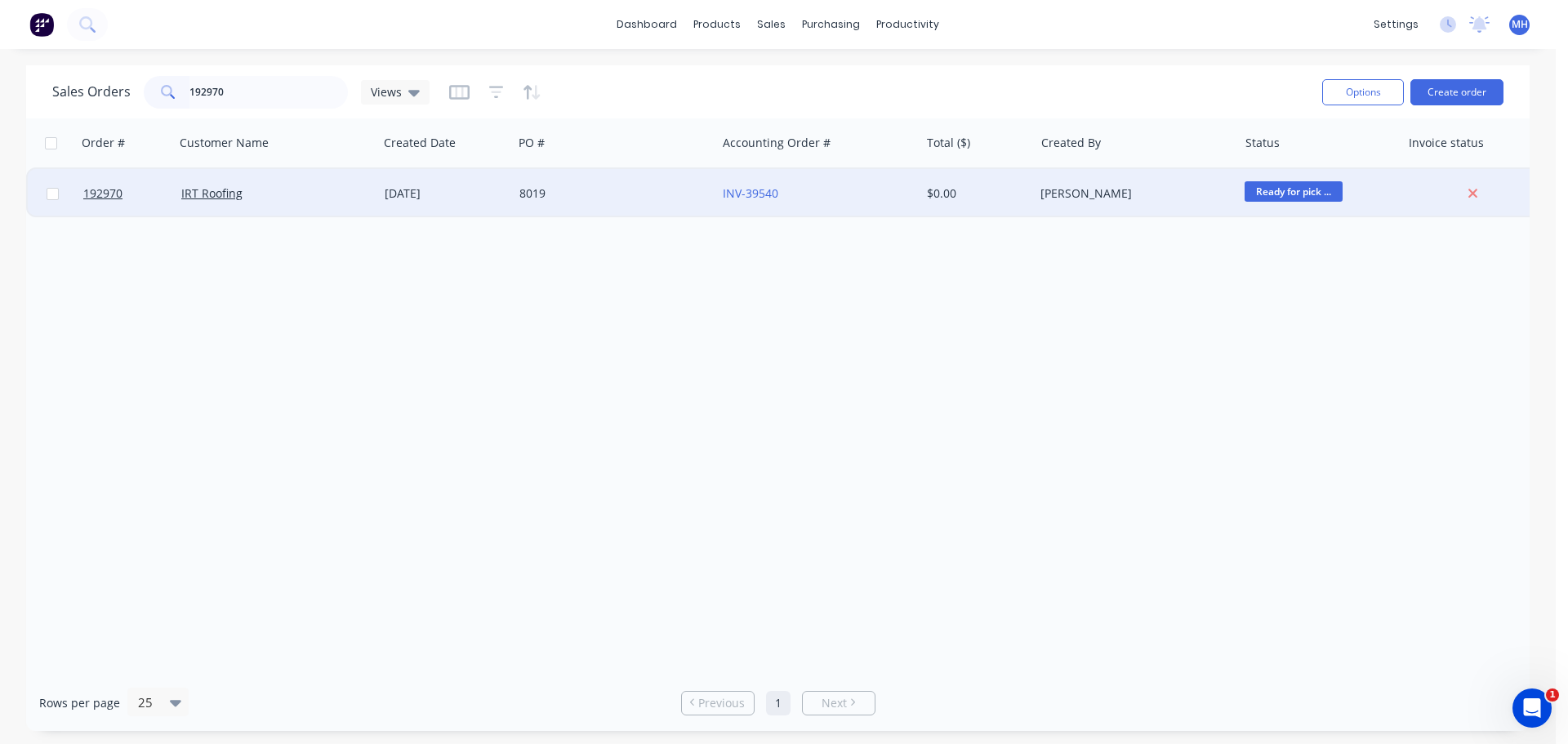
click at [332, 192] on div "IRT Roofing" at bounding box center [272, 193] width 181 height 16
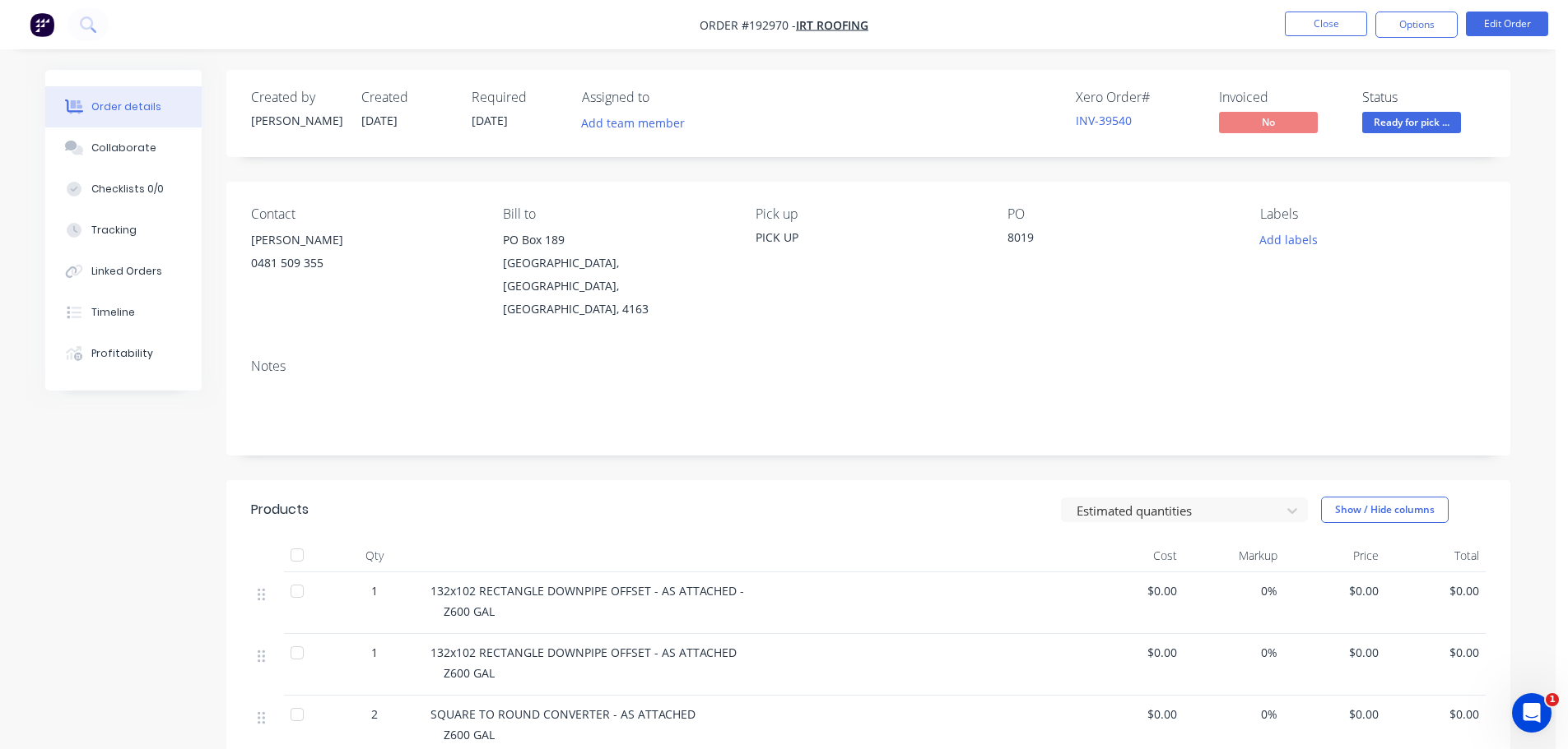
click at [719, 480] on header "Products Estimated quantities Show / Hide columns" at bounding box center [869, 510] width 1284 height 59
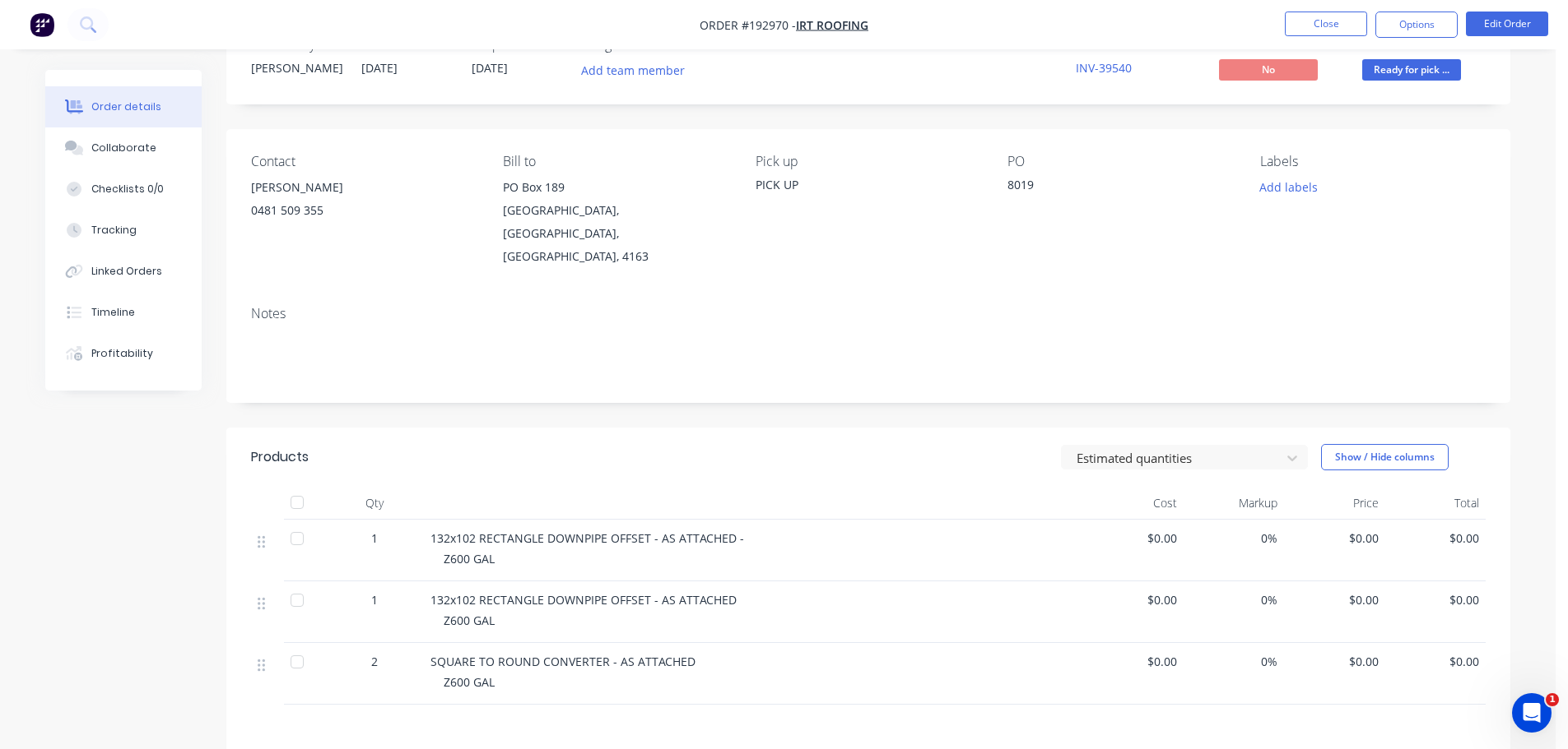
scroll to position [246, 0]
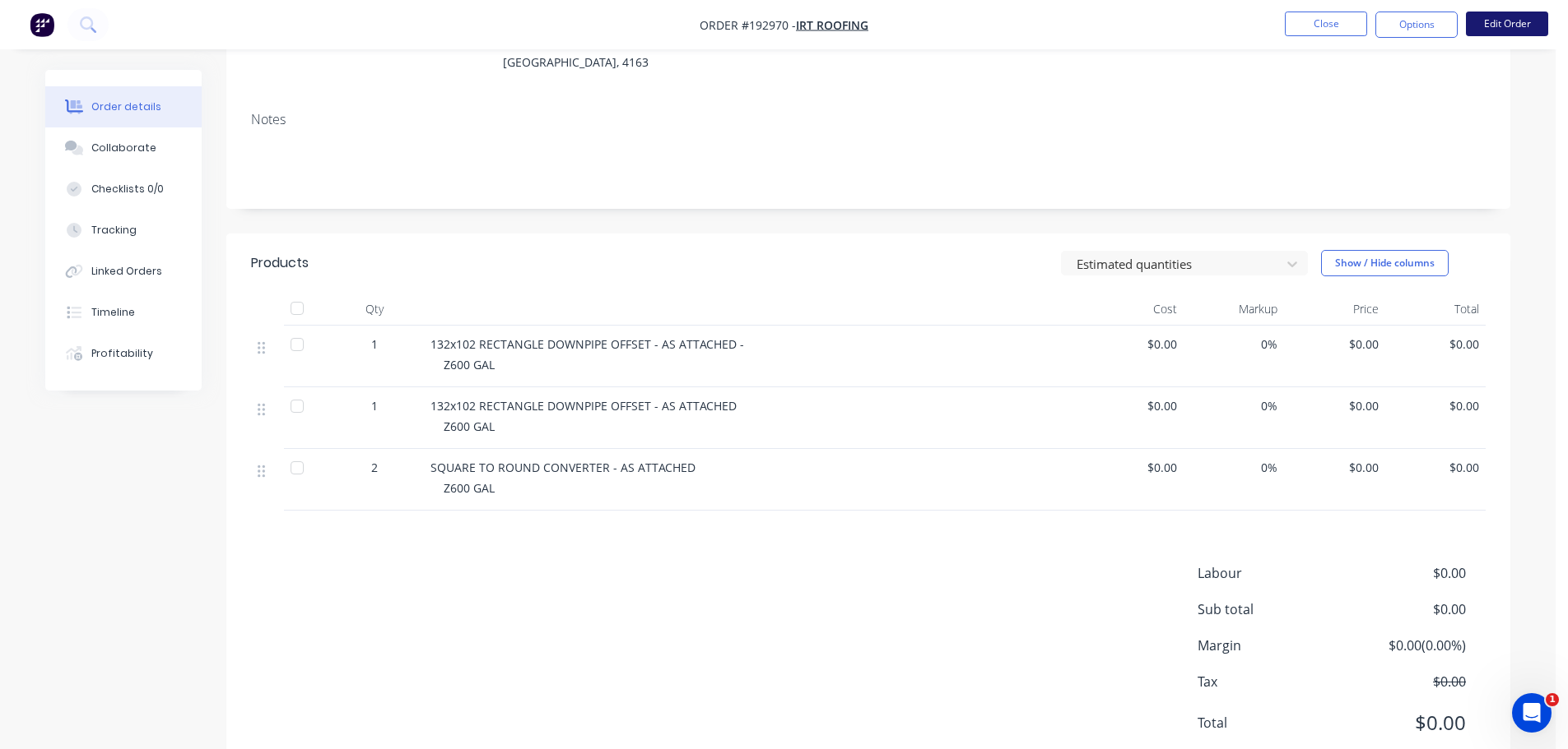
click at [1519, 19] on button "Edit Order" at bounding box center [1507, 24] width 82 height 25
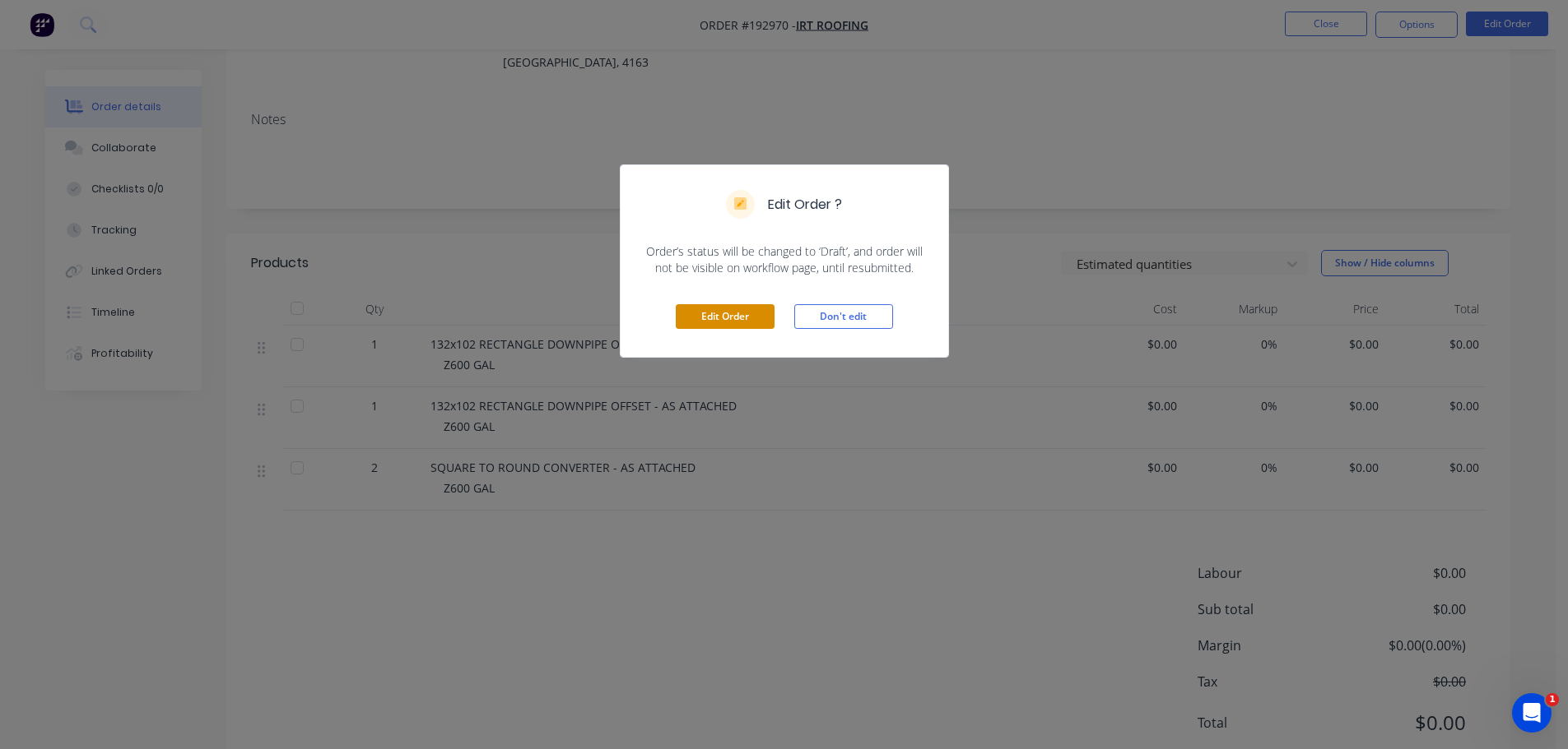
click at [744, 327] on button "Edit Order" at bounding box center [725, 317] width 99 height 25
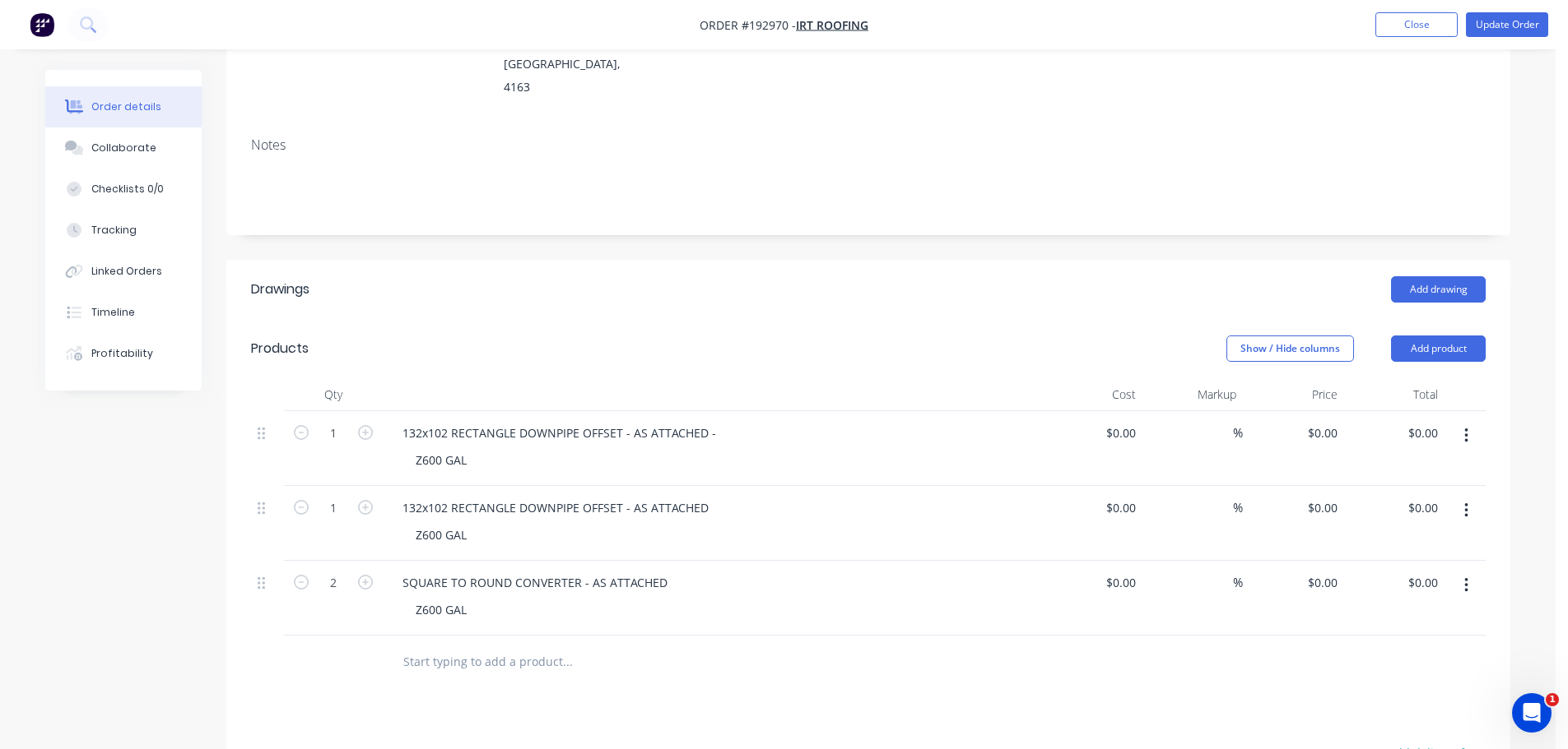
click at [767, 271] on header "Drawings Add drawing" at bounding box center [869, 289] width 1284 height 59
click at [752, 319] on header "Products Show / Hide columns Add product" at bounding box center [869, 349] width 1284 height 59
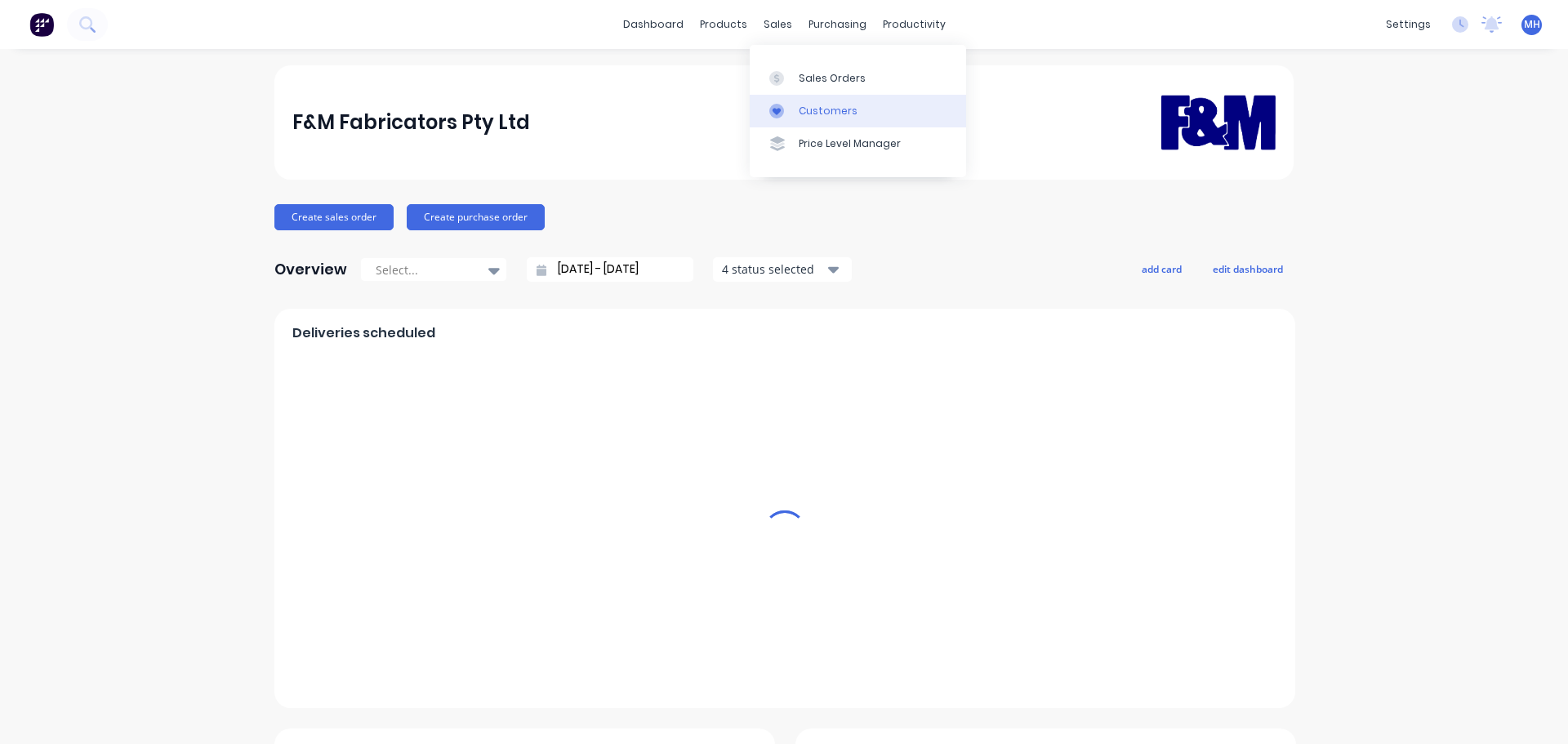
click at [809, 105] on div "Customers" at bounding box center [828, 111] width 59 height 15
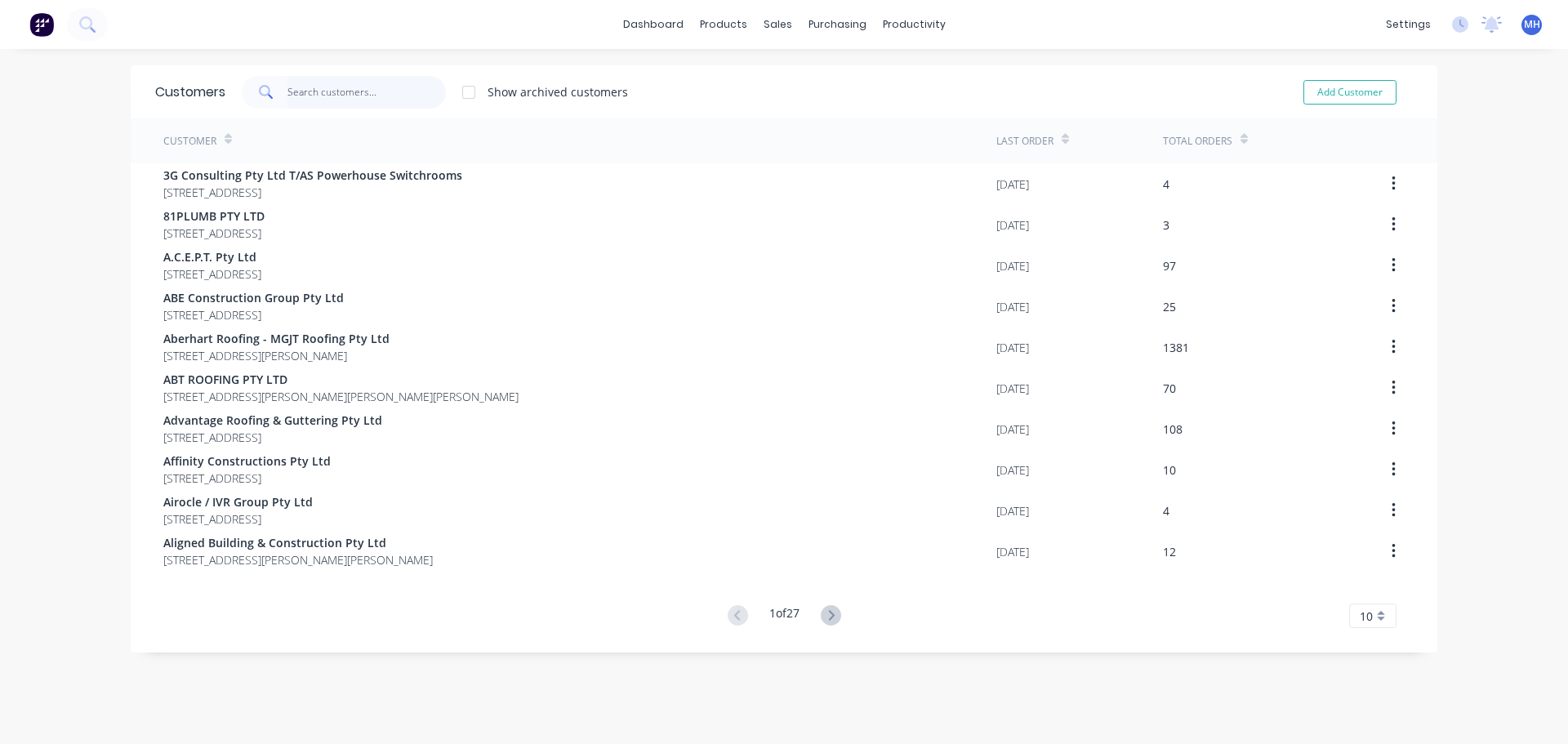
click at [383, 93] on input "text" at bounding box center [366, 92] width 159 height 33
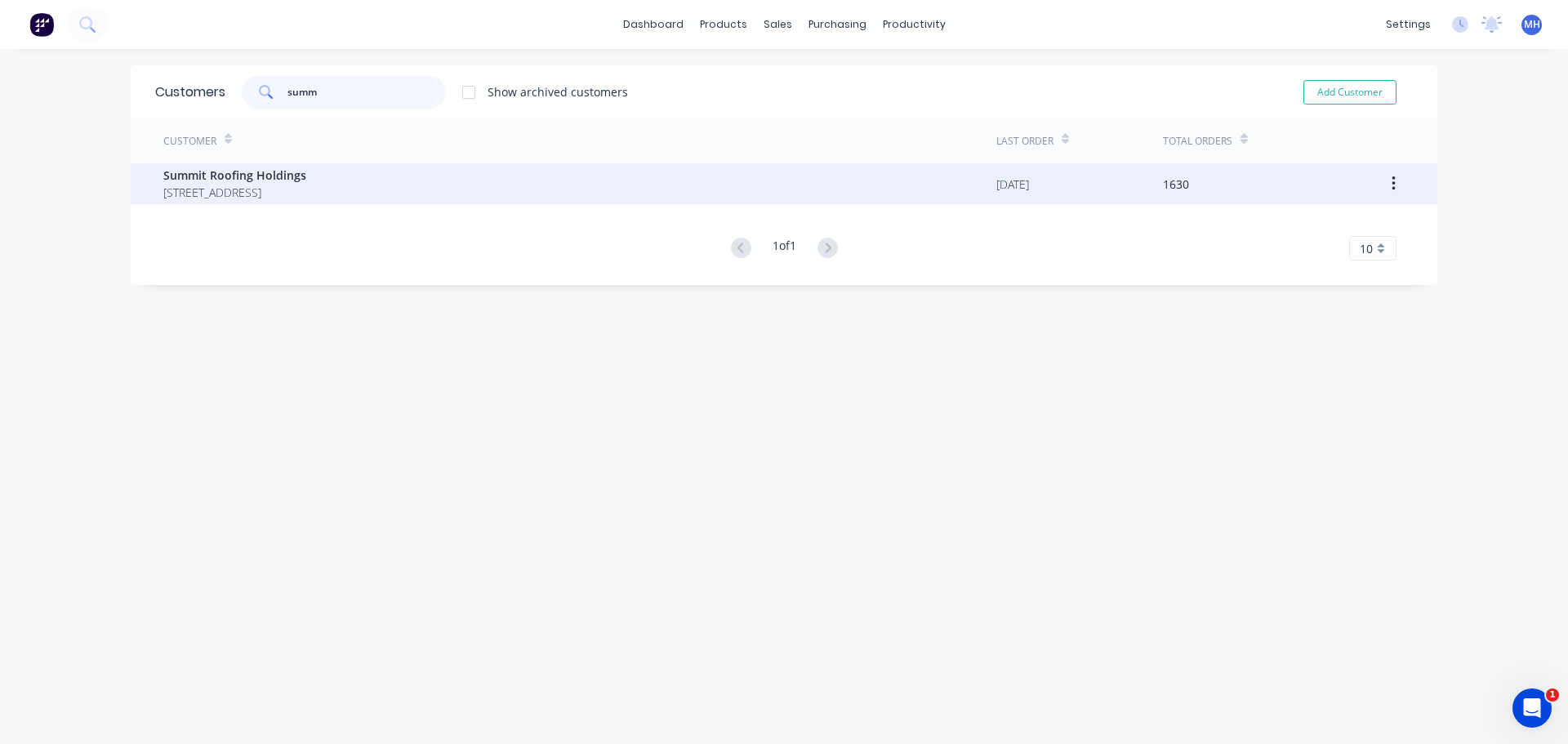
type input "summ"
click at [264, 175] on span "Summit Roofing Holdings" at bounding box center [235, 174] width 143 height 17
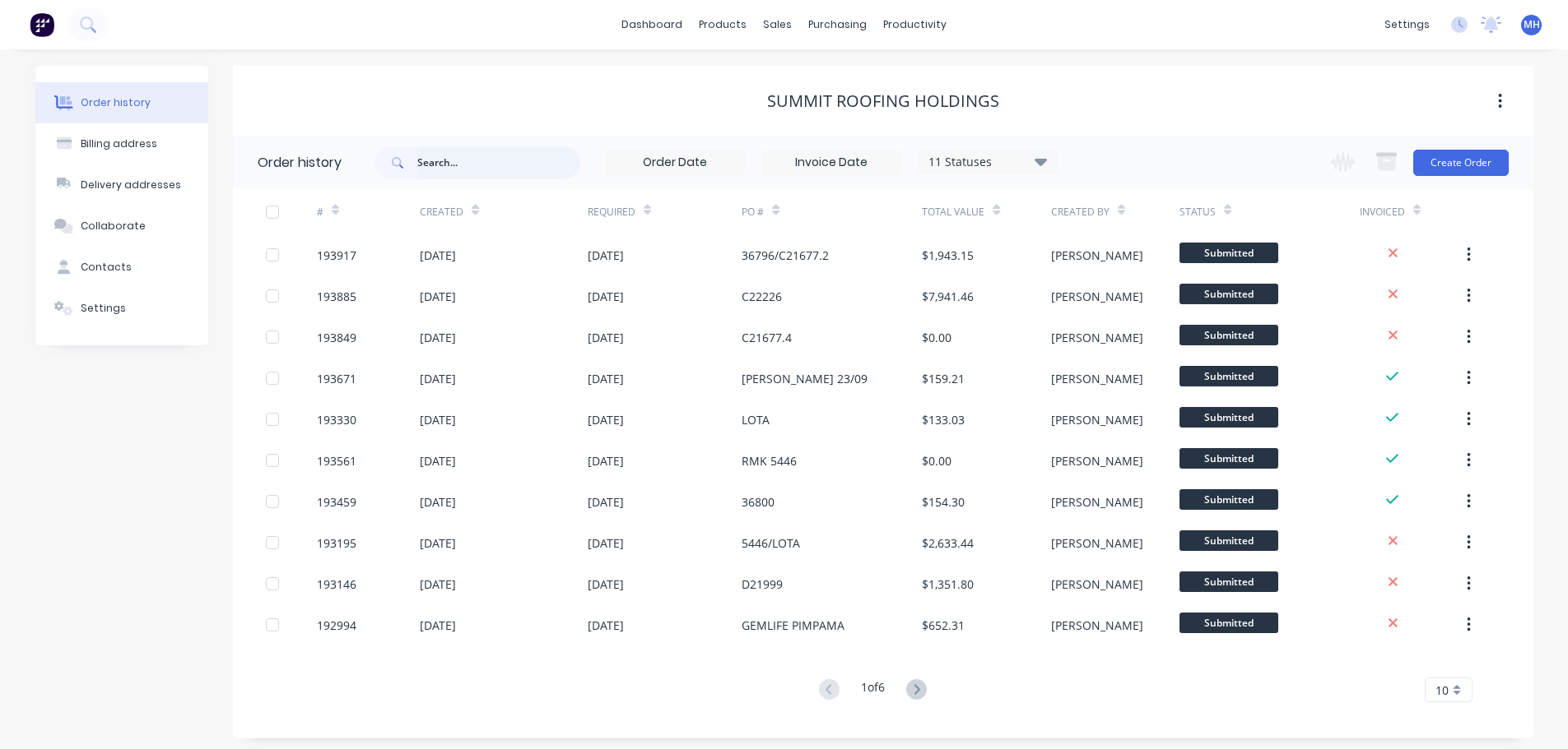
click at [498, 167] on input "text" at bounding box center [499, 162] width 163 height 33
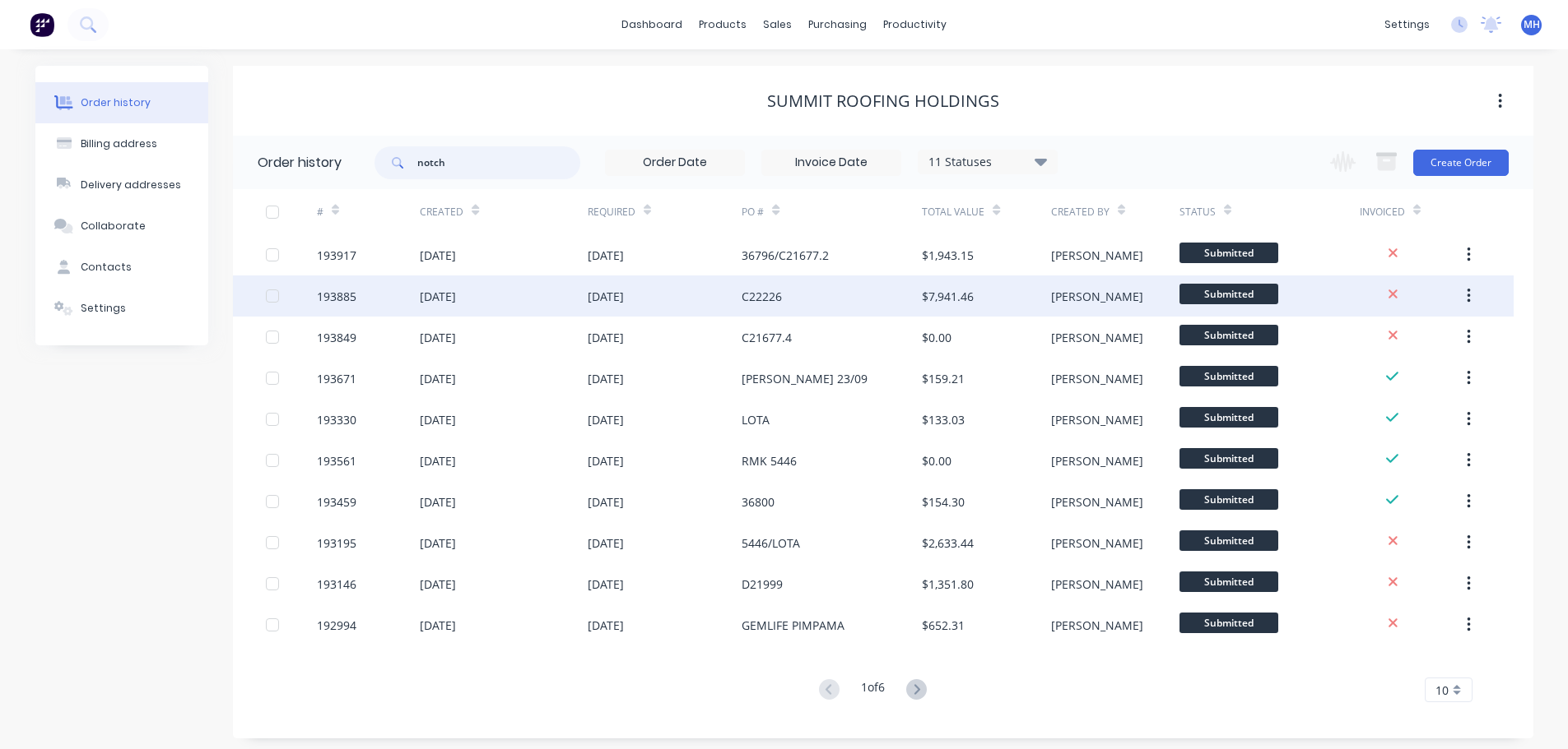
type input "notch"
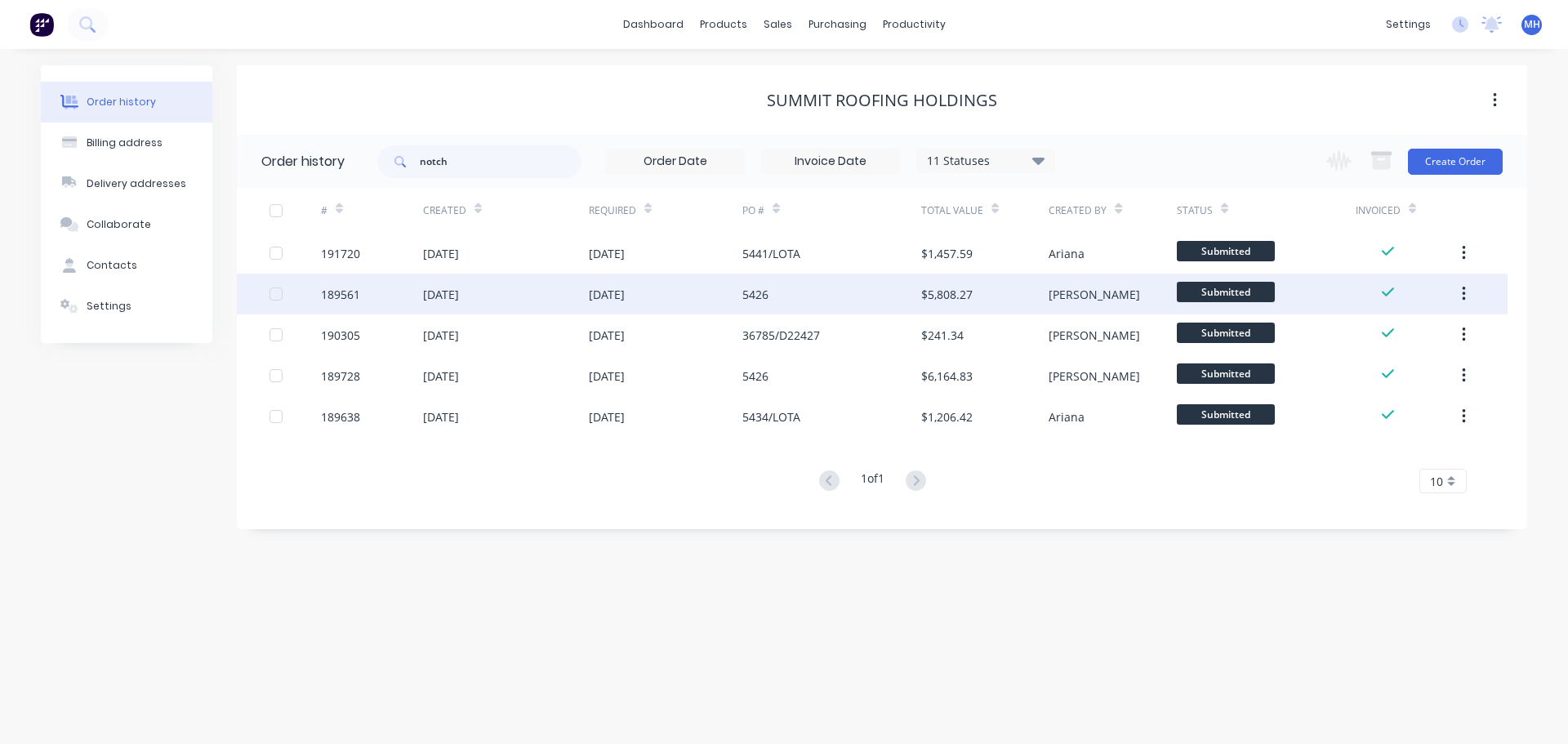
click at [724, 287] on div "19 Aug 2025" at bounding box center [665, 295] width 154 height 41
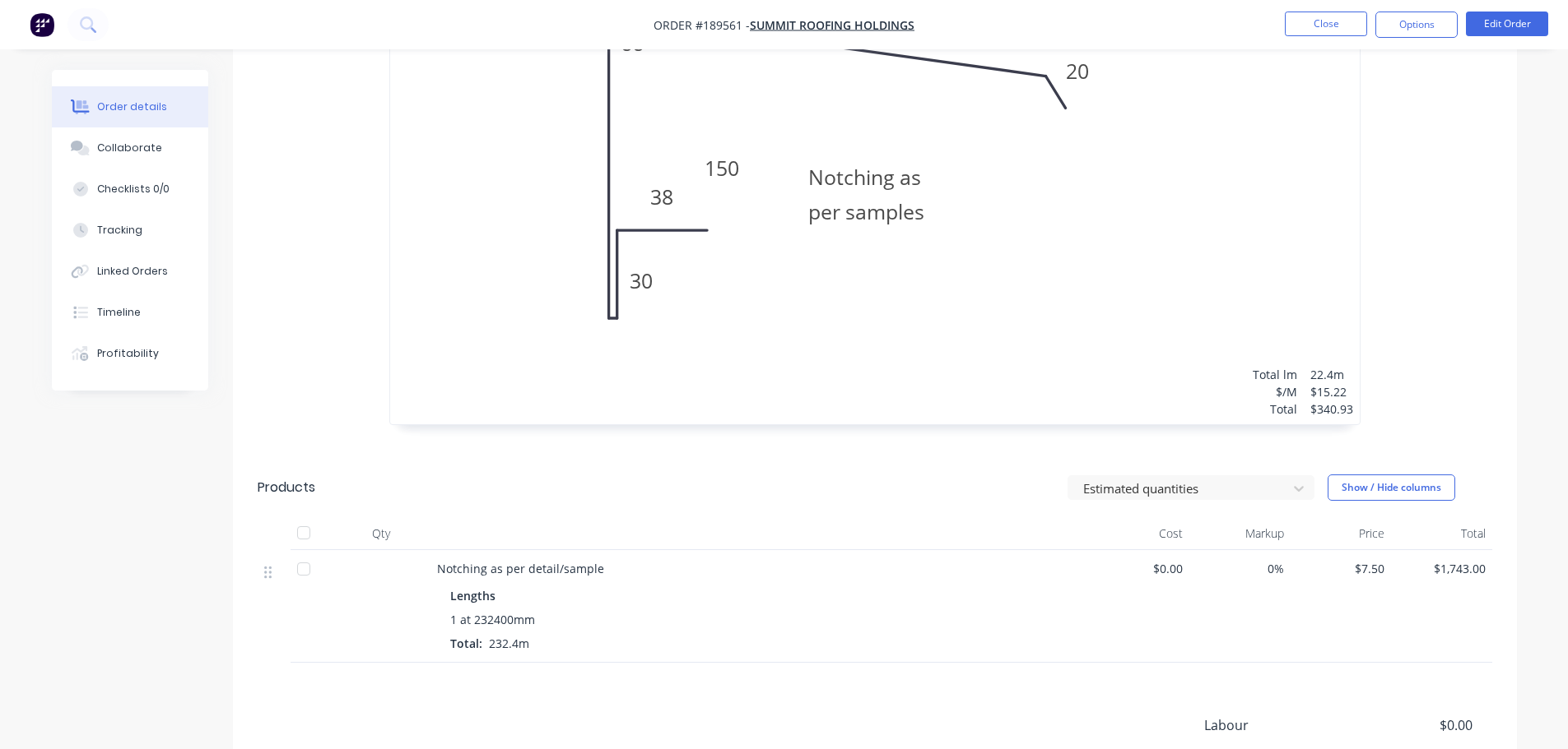
scroll to position [4559, 0]
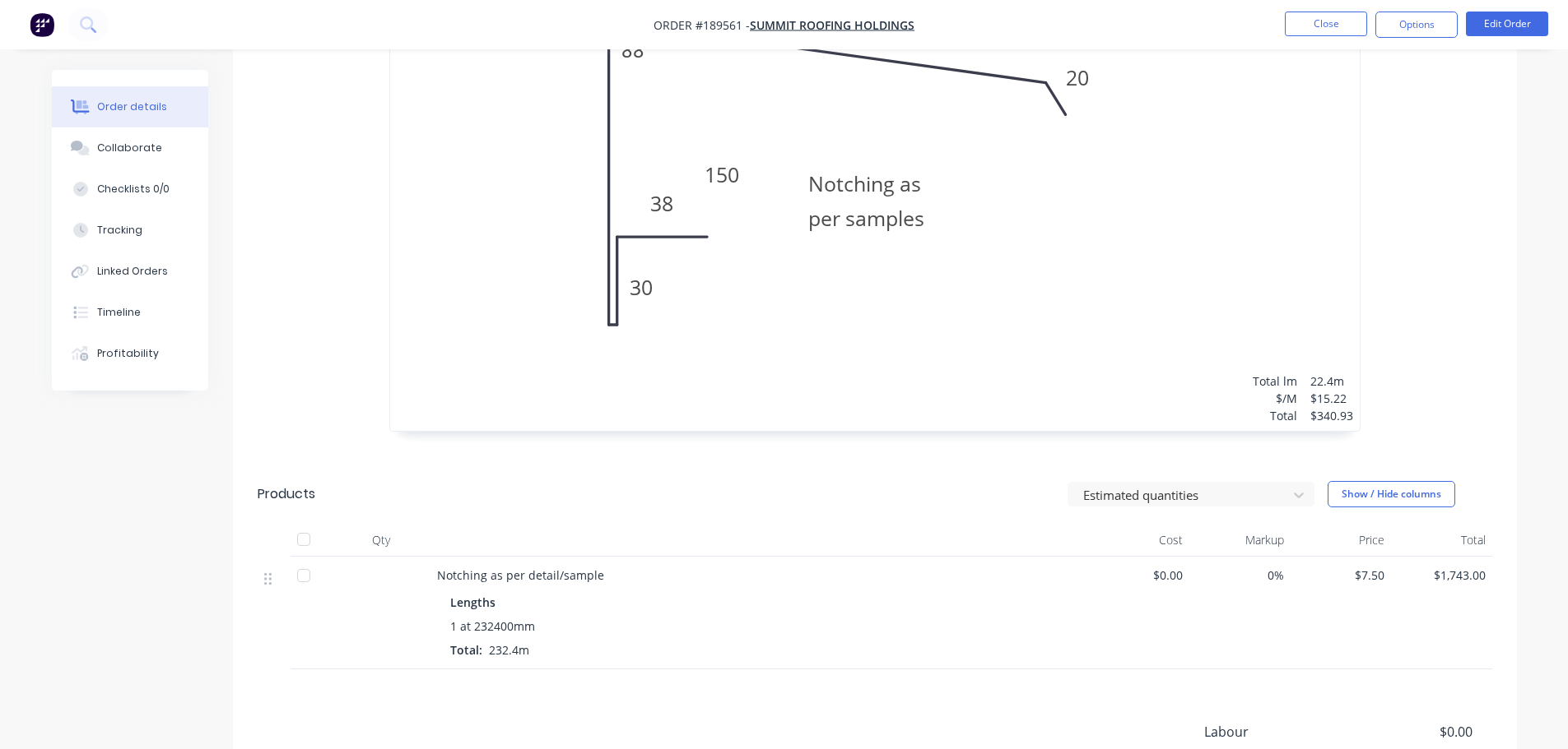
scroll to position [4642, 0]
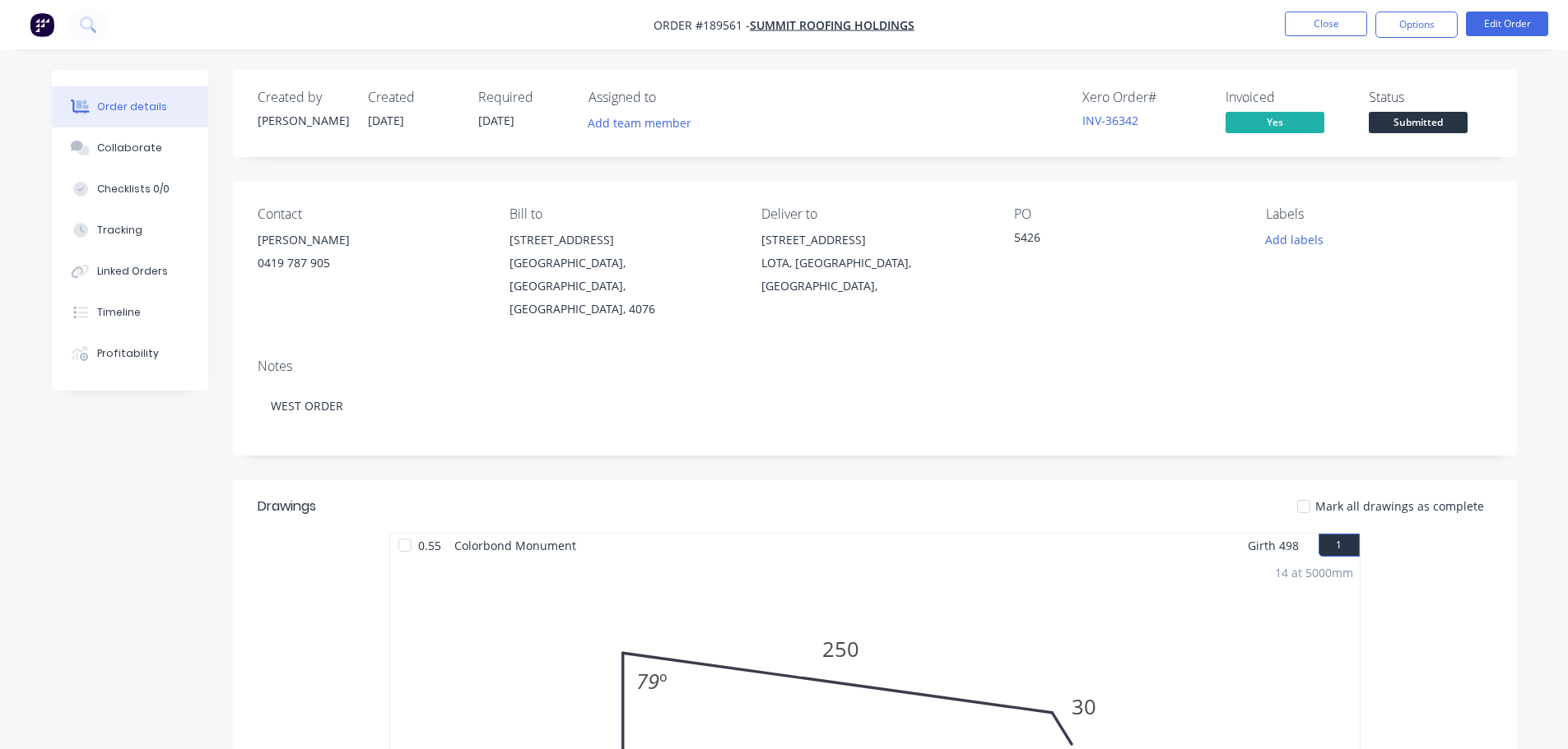
scroll to position [4642, 0]
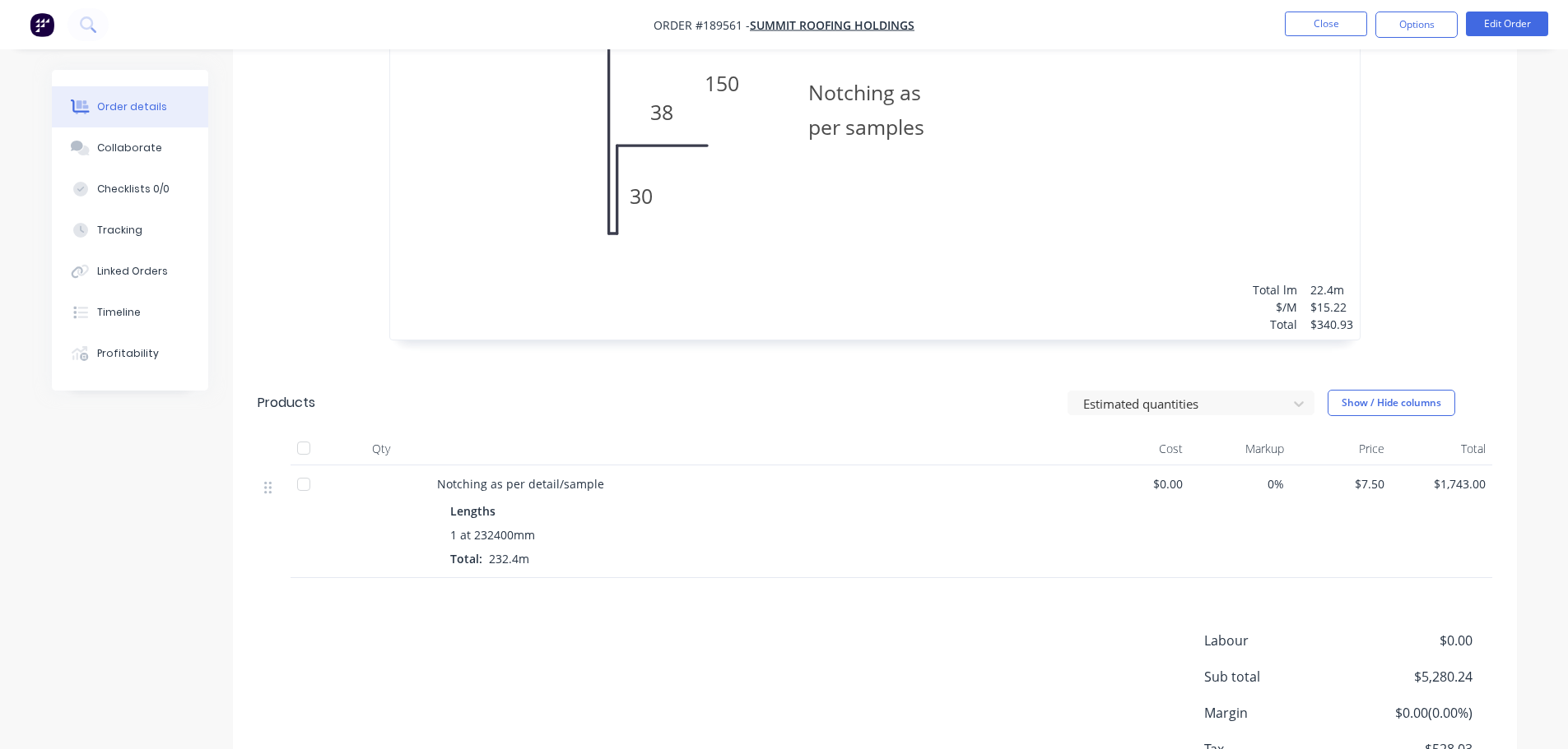
drag, startPoint x: 750, startPoint y: 651, endPoint x: 724, endPoint y: 650, distance: 26.0
click at [749, 651] on div "Labour $0.00 Sub total $5,280.24 Margin $0.00 ( 0.00 %) Tax $528.03 Total $5,80…" at bounding box center [874, 726] width 1234 height 191
click at [765, 390] on div "Estimated quantities Show / Hide columns" at bounding box center [1005, 402] width 972 height 26
click at [1287, 31] on button "Close" at bounding box center [1326, 24] width 82 height 25
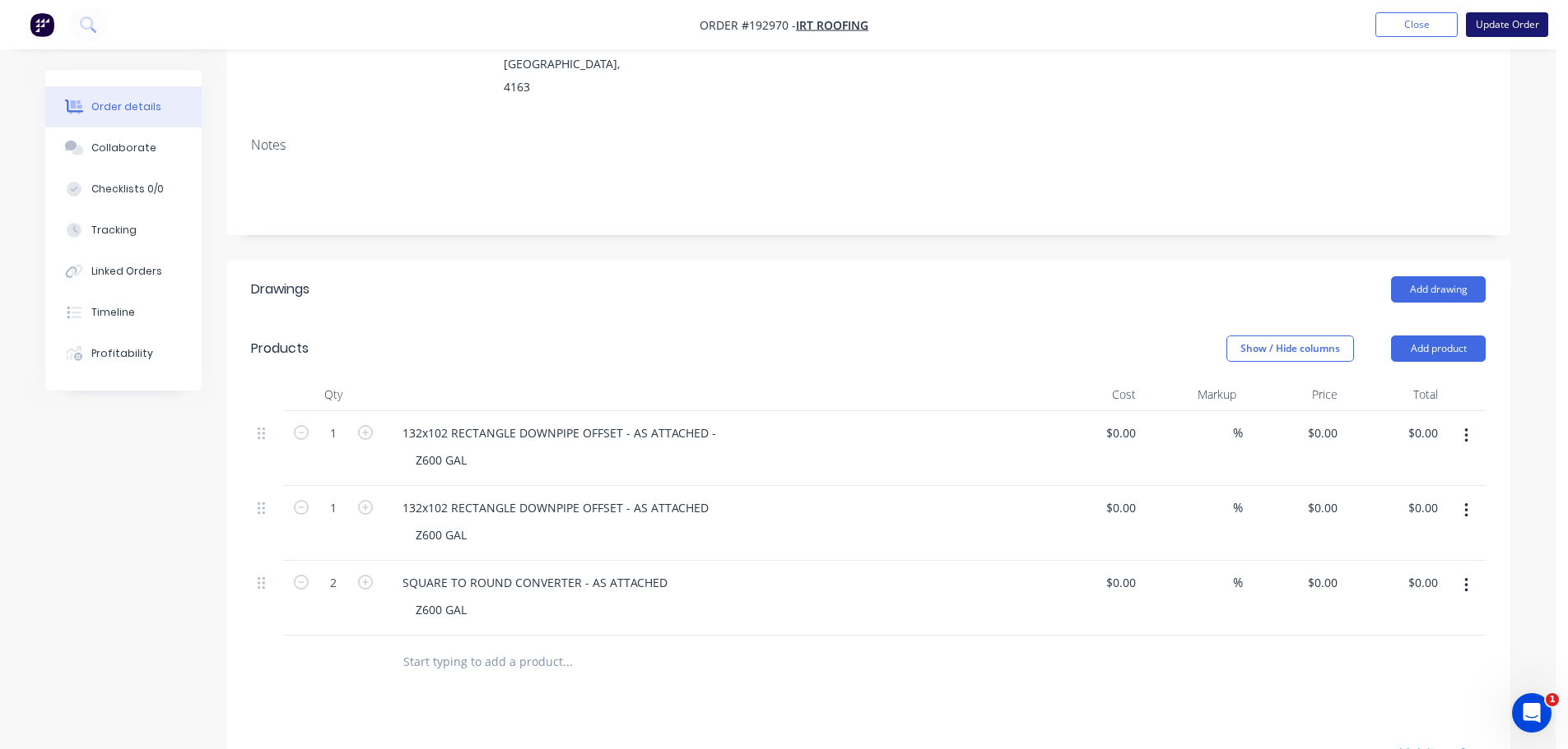
click at [1512, 30] on button "Update Order" at bounding box center [1507, 25] width 82 height 25
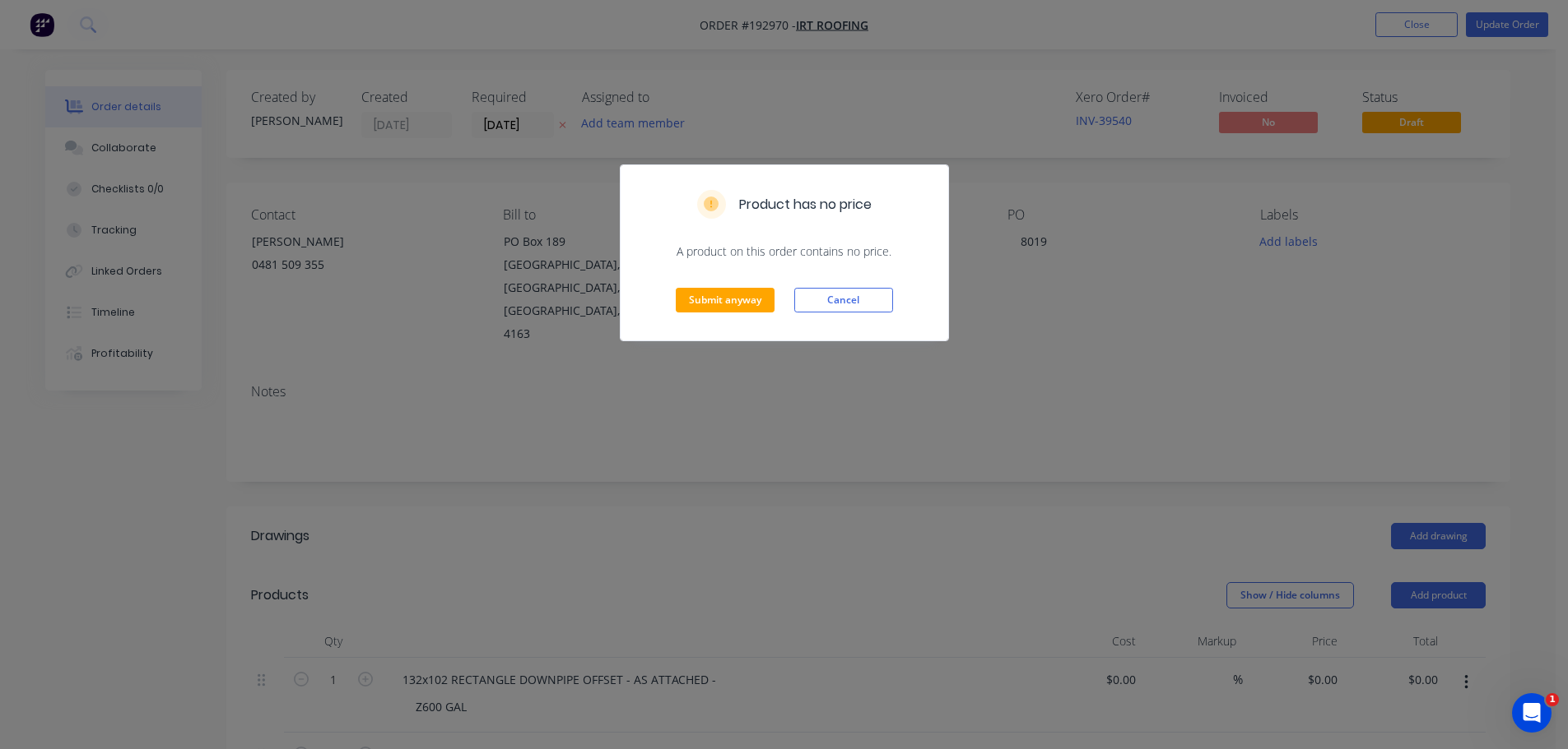
click at [713, 287] on div "Submit anyway Cancel" at bounding box center [784, 300] width 327 height 81
click at [720, 295] on button "Submit anyway" at bounding box center [725, 300] width 99 height 25
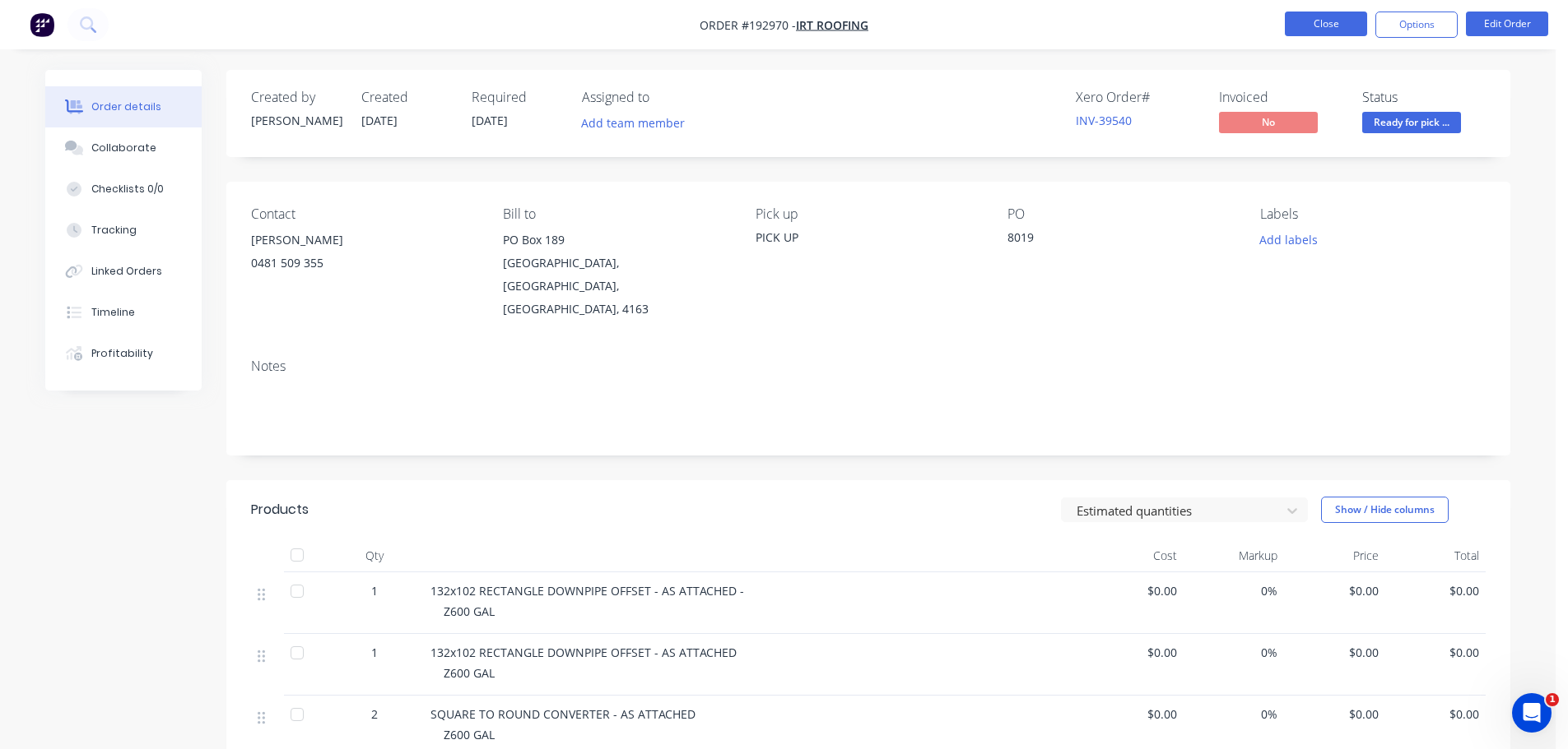
click at [1323, 24] on button "Close" at bounding box center [1326, 24] width 82 height 25
